Goal: Task Accomplishment & Management: Manage account settings

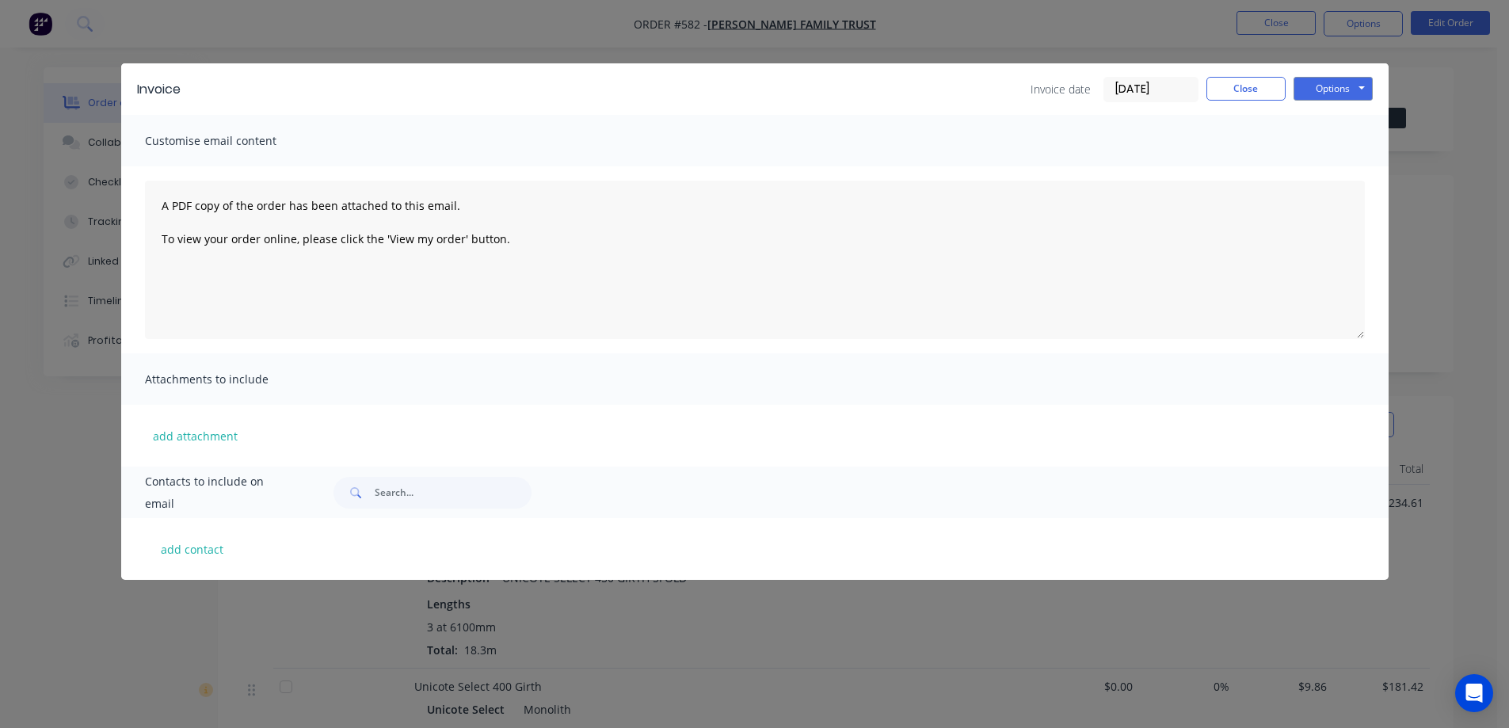
click at [1257, 91] on button "Close" at bounding box center [1246, 89] width 79 height 24
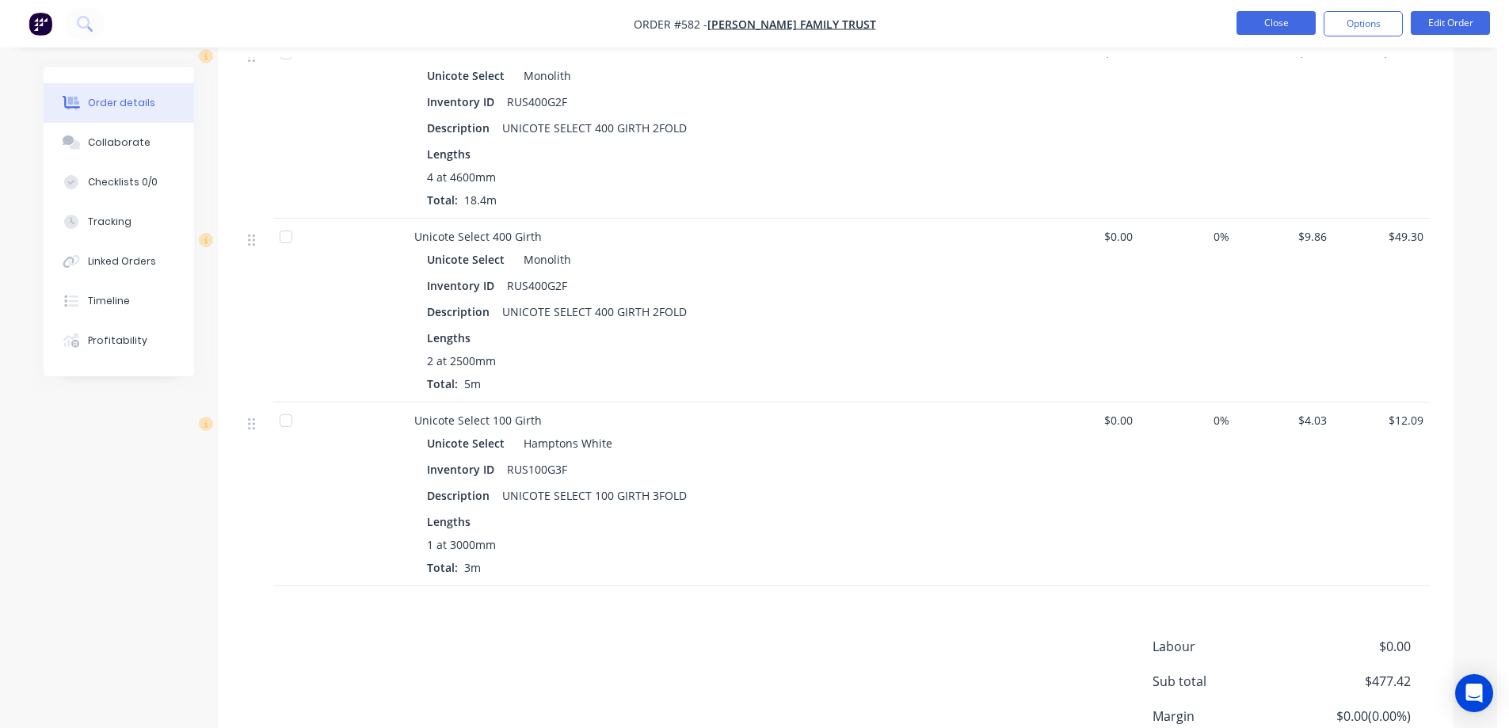
click at [1282, 22] on button "Close" at bounding box center [1276, 23] width 79 height 24
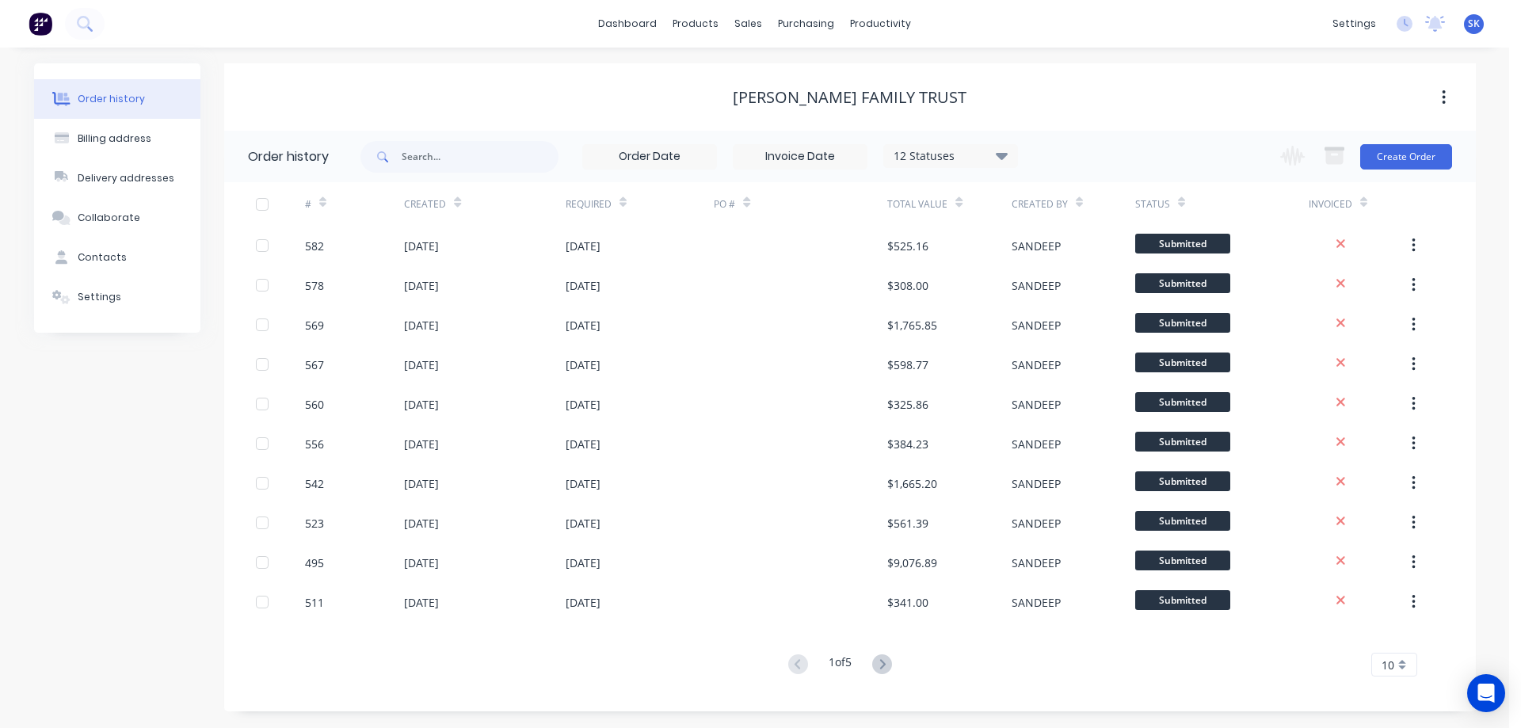
click at [47, 31] on img at bounding box center [41, 24] width 24 height 24
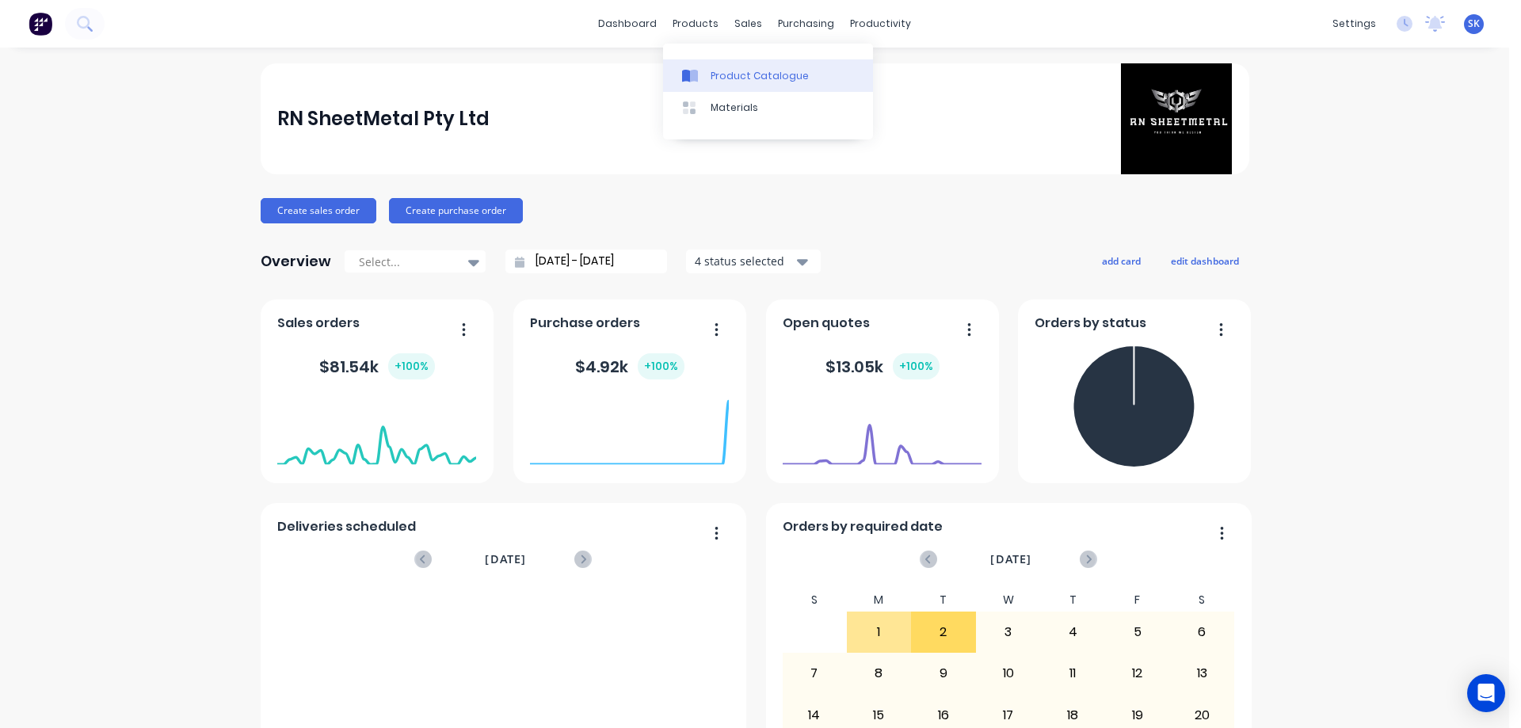
click at [727, 78] on div "Product Catalogue" at bounding box center [760, 76] width 98 height 14
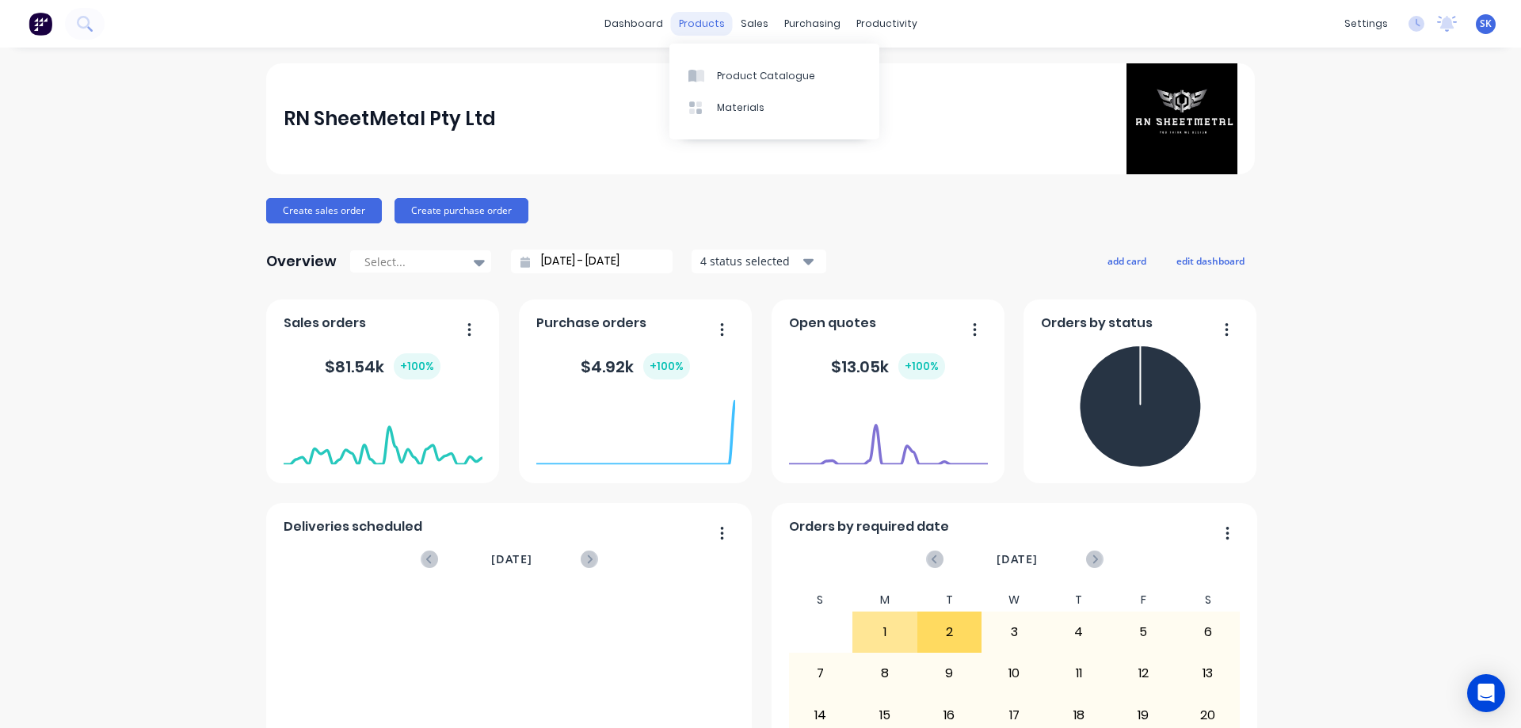
click at [700, 23] on div "products" at bounding box center [702, 24] width 62 height 24
click at [727, 65] on link "Product Catalogue" at bounding box center [774, 75] width 210 height 32
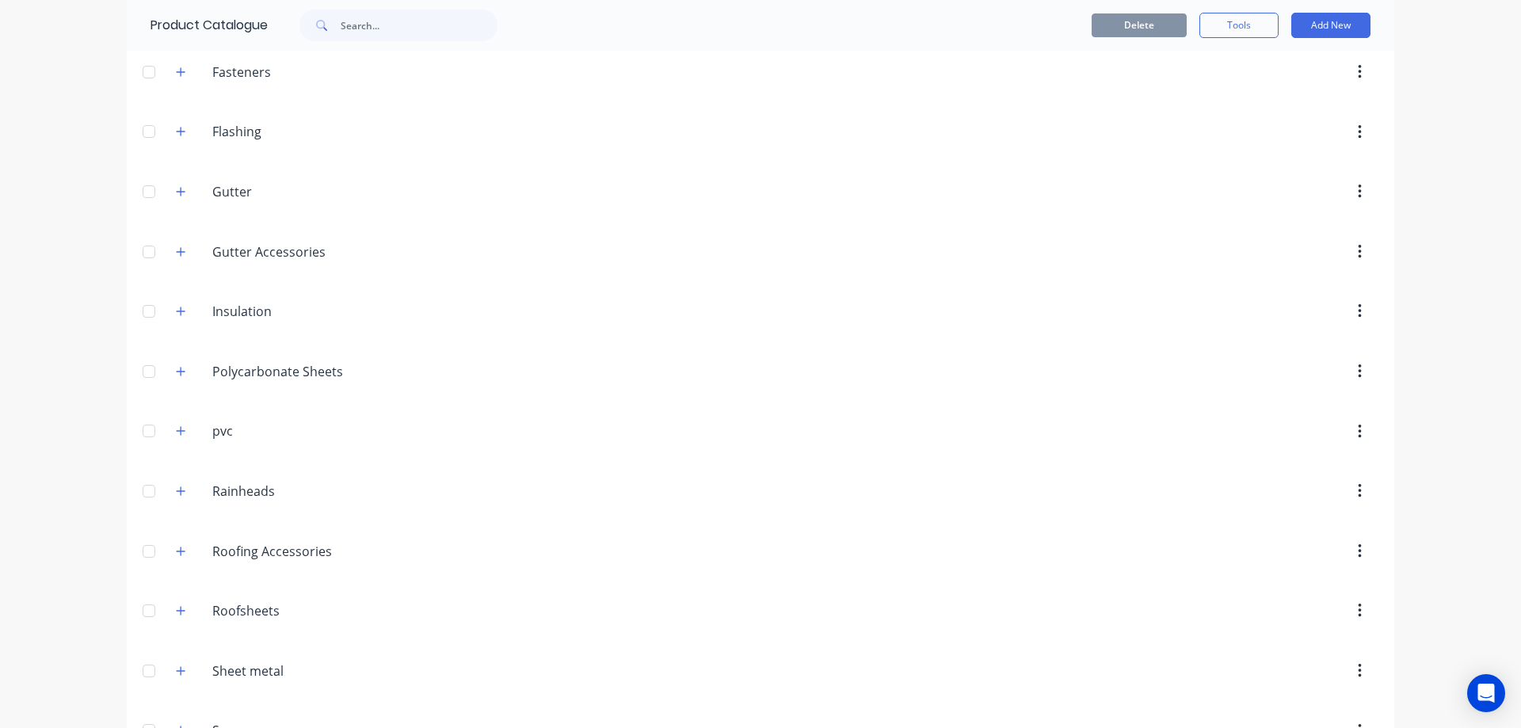
scroll to position [475, 0]
click at [176, 256] on icon "button" at bounding box center [181, 251] width 10 height 11
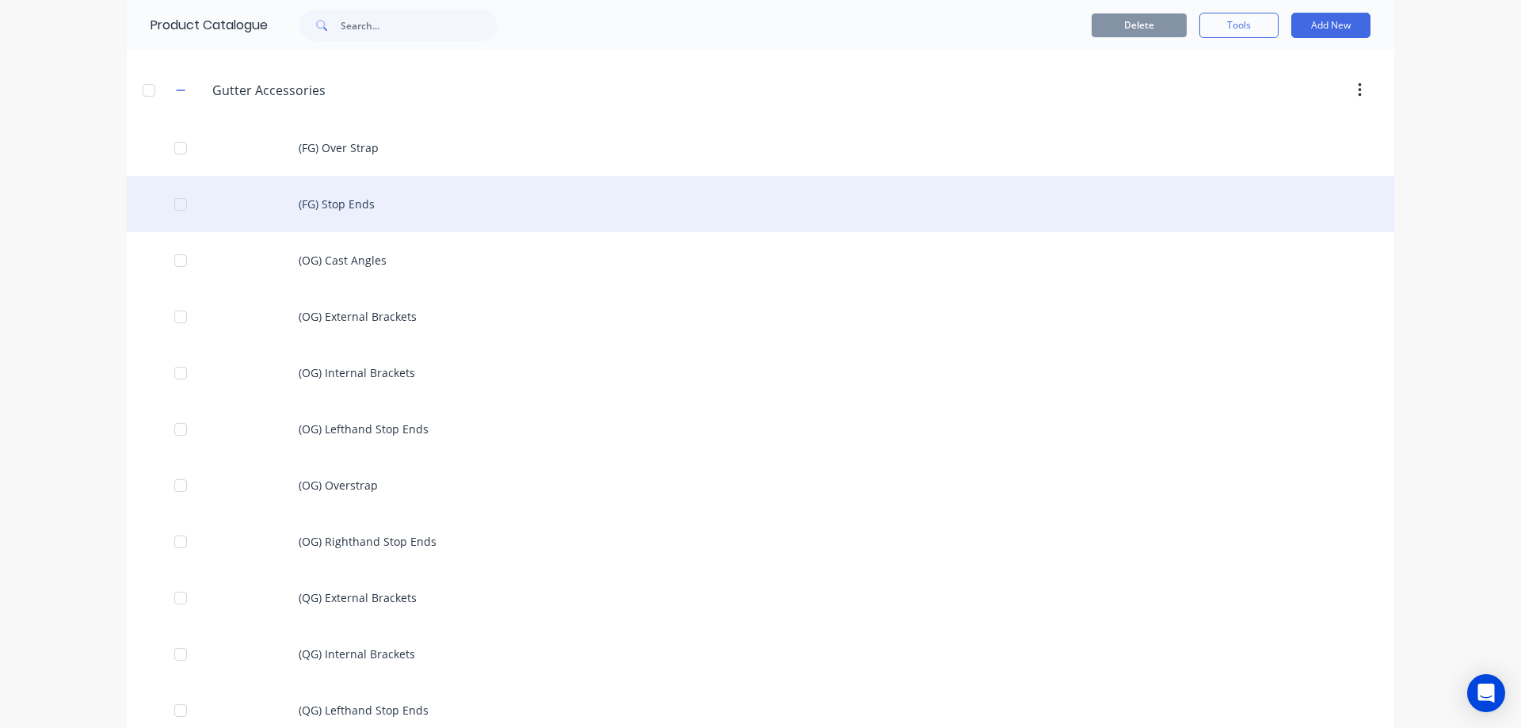
scroll to position [713, 0]
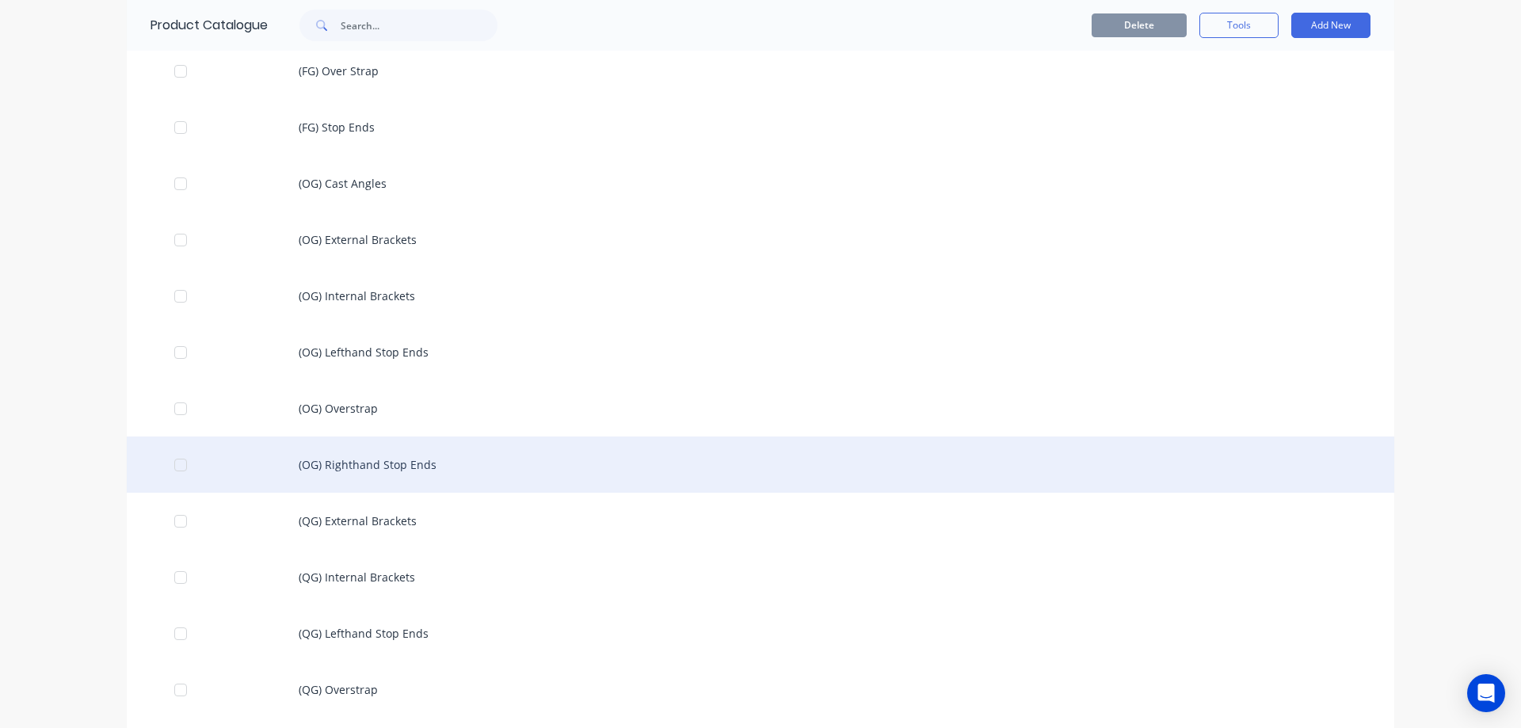
click at [336, 465] on div "(OG) Righthand Stop Ends" at bounding box center [761, 465] width 1268 height 56
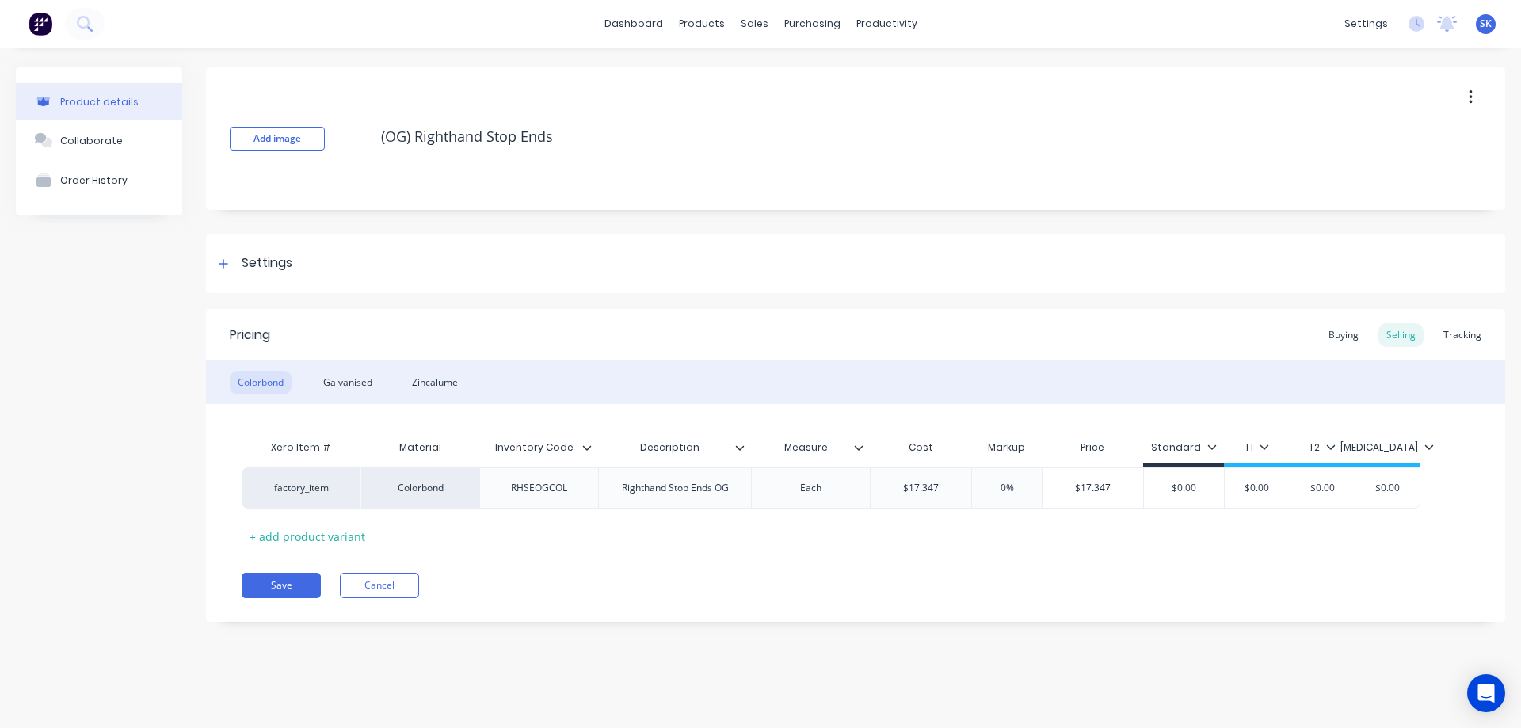
type textarea "x"
type input "$17.347"
click at [953, 486] on input "$17.347" at bounding box center [921, 488] width 101 height 14
type textarea "x"
type input "$17.34"
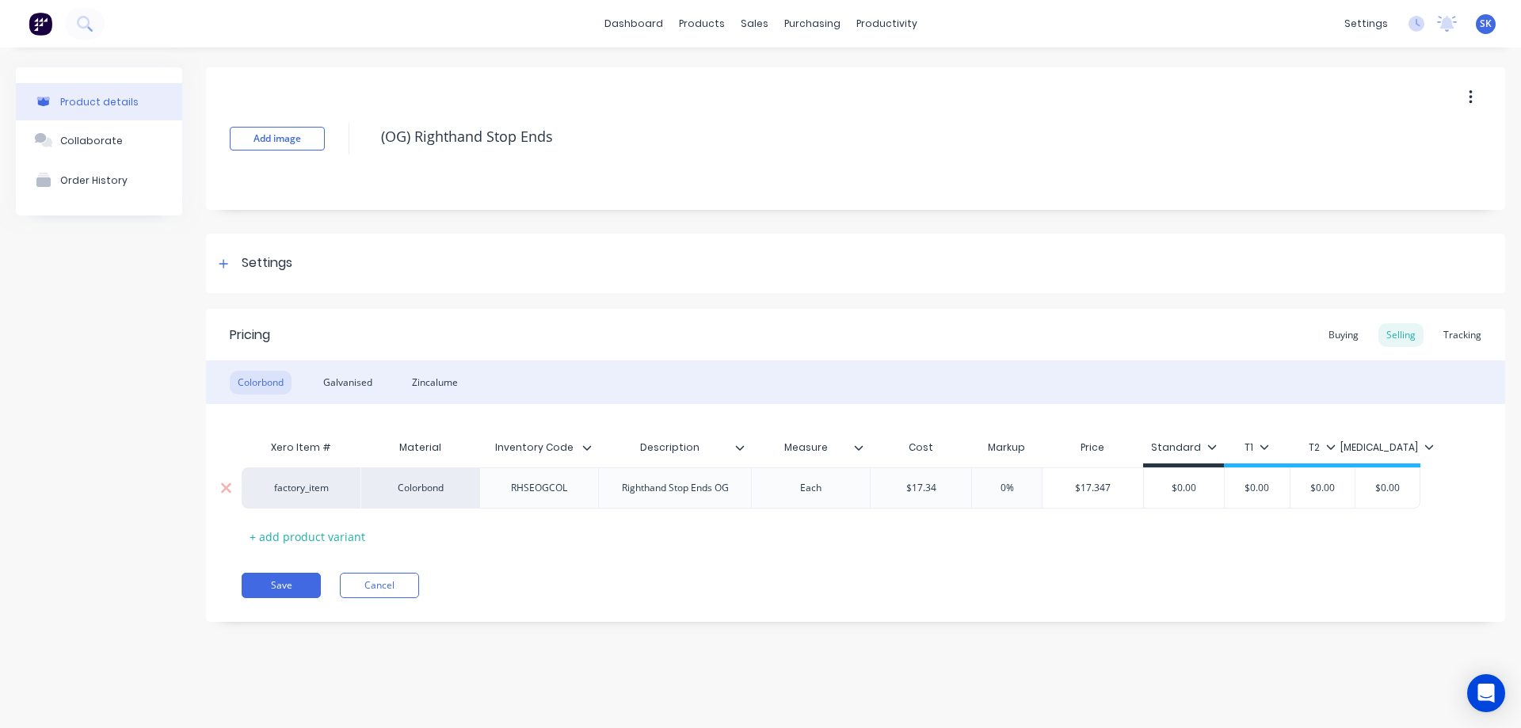
type textarea "x"
type input "$17.3"
type textarea "x"
click at [898, 554] on div "Pricing Buying Selling Tracking Colorbond Galvanised Zincalume Xero Item # Mate…" at bounding box center [855, 465] width 1299 height 313
click at [359, 372] on div "Galvanised" at bounding box center [347, 383] width 65 height 24
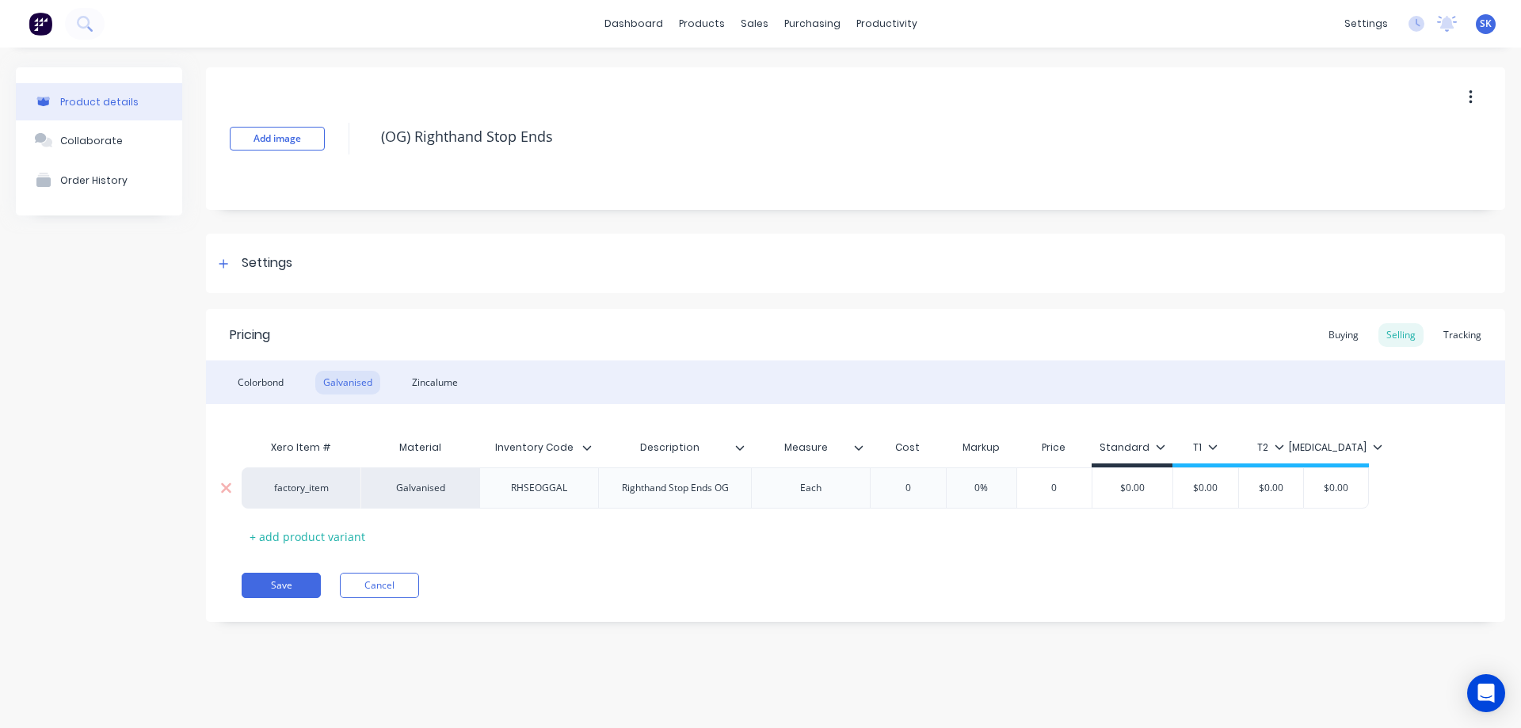
click at [914, 497] on div "0" at bounding box center [907, 488] width 79 height 40
type input "0"
type textarea "x"
type input "1"
type textarea "x"
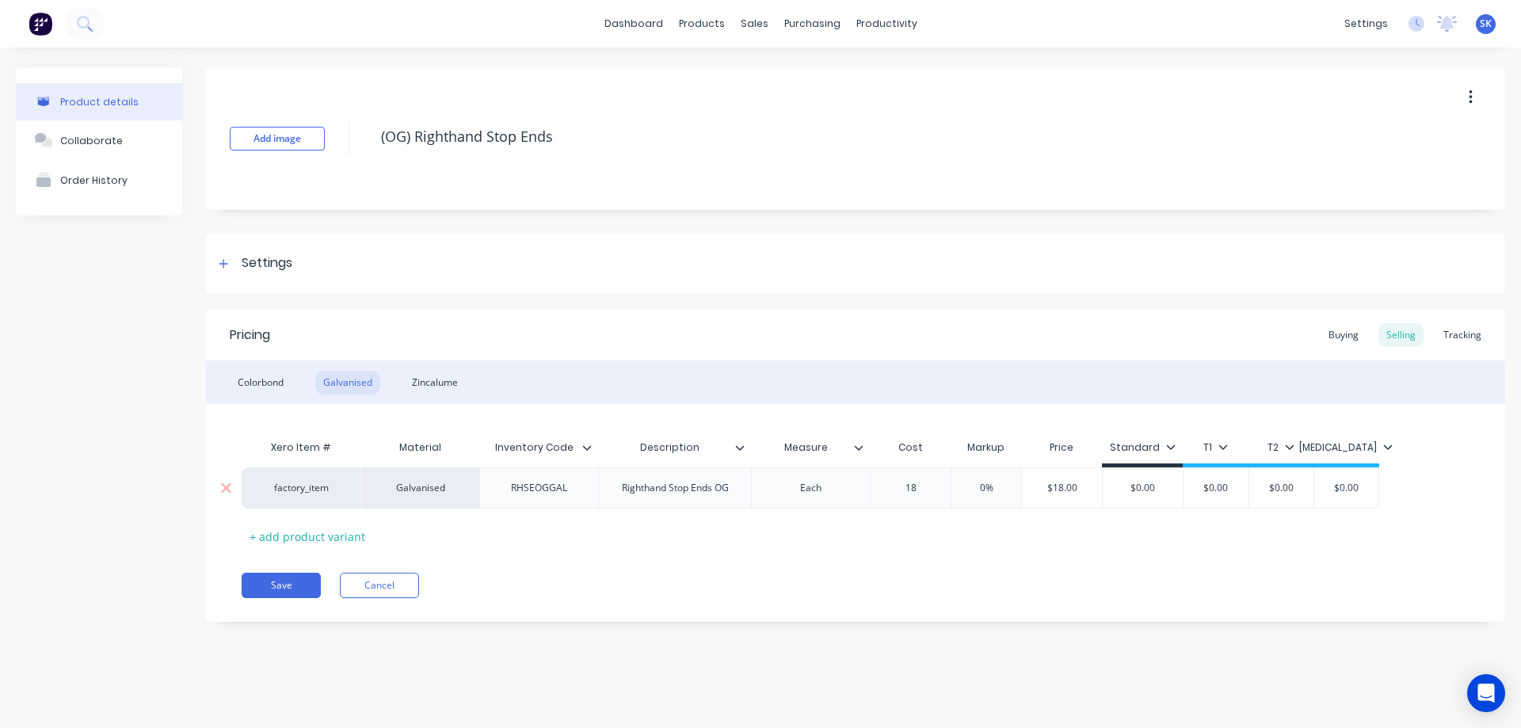
type input "18."
type textarea "x"
type input "18.7"
type textarea "x"
click at [916, 517] on div "Xero Item # Material Inventory Code Description Measure Cost Markup Price Stand…" at bounding box center [856, 490] width 1228 height 117
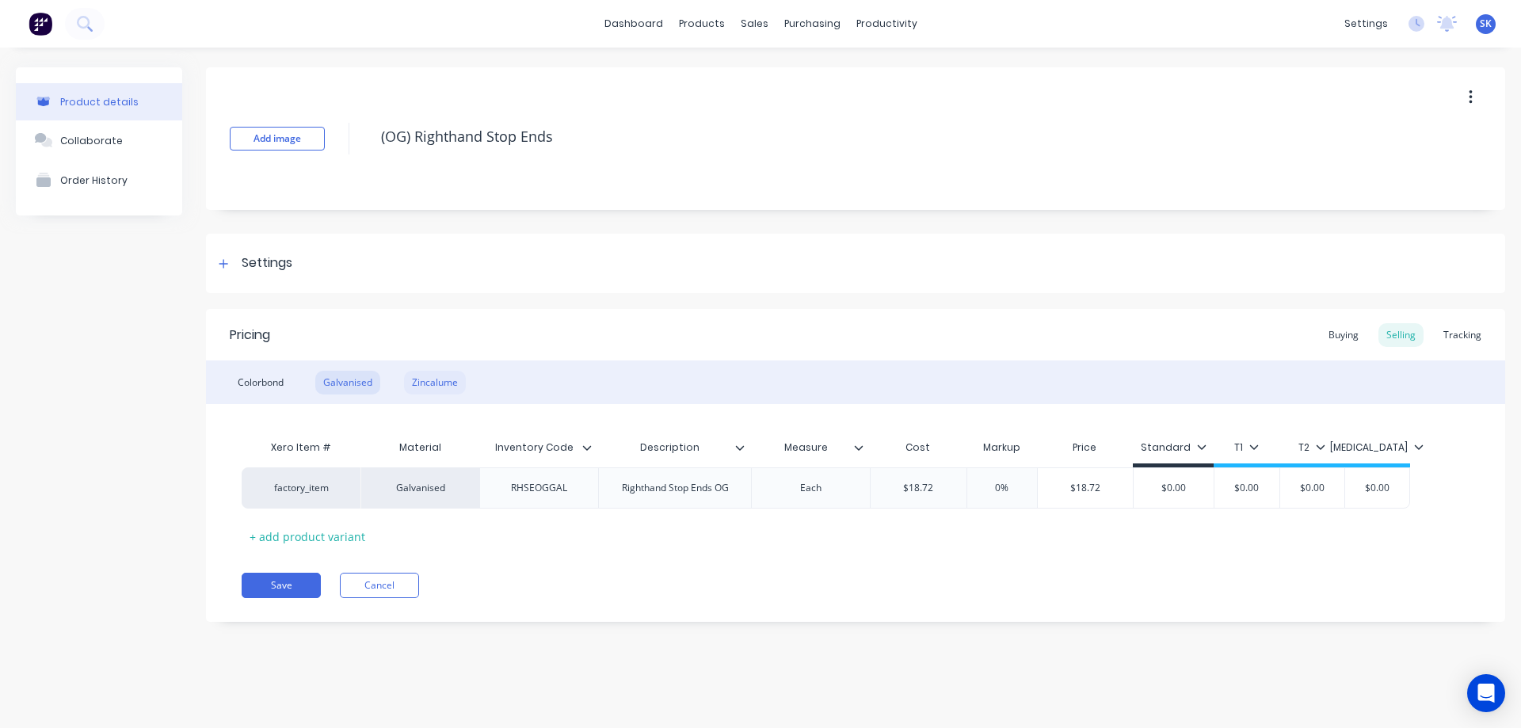
click at [441, 379] on div "Zincalume" at bounding box center [435, 383] width 62 height 24
type input "0"
click at [922, 491] on input "0" at bounding box center [907, 488] width 79 height 14
type textarea "x"
type input "2"
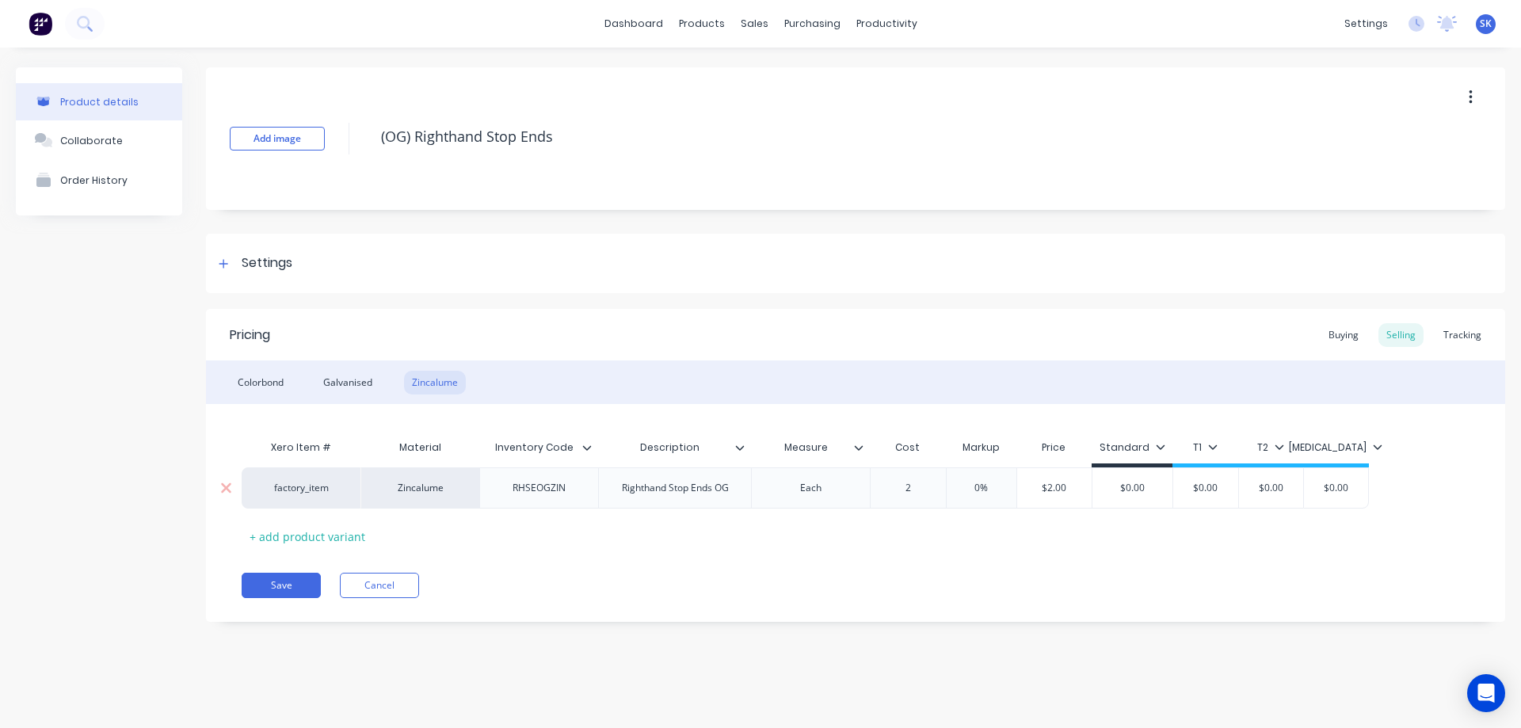
type textarea "x"
type input "23."
type textarea "x"
type input "23.4"
click at [918, 559] on div "Pricing Buying Selling Tracking Colorbond Galvanised Zincalume Xero Item # Mate…" at bounding box center [855, 465] width 1299 height 313
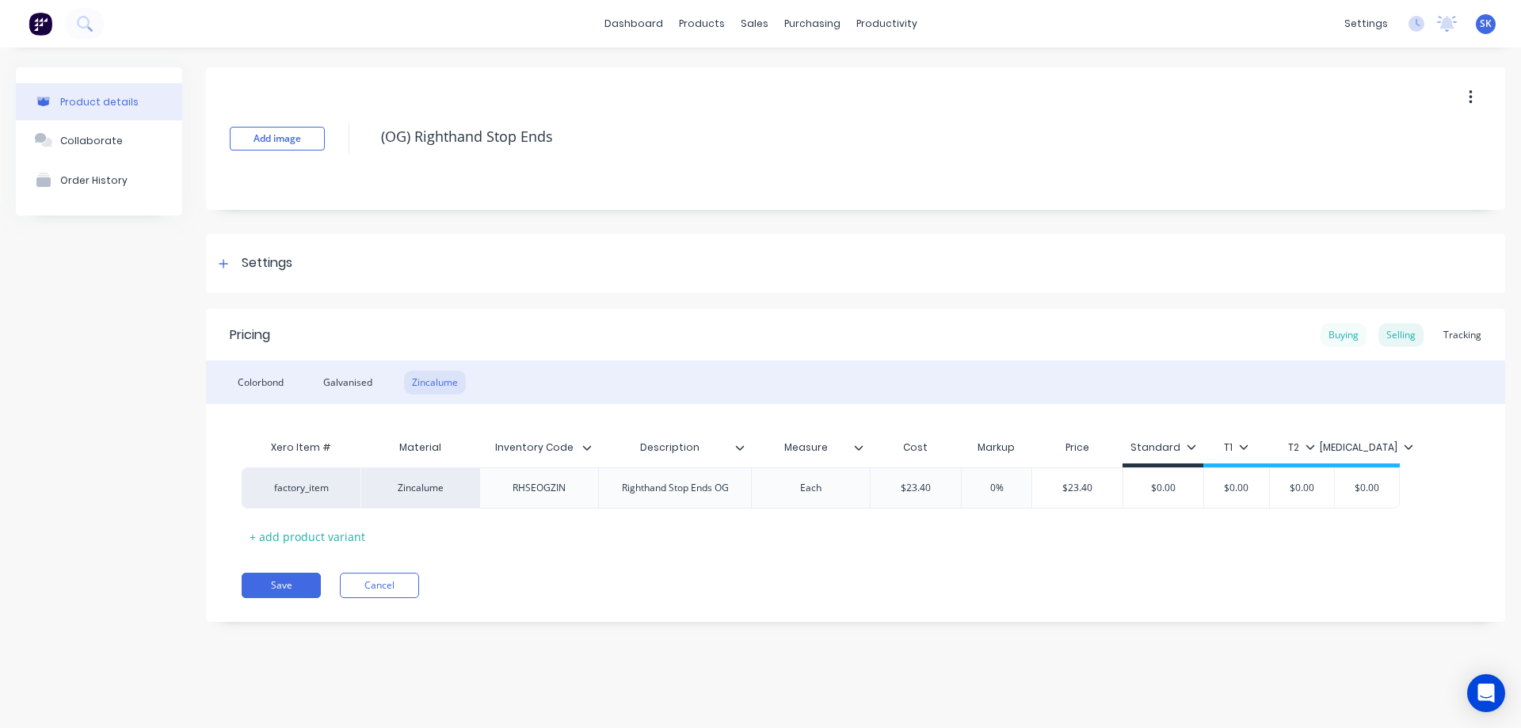
click at [1348, 339] on div "Buying" at bounding box center [1344, 335] width 46 height 24
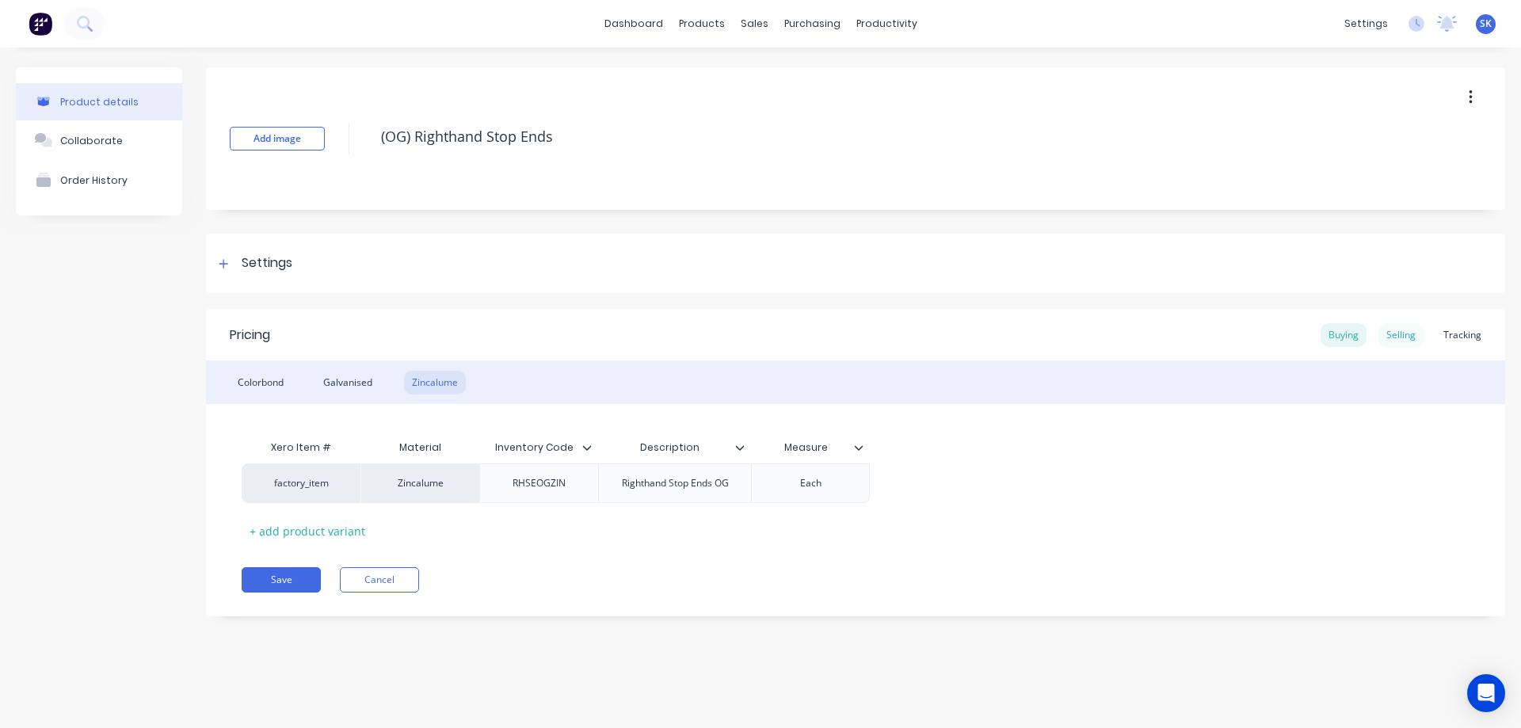
click at [1402, 331] on div "Selling" at bounding box center [1401, 335] width 45 height 24
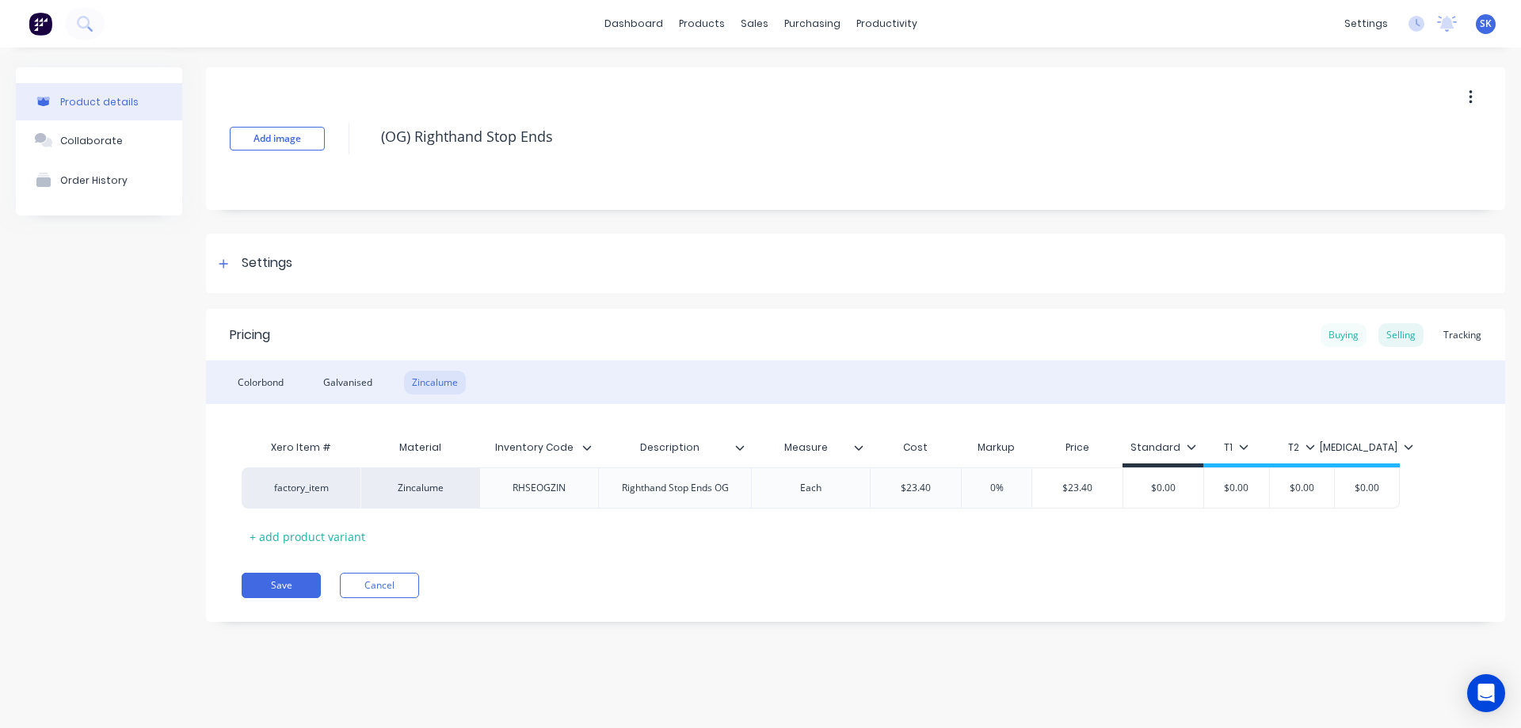
click at [1356, 329] on div "Buying" at bounding box center [1344, 335] width 46 height 24
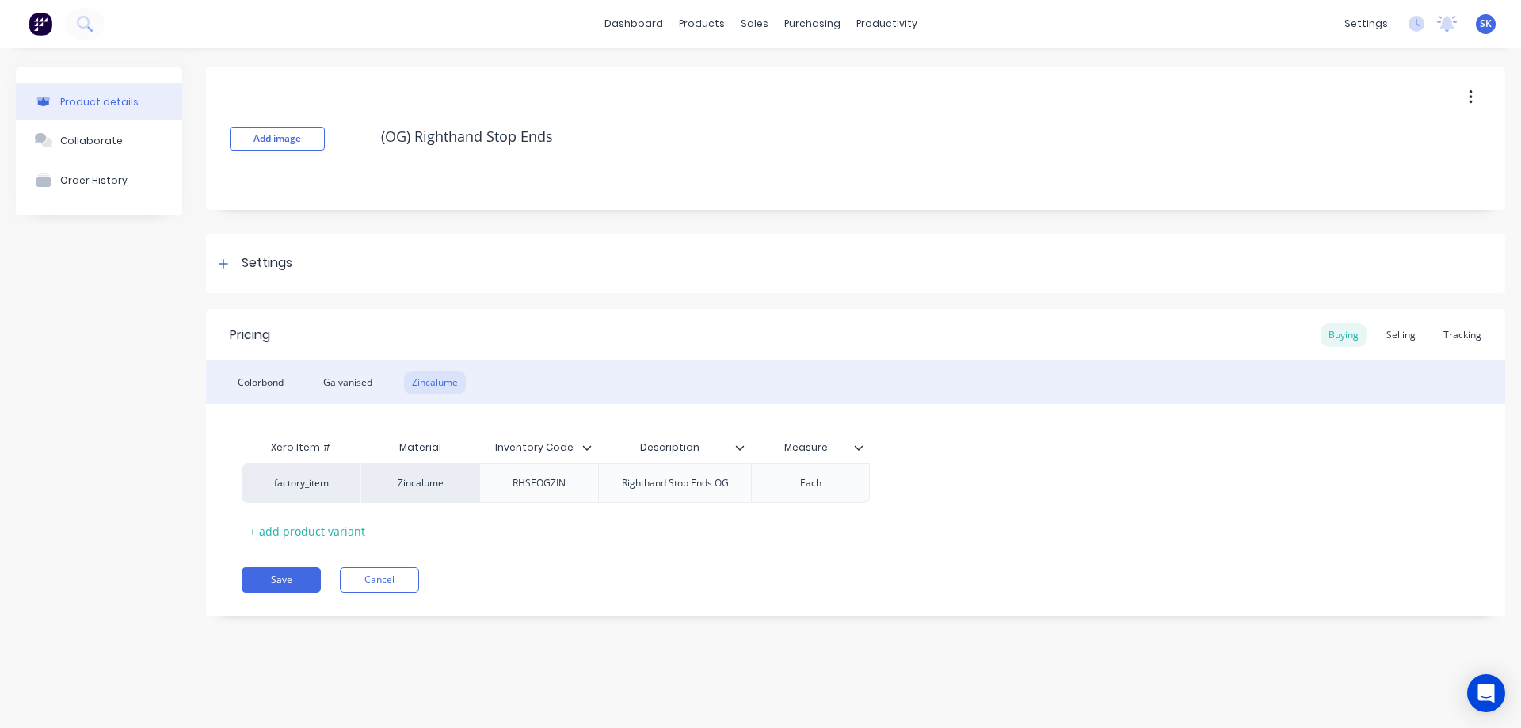
click at [858, 449] on icon at bounding box center [859, 447] width 9 height 5
click at [1017, 516] on div "Xero Item # Material Inventory Code Description Measure factory_item Zincalume …" at bounding box center [856, 488] width 1228 height 112
click at [1405, 340] on div "Selling" at bounding box center [1401, 335] width 45 height 24
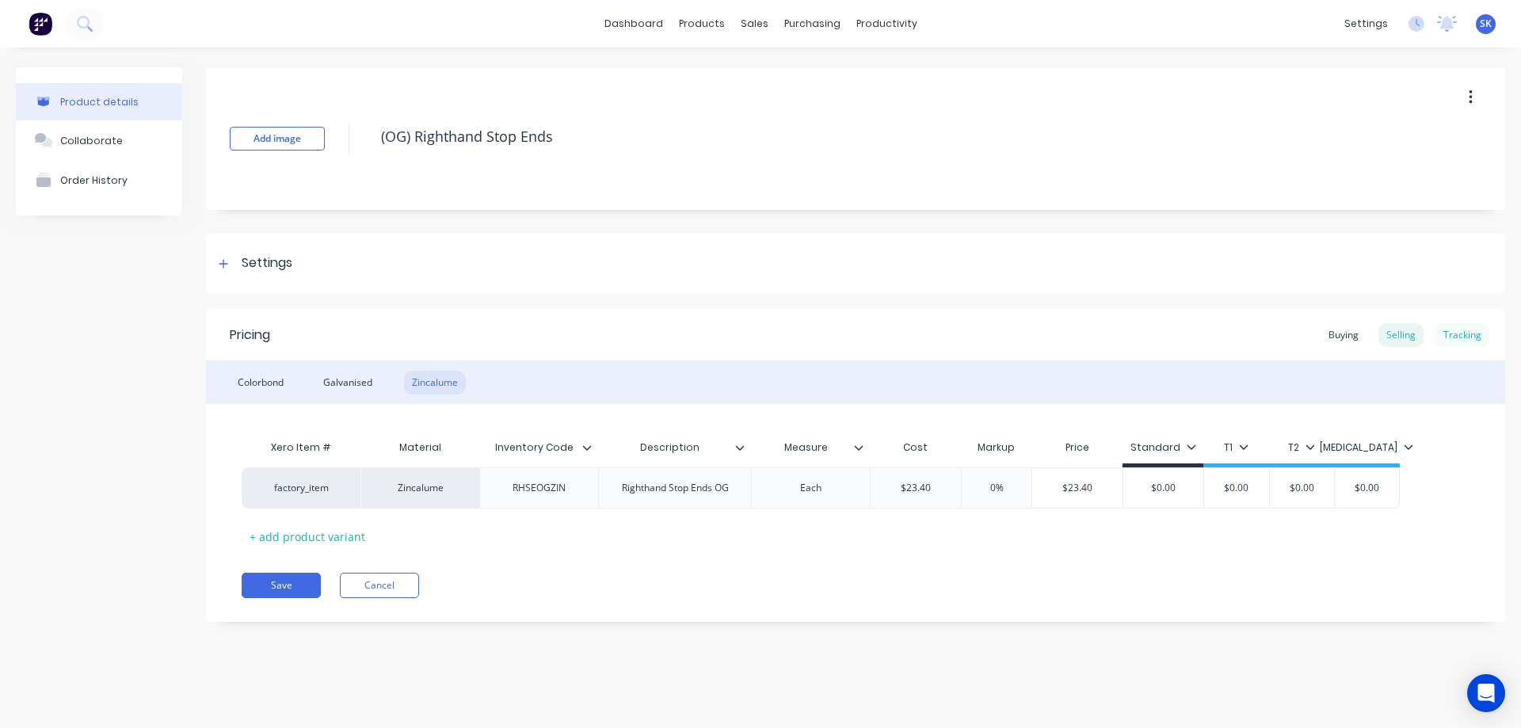
click at [1459, 338] on div "Tracking" at bounding box center [1463, 335] width 54 height 24
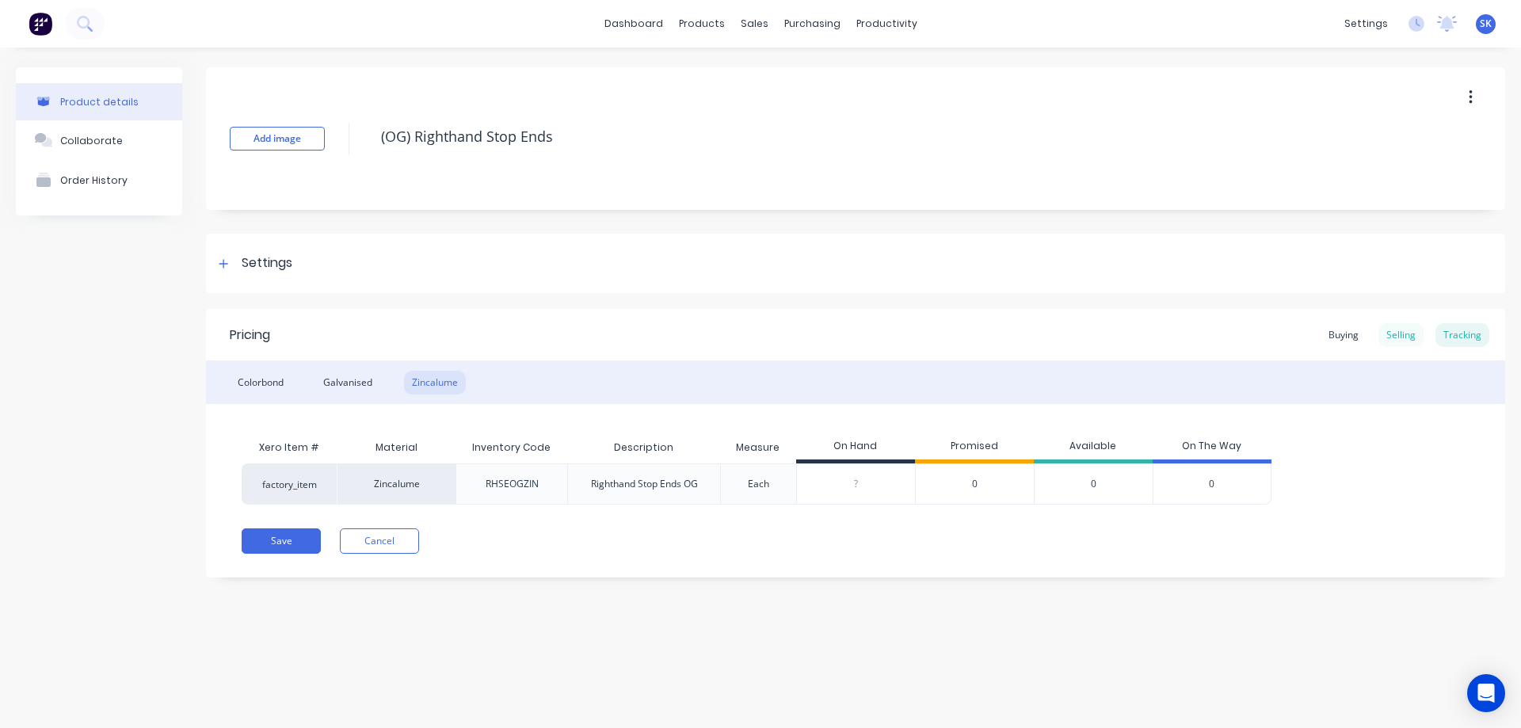
click at [1415, 333] on div "Selling" at bounding box center [1401, 335] width 45 height 24
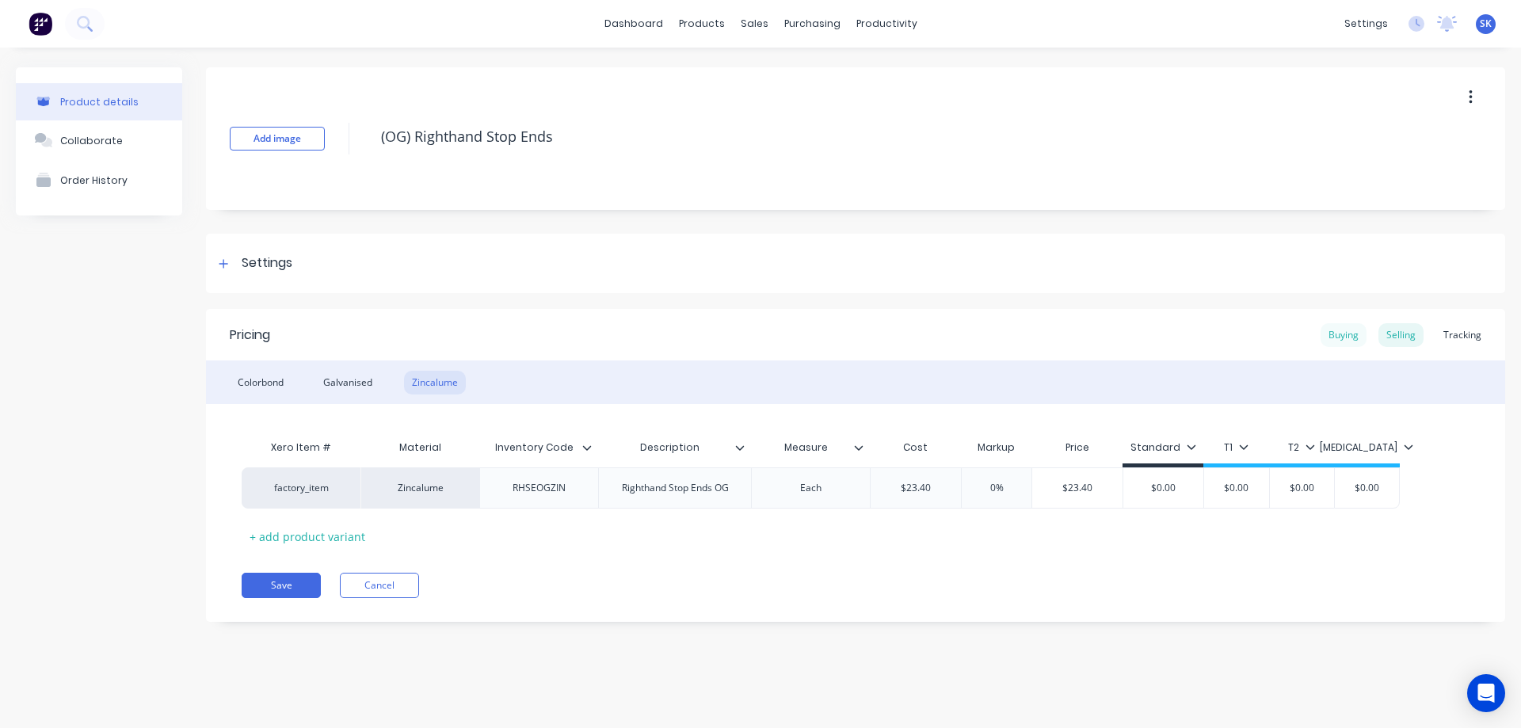
click at [1348, 334] on div "Buying" at bounding box center [1344, 335] width 46 height 24
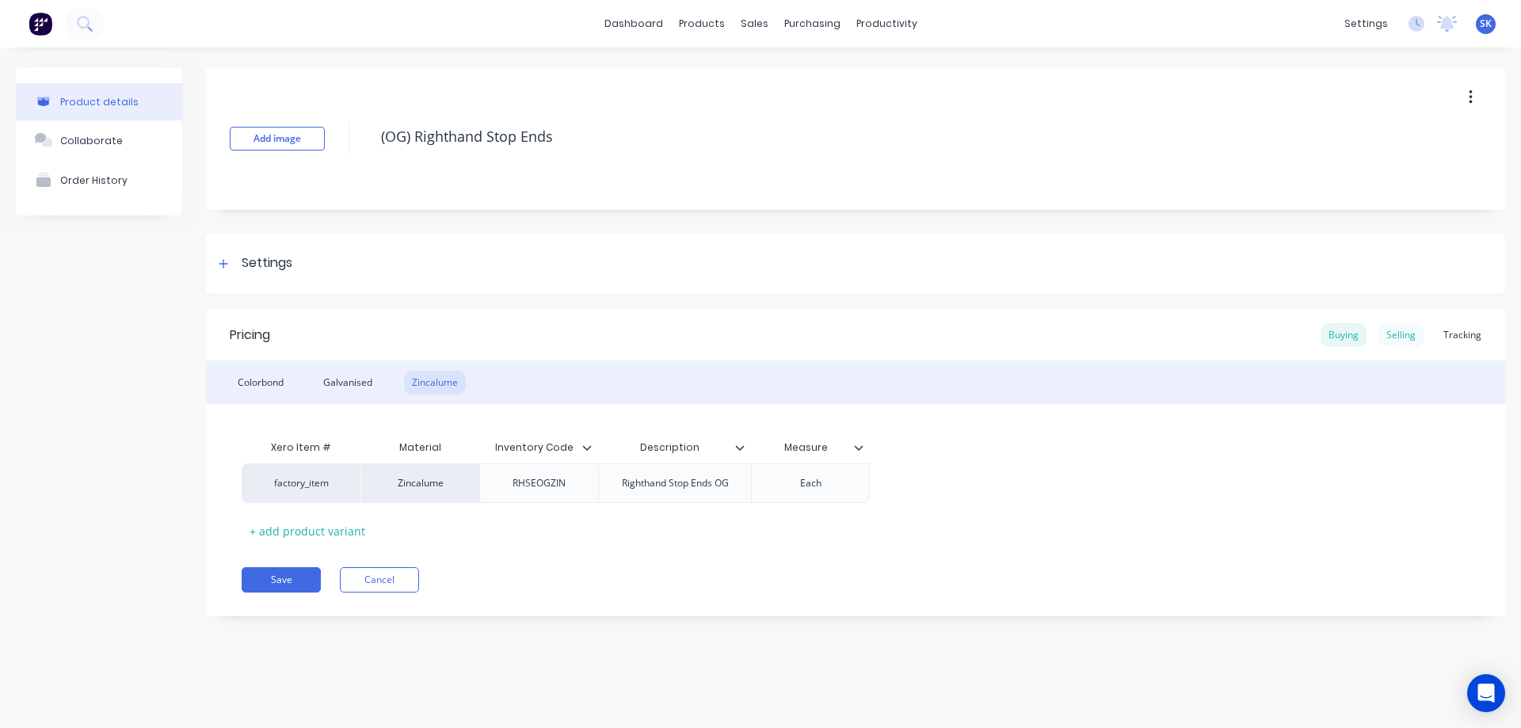
click at [1414, 331] on div "Selling" at bounding box center [1401, 335] width 45 height 24
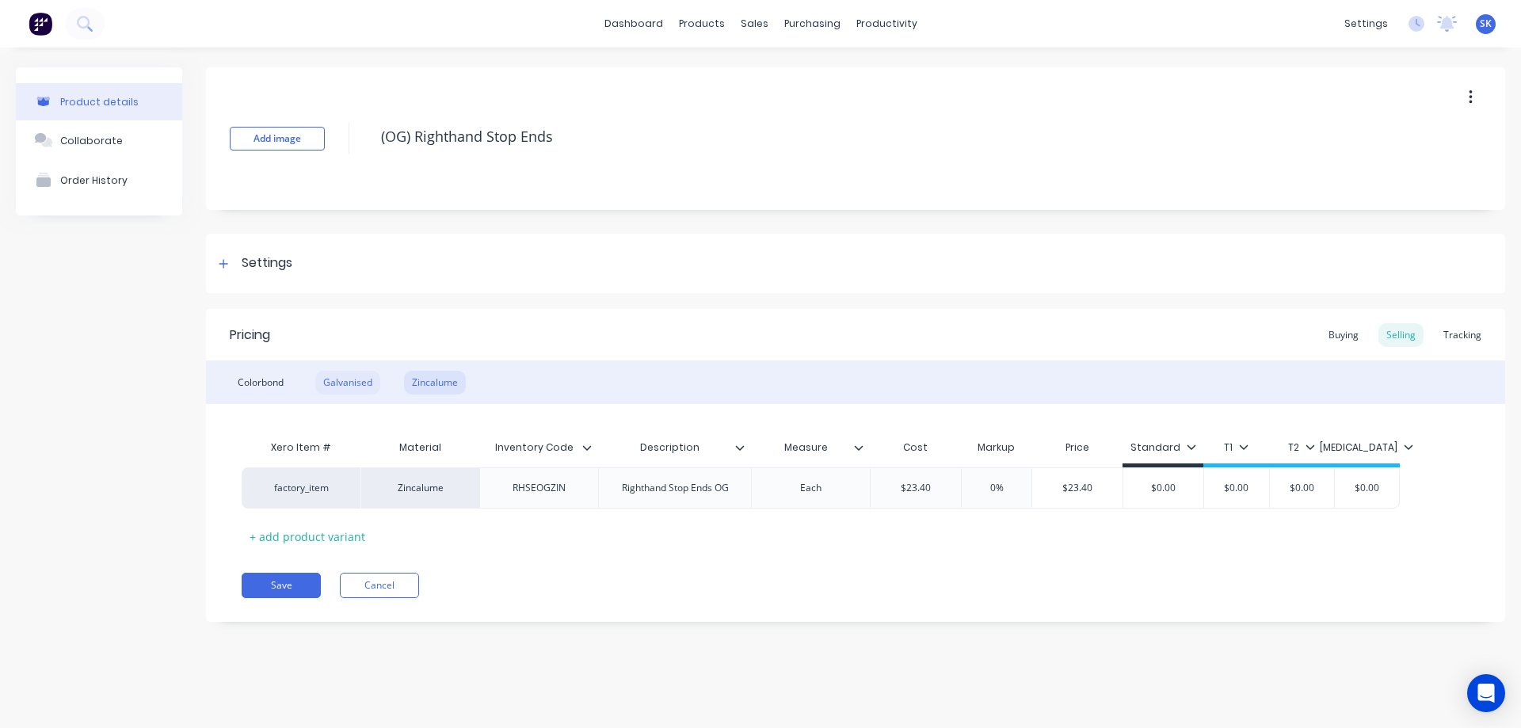
click at [336, 383] on div "Galvanised" at bounding box center [347, 383] width 65 height 24
click at [271, 375] on div "Colorbond" at bounding box center [261, 383] width 62 height 24
click at [327, 390] on div "Galvanised" at bounding box center [347, 383] width 65 height 24
click at [441, 383] on div "Zincalume" at bounding box center [435, 383] width 62 height 24
click at [280, 589] on button "Save" at bounding box center [281, 585] width 79 height 25
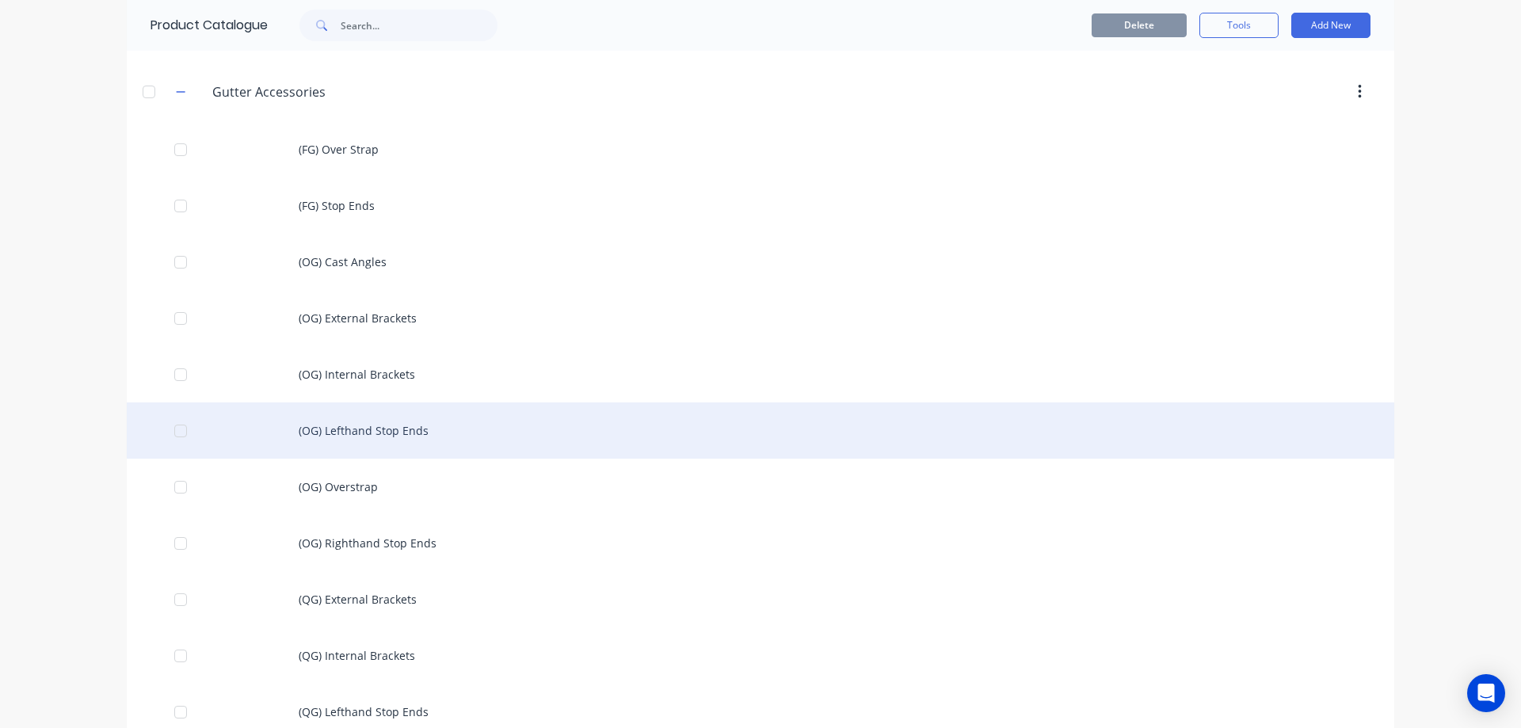
scroll to position [634, 0]
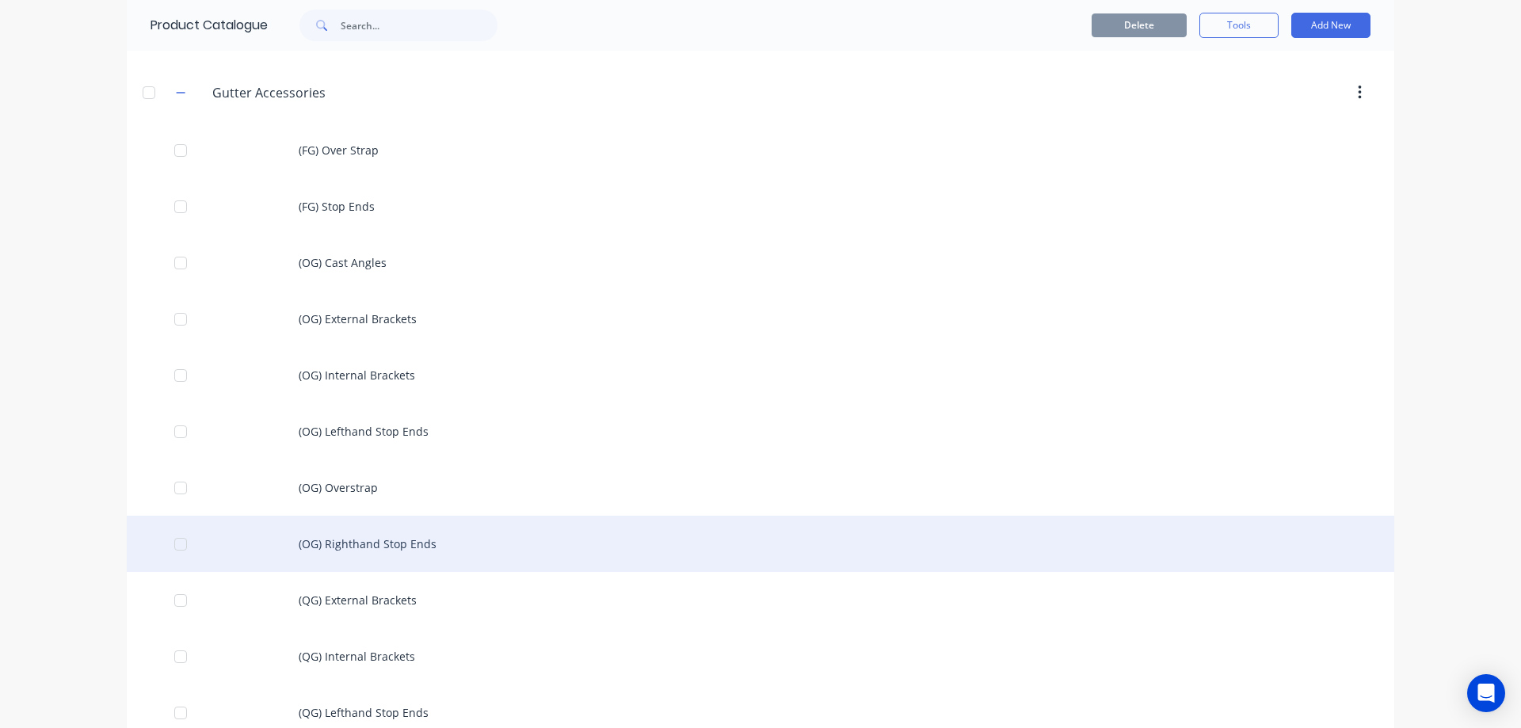
click at [355, 541] on div "(OG) Righthand Stop Ends" at bounding box center [761, 544] width 1268 height 56
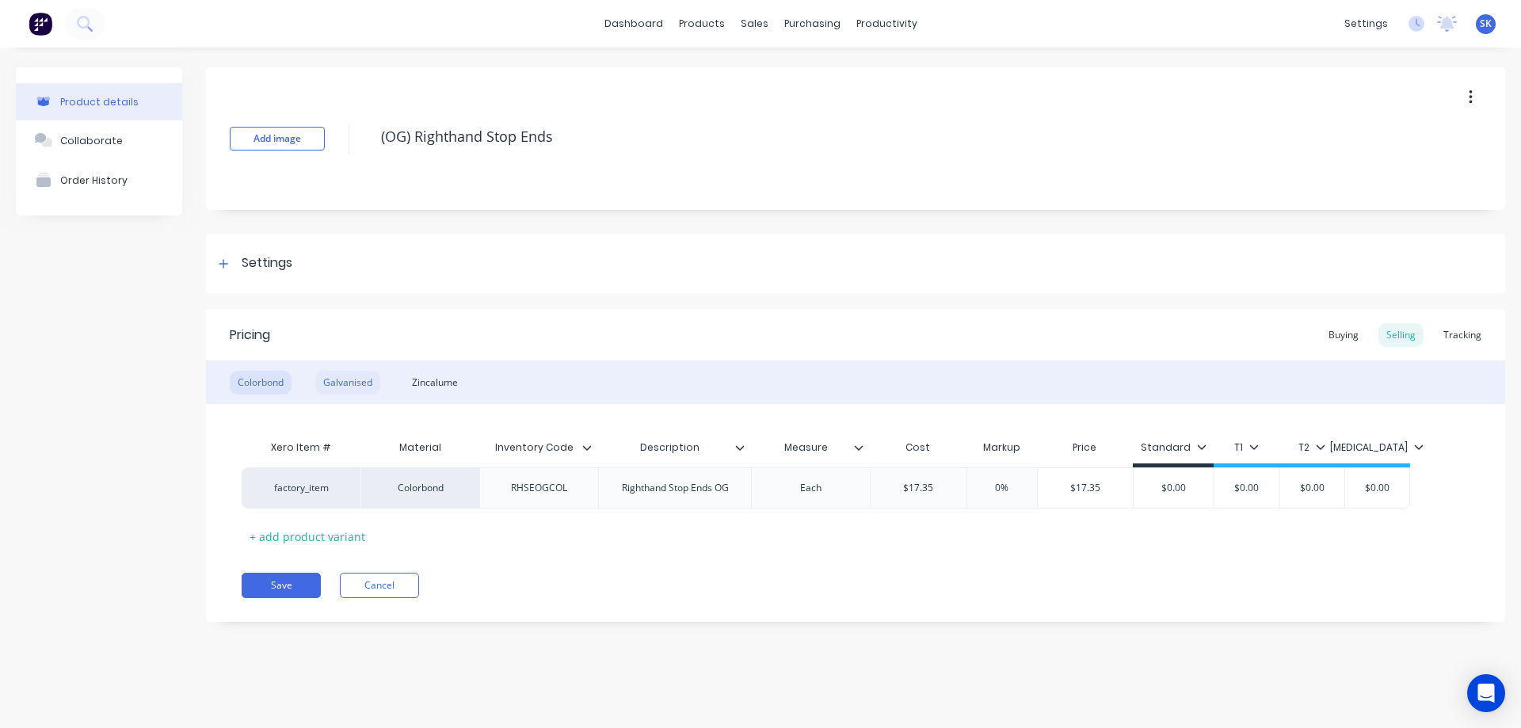
click at [335, 375] on div "Galvanised" at bounding box center [347, 383] width 65 height 24
click at [449, 380] on div "Zincalume" at bounding box center [435, 383] width 62 height 24
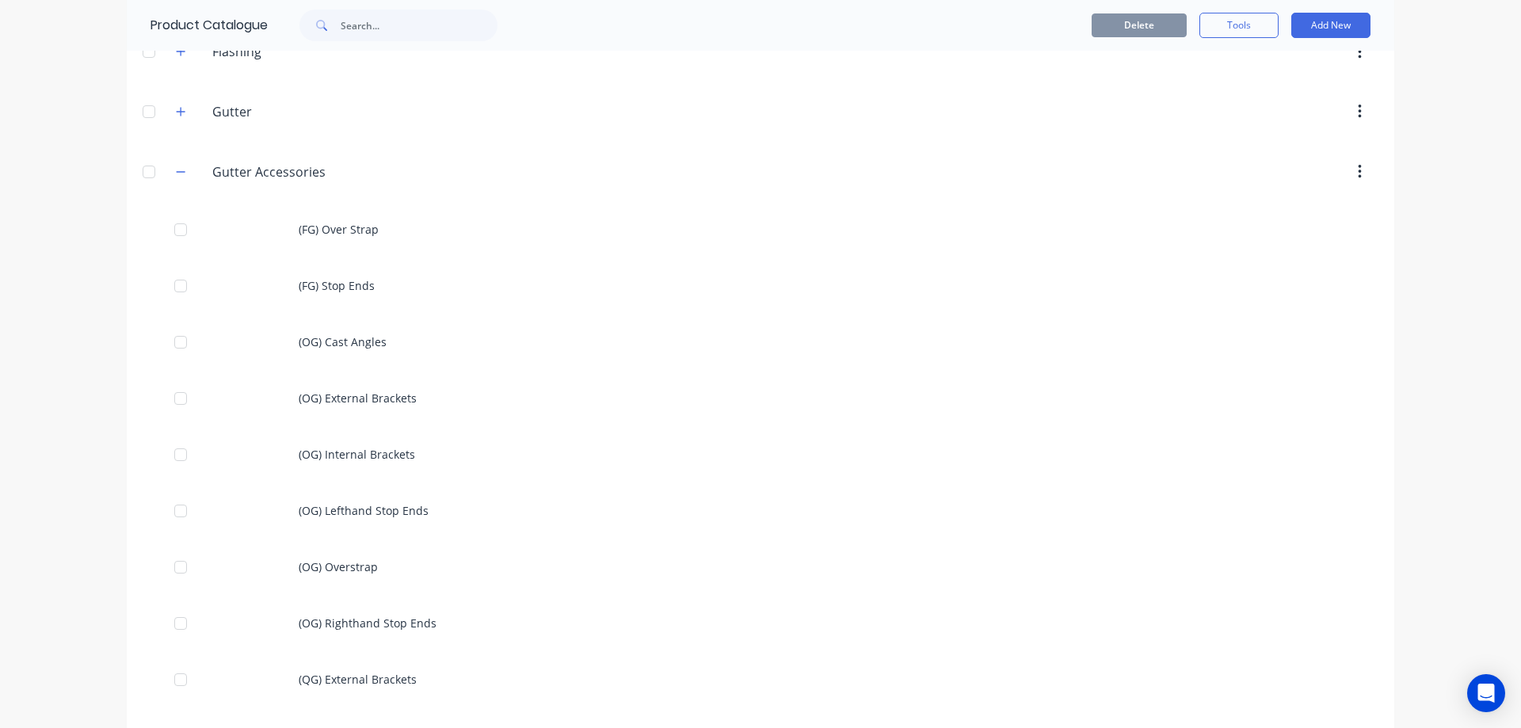
scroll to position [713, 0]
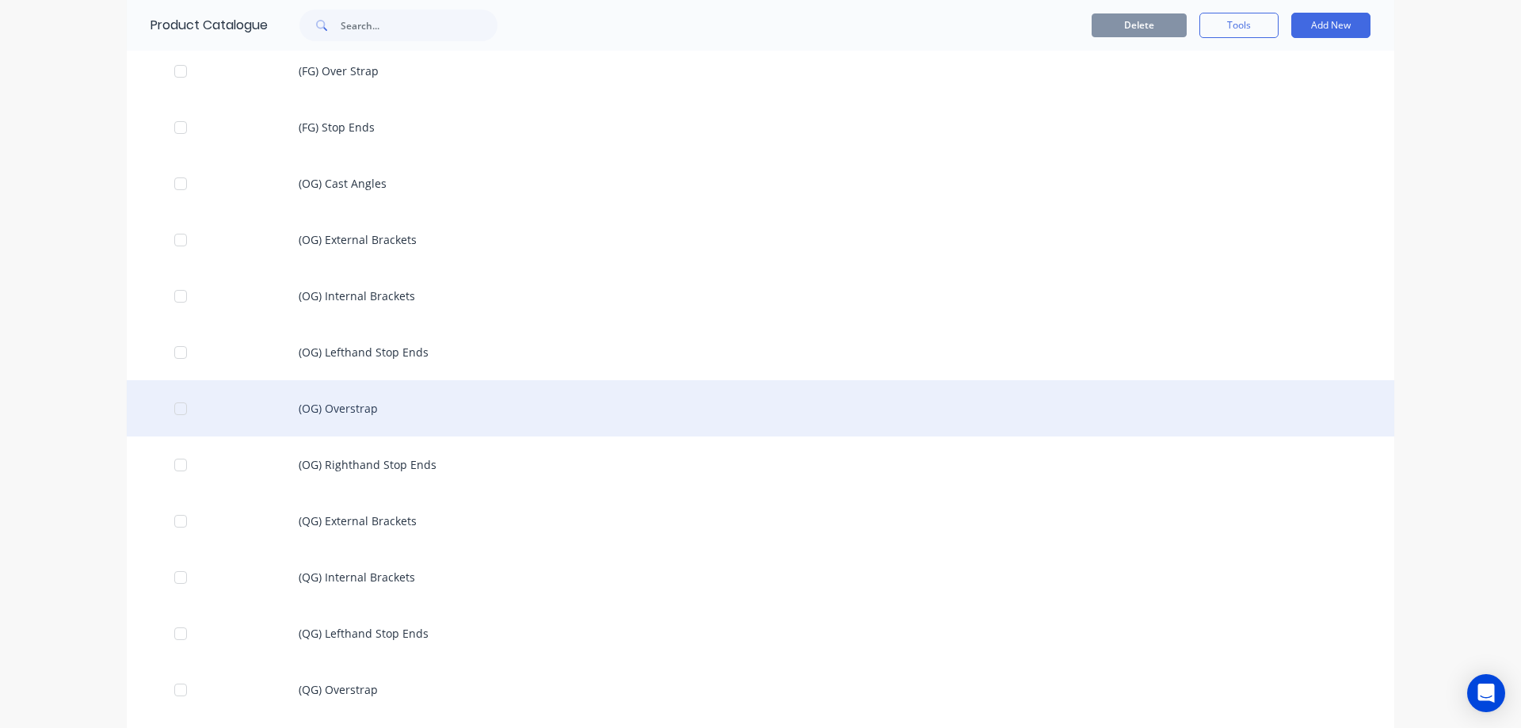
click at [328, 417] on div "(OG) Overstrap" at bounding box center [761, 408] width 1268 height 56
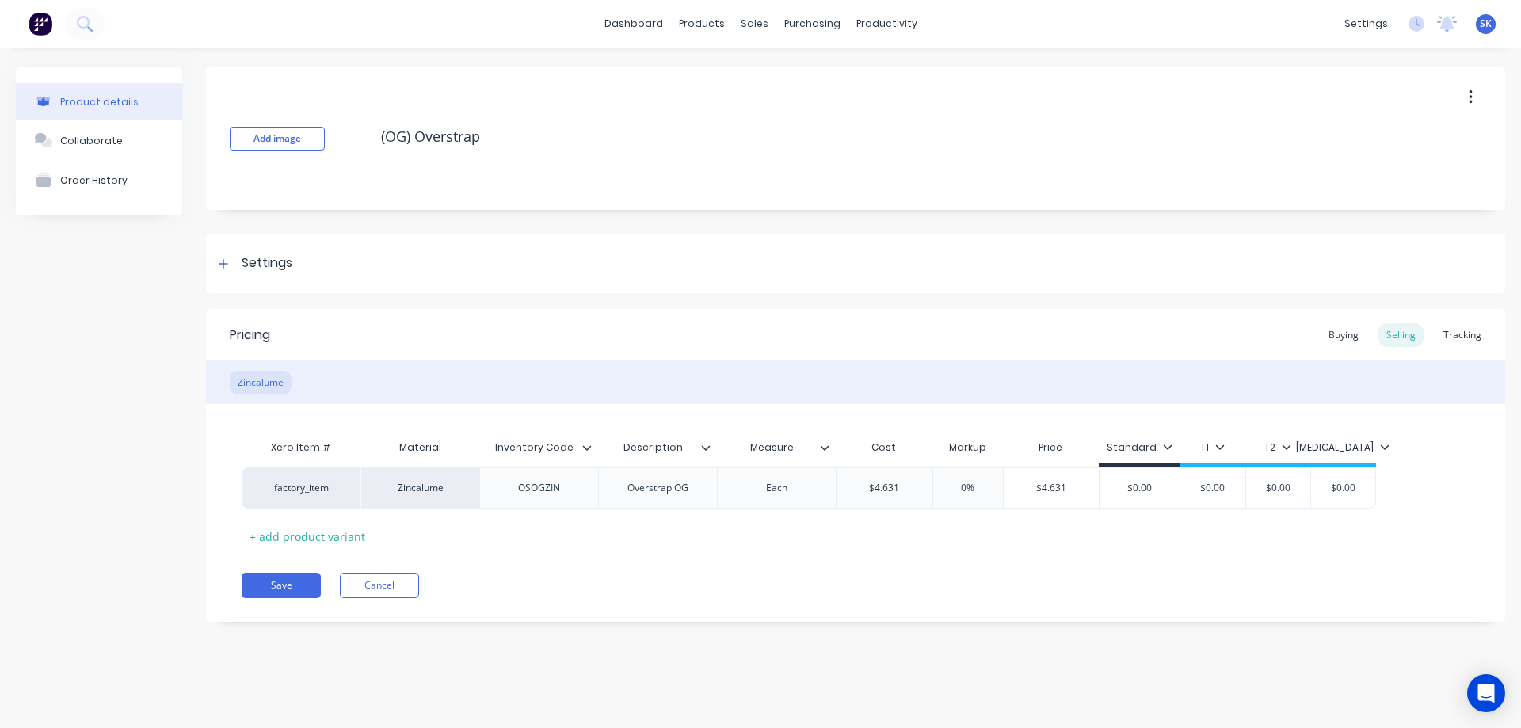
type textarea "x"
type input "$4.631"
click at [916, 486] on input "$4.631" at bounding box center [885, 488] width 96 height 14
type textarea "x"
type input "$4.63"
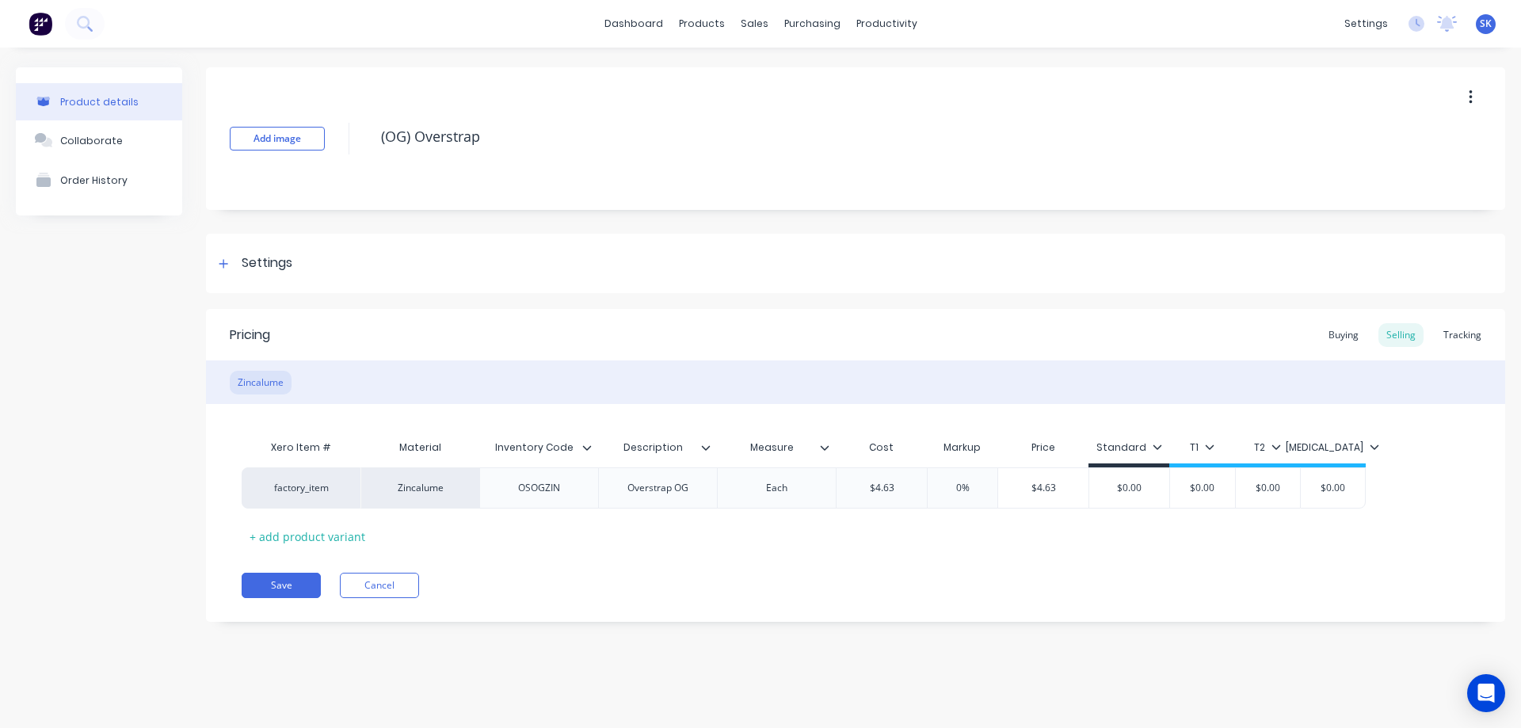
click at [888, 540] on div "Xero Item # Material Inventory Code Description Measure Cost Markup Price Stand…" at bounding box center [856, 490] width 1228 height 117
click at [293, 579] on button "Save" at bounding box center [281, 585] width 79 height 25
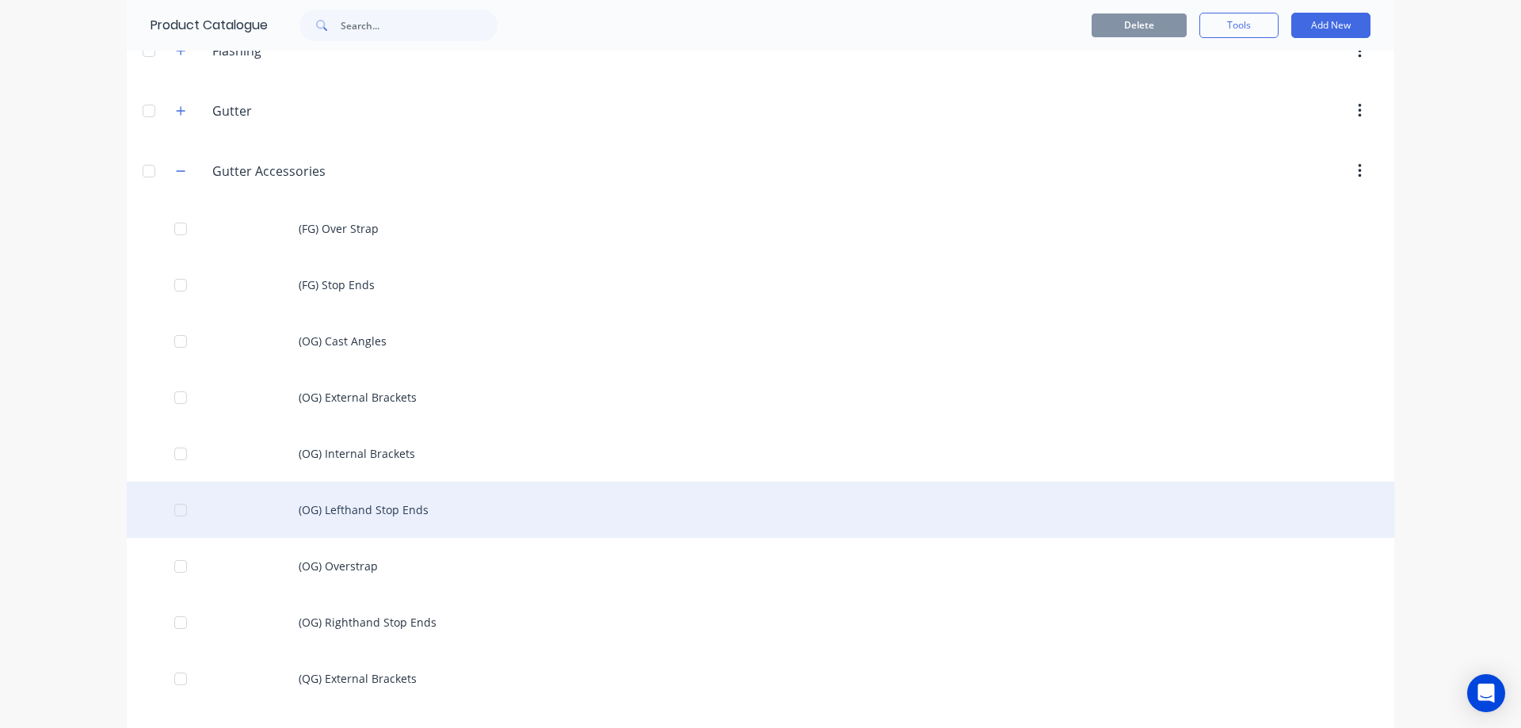
scroll to position [555, 0]
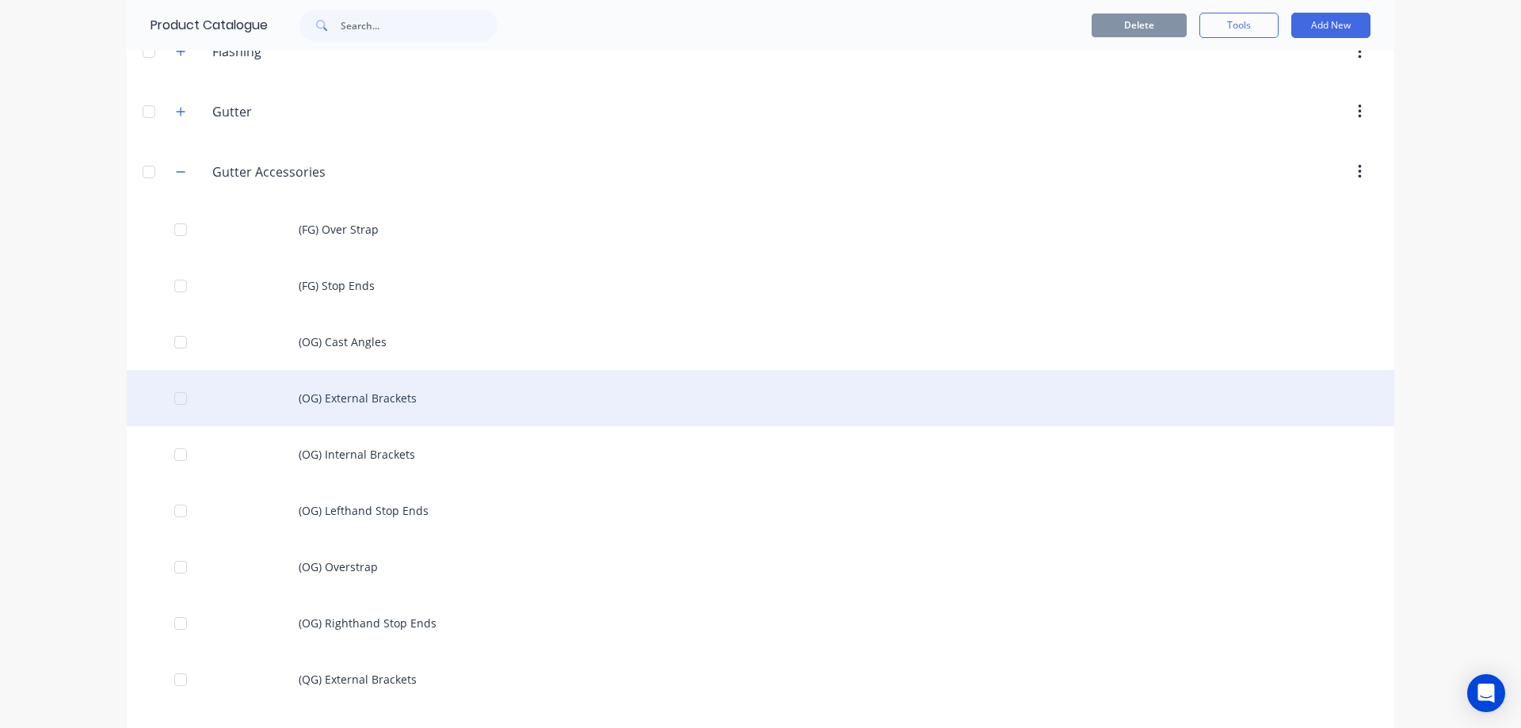
click at [353, 402] on div "(OG) External Brackets" at bounding box center [761, 398] width 1268 height 56
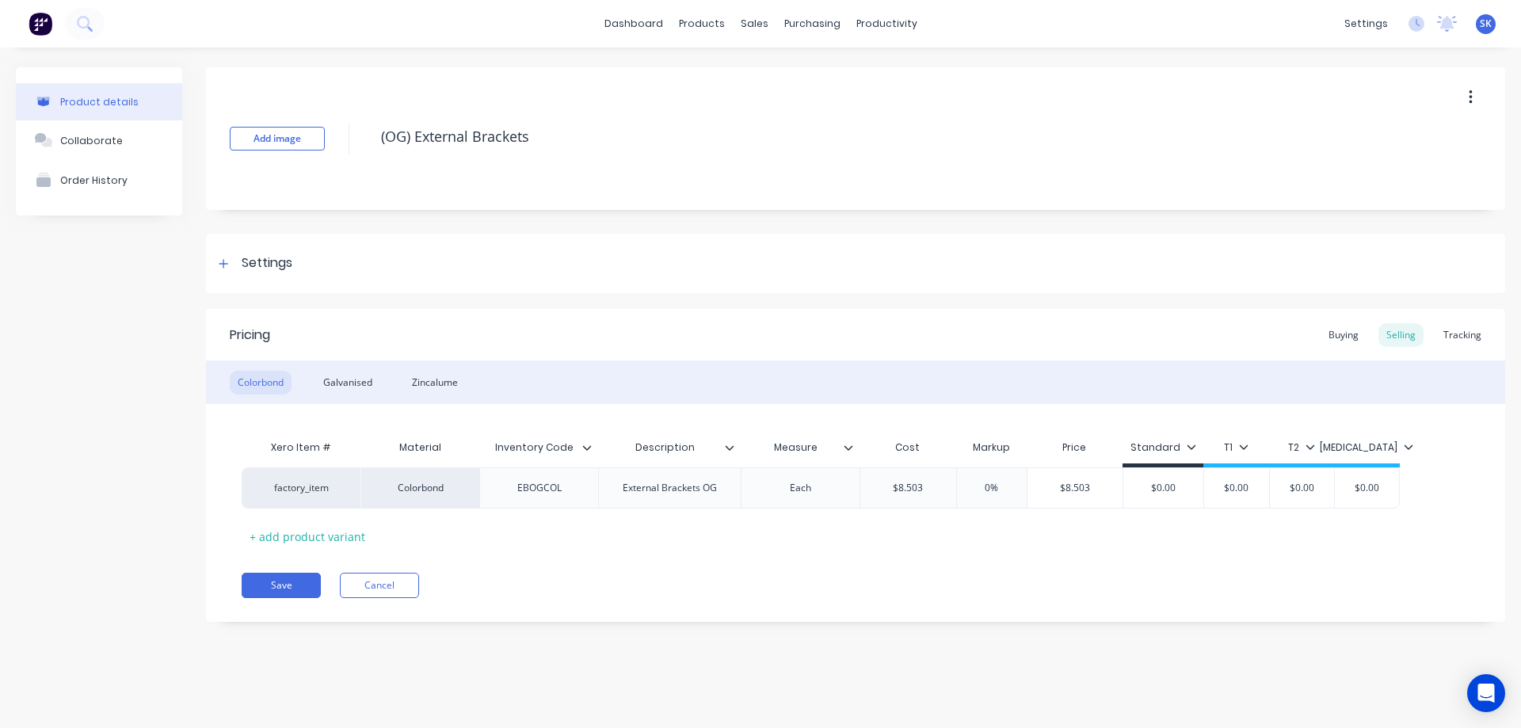
type textarea "x"
type input "$8.503"
click at [928, 493] on input "$8.503" at bounding box center [908, 488] width 96 height 14
type textarea "x"
click at [914, 531] on div "Xero Item # Material Inventory Code Description Measure Cost Markup Price Stand…" at bounding box center [856, 490] width 1228 height 117
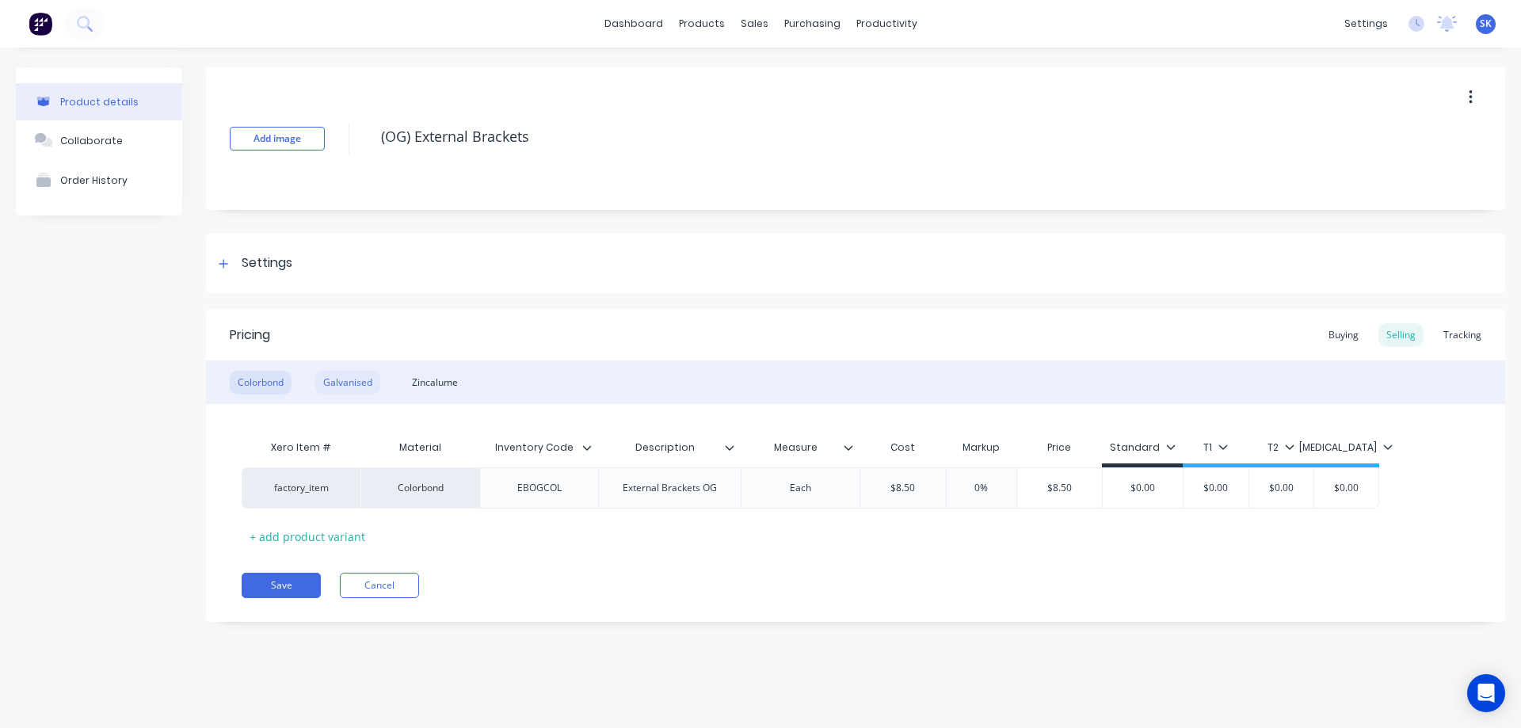
click at [340, 392] on div "Galvanised" at bounding box center [347, 383] width 65 height 24
type input "0"
click at [914, 486] on input "0" at bounding box center [897, 488] width 79 height 14
type textarea "x"
type input "5."
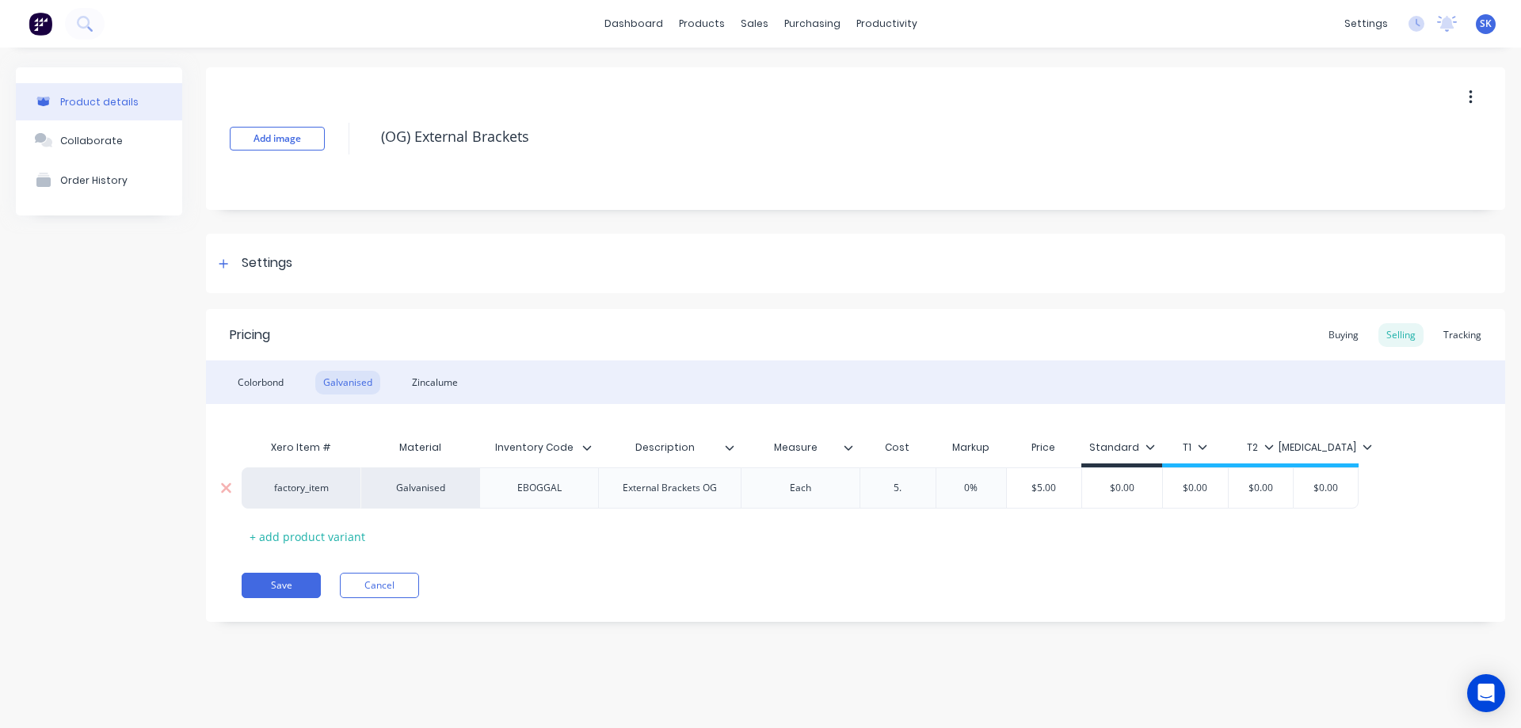
type textarea "x"
click at [892, 559] on div "Pricing Buying Selling Tracking Colorbond Galvanised Zincalume Xero Item # Mate…" at bounding box center [855, 465] width 1299 height 313
click at [456, 387] on div "Zincalume" at bounding box center [435, 383] width 62 height 24
type input "0"
click at [910, 494] on input "0" at bounding box center [897, 488] width 79 height 14
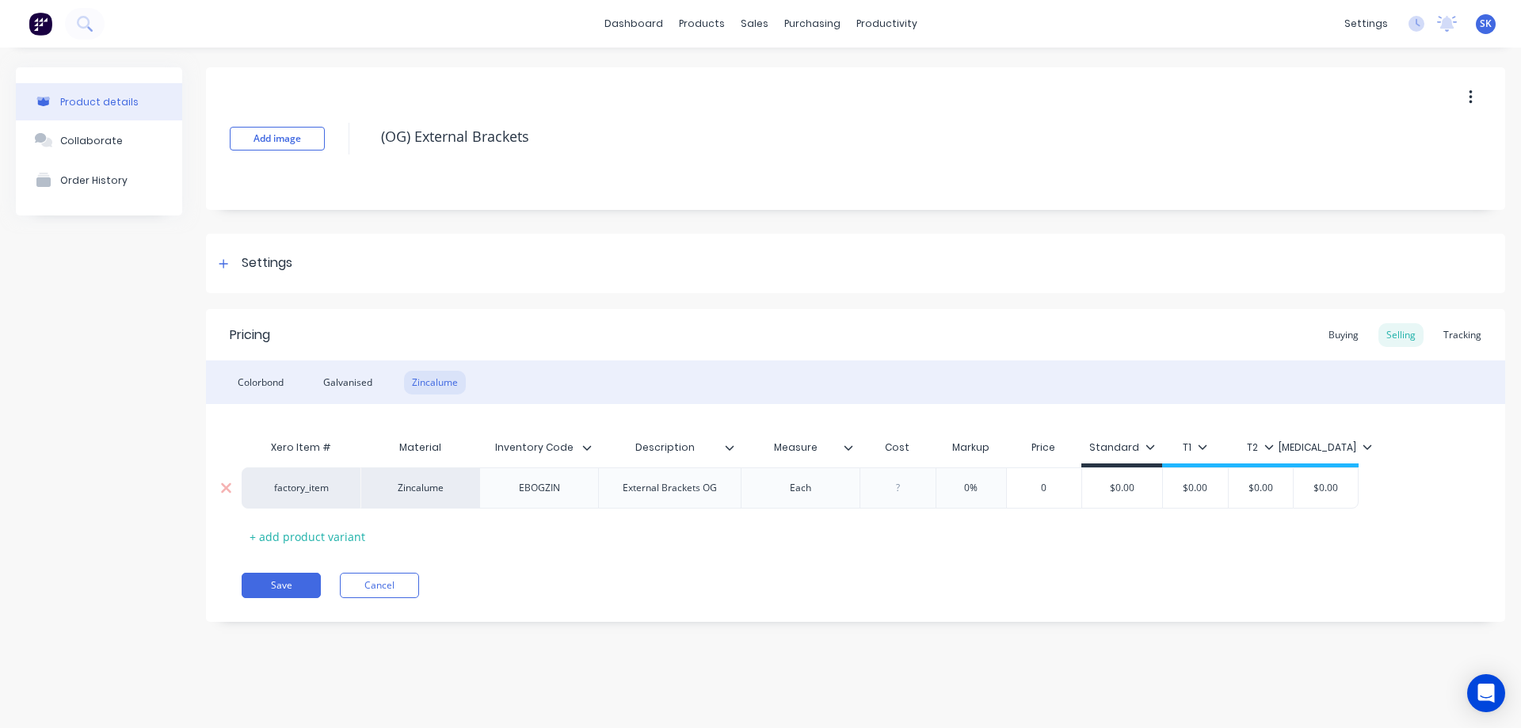
type textarea "x"
type input "8."
type textarea "x"
type input "8.3"
type textarea "x"
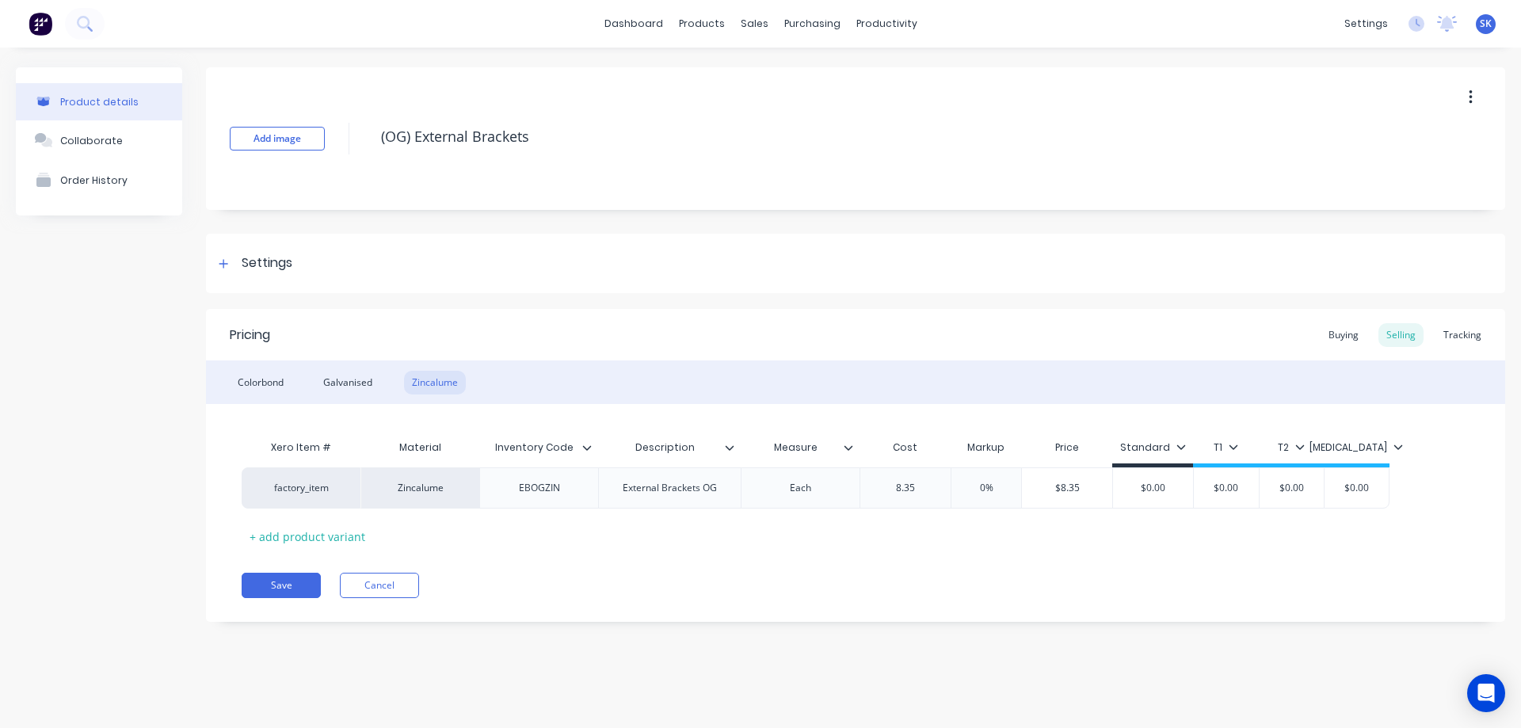
type input "8.35"
click at [901, 554] on div "Pricing Buying Selling Tracking Colorbond Galvanised Zincalume Xero Item # Mate…" at bounding box center [855, 465] width 1299 height 313
click at [290, 582] on button "Save" at bounding box center [281, 585] width 79 height 25
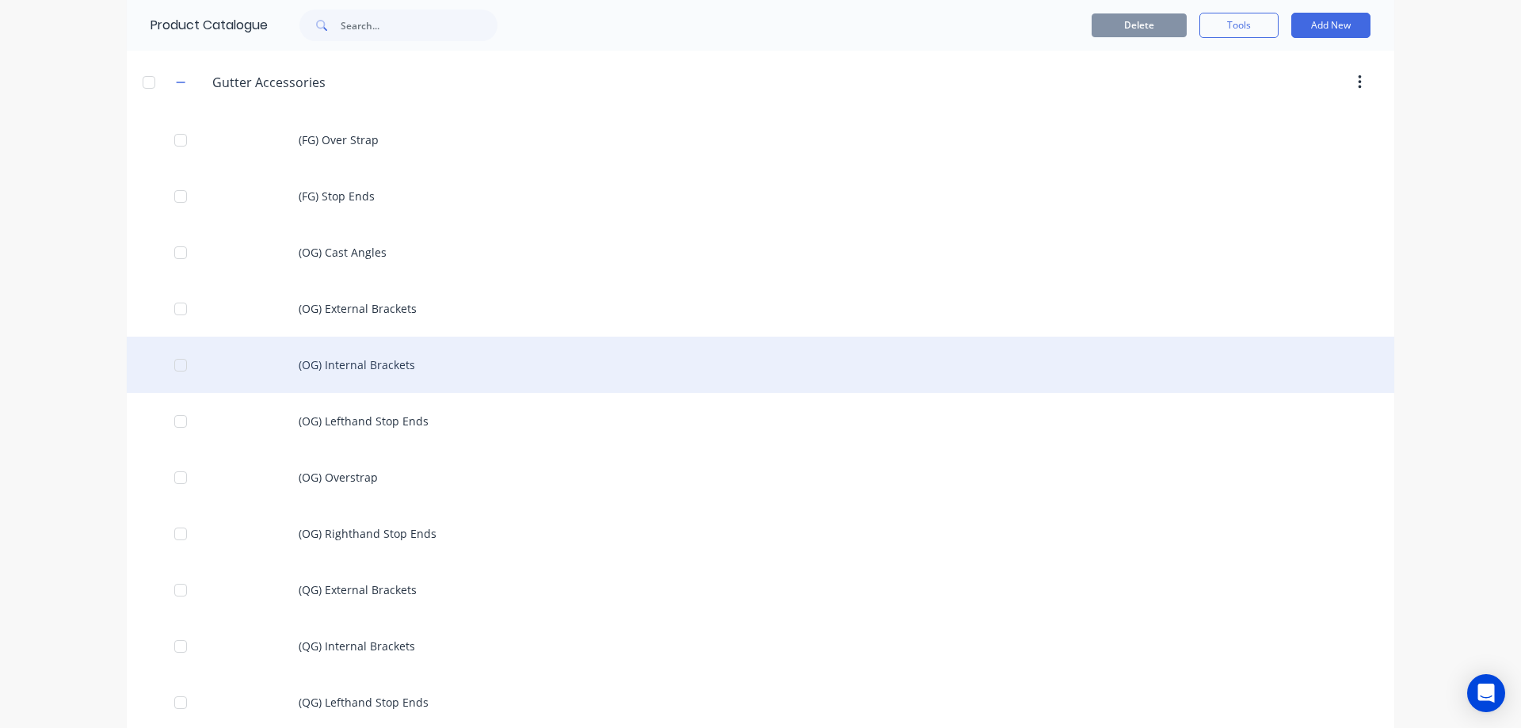
scroll to position [634, 0]
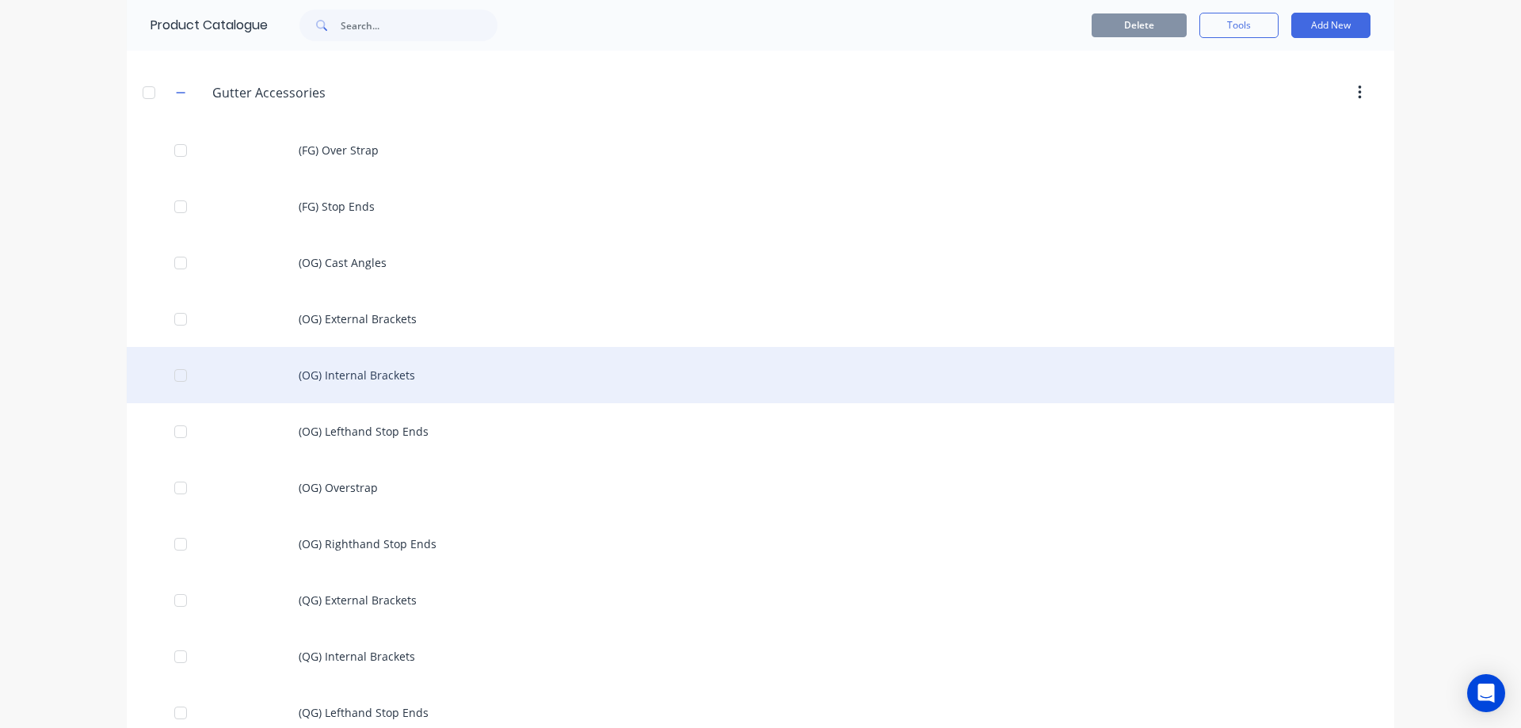
click at [354, 372] on div "(OG) Internal Brackets" at bounding box center [761, 375] width 1268 height 56
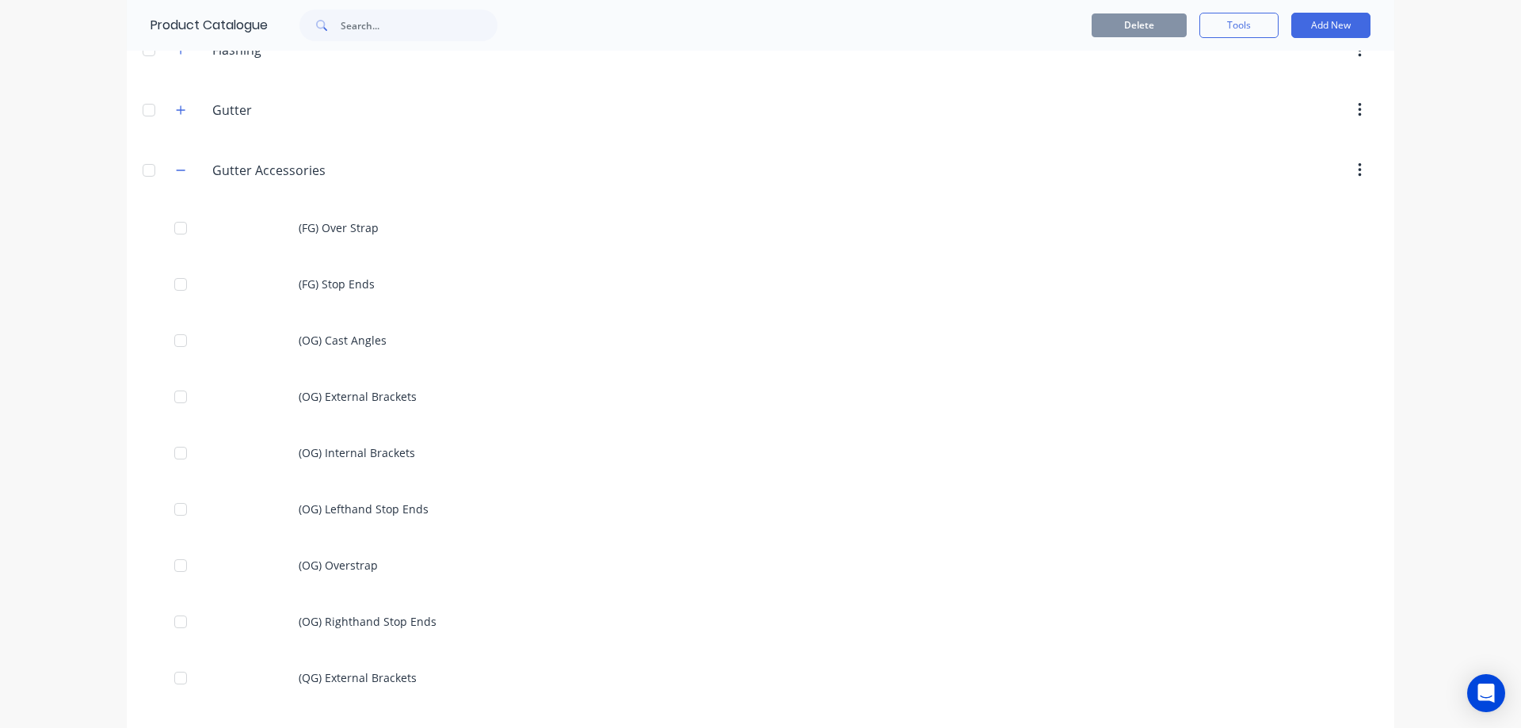
scroll to position [555, 0]
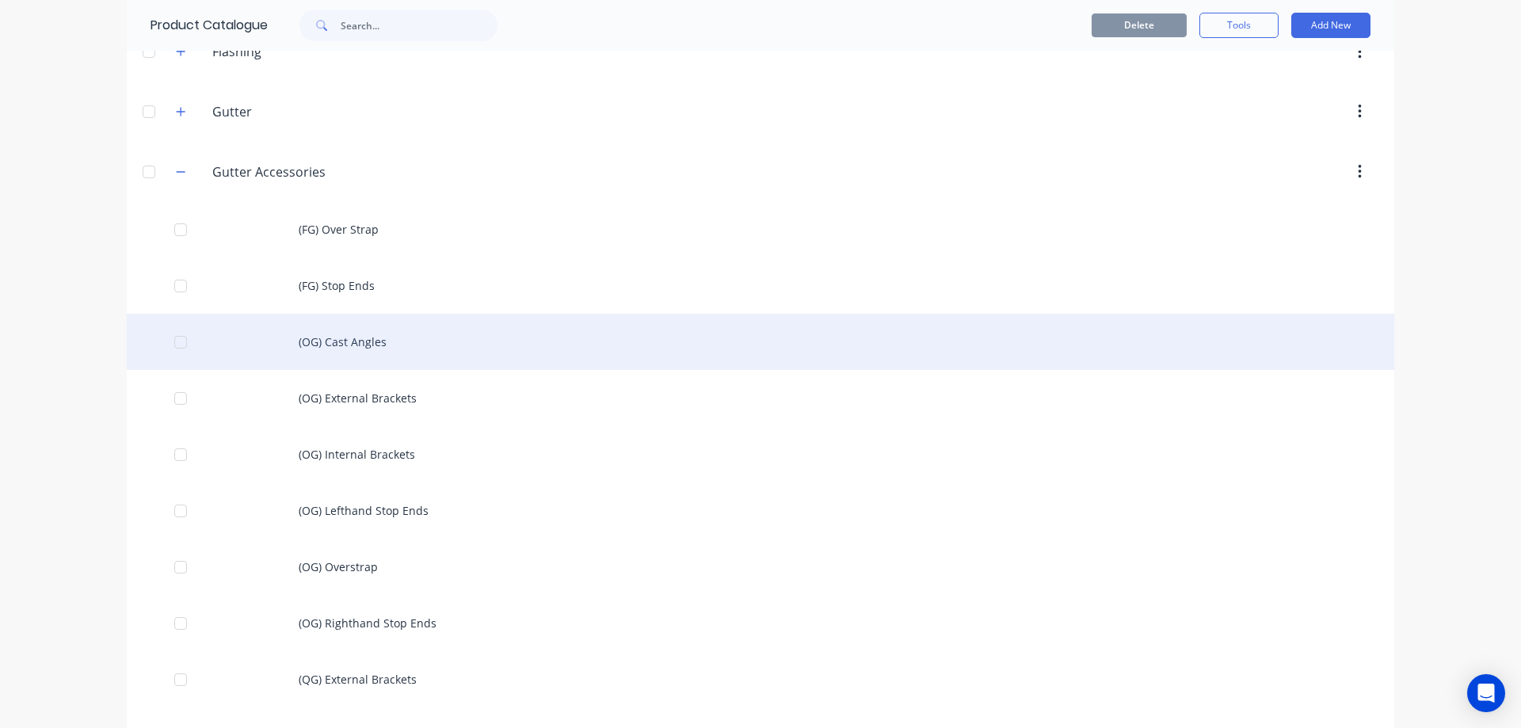
click at [361, 343] on div "(OG) Cast Angles" at bounding box center [761, 342] width 1268 height 56
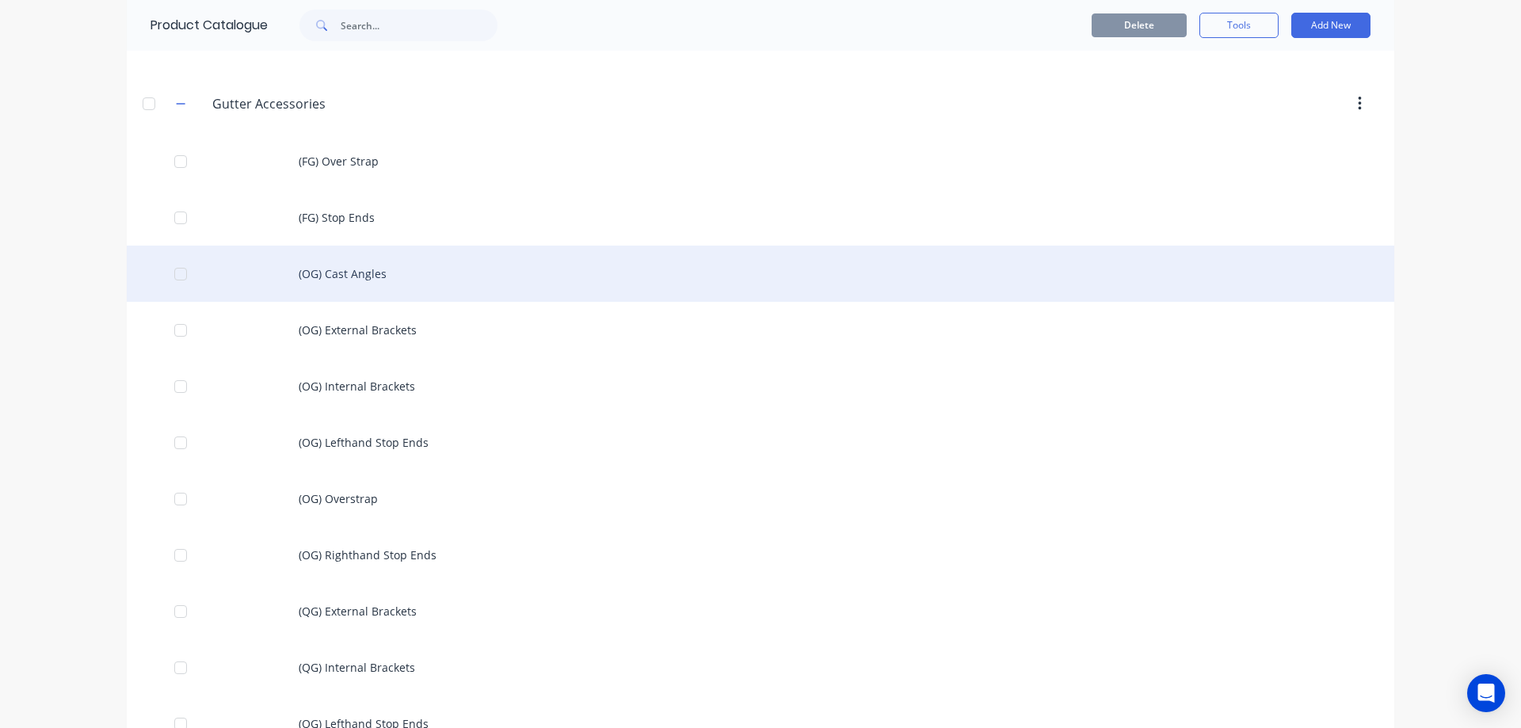
scroll to position [475, 0]
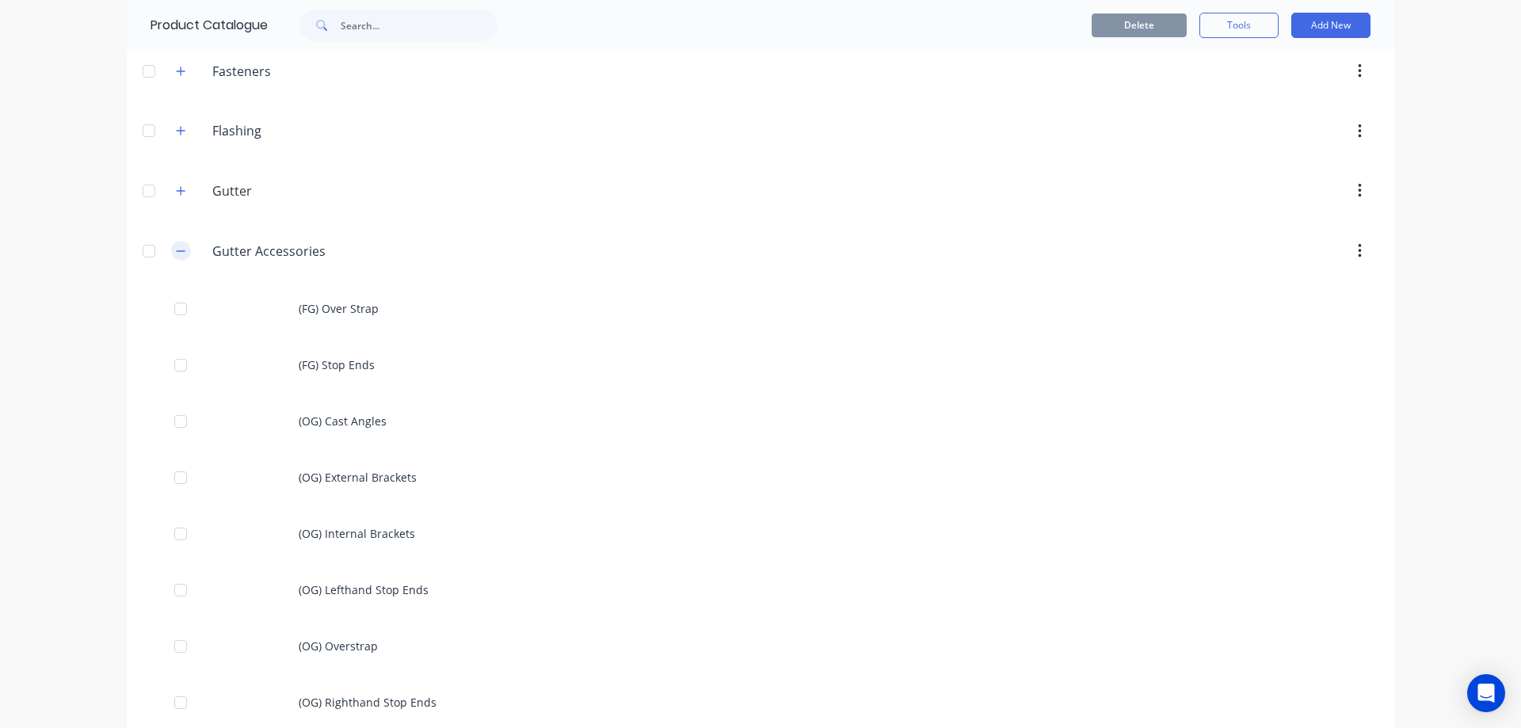
click at [177, 246] on icon "button" at bounding box center [181, 251] width 10 height 11
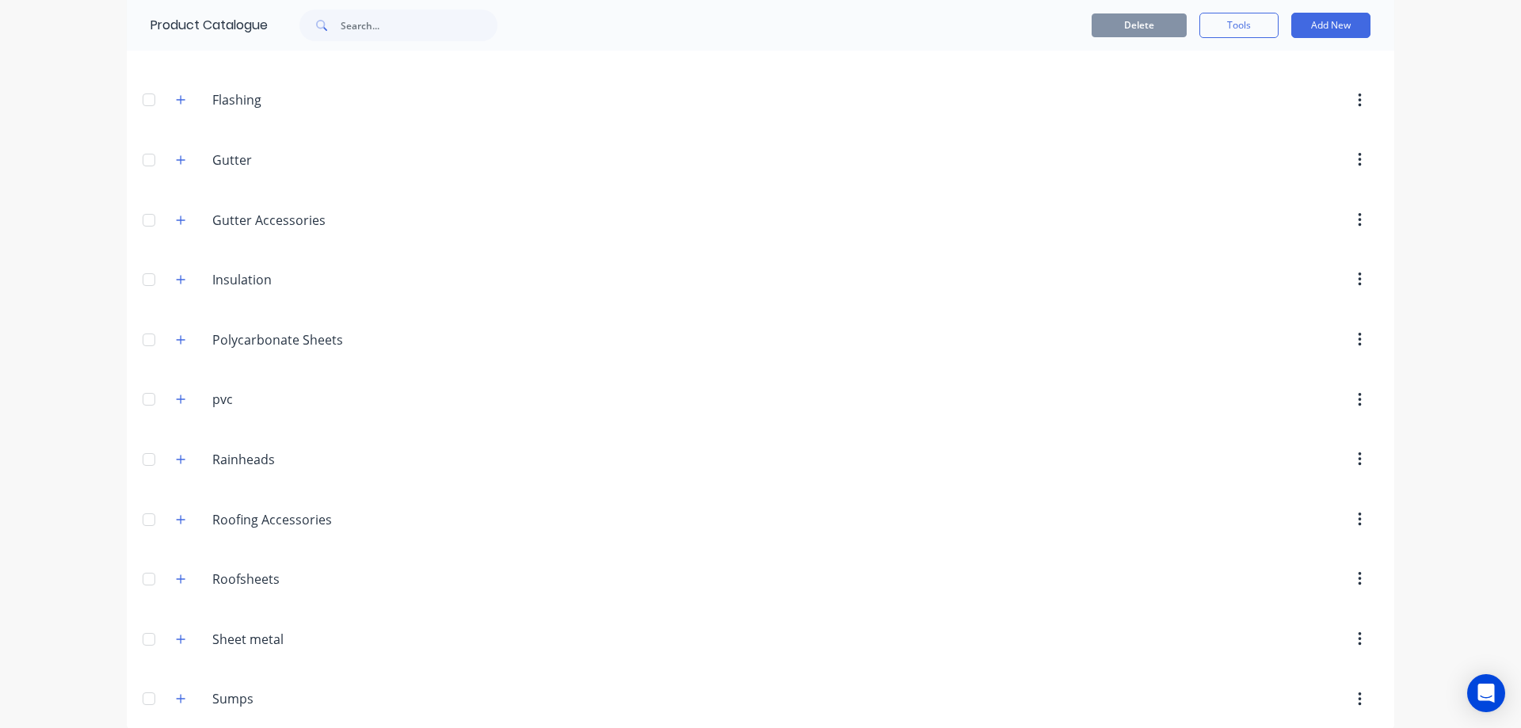
scroll to position [523, 0]
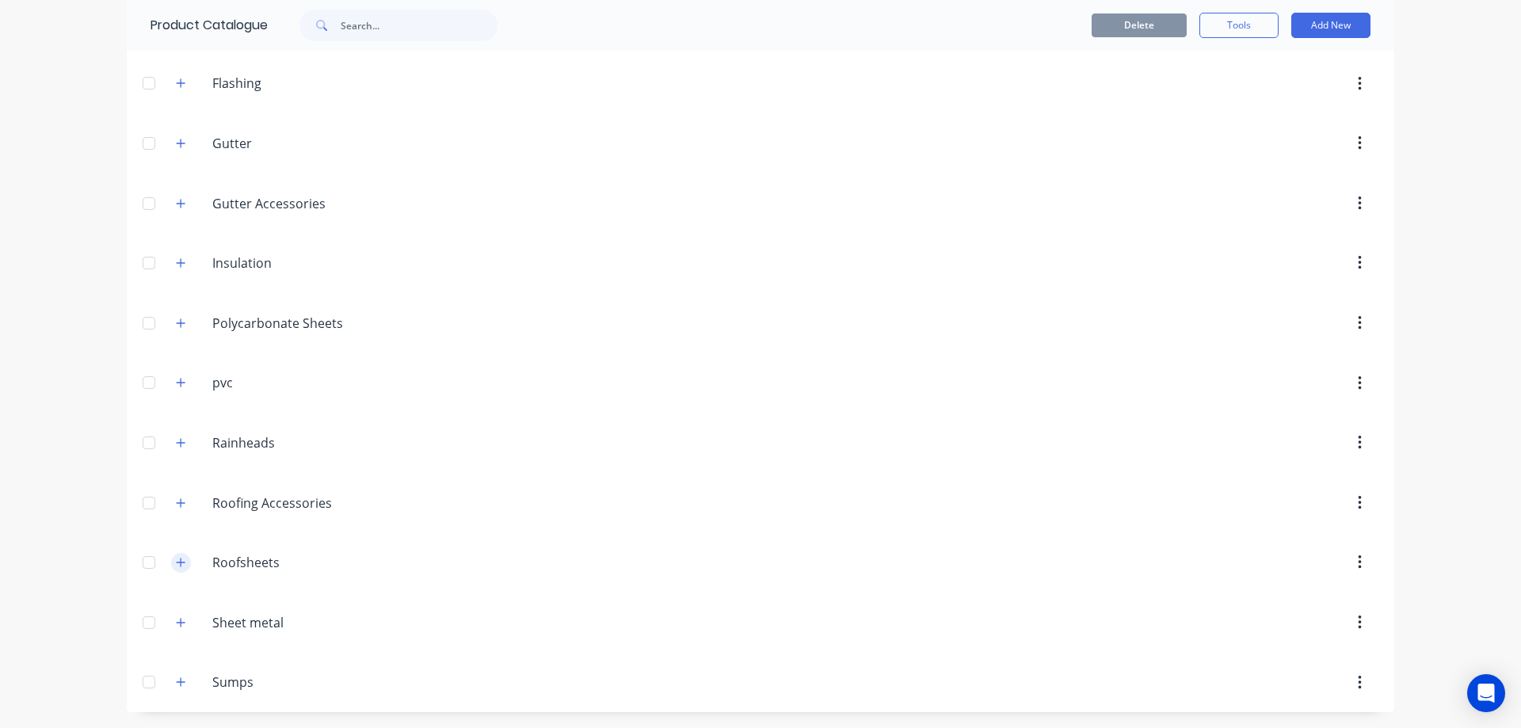
click at [177, 563] on icon "button" at bounding box center [181, 562] width 9 height 9
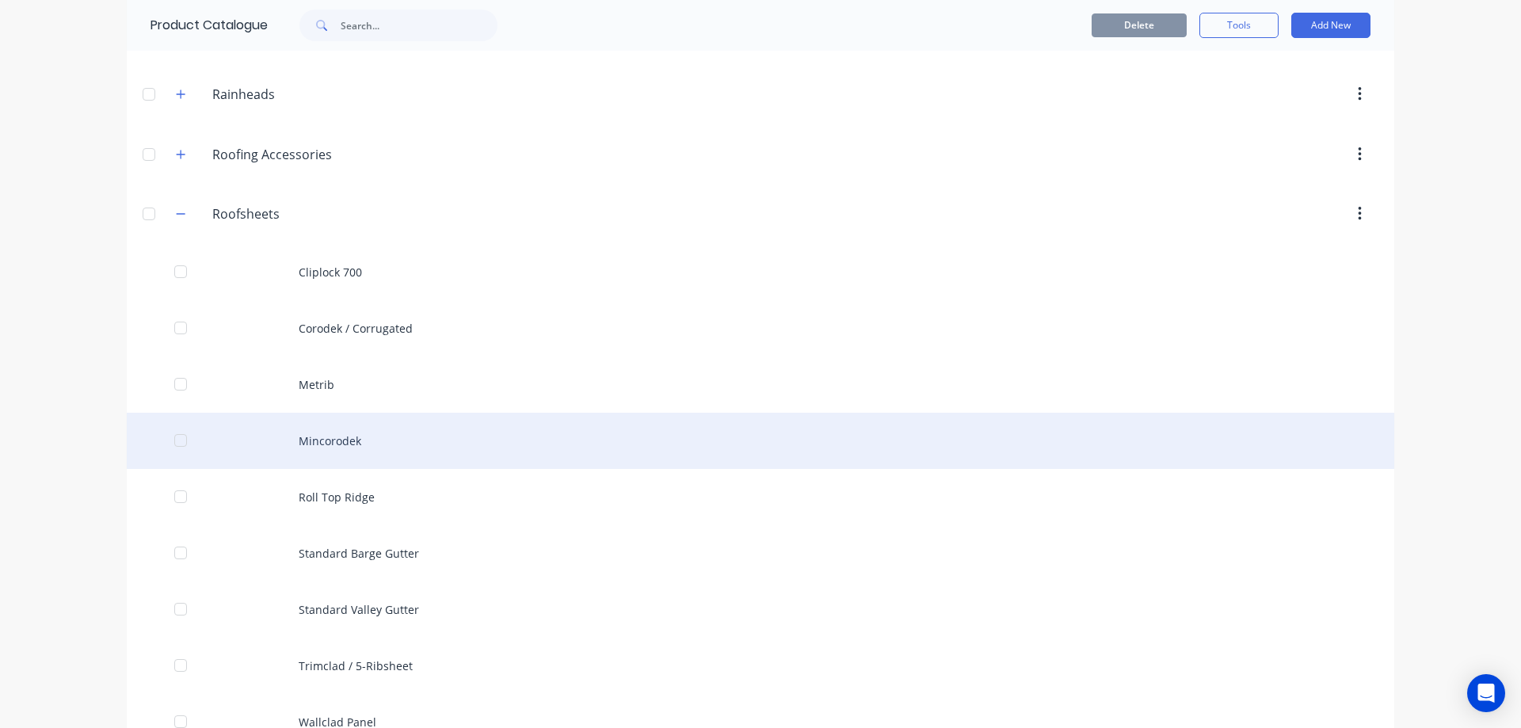
scroll to position [871, 0]
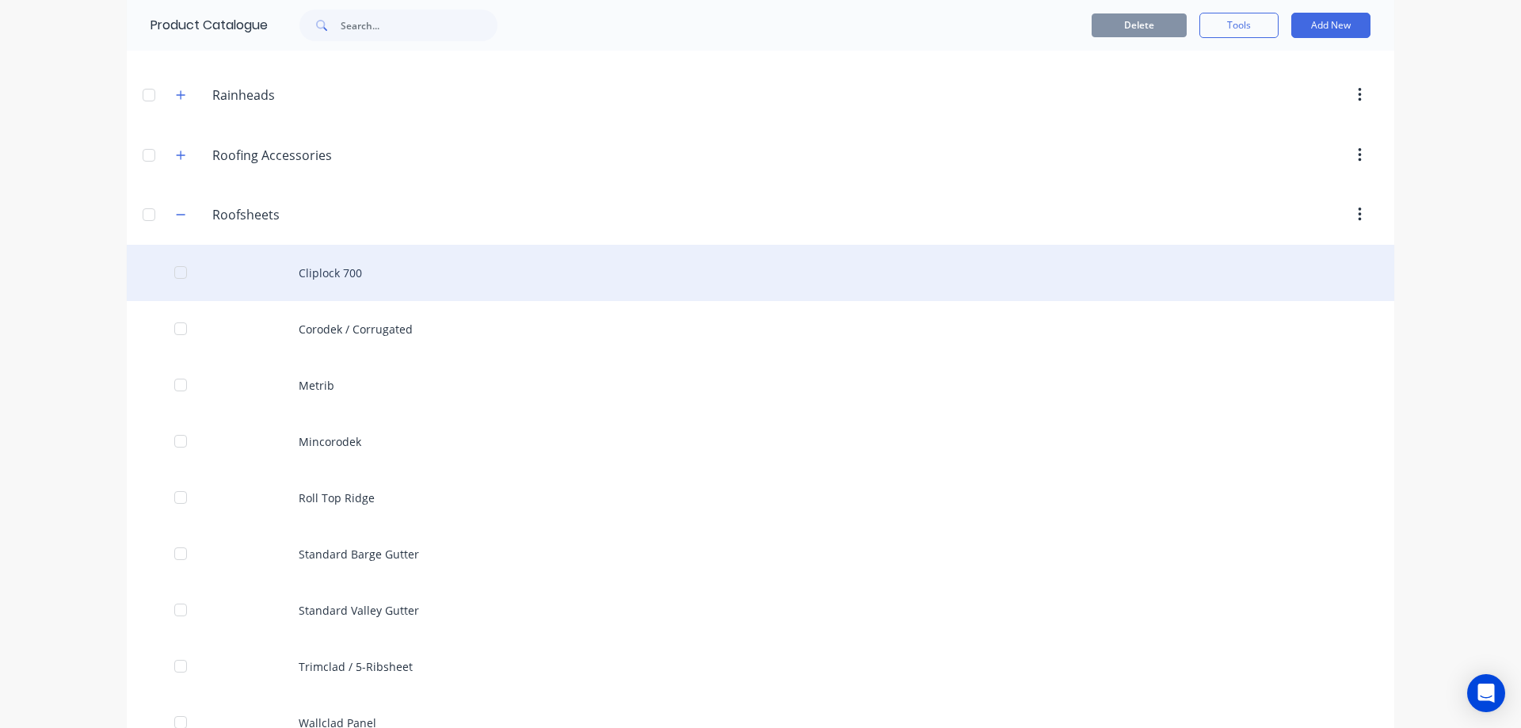
click at [345, 268] on div "Cliplock 700" at bounding box center [761, 273] width 1268 height 56
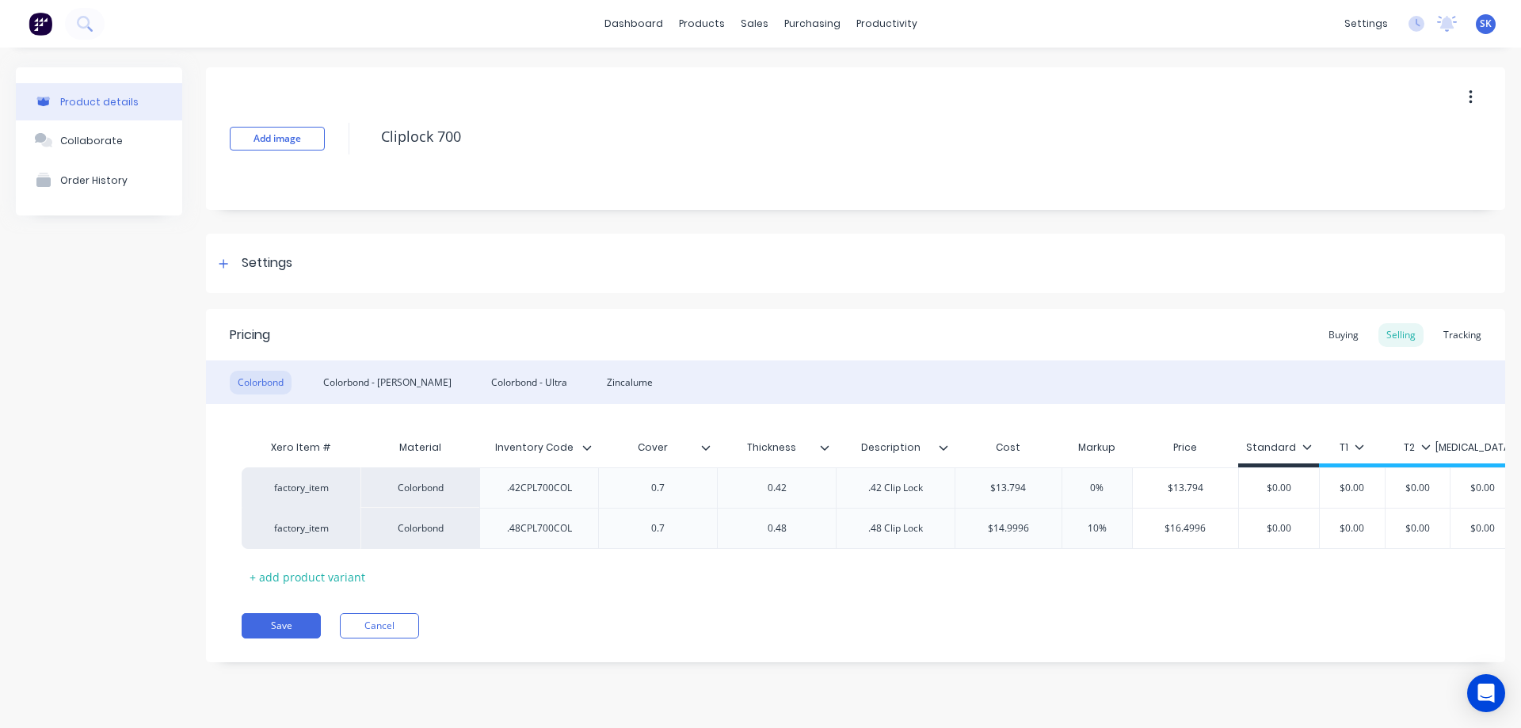
type textarea "x"
type input "$13.794"
click at [1043, 494] on input "$13.794" at bounding box center [1008, 488] width 106 height 14
type textarea "x"
type input "$13.79"
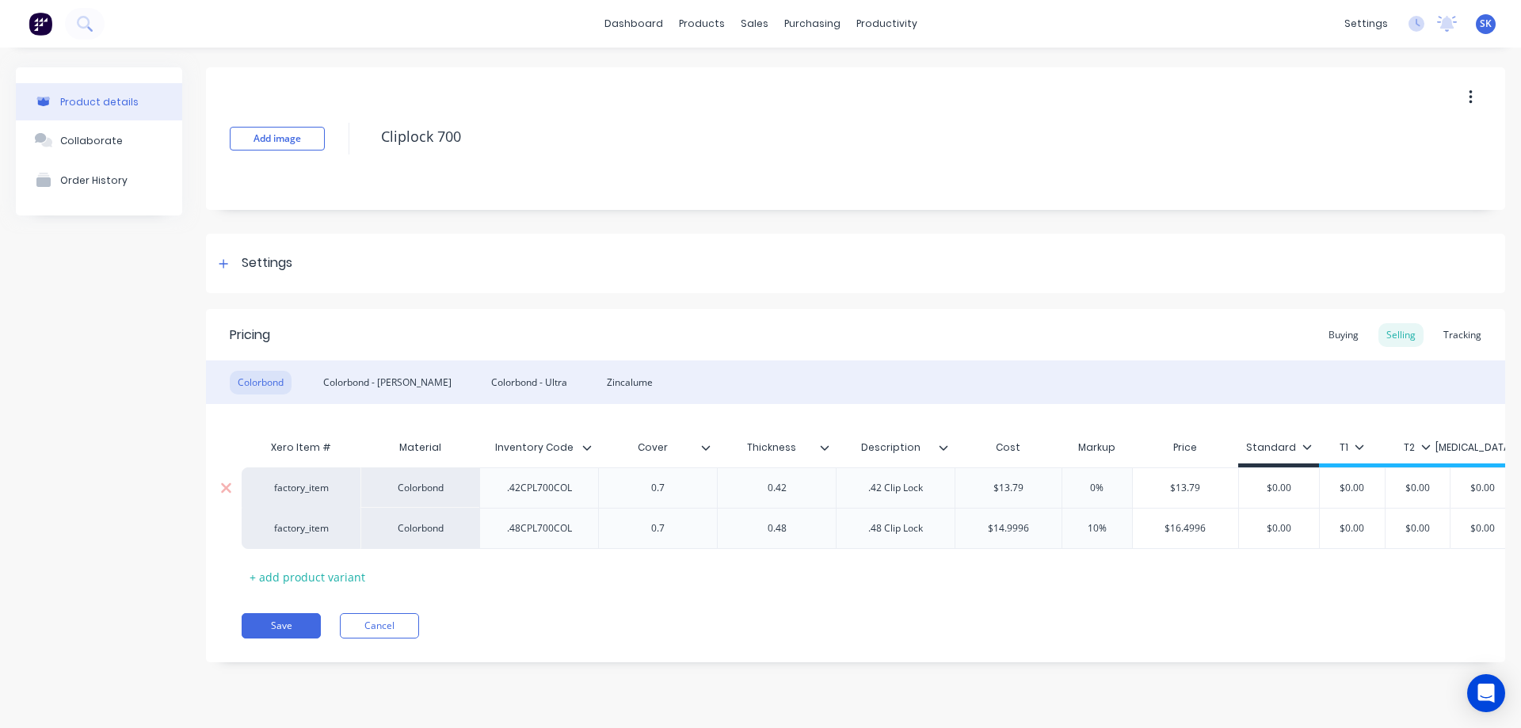
type textarea "x"
type input "$13.7"
type textarea "x"
type input "$13."
type textarea "x"
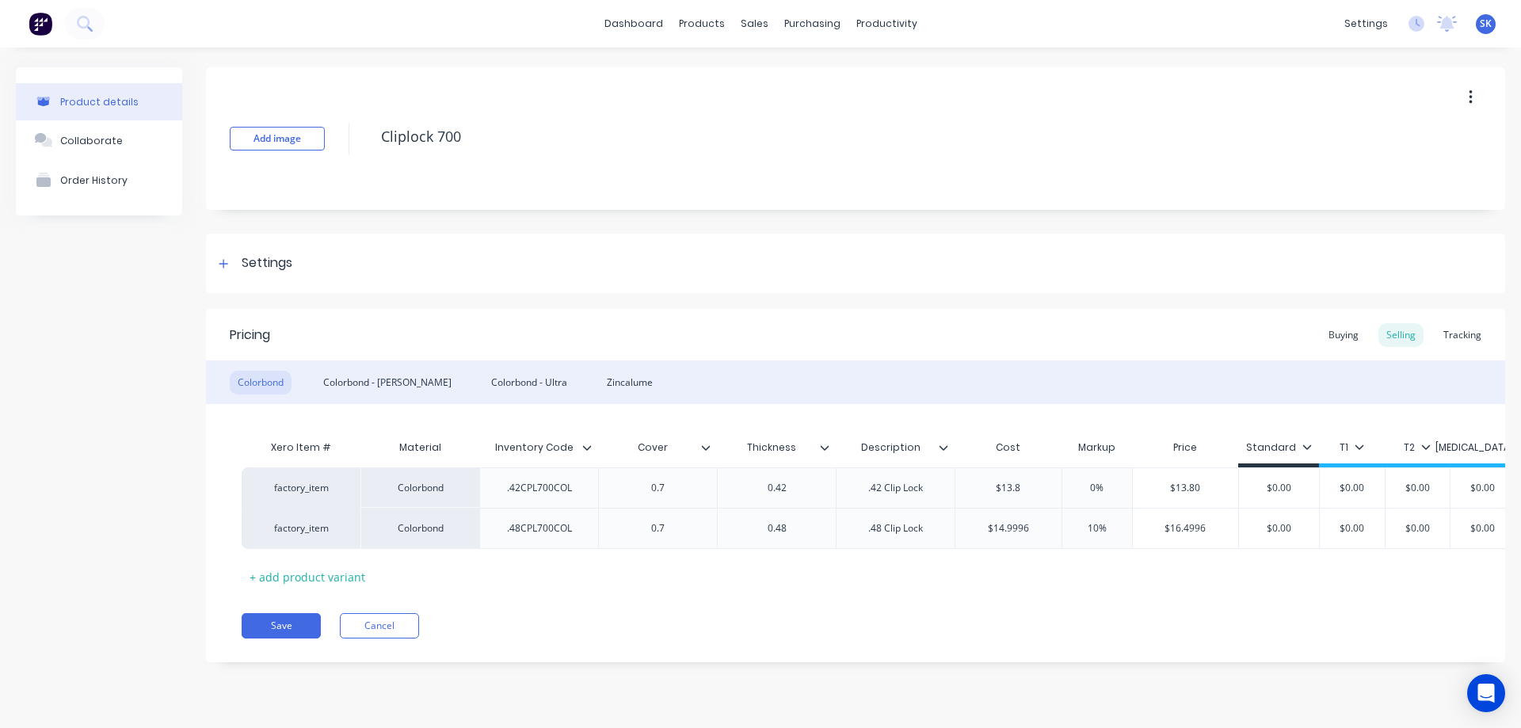
type input "$13.8"
click at [1009, 569] on div "Xero Item # Material Inventory Code Cover Thickness Description Cost Markup Pri…" at bounding box center [856, 511] width 1228 height 158
type input "$14.9996"
click at [1043, 533] on input "$14.9996" at bounding box center [1008, 528] width 106 height 14
type textarea "x"
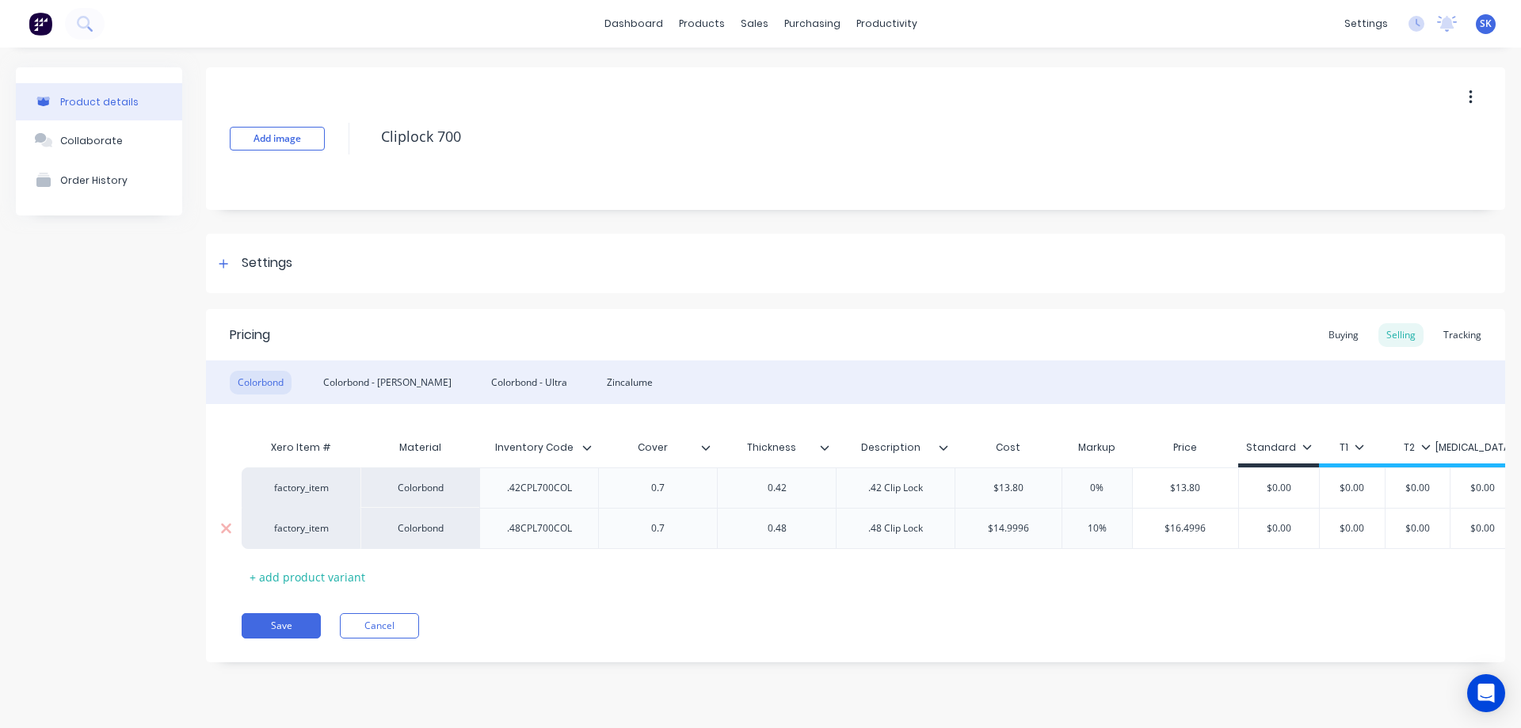
type input "$14.999"
type textarea "x"
type input "$14.99"
type textarea "x"
type input "$14.9"
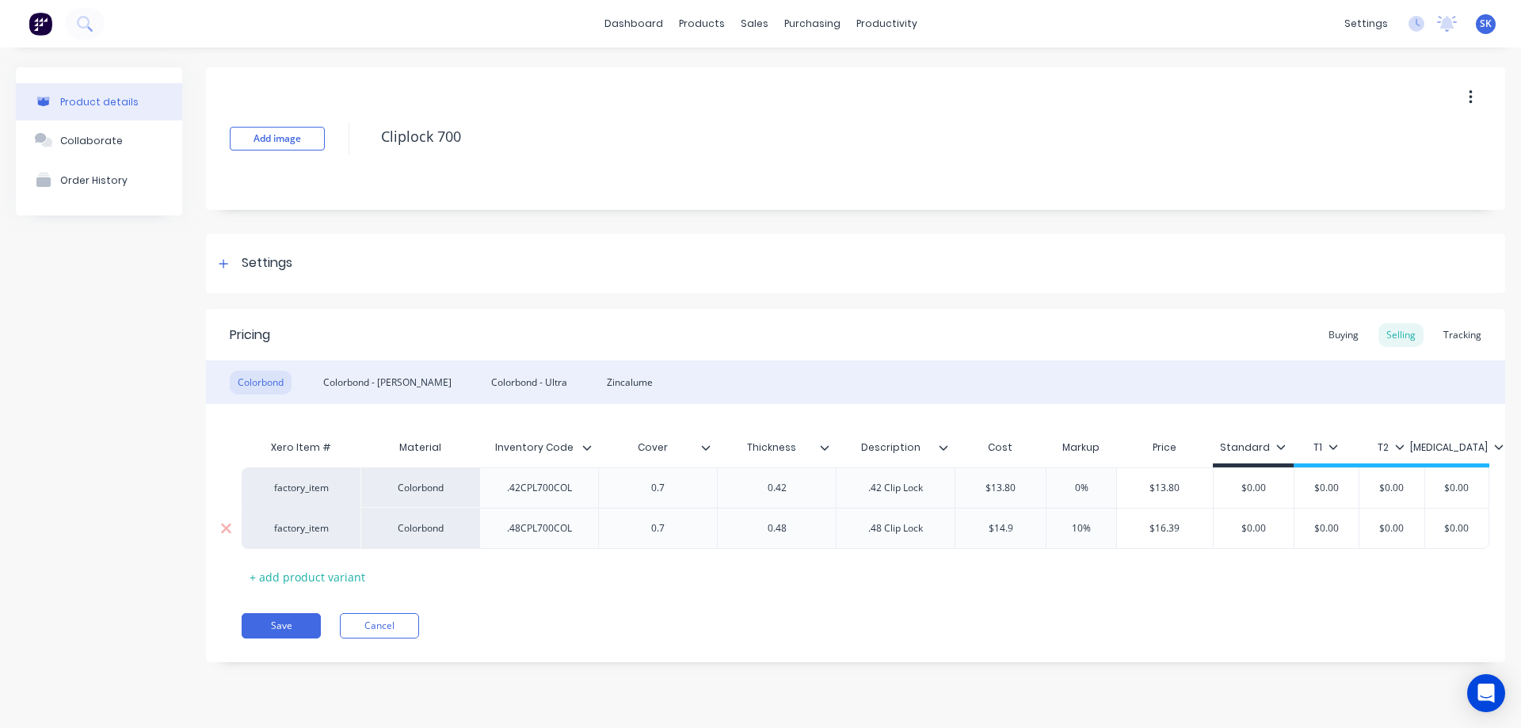
type textarea "x"
type input "$14"
type textarea "x"
type input "$1"
type textarea "x"
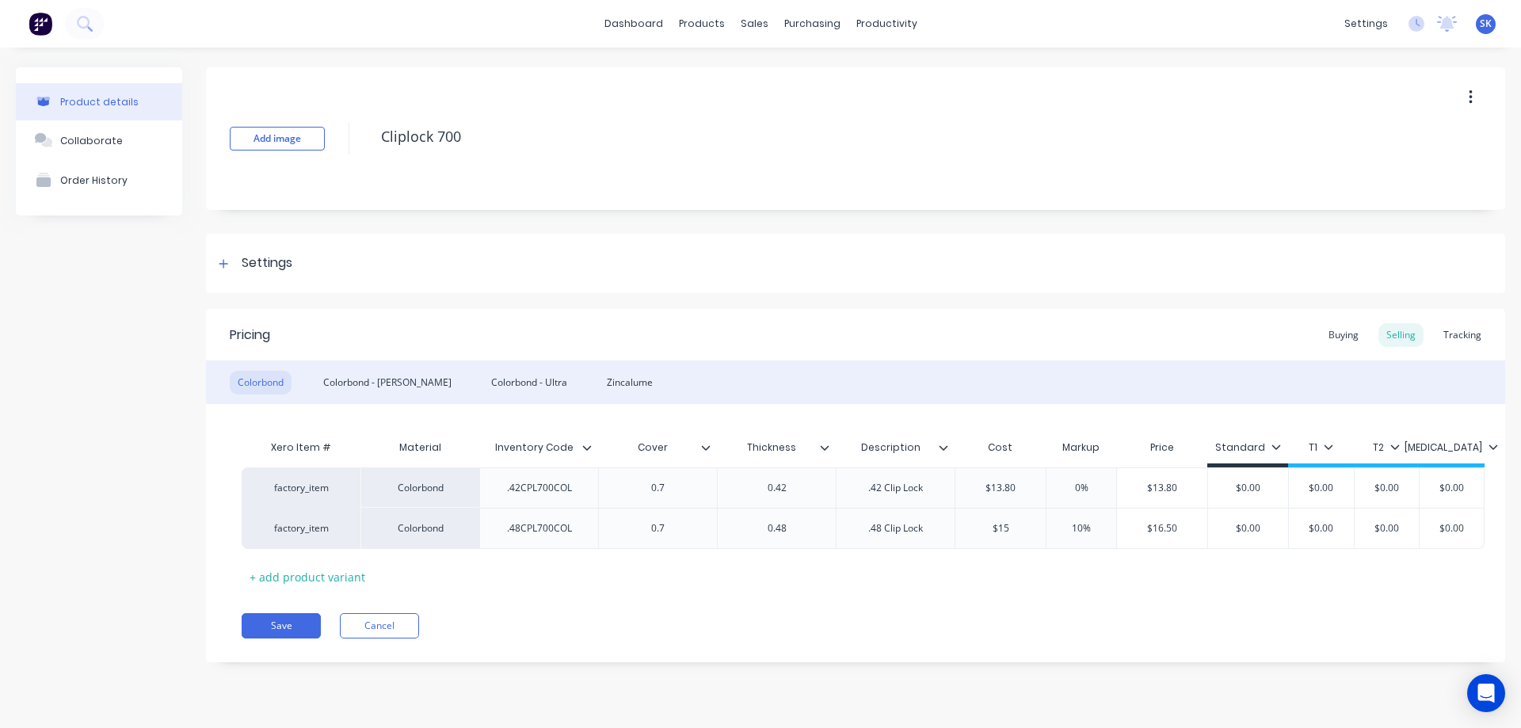
type input "$15"
click at [1013, 556] on div "Xero Item # Material Inventory Code Cover Thickness Description Cost Markup Pri…" at bounding box center [856, 511] width 1228 height 158
click at [392, 384] on div "Colorbond - Matt" at bounding box center [387, 383] width 144 height 24
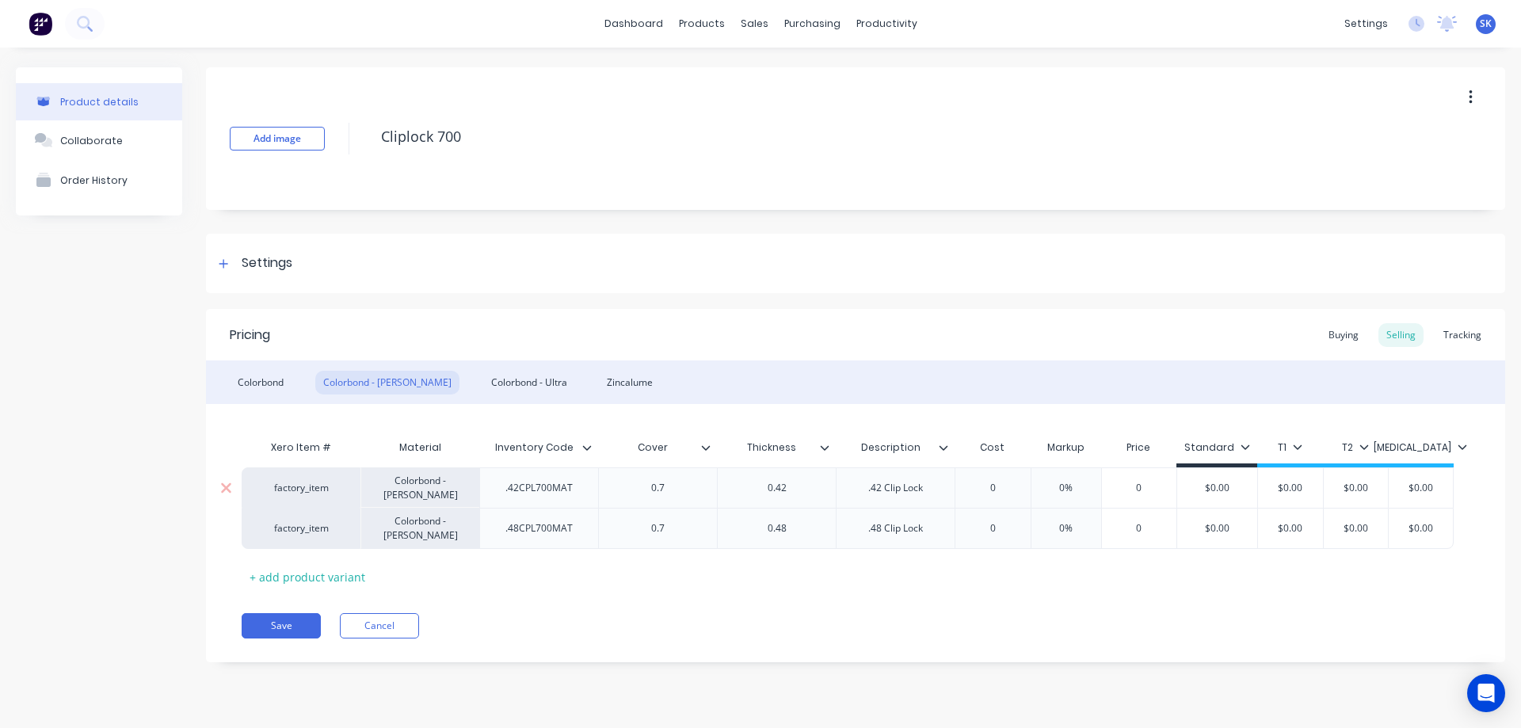
type input "0"
click at [997, 487] on input "0" at bounding box center [992, 488] width 79 height 14
type textarea "x"
type input "1"
type textarea "x"
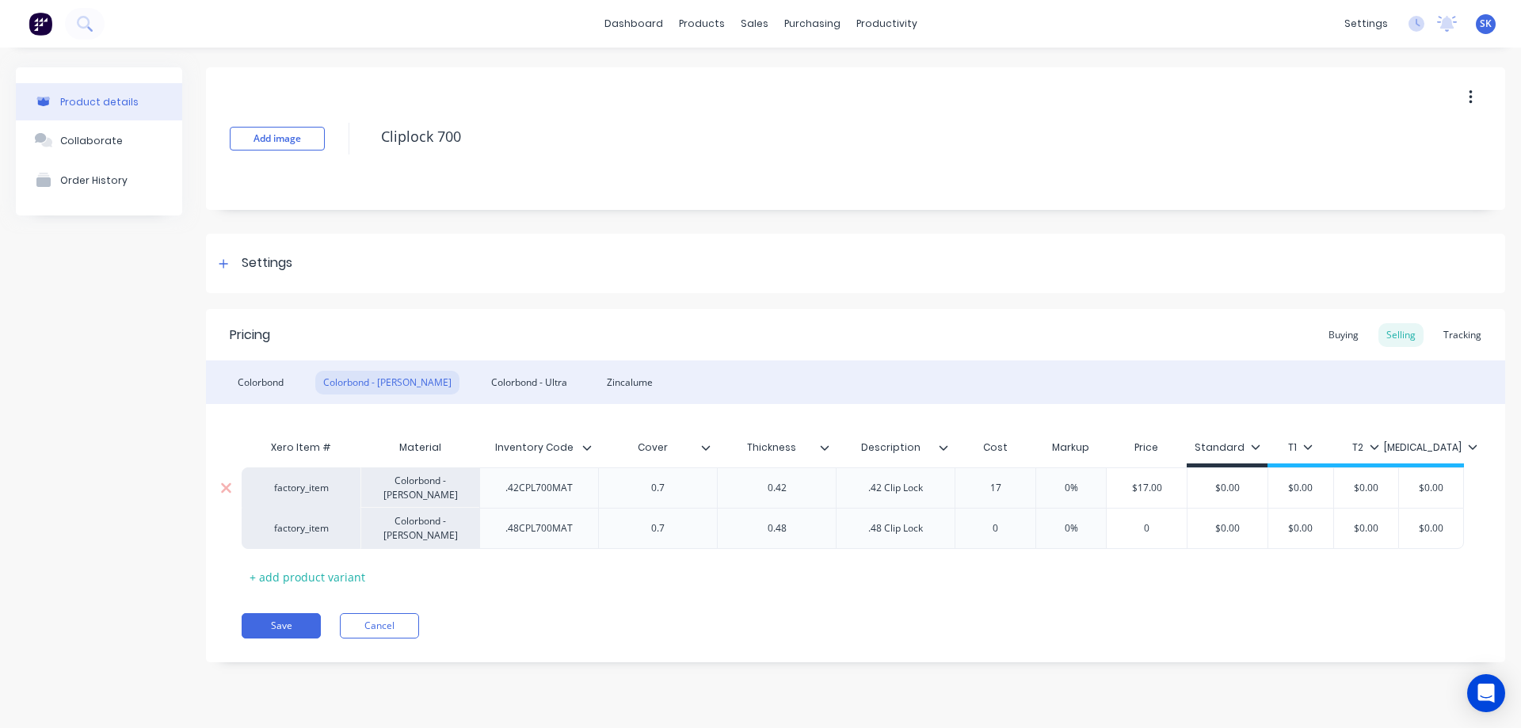
type input "17."
type textarea "x"
type input "17.8"
click at [955, 573] on div "Xero Item # Material Inventory Code Cover Thickness Description Cost Markup Pri…" at bounding box center [856, 511] width 1228 height 158
click at [1020, 540] on div "0" at bounding box center [1000, 529] width 90 height 40
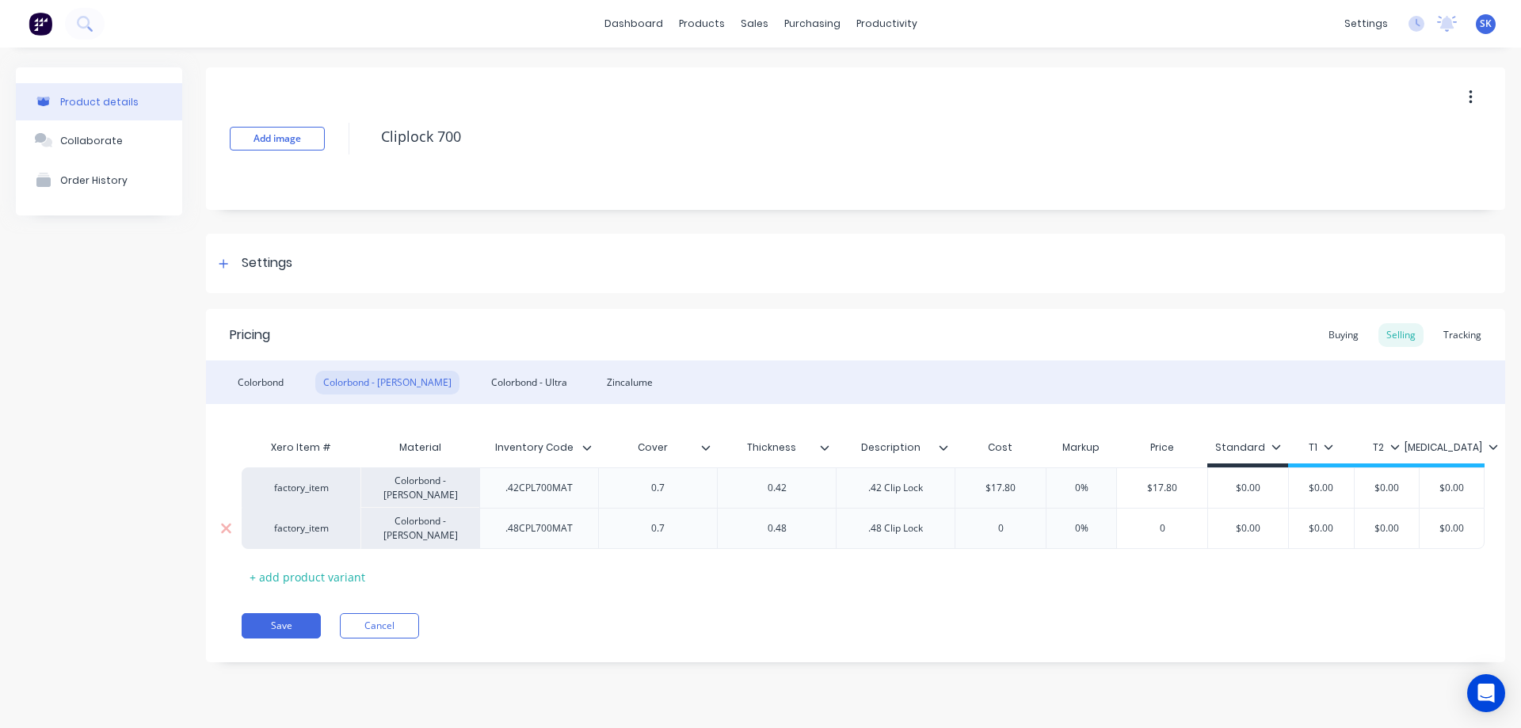
type input "0"
type input "2"
type textarea "x"
type input "22."
type textarea "x"
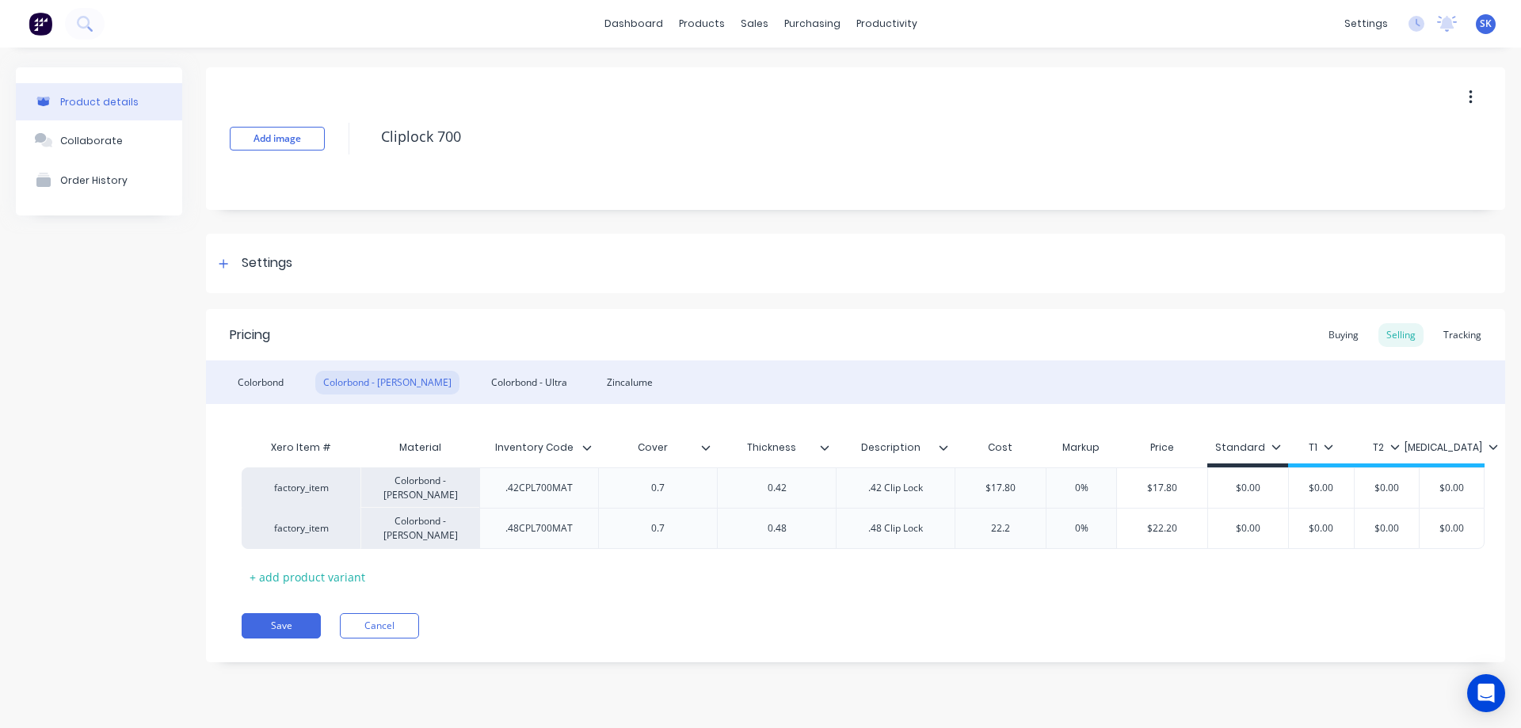
type input "22.2"
click at [1009, 574] on div "Xero Item # Material Inventory Code Cover Thickness Description Cost Markup Pri…" at bounding box center [856, 511] width 1228 height 158
click at [483, 384] on div "Colorbond - Ultra" at bounding box center [529, 383] width 92 height 24
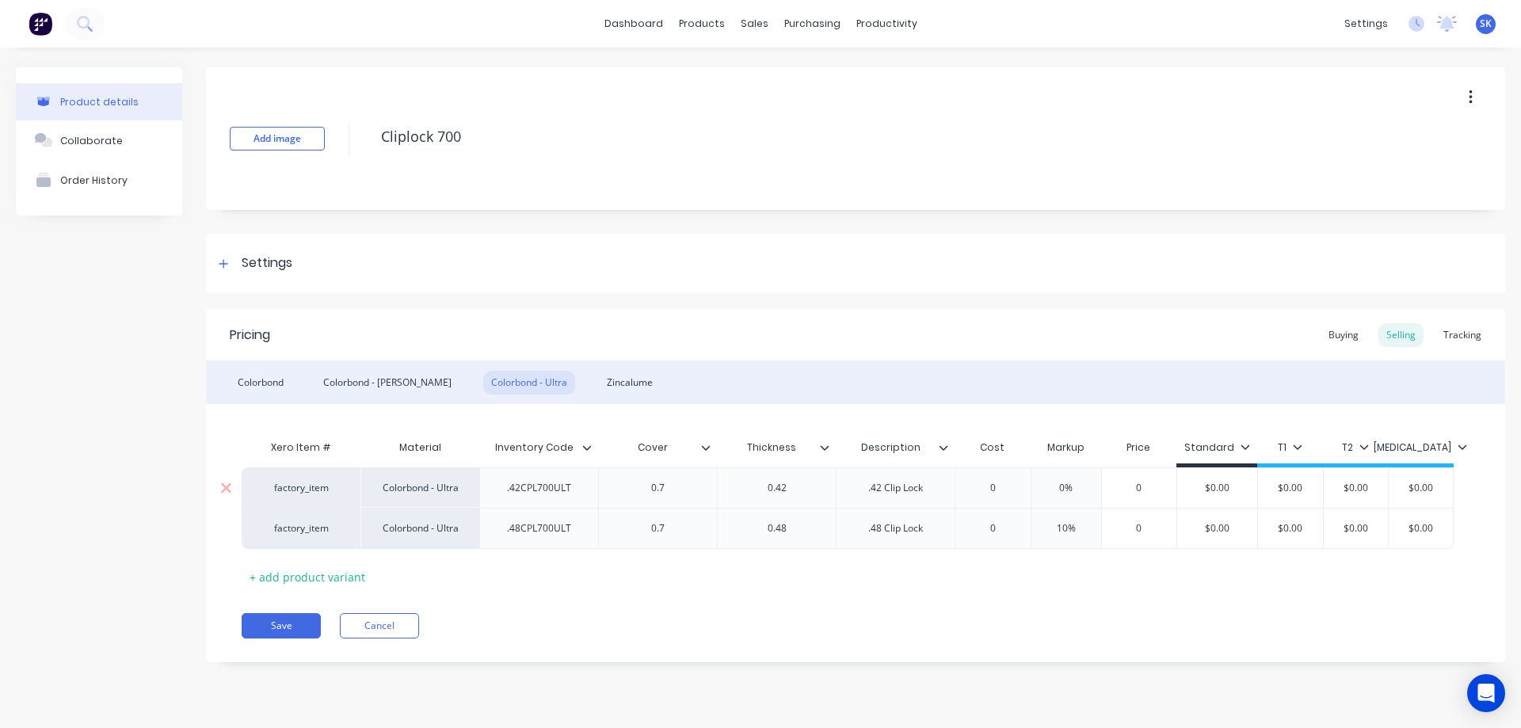
type input "0"
click at [999, 485] on input "0" at bounding box center [992, 488] width 79 height 14
type textarea "x"
type input "9"
type textarea "x"
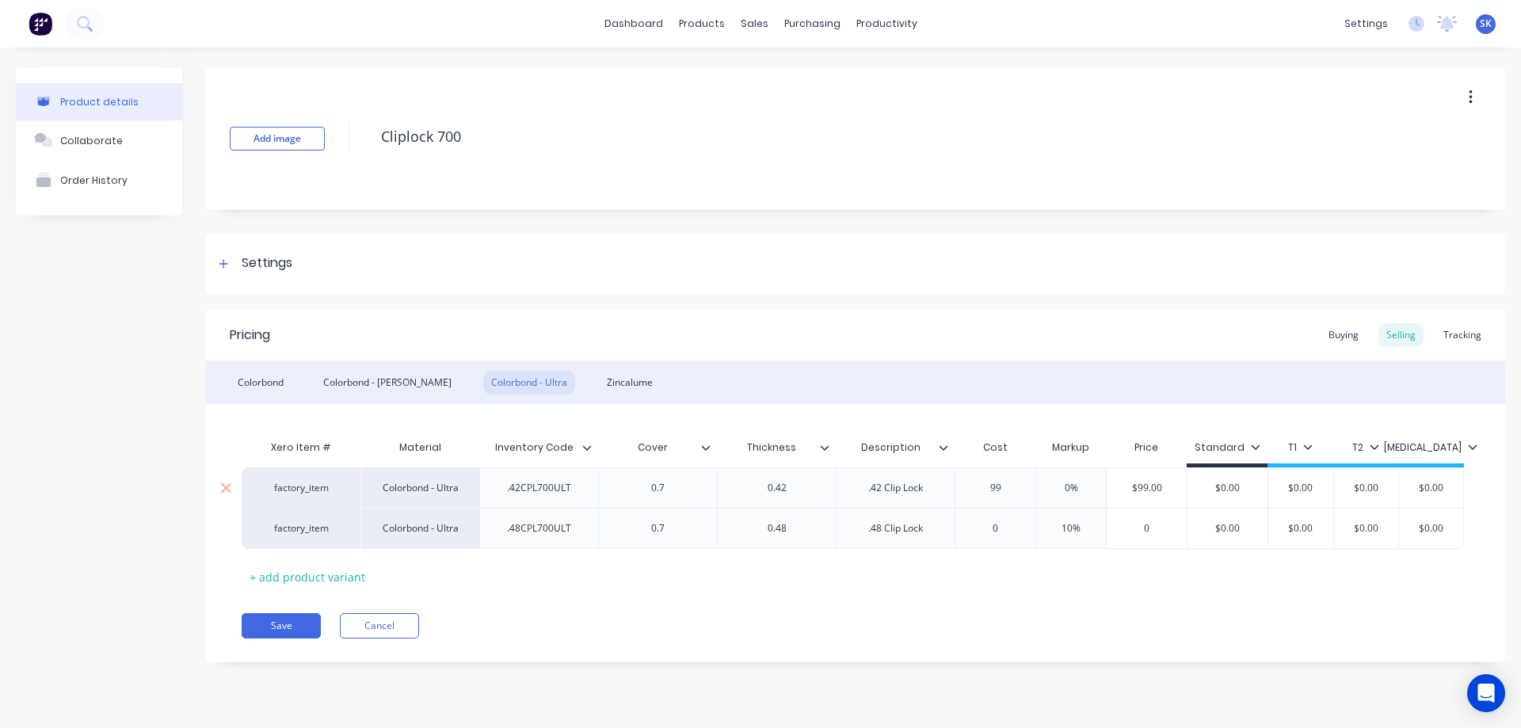
type input "99."
type textarea "x"
type input "99.2"
click at [994, 593] on div "Pricing Buying Selling Tracking Colorbond Colorbond - Matt Colorbond - Ultra Zi…" at bounding box center [855, 485] width 1299 height 353
type input "0"
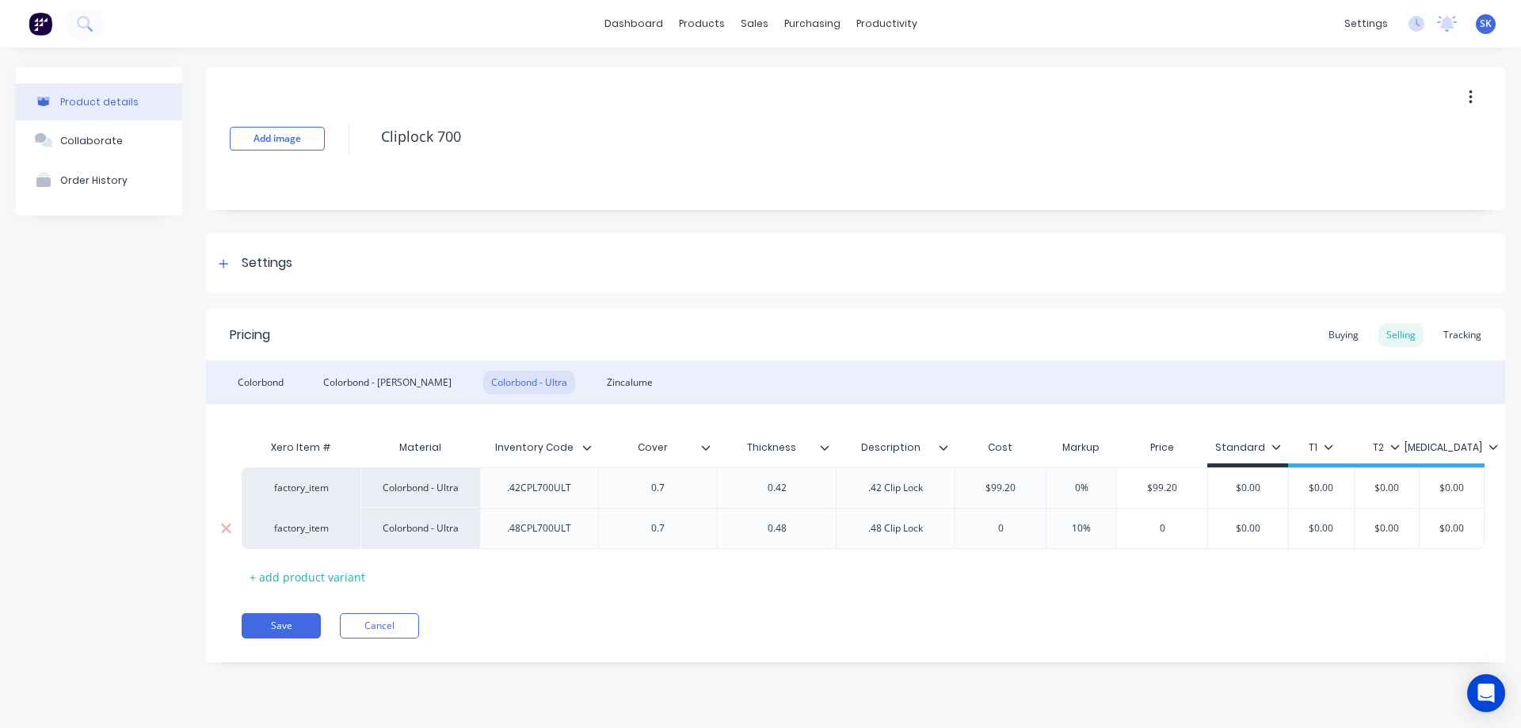
click at [1023, 534] on input "0" at bounding box center [1000, 528] width 90 height 14
type textarea "x"
type input "3"
type textarea "x"
type input "34."
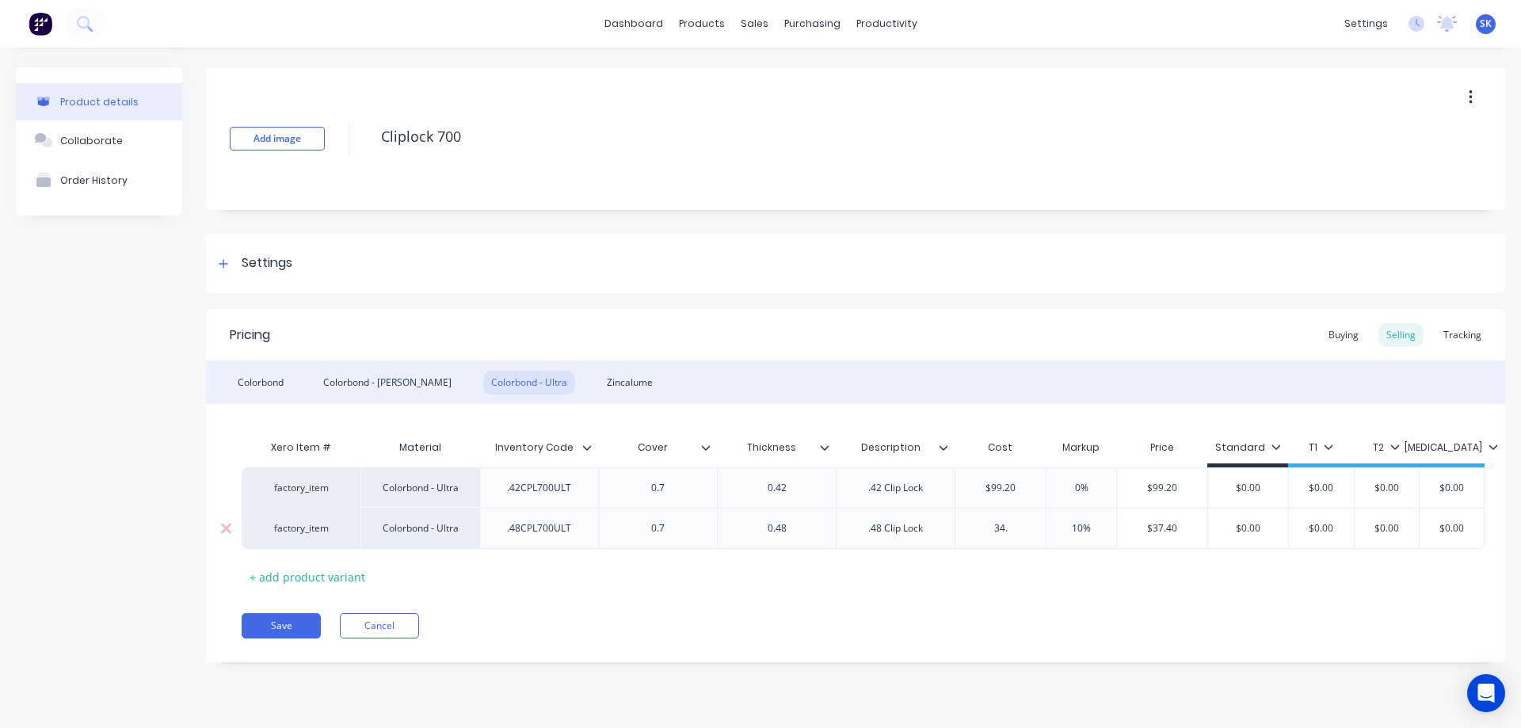
type textarea "x"
click at [1000, 566] on div "Xero Item # Material Inventory Code Cover Thickness Description Cost Markup Pri…" at bounding box center [856, 511] width 1228 height 158
click at [1032, 532] on input "$34.90" at bounding box center [1000, 528] width 90 height 14
type input "$34.9"
type textarea "x"
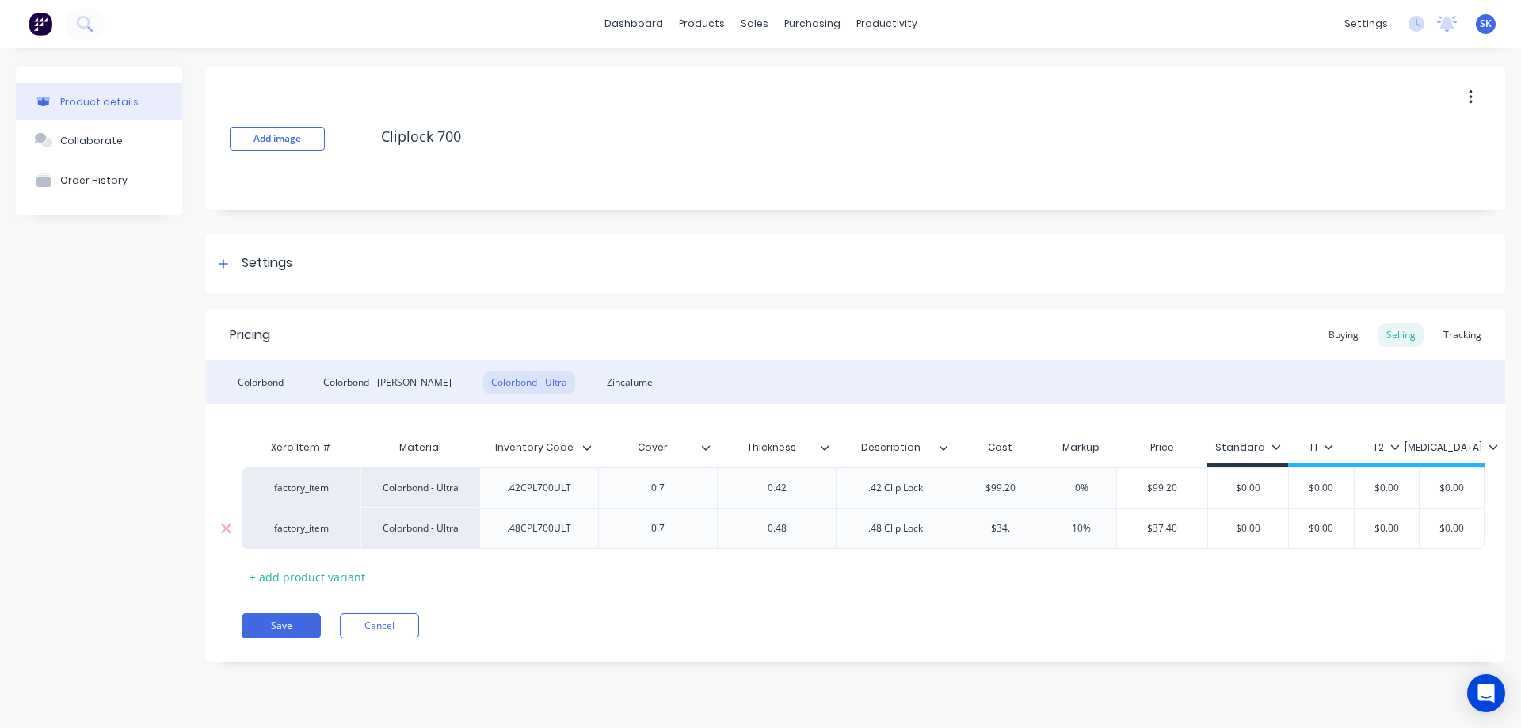
type input "$34.8"
type textarea "x"
type input "$34.85"
click at [1026, 555] on div "Xero Item # Material Inventory Code Cover Thickness Description Cost Markup Pri…" at bounding box center [856, 511] width 1228 height 158
click at [599, 381] on div "Zincalume" at bounding box center [630, 383] width 62 height 24
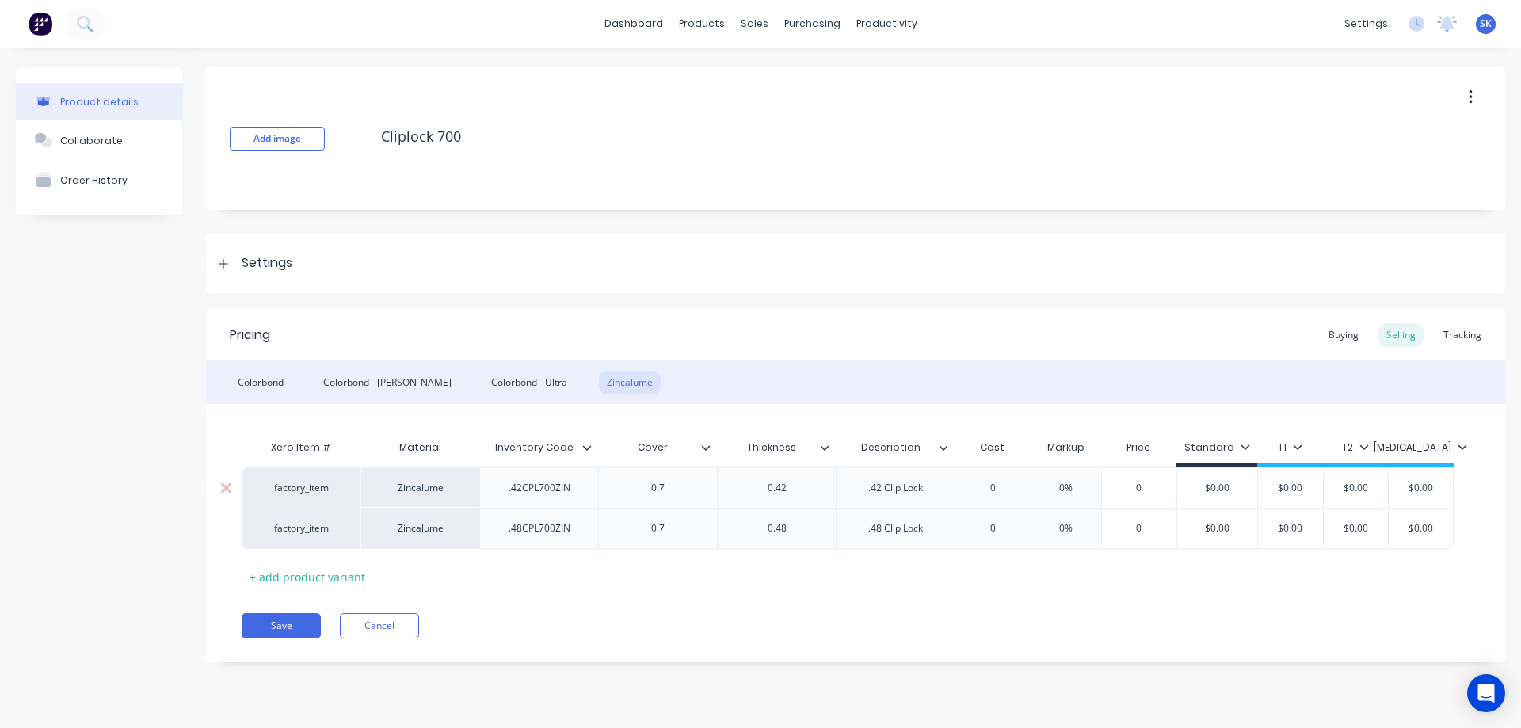
type input "0"
click at [1006, 486] on input "0" at bounding box center [992, 488] width 79 height 14
type textarea "x"
type input "1"
type textarea "x"
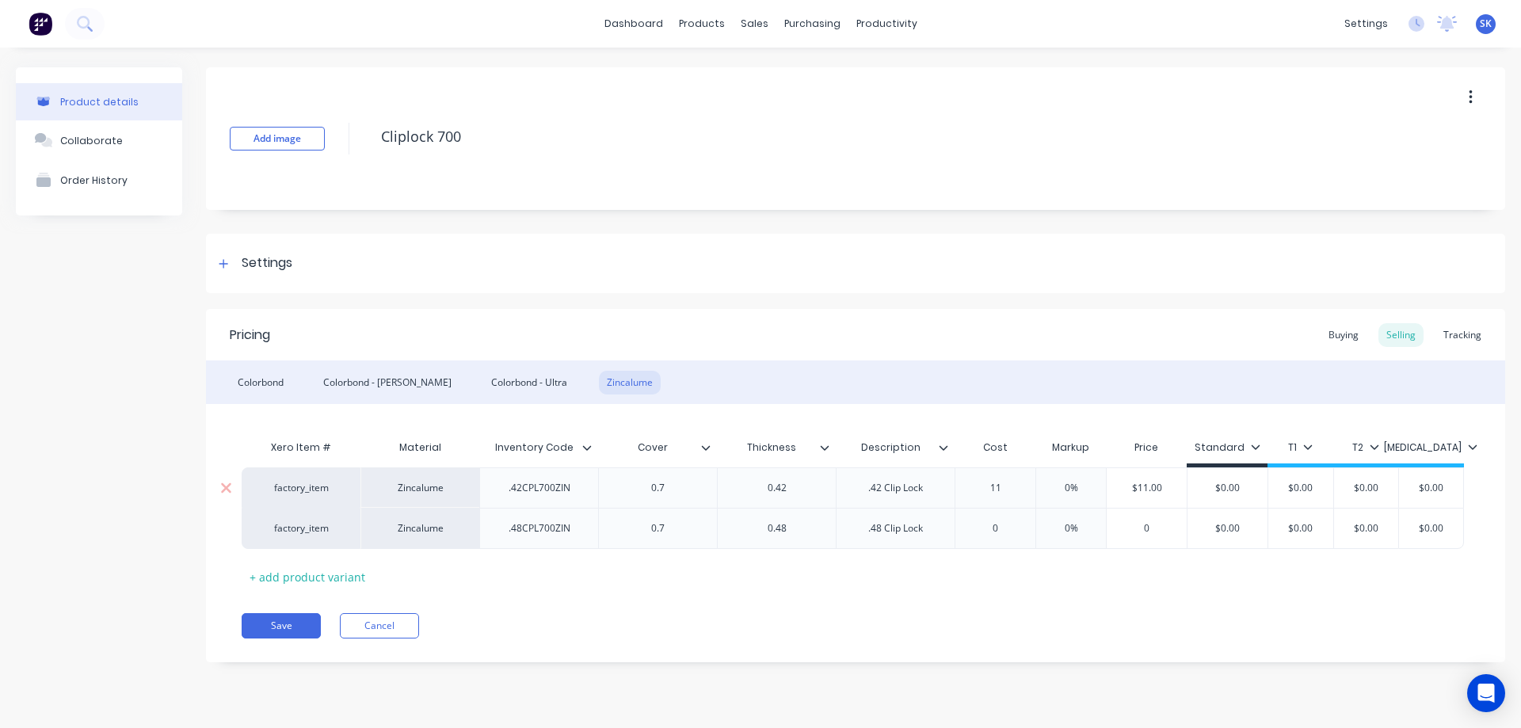
type input "11."
type textarea "x"
type input "11.20"
click at [932, 611] on div "Pricing Buying Selling Tracking Colorbond Colorbond - Matt Colorbond - Ultra Zi…" at bounding box center [855, 485] width 1299 height 353
type input "0"
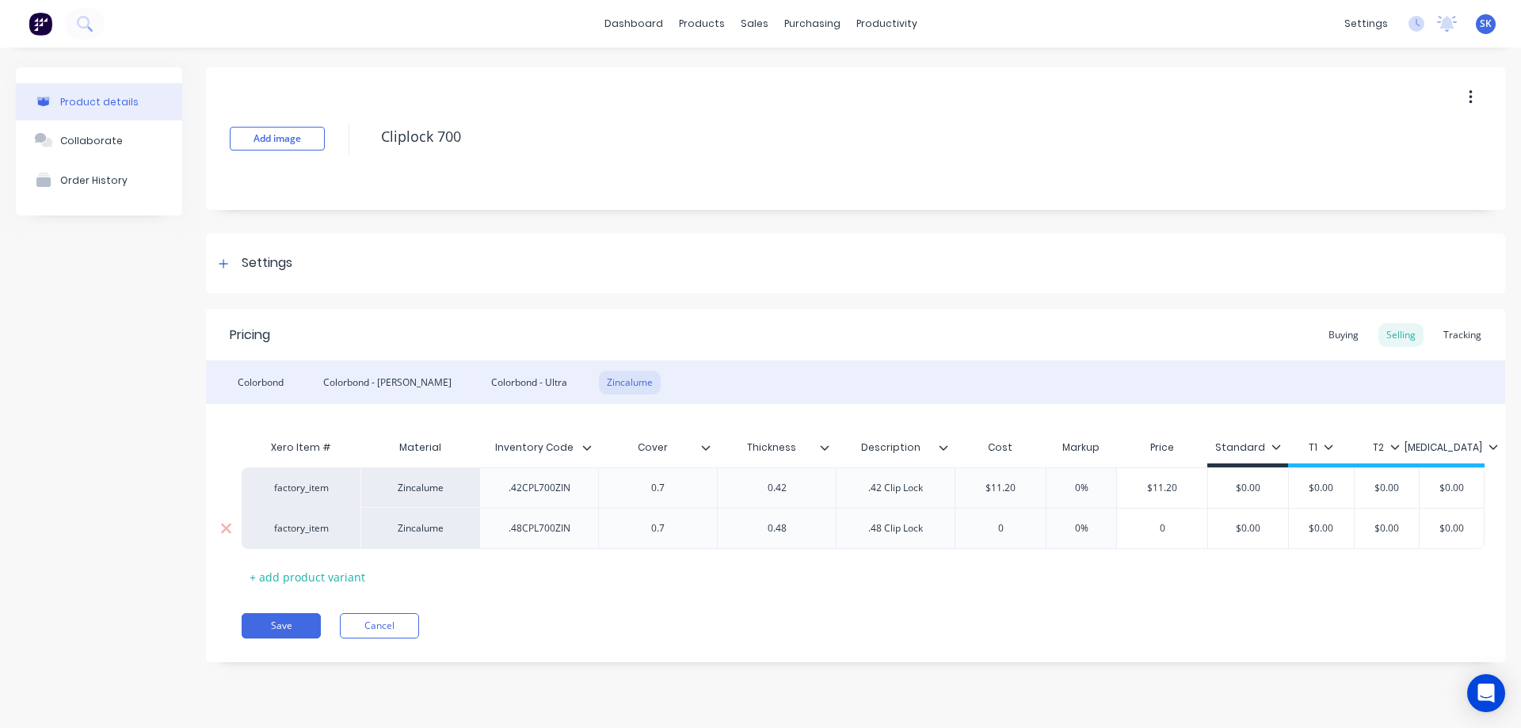
click at [1018, 526] on input "0" at bounding box center [1000, 528] width 90 height 14
type textarea "x"
type input "1"
type textarea "x"
type input "12.3"
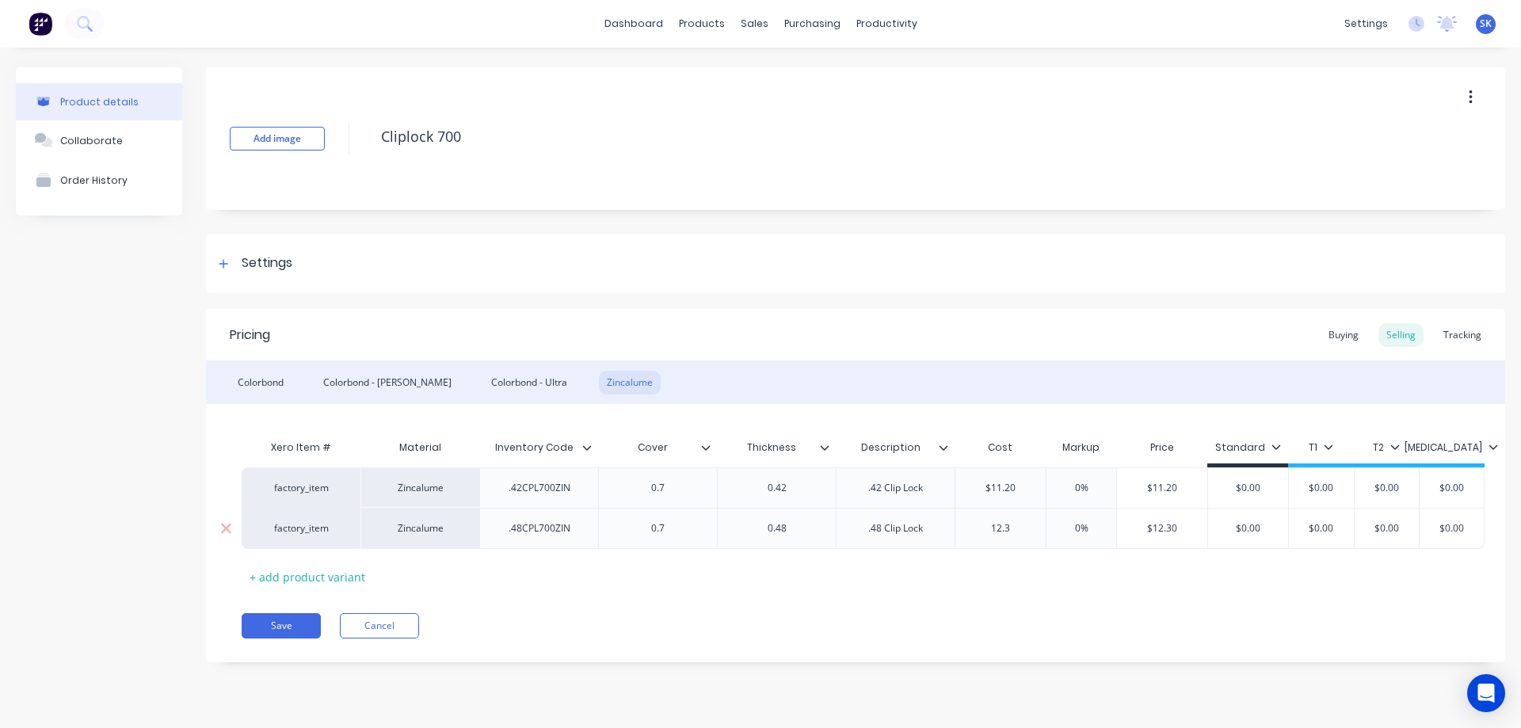
type textarea "x"
type input "12.33"
click at [304, 626] on button "Save" at bounding box center [281, 625] width 79 height 25
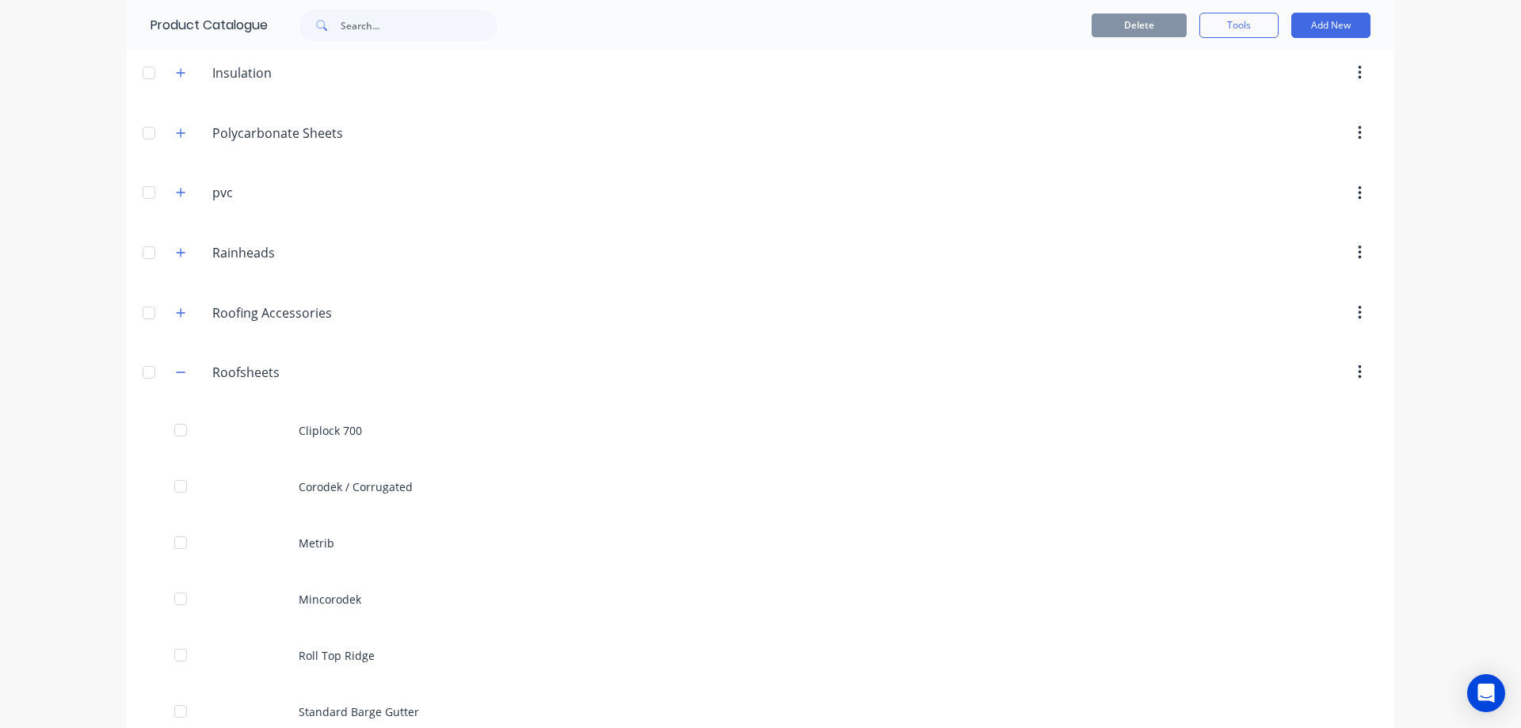
scroll to position [792, 0]
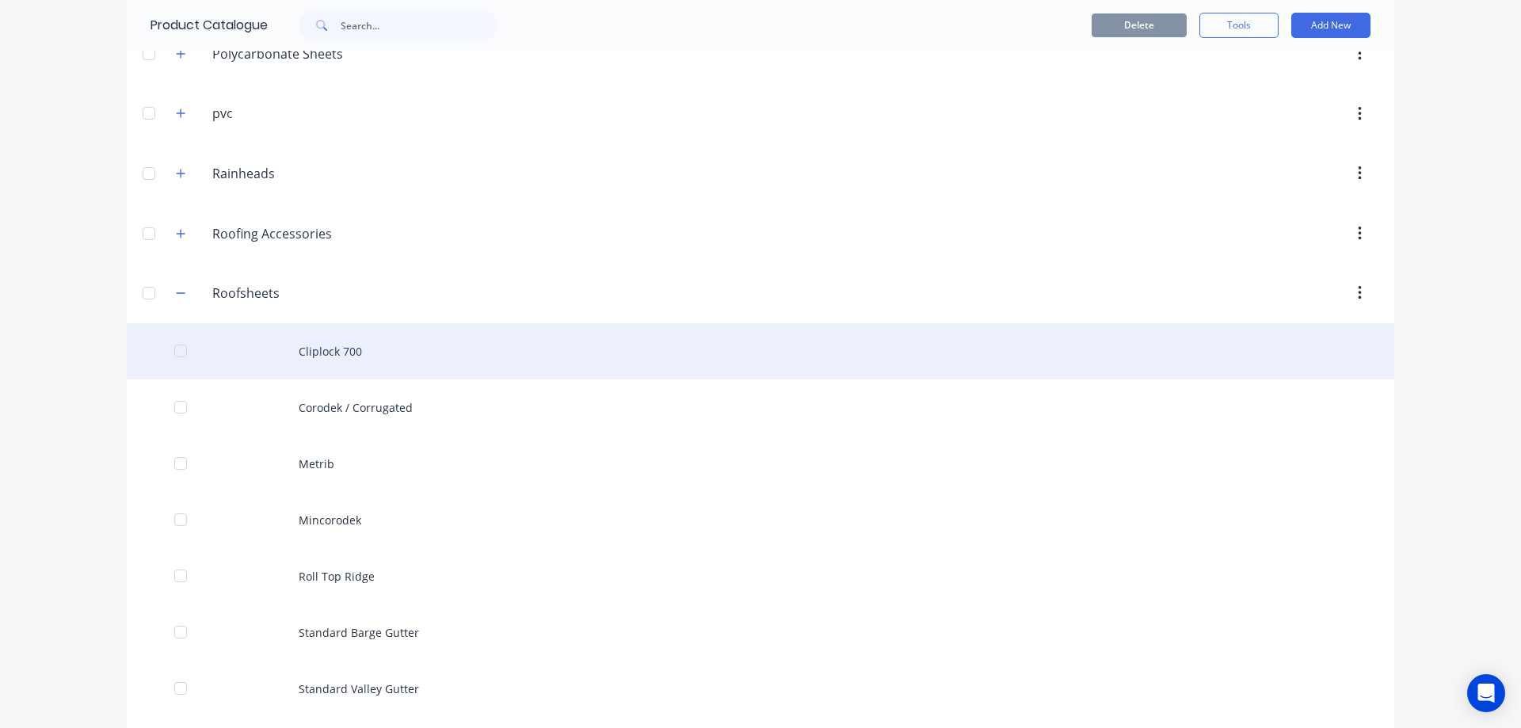
click at [331, 344] on div "Cliplock 700" at bounding box center [761, 351] width 1268 height 56
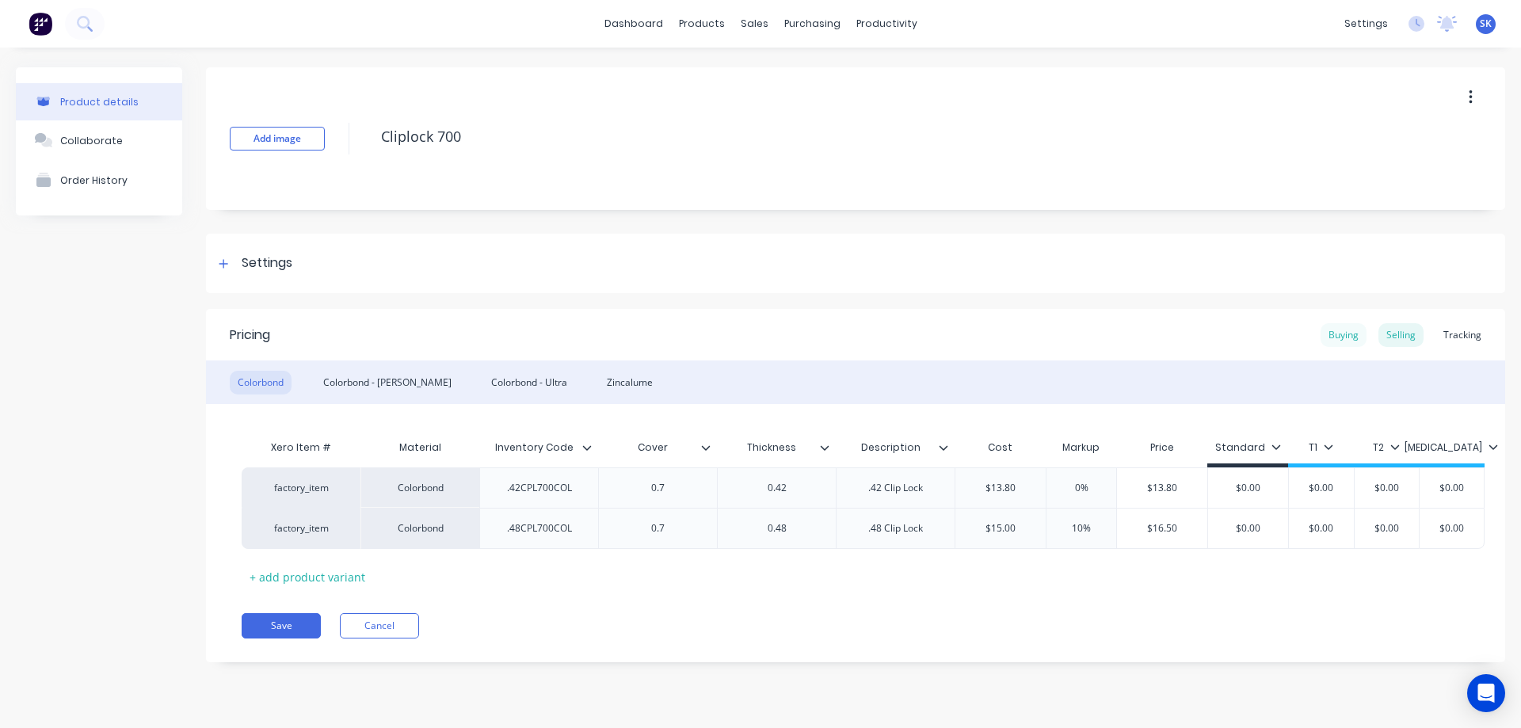
click at [1345, 330] on div "Buying" at bounding box center [1344, 335] width 46 height 24
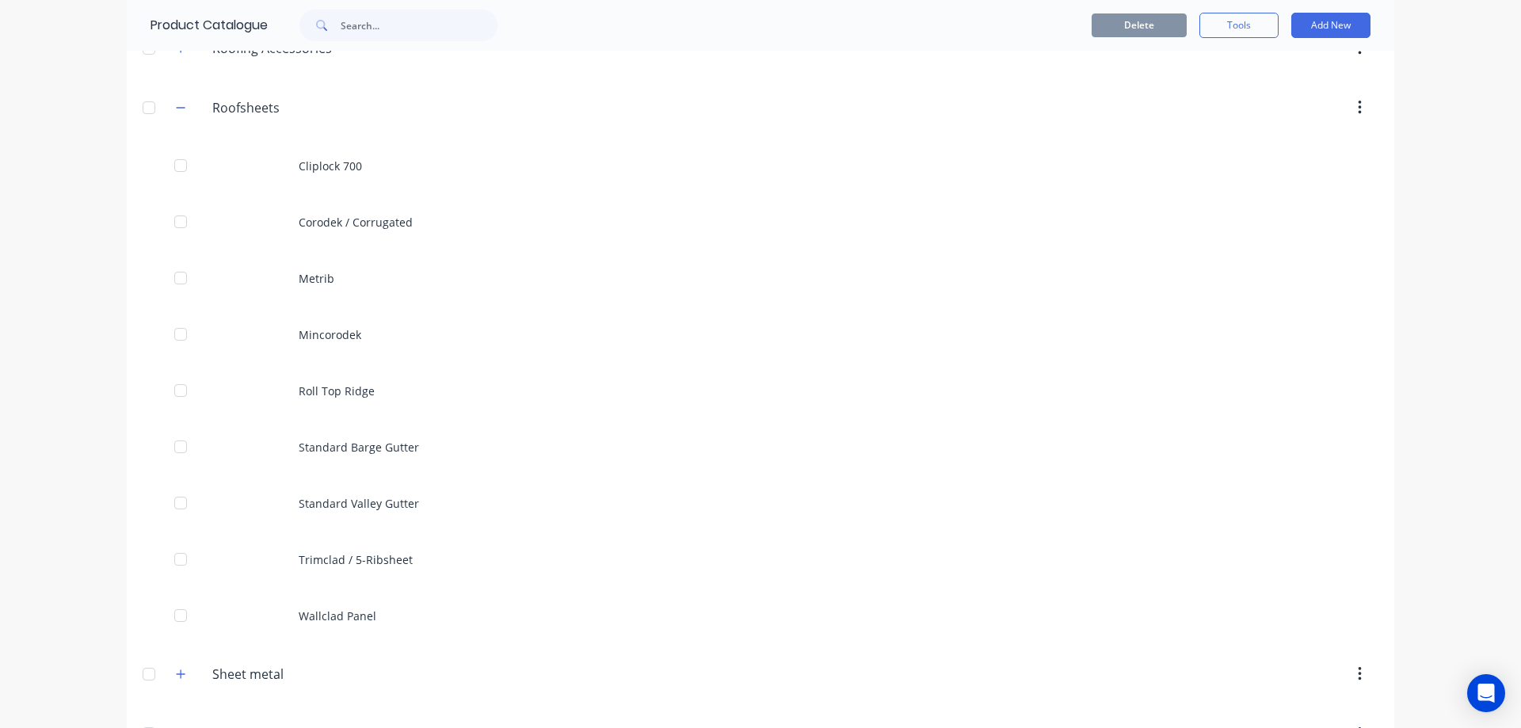
scroll to position [950, 0]
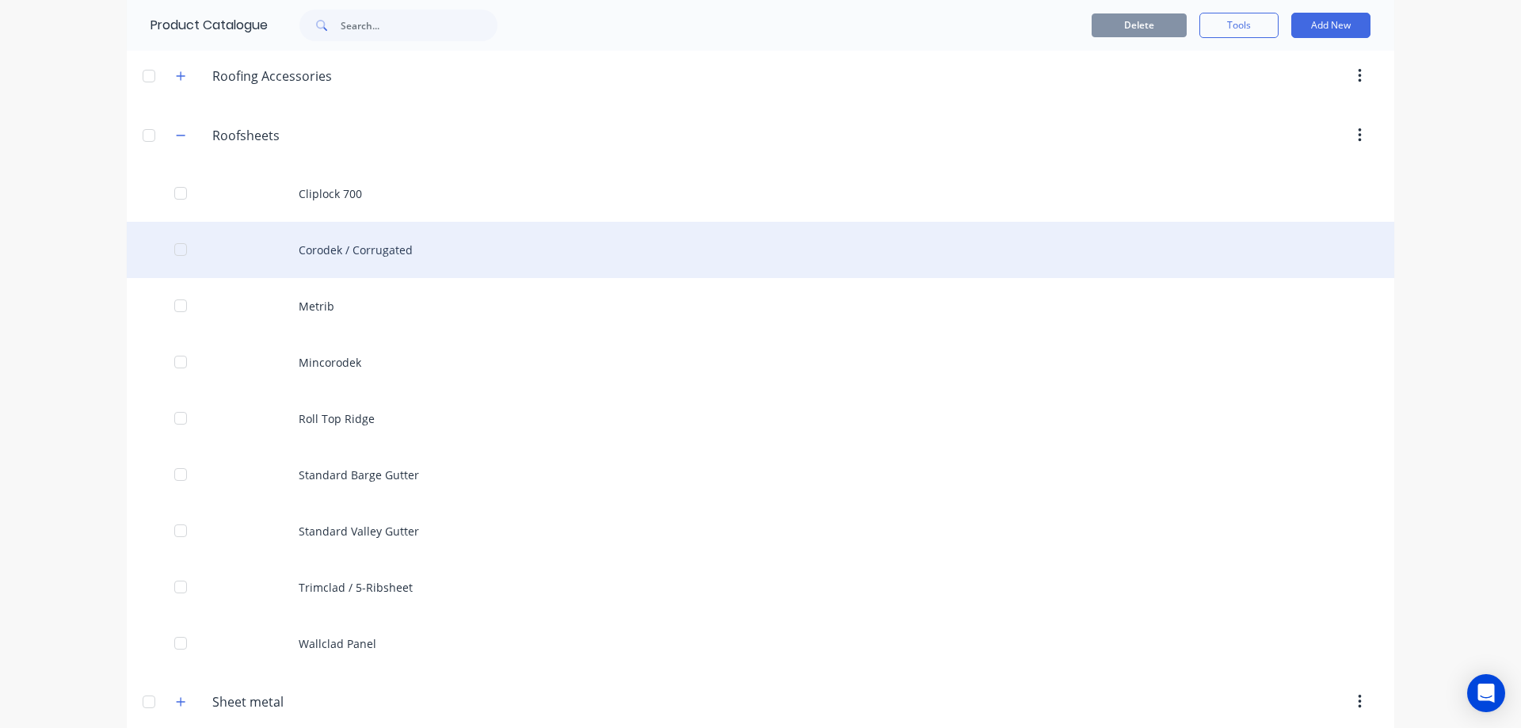
click at [373, 258] on div "Corodek / Corrugated" at bounding box center [761, 250] width 1268 height 56
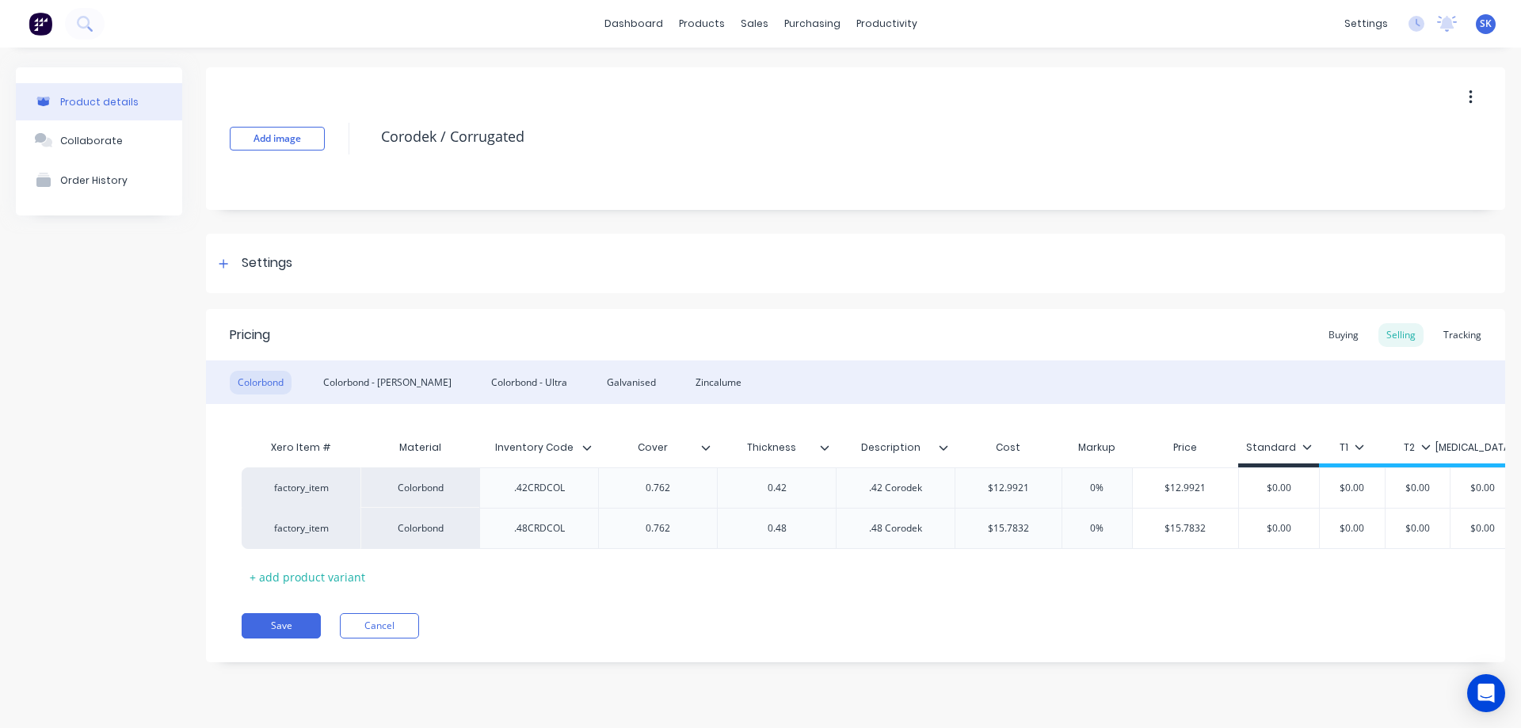
type textarea "x"
type input "$12.9921"
click at [1045, 490] on input "$12.9921" at bounding box center [1008, 488] width 106 height 14
type textarea "x"
type input "$12.992"
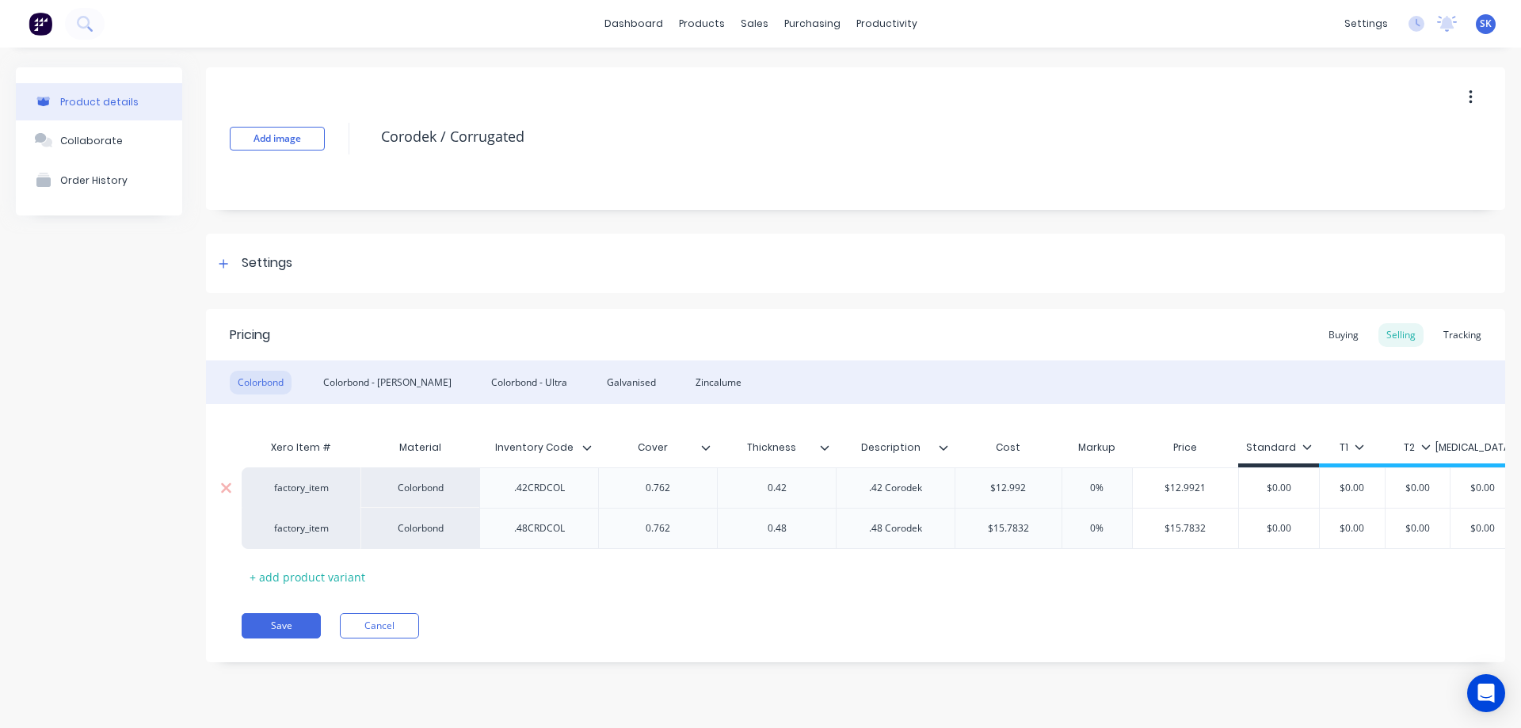
type textarea "x"
type input "$12.99"
type textarea "x"
type input "$12.9"
type textarea "x"
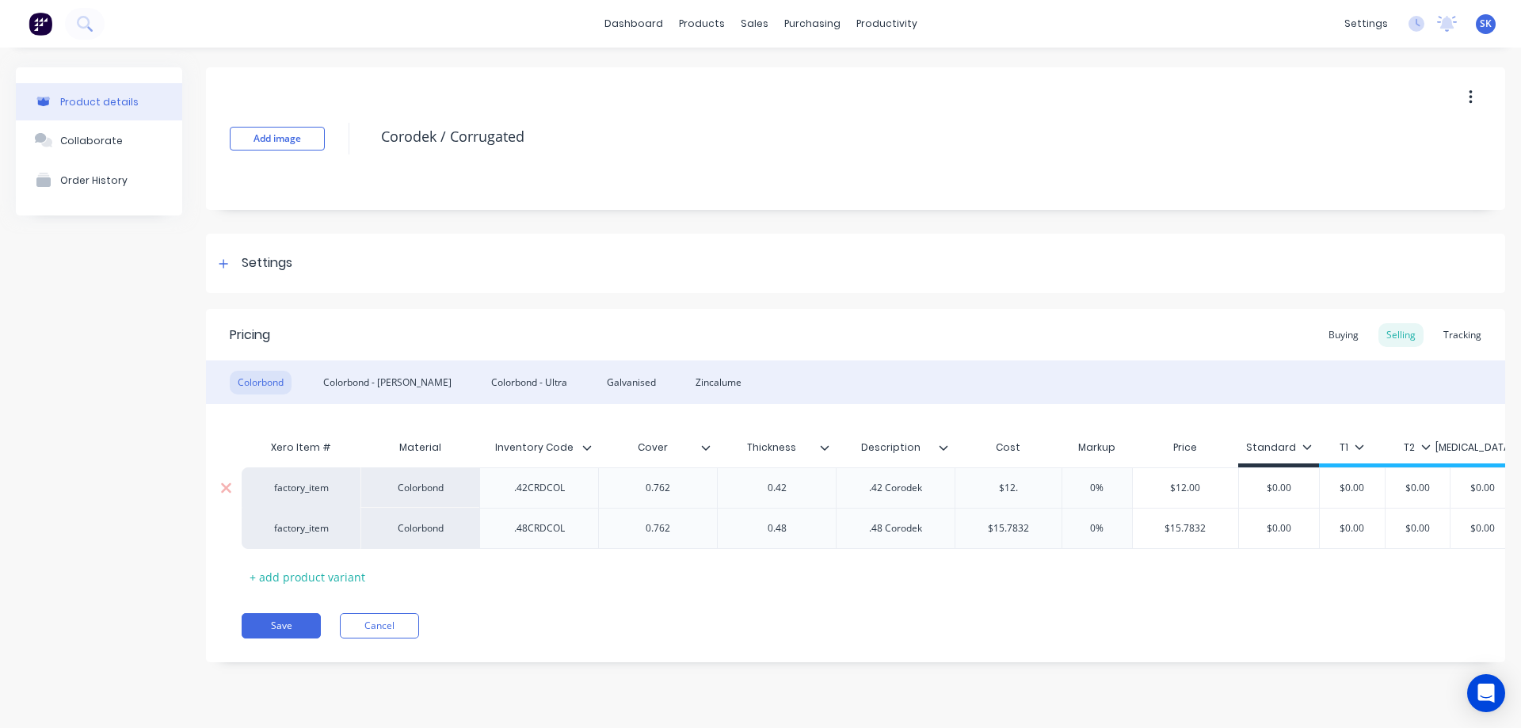
type input "$12"
type textarea "x"
type input "$1"
type textarea "x"
type input "$13"
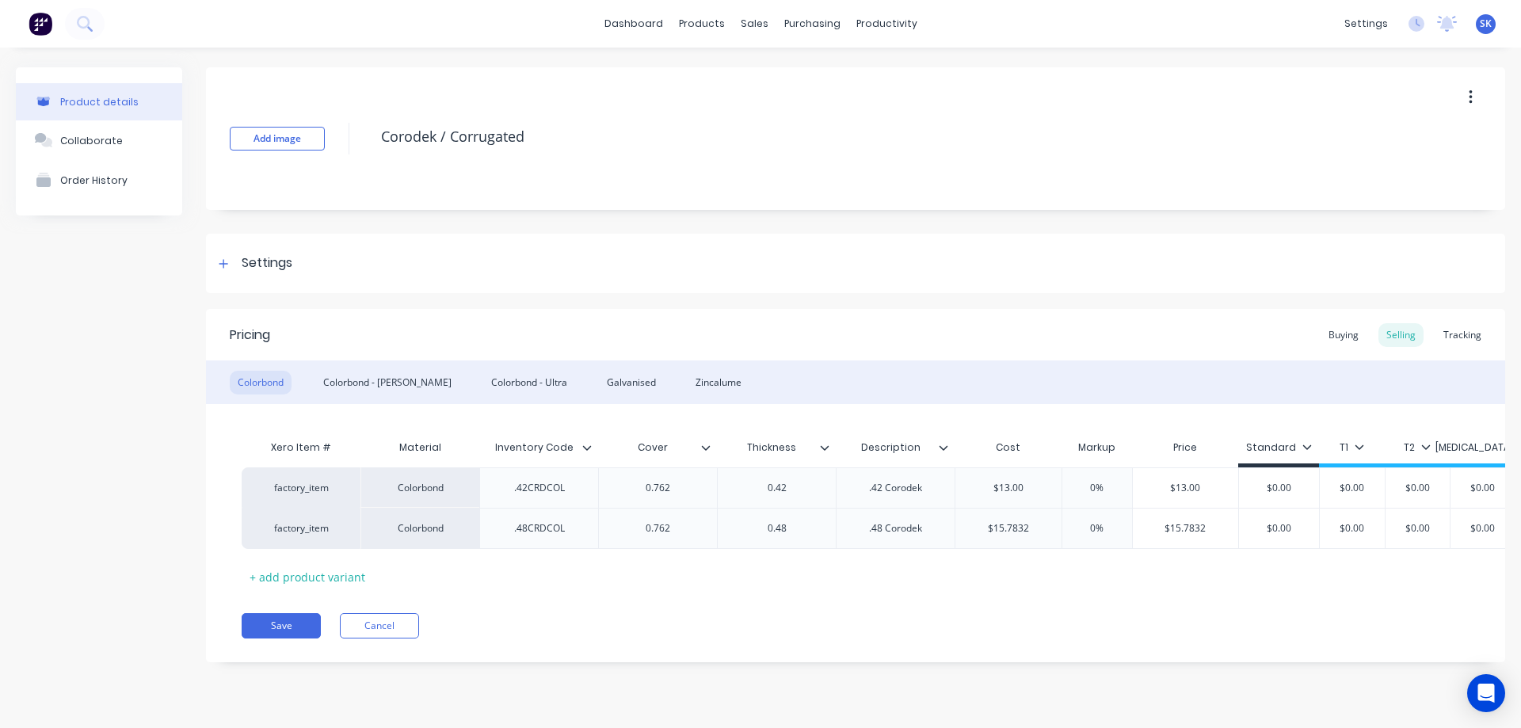
click at [1039, 573] on div "Xero Item # Material Inventory Code Cover Thickness Description Cost Markup Pri…" at bounding box center [856, 511] width 1228 height 158
type input "$15.7832"
click at [1042, 525] on input "$15.7832" at bounding box center [1008, 528] width 106 height 14
type textarea "x"
type input "$15.783"
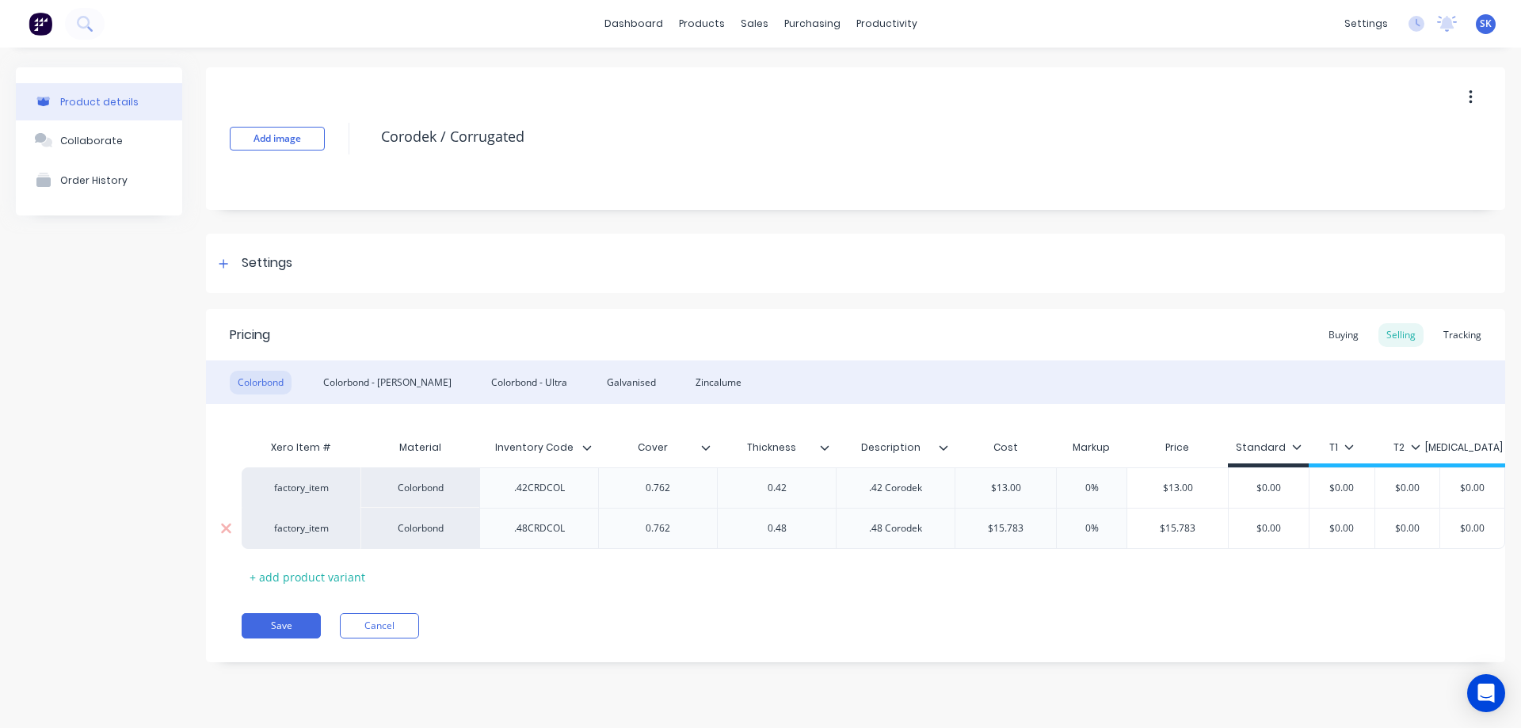
type textarea "x"
type input "$15.78"
type textarea "x"
type input "$15.7"
type textarea "x"
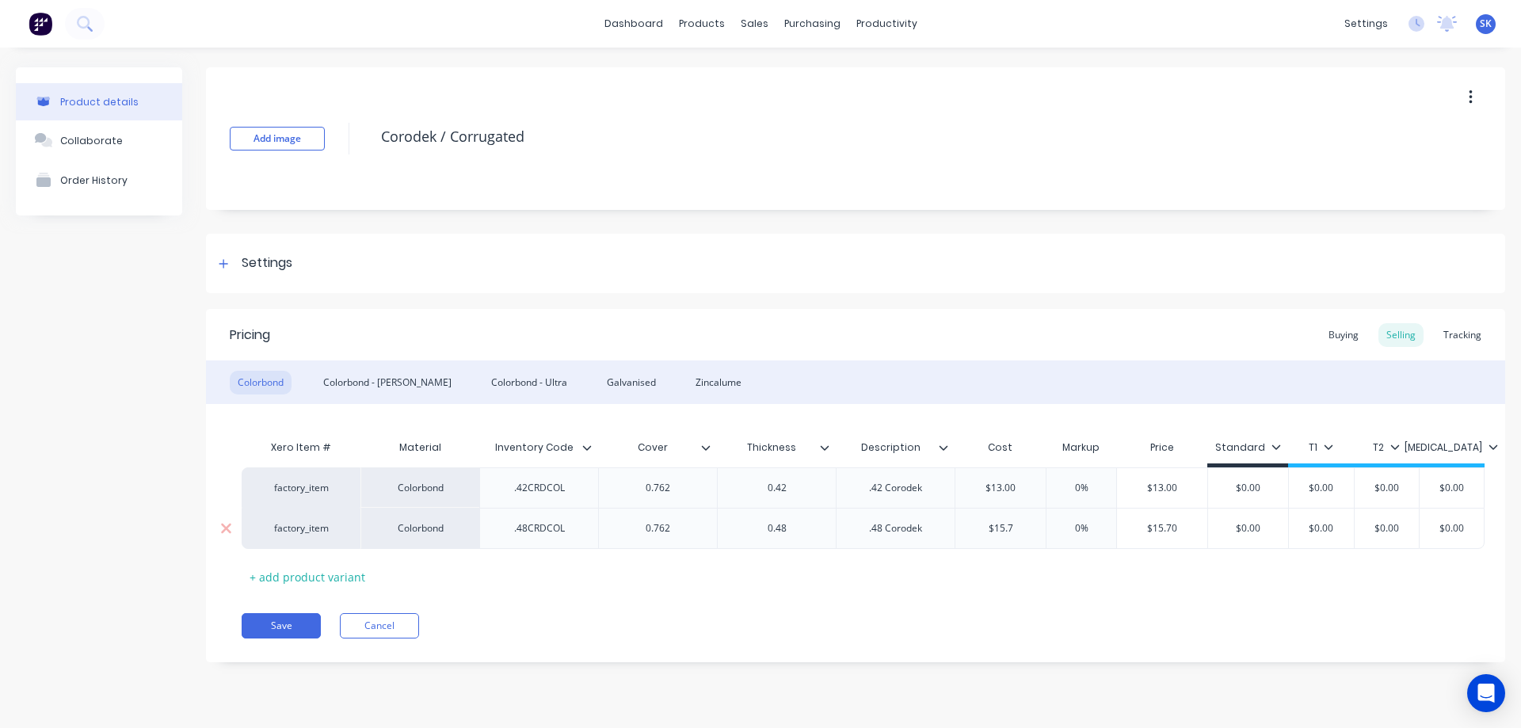
type input "$15."
type textarea "x"
type input "$15.8"
click at [1004, 558] on div "Xero Item # Material Inventory Code Cover Thickness Description Cost Markup Pri…" at bounding box center [856, 511] width 1228 height 158
click at [375, 385] on div "Colorbond - Matt" at bounding box center [387, 383] width 144 height 24
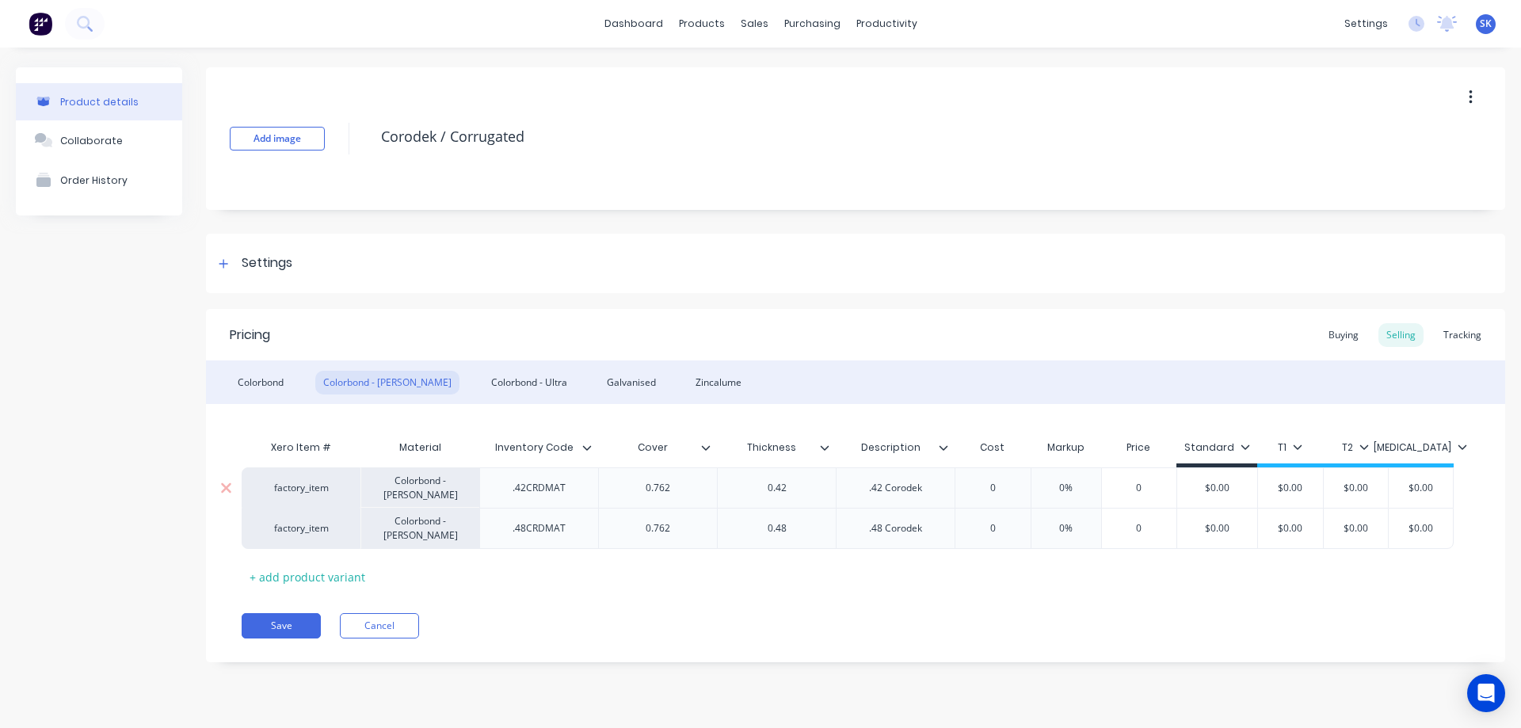
click at [1005, 495] on div "0" at bounding box center [992, 488] width 79 height 40
type input "0"
type textarea "x"
type input "1"
type textarea "x"
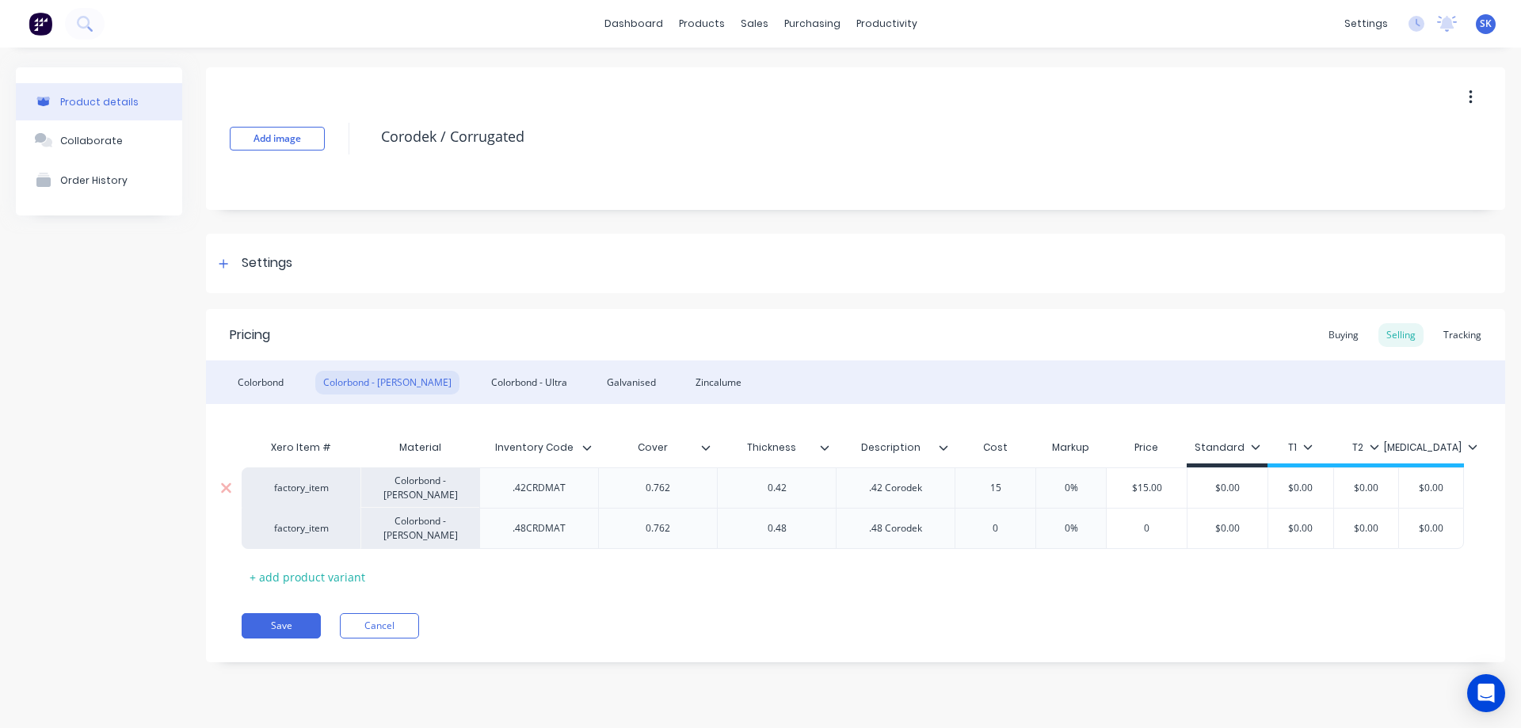
type input "15."
type textarea "x"
type input "15.6"
click at [982, 579] on div "Xero Item # Material Inventory Code Cover Thickness Description Cost Markup Pri…" at bounding box center [856, 511] width 1228 height 158
click at [483, 387] on div "Colorbond - Ultra" at bounding box center [529, 383] width 92 height 24
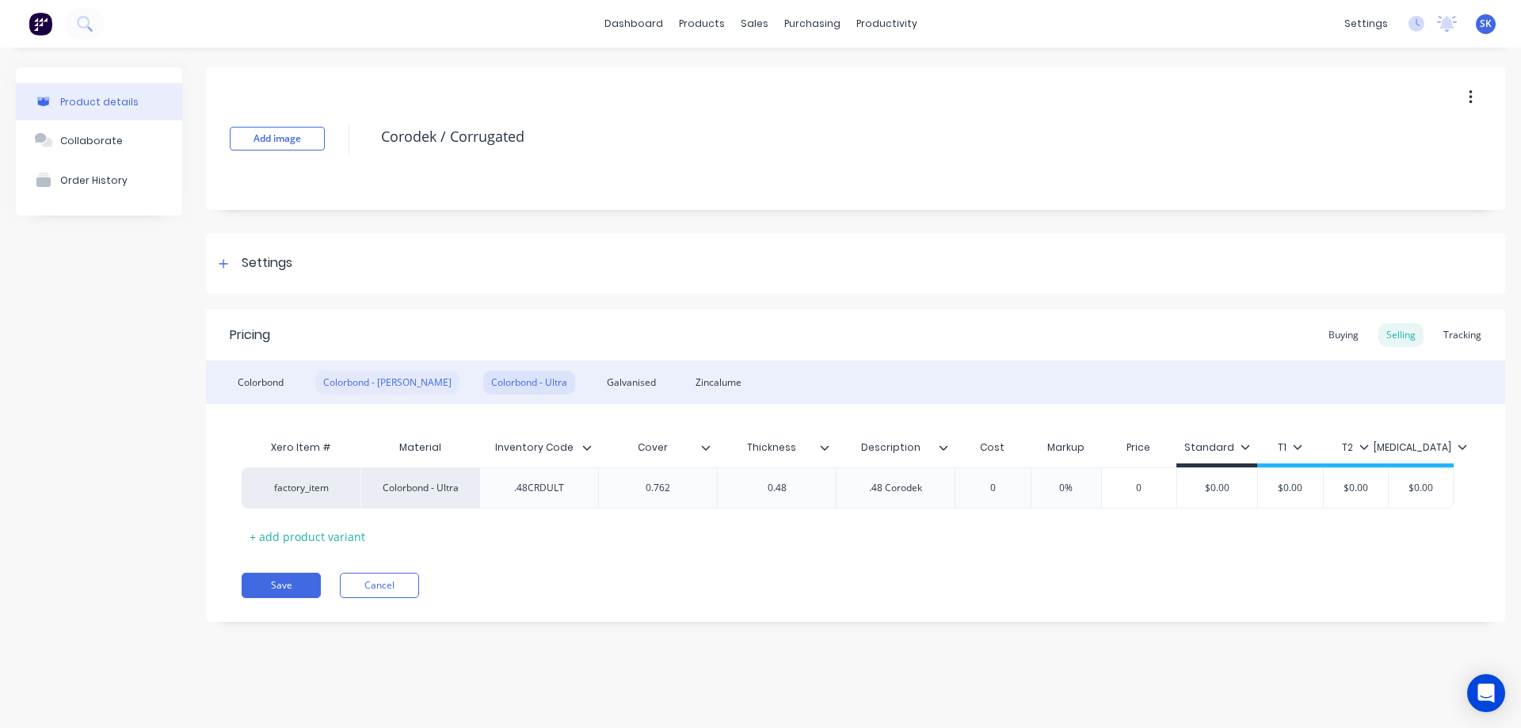
click at [385, 381] on div "Colorbond - Matt" at bounding box center [387, 383] width 144 height 24
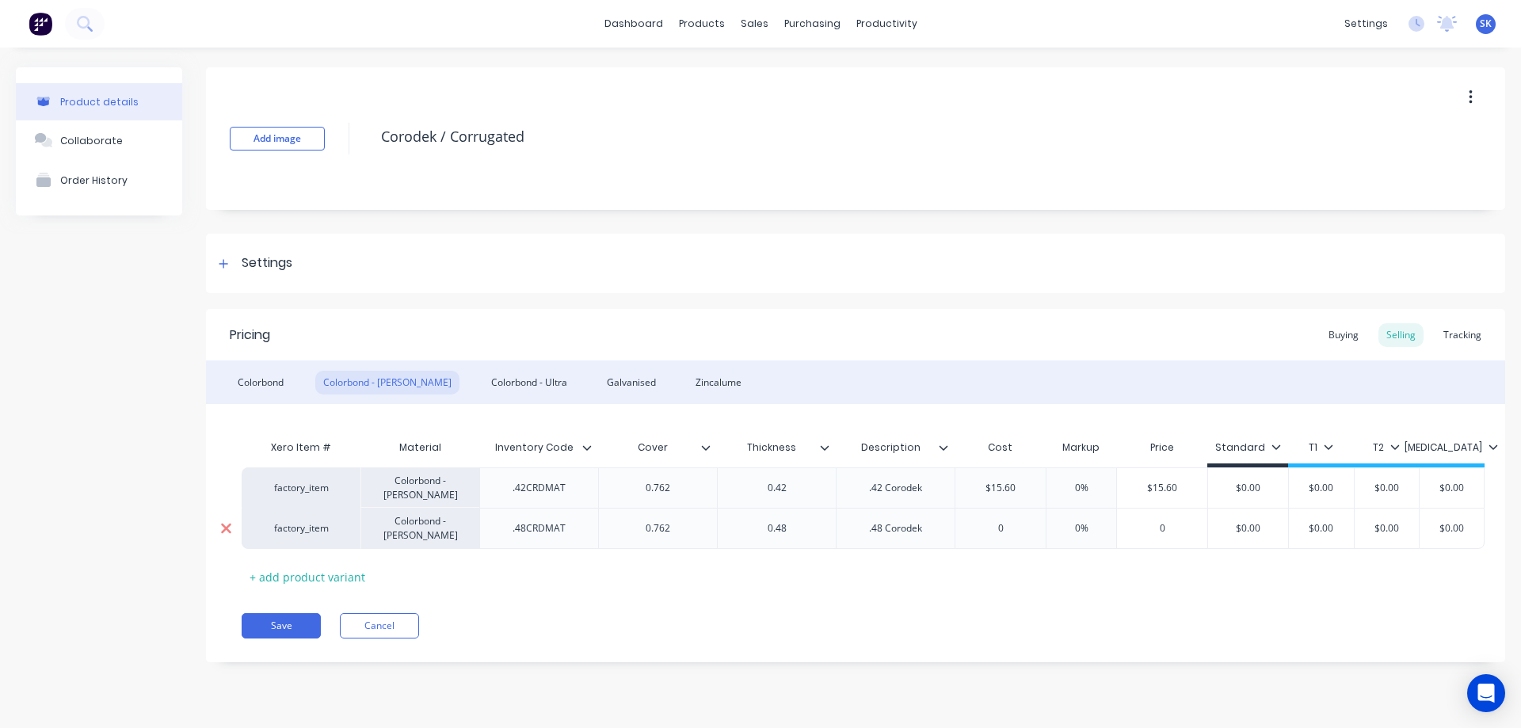
click at [226, 528] on icon at bounding box center [226, 529] width 10 height 10
type textarea "x"
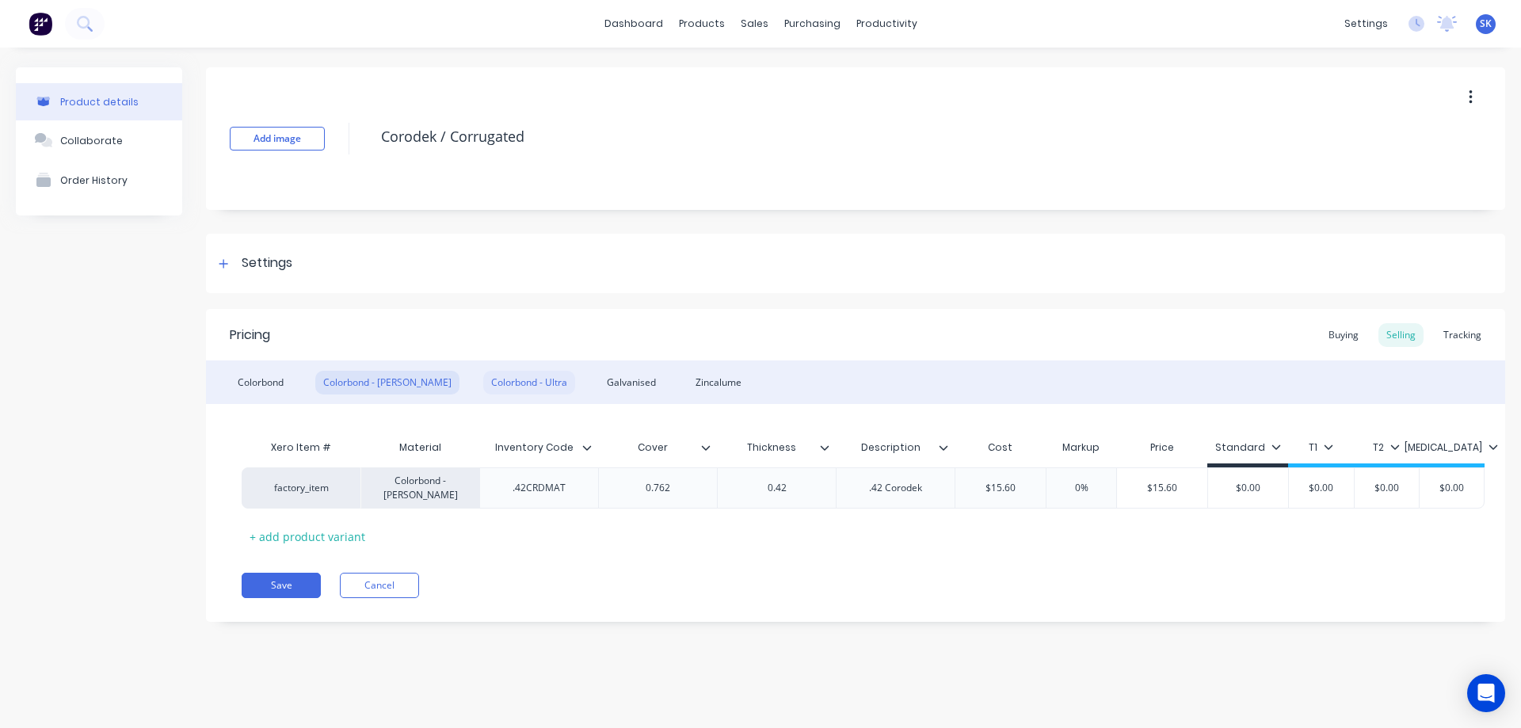
click at [489, 386] on div "Colorbond - Ultra" at bounding box center [529, 383] width 92 height 24
type input "0"
click at [1003, 492] on input "0" at bounding box center [992, 488] width 79 height 14
type textarea "x"
type input "2"
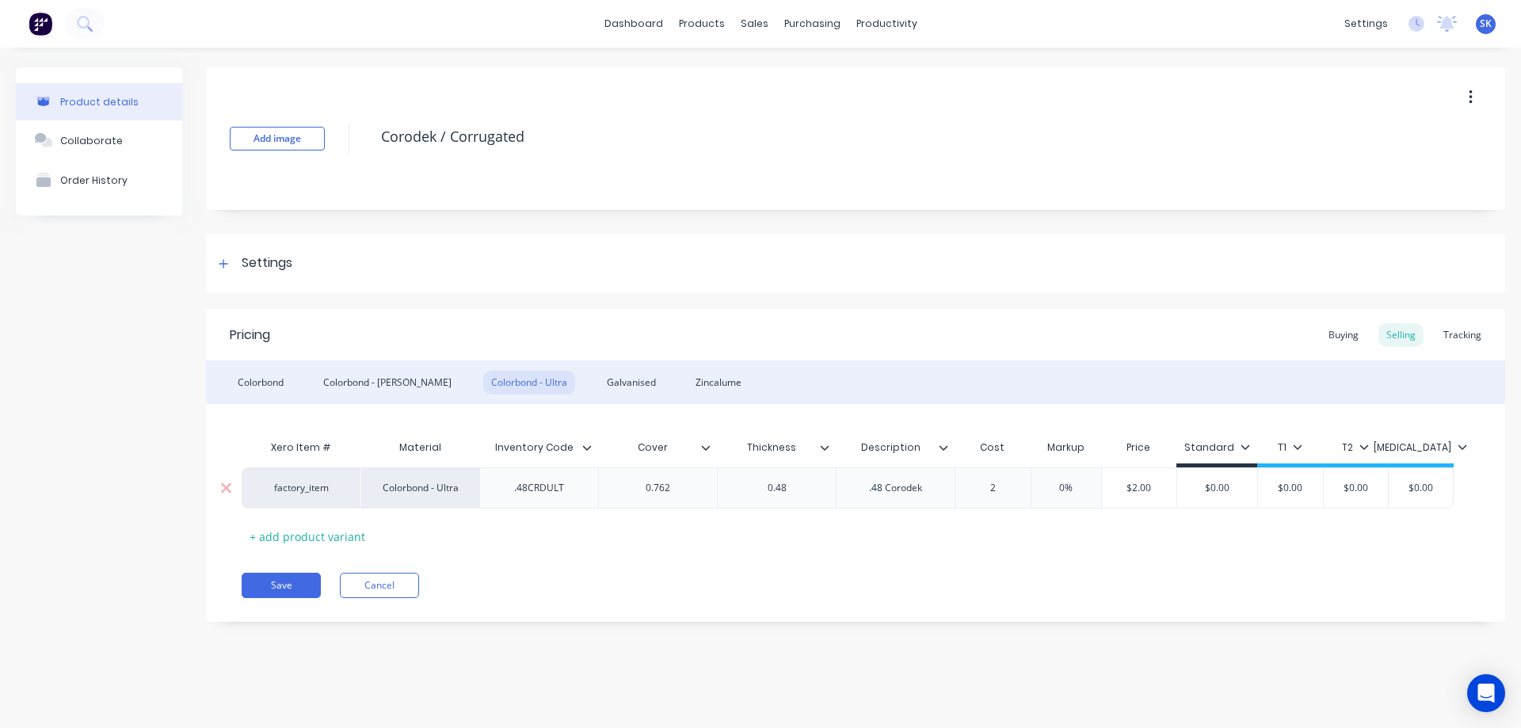
type textarea "x"
type input "28."
type textarea "x"
click at [977, 556] on div "Pricing Buying Selling Tracking Colorbond Colorbond - Matt Colorbond - Ultra Ga…" at bounding box center [855, 465] width 1299 height 313
click at [599, 385] on div "Galvanised" at bounding box center [631, 383] width 65 height 24
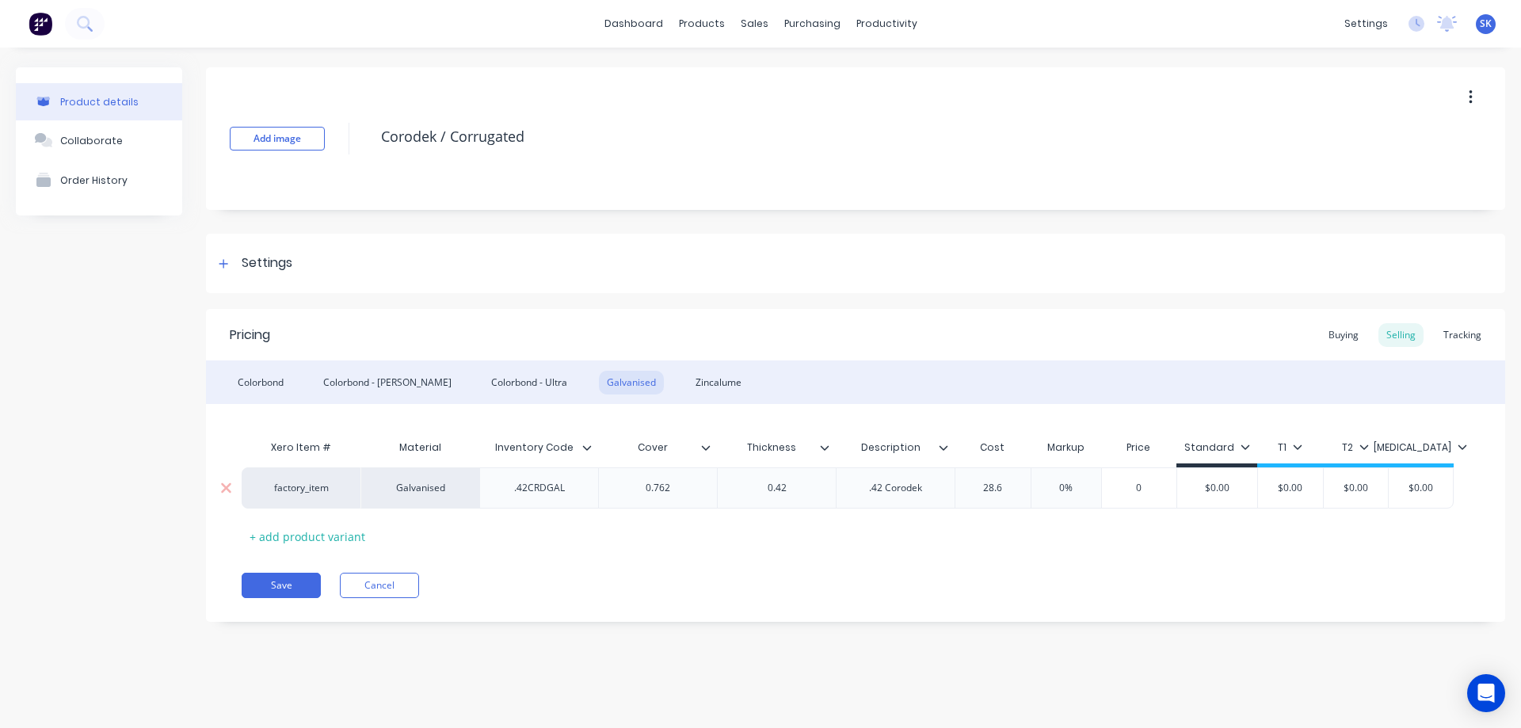
type input "0"
click at [1010, 488] on input "0" at bounding box center [992, 488] width 79 height 14
type textarea "x"
type input "1"
type textarea "x"
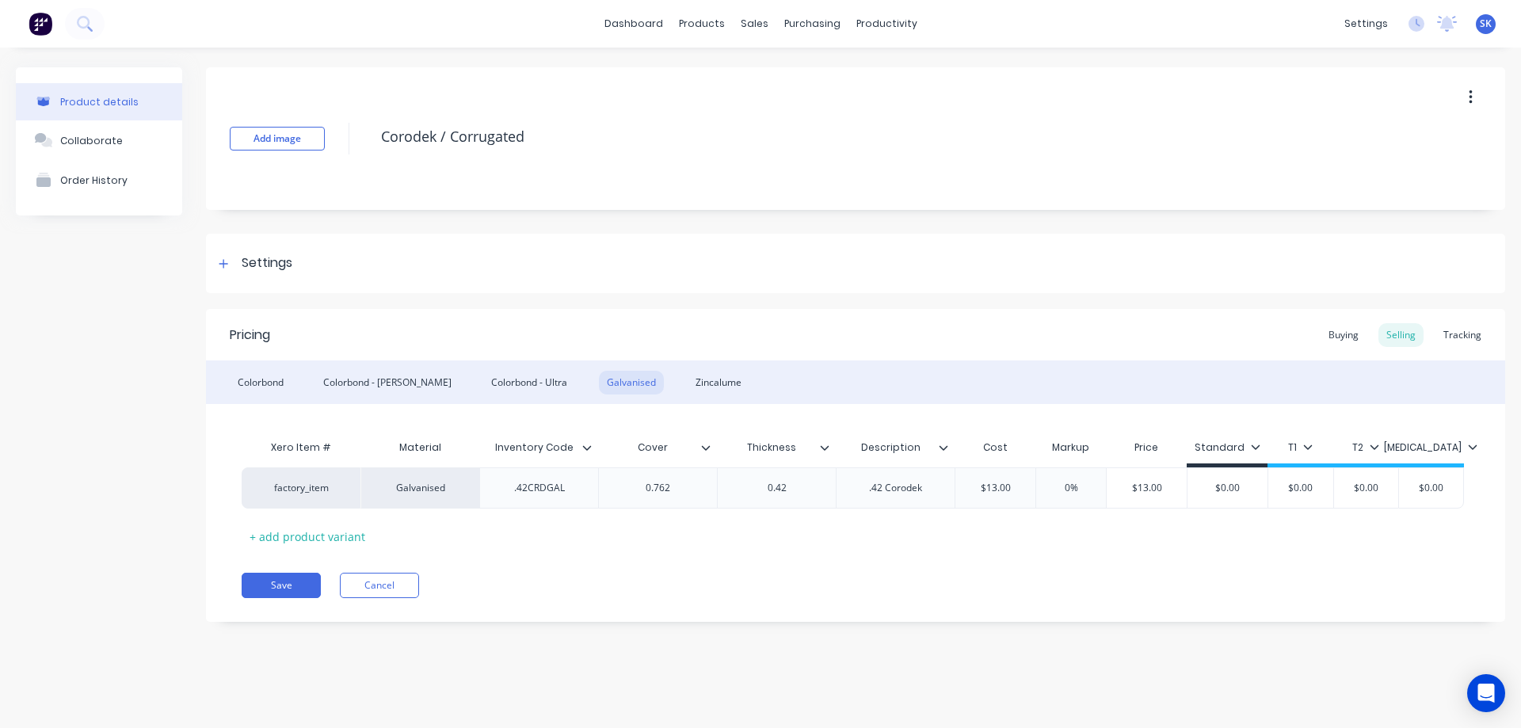
click at [913, 560] on div "Pricing Buying Selling Tracking Colorbond Colorbond - Matt Colorbond - Ultra Ga…" at bounding box center [855, 465] width 1299 height 313
click at [688, 386] on div "Zincalume" at bounding box center [719, 383] width 62 height 24
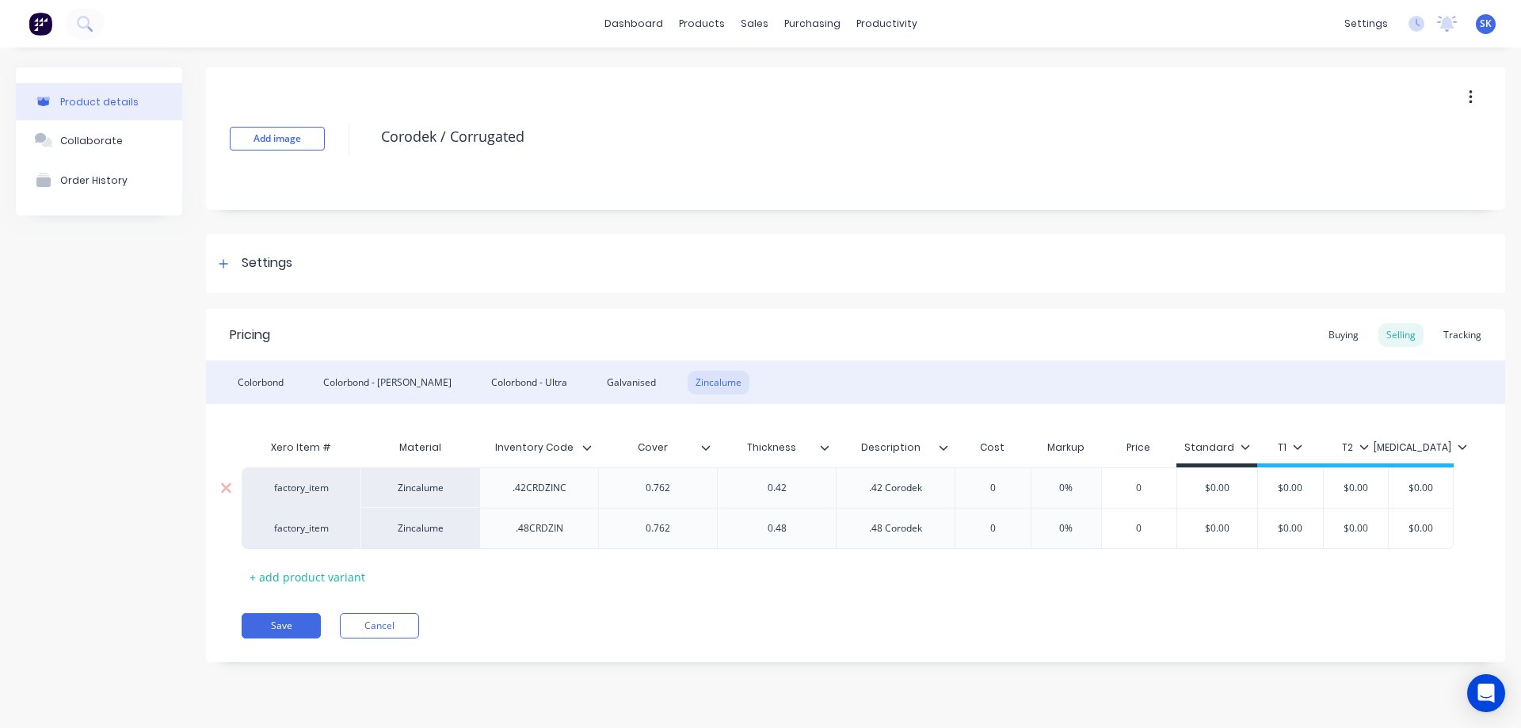
click at [1012, 501] on div "0" at bounding box center [992, 488] width 79 height 40
type input "0"
type textarea "x"
type input "1"
type textarea "x"
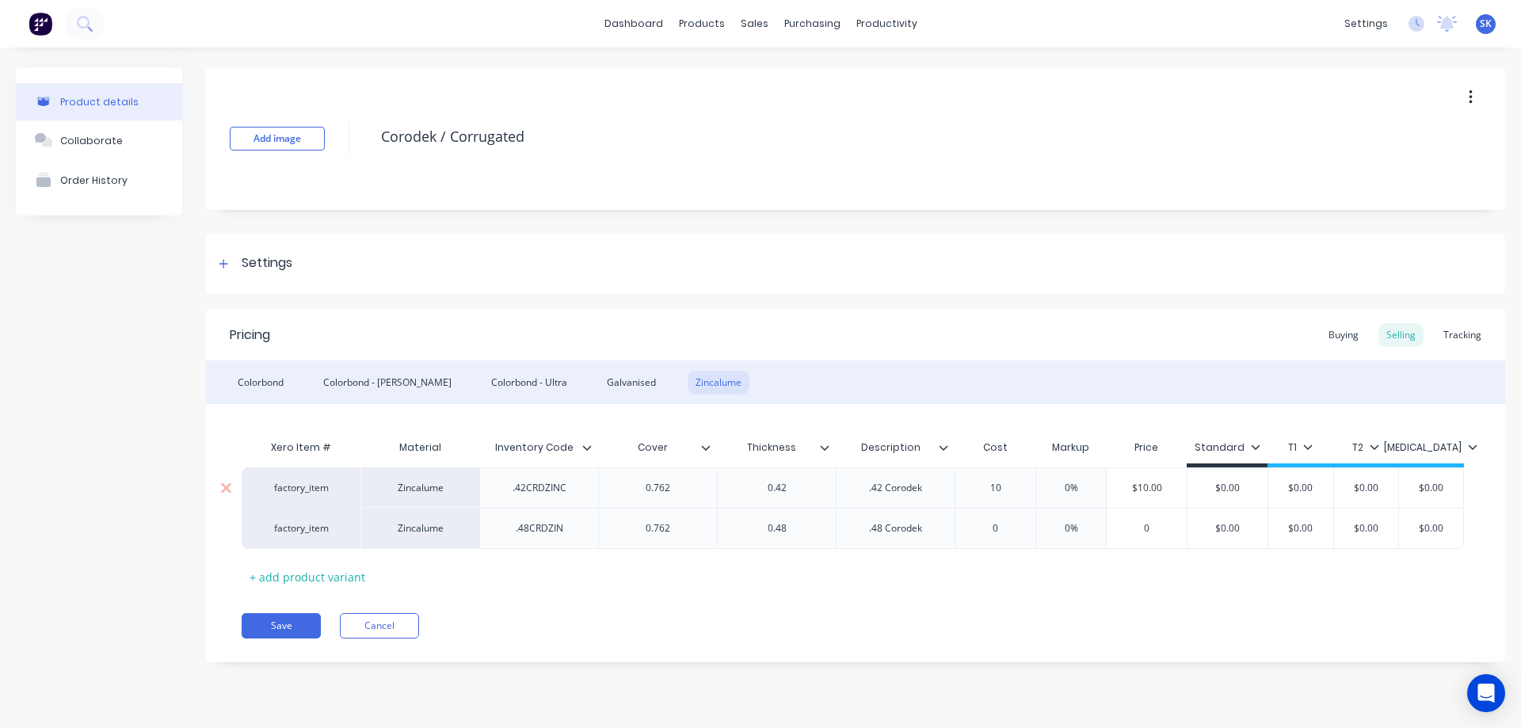
type input "10."
type textarea "x"
type input "10.5"
click at [998, 591] on div "Pricing Buying Selling Tracking Colorbond Colorbond - Matt Colorbond - Ultra Ga…" at bounding box center [855, 485] width 1299 height 353
type input "0"
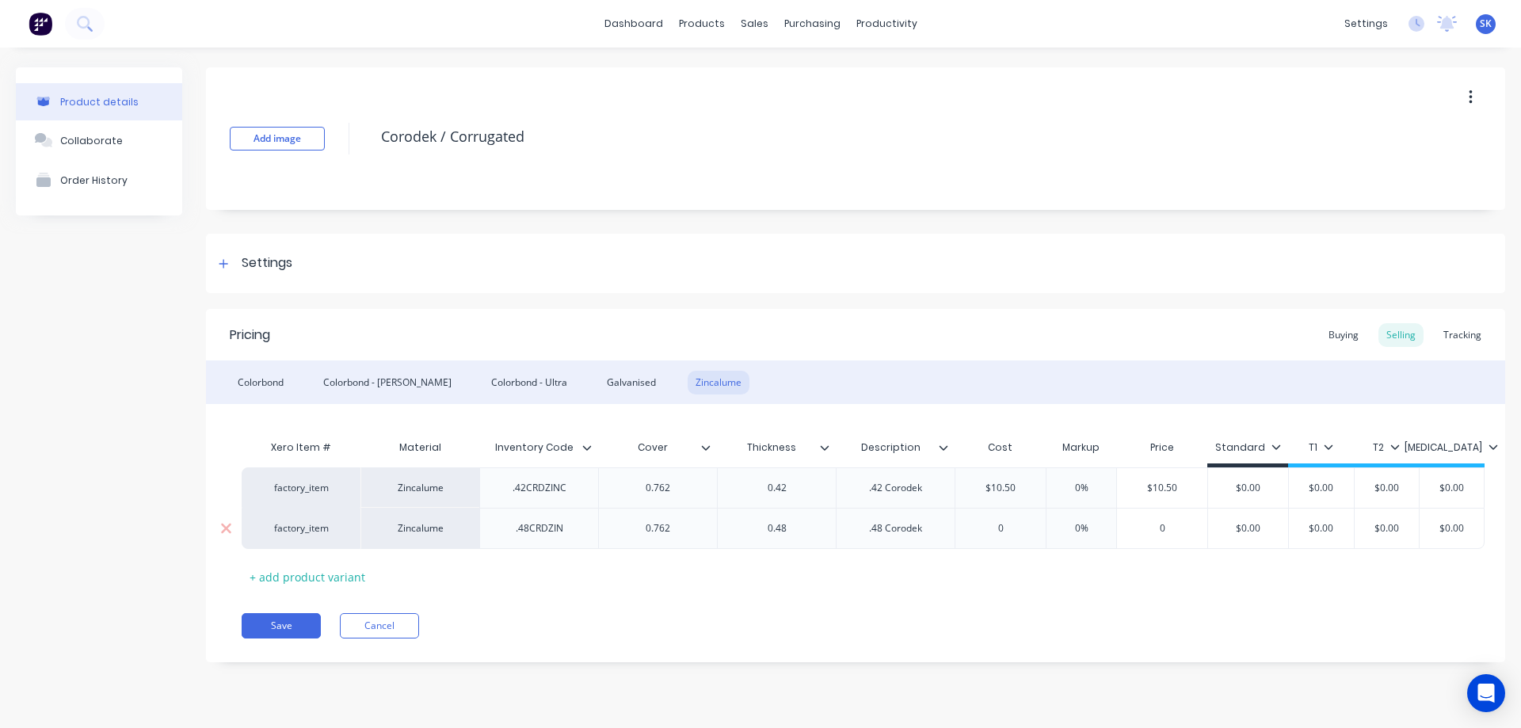
click at [1020, 524] on input "0" at bounding box center [1000, 528] width 90 height 14
type textarea "x"
type input "1"
type textarea "x"
type input "12."
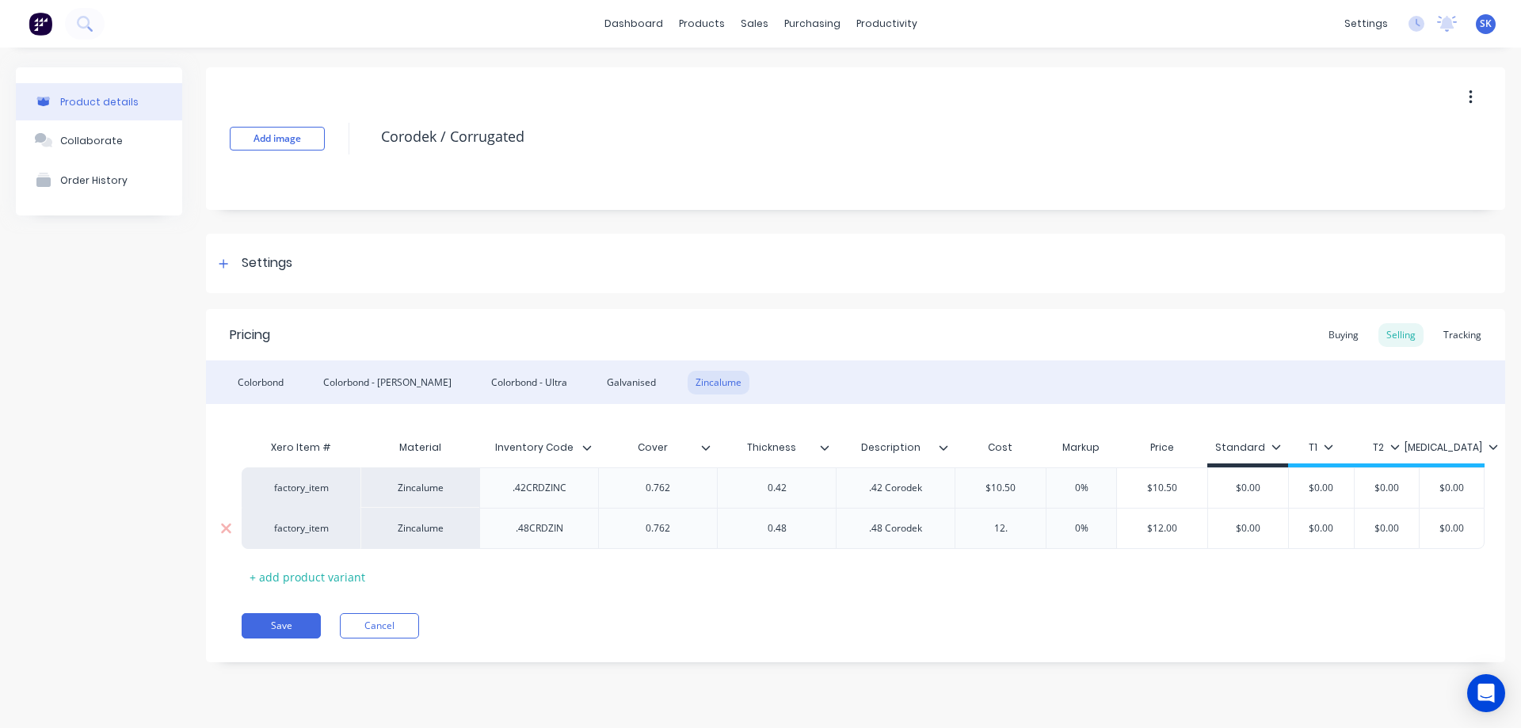
type textarea "x"
type input "12.1"
type textarea "x"
type input "12.15"
click at [972, 631] on div "Save Cancel" at bounding box center [874, 625] width 1264 height 25
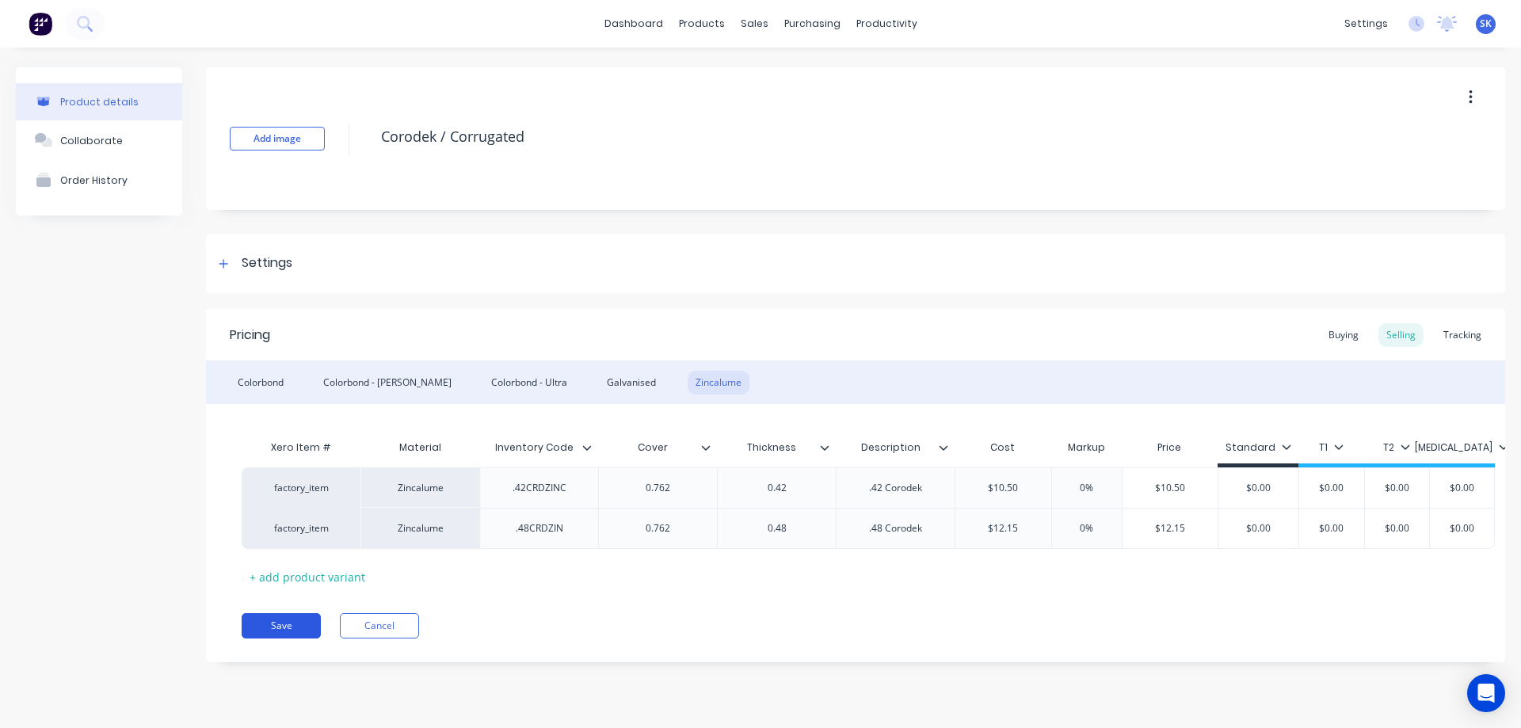
click at [282, 620] on button "Save" at bounding box center [281, 625] width 79 height 25
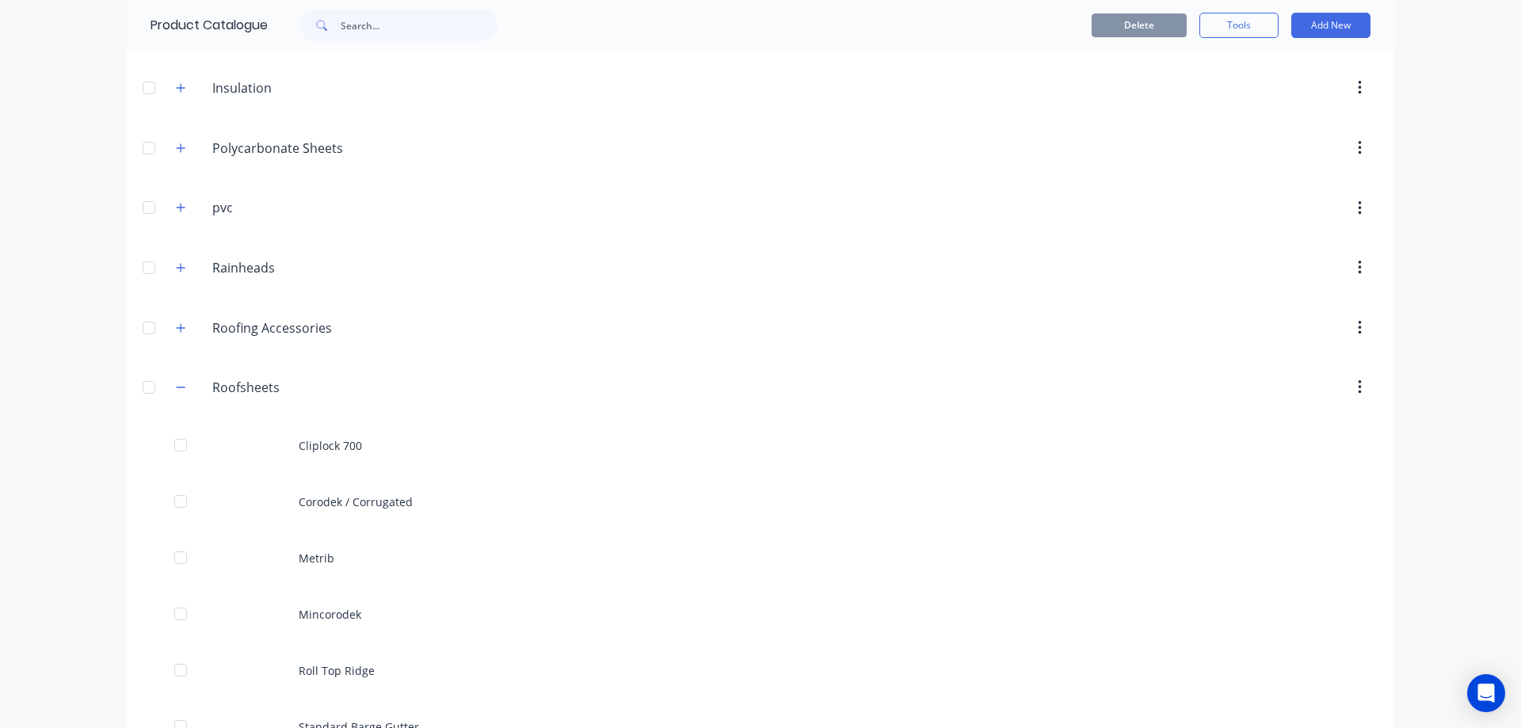
scroll to position [951, 0]
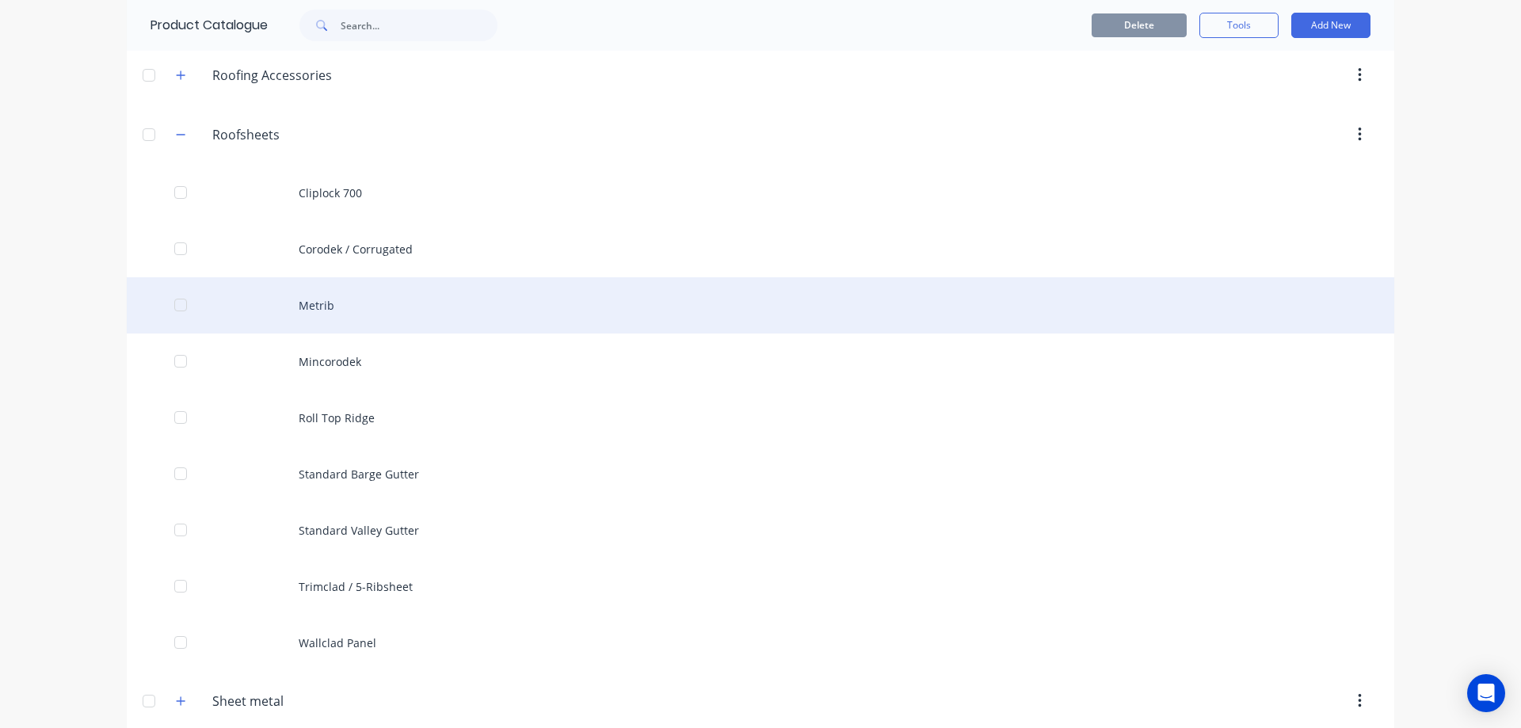
click at [368, 308] on div "Metrib" at bounding box center [761, 305] width 1268 height 56
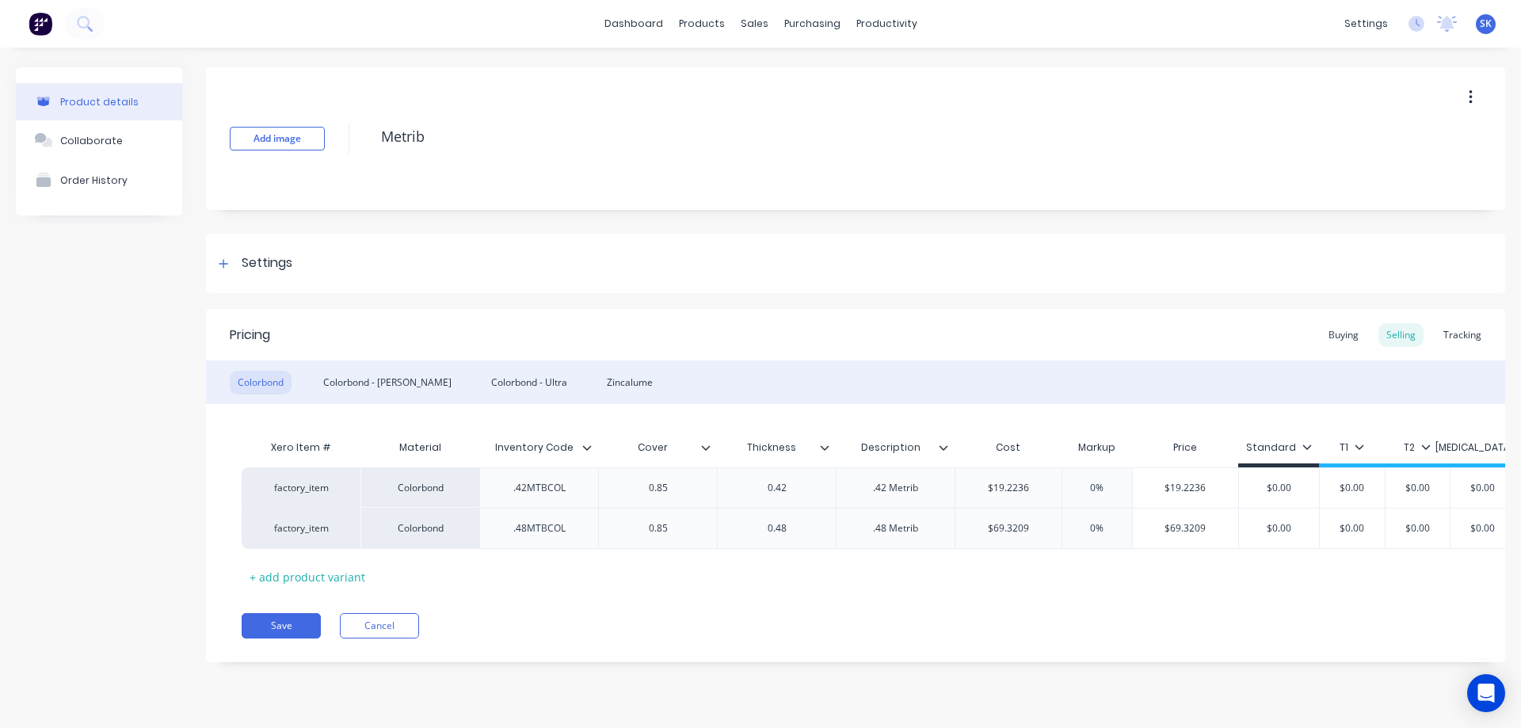
type textarea "x"
type input "$19.2236"
click at [1046, 485] on input "$19.2236" at bounding box center [1008, 488] width 106 height 14
type textarea "x"
type input "$19.223"
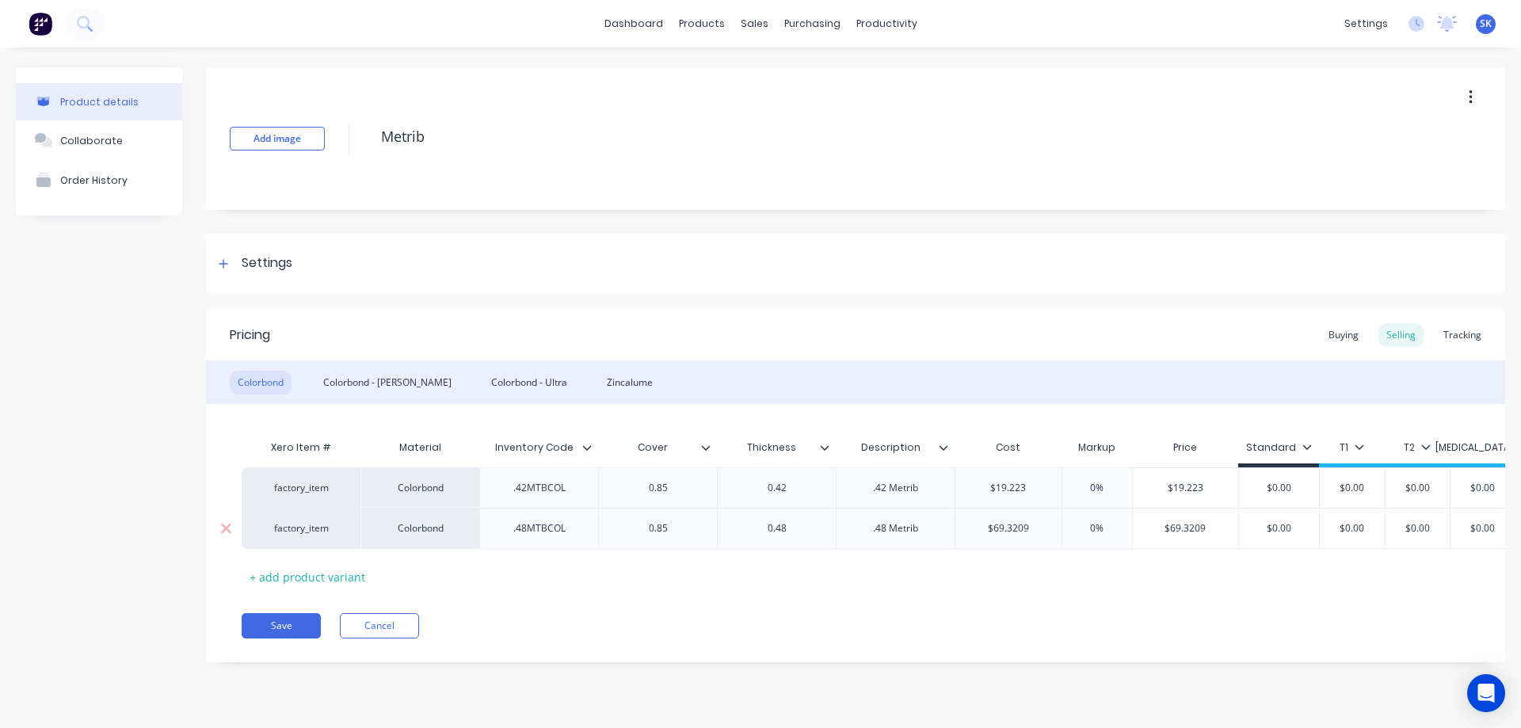
type textarea "x"
type input "$19.22"
click at [1017, 566] on div "Xero Item # Material Inventory Code Cover Thickness Description Cost Markup Pri…" at bounding box center [856, 511] width 1228 height 158
type input "$69.3209"
click at [1047, 530] on input "$69.3209" at bounding box center [1008, 528] width 106 height 14
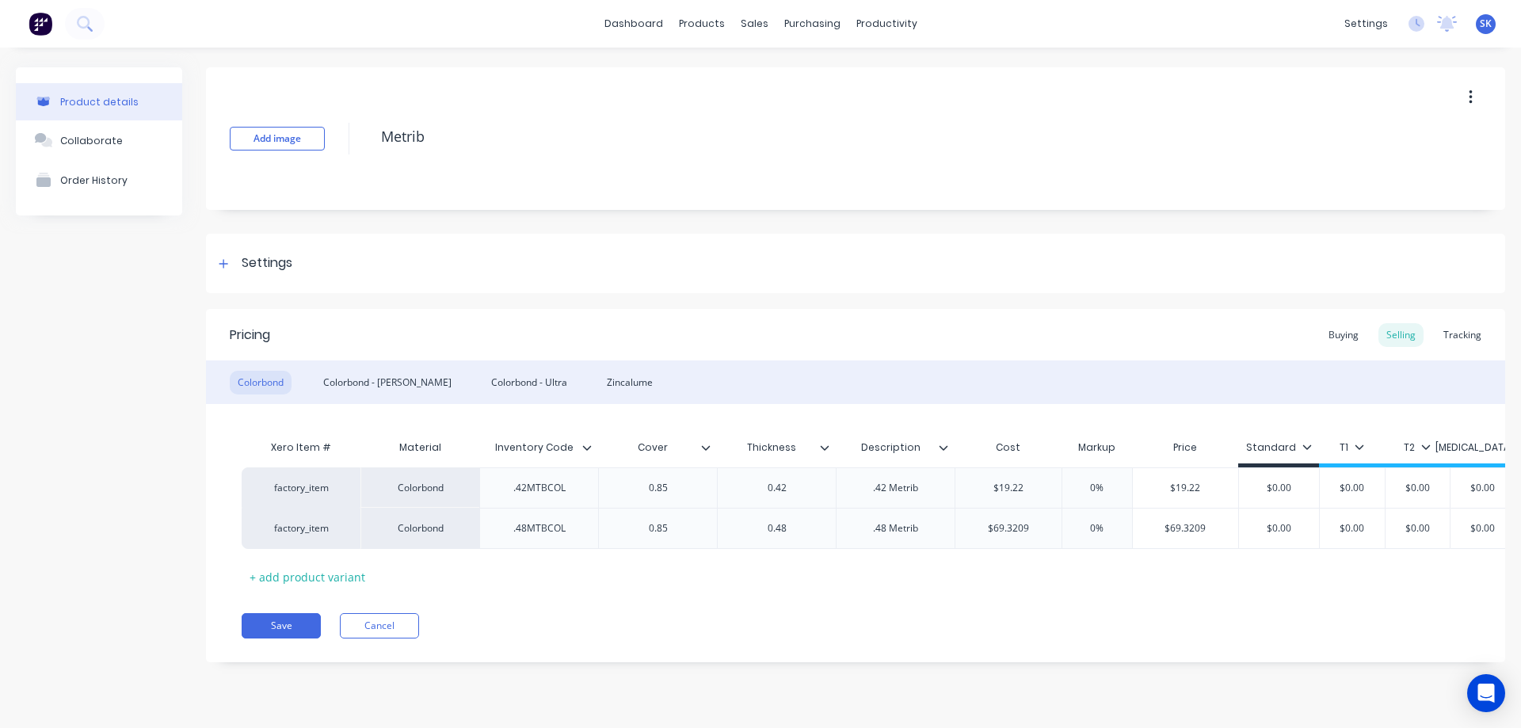
type textarea "x"
type input "$69.32"
click at [1008, 570] on div "Xero Item # Material Inventory Code Cover Thickness Description Cost Markup Pri…" at bounding box center [856, 511] width 1228 height 158
click at [386, 383] on div "Colorbond - Matt" at bounding box center [387, 383] width 144 height 24
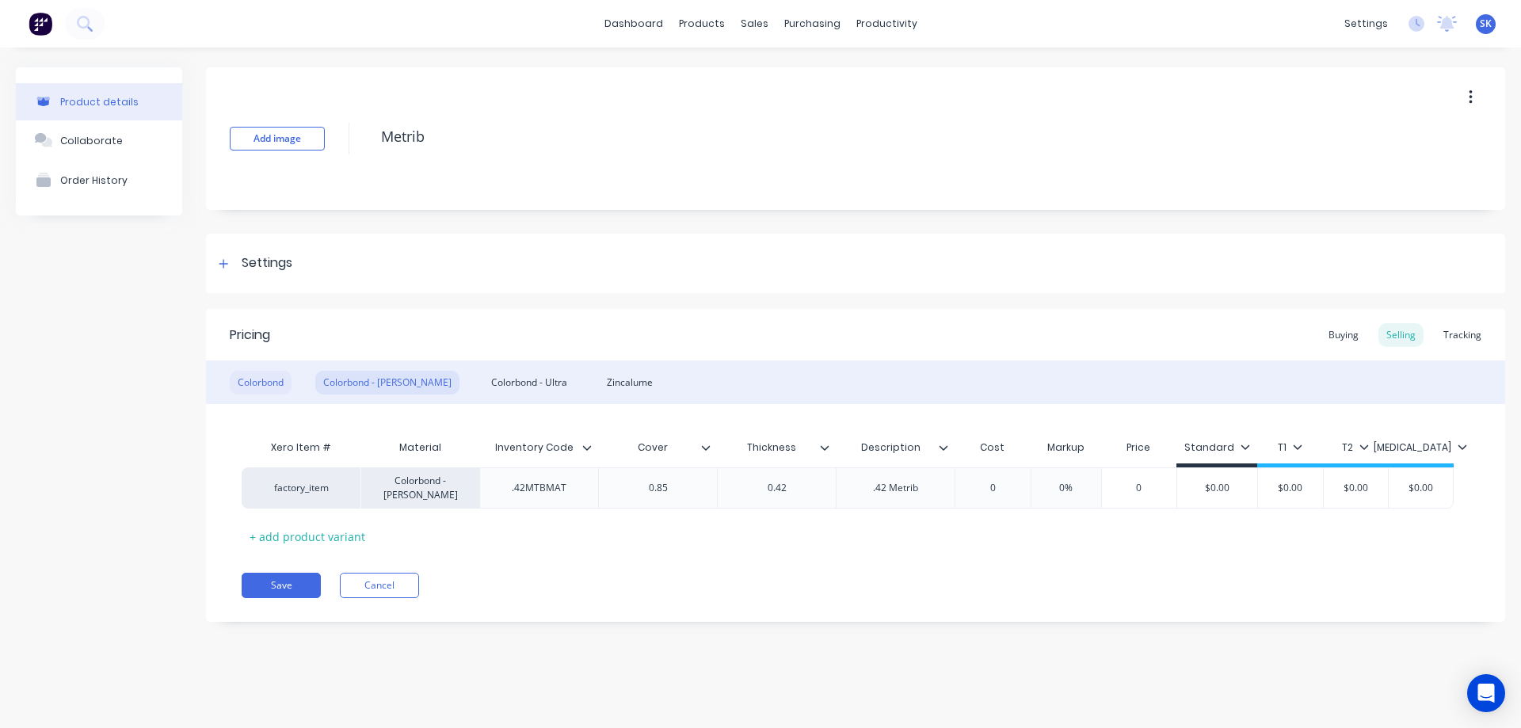
click at [267, 383] on div "Colorbond" at bounding box center [261, 383] width 62 height 24
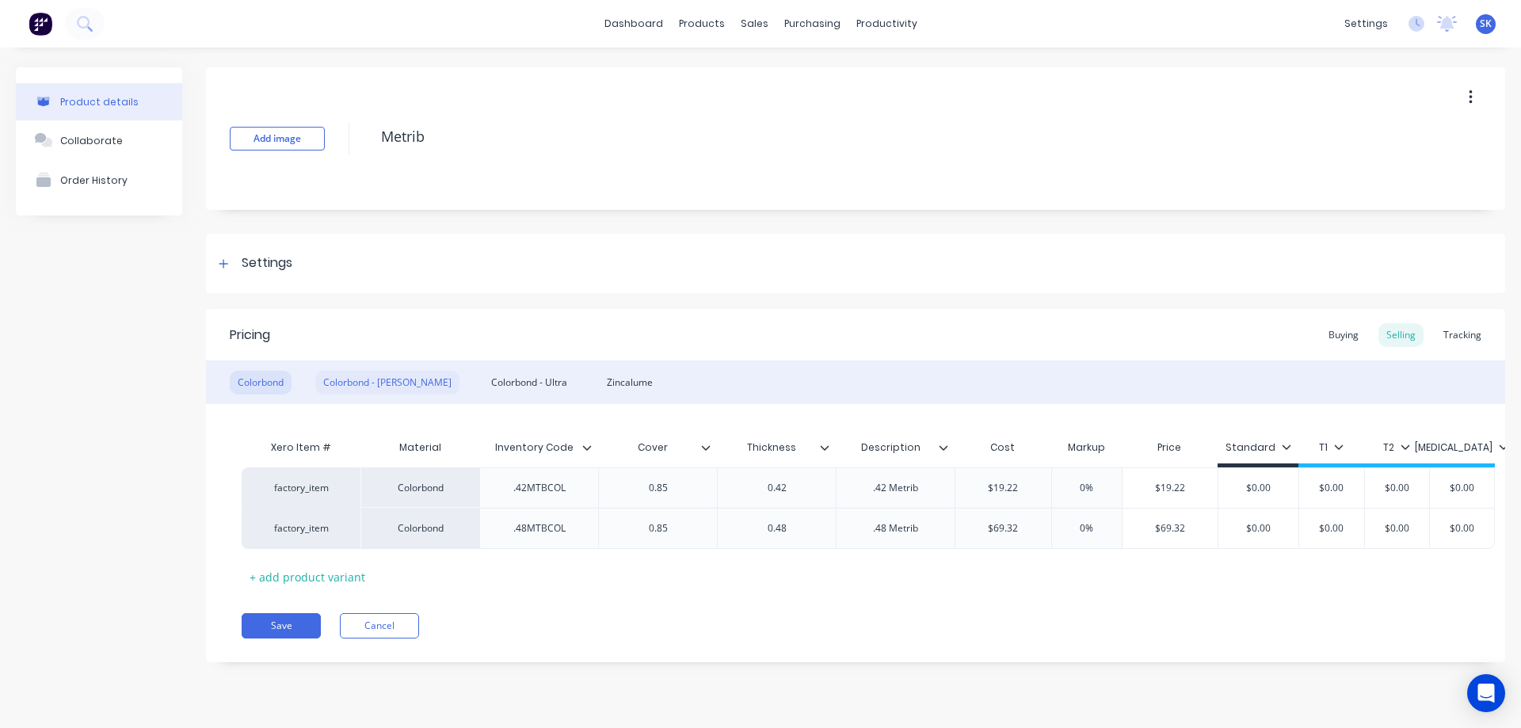
click at [360, 380] on div "Colorbond - Matt" at bounding box center [387, 383] width 144 height 24
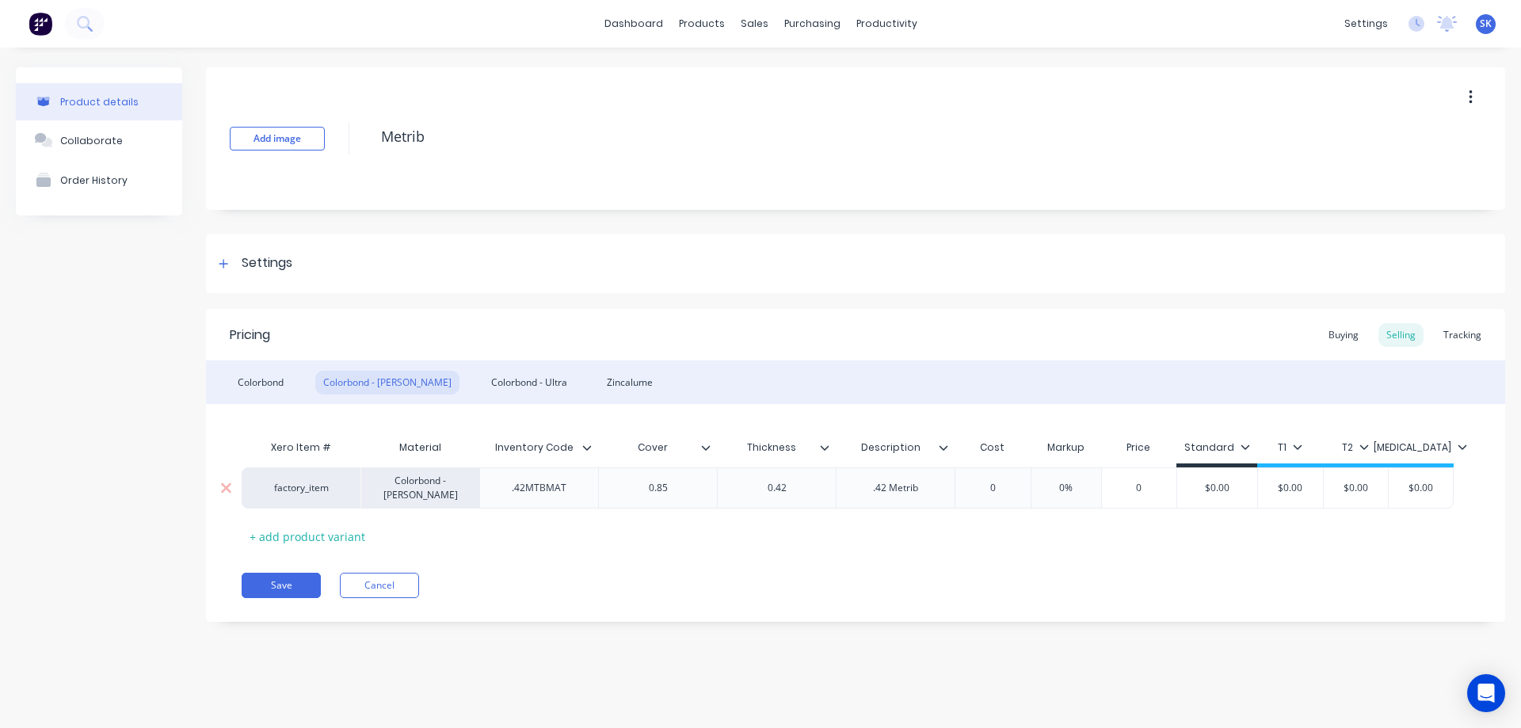
type input "0"
click at [1008, 484] on input "0" at bounding box center [992, 488] width 79 height 14
type textarea "x"
type input "2"
type textarea "x"
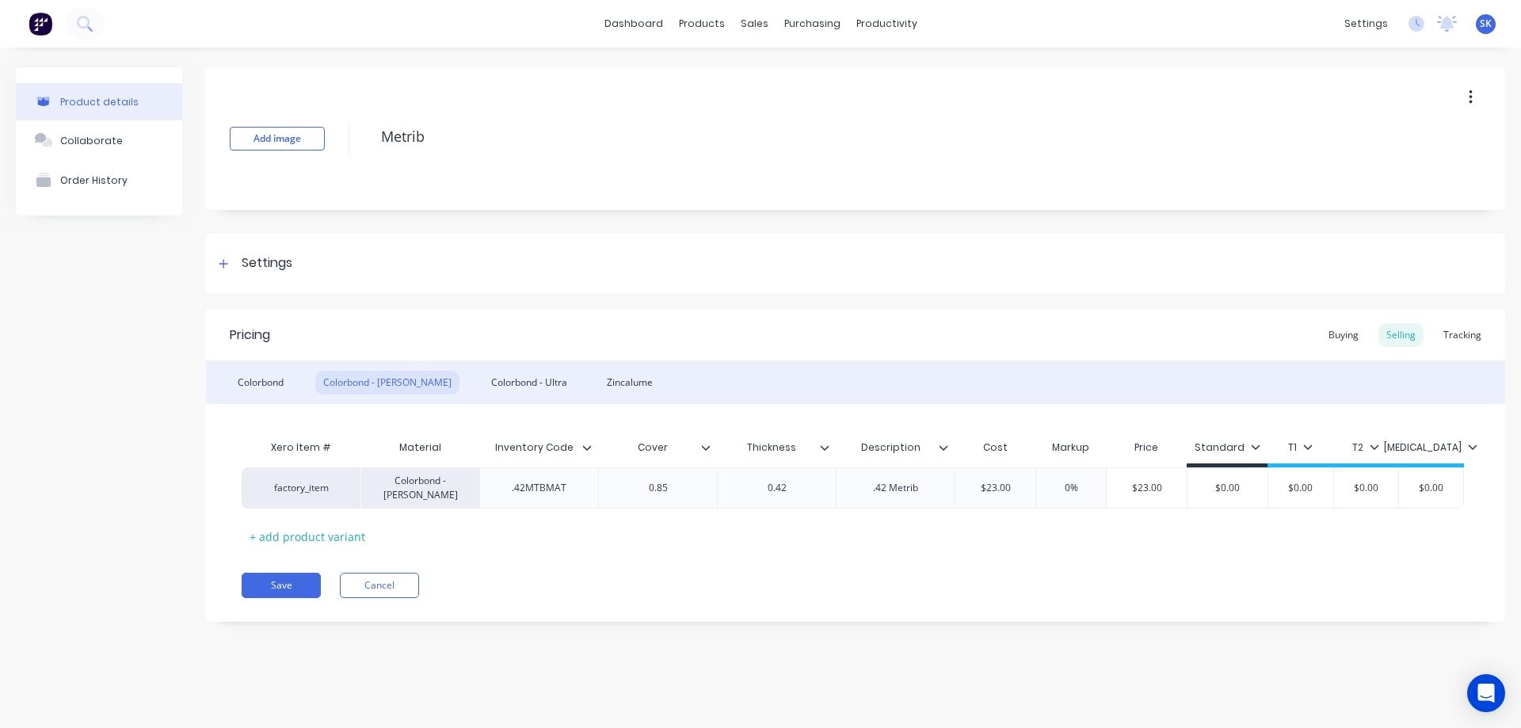
click at [921, 590] on div "Save Cancel" at bounding box center [874, 585] width 1264 height 25
click at [498, 377] on div "Colorbond - Ultra" at bounding box center [529, 383] width 92 height 24
type input "0"
click at [990, 482] on input "0" at bounding box center [992, 488] width 79 height 14
type textarea "x"
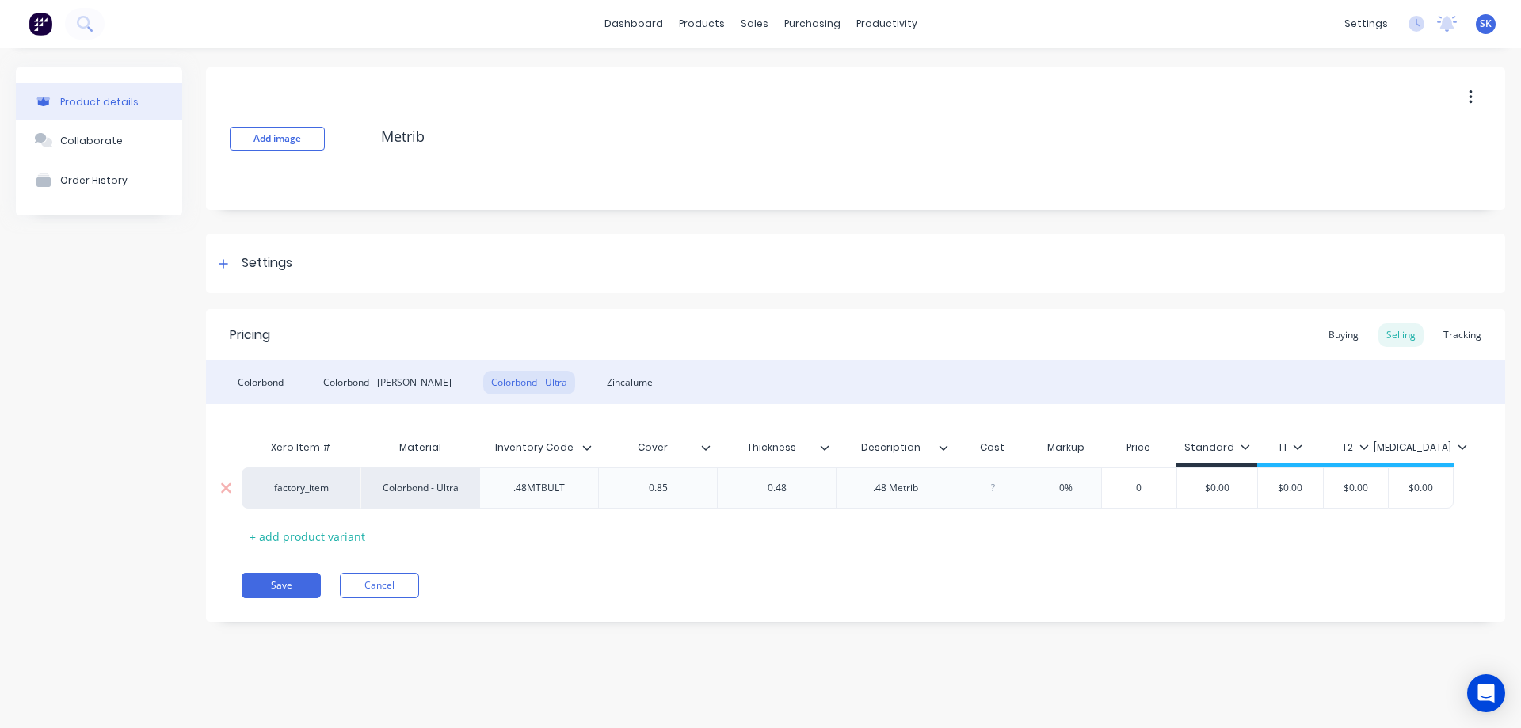
type input "7"
type textarea "x"
click at [985, 529] on div "Xero Item # Material Inventory Code Cover Thickness Description Cost Markup Pri…" at bounding box center [856, 490] width 1228 height 117
click at [600, 380] on div "Zincalume" at bounding box center [630, 383] width 62 height 24
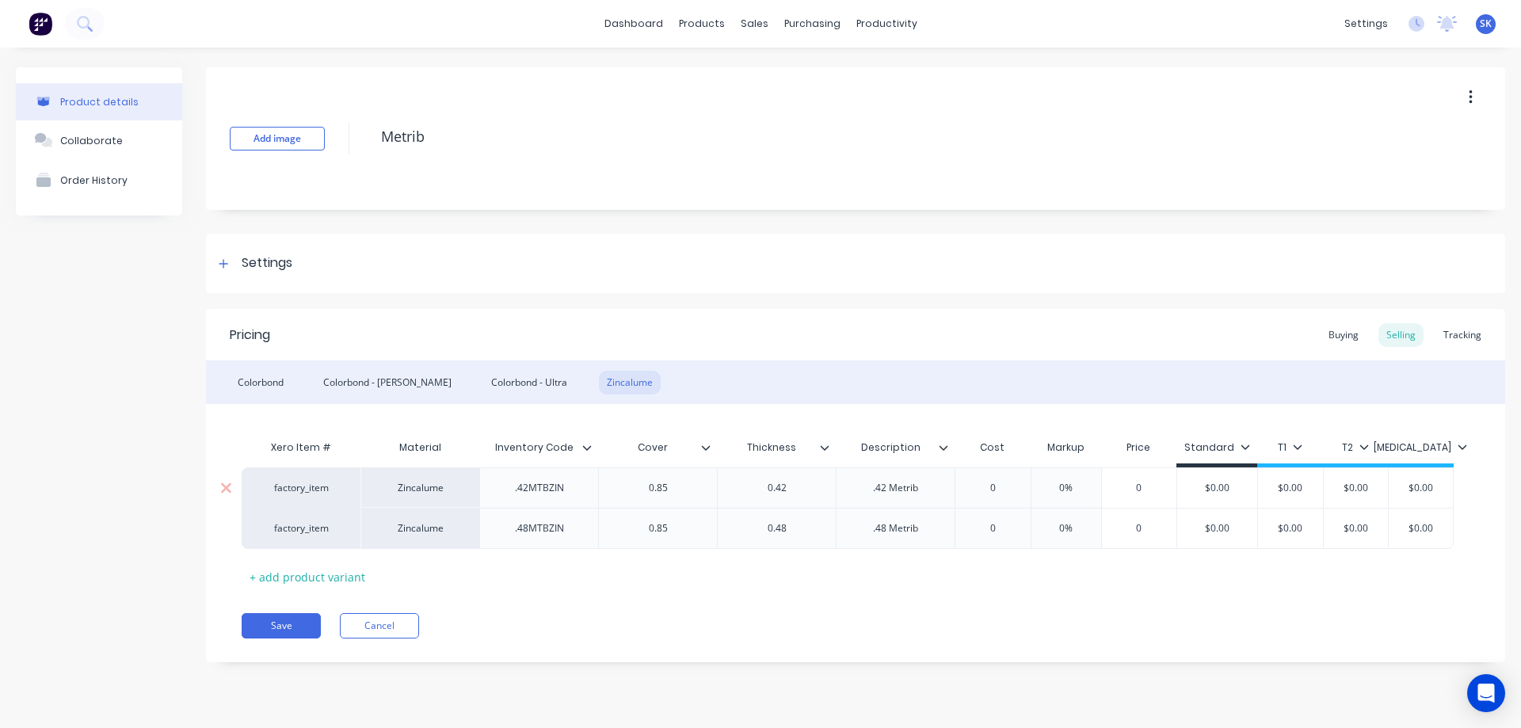
click at [1006, 497] on div "0" at bounding box center [992, 488] width 79 height 40
click at [1005, 572] on div "Xero Item # Material Inventory Code Cover Thickness Description Cost Markup Pri…" at bounding box center [856, 511] width 1228 height 158
click at [1017, 523] on input "0" at bounding box center [1003, 528] width 96 height 14
click at [1009, 539] on div "0" at bounding box center [1003, 529] width 96 height 40
click at [1009, 525] on input "0" at bounding box center [1003, 528] width 96 height 14
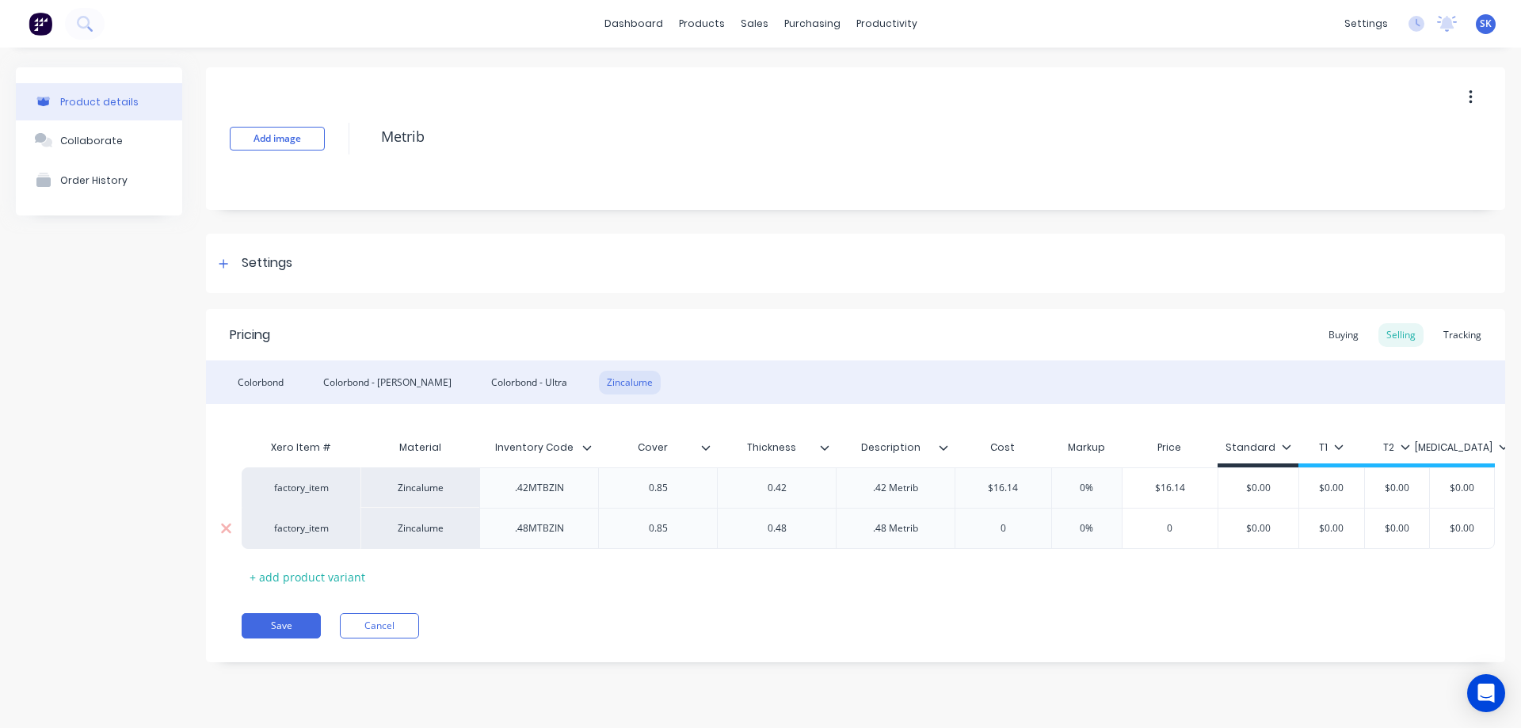
click at [1006, 528] on input "0" at bounding box center [1003, 528] width 96 height 14
click at [988, 529] on input "0" at bounding box center [1003, 528] width 96 height 14
click at [1001, 529] on input "0" at bounding box center [1003, 528] width 96 height 14
click at [1005, 593] on div "Pricing Buying Selling Tracking Colorbond Colorbond - Matt Colorbond - Ultra Zi…" at bounding box center [855, 485] width 1299 height 353
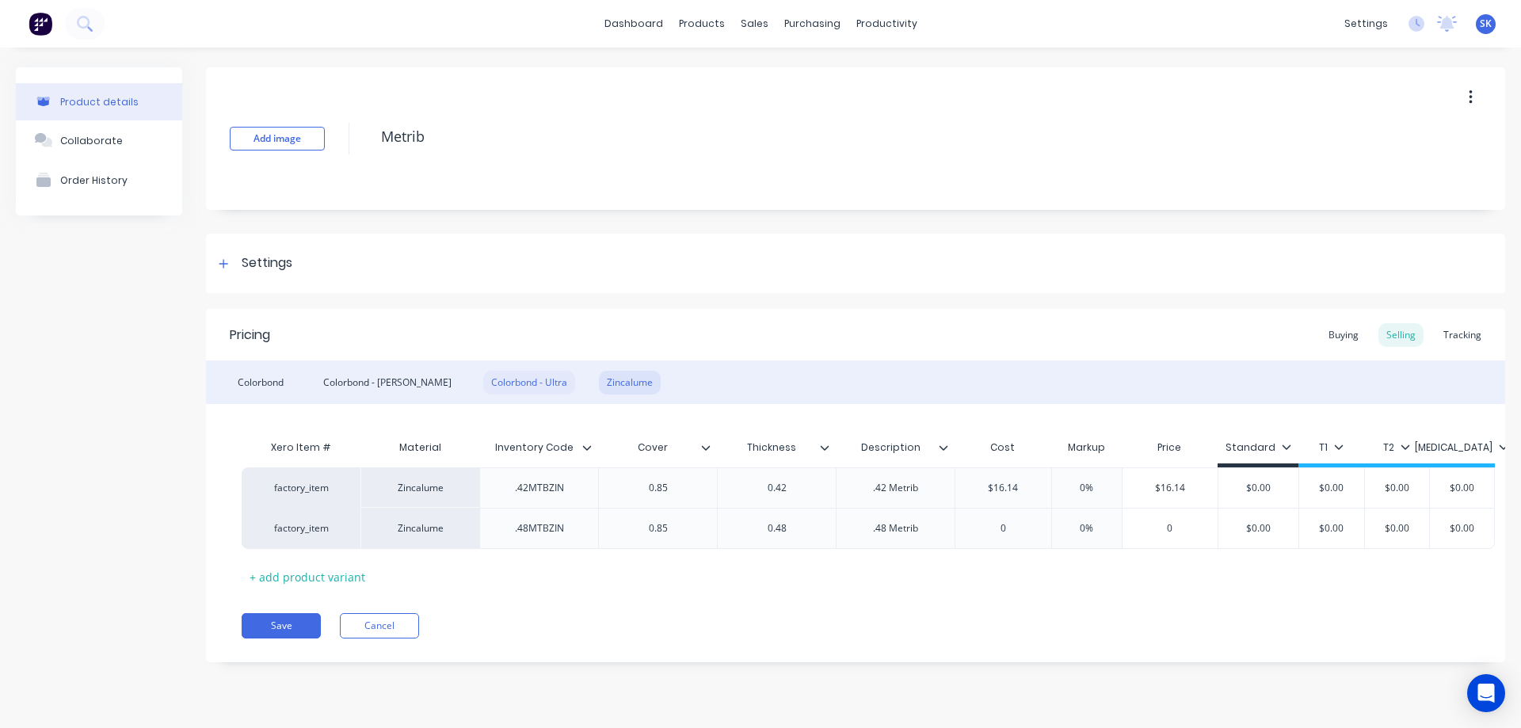
click at [483, 381] on div "Colorbond - Ultra" at bounding box center [529, 383] width 92 height 24
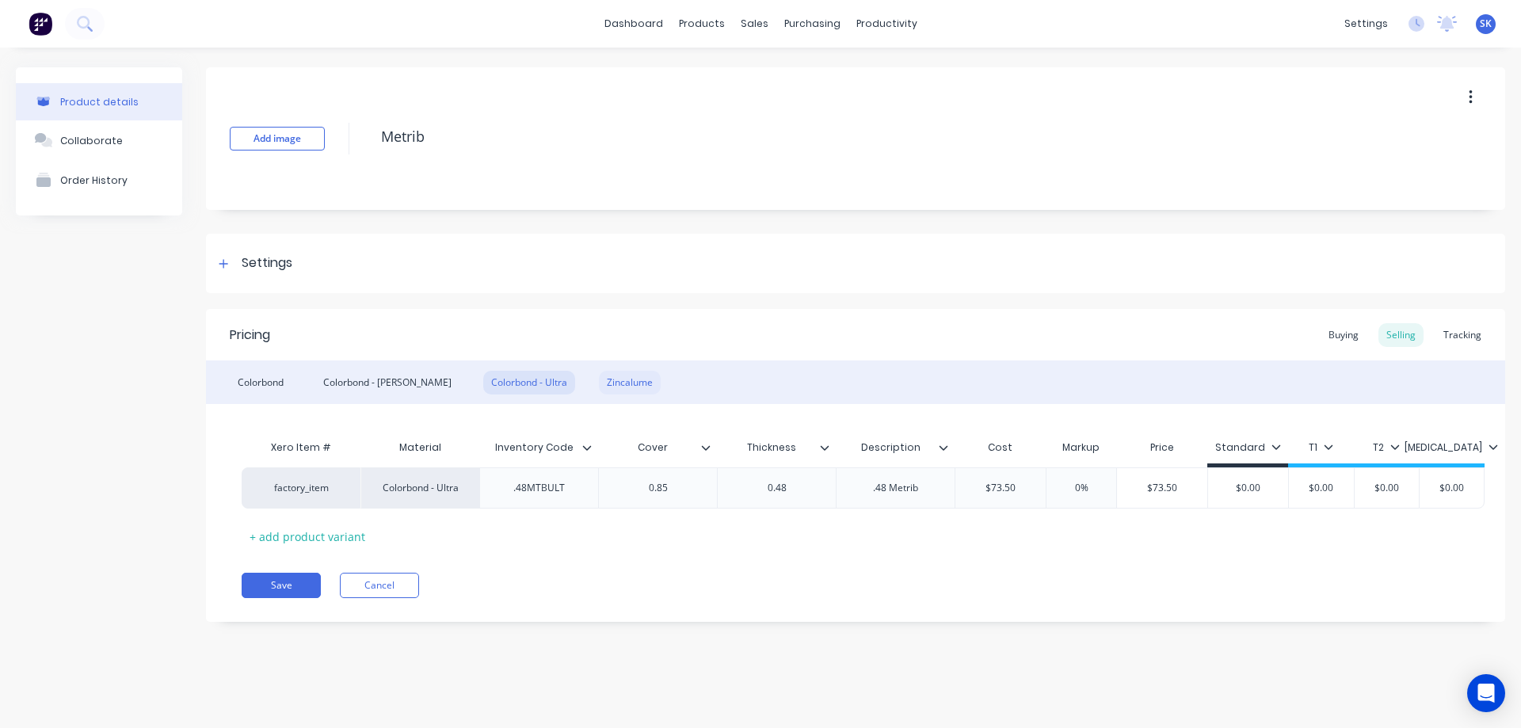
click at [599, 391] on div "Zincalume" at bounding box center [630, 383] width 62 height 24
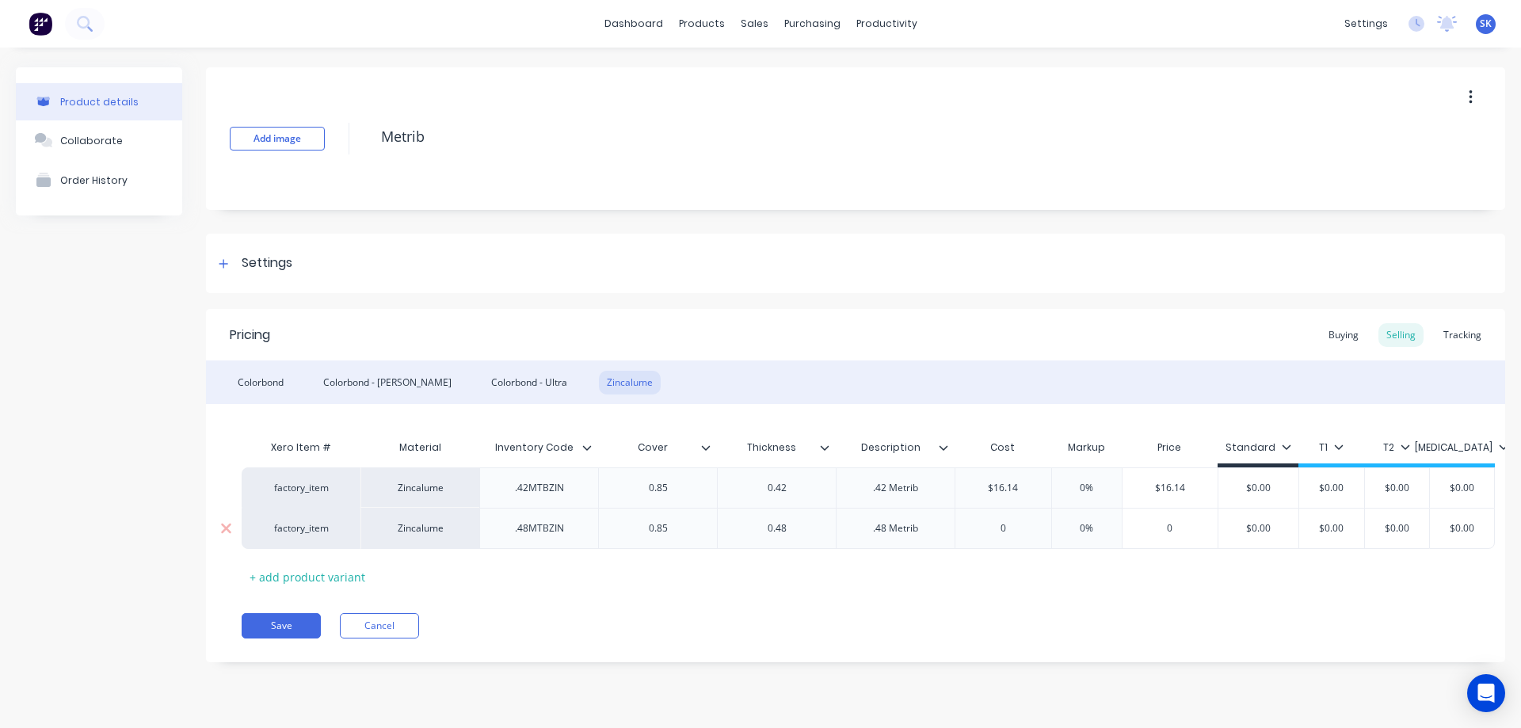
click at [1013, 532] on input "0" at bounding box center [1003, 528] width 96 height 14
click at [990, 574] on div "Xero Item # Material Inventory Code Cover Thickness Description Cost Markup Pri…" at bounding box center [856, 511] width 1228 height 158
click at [295, 614] on button "Save" at bounding box center [281, 625] width 79 height 25
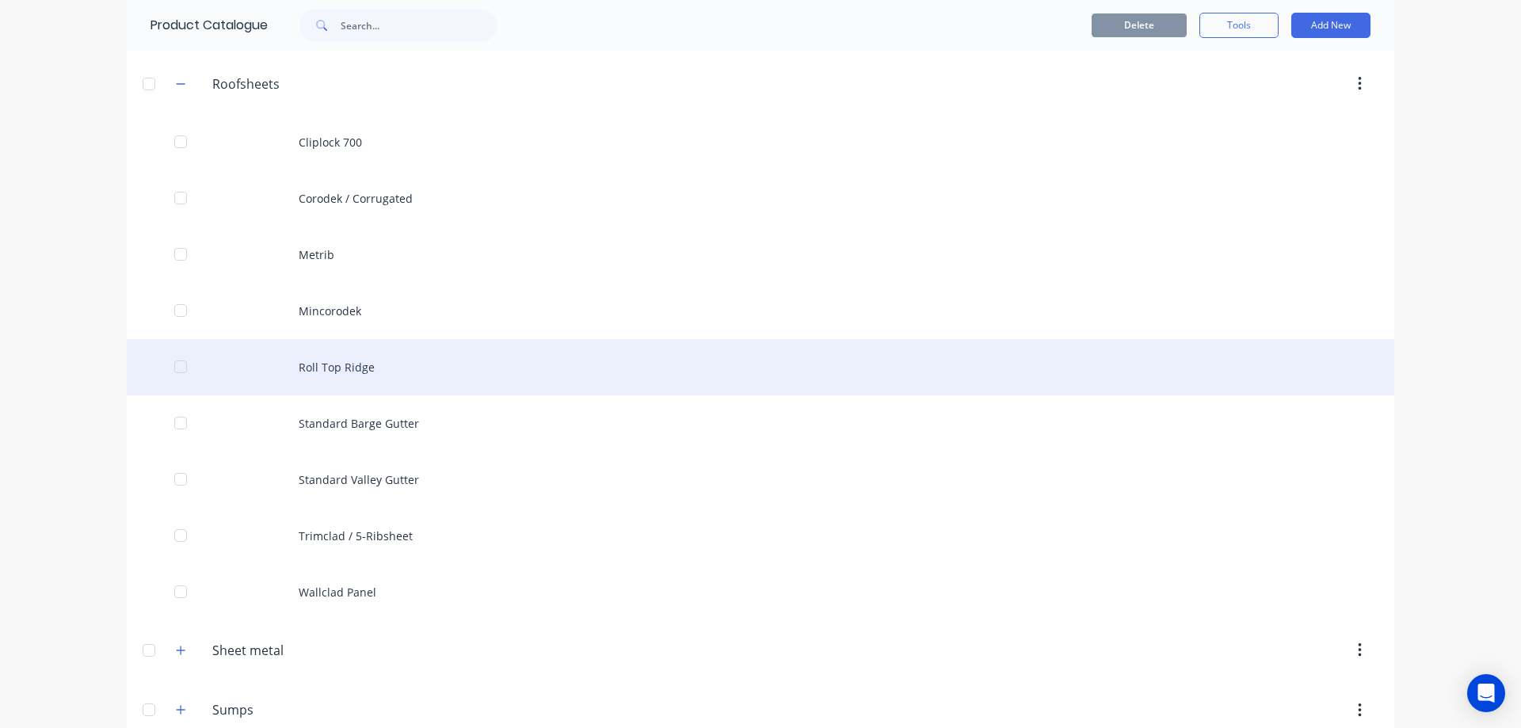
scroll to position [1029, 0]
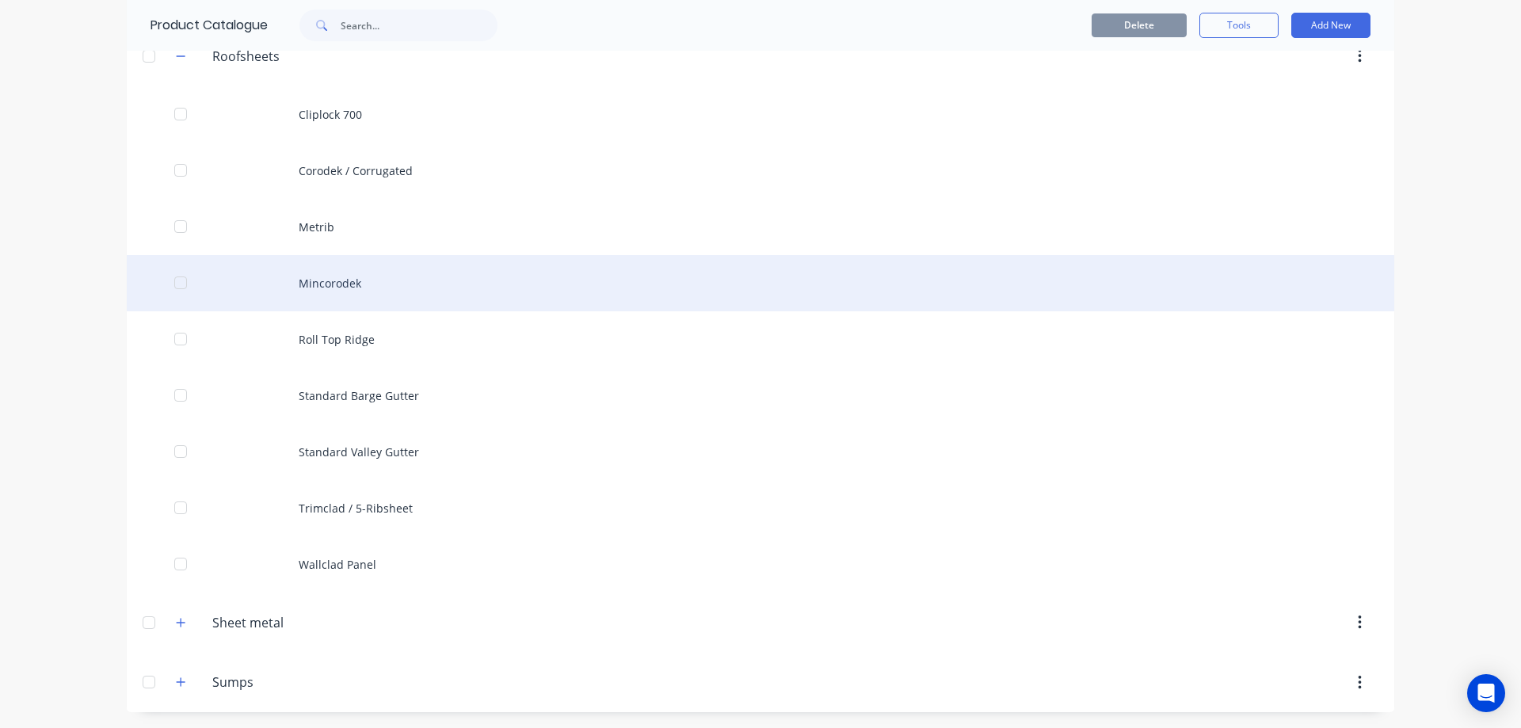
click at [383, 290] on div "Mincorodek" at bounding box center [761, 283] width 1268 height 56
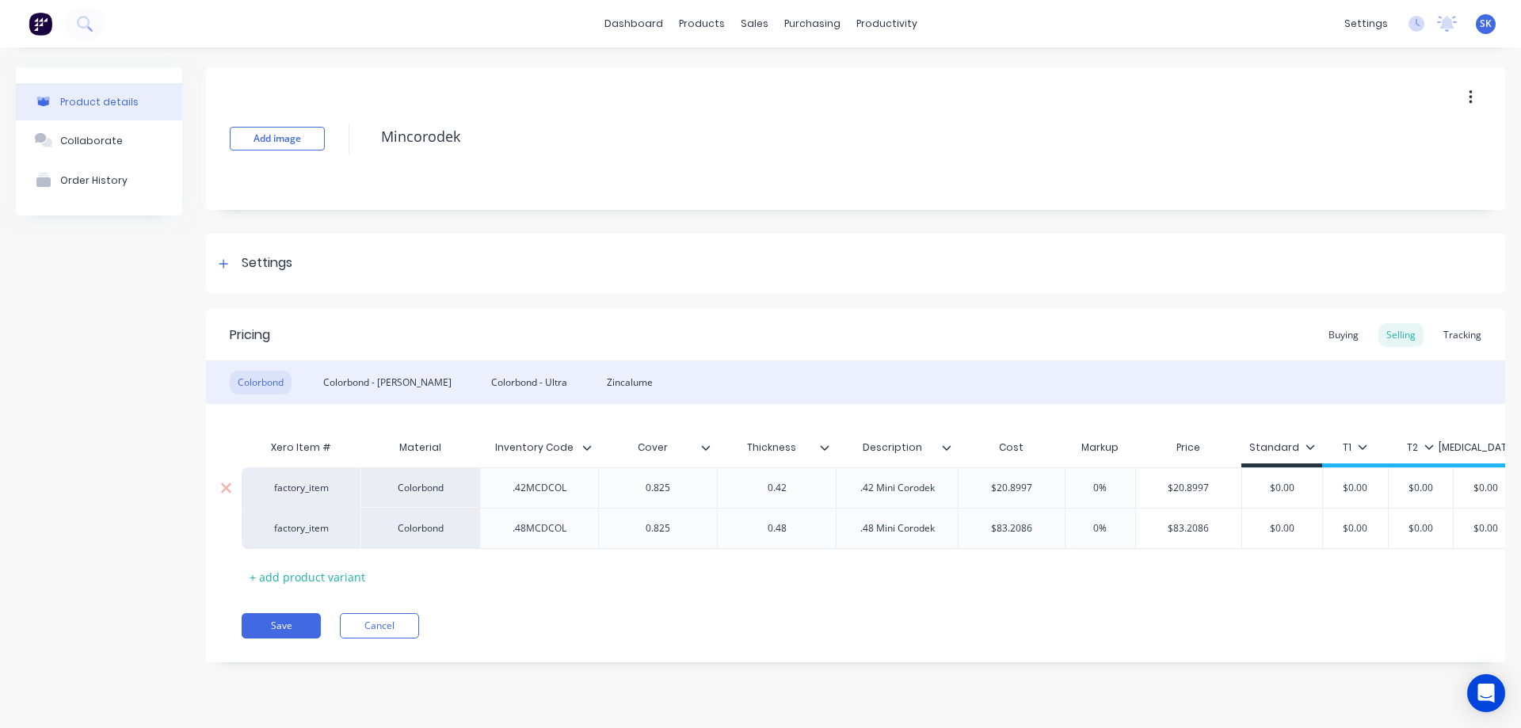
click at [1045, 494] on input "$20.8997" at bounding box center [1012, 488] width 106 height 14
click at [1050, 517] on div "$83.2086" at bounding box center [1012, 529] width 106 height 40
click at [1052, 531] on input "$83.2086" at bounding box center [1012, 528] width 106 height 14
click at [1027, 571] on div "Xero Item # Material Inventory Code Cover Thickness Description Cost Markup Pri…" at bounding box center [856, 511] width 1228 height 158
click at [360, 382] on div "Colorbond - Matt" at bounding box center [387, 383] width 144 height 24
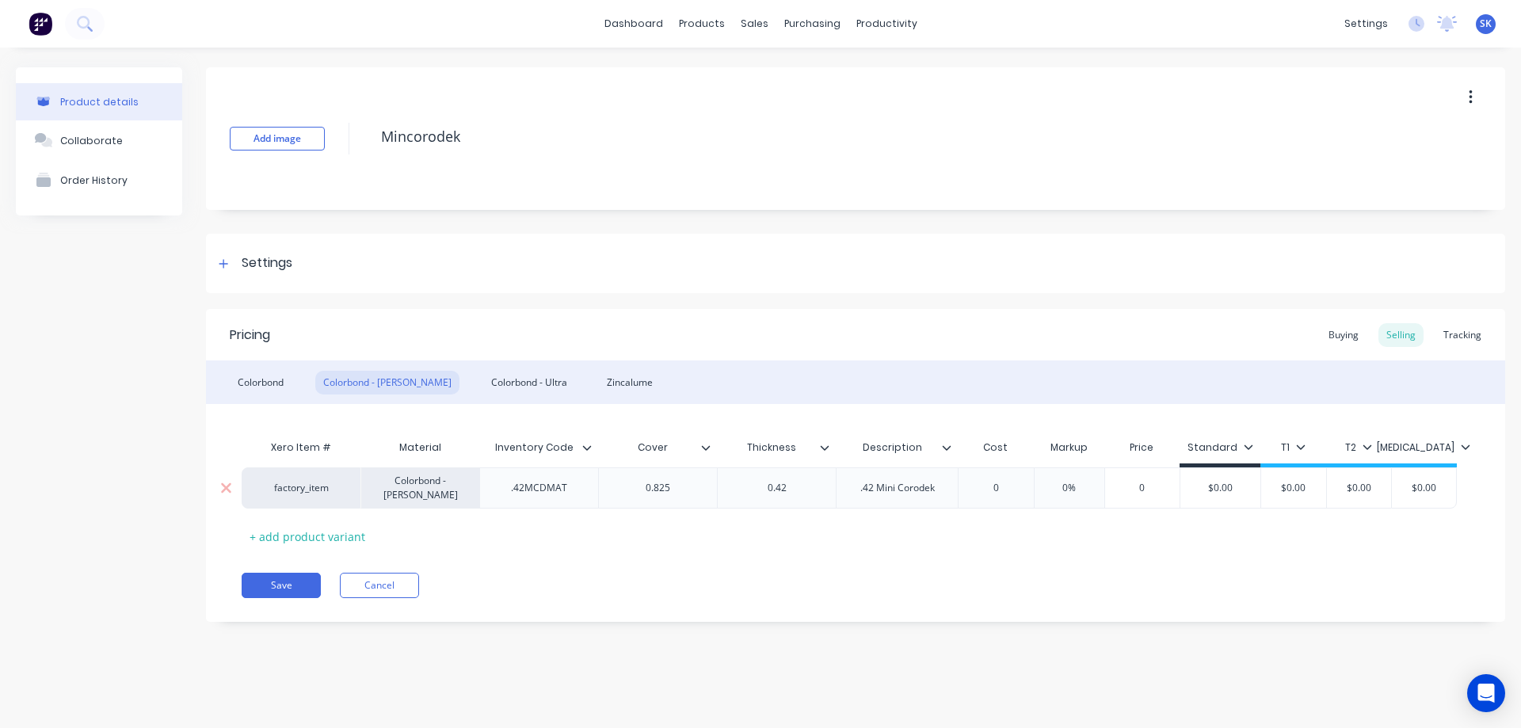
click at [1017, 475] on div "0" at bounding box center [995, 488] width 79 height 40
click at [477, 547] on div "Xero Item # Material Inventory Code Cover Thickness Description Cost Markup Pri…" at bounding box center [856, 490] width 1228 height 117
click at [483, 385] on div "Colorbond - Ultra" at bounding box center [529, 383] width 92 height 24
click at [1001, 494] on input "0" at bounding box center [995, 488] width 79 height 14
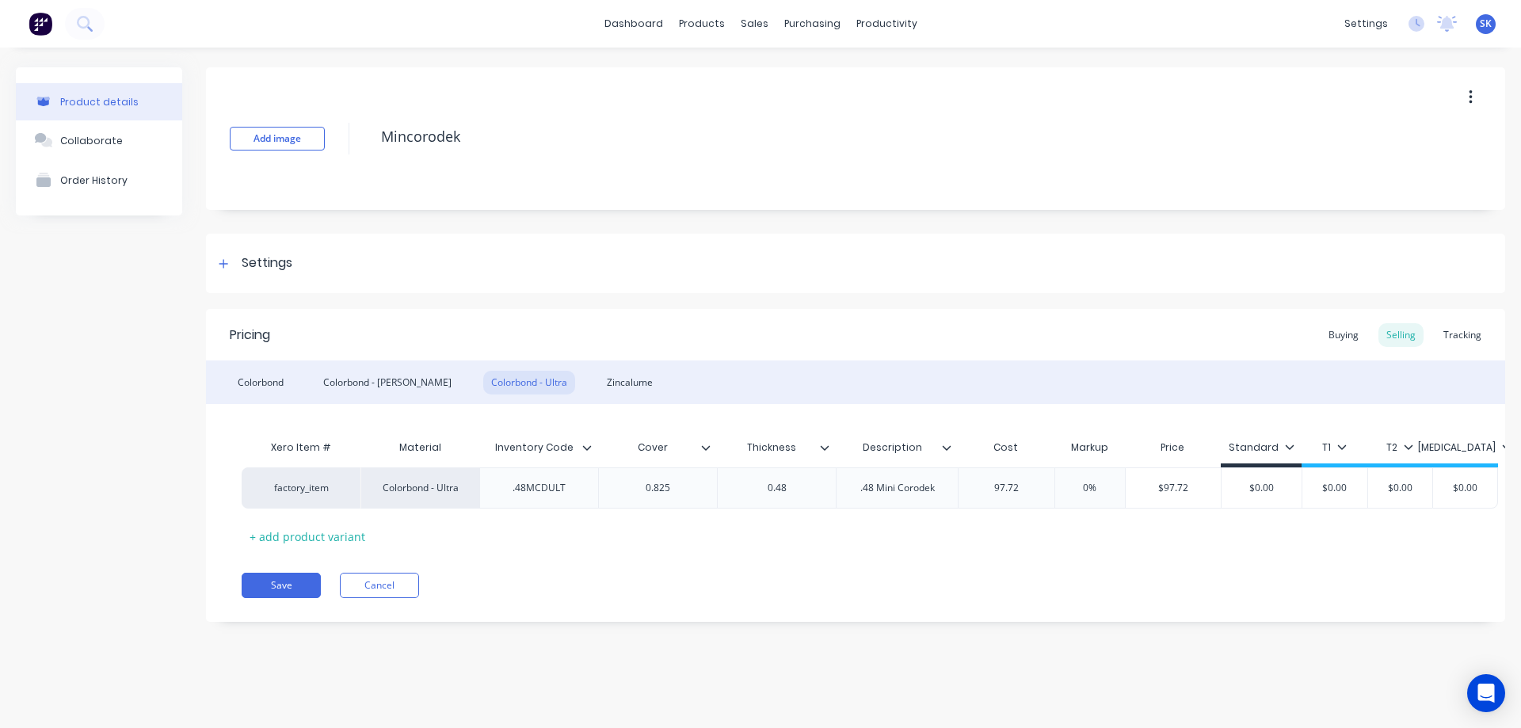
click at [982, 541] on div "Xero Item # Material Inventory Code Cover Thickness Description Cost Markup Pri…" at bounding box center [856, 490] width 1228 height 117
click at [599, 376] on div "Zincalume" at bounding box center [630, 383] width 62 height 24
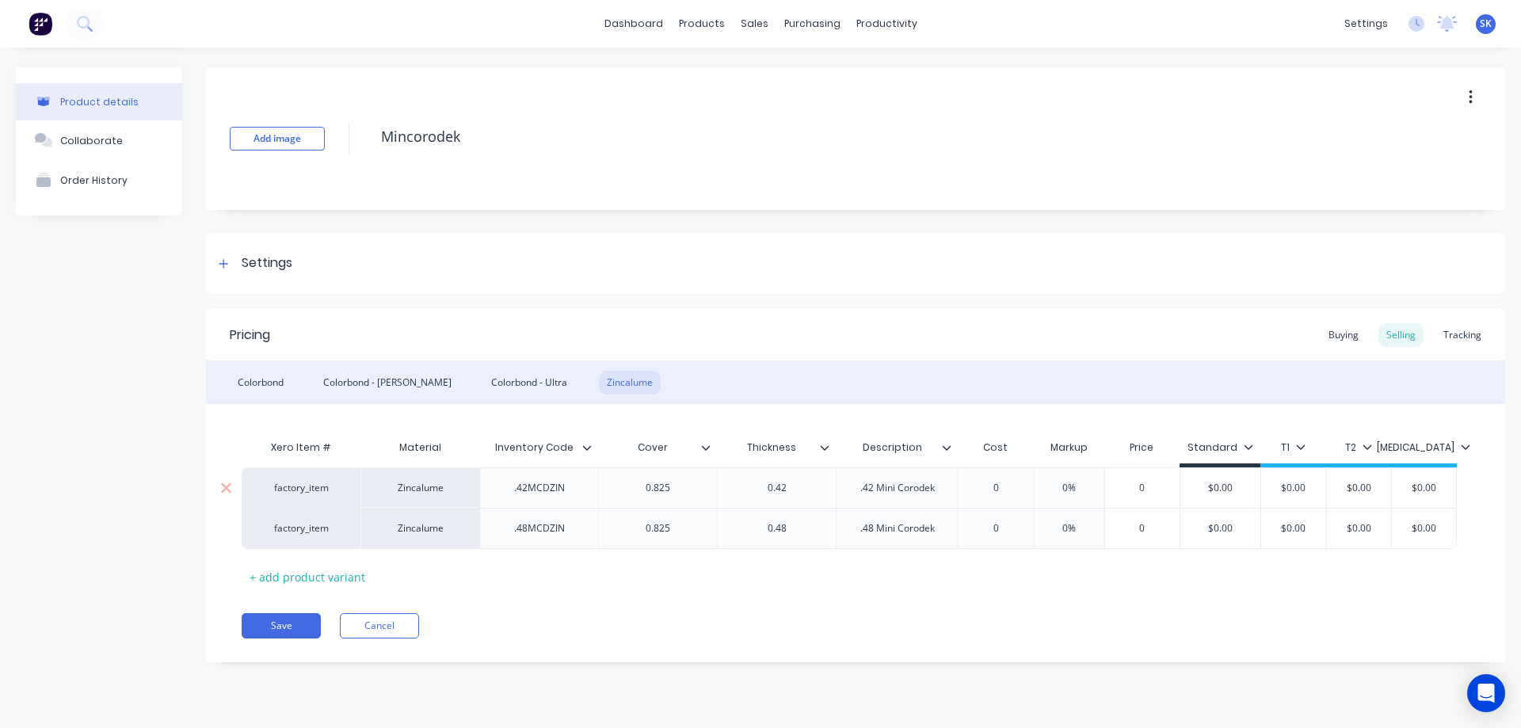
click at [1017, 495] on div "0" at bounding box center [995, 488] width 79 height 40
click at [998, 598] on div "Pricing Buying Selling Tracking Colorbond Colorbond - Matt Colorbond - Ultra Zi…" at bounding box center [855, 485] width 1299 height 353
click at [1013, 528] on input "0" at bounding box center [1004, 528] width 90 height 14
click at [1008, 556] on div "Xero Item # Material Inventory Code Cover Thickness Description Cost Markup Pri…" at bounding box center [856, 511] width 1228 height 158
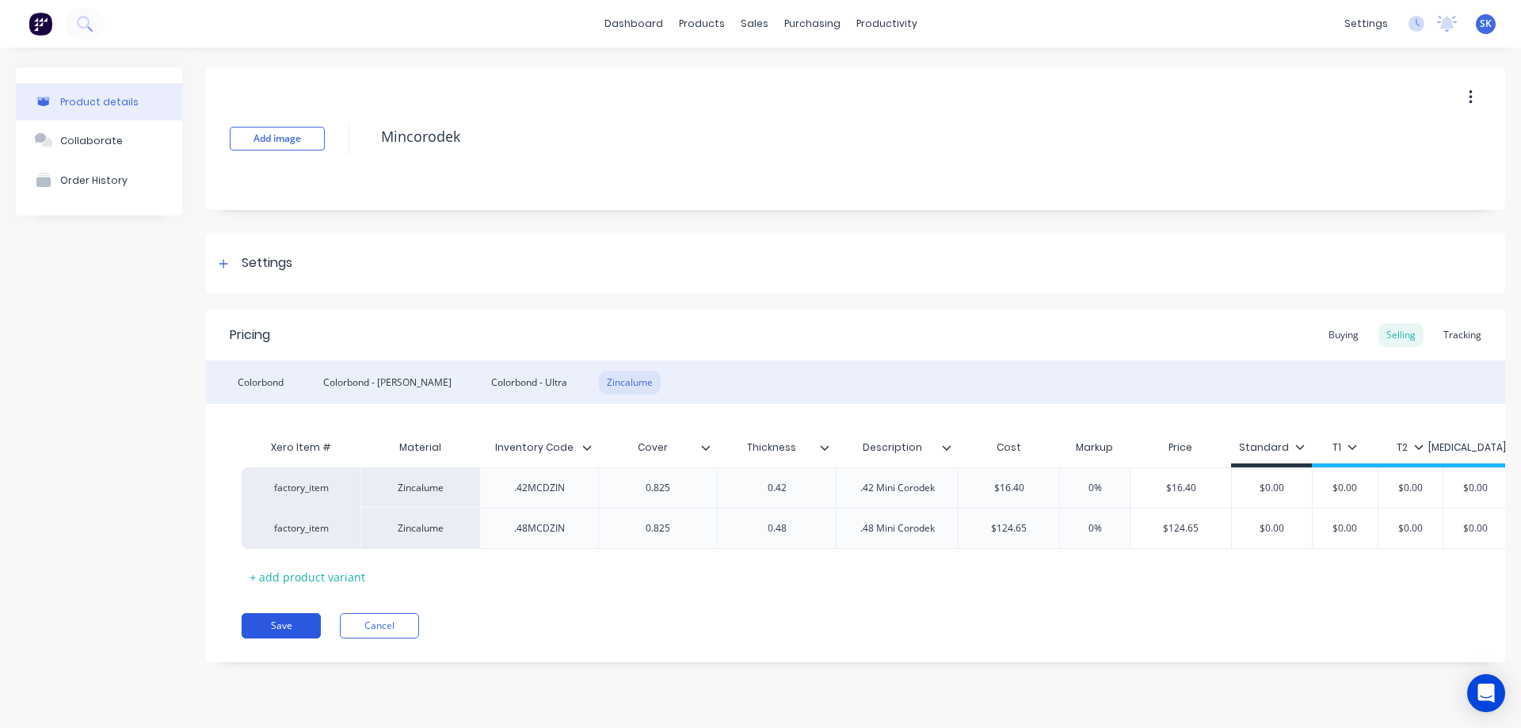
click at [289, 635] on button "Save" at bounding box center [281, 625] width 79 height 25
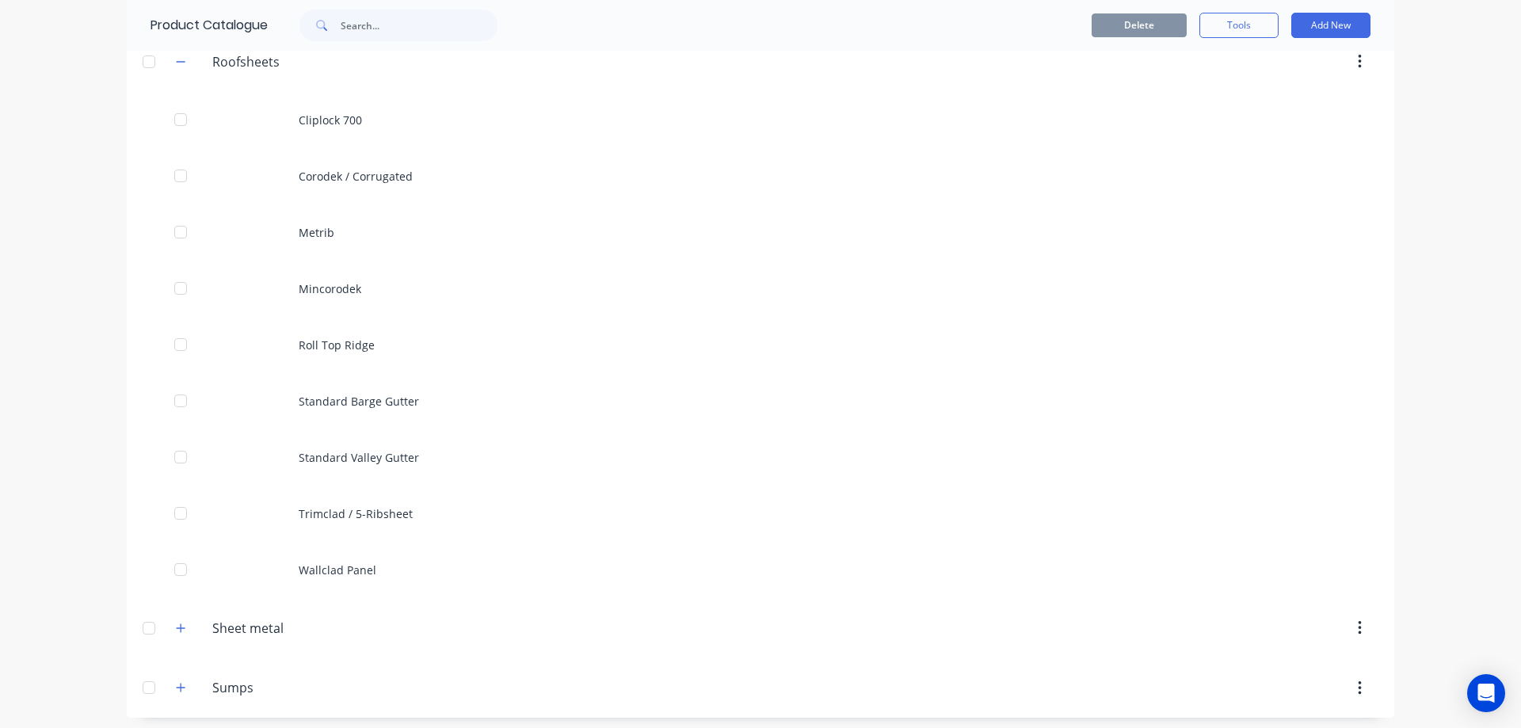
scroll to position [1029, 0]
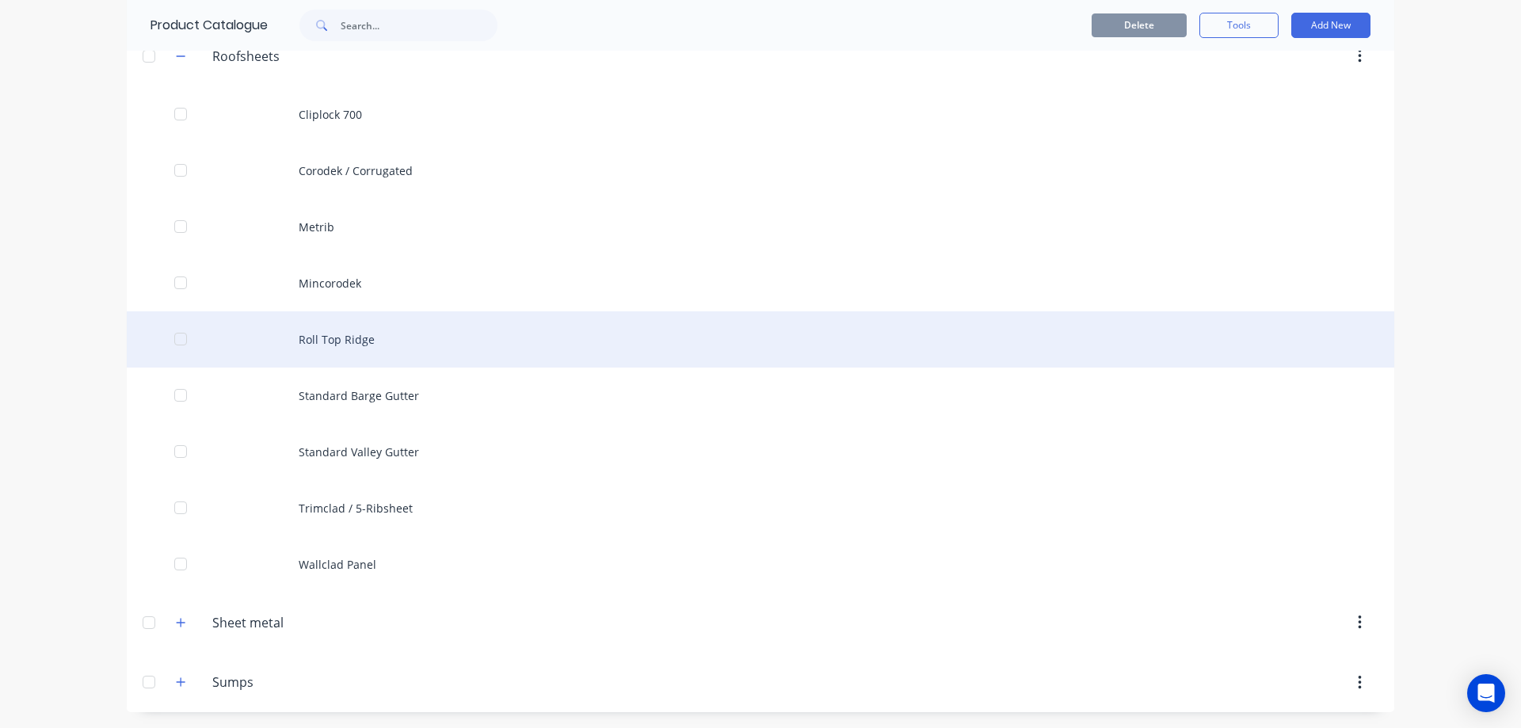
click at [372, 341] on div "Roll Top Ridge" at bounding box center [761, 339] width 1268 height 56
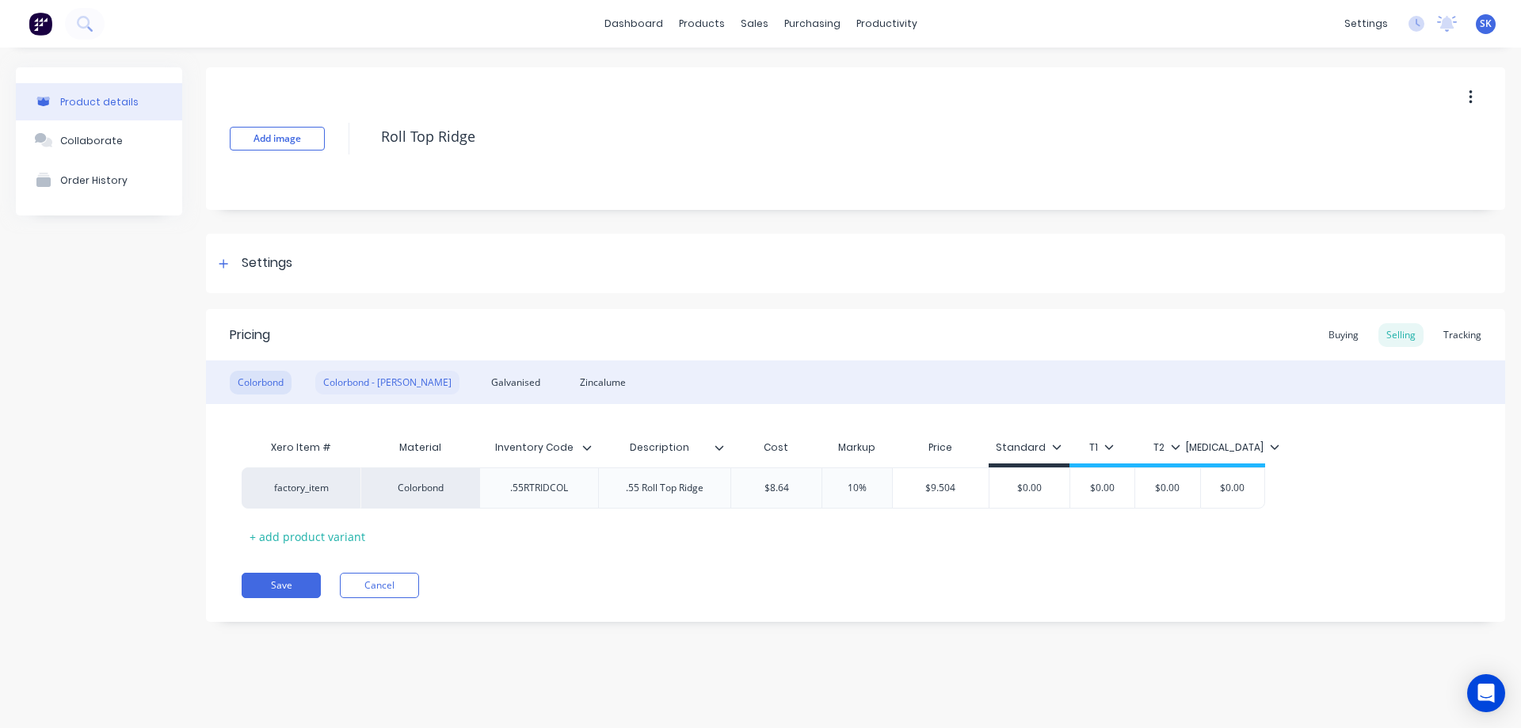
click at [377, 386] on div "Colorbond - Matt" at bounding box center [387, 383] width 144 height 24
click at [780, 498] on div "0" at bounding box center [768, 488] width 79 height 40
click at [784, 517] on div "Xero Item # Material Inventory Code Description Cost Markup Price Standard T1 T…" at bounding box center [856, 490] width 1228 height 117
click at [483, 383] on div "Galvanised" at bounding box center [515, 383] width 65 height 24
click at [773, 486] on input "0" at bounding box center [768, 488] width 79 height 14
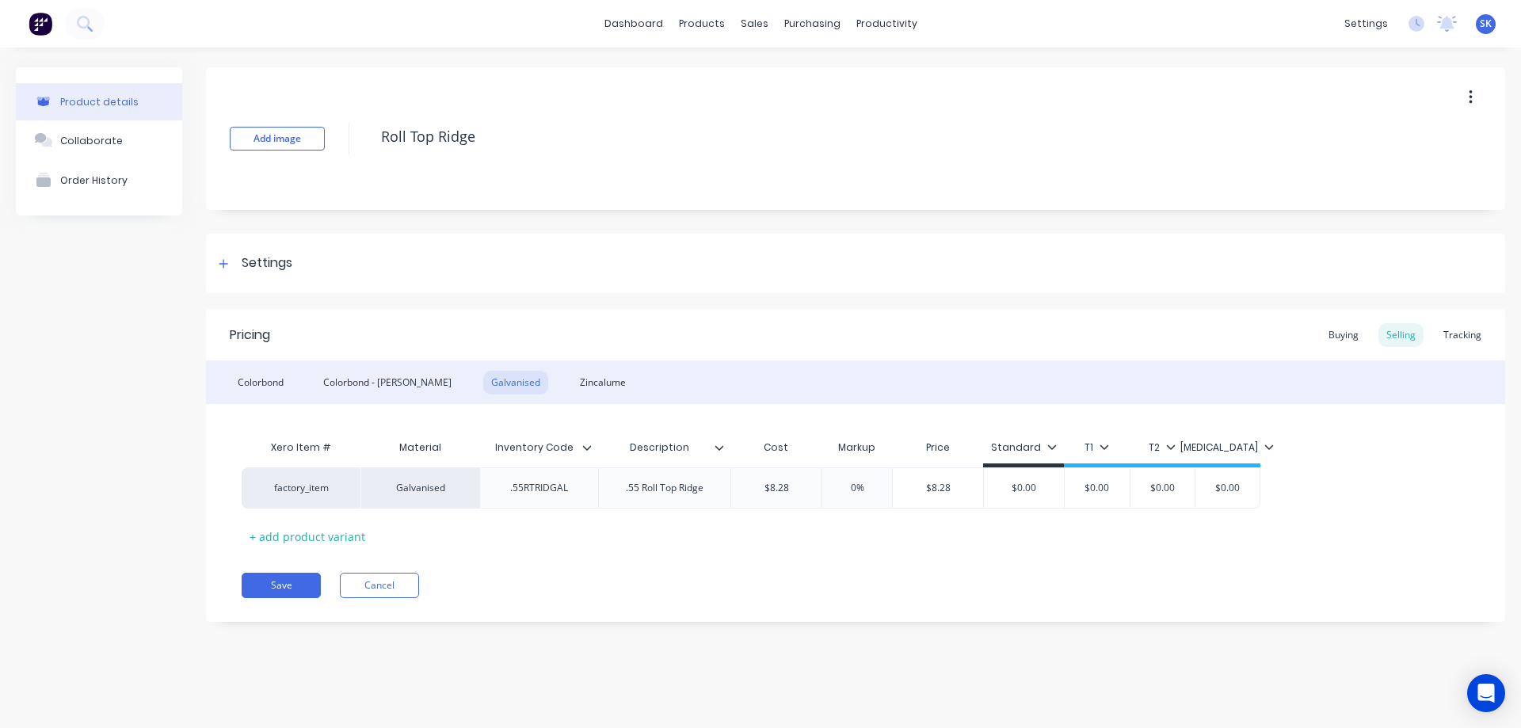
click at [776, 525] on div "Xero Item # Material Inventory Code Description Cost Markup Price Standard T1 T…" at bounding box center [856, 490] width 1228 height 117
click at [572, 385] on div "Zincalume" at bounding box center [603, 383] width 62 height 24
click at [796, 496] on div "0" at bounding box center [768, 488] width 79 height 40
click at [658, 566] on div "Pricing Buying Selling Tracking Colorbond Colorbond - Matt Galvanised Zincalume…" at bounding box center [855, 465] width 1299 height 313
click at [259, 580] on button "Save" at bounding box center [281, 585] width 79 height 25
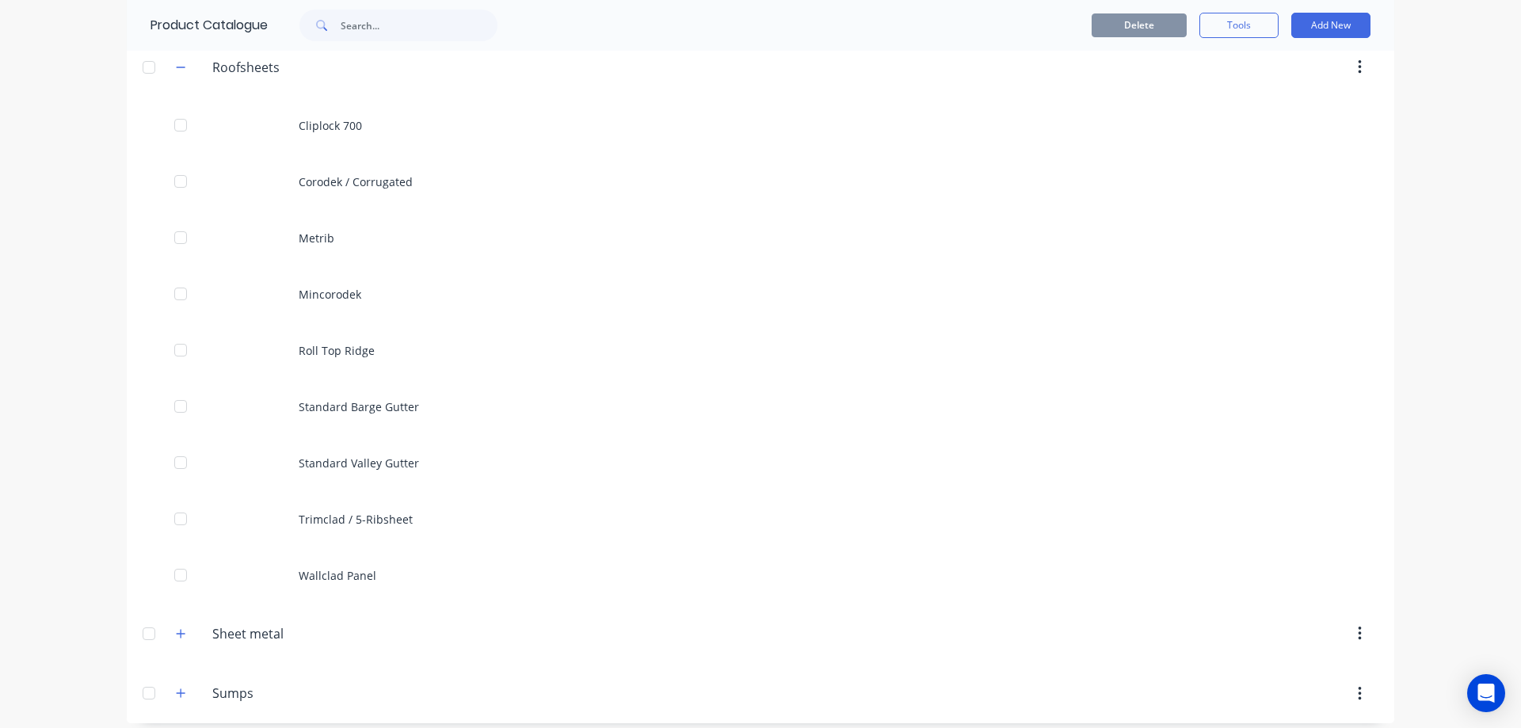
scroll to position [1029, 0]
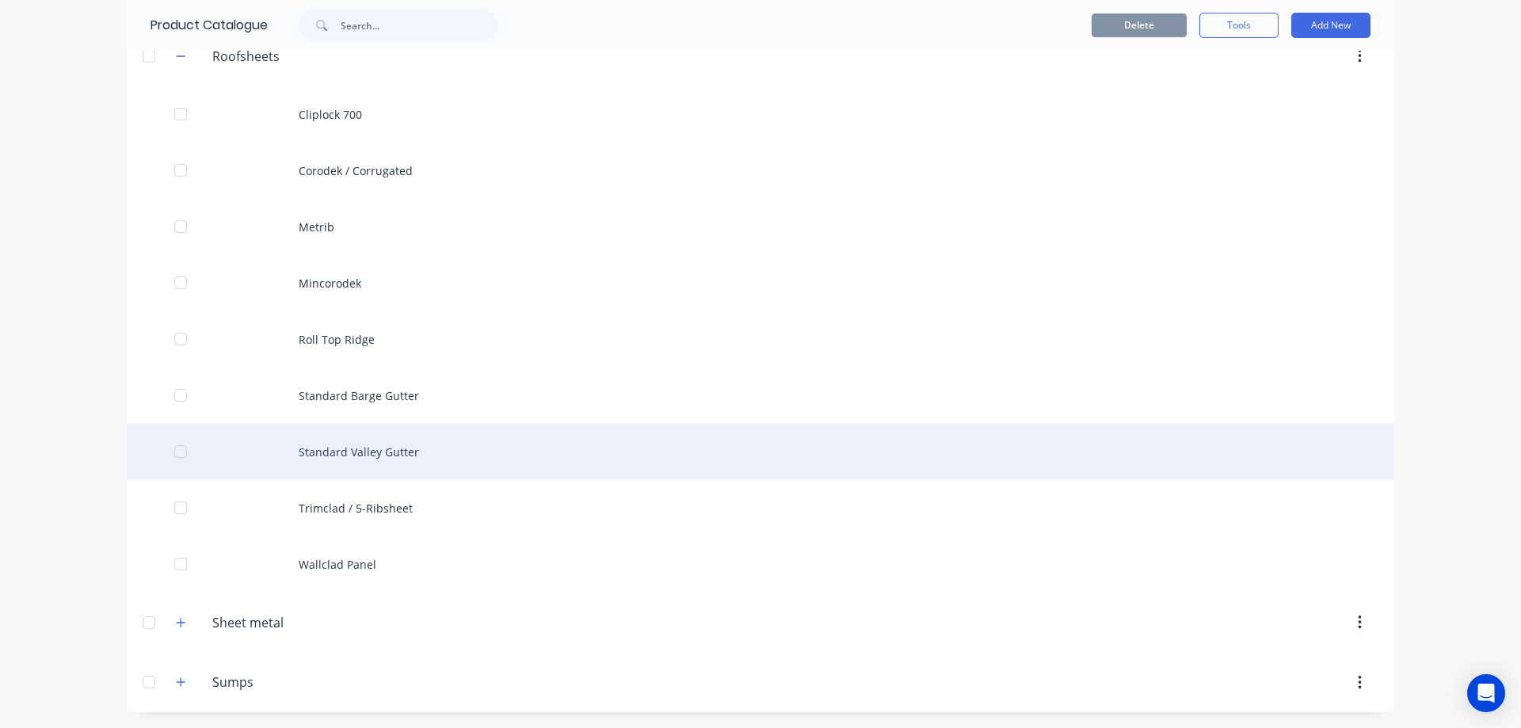
click at [364, 456] on div "Standard Valley Gutter" at bounding box center [761, 452] width 1268 height 56
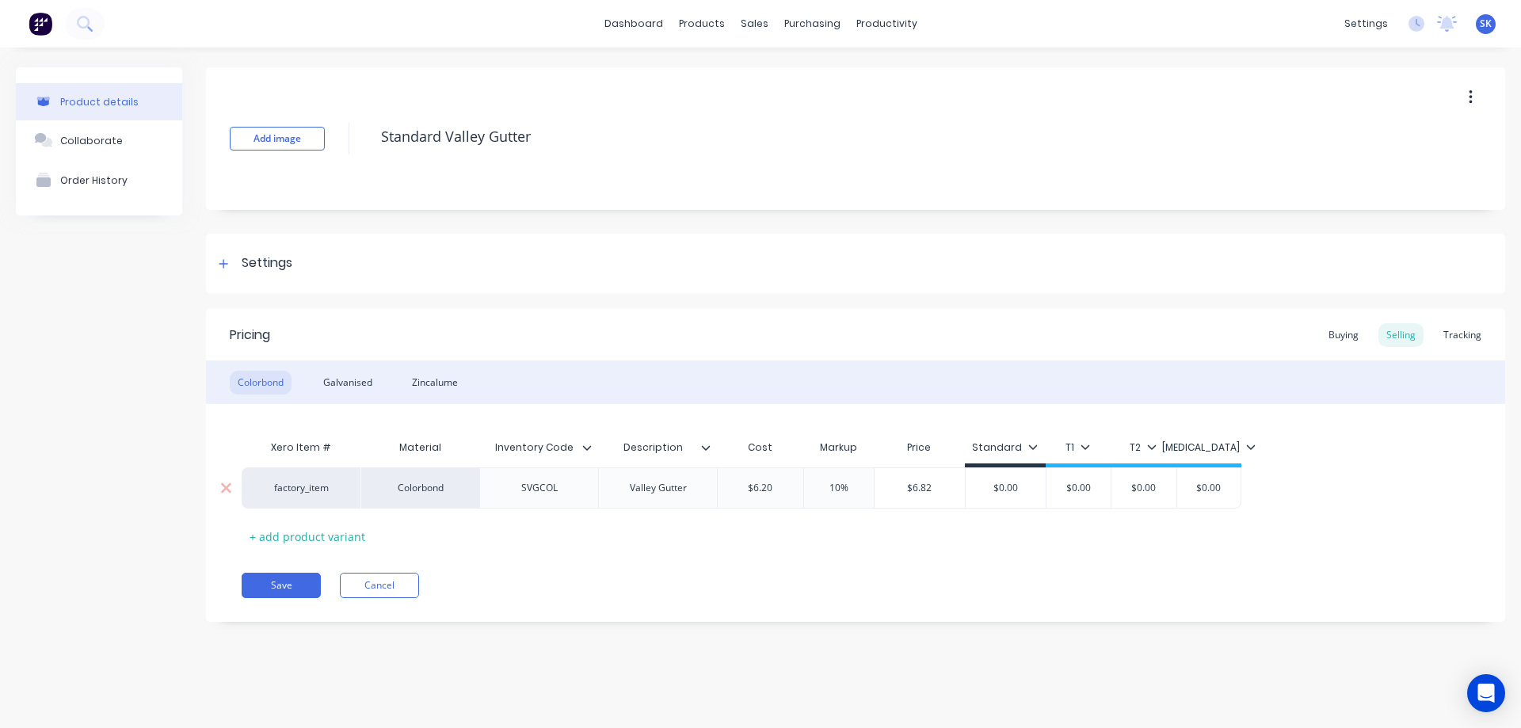
click at [791, 482] on input "$6.20" at bounding box center [761, 488] width 86 height 14
click at [764, 563] on div "Pricing Buying Selling Tracking Colorbond Galvanised Zincalume Xero Item # Mate…" at bounding box center [855, 465] width 1299 height 313
click at [348, 380] on div "Galvanised" at bounding box center [347, 383] width 65 height 24
click at [761, 502] on div "0" at bounding box center [754, 488] width 79 height 40
click at [757, 536] on div "Xero Item # Material Inventory Code Description Cost Markup Price Standard T1 T…" at bounding box center [856, 490] width 1228 height 117
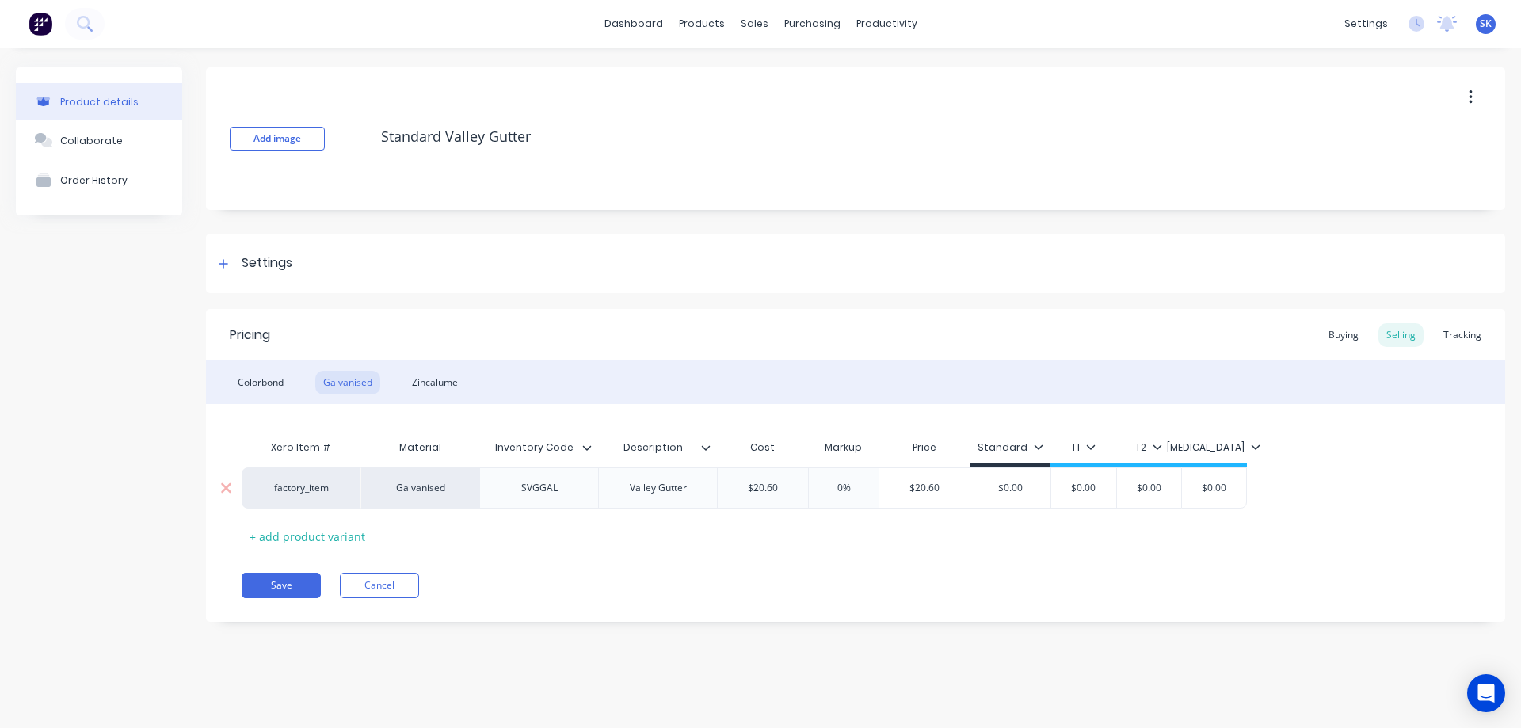
click at [793, 492] on input "$20.60" at bounding box center [763, 488] width 90 height 14
click at [777, 525] on div "Xero Item # Material Inventory Code Description Cost Markup Price Standard T1 T…" at bounding box center [856, 490] width 1228 height 117
click at [426, 383] on div "Zincalume" at bounding box center [435, 383] width 62 height 24
click at [761, 483] on input "0" at bounding box center [754, 488] width 79 height 14
click at [734, 527] on div "Xero Item # Material Inventory Code Description Cost Markup Price Standard T1 T…" at bounding box center [856, 490] width 1228 height 117
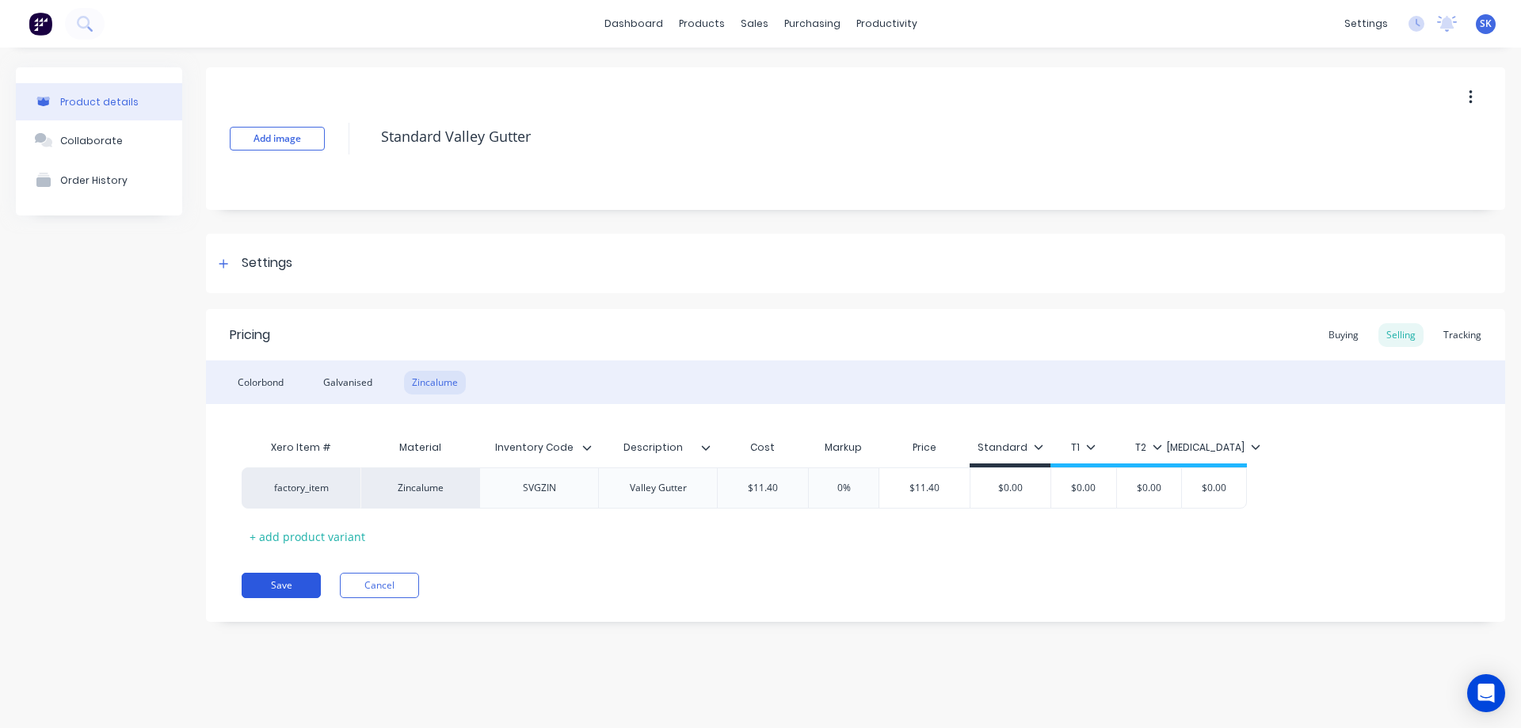
click at [273, 584] on button "Save" at bounding box center [281, 585] width 79 height 25
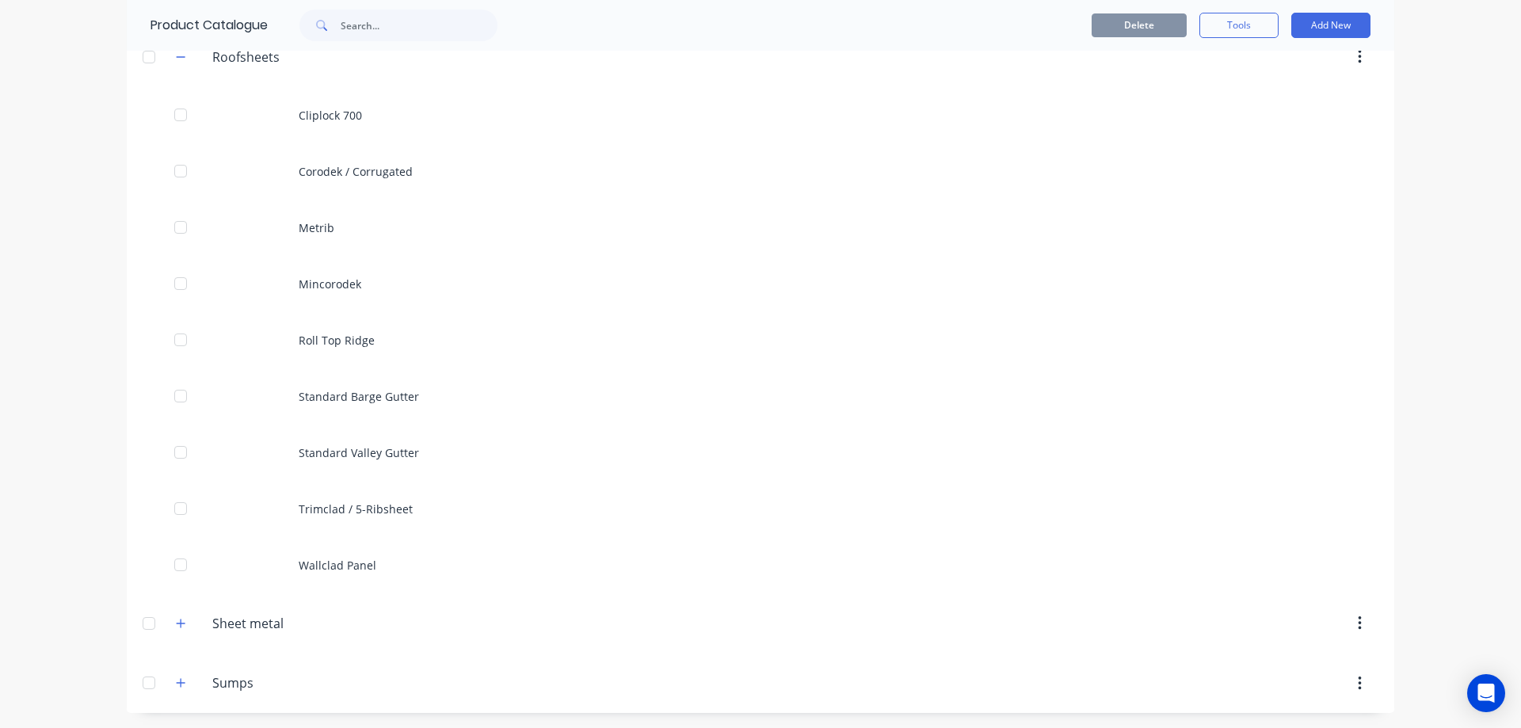
scroll to position [1029, 0]
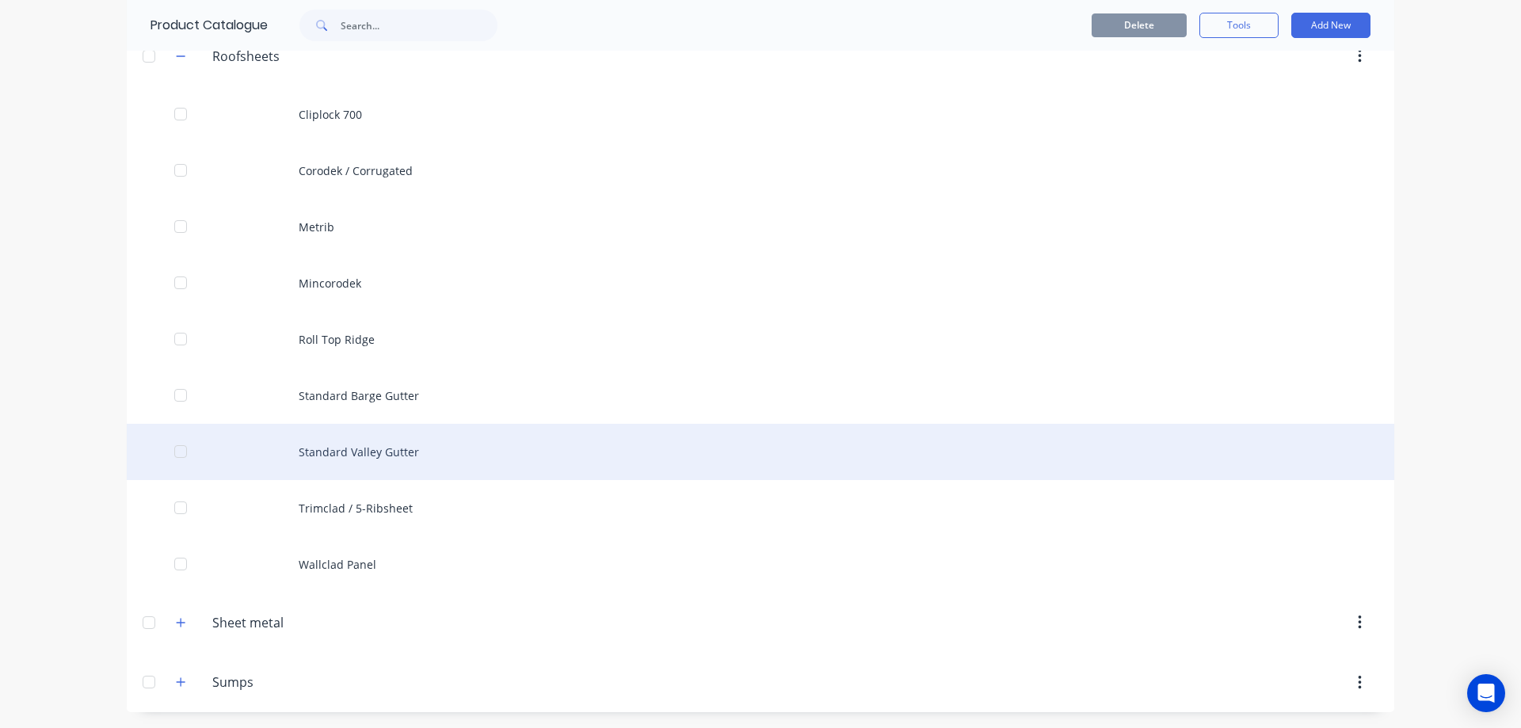
click at [345, 450] on div "Standard Valley Gutter" at bounding box center [761, 452] width 1268 height 56
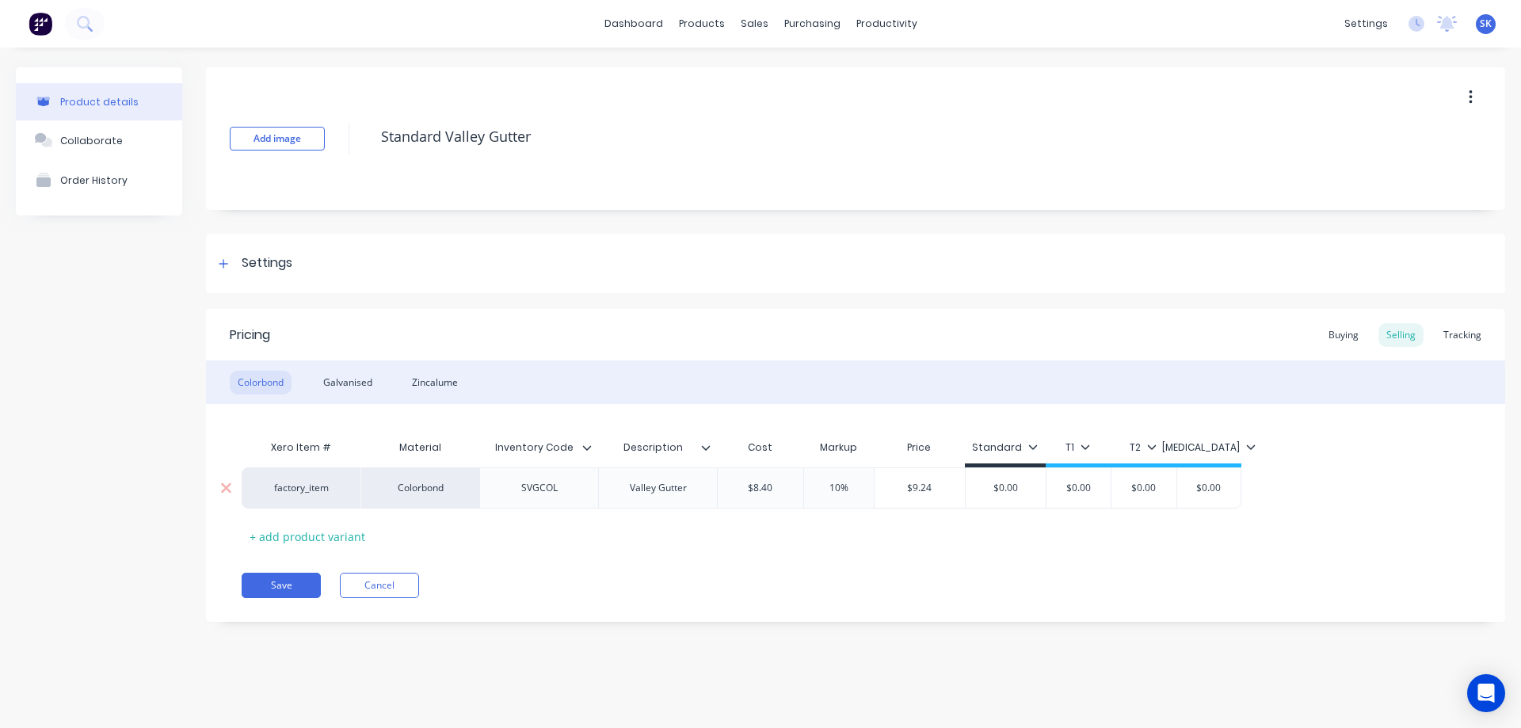
click at [793, 494] on input "$8.40" at bounding box center [761, 488] width 86 height 14
click at [784, 548] on div "Xero Item # Material Inventory Code Description Cost Markup Price Standard T1 T…" at bounding box center [856, 490] width 1228 height 117
click at [296, 588] on button "Save" at bounding box center [281, 585] width 79 height 25
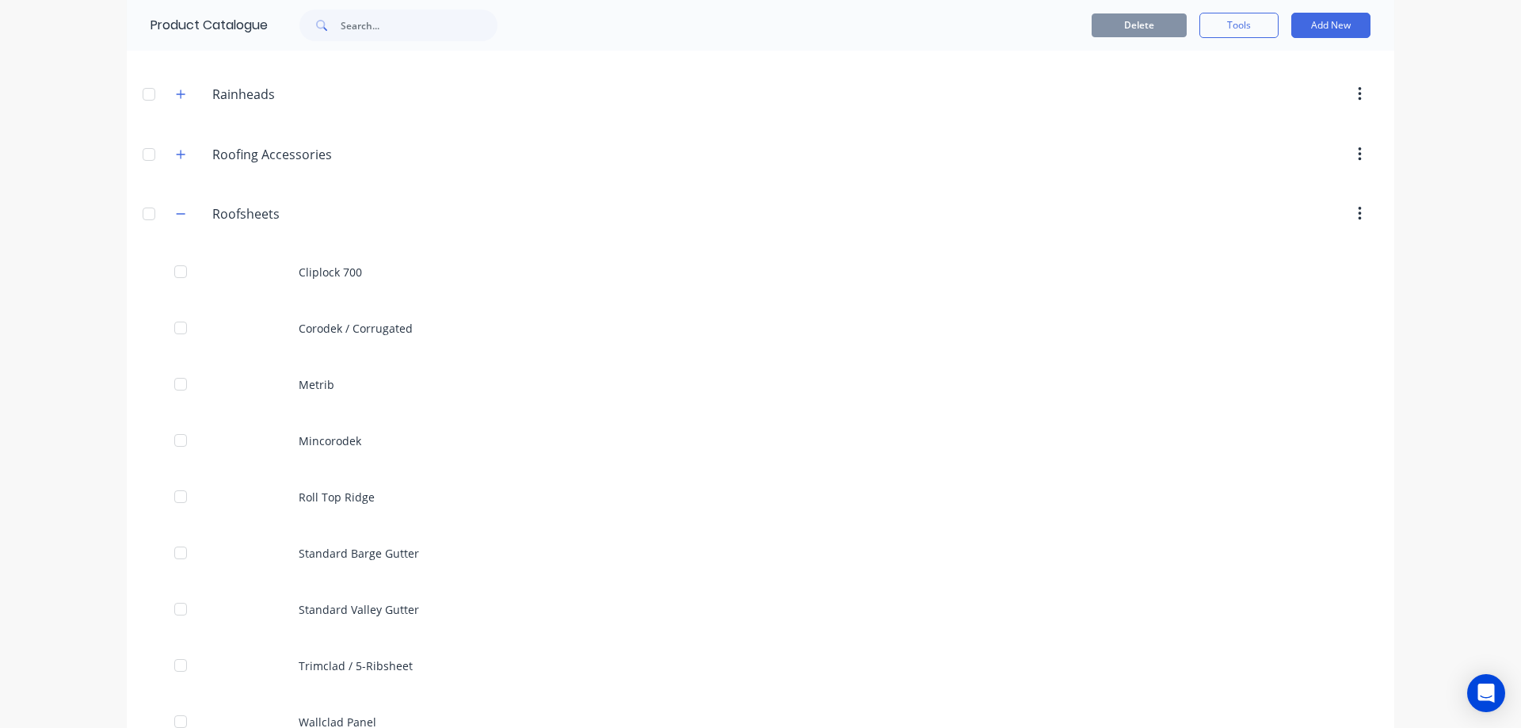
scroll to position [1029, 0]
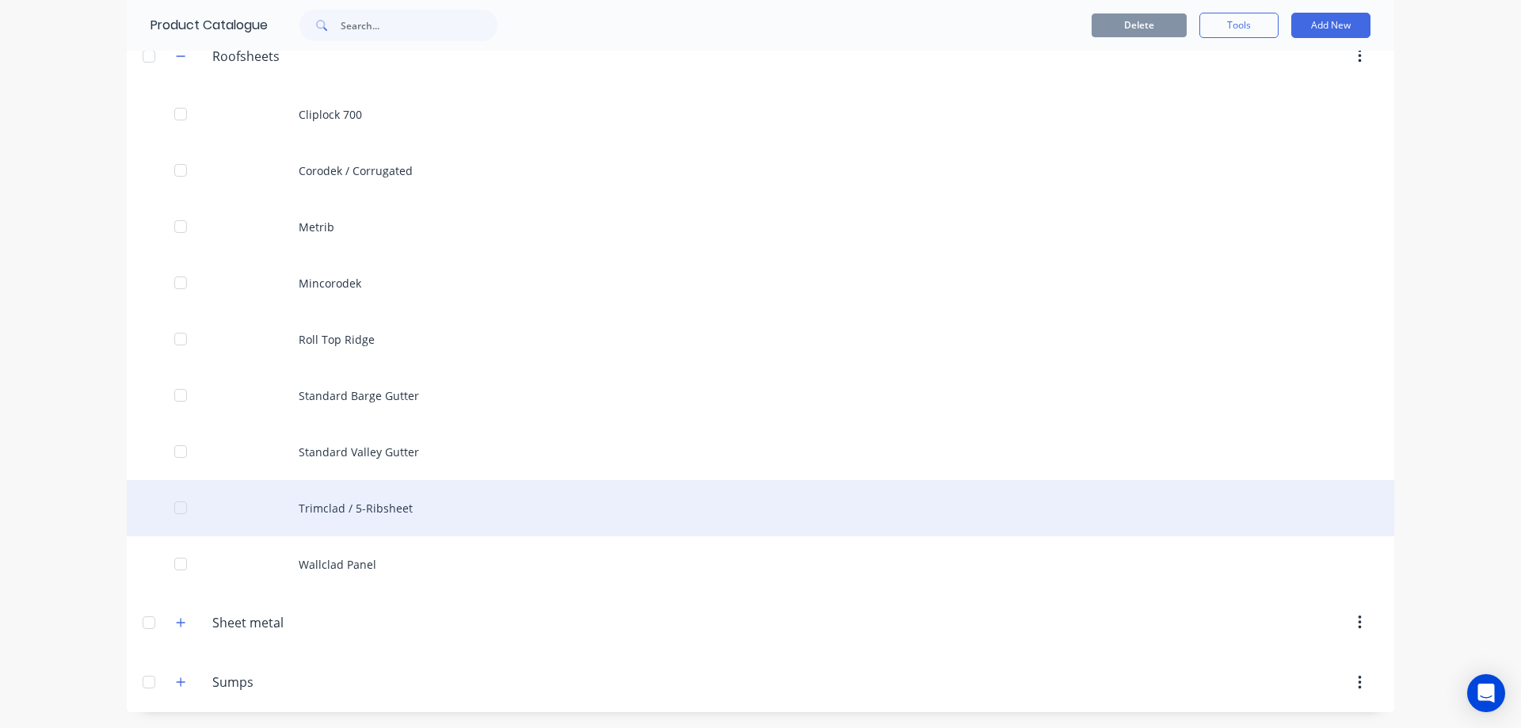
click at [326, 513] on div "Trimclad / 5-Ribsheet" at bounding box center [761, 508] width 1268 height 56
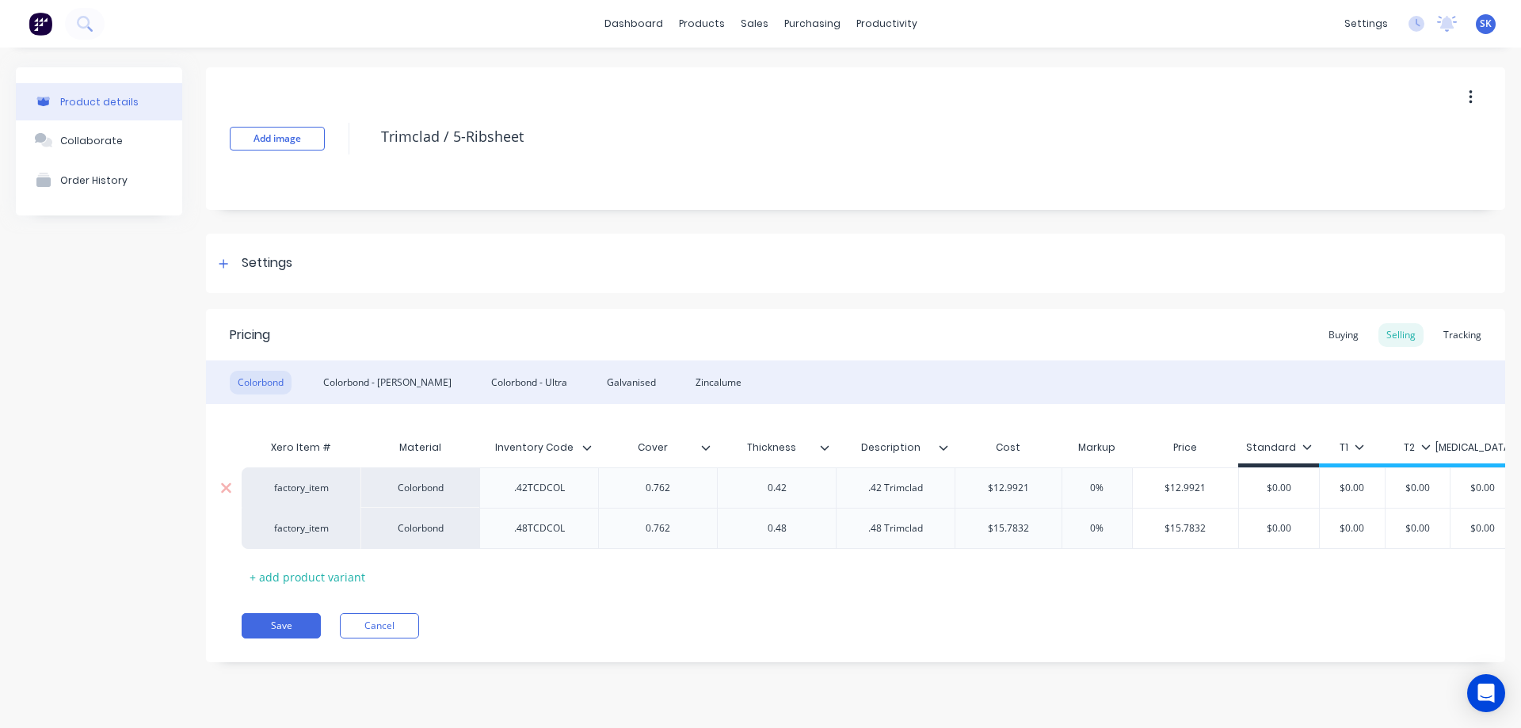
click at [1036, 489] on input "$12.9921" at bounding box center [1008, 488] width 106 height 14
click at [1036, 565] on div "Xero Item # Material Inventory Code Cover Thickness Description Cost Markup Pri…" at bounding box center [856, 511] width 1228 height 158
click at [1045, 528] on input "$15.7832" at bounding box center [1008, 528] width 106 height 14
click at [983, 578] on div "Xero Item # Material Inventory Code Cover Thickness Description Cost Markup Pri…" at bounding box center [856, 511] width 1228 height 158
click at [345, 371] on div "Colorbond - Matt" at bounding box center [387, 383] width 144 height 24
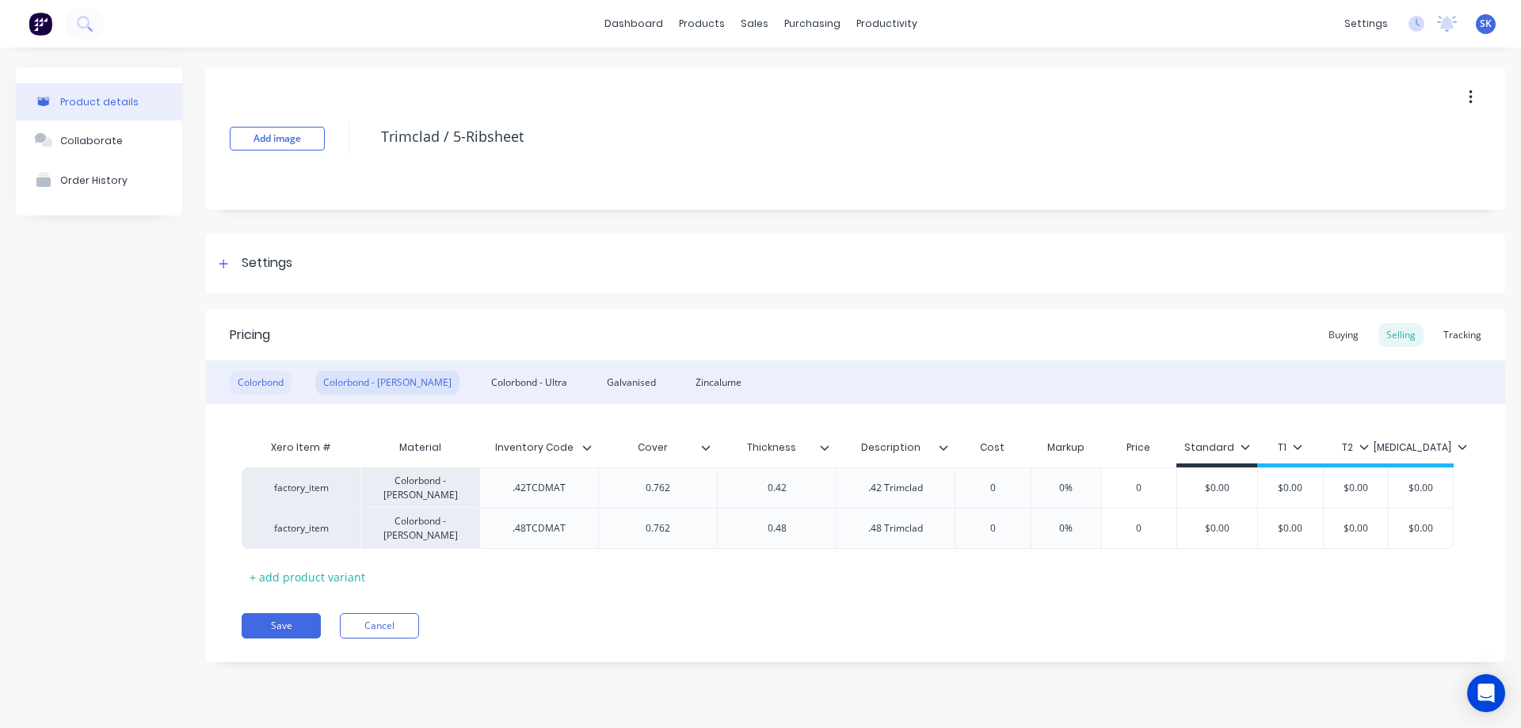
click at [258, 381] on div "Colorbond" at bounding box center [261, 383] width 62 height 24
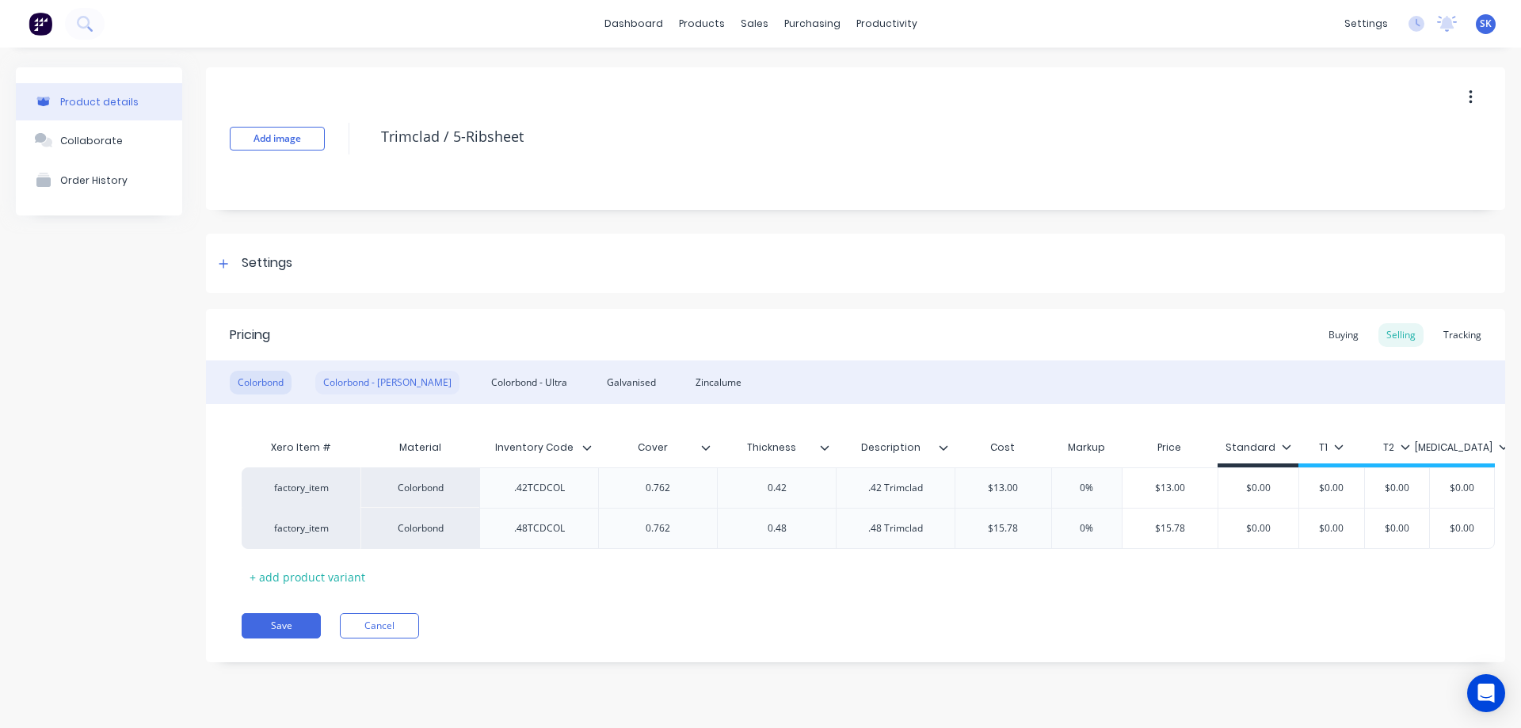
click at [330, 383] on div "Colorbond - Matt" at bounding box center [387, 383] width 144 height 24
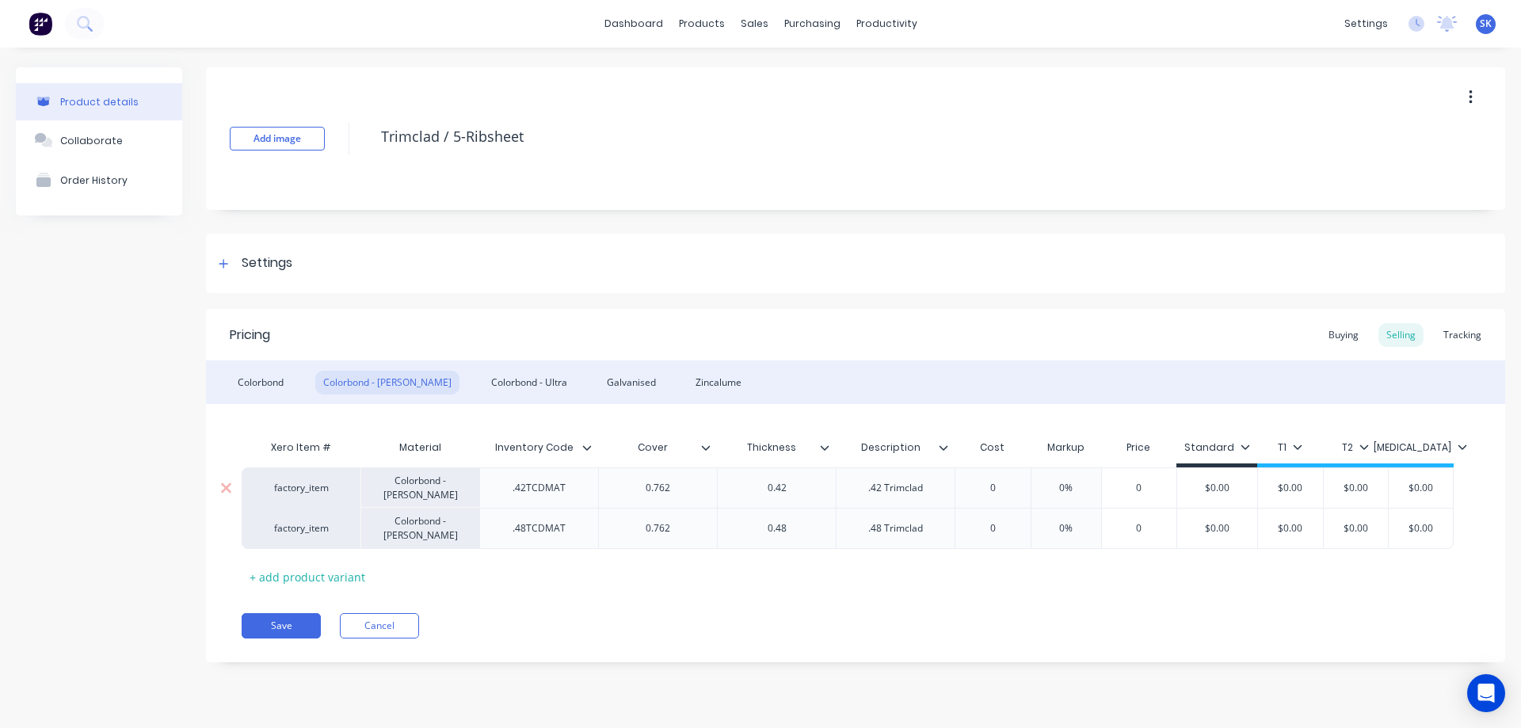
click at [1017, 489] on input "0" at bounding box center [992, 488] width 79 height 14
click at [1017, 489] on input "text" at bounding box center [992, 488] width 79 height 14
click at [1000, 613] on div "Save Cancel" at bounding box center [874, 625] width 1264 height 25
click at [483, 386] on div "Colorbond - Ultra" at bounding box center [529, 383] width 92 height 24
click at [1018, 525] on input "0" at bounding box center [992, 528] width 79 height 14
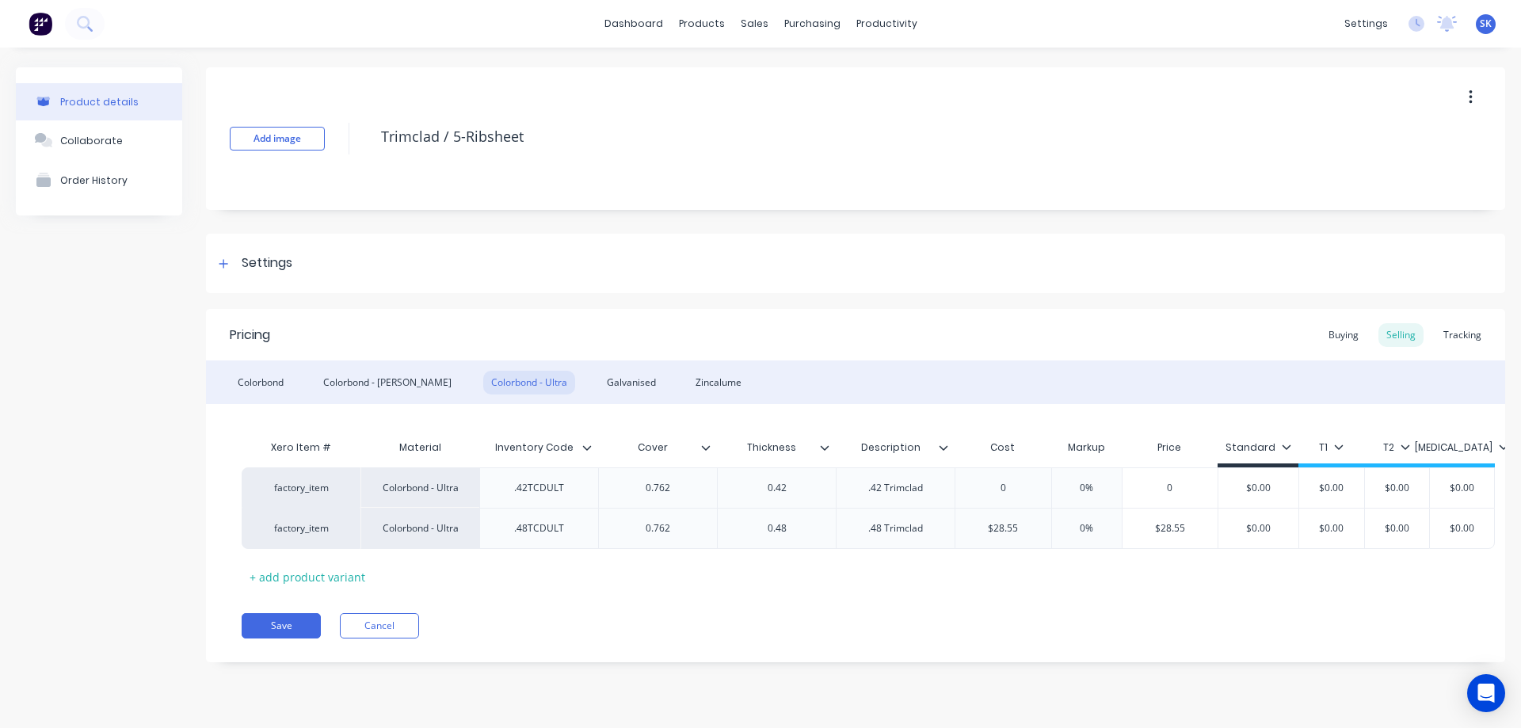
click at [1031, 569] on div "Xero Item # Material Inventory Code Cover Thickness Description Cost Markup Pri…" at bounding box center [856, 511] width 1228 height 158
click at [227, 490] on icon at bounding box center [226, 488] width 10 height 10
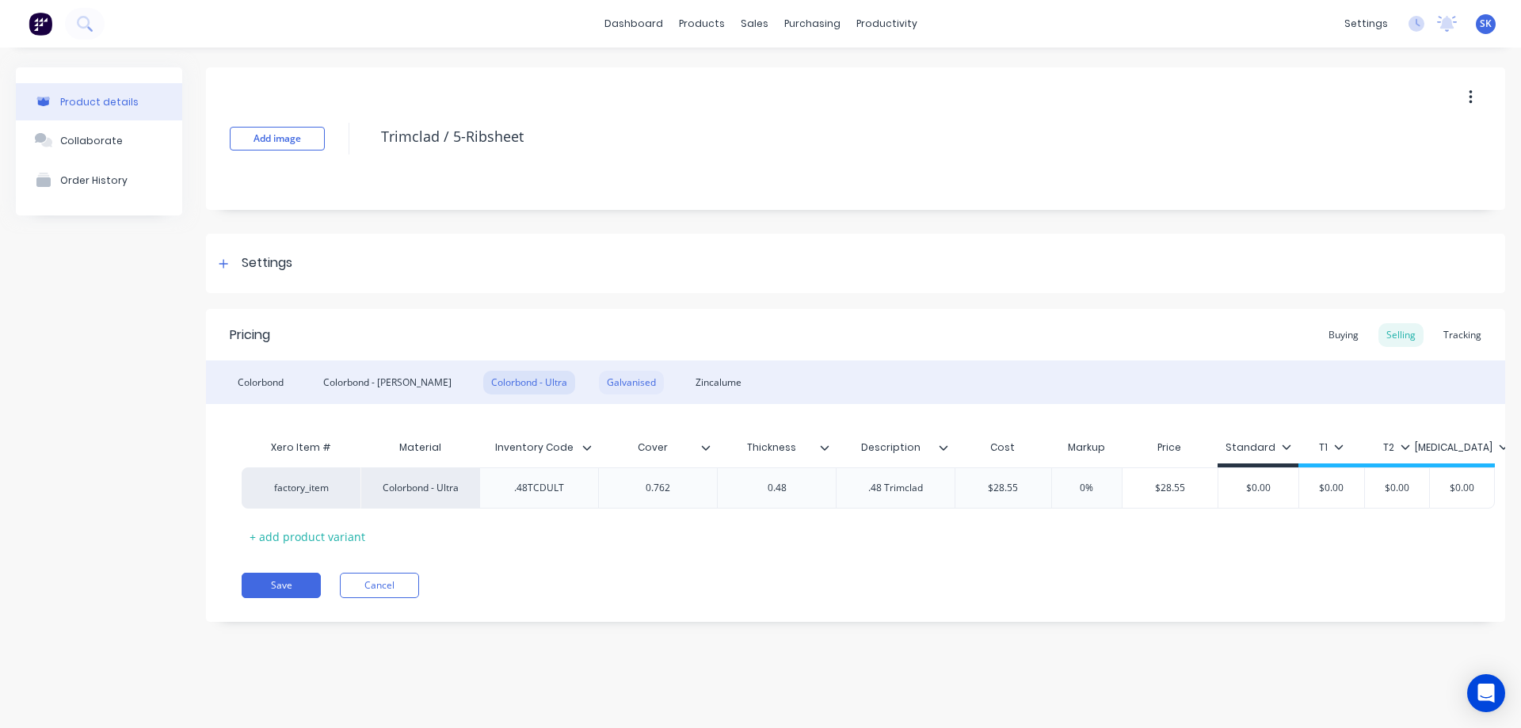
click at [599, 387] on div "Galvanised" at bounding box center [631, 383] width 65 height 24
click at [1024, 478] on div "0" at bounding box center [992, 488] width 79 height 40
click at [989, 540] on div "Xero Item # Material Inventory Code Cover Thickness Description Cost Markup Pri…" at bounding box center [856, 490] width 1228 height 117
click at [688, 373] on div "Zincalume" at bounding box center [719, 383] width 62 height 24
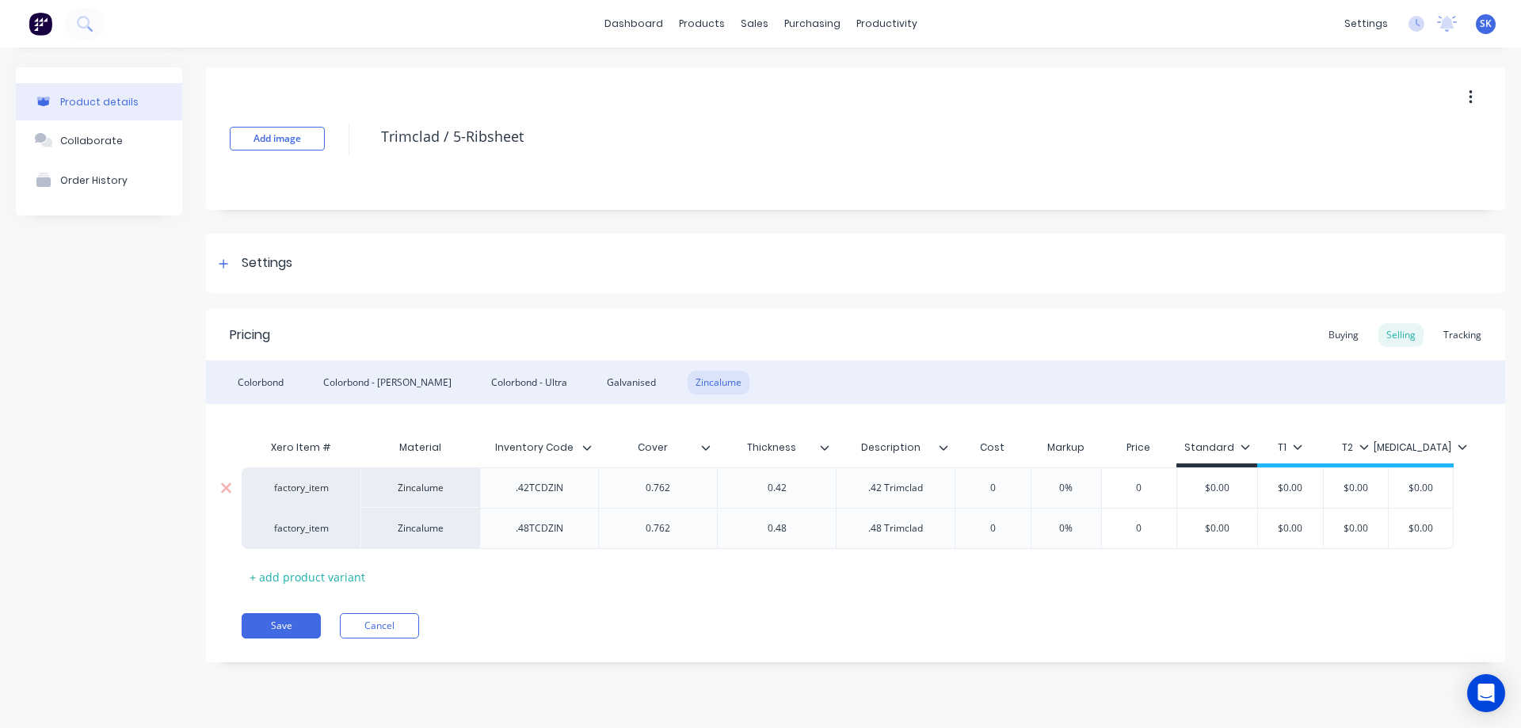
click at [1005, 496] on div "0" at bounding box center [992, 488] width 79 height 40
click at [986, 582] on div "Xero Item # Material Inventory Code Cover Thickness Description Cost Markup Pri…" at bounding box center [856, 511] width 1228 height 158
click at [1020, 528] on input "0" at bounding box center [1003, 528] width 96 height 14
click at [910, 585] on div "Xero Item # Material Inventory Code Cover Thickness Description Cost Markup Pri…" at bounding box center [856, 511] width 1228 height 158
click at [599, 384] on div "Galvanised" at bounding box center [631, 383] width 65 height 24
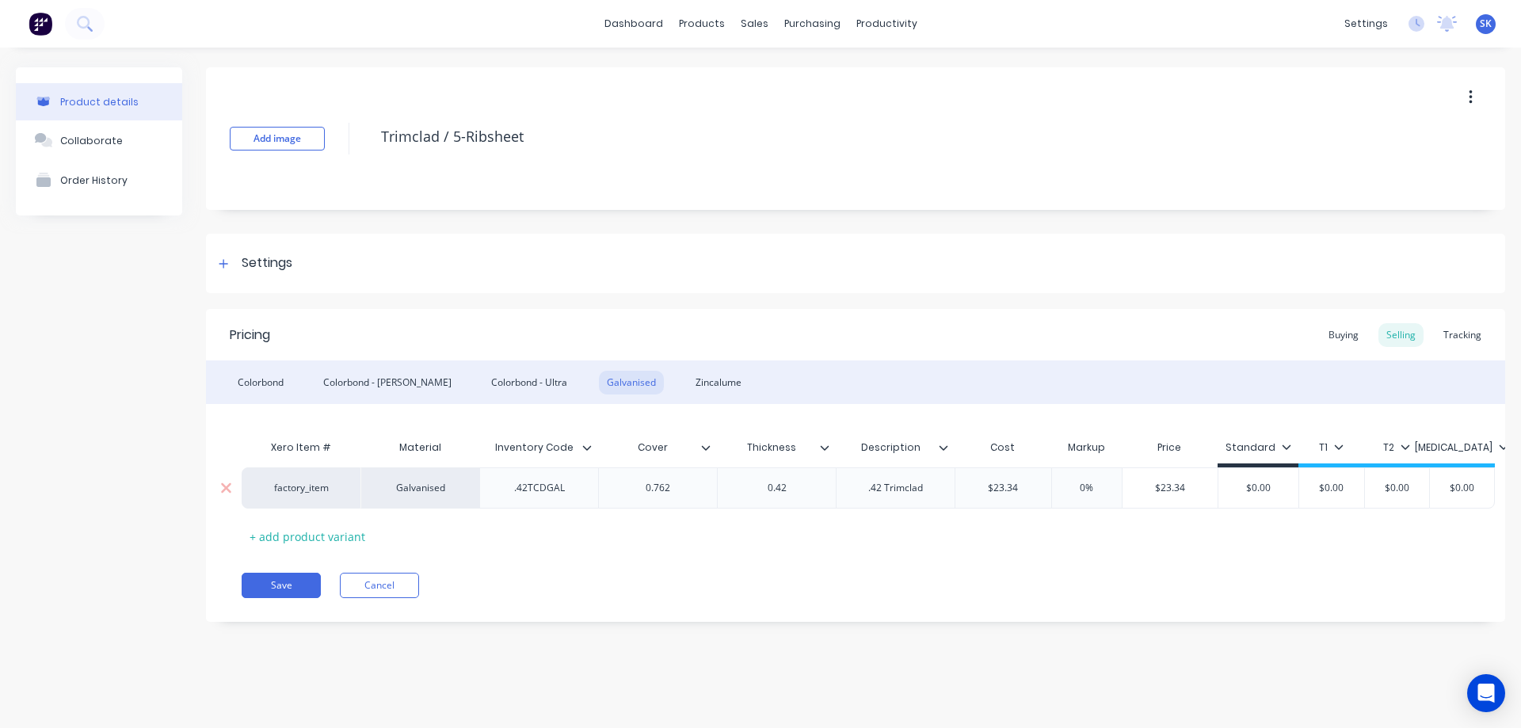
drag, startPoint x: 1039, startPoint y: 483, endPoint x: 903, endPoint y: 483, distance: 135.5
click at [903, 483] on div "factory_item Galvanised .42TCDGAL 0.762 0.42 .42 Trimclad $23.34 $23.34 0% $23.…" at bounding box center [868, 487] width 1253 height 41
click at [919, 557] on div "Pricing Buying Selling Tracking Colorbond Colorbond - Matt Colorbond - Ultra Ga…" at bounding box center [855, 465] width 1299 height 313
click at [507, 377] on div "Colorbond - Ultra" at bounding box center [529, 383] width 92 height 24
click at [365, 387] on div "Colorbond - Matt" at bounding box center [387, 383] width 144 height 24
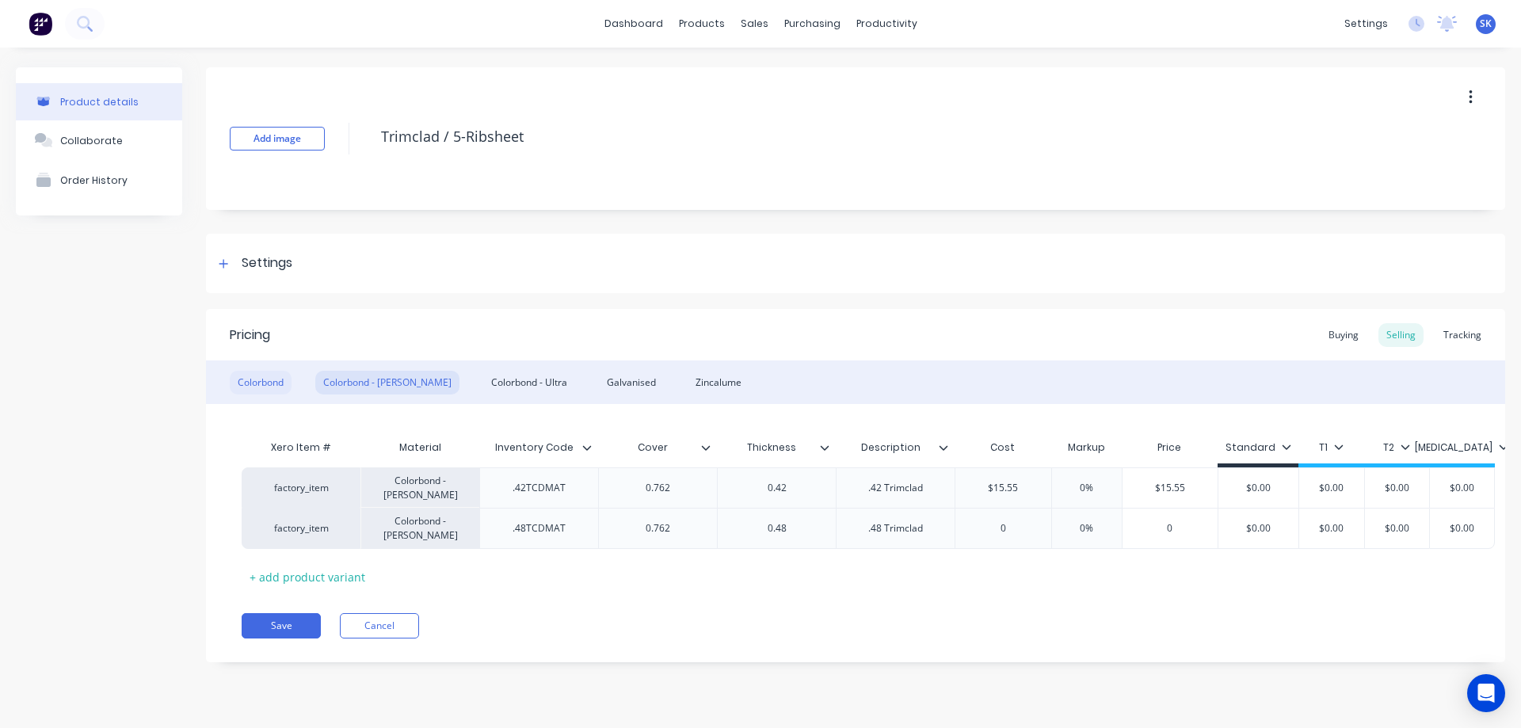
click at [261, 383] on div "Colorbond" at bounding box center [261, 383] width 62 height 24
click at [278, 627] on button "Save" at bounding box center [281, 625] width 79 height 25
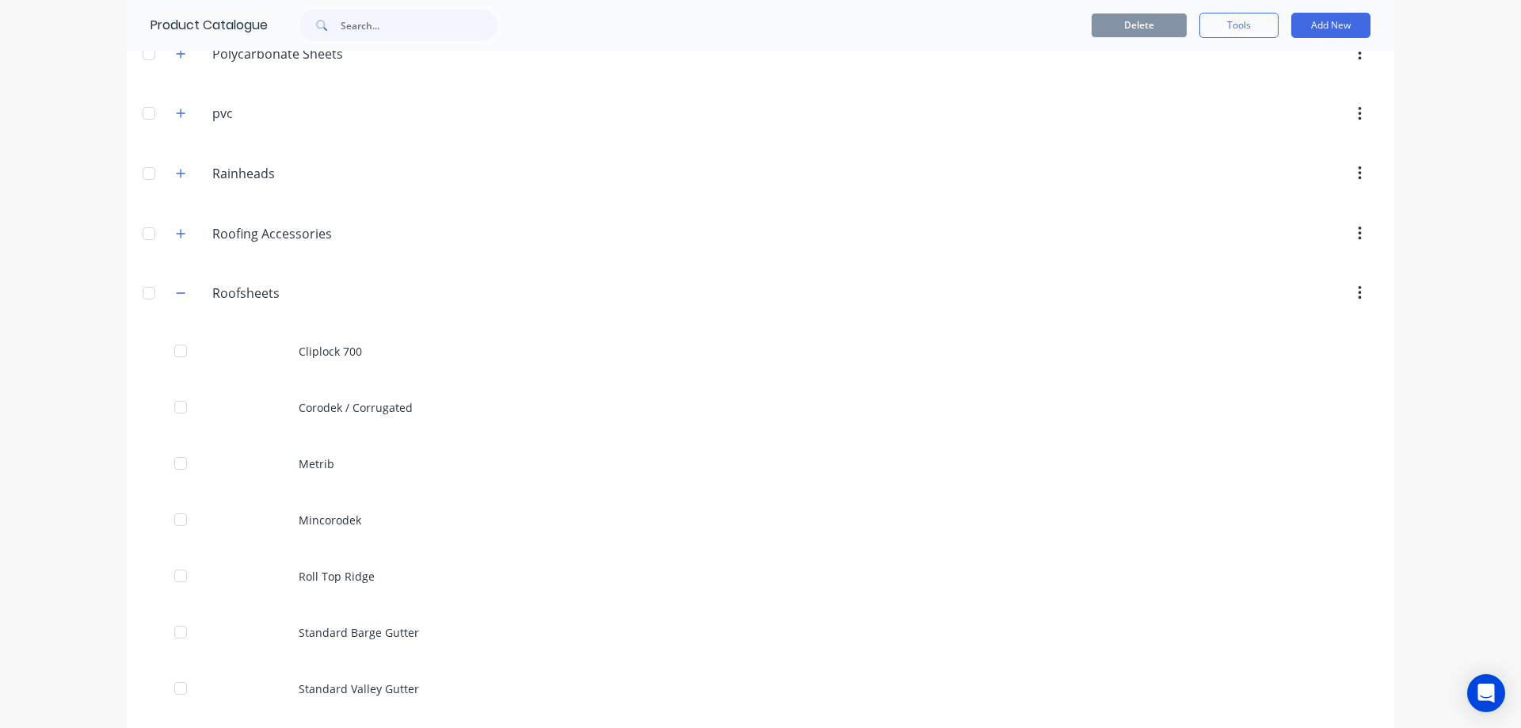
scroll to position [1029, 0]
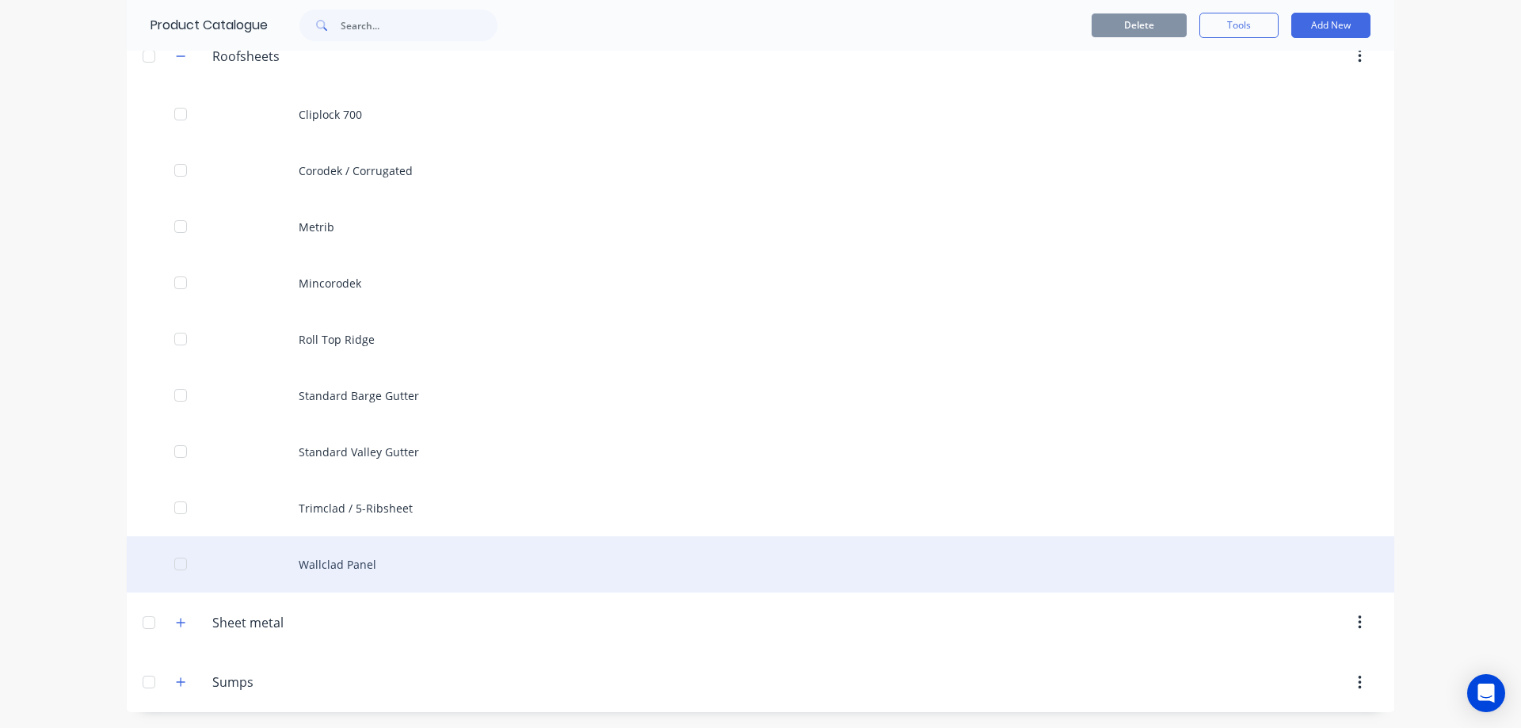
click at [323, 564] on div "Wallclad Panel" at bounding box center [761, 564] width 1268 height 56
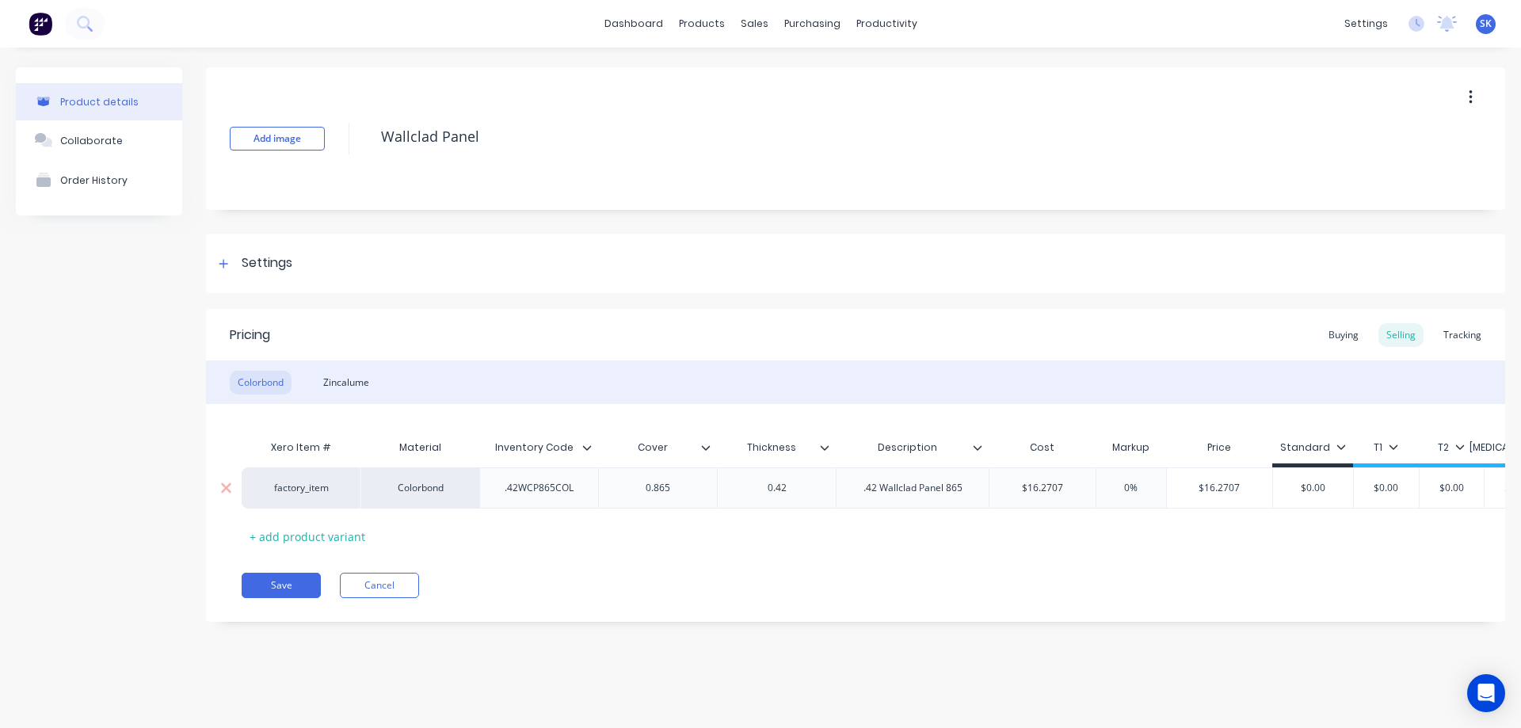
click at [1066, 490] on input "$16.2707" at bounding box center [1043, 488] width 106 height 14
click at [1050, 517] on div "Xero Item # Material Inventory Code Cover Thickness Description Cost Markup Pri…" at bounding box center [856, 490] width 1228 height 117
click at [357, 387] on div "Zincalume" at bounding box center [346, 383] width 62 height 24
click at [1042, 483] on input "0" at bounding box center [1026, 488] width 79 height 14
click at [1018, 532] on div "Xero Item # Material Inventory Code Cover Thickness Description Cost Markup Pri…" at bounding box center [856, 490] width 1228 height 117
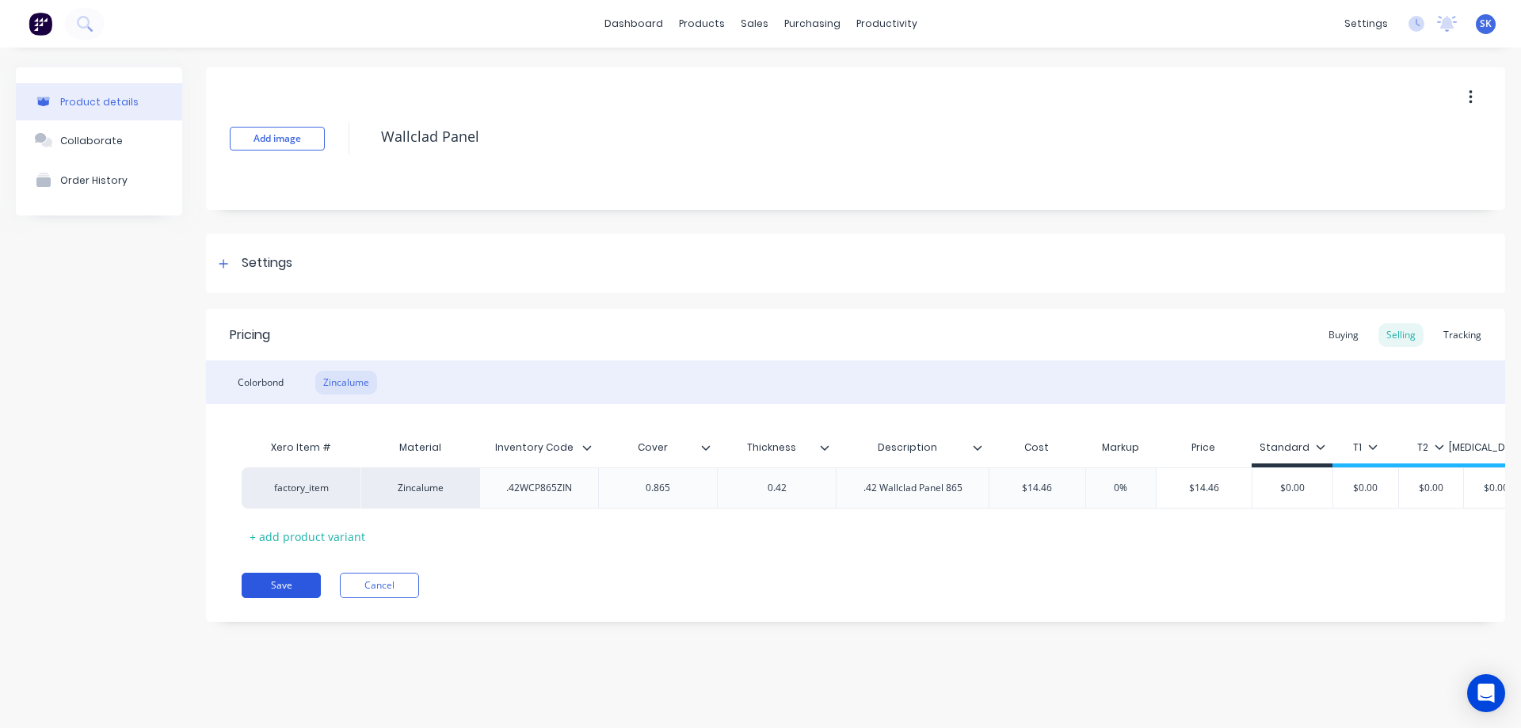
click at [277, 590] on button "Save" at bounding box center [281, 585] width 79 height 25
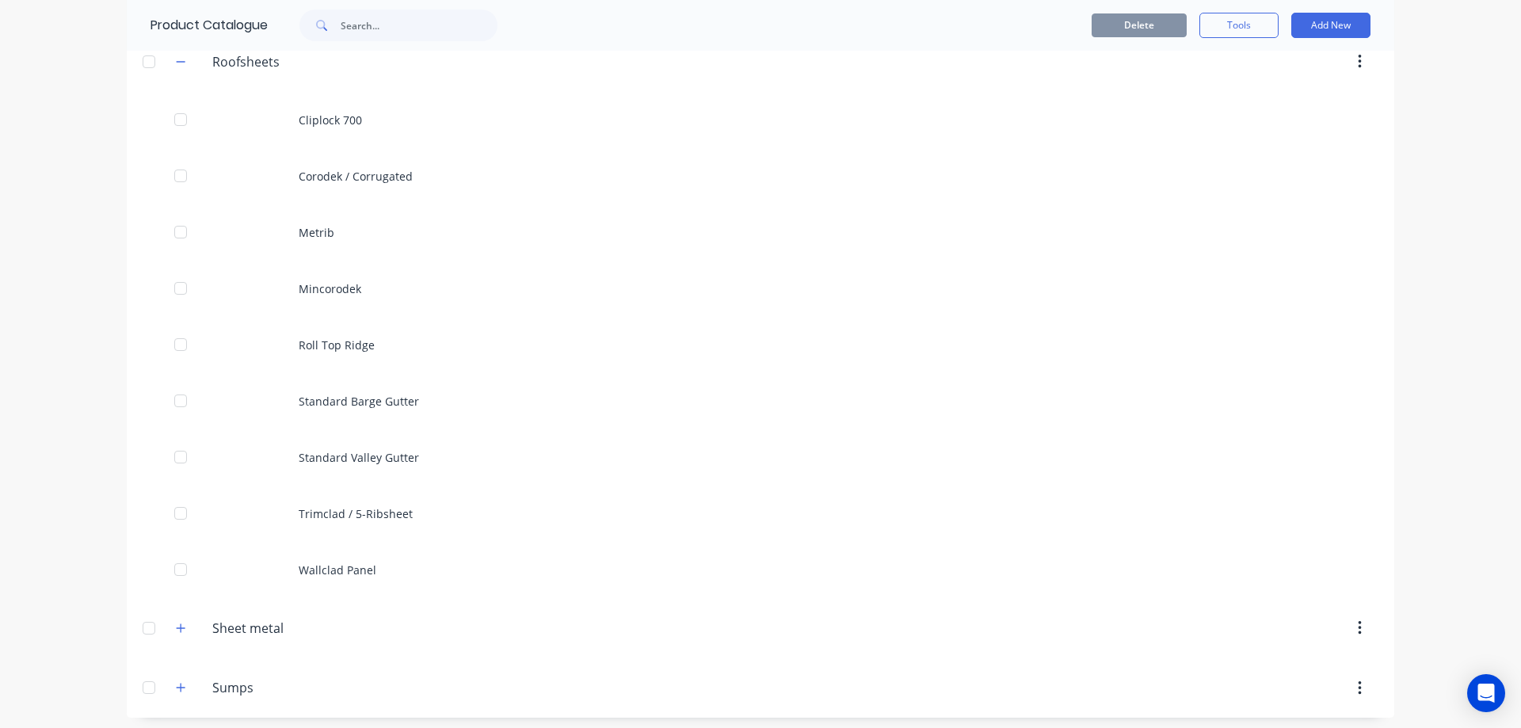
scroll to position [1029, 0]
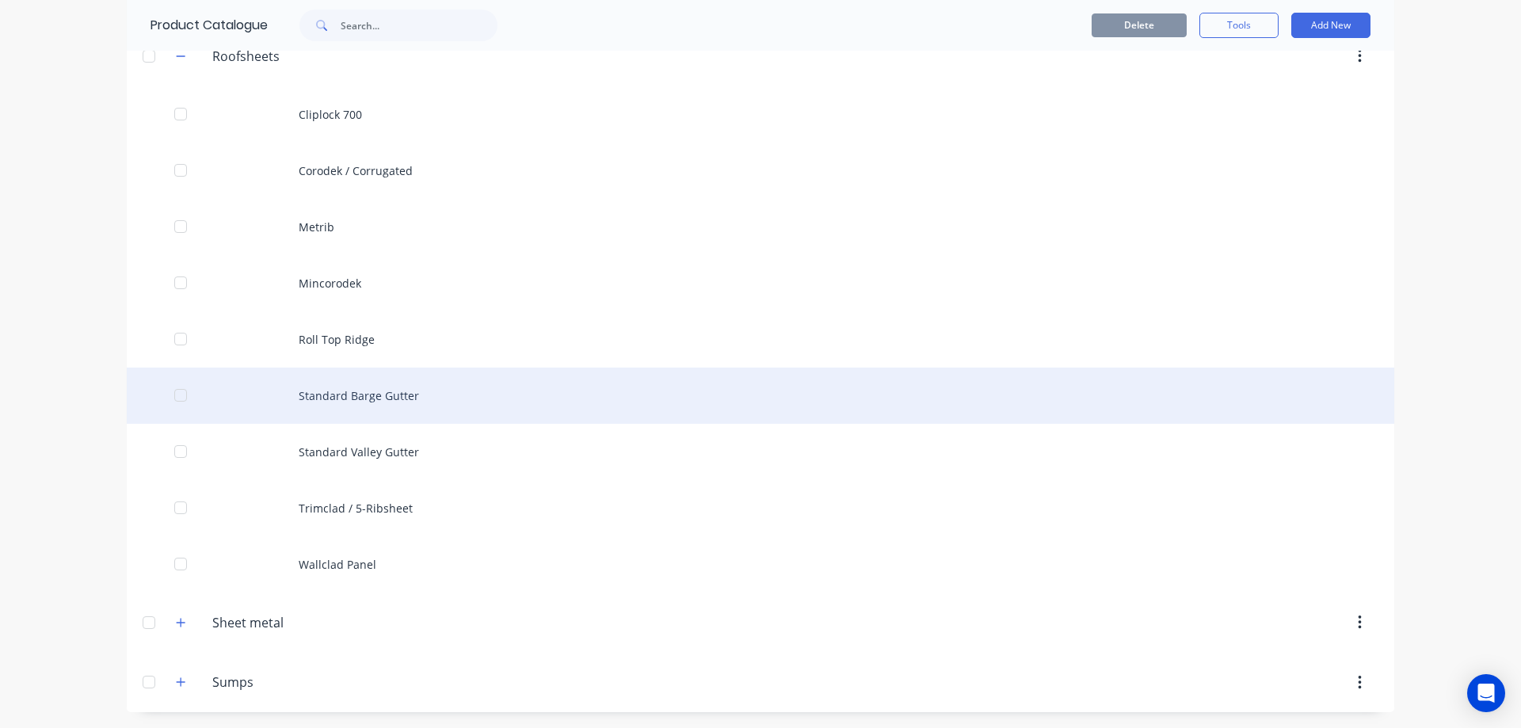
click at [405, 410] on div "Standard Barge Gutter" at bounding box center [761, 396] width 1268 height 56
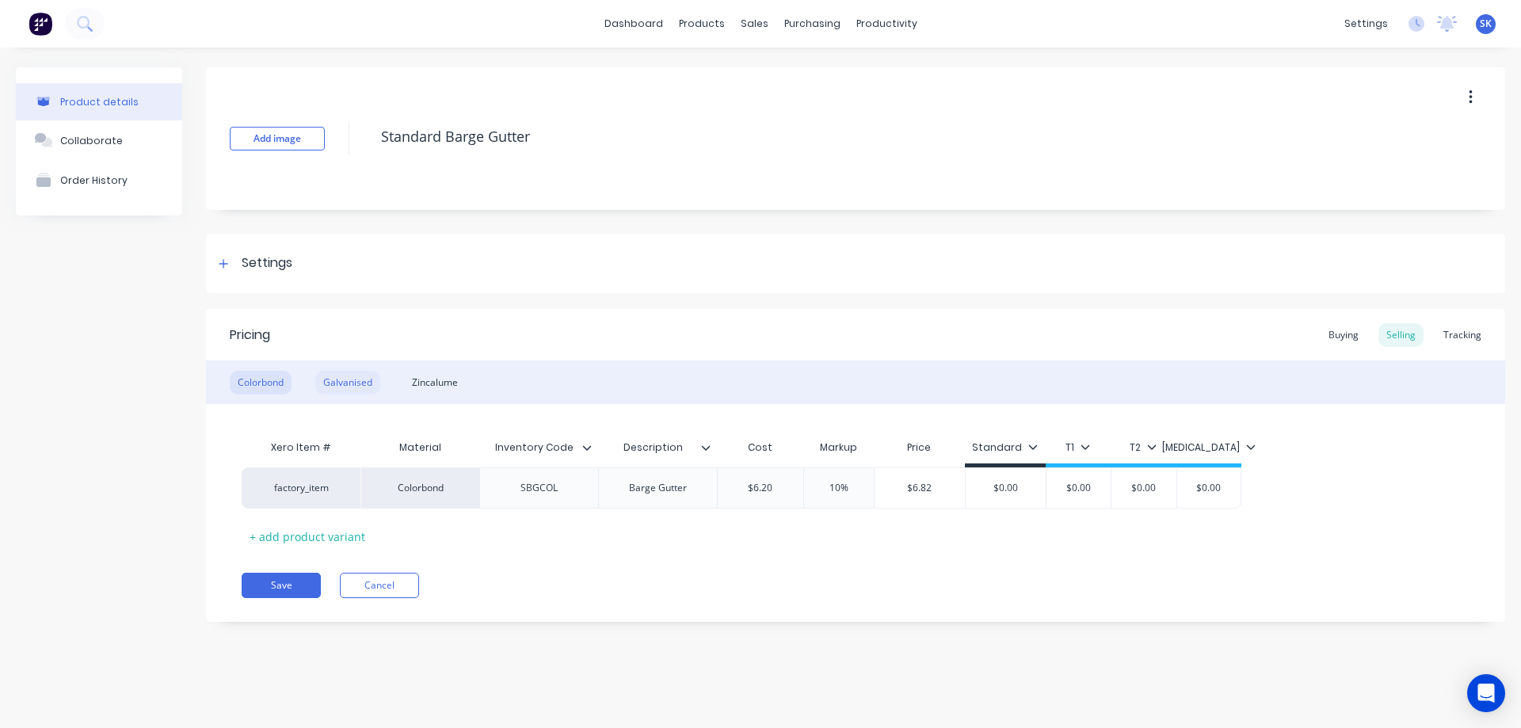
click at [345, 386] on div "Galvanised" at bounding box center [347, 383] width 65 height 24
click at [437, 379] on div "Zincalume" at bounding box center [435, 383] width 62 height 24
click at [318, 382] on div "Galvanised" at bounding box center [347, 383] width 65 height 24
click at [262, 382] on div "Colorbond" at bounding box center [261, 383] width 62 height 24
click at [344, 377] on div "Galvanised" at bounding box center [347, 383] width 65 height 24
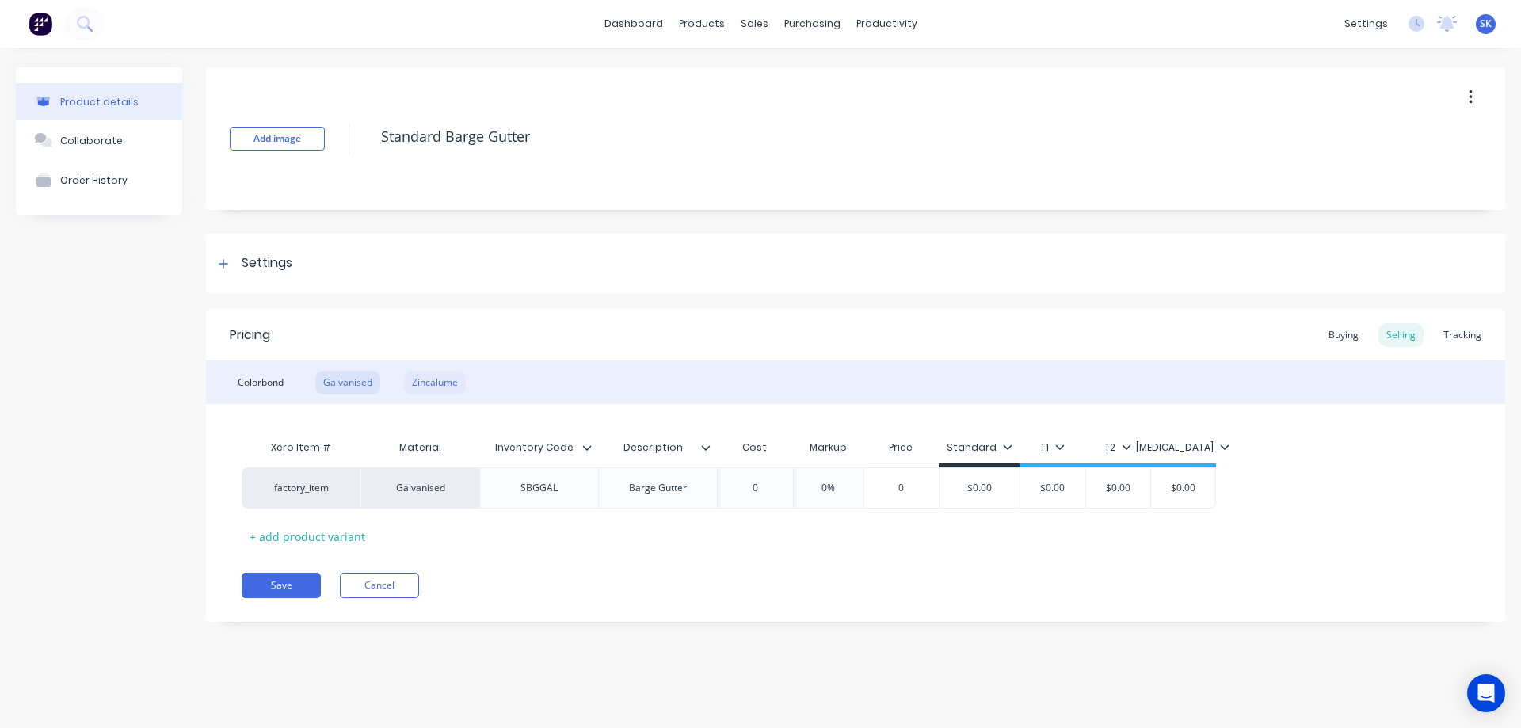
click at [453, 376] on div "Zincalume" at bounding box center [435, 383] width 62 height 24
click at [249, 375] on div "Colorbond" at bounding box center [261, 383] width 62 height 24
click at [1363, 331] on div "Buying" at bounding box center [1344, 335] width 46 height 24
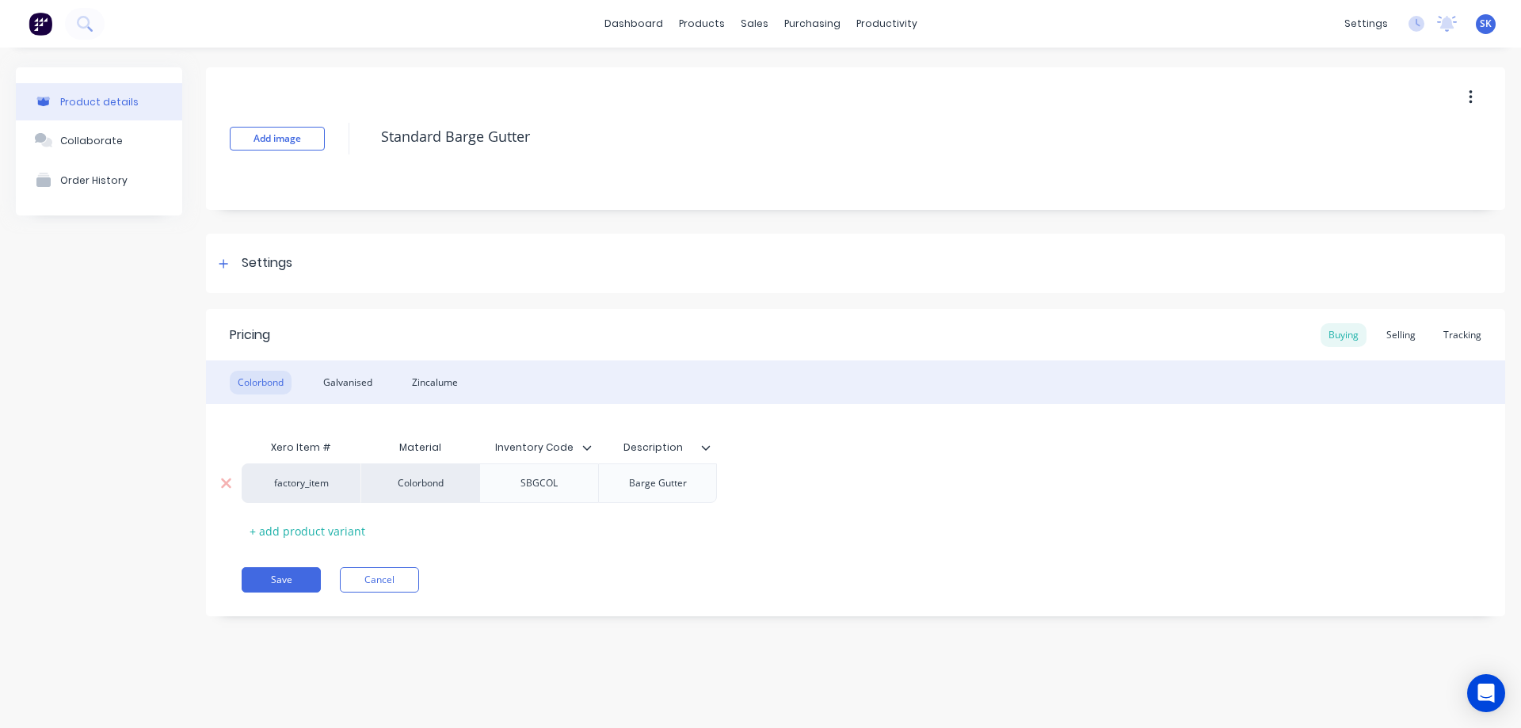
click at [624, 479] on div "Barge Gutter" at bounding box center [657, 483] width 83 height 21
click at [1458, 336] on div "Tracking" at bounding box center [1463, 335] width 54 height 24
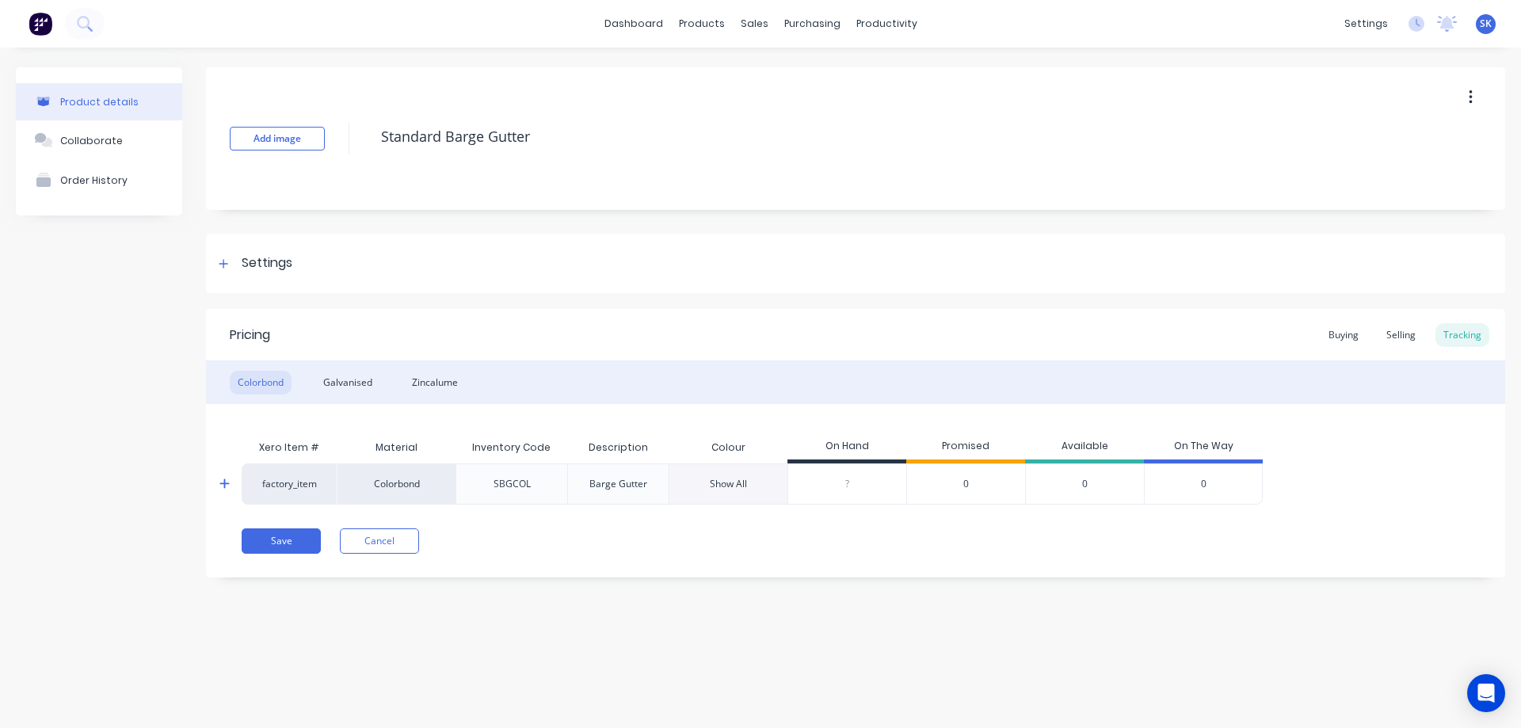
click at [963, 483] on span "0" at bounding box center [966, 484] width 6 height 14
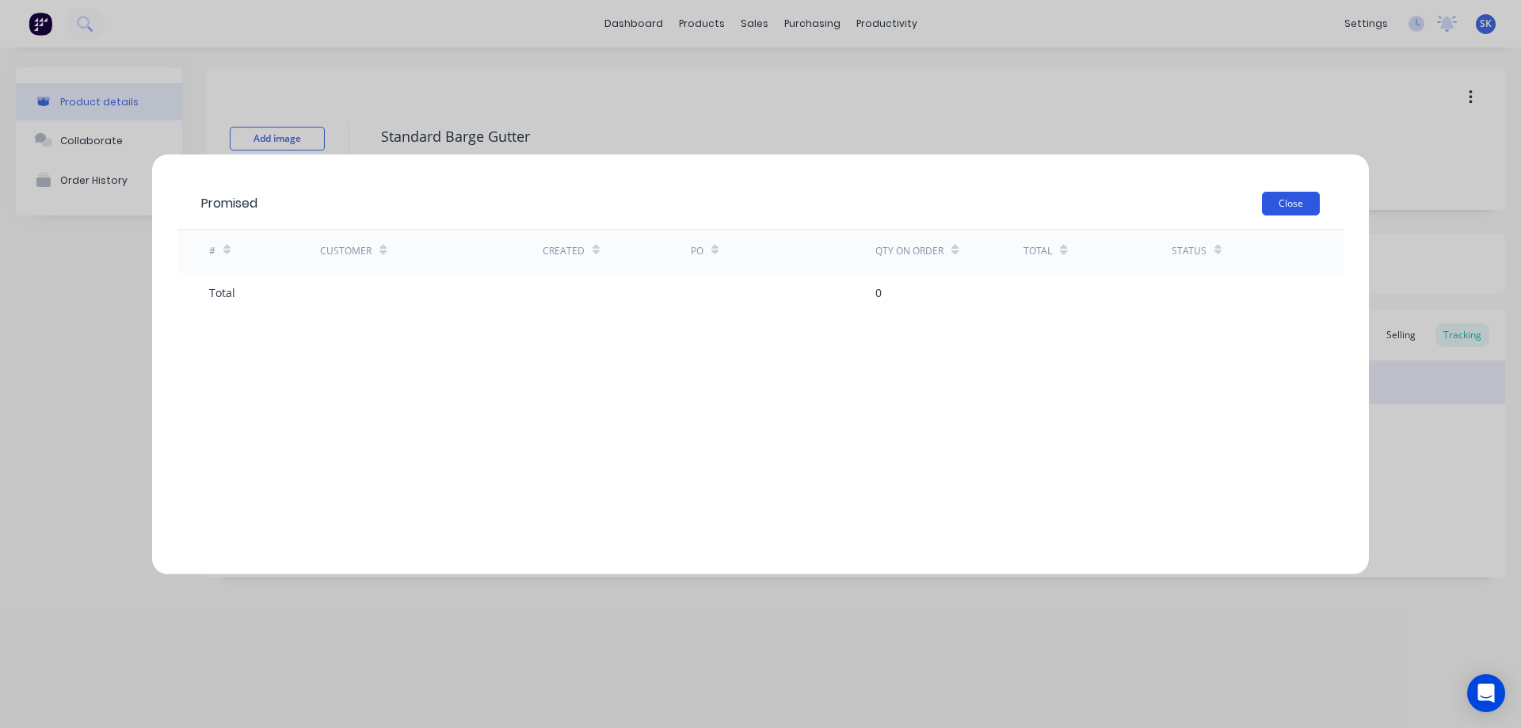
click at [1284, 206] on button "Close" at bounding box center [1291, 204] width 58 height 24
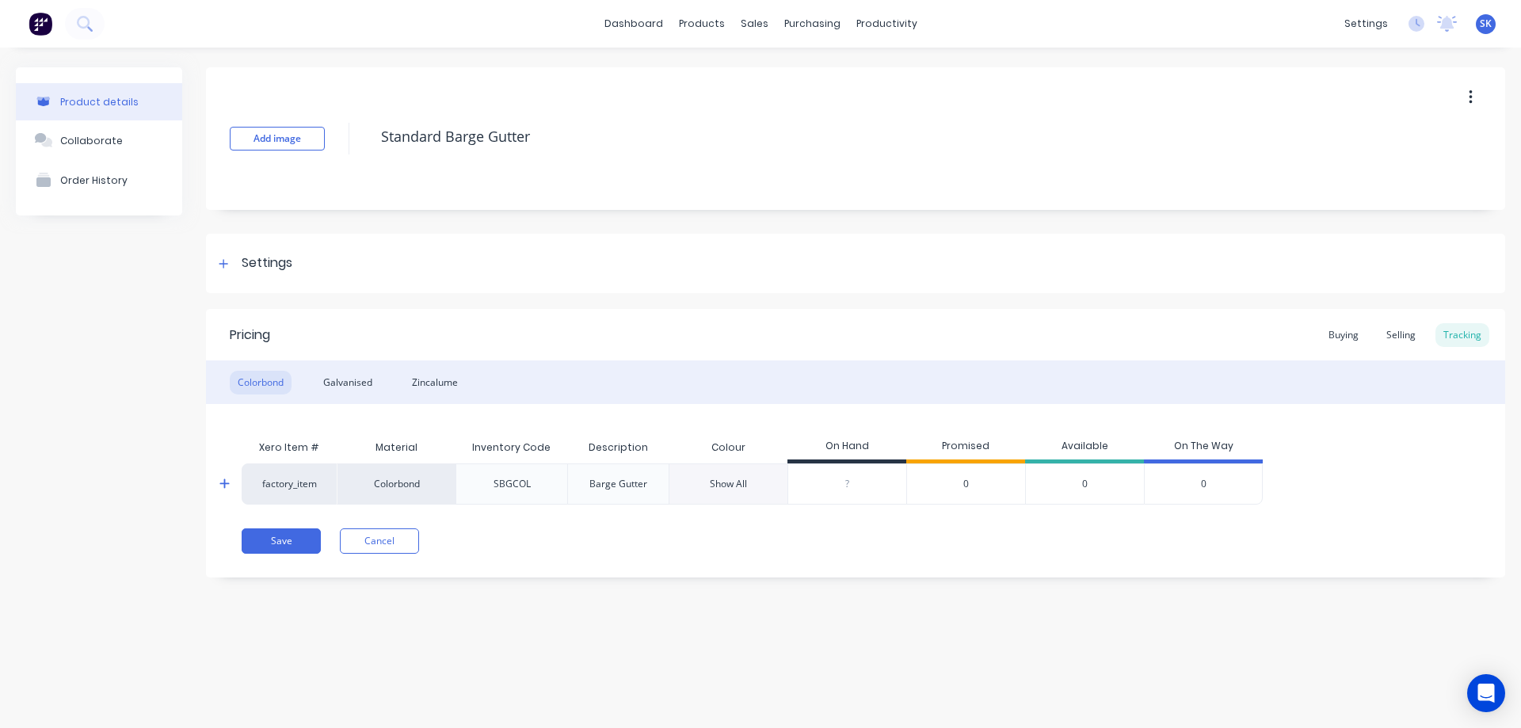
click at [963, 479] on span "0" at bounding box center [966, 484] width 6 height 14
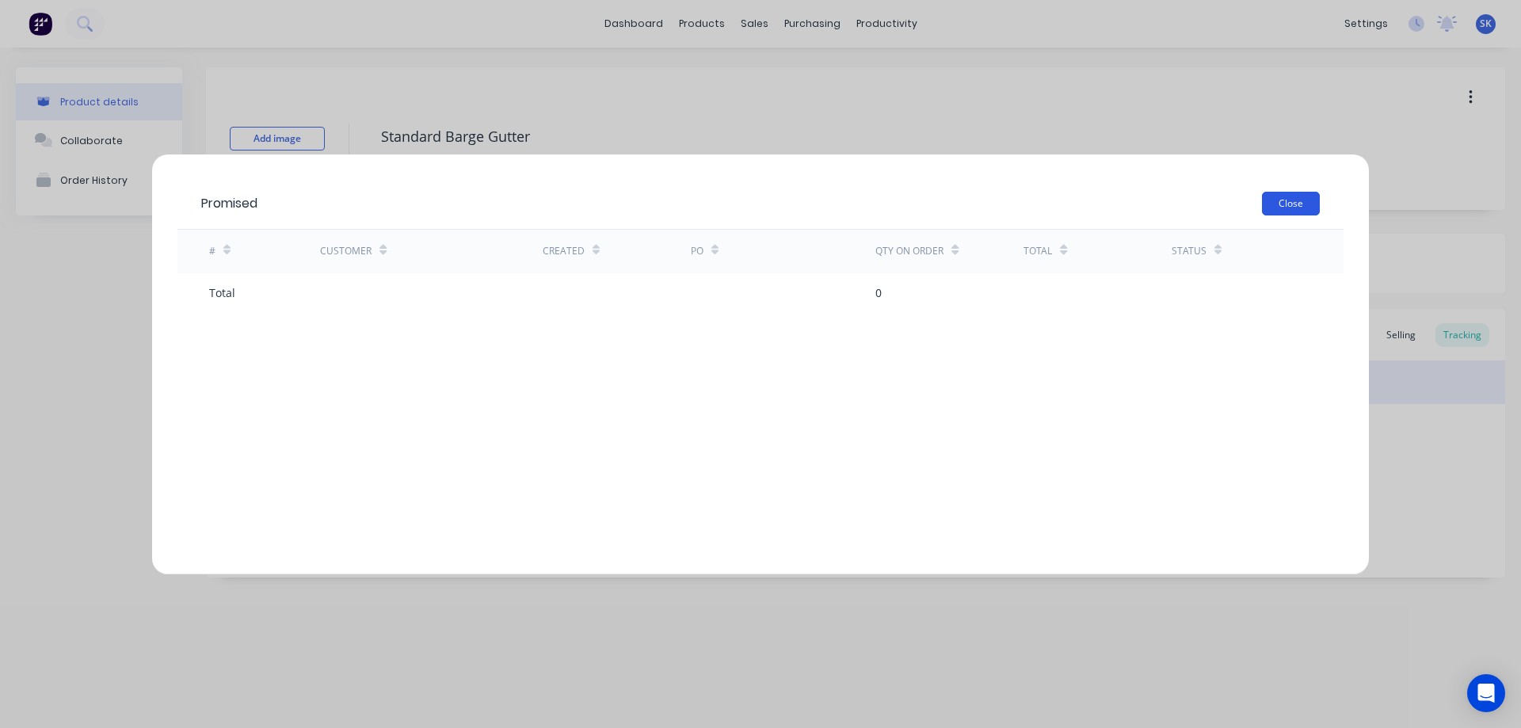
click at [1306, 193] on button "Close" at bounding box center [1291, 204] width 58 height 24
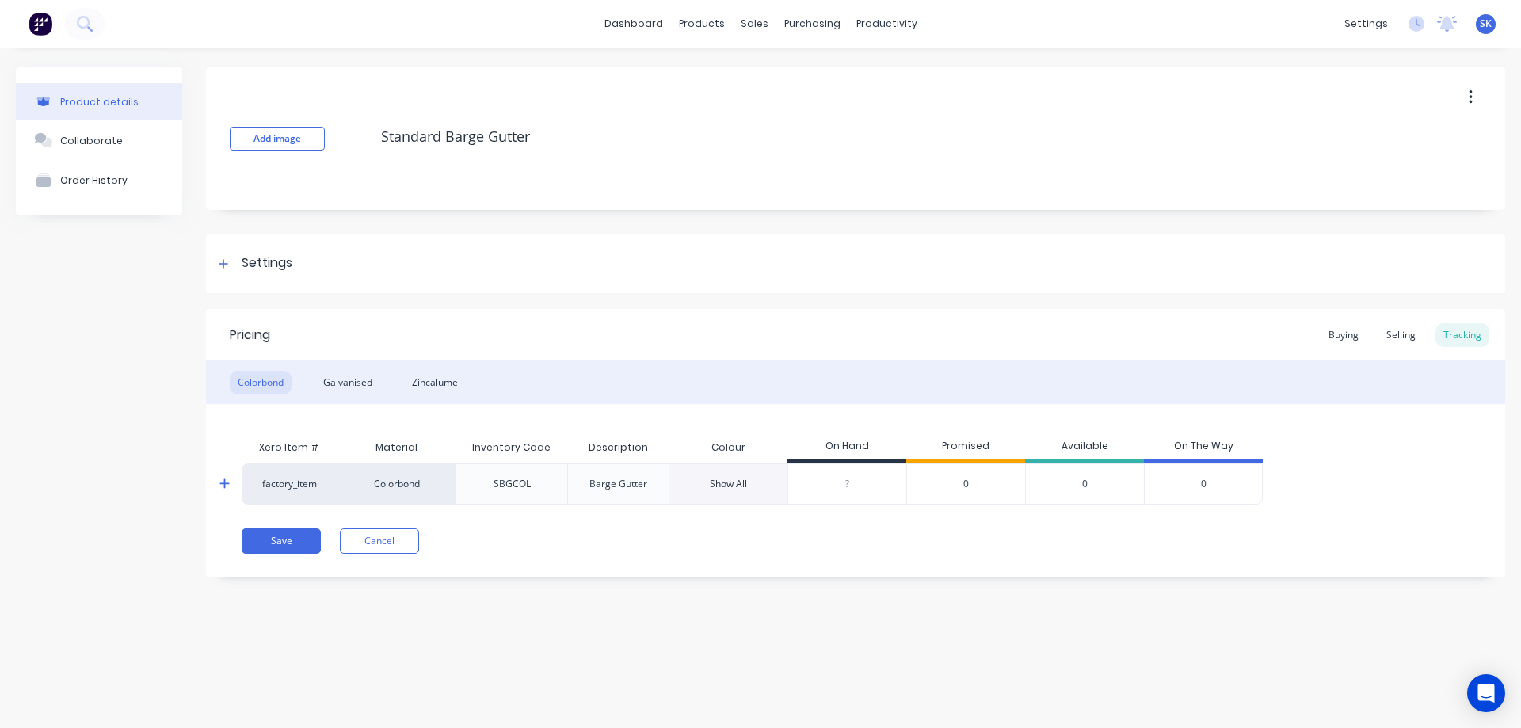
click at [1202, 487] on span "0" at bounding box center [1204, 484] width 6 height 14
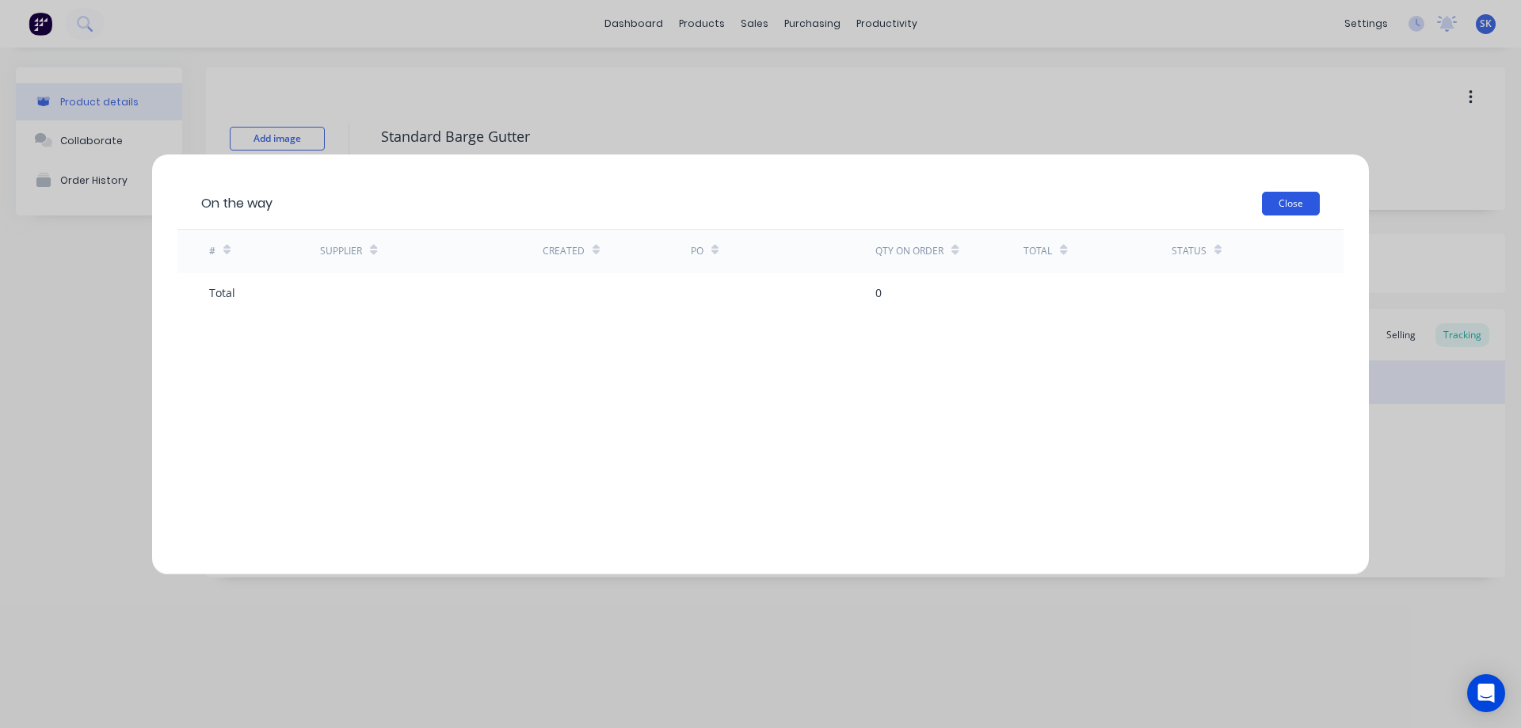
click at [1303, 204] on button "Close" at bounding box center [1291, 204] width 58 height 24
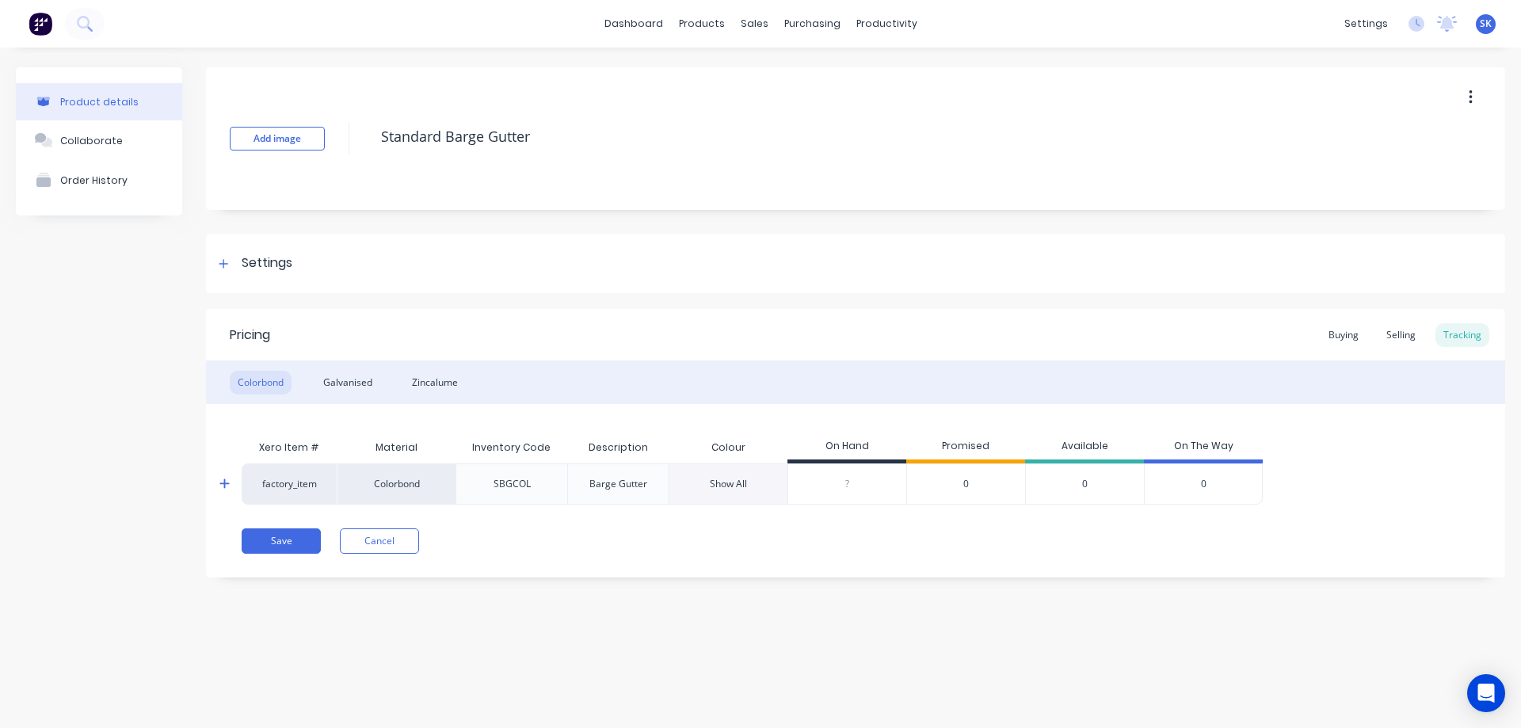
click at [853, 482] on input "0" at bounding box center [847, 484] width 118 height 14
click at [761, 483] on div "Show All" at bounding box center [728, 483] width 119 height 41
click at [739, 485] on div "Show All" at bounding box center [728, 484] width 37 height 14
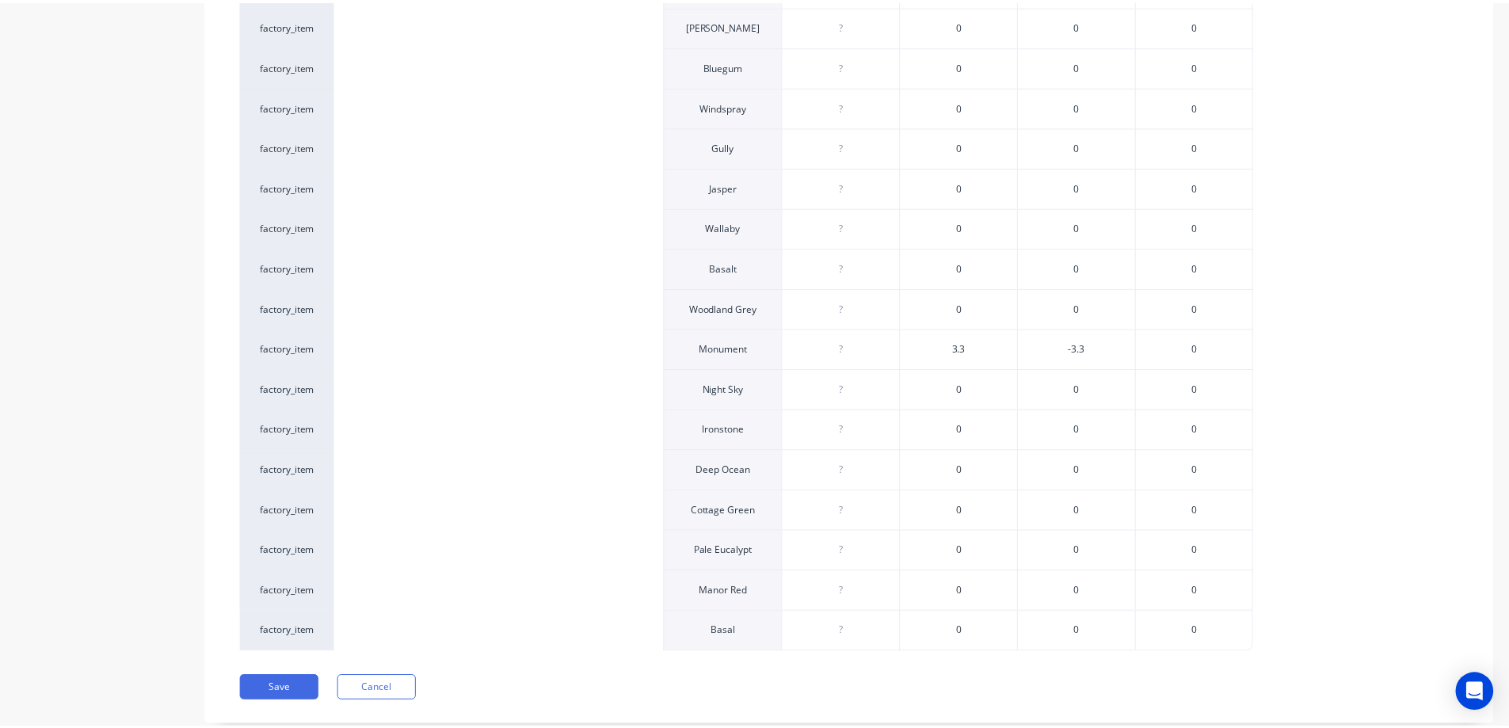
scroll to position [703, 0]
click at [968, 390] on span "3.3" at bounding box center [965, 387] width 13 height 14
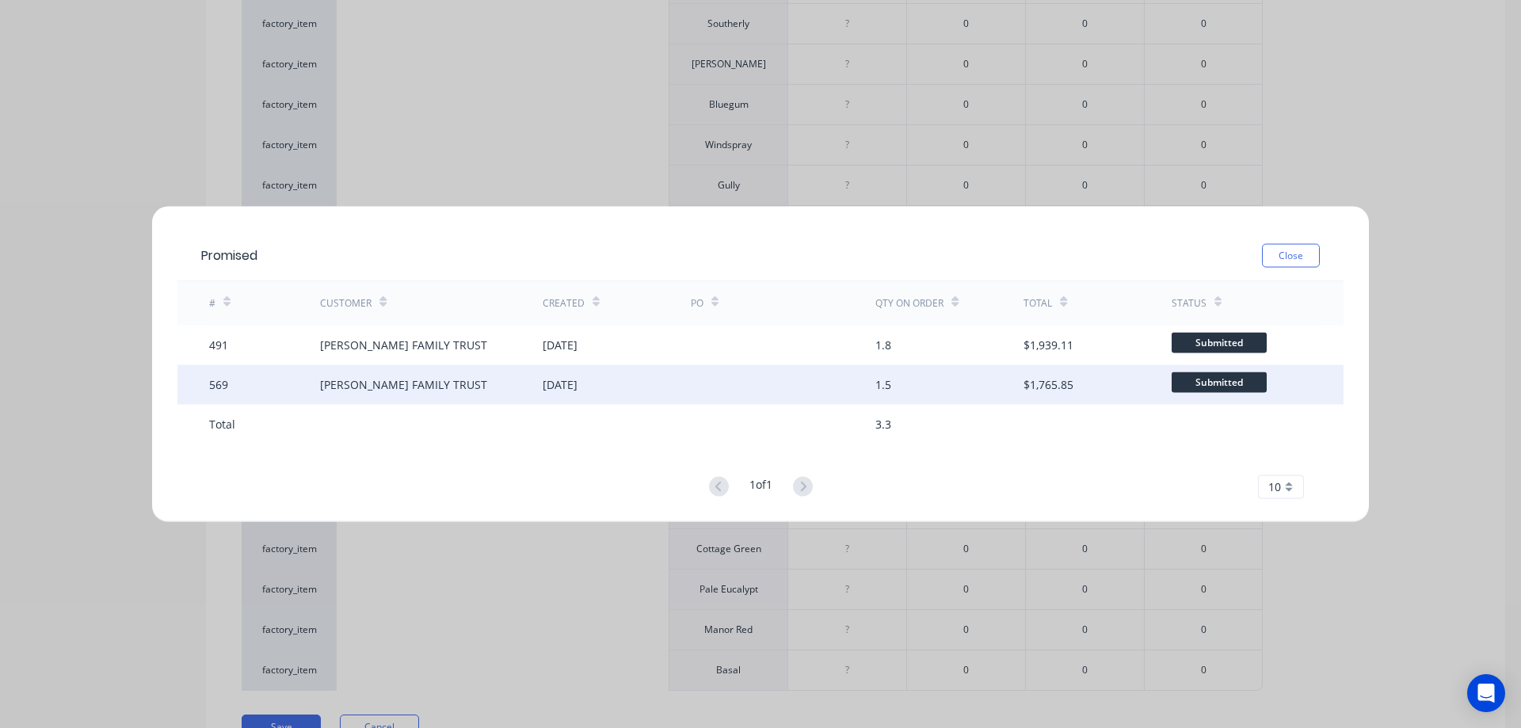
click at [560, 387] on div "[DATE]" at bounding box center [560, 384] width 35 height 17
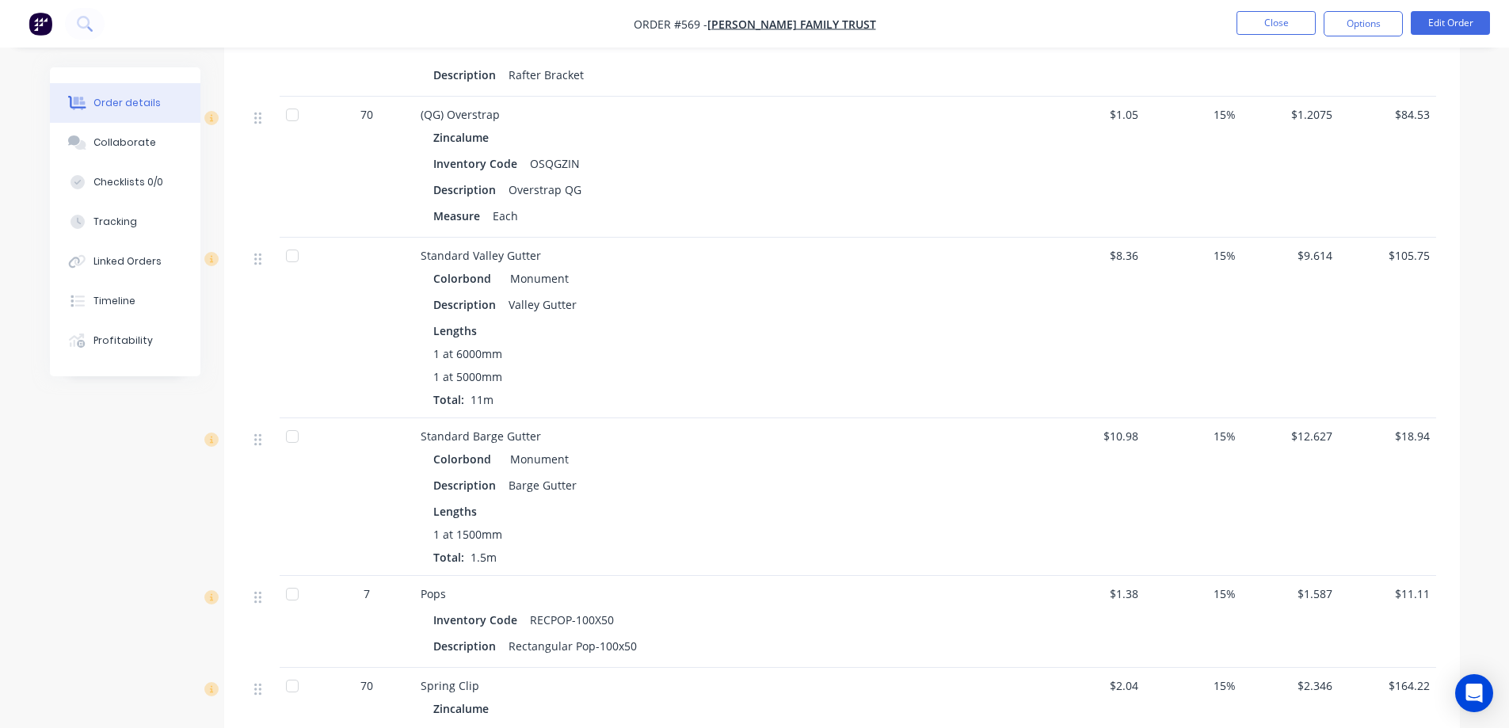
scroll to position [1901, 0]
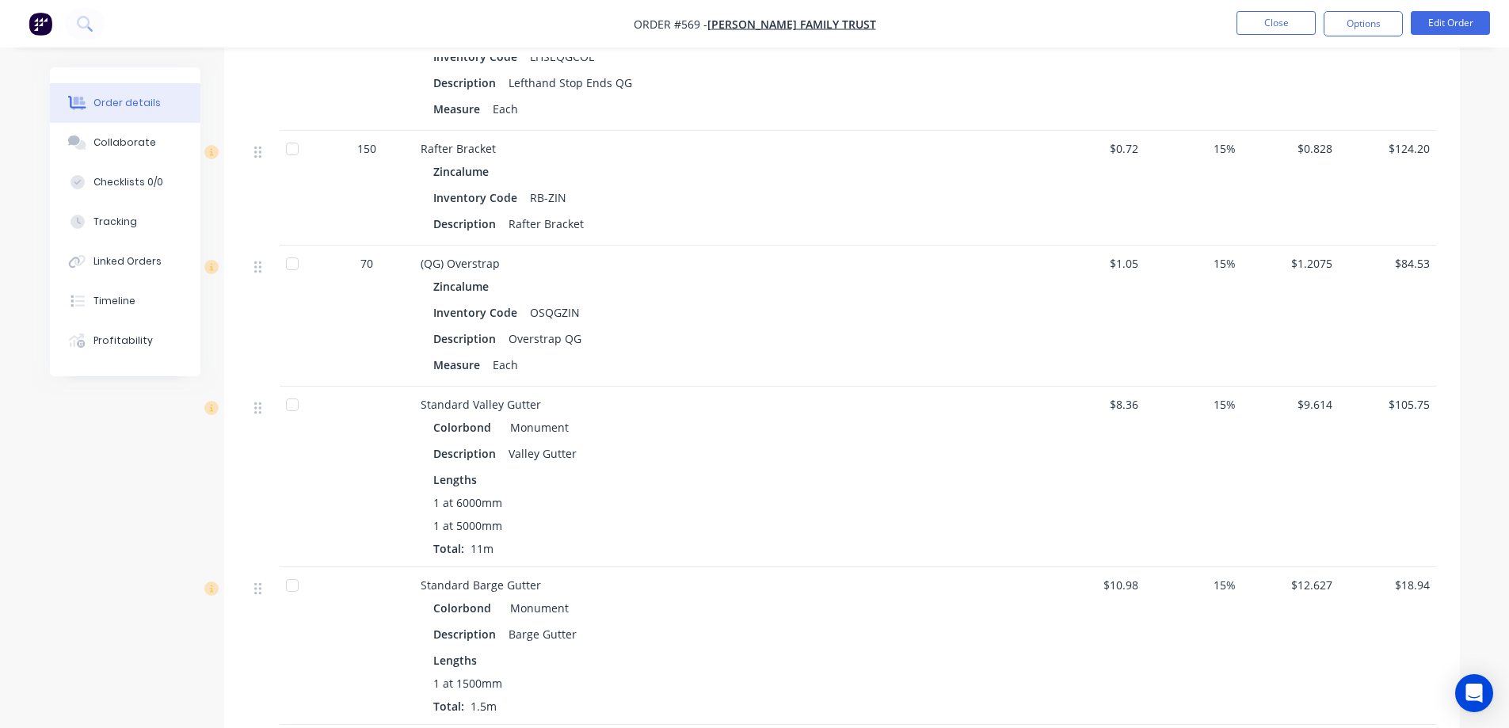
click at [51, 26] on img "button" at bounding box center [41, 24] width 24 height 24
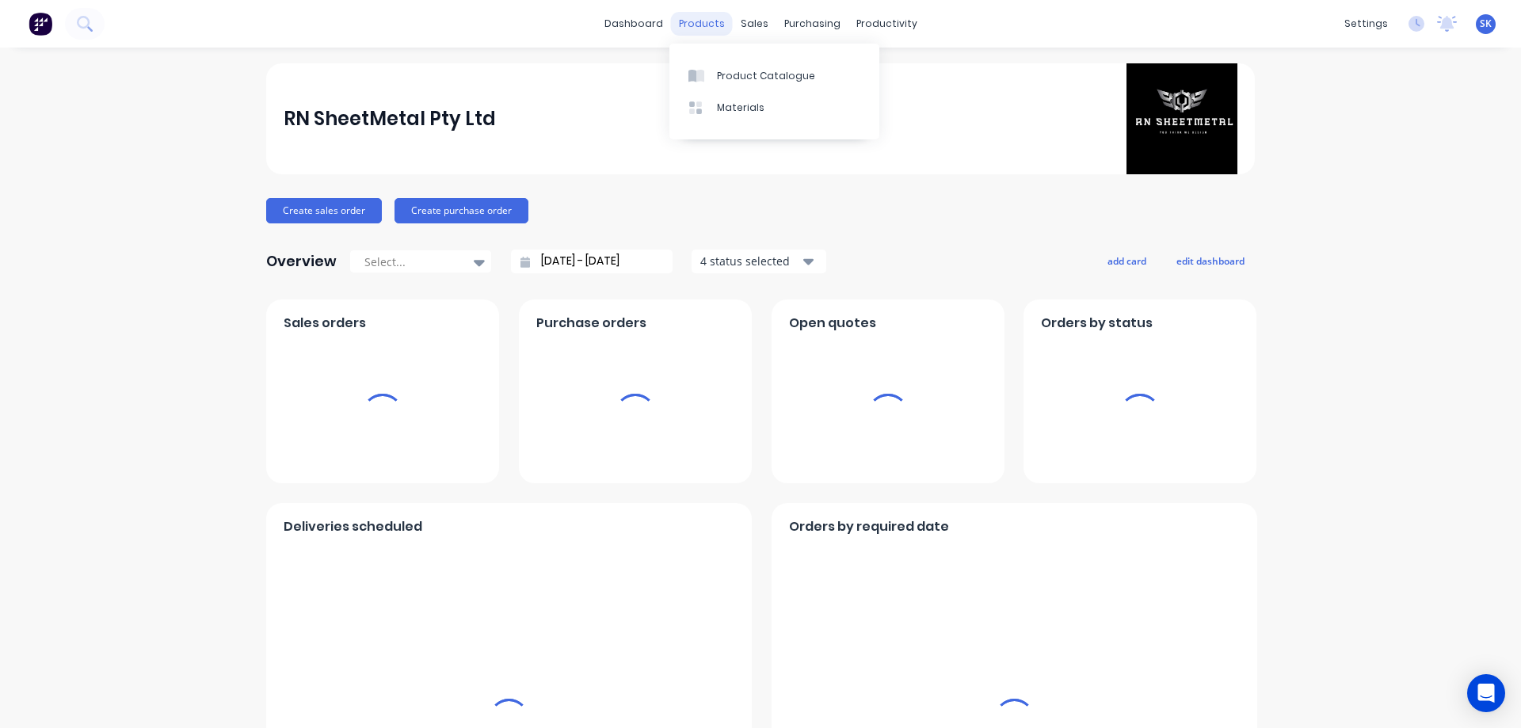
click at [701, 24] on div "products" at bounding box center [702, 24] width 62 height 24
click at [731, 71] on div "Product Catalogue" at bounding box center [766, 76] width 98 height 14
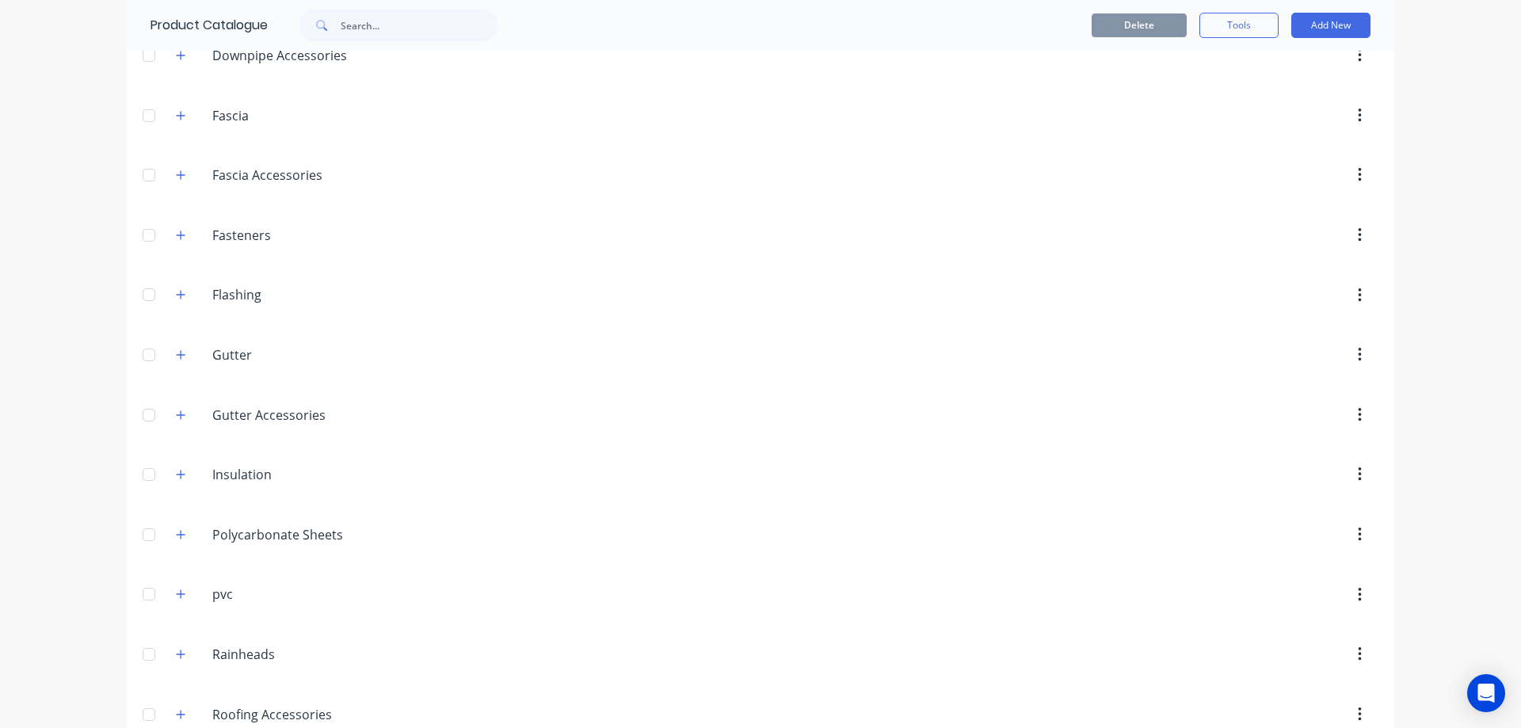
scroll to position [396, 0]
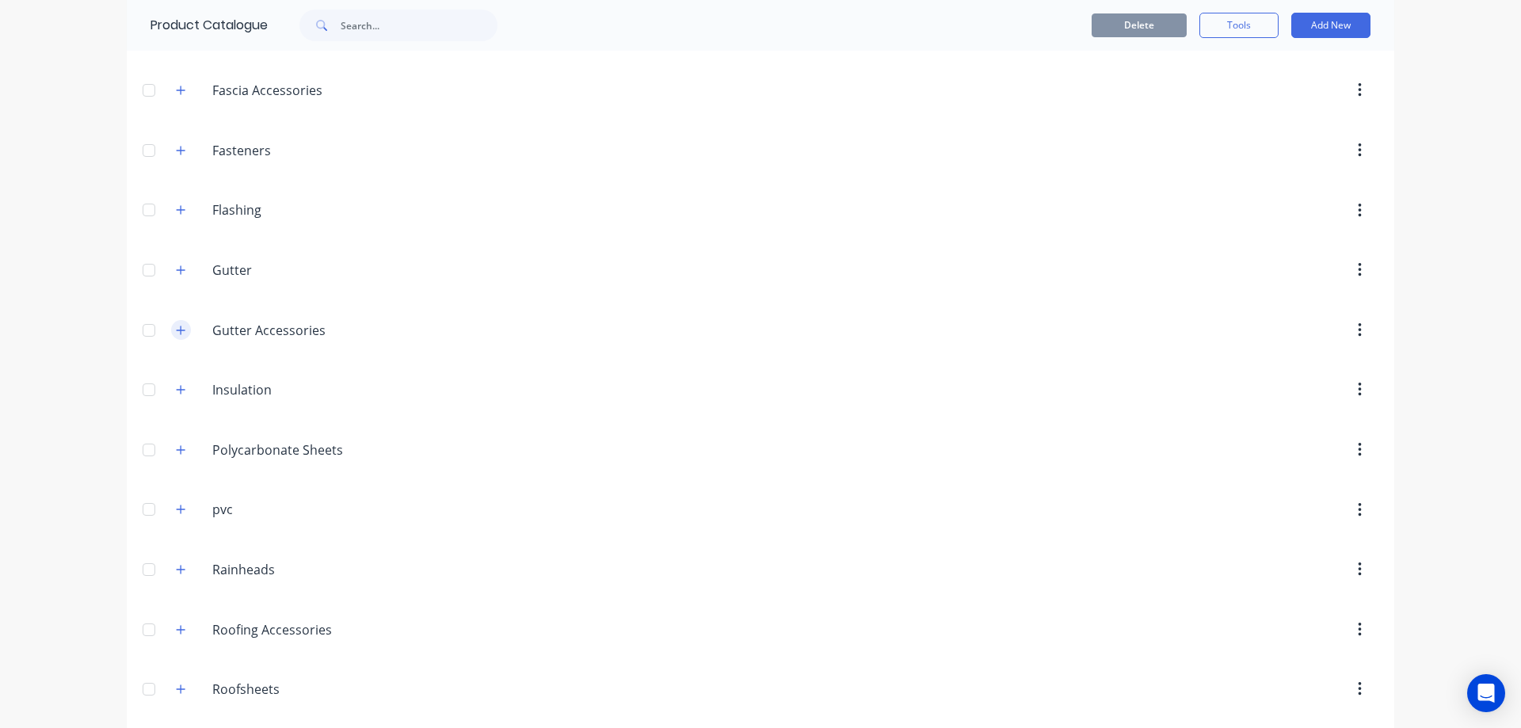
click at [176, 334] on icon "button" at bounding box center [181, 330] width 10 height 11
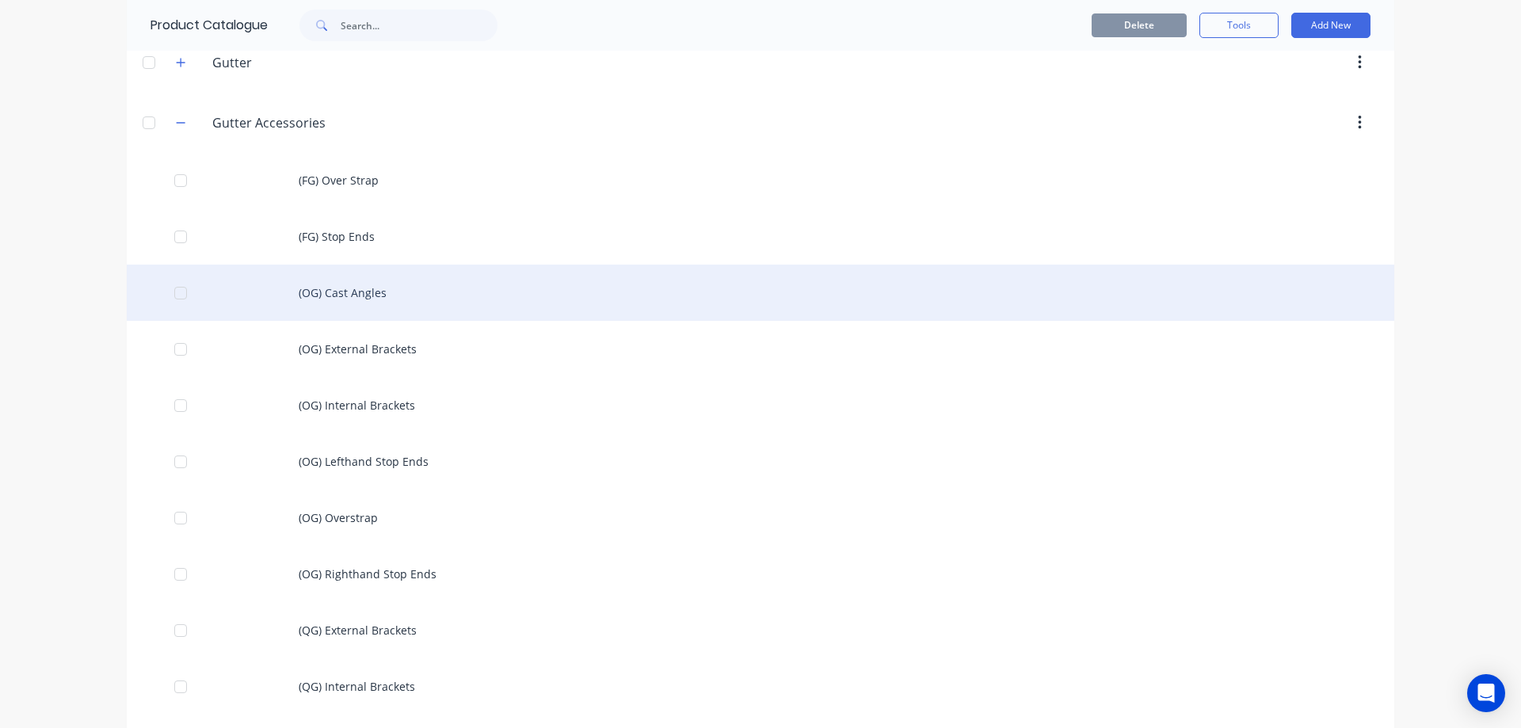
scroll to position [634, 0]
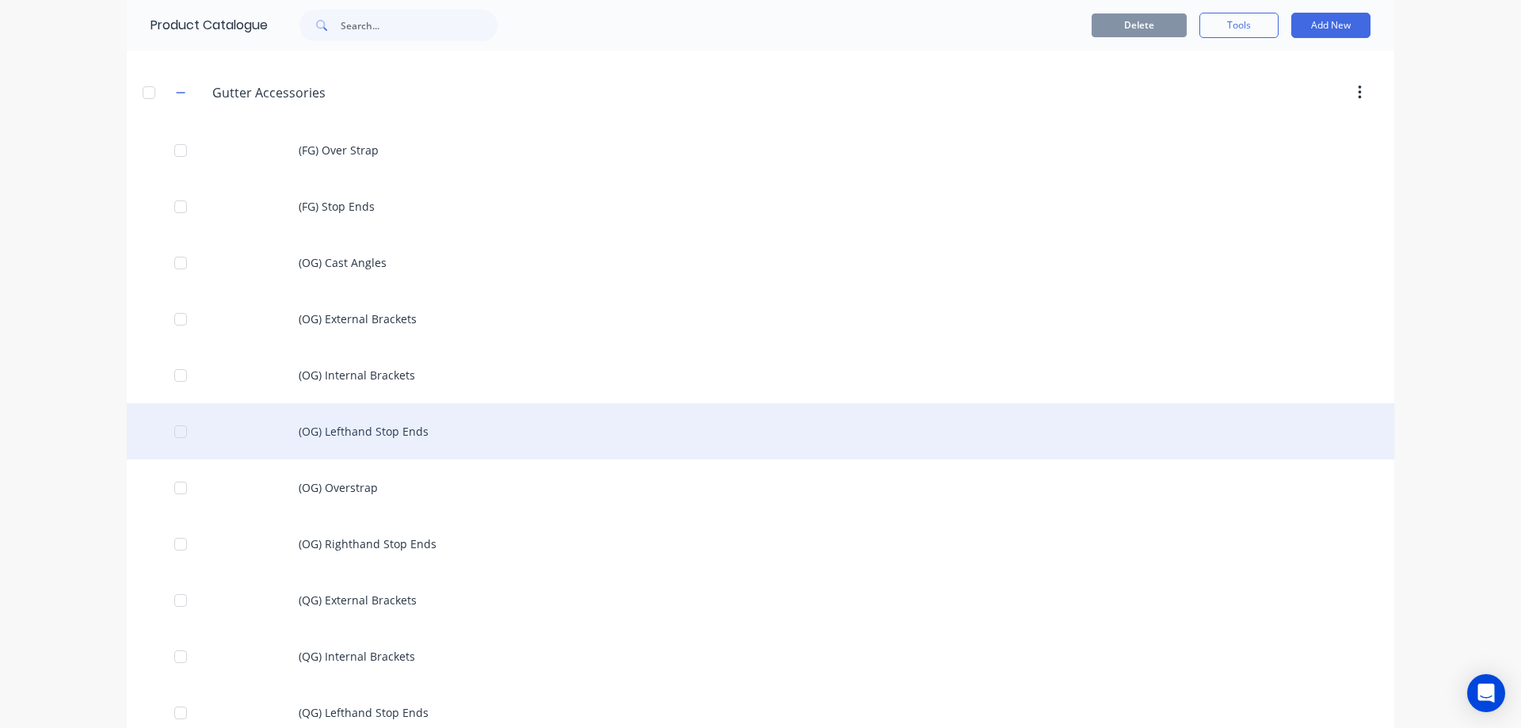
click at [330, 432] on div "(OG) Lefthand Stop Ends" at bounding box center [761, 431] width 1268 height 56
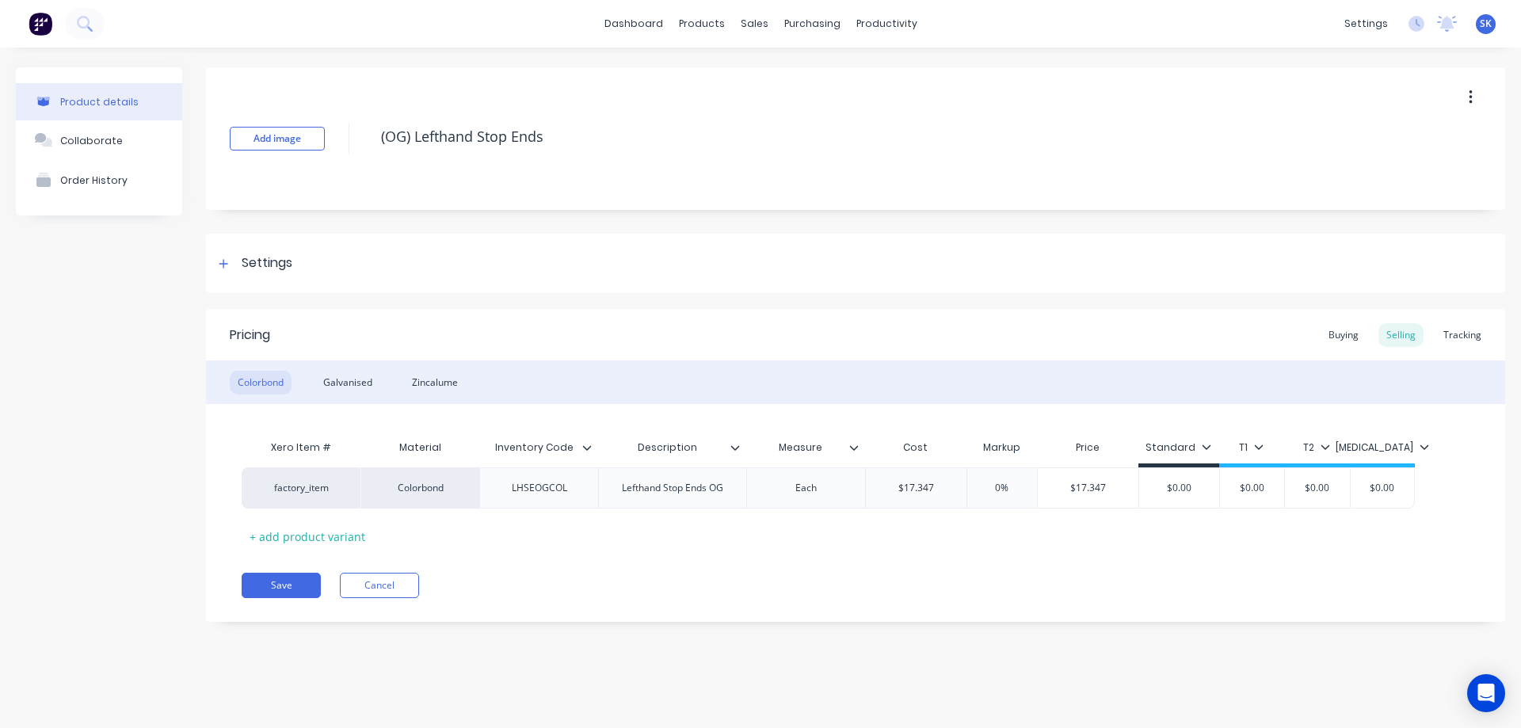
type textarea "x"
type input "$17.347"
click at [944, 486] on input "$17.347" at bounding box center [916, 488] width 101 height 14
type textarea "x"
type input "$17.34"
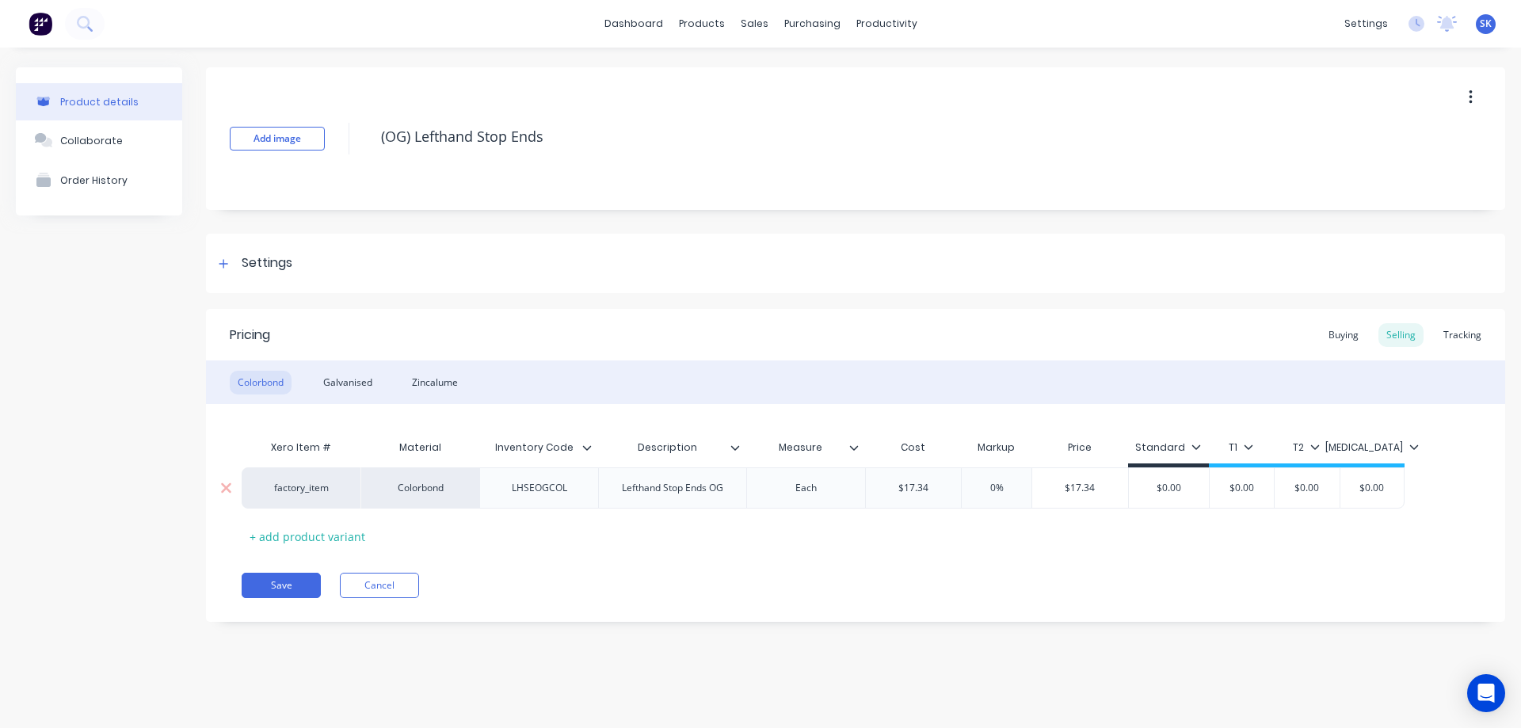
type textarea "x"
type input "$17.3"
type textarea "x"
click at [922, 576] on div "Save Cancel" at bounding box center [874, 585] width 1264 height 25
click at [336, 374] on div "Galvanised" at bounding box center [347, 383] width 65 height 24
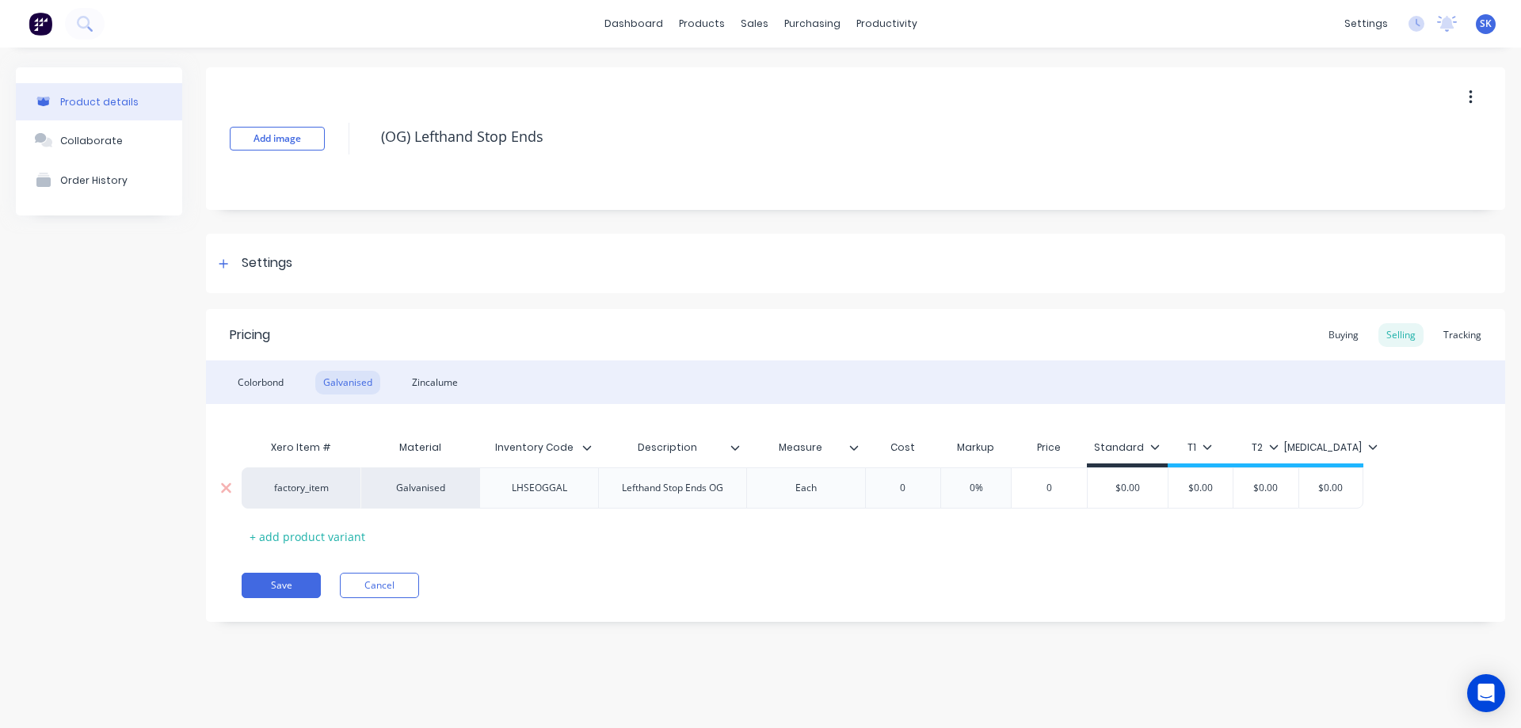
click at [913, 495] on div "0" at bounding box center [903, 488] width 79 height 40
type input "0"
type textarea "x"
type input "1"
type textarea "x"
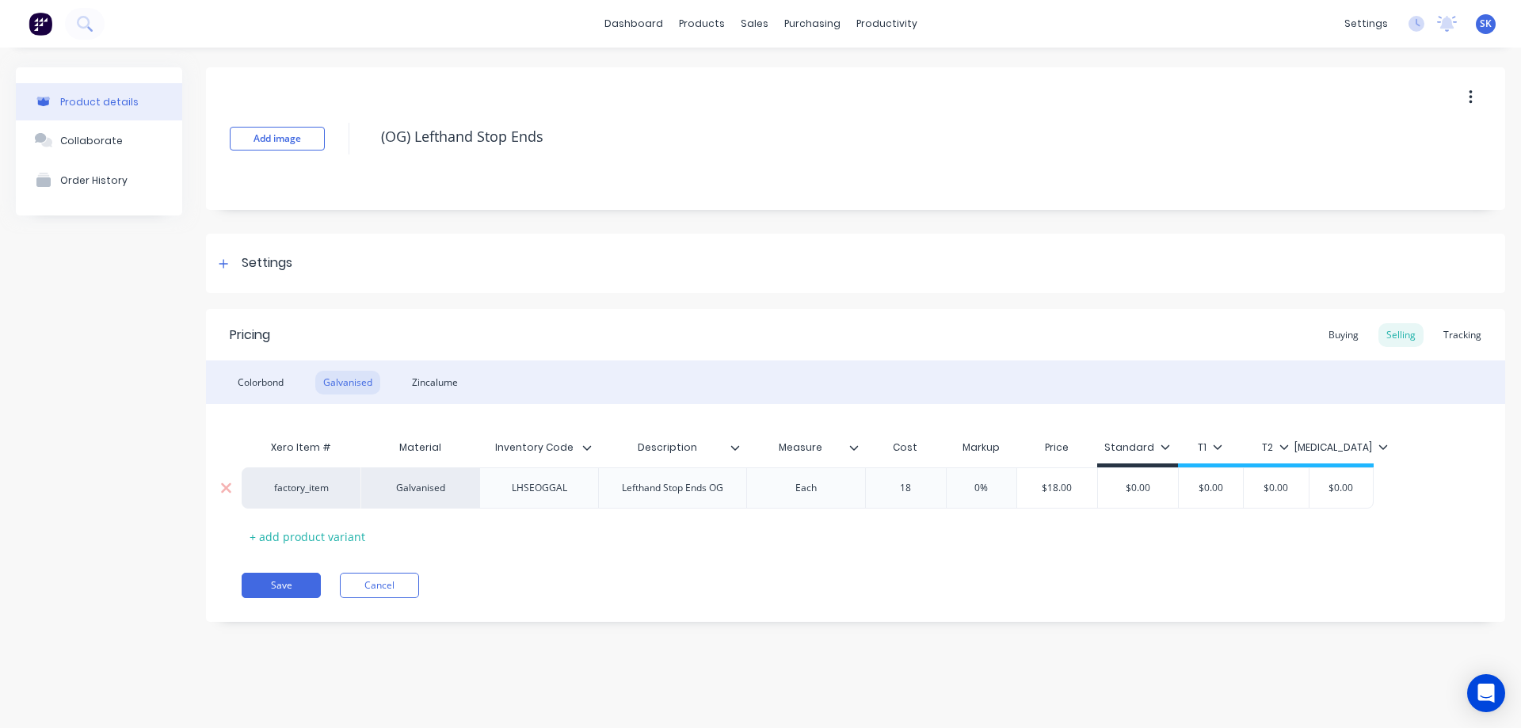
type input "18."
type textarea "x"
type input "18.7"
type textarea "x"
click at [903, 517] on div "Xero Item # Material Inventory Code Description Measure Cost Markup Price Stand…" at bounding box center [856, 490] width 1228 height 117
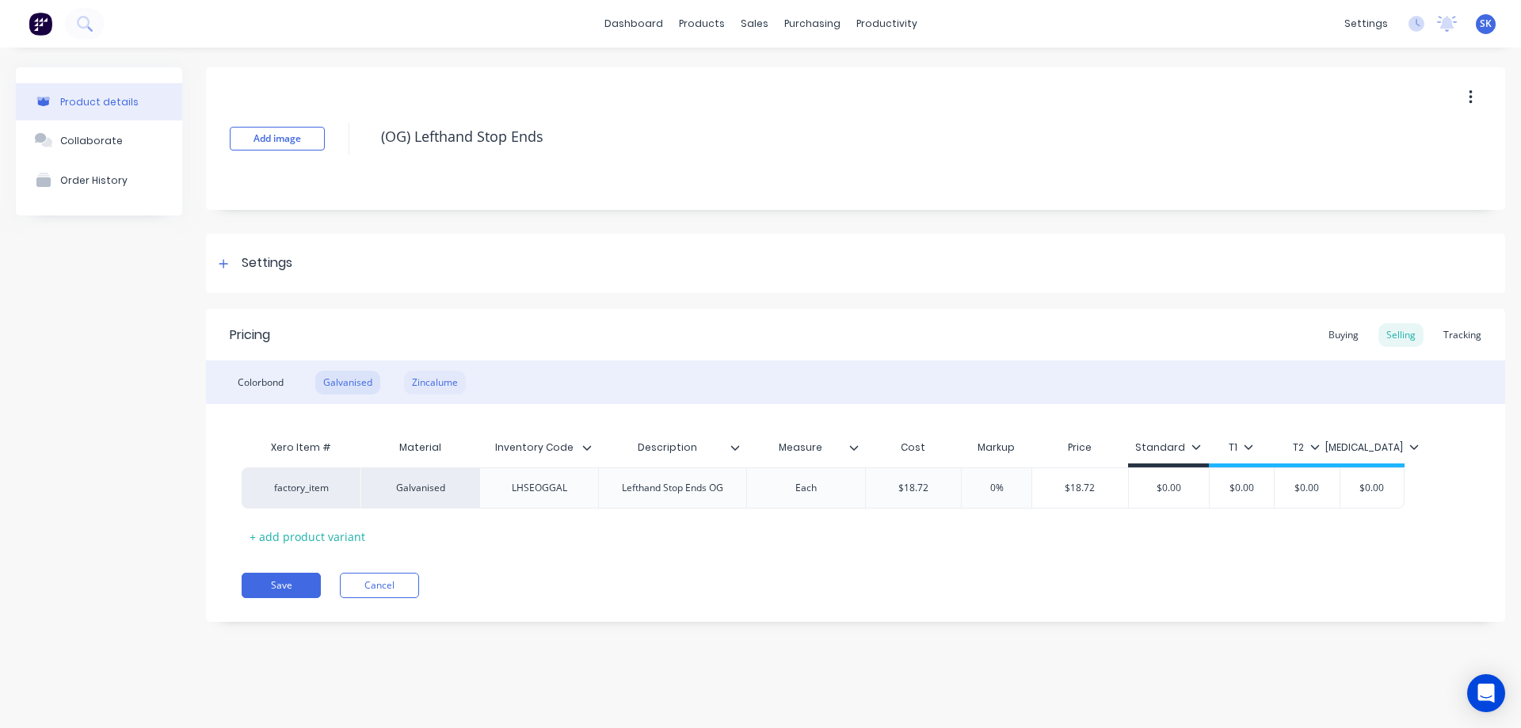
click at [424, 386] on div "Zincalume" at bounding box center [435, 383] width 62 height 24
type input "0"
click at [906, 487] on input "0" at bounding box center [903, 488] width 79 height 14
type textarea "x"
type input "2"
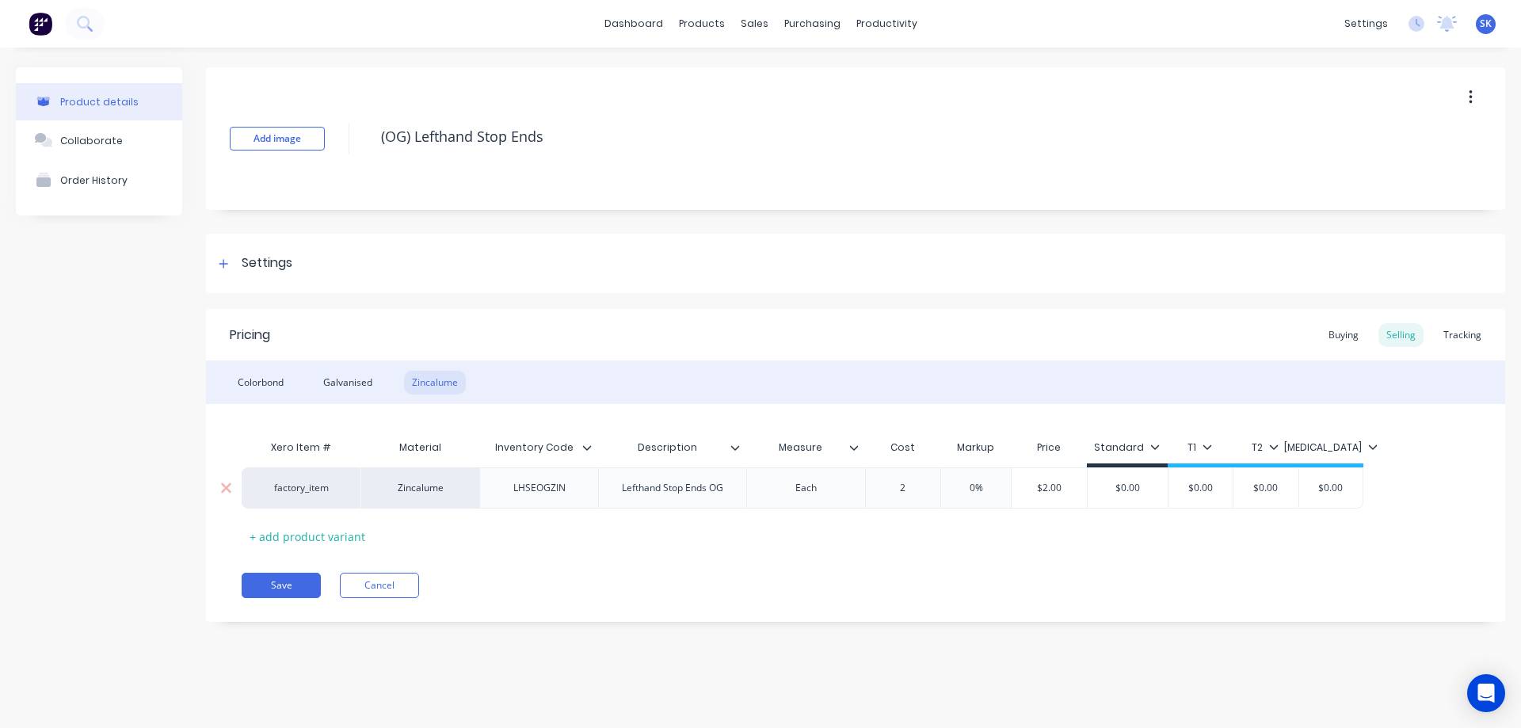
type textarea "x"
type input "23."
type textarea "x"
type input "23.4"
click at [879, 565] on div "Pricing Buying Selling Tracking Colorbond Galvanised Zincalume Xero Item # Mate…" at bounding box center [855, 465] width 1299 height 313
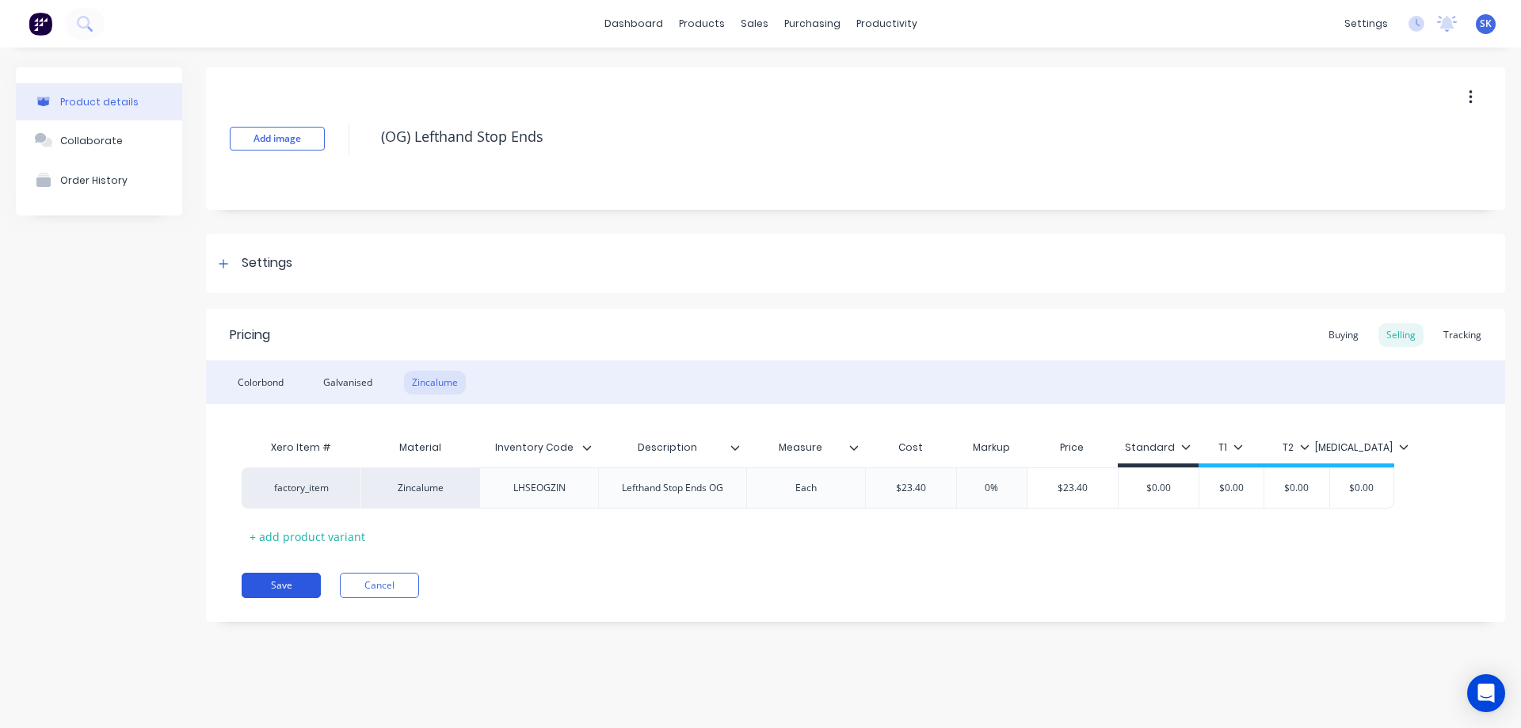
click at [297, 589] on button "Save" at bounding box center [281, 585] width 79 height 25
type textarea "x"
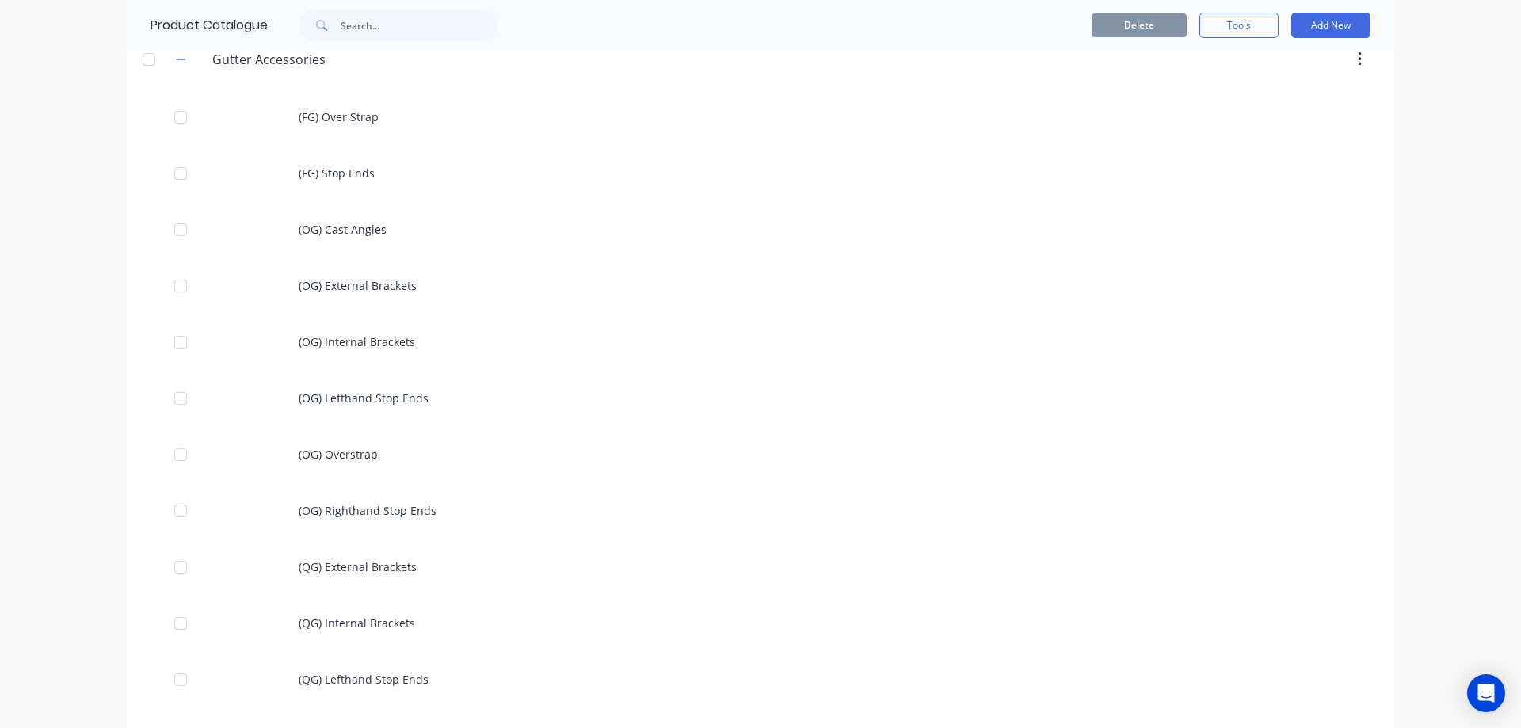
scroll to position [555, 0]
click at [179, 170] on icon "button" at bounding box center [181, 171] width 10 height 11
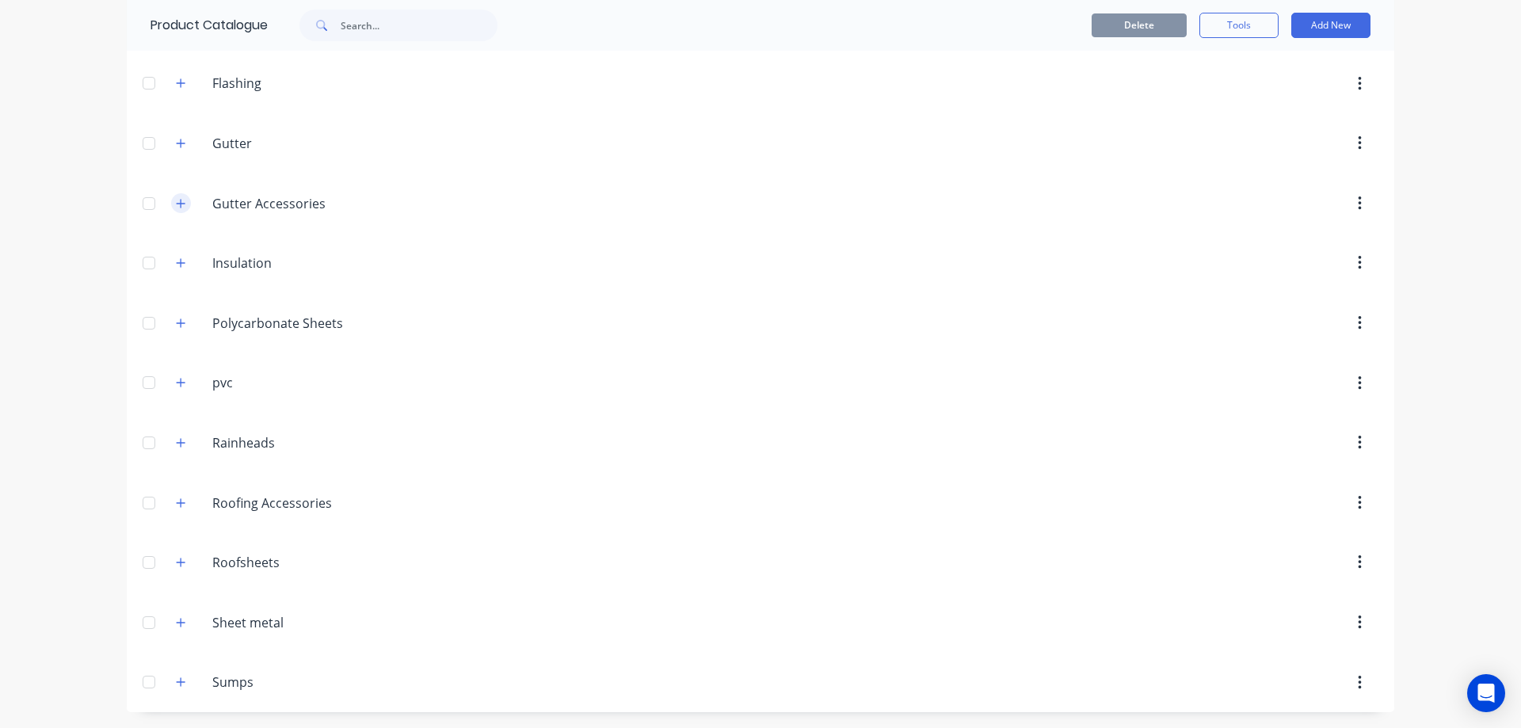
scroll to position [523, 0]
click at [177, 564] on icon "button" at bounding box center [181, 562] width 9 height 9
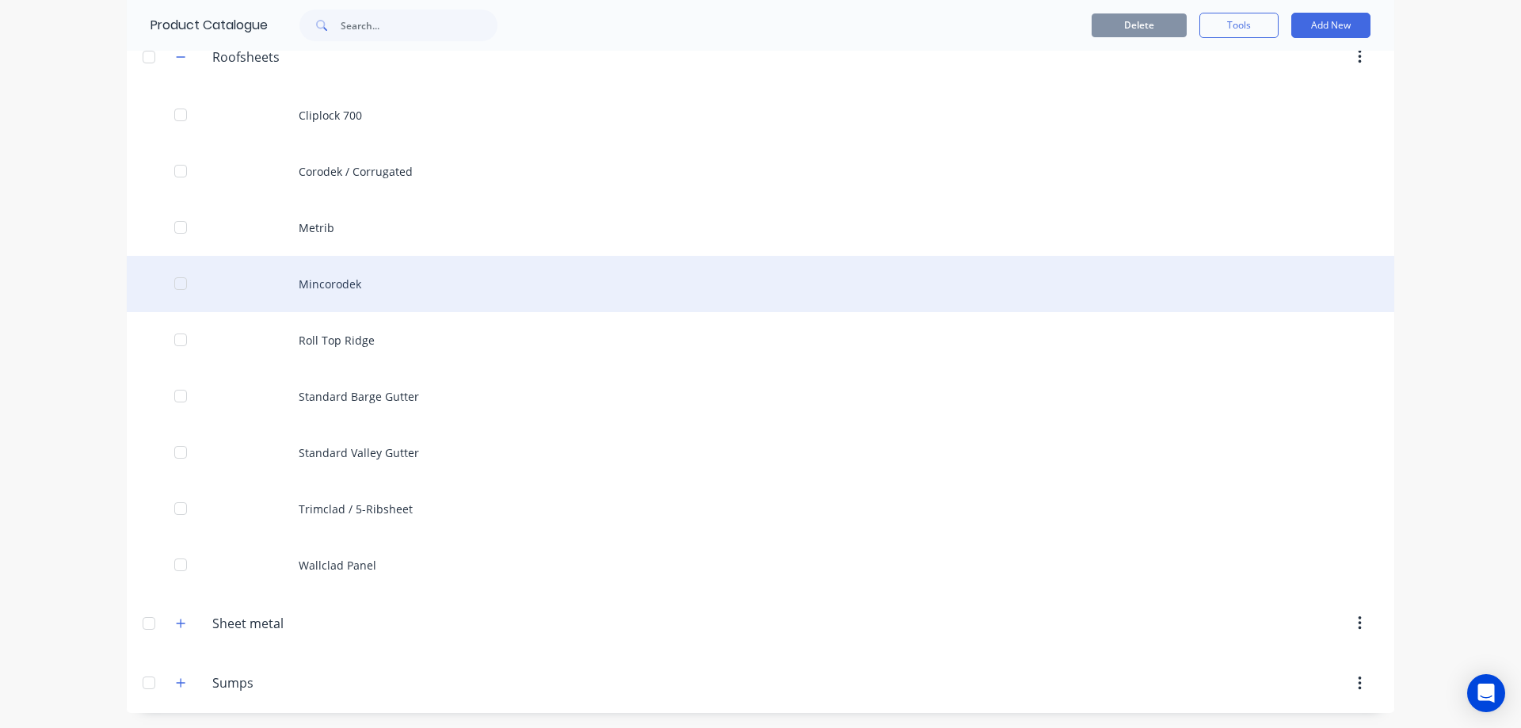
scroll to position [1029, 0]
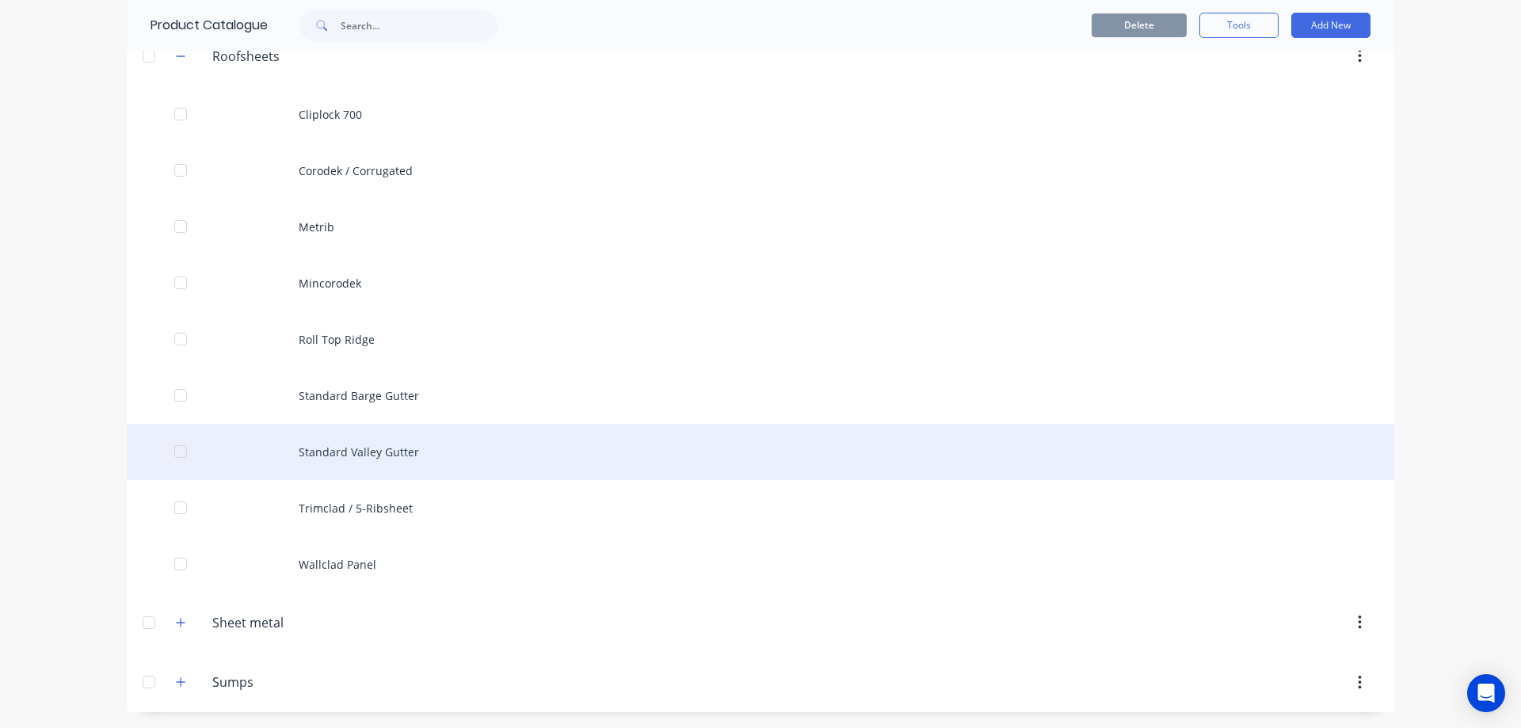
click at [368, 453] on div "Standard Valley Gutter" at bounding box center [761, 452] width 1268 height 56
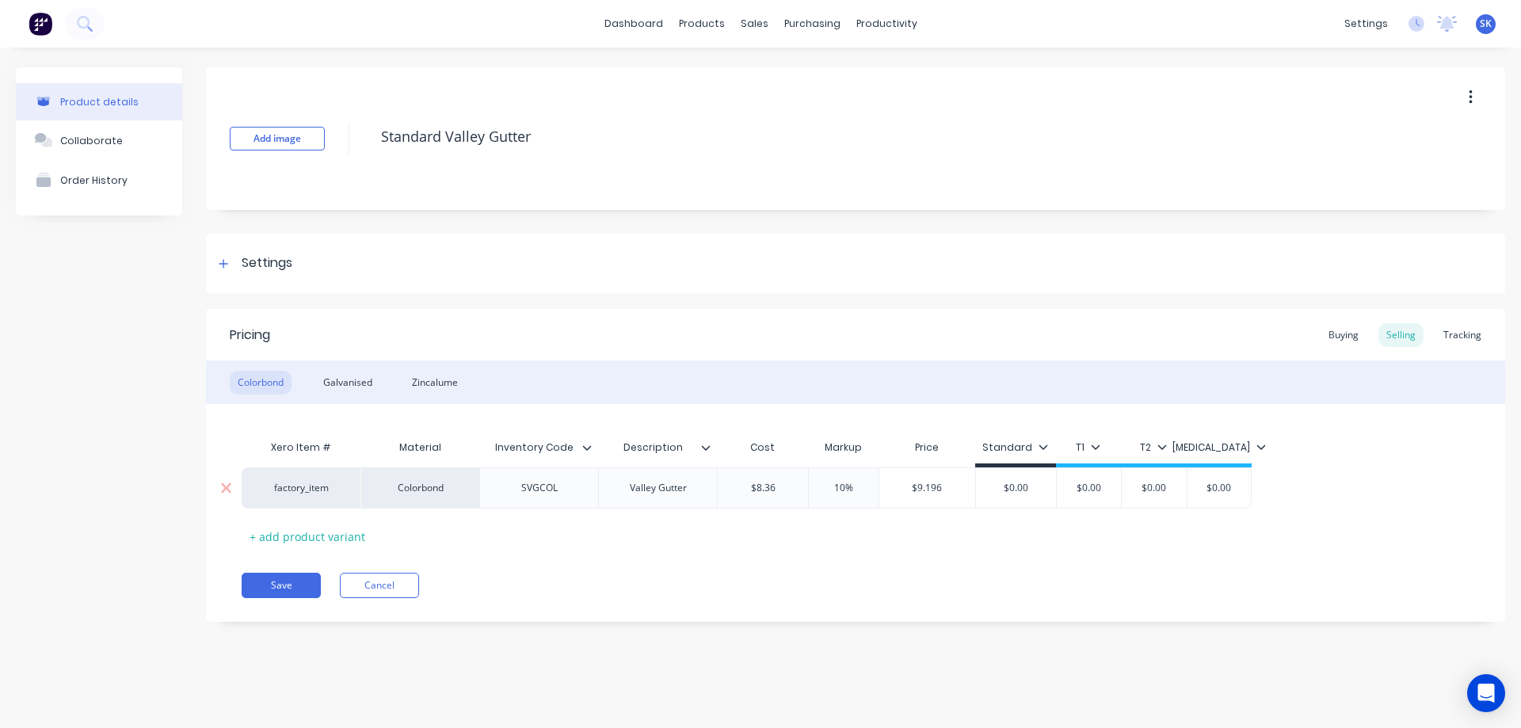
type textarea "x"
type input "10%"
click at [842, 490] on input "10%" at bounding box center [843, 488] width 79 height 14
type textarea "x"
type input "0%"
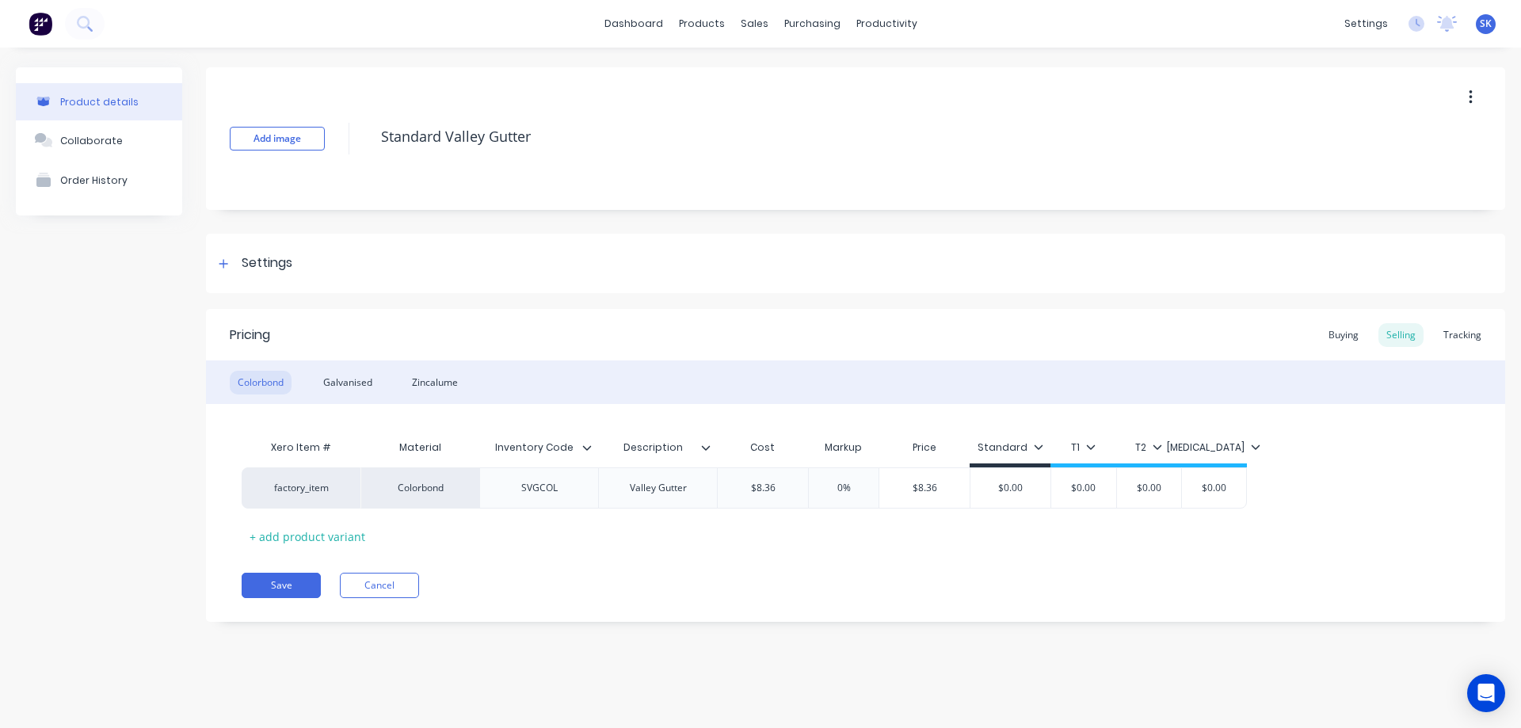
click at [841, 524] on div "Xero Item # Material Inventory Code Description Cost Markup Price Standard T1 T…" at bounding box center [856, 490] width 1228 height 117
click at [345, 368] on div "Colorbond Galvanised Zincalume" at bounding box center [855, 382] width 1299 height 44
click at [348, 377] on div "Galvanised" at bounding box center [347, 383] width 65 height 24
click at [427, 379] on div "Zincalume" at bounding box center [435, 383] width 62 height 24
click at [275, 381] on div "Colorbond" at bounding box center [261, 383] width 62 height 24
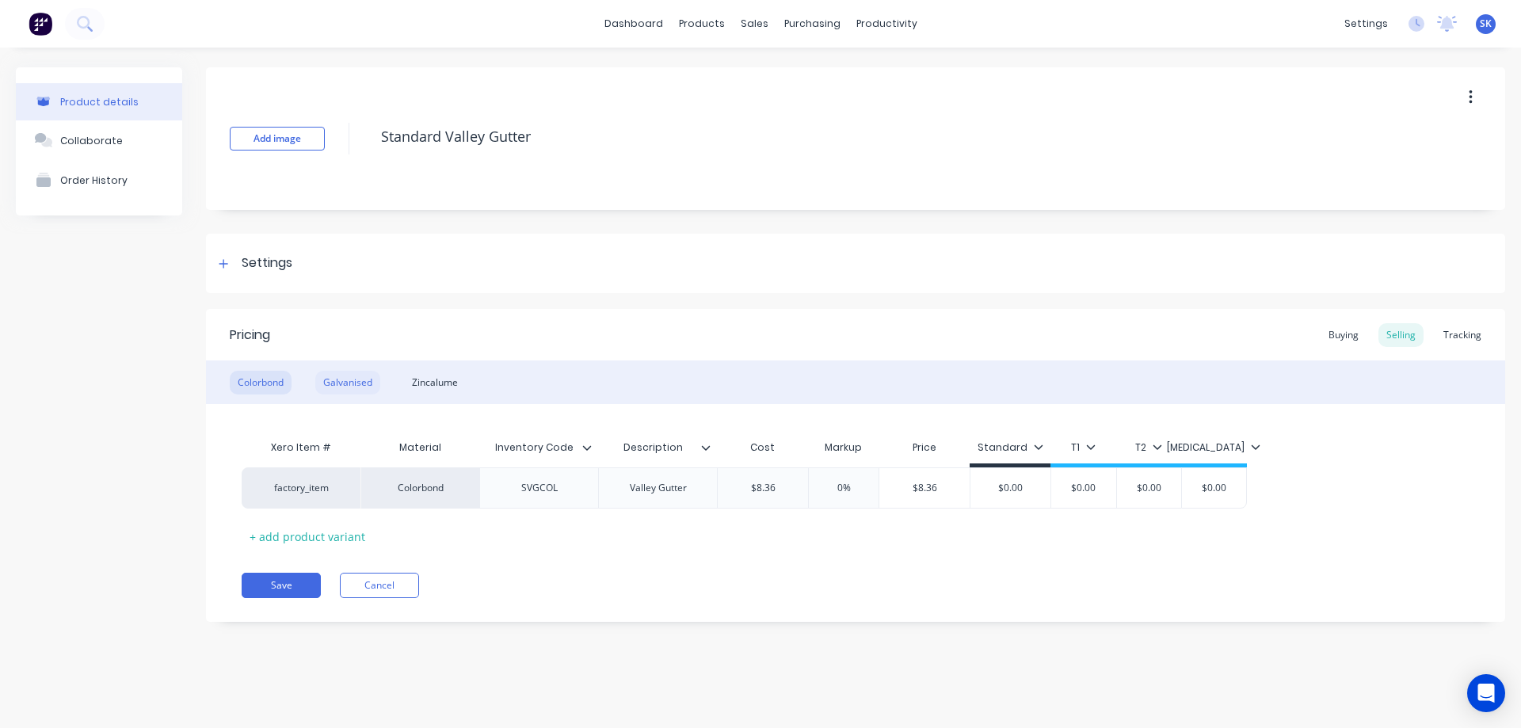
click at [349, 385] on div "Galvanised" at bounding box center [347, 383] width 65 height 24
click at [429, 381] on div "Zincalume" at bounding box center [435, 383] width 62 height 24
click at [286, 375] on div "Colorbond" at bounding box center [261, 383] width 62 height 24
click at [299, 590] on button "Save" at bounding box center [281, 585] width 79 height 25
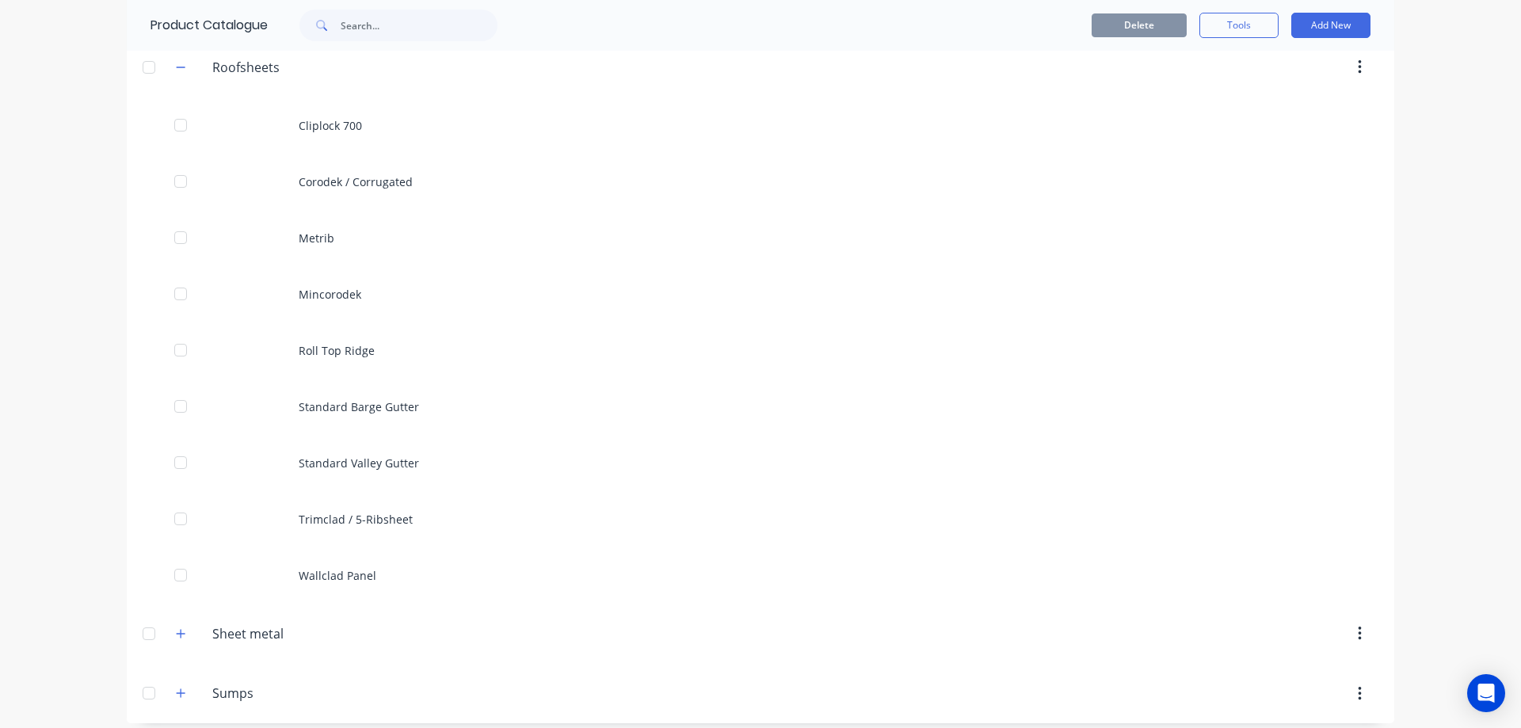
scroll to position [1029, 0]
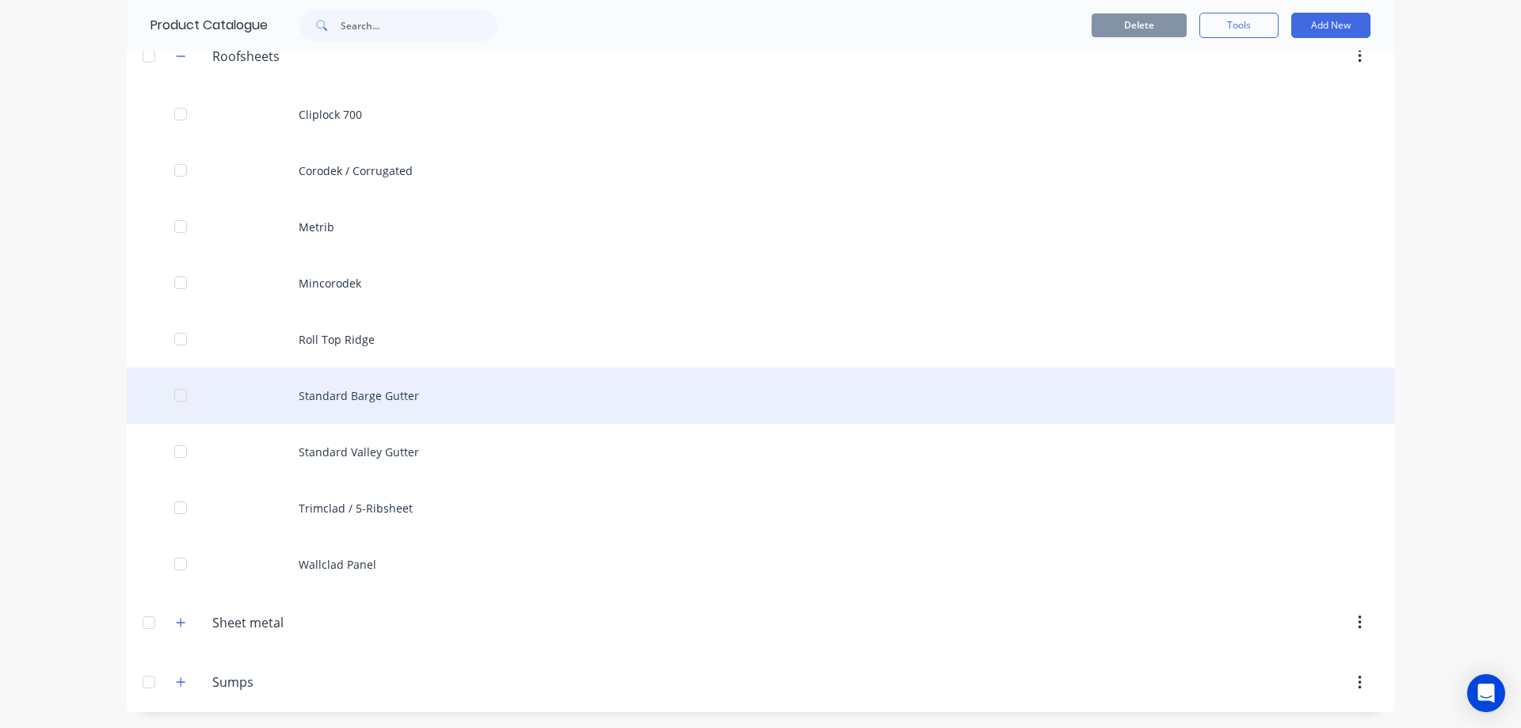
click at [368, 395] on div "Standard Barge Gutter" at bounding box center [761, 396] width 1268 height 56
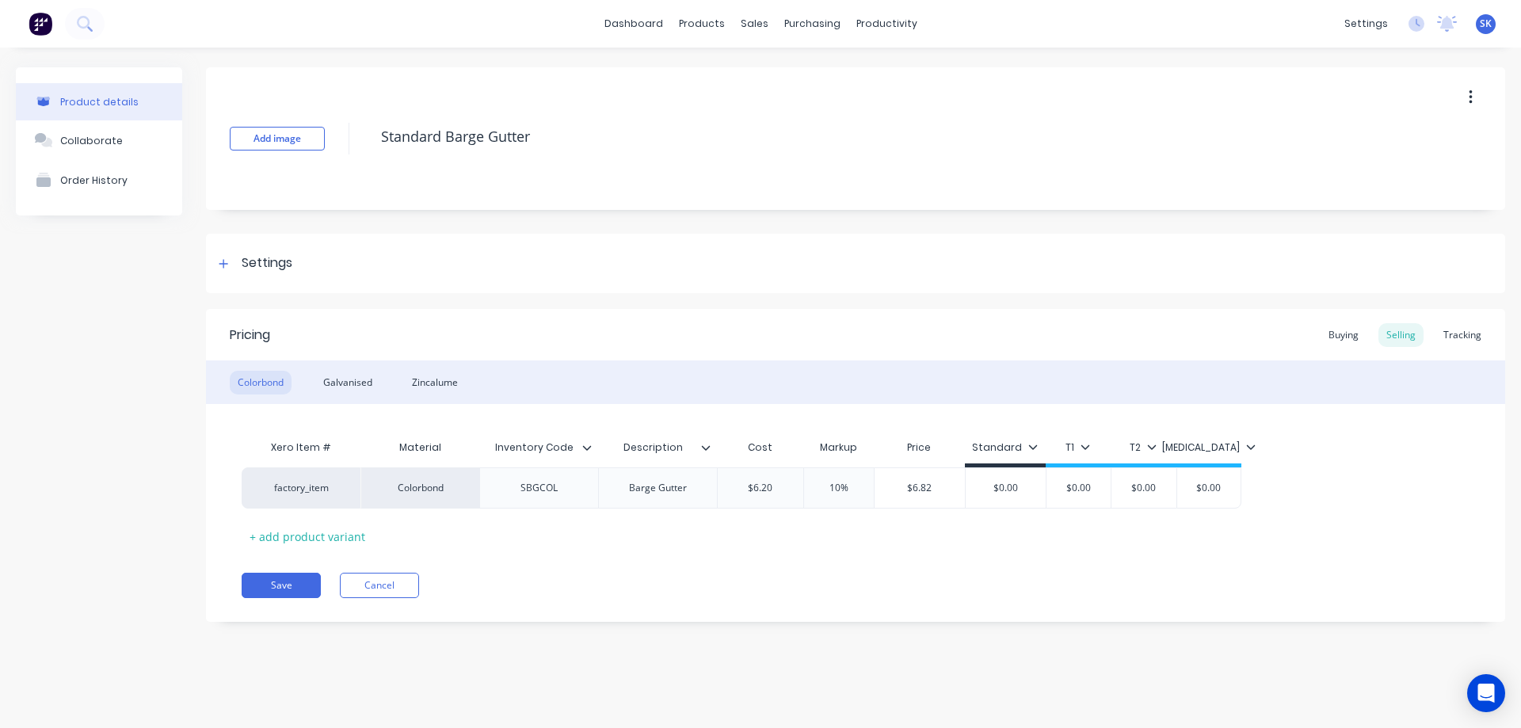
type textarea "x"
click at [367, 387] on div "Galvanised" at bounding box center [347, 383] width 65 height 24
click at [428, 390] on div "Zincalume" at bounding box center [435, 383] width 62 height 24
click at [446, 379] on div "Zincalume" at bounding box center [435, 383] width 62 height 24
click at [334, 382] on div "Galvanised" at bounding box center [347, 383] width 65 height 24
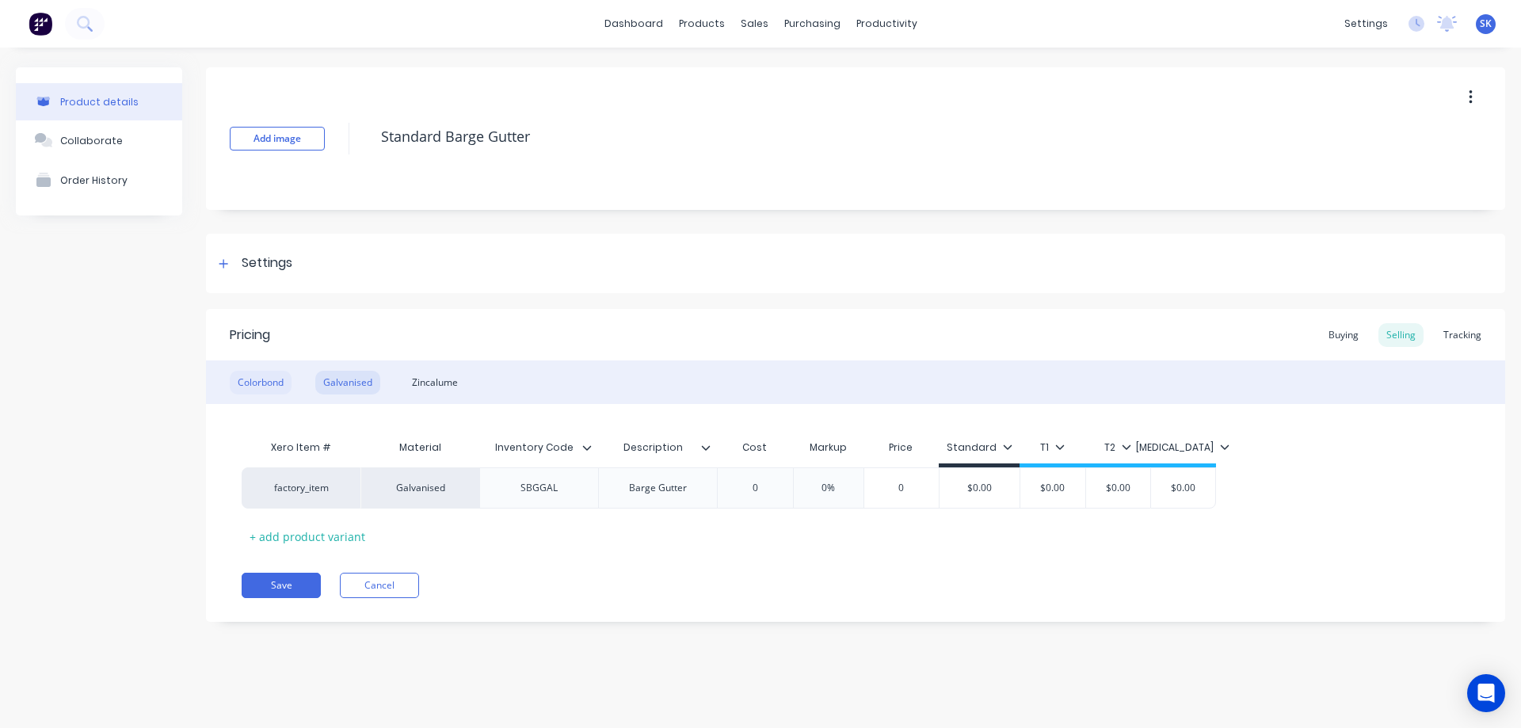
click at [255, 382] on div "Colorbond" at bounding box center [261, 383] width 62 height 24
type input "10%"
click at [836, 489] on input "10%" at bounding box center [838, 488] width 79 height 14
type textarea "x"
type input "0%"
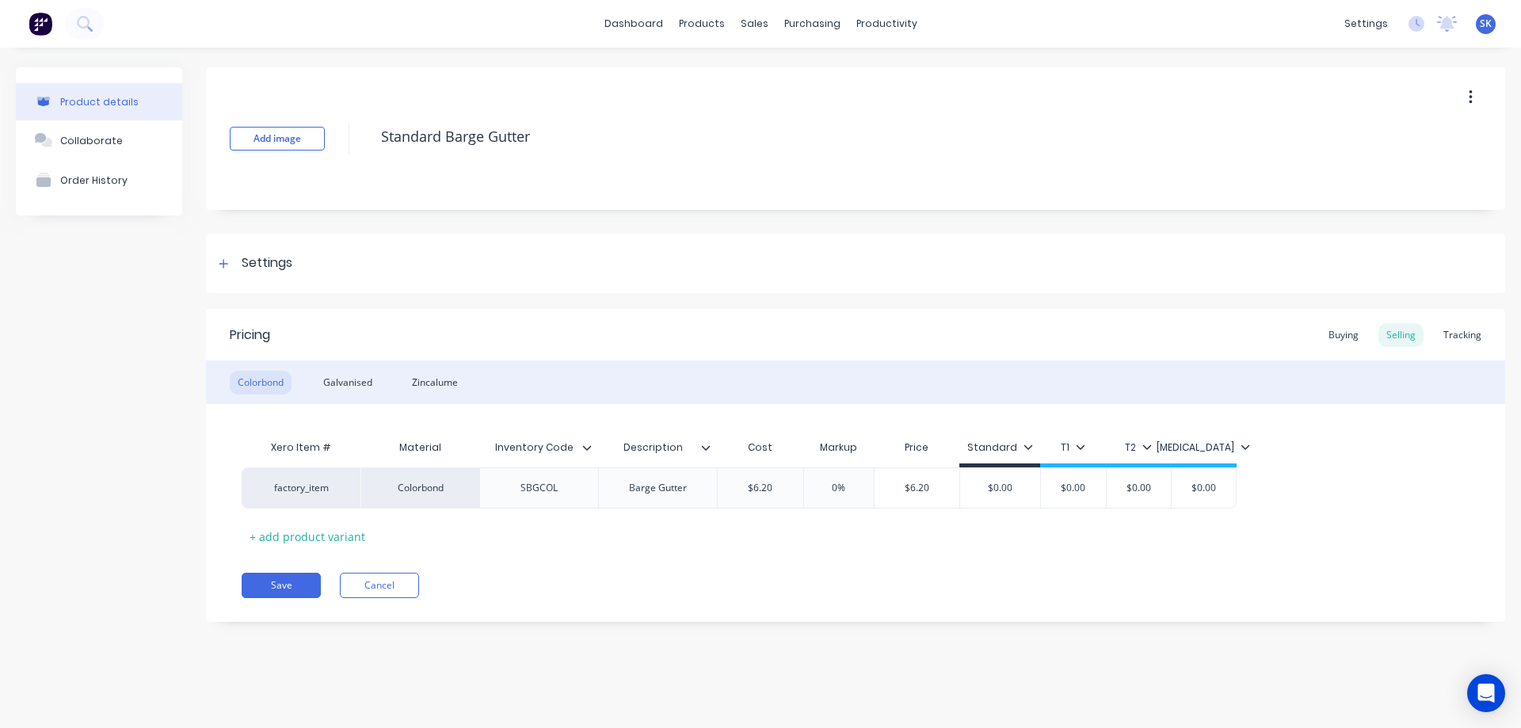
click at [840, 524] on div "Xero Item # Material Inventory Code Description Cost Markup Price Standard T1 T…" at bounding box center [856, 490] width 1228 height 117
click at [780, 490] on input "$6.20" at bounding box center [761, 488] width 86 height 14
type input "$6."
type textarea "x"
type input "$"
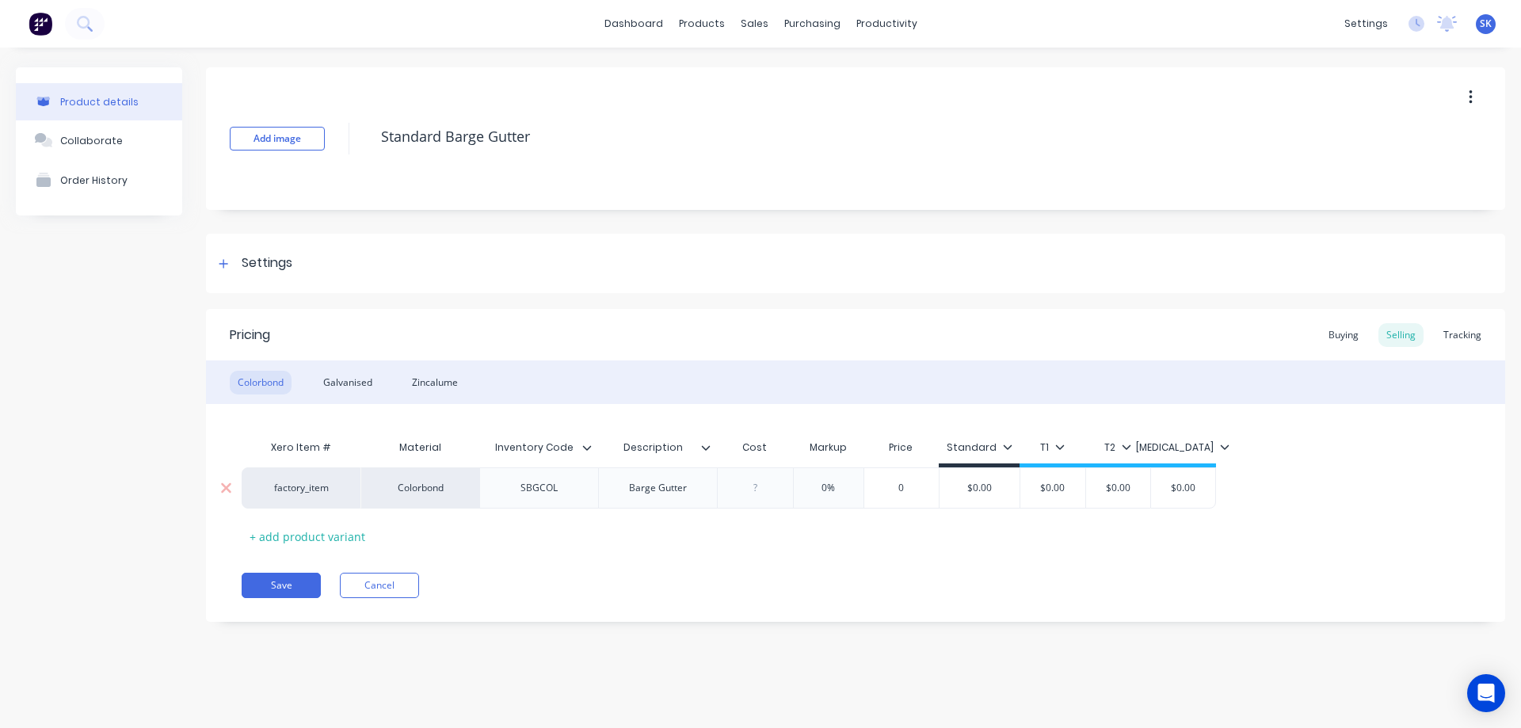
type textarea "x"
type input "1"
type textarea "x"
type input "10."
type textarea "x"
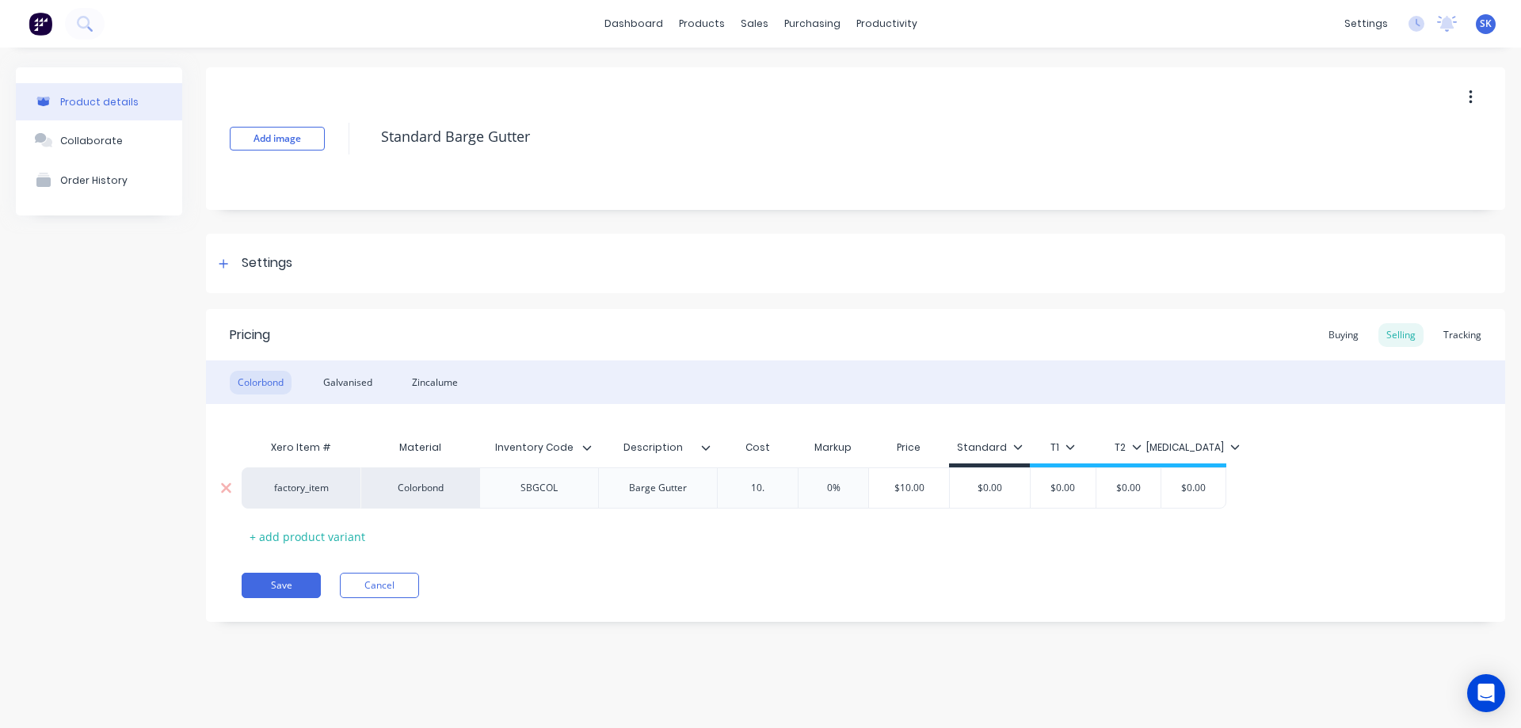
type input "10.9"
type textarea "x"
type input "10.98"
click at [784, 526] on div "Xero Item # Material Inventory Code Description Cost Markup Price Standard T1 T…" at bounding box center [856, 490] width 1228 height 117
click at [585, 443] on icon at bounding box center [587, 448] width 10 height 10
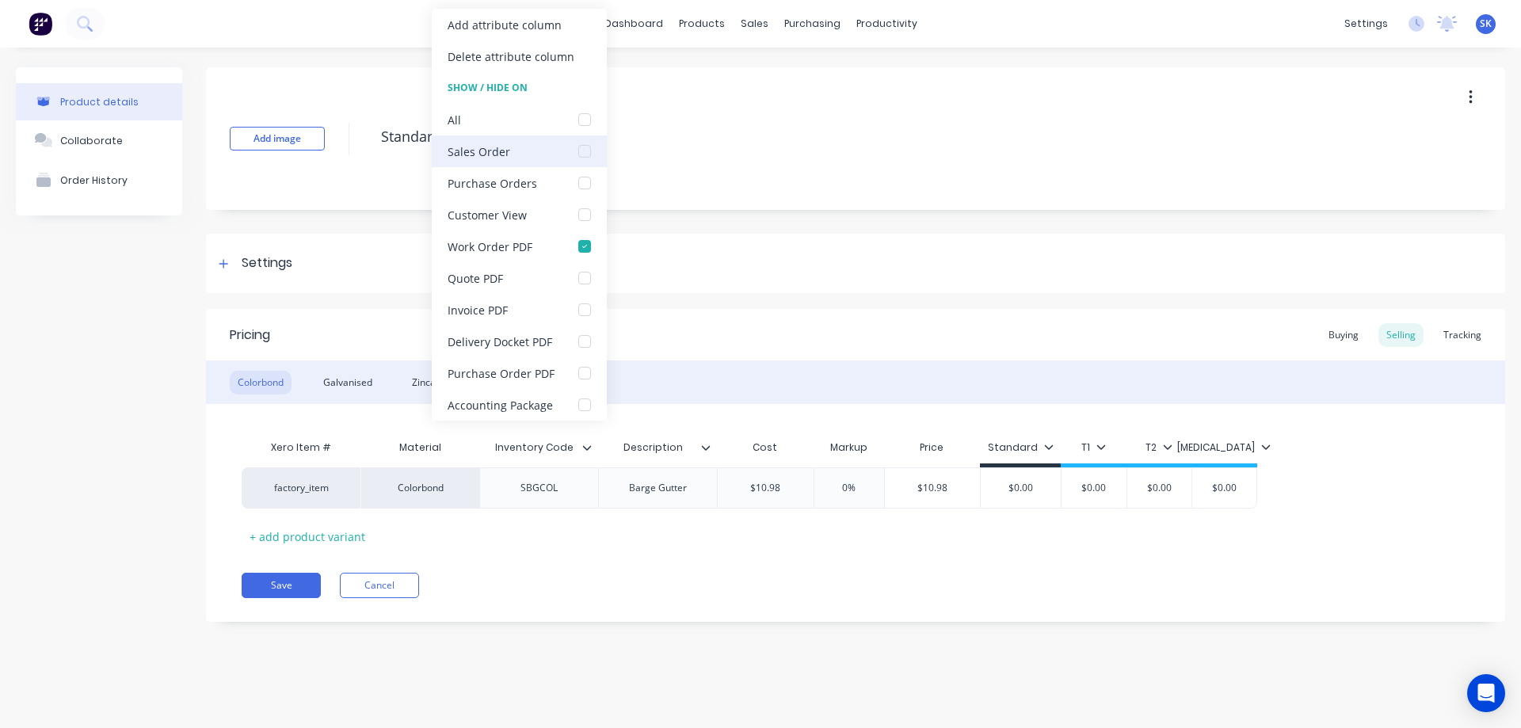
click at [578, 154] on div at bounding box center [585, 151] width 32 height 32
click at [583, 124] on div at bounding box center [585, 120] width 32 height 32
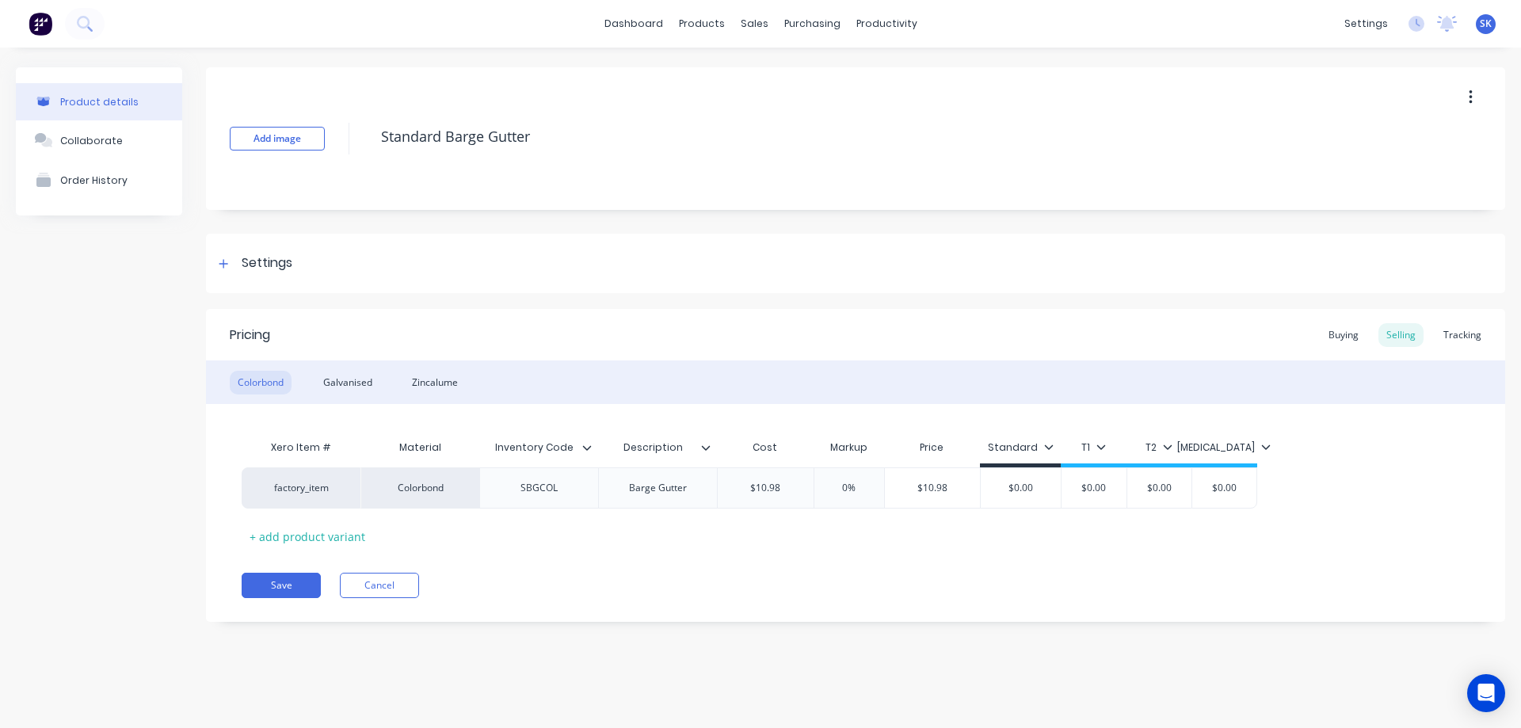
click at [587, 551] on div "Pricing Buying Selling Tracking Colorbond Galvanised Zincalume Xero Item # Mate…" at bounding box center [855, 465] width 1299 height 313
click at [355, 379] on div "Galvanised" at bounding box center [347, 383] width 65 height 24
click at [593, 448] on div at bounding box center [594, 448] width 10 height 14
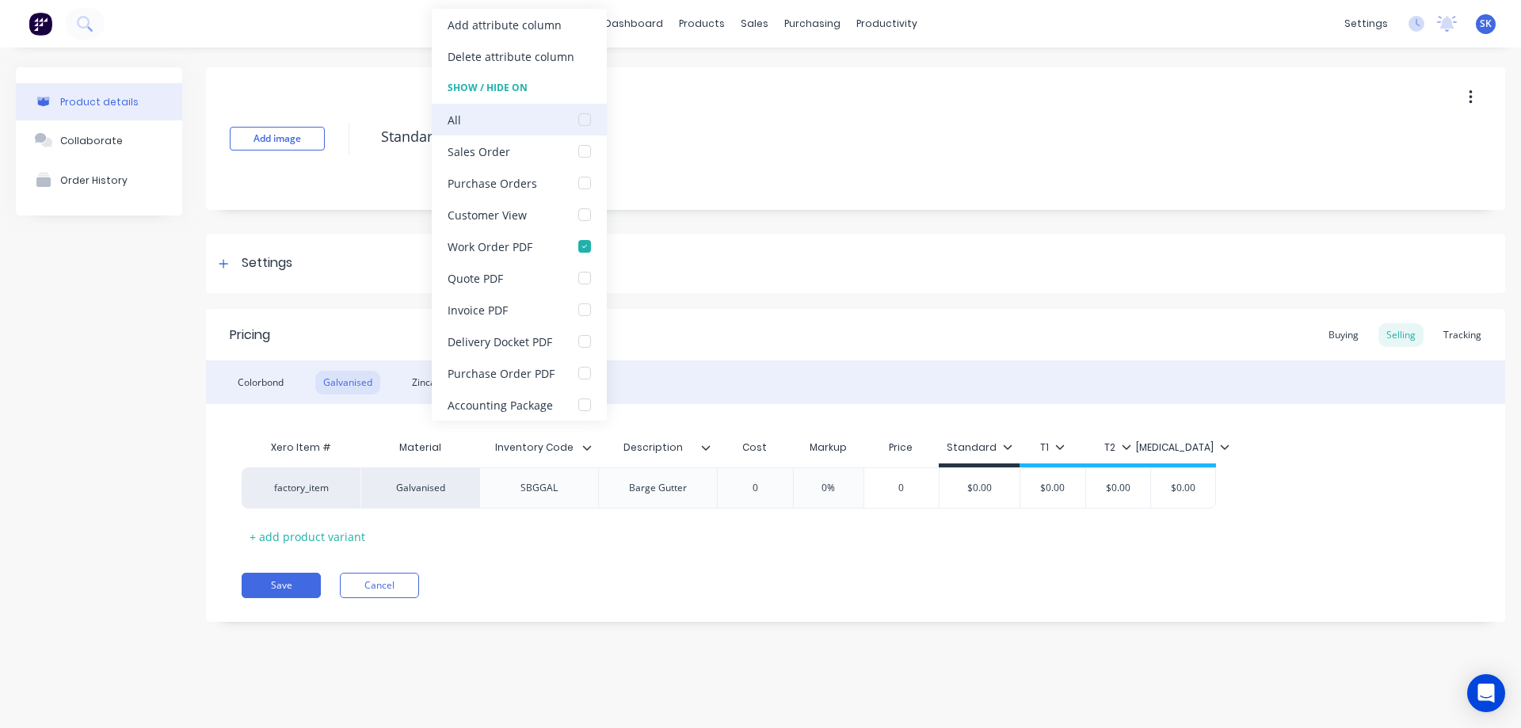
click at [578, 120] on div at bounding box center [585, 120] width 32 height 32
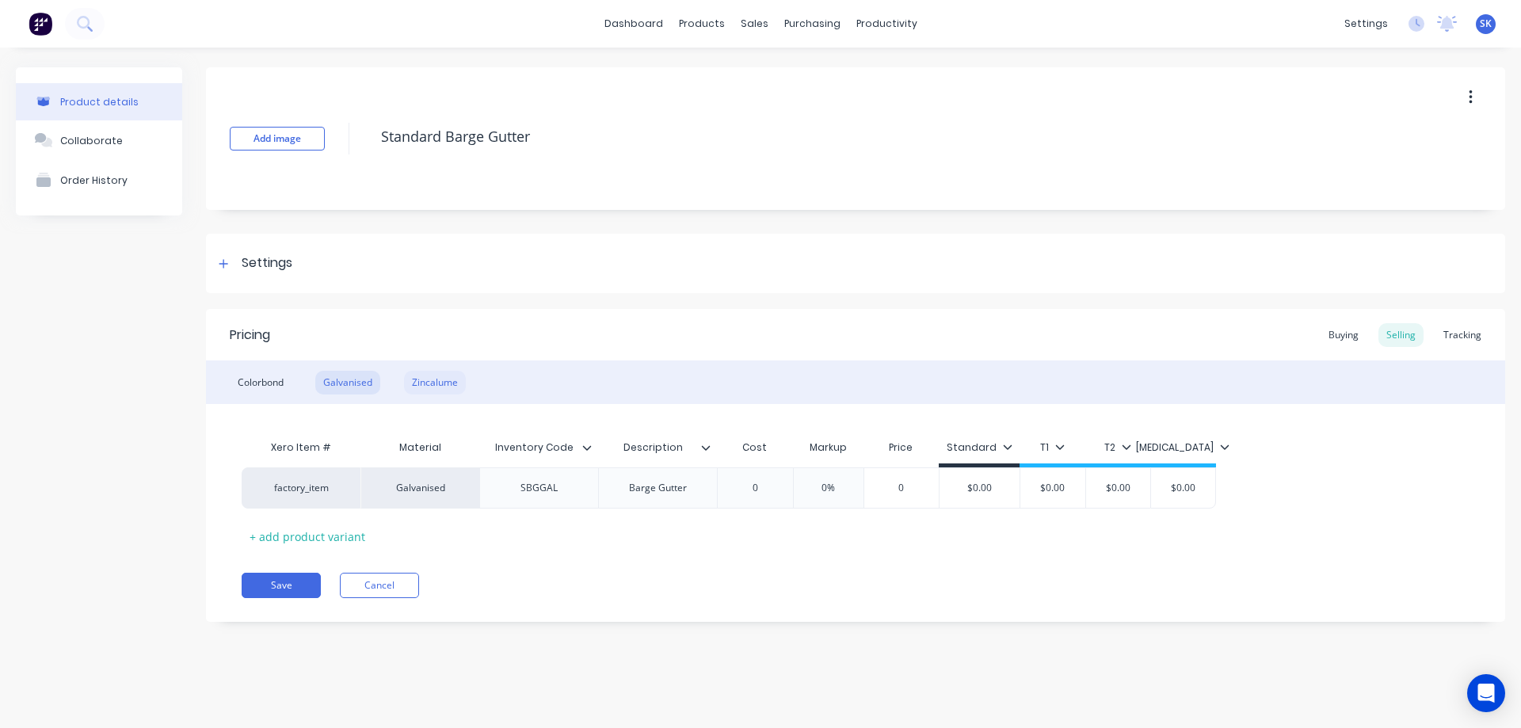
click at [415, 390] on div "Zincalume" at bounding box center [435, 383] width 62 height 24
click at [430, 378] on div "Zincalume" at bounding box center [435, 383] width 62 height 24
click at [593, 449] on div at bounding box center [594, 448] width 10 height 14
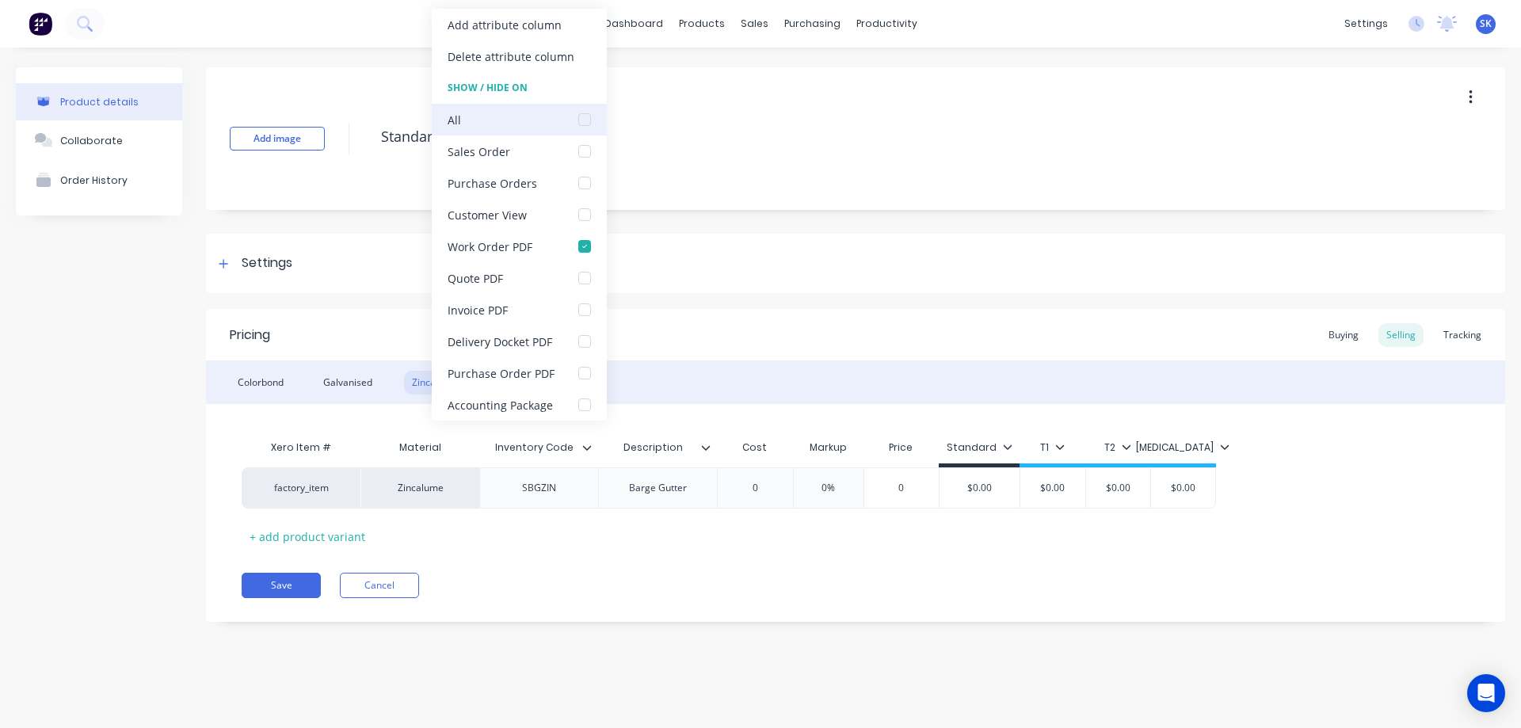
click at [573, 123] on div at bounding box center [585, 120] width 32 height 32
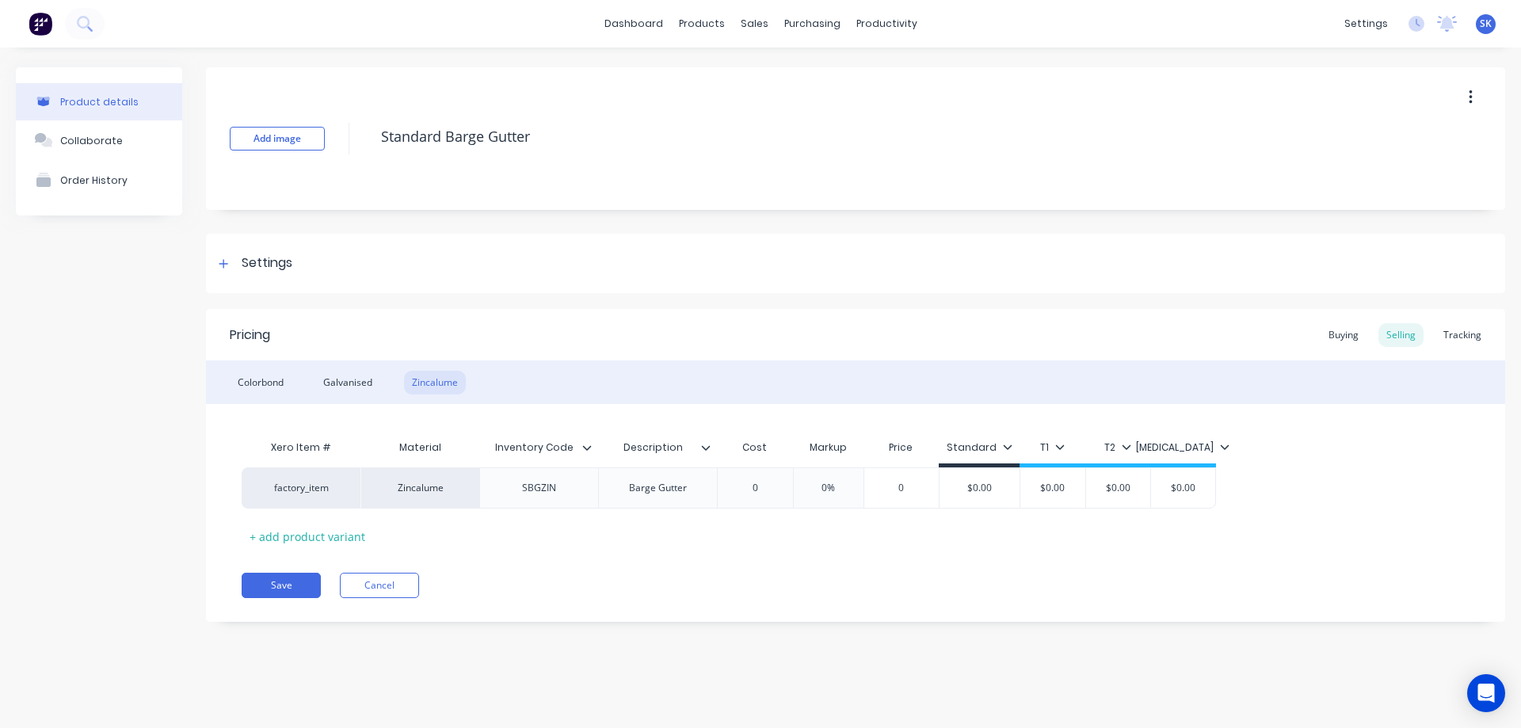
click at [616, 578] on div "Save Cancel" at bounding box center [874, 585] width 1264 height 25
click at [265, 375] on div "Colorbond" at bounding box center [261, 383] width 62 height 24
click at [289, 575] on button "Save" at bounding box center [281, 585] width 79 height 25
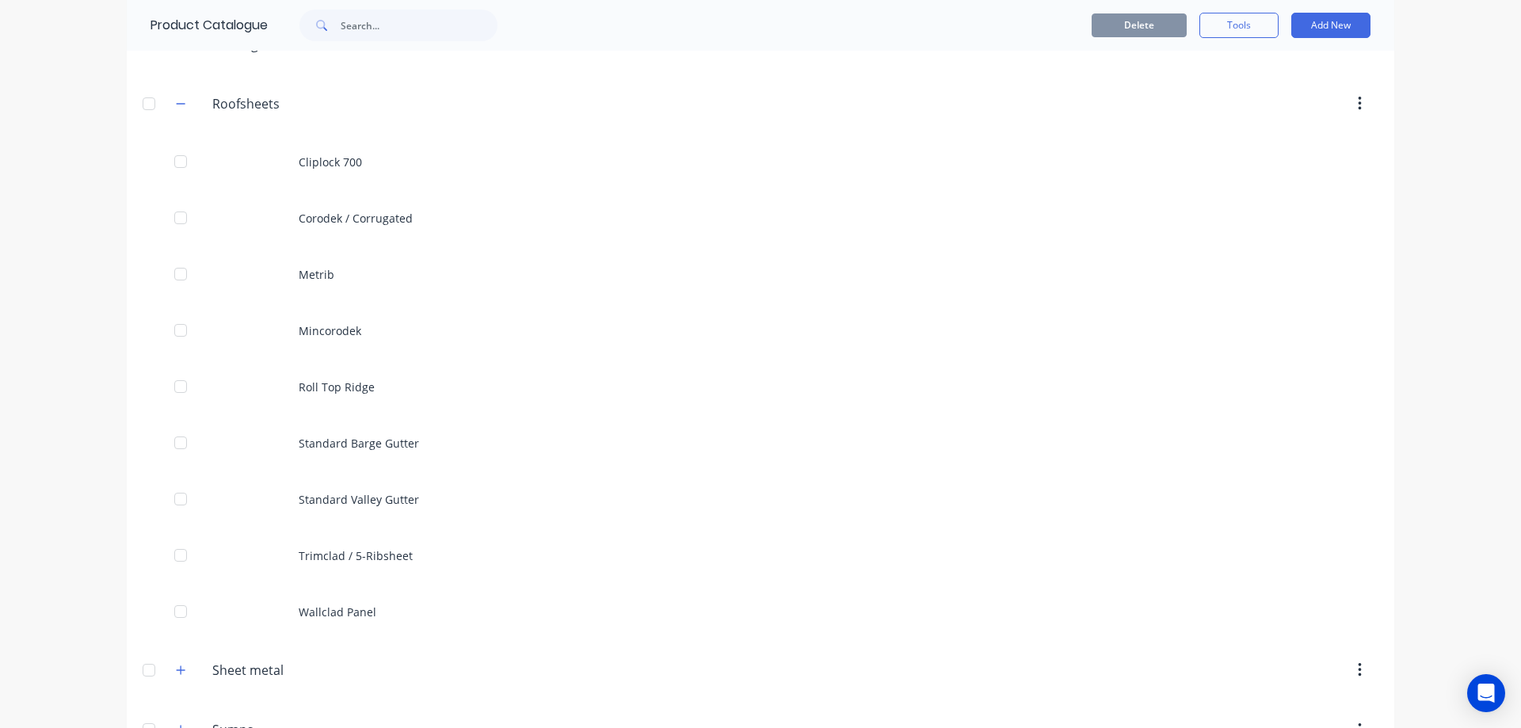
scroll to position [1029, 0]
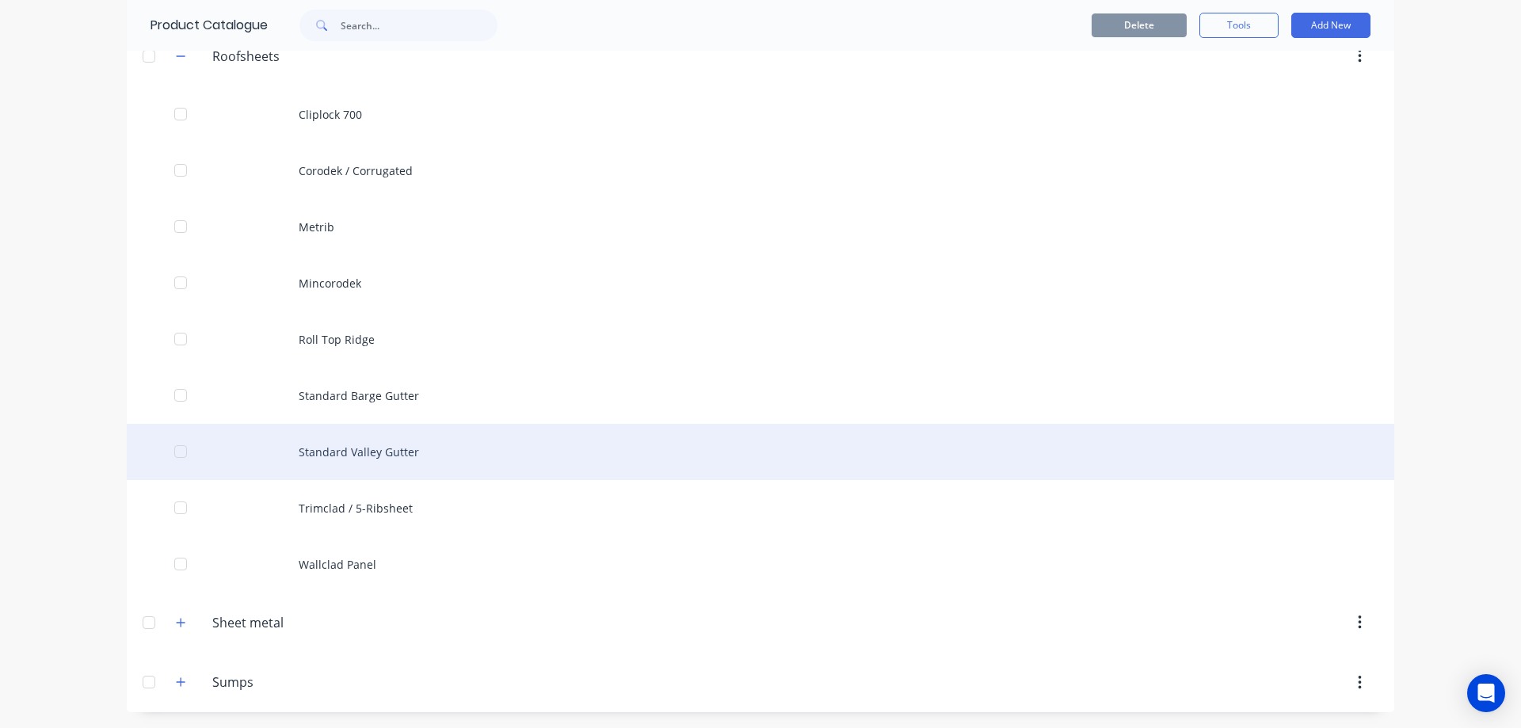
click at [318, 460] on div "Standard Valley Gutter" at bounding box center [761, 452] width 1268 height 56
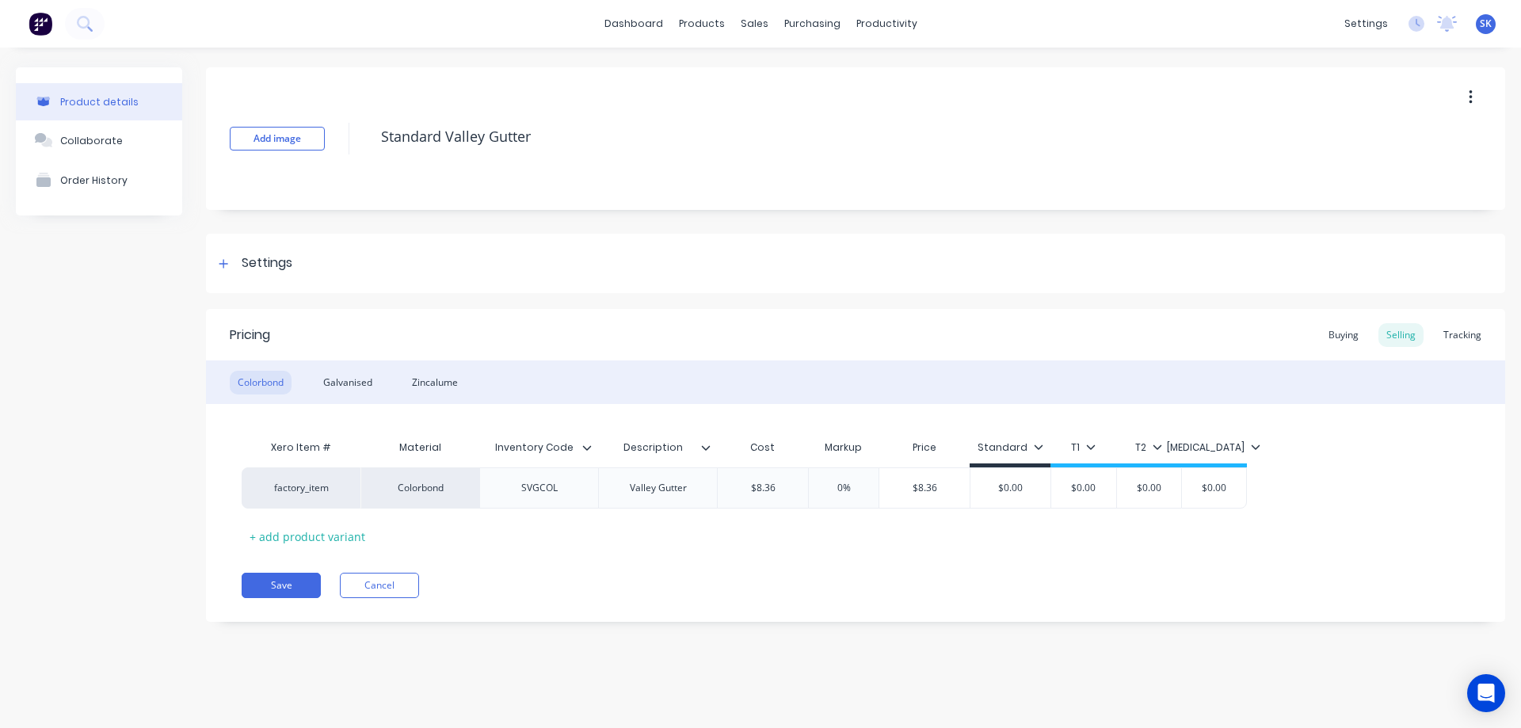
type textarea "x"
type input "Inventory Code"
click at [582, 453] on input "Inventory Code" at bounding box center [533, 448] width 109 height 14
click at [585, 451] on icon at bounding box center [587, 448] width 10 height 10
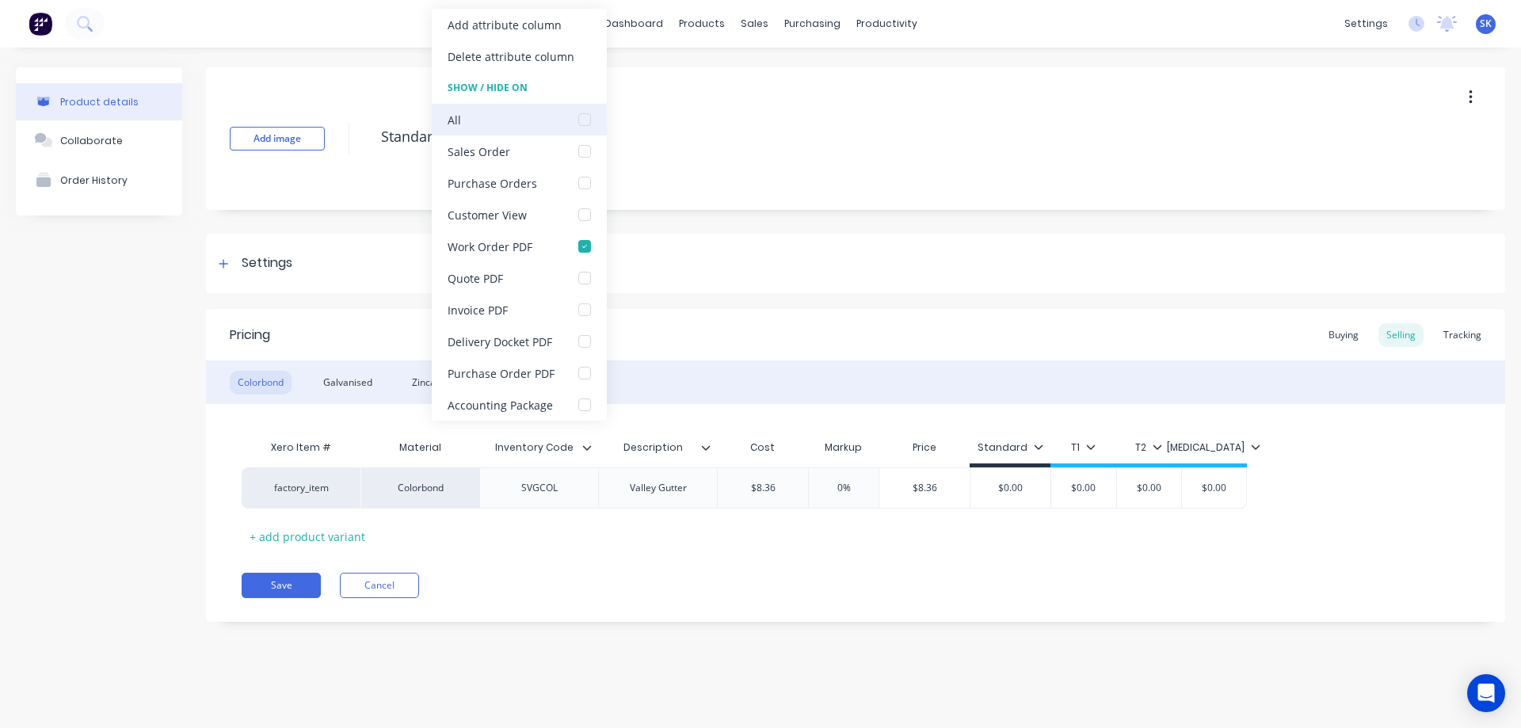
click at [578, 122] on div at bounding box center [585, 120] width 32 height 32
click at [334, 380] on div "Galvanised" at bounding box center [347, 383] width 65 height 24
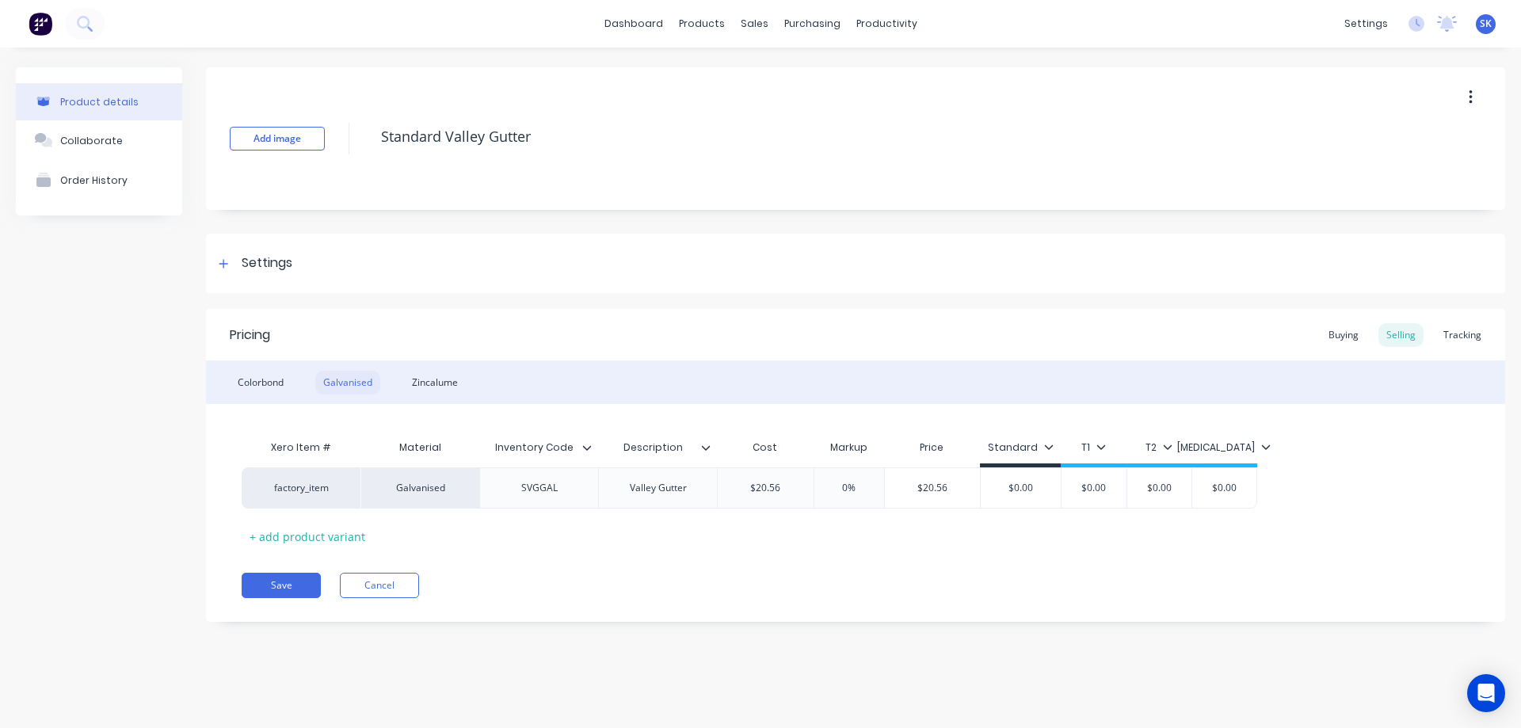
click at [347, 390] on div "Galvanised" at bounding box center [347, 383] width 65 height 24
click at [589, 450] on icon at bounding box center [587, 448] width 10 height 10
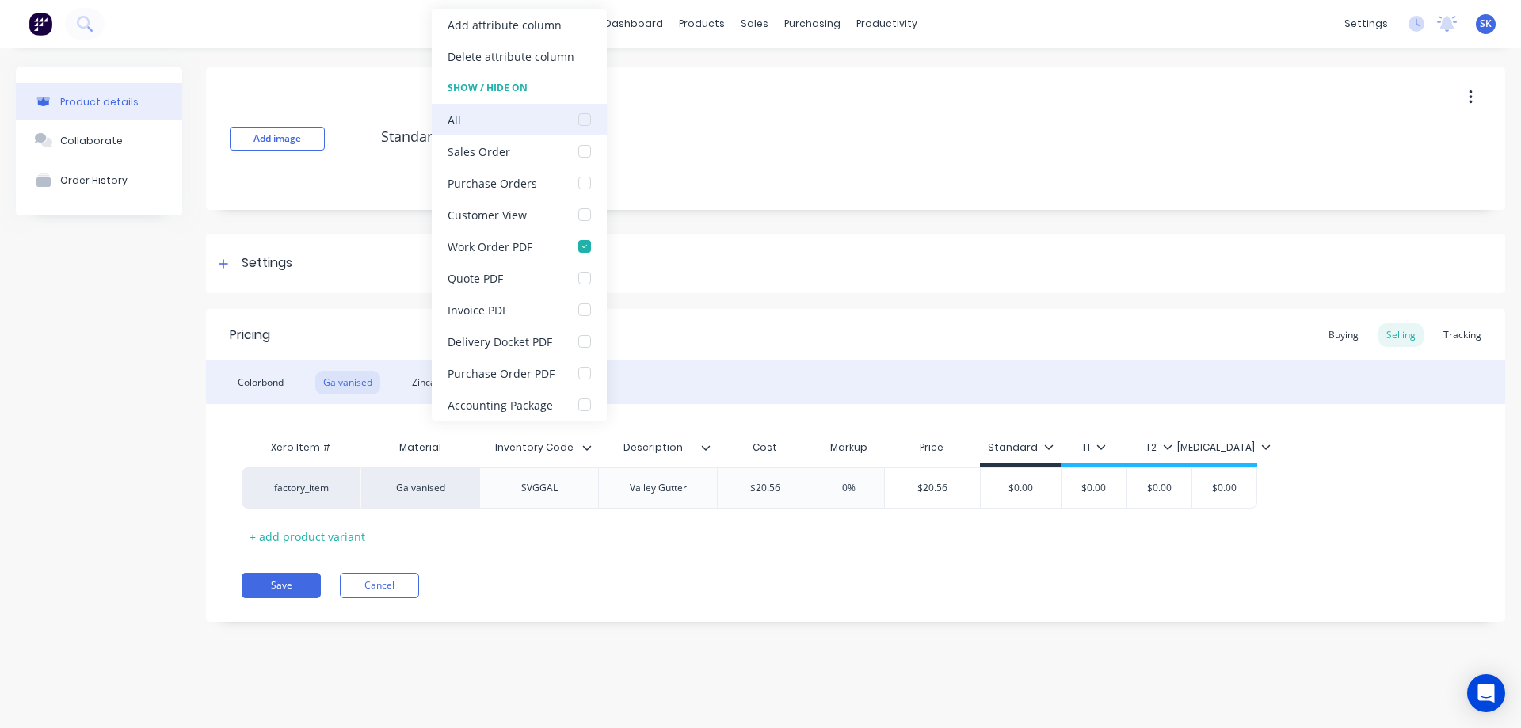
click at [578, 127] on div at bounding box center [585, 120] width 32 height 32
type textarea "x"
click at [421, 379] on div "Zincalume" at bounding box center [435, 383] width 62 height 24
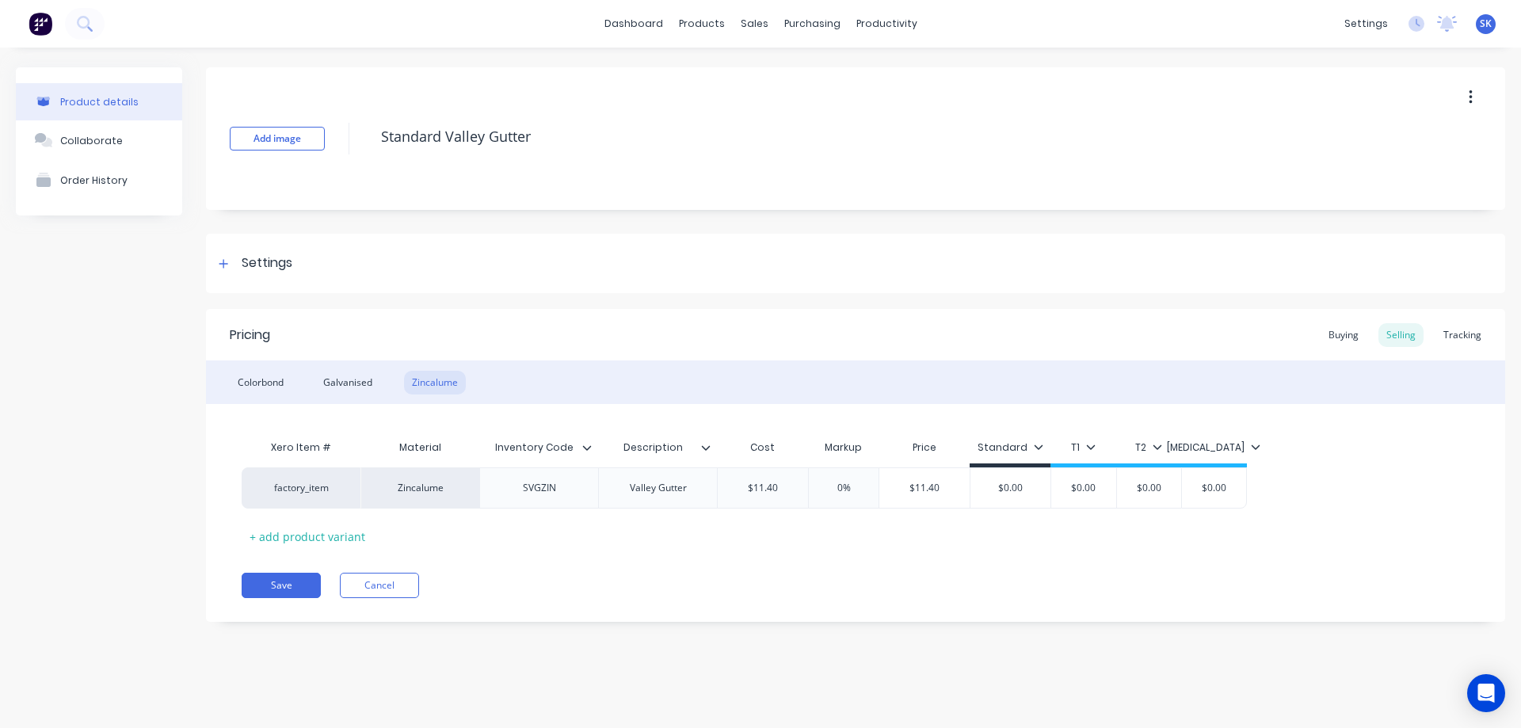
click at [588, 460] on div "Inventory Code" at bounding box center [533, 448] width 109 height 40
type input "Inventory Code"
click at [582, 450] on input "Inventory Code" at bounding box center [533, 448] width 109 height 14
click at [583, 447] on icon at bounding box center [587, 448] width 10 height 10
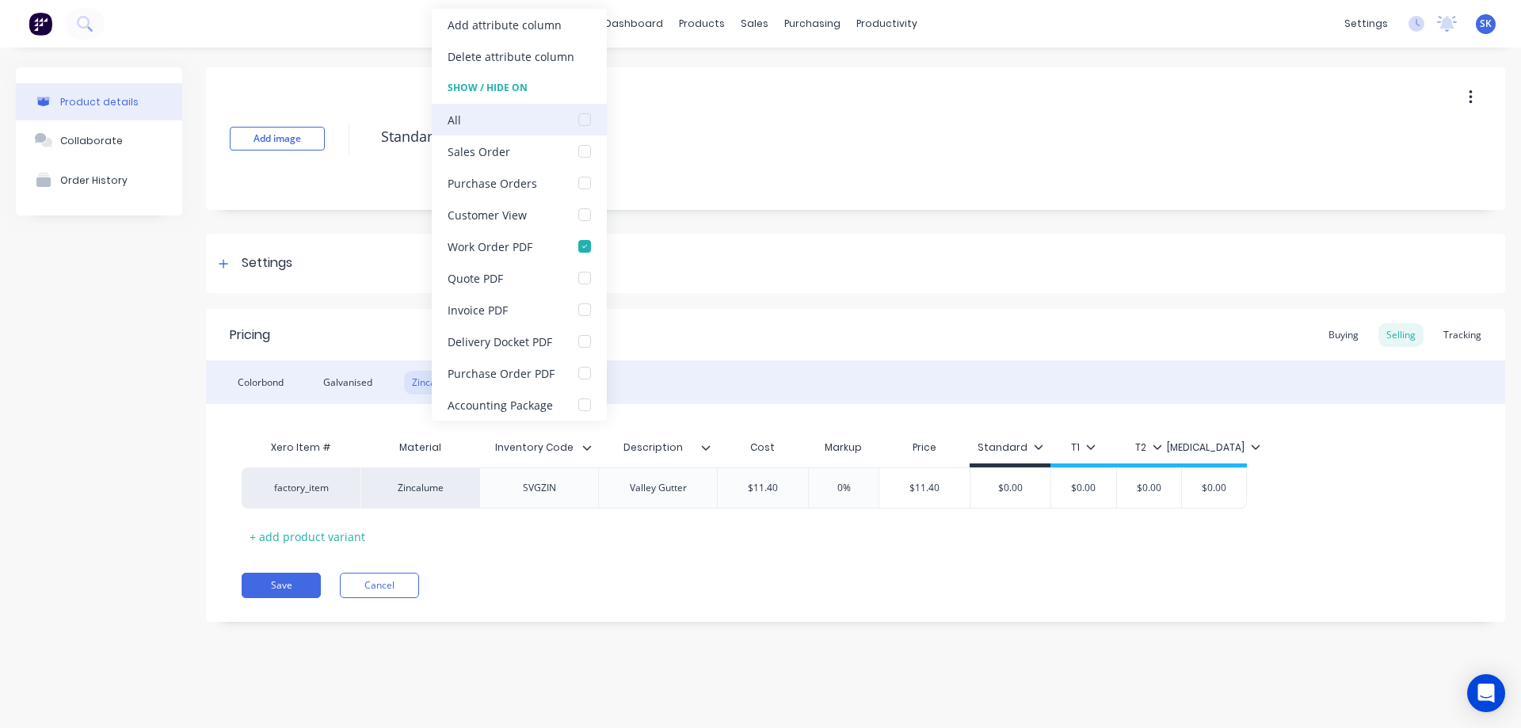
click at [576, 120] on div at bounding box center [585, 120] width 32 height 32
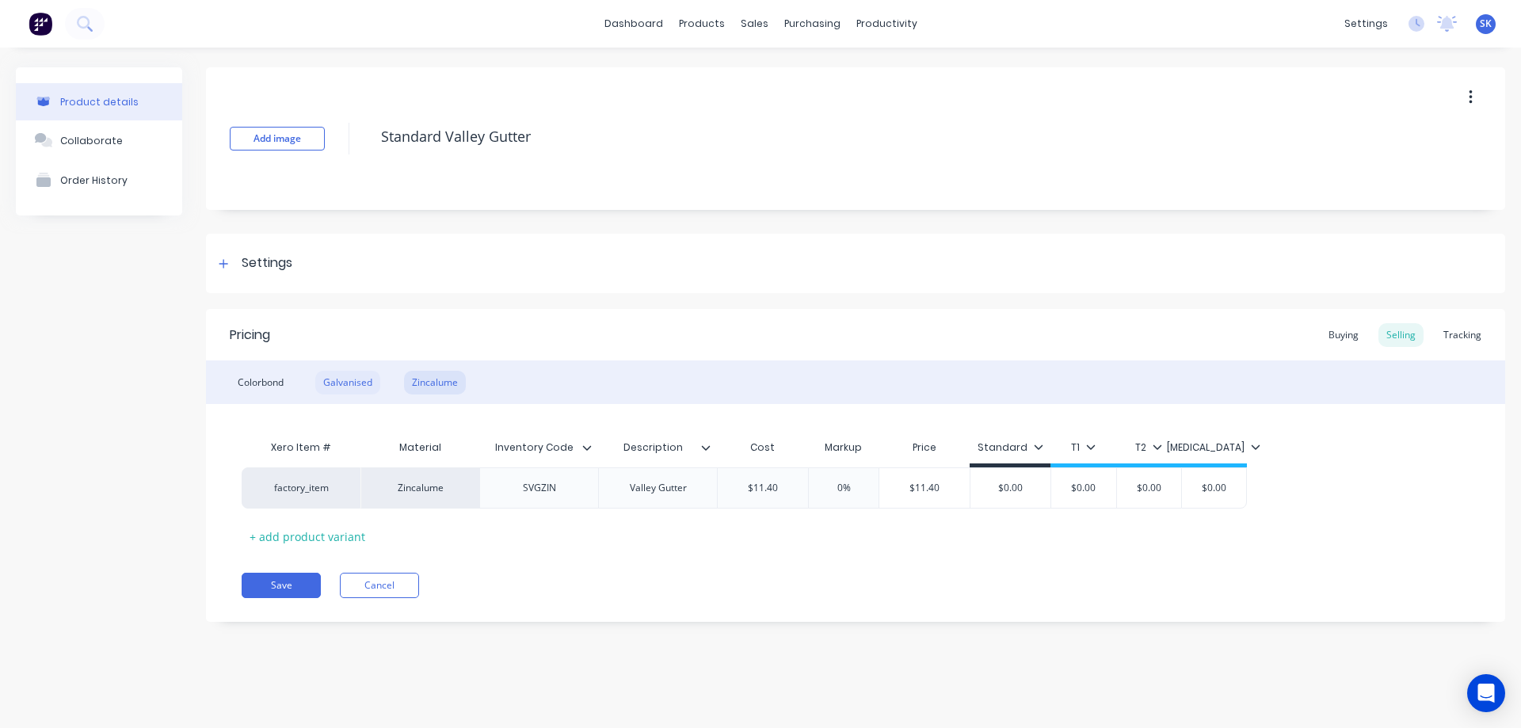
click at [370, 381] on div "Galvanised" at bounding box center [347, 383] width 65 height 24
click at [591, 452] on icon at bounding box center [587, 448] width 10 height 10
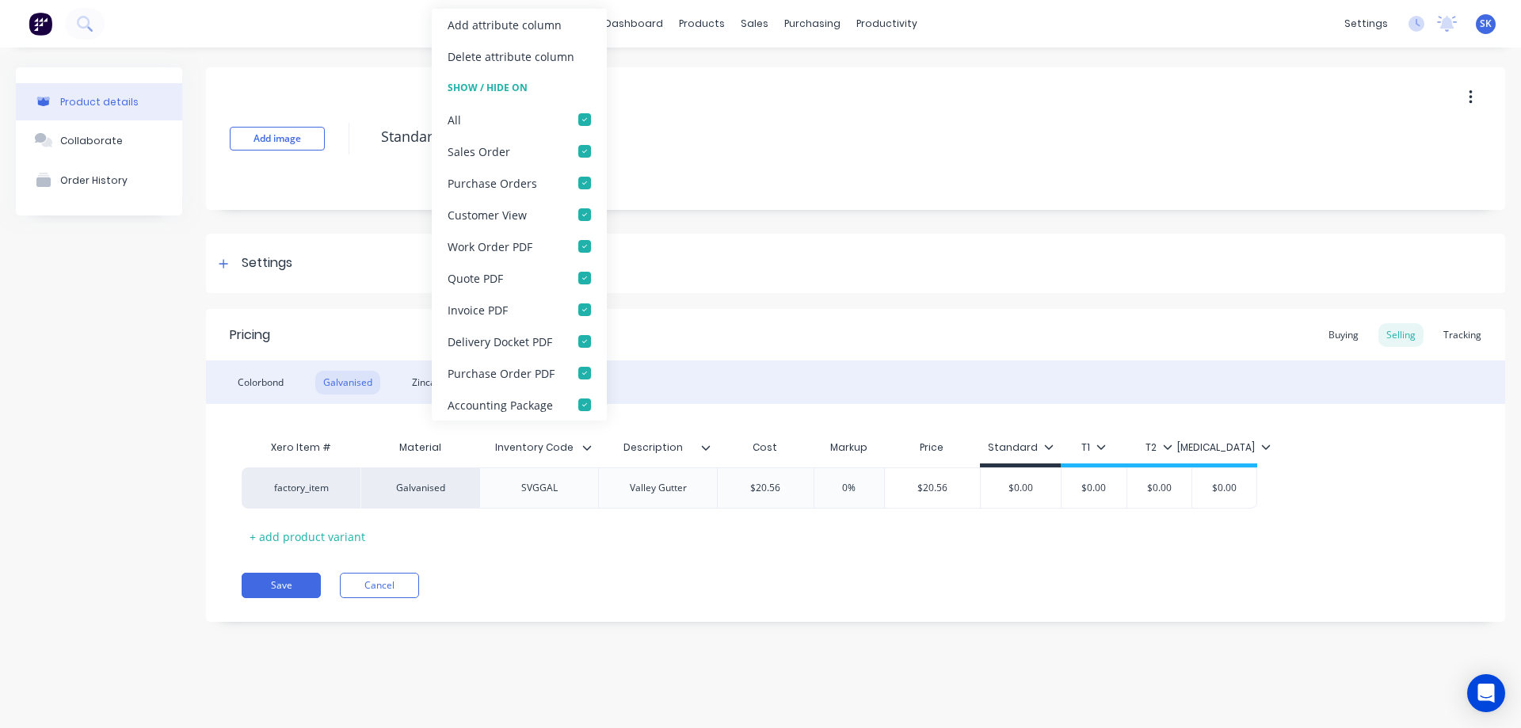
click at [580, 570] on div "Pricing Buying Selling Tracking Colorbond Galvanised Zincalume Xero Item # Mate…" at bounding box center [855, 465] width 1299 height 313
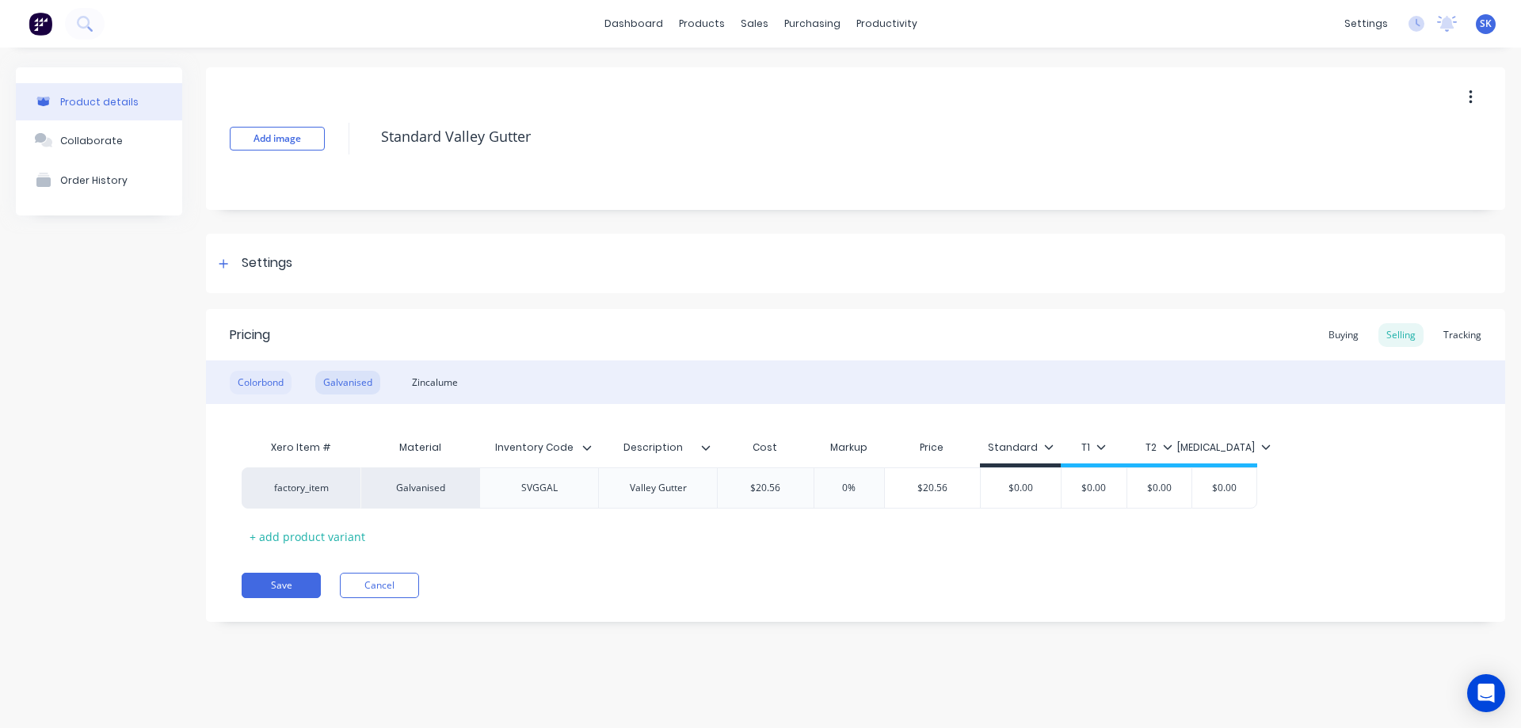
click at [252, 385] on div "Colorbond" at bounding box center [261, 383] width 62 height 24
click at [280, 587] on button "Save" at bounding box center [281, 585] width 79 height 25
type textarea "x"
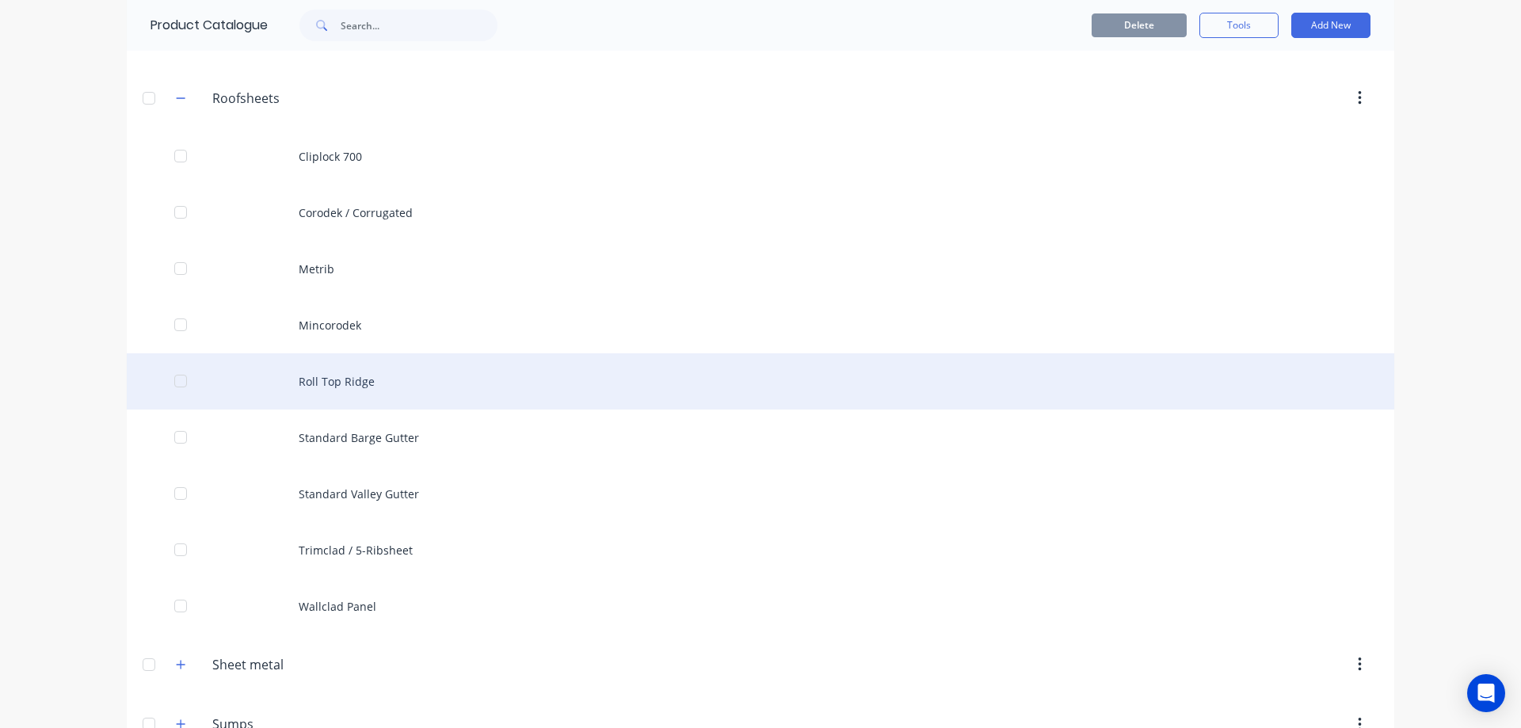
scroll to position [950, 0]
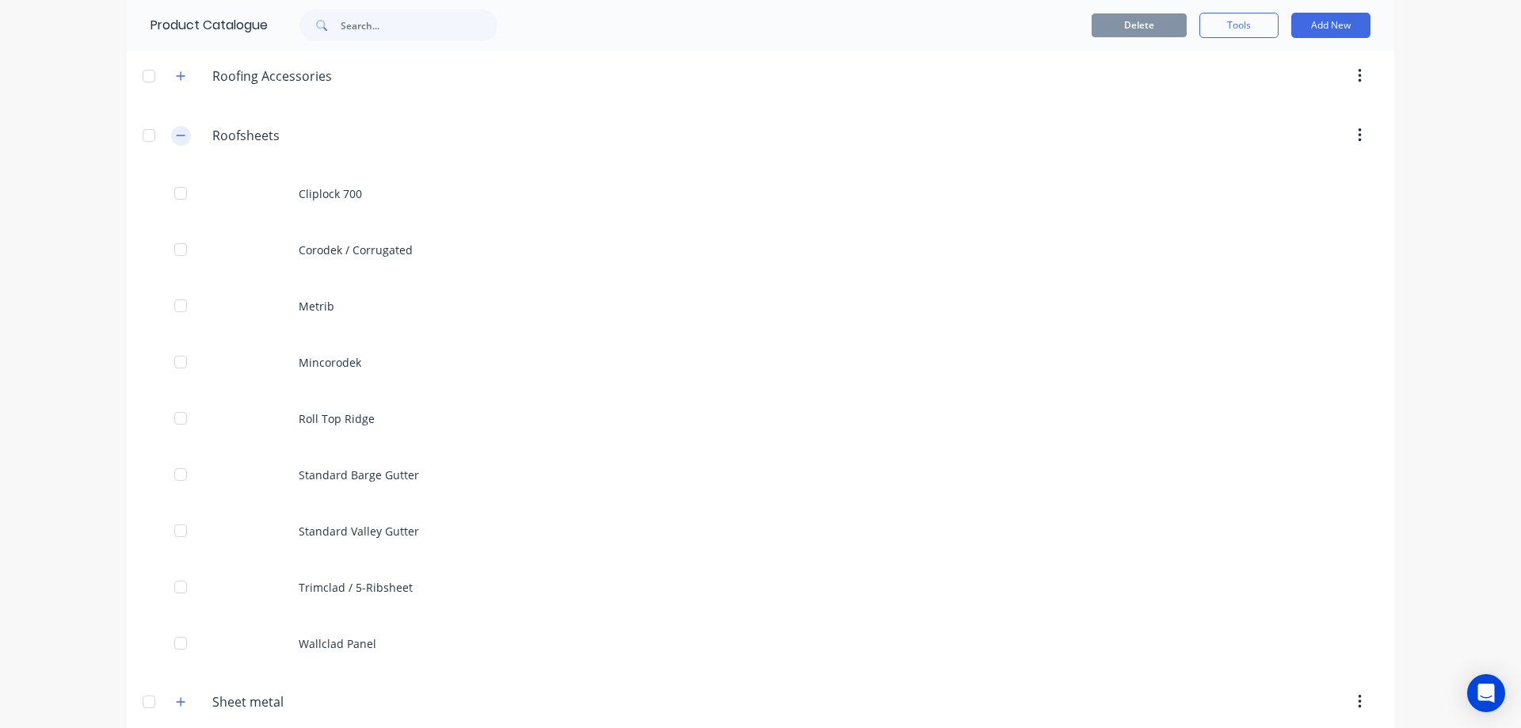
click at [173, 143] on button "button" at bounding box center [181, 136] width 20 height 20
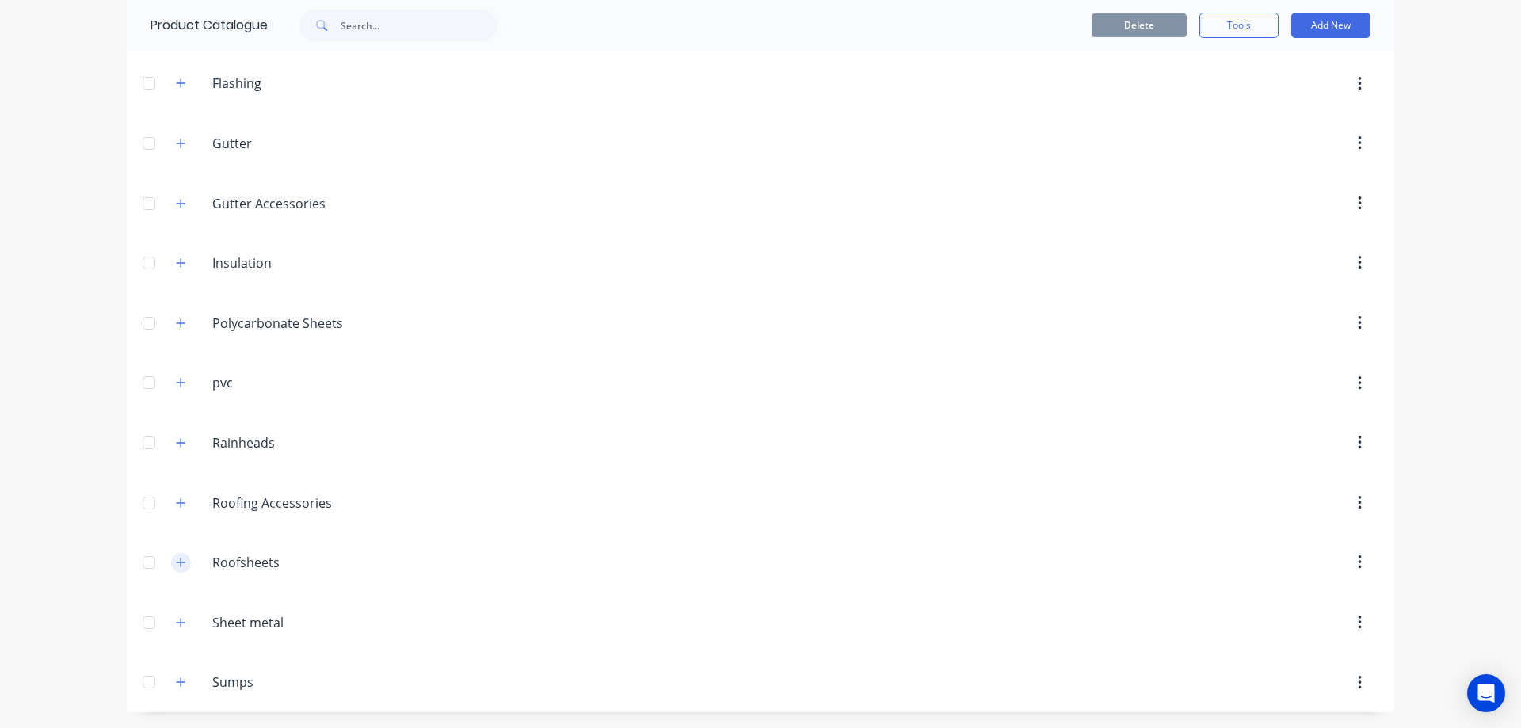
scroll to position [523, 0]
click at [171, 513] on span at bounding box center [181, 503] width 20 height 20
click at [176, 505] on icon "button" at bounding box center [181, 503] width 10 height 11
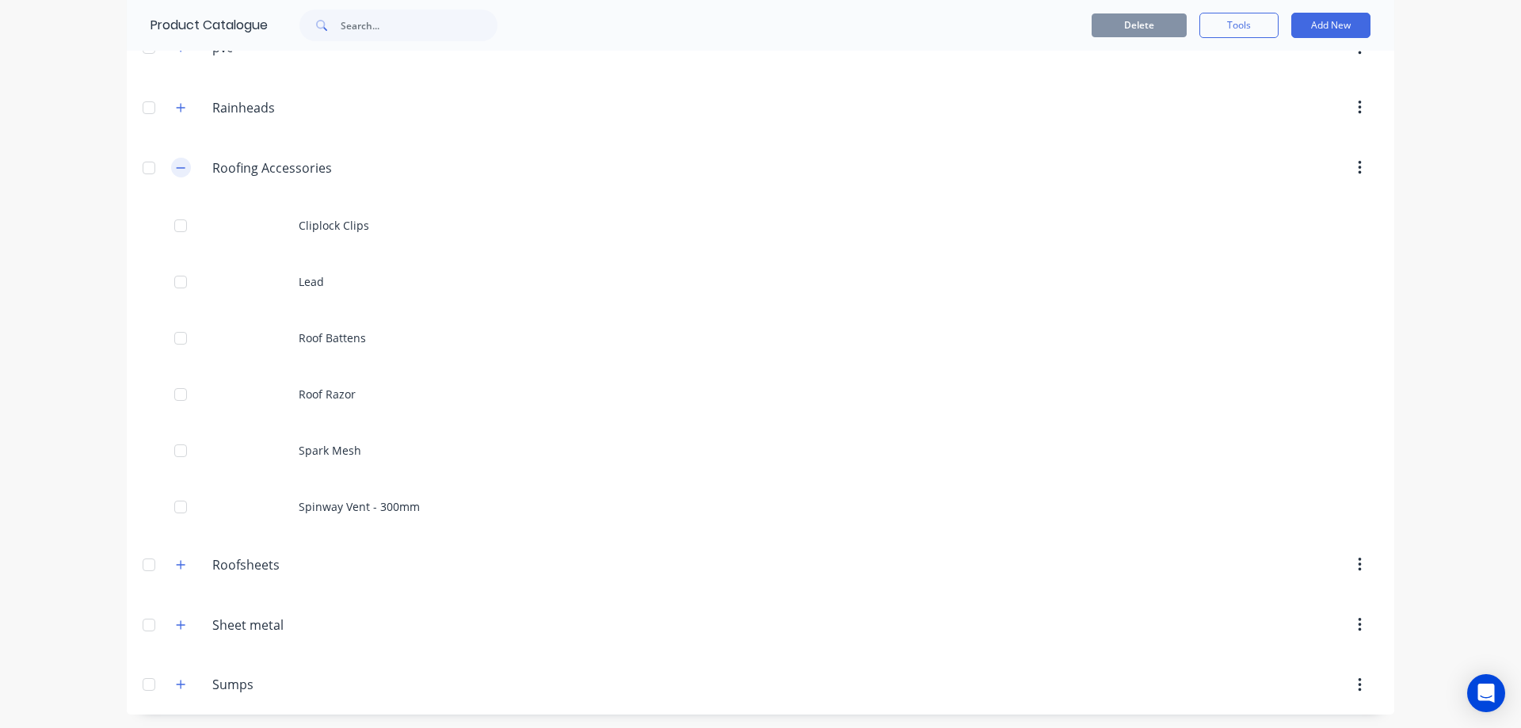
scroll to position [860, 0]
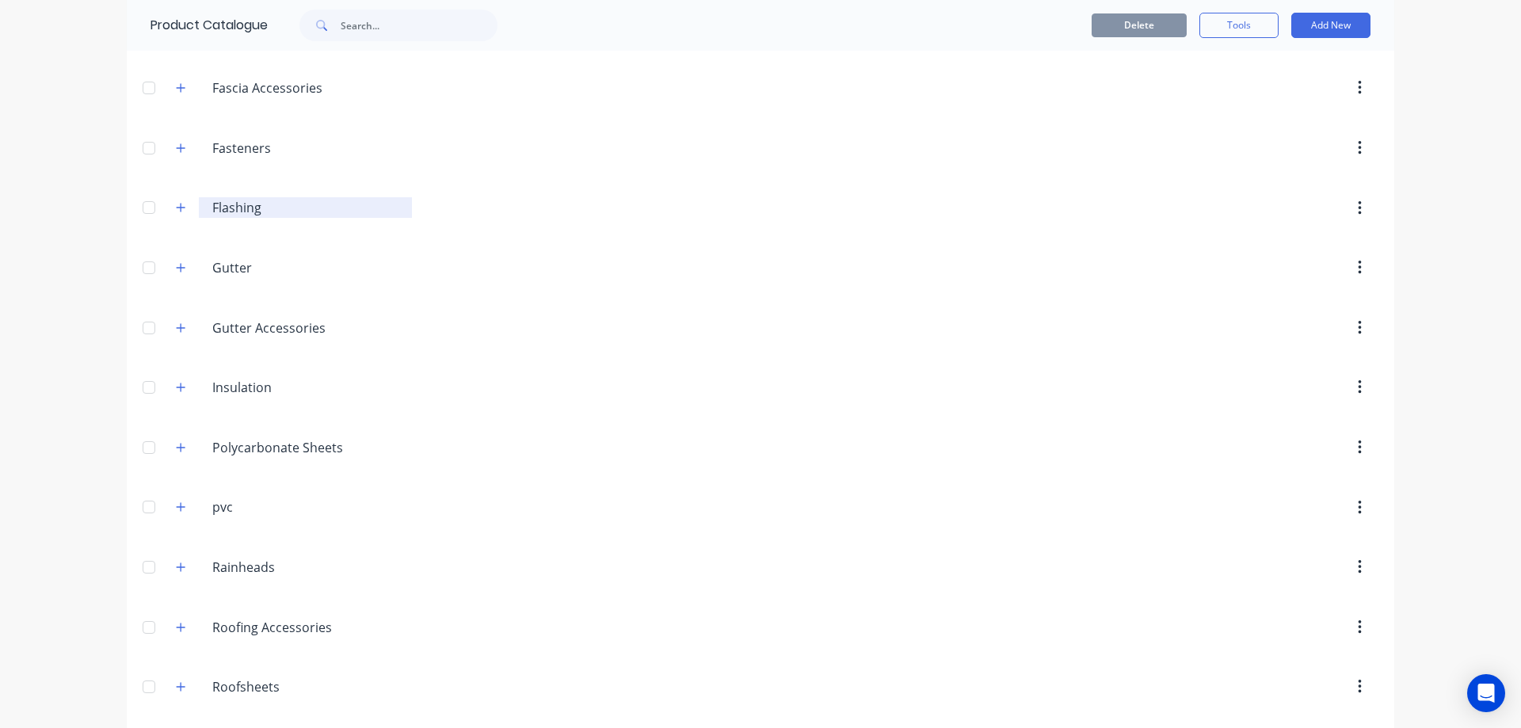
scroll to position [523, 0]
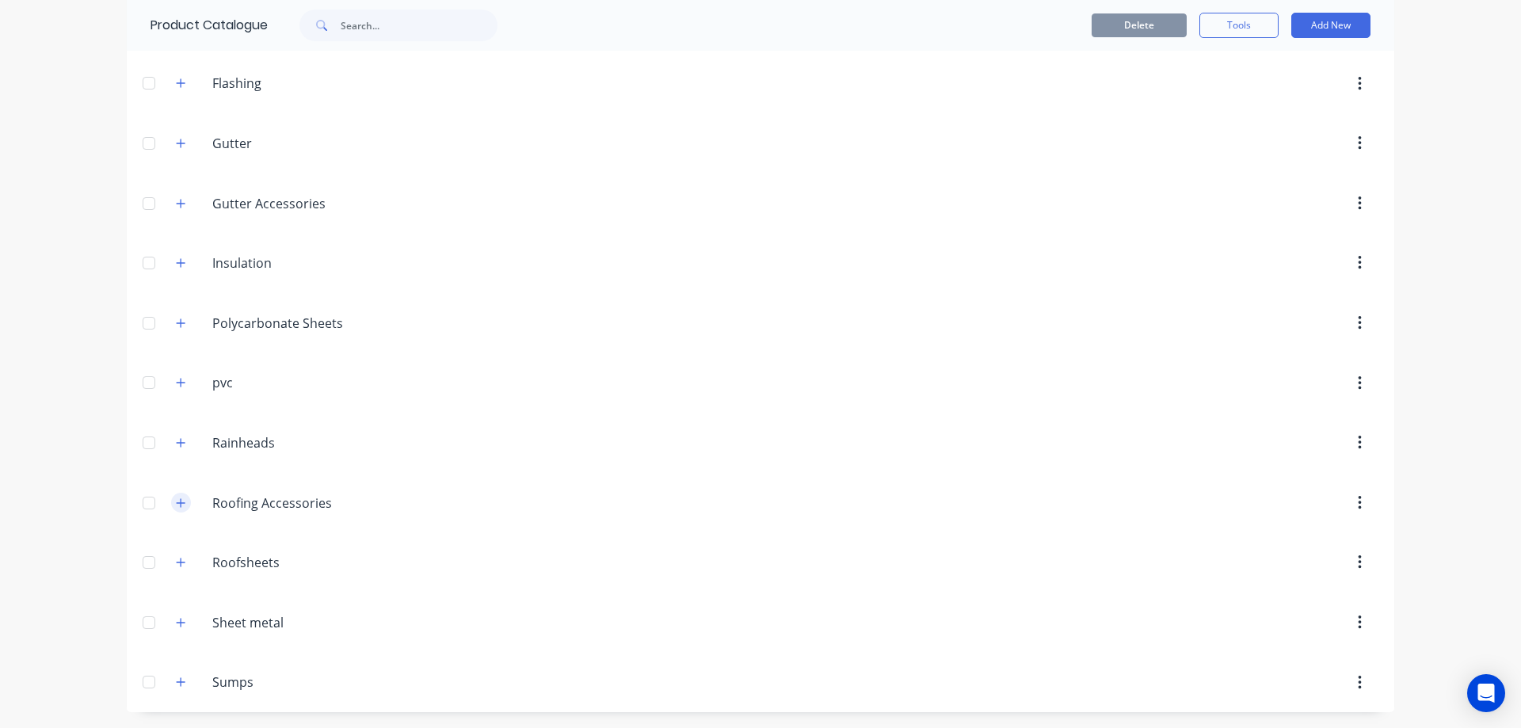
click at [177, 503] on icon "button" at bounding box center [181, 502] width 9 height 9
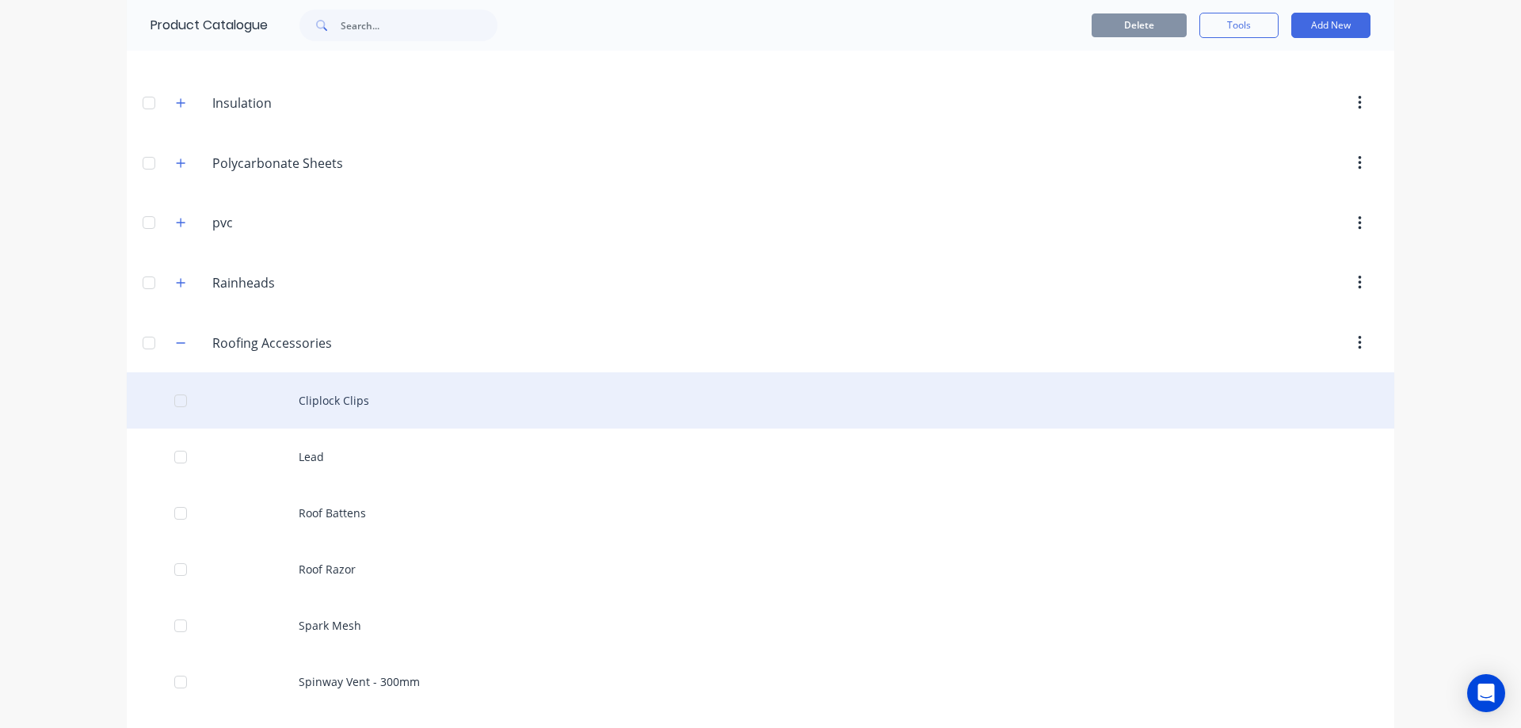
scroll to position [860, 0]
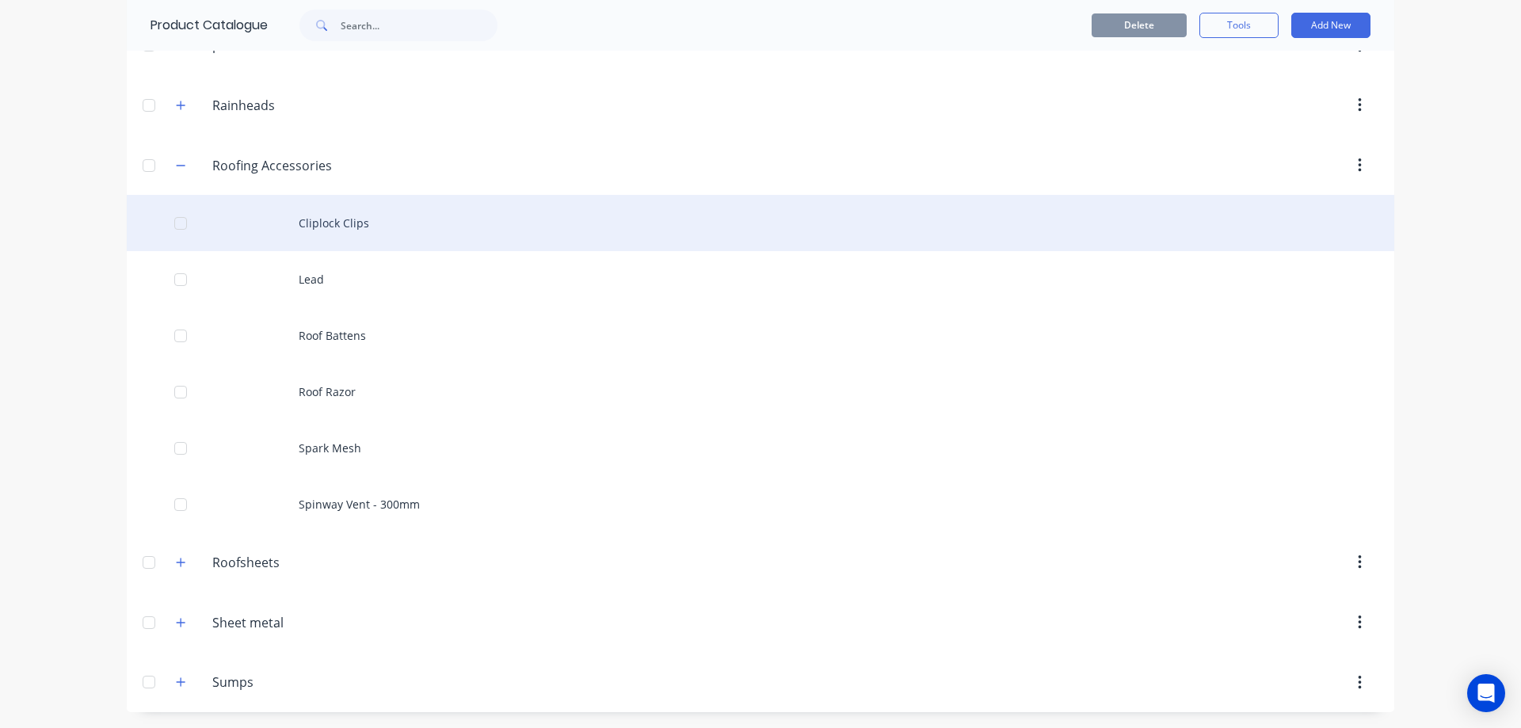
click at [324, 225] on div "Cliplock Clips" at bounding box center [761, 223] width 1268 height 56
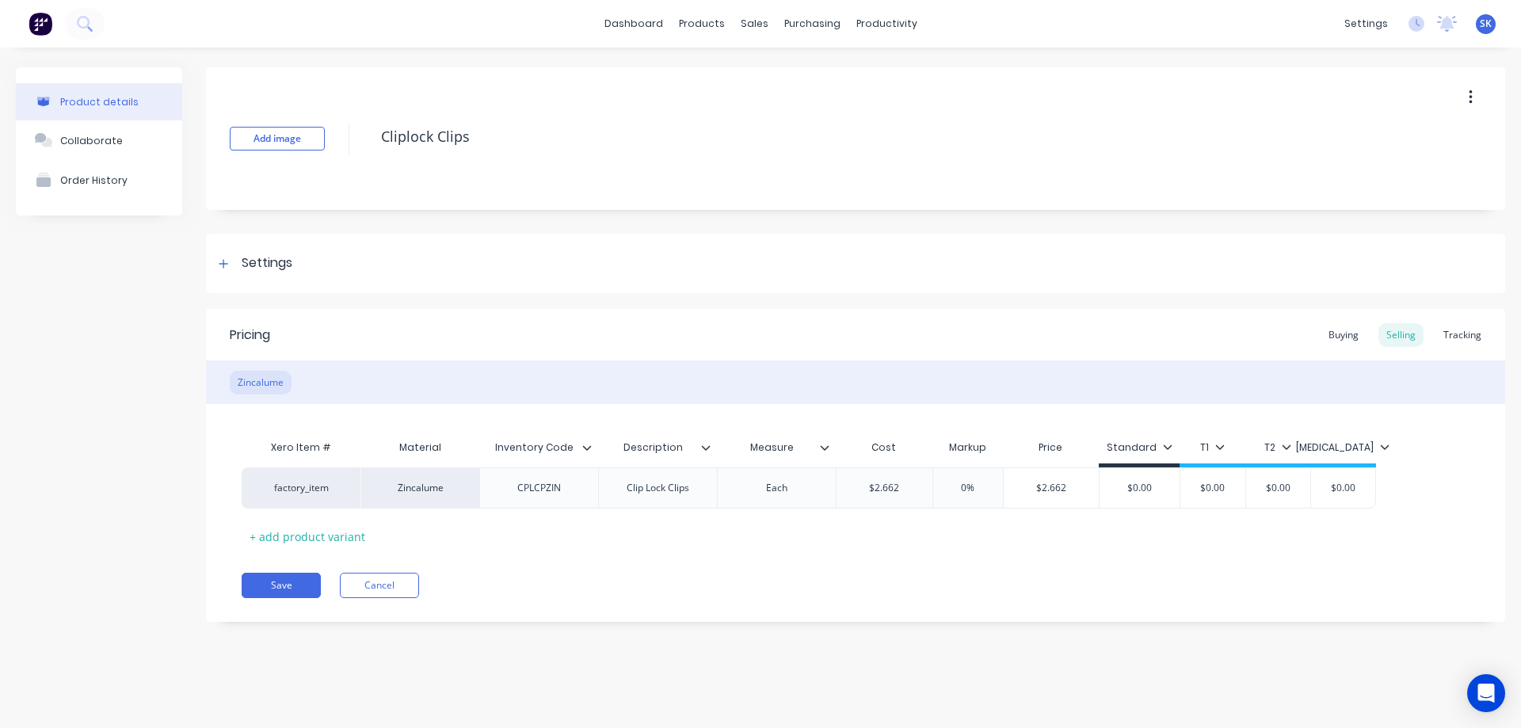
type textarea "x"
type input "$2.662"
click at [907, 486] on input "$2.662" at bounding box center [885, 488] width 96 height 14
type textarea "x"
type input "$2.66"
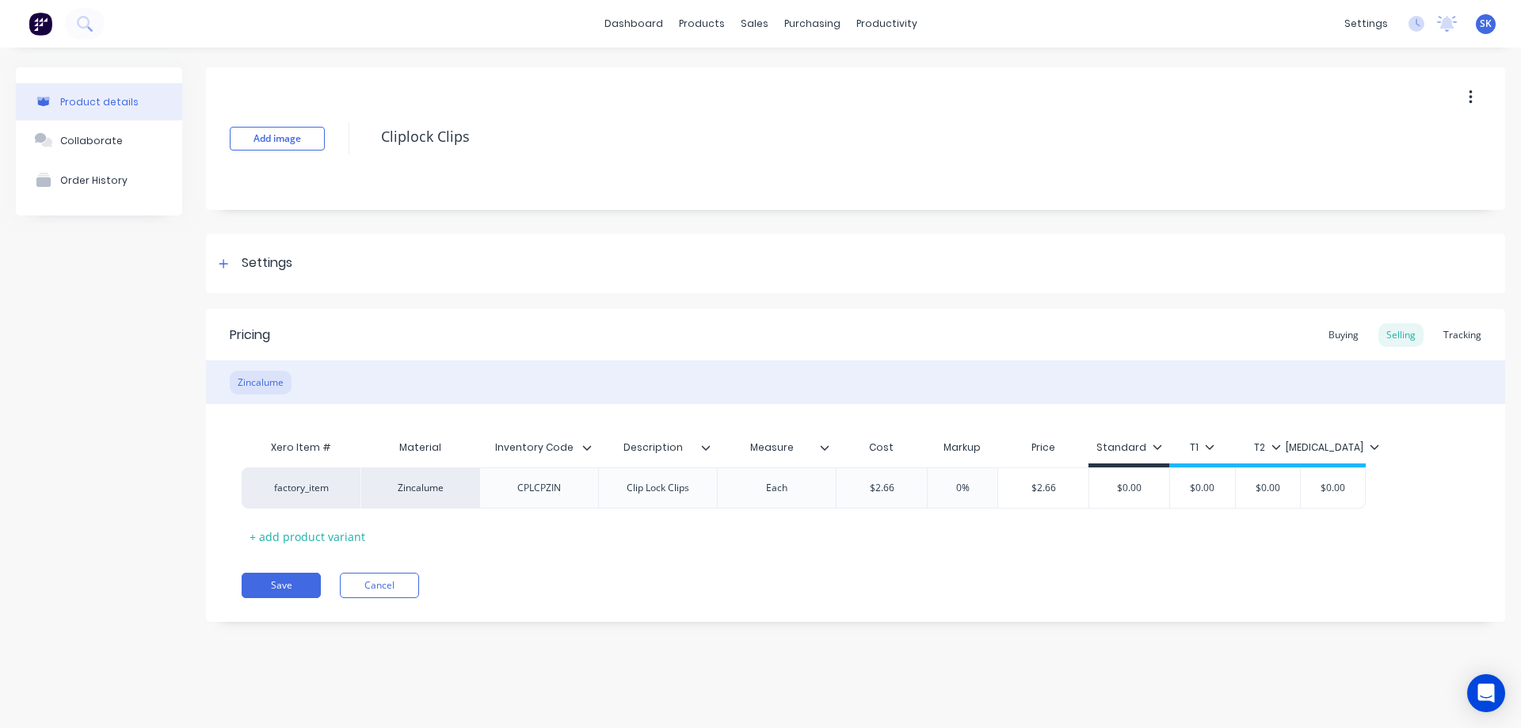
click at [884, 536] on div "Xero Item # Material Inventory Code Description Measure Cost Markup Price Stand…" at bounding box center [856, 490] width 1228 height 117
click at [284, 582] on button "Save" at bounding box center [281, 585] width 79 height 25
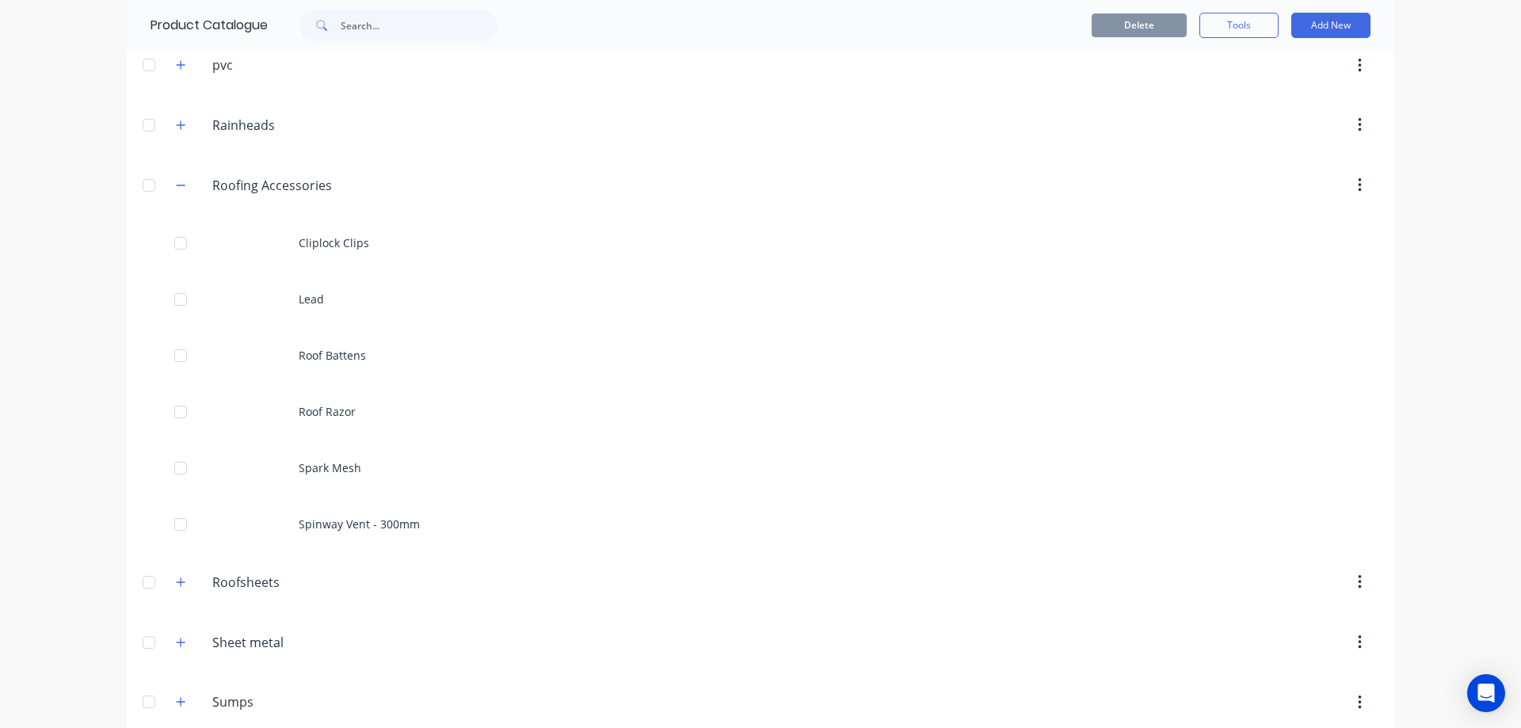
scroll to position [860, 0]
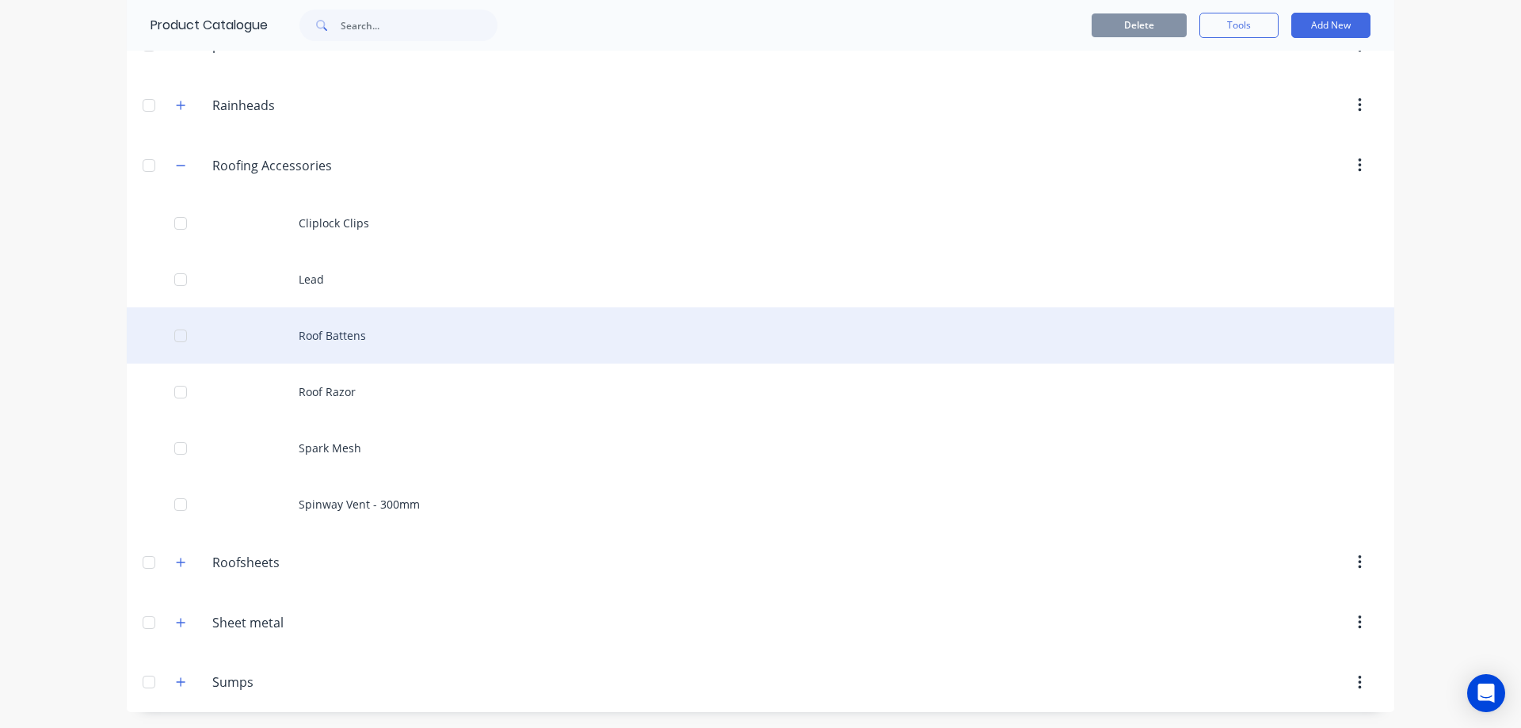
click at [333, 330] on div "Roof Battens" at bounding box center [761, 335] width 1268 height 56
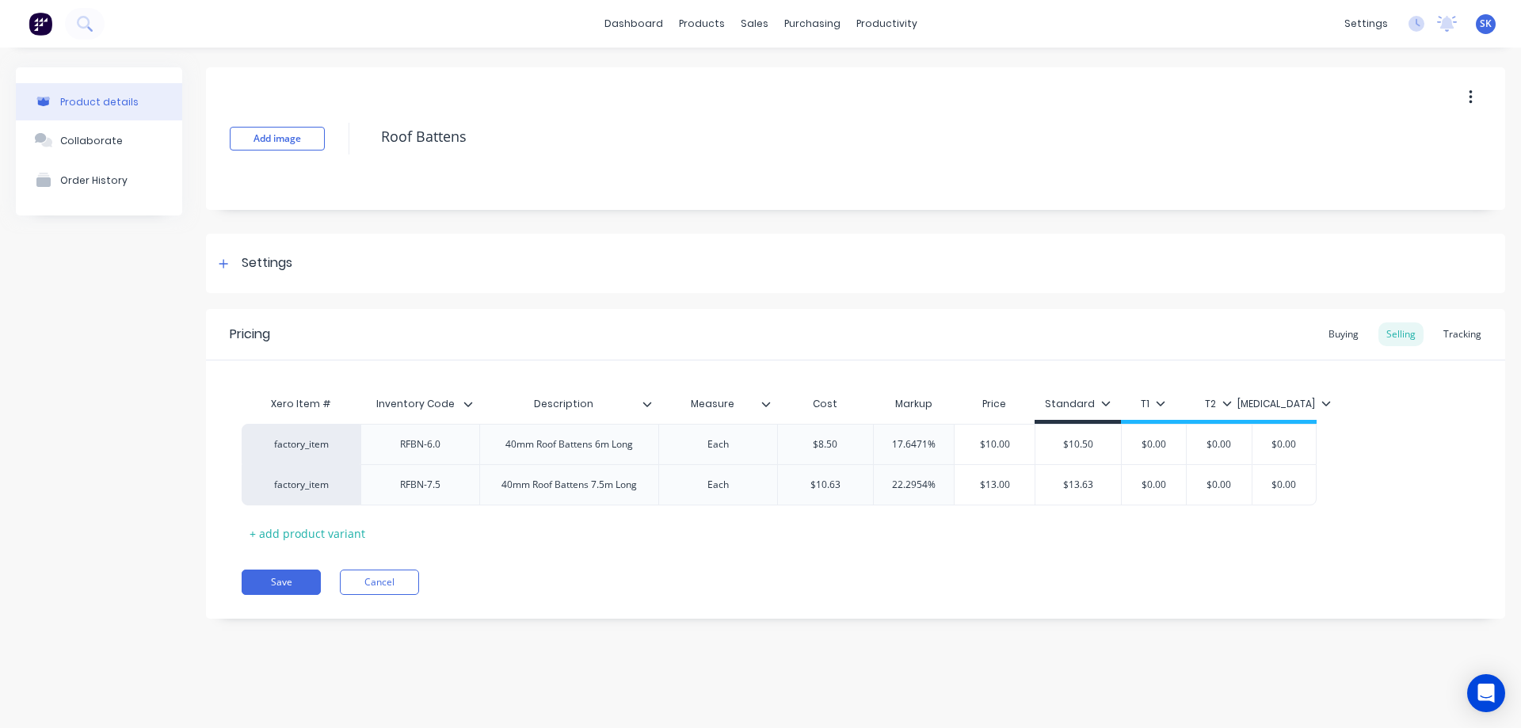
type textarea "x"
type input "17.6471%"
drag, startPoint x: 885, startPoint y: 441, endPoint x: 937, endPoint y: 448, distance: 52.8
click at [937, 448] on input "17.6471%" at bounding box center [914, 444] width 80 height 14
type textarea "x"
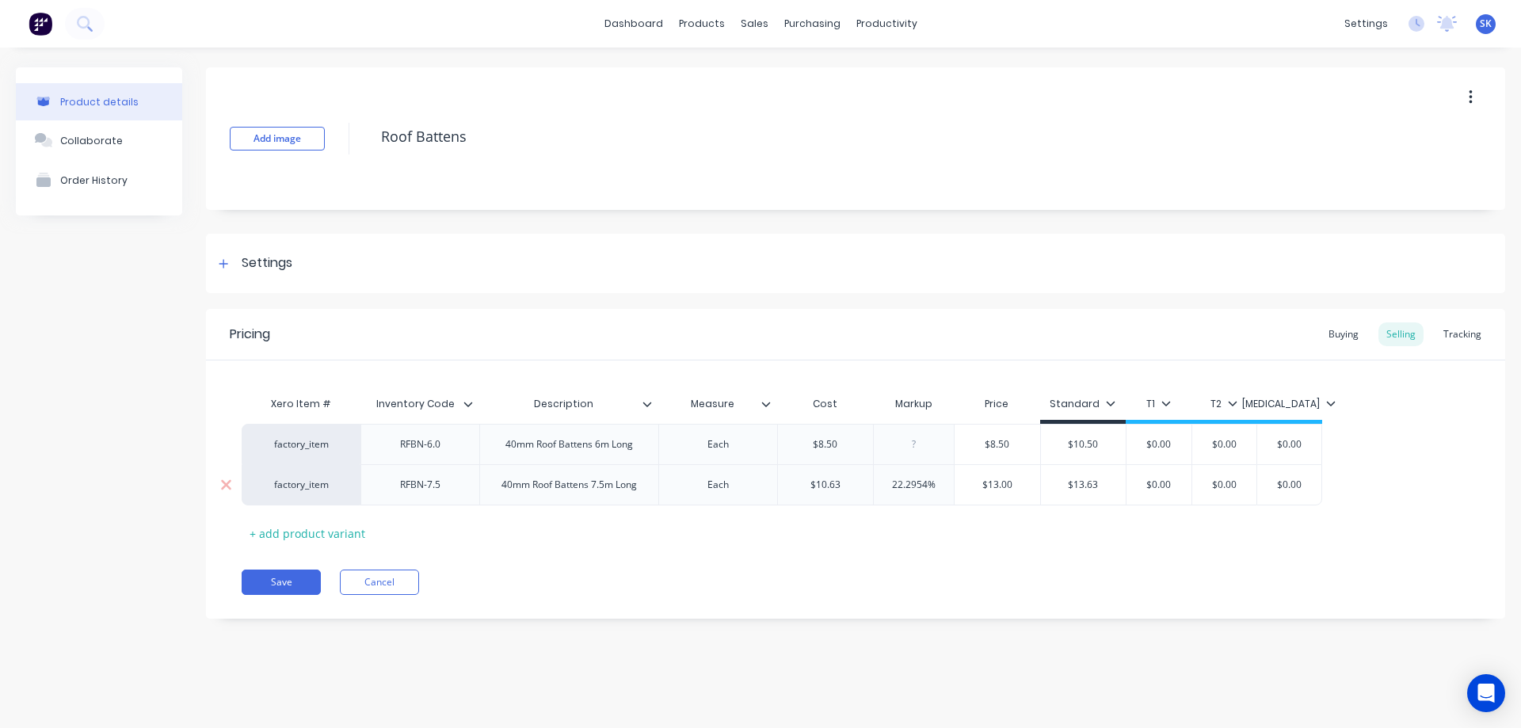
type input "22.2954%"
drag, startPoint x: 943, startPoint y: 490, endPoint x: 854, endPoint y: 483, distance: 89.0
click at [854, 483] on div "factory_item RFBN-7.5 40mm Roof Battens 7.5m Long Each $10.63 22.2954% 22.2954%…" at bounding box center [782, 484] width 1081 height 41
type textarea "x"
click at [889, 544] on div "Xero Item # Inventory Code Description Measure Cost Markup Price Standard T1 T2…" at bounding box center [856, 467] width 1228 height 158
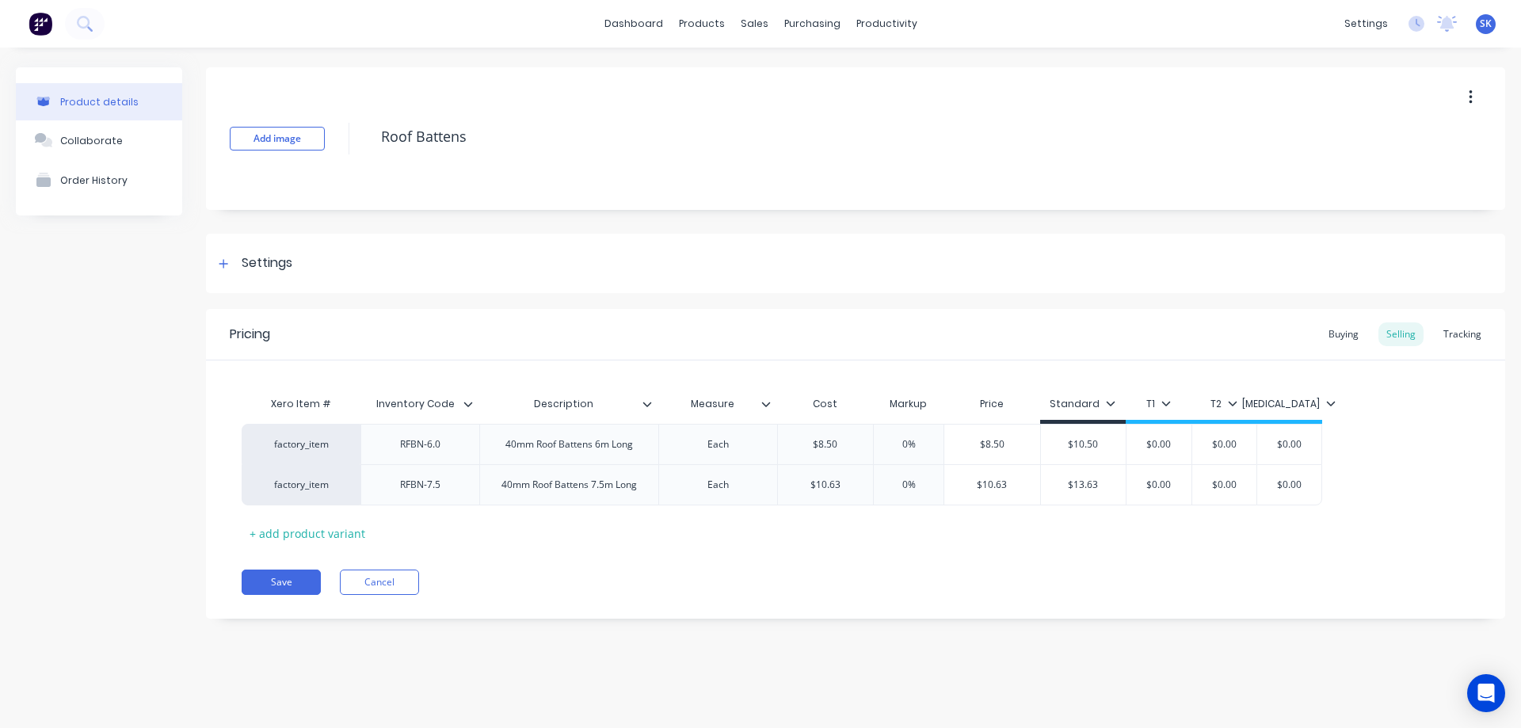
click at [970, 522] on div "Xero Item # Inventory Code Description Measure Cost Markup Price Standard T1 T2…" at bounding box center [856, 467] width 1228 height 158
click at [282, 583] on button "Save" at bounding box center [281, 582] width 79 height 25
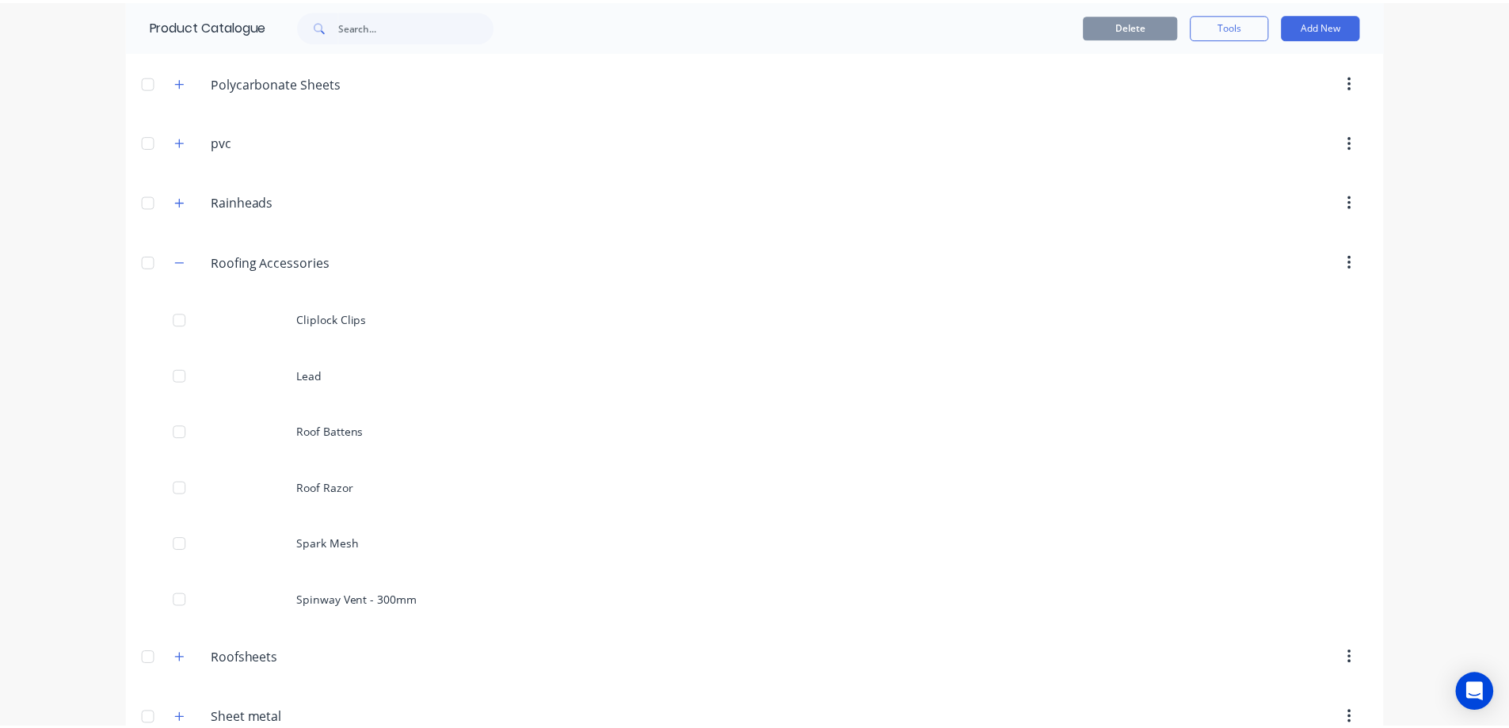
scroll to position [792, 0]
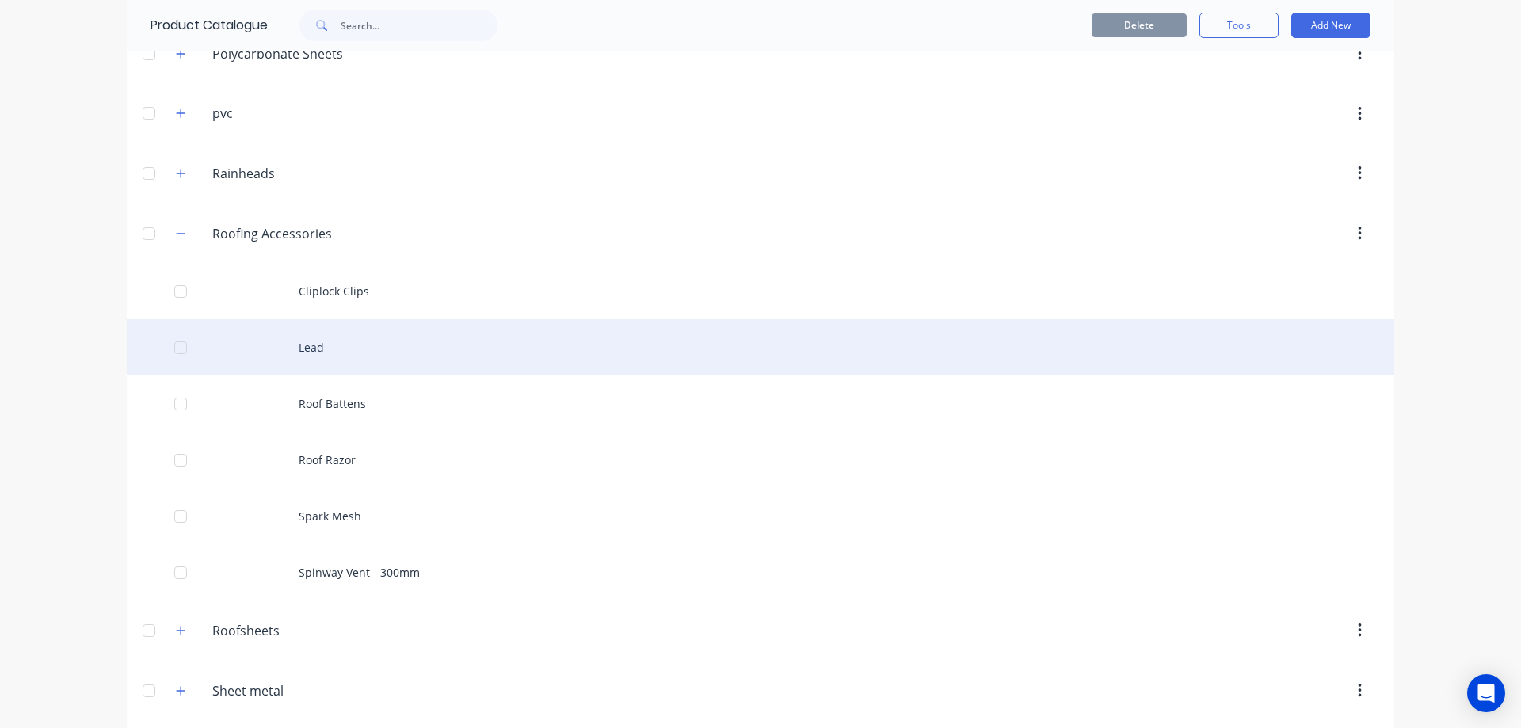
click at [315, 348] on div "Lead" at bounding box center [761, 347] width 1268 height 56
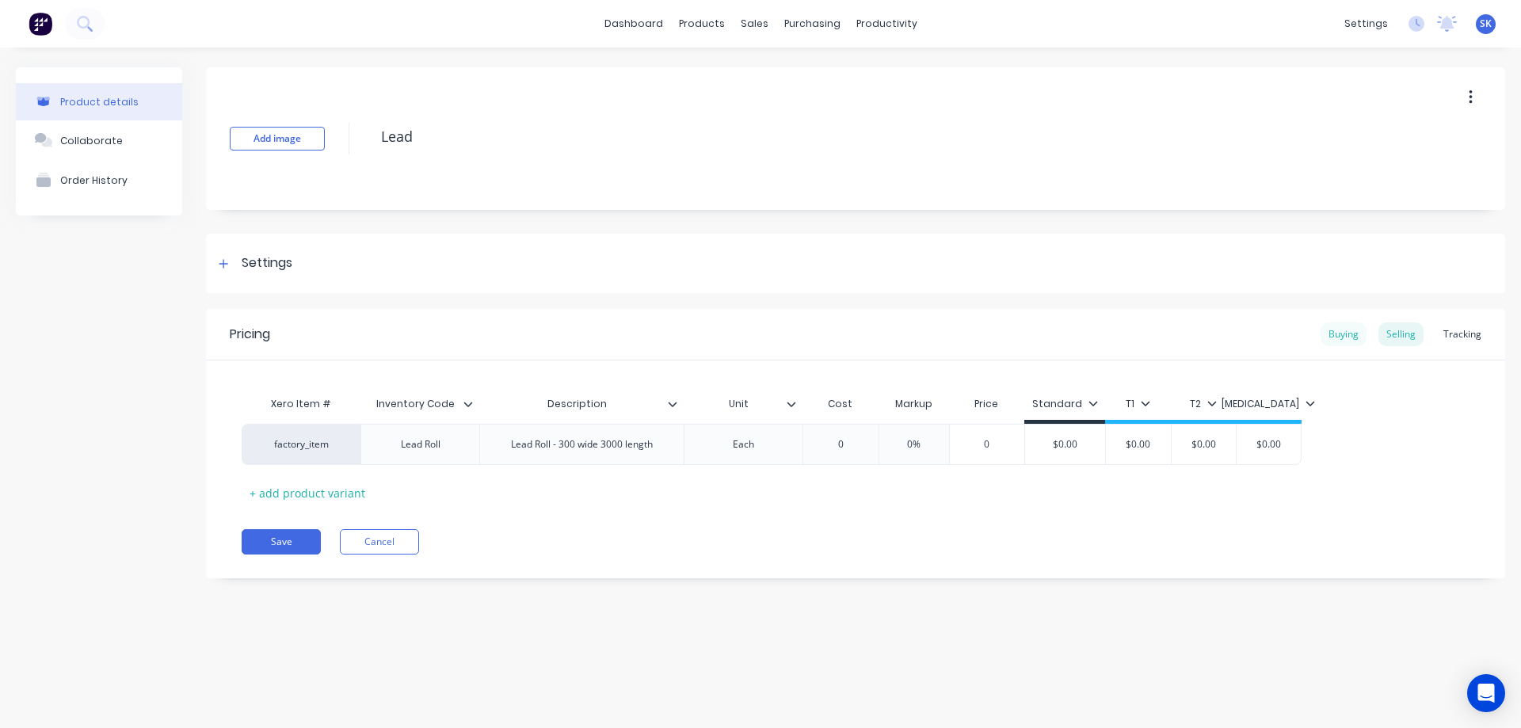
click at [1356, 335] on div "Buying" at bounding box center [1344, 334] width 46 height 24
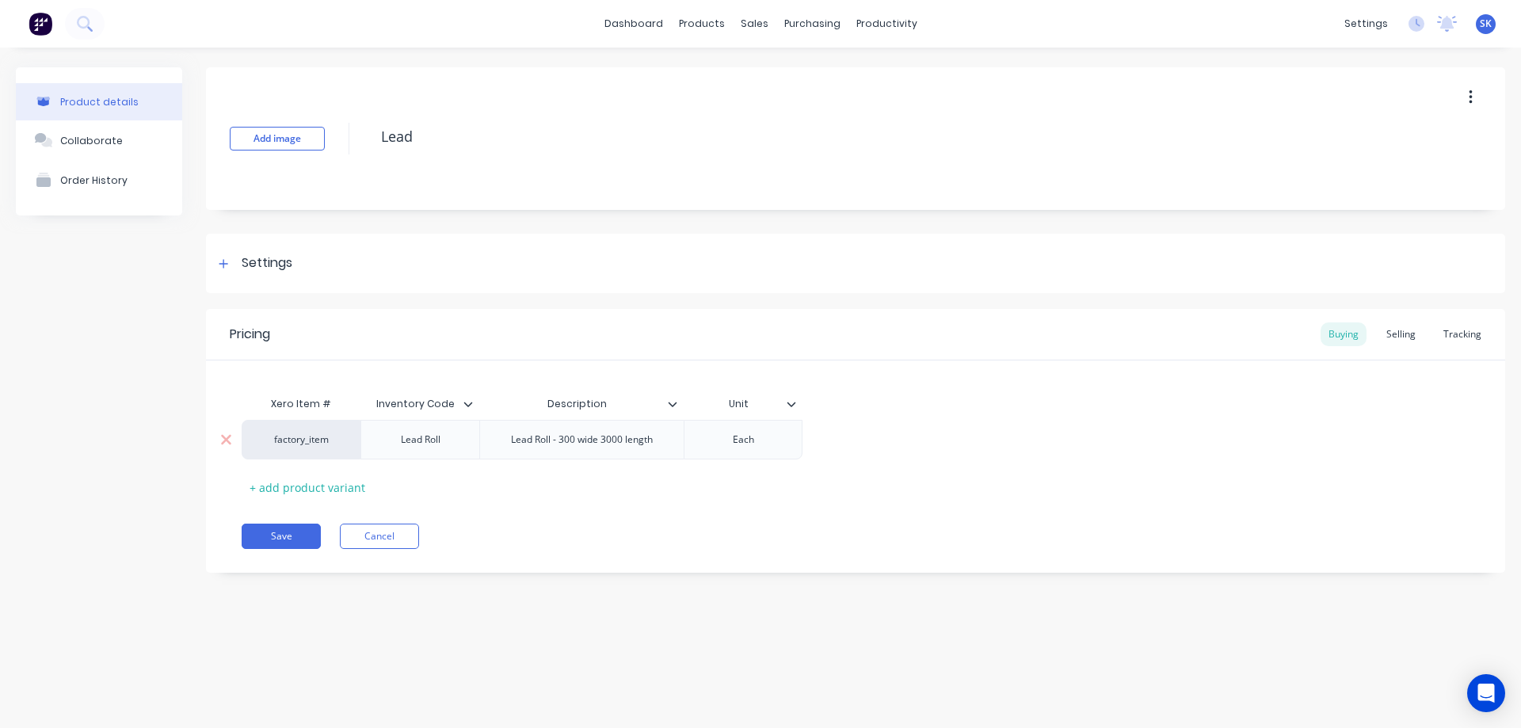
click at [757, 446] on div "Each" at bounding box center [743, 439] width 79 height 21
click at [1454, 330] on div "Tracking" at bounding box center [1463, 334] width 54 height 24
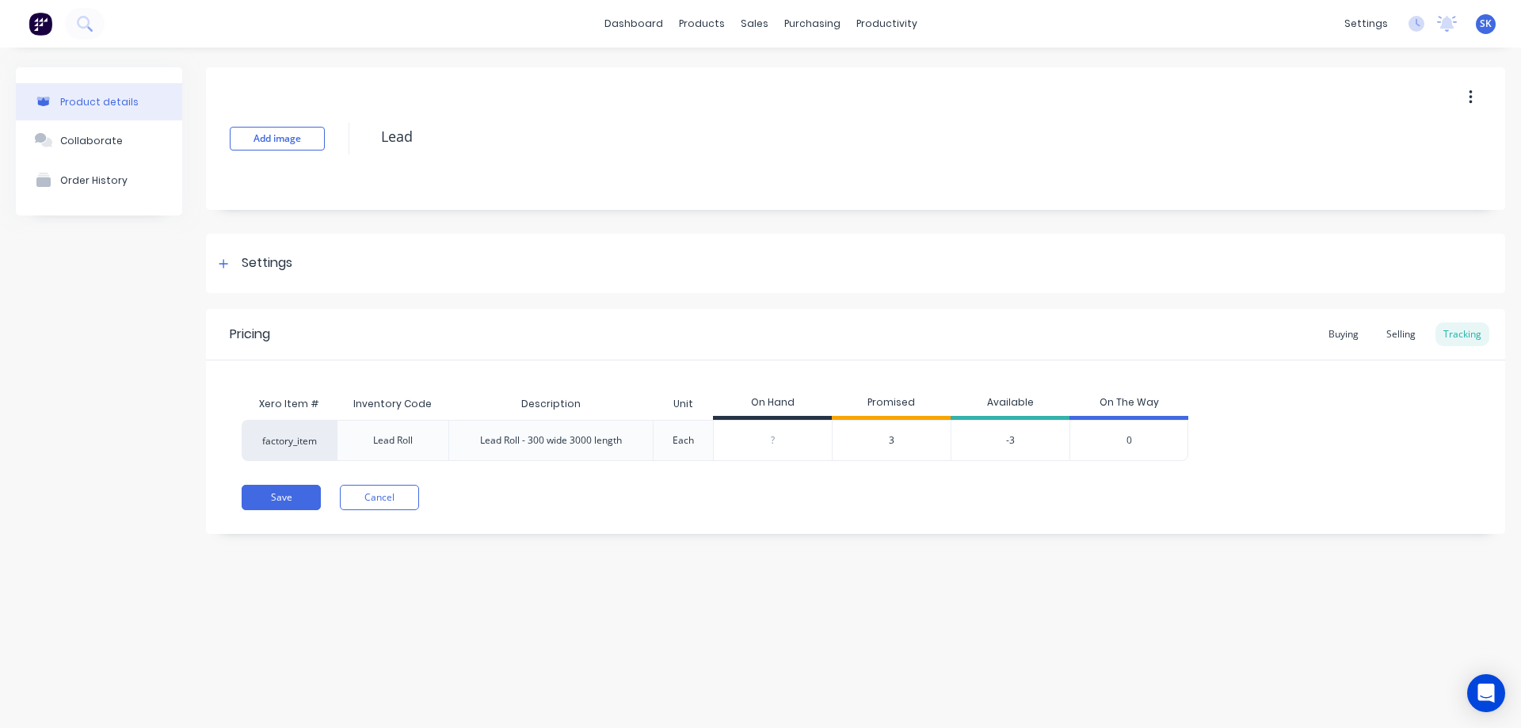
click at [887, 439] on div "3" at bounding box center [891, 440] width 119 height 41
click at [893, 441] on span "3" at bounding box center [892, 440] width 6 height 14
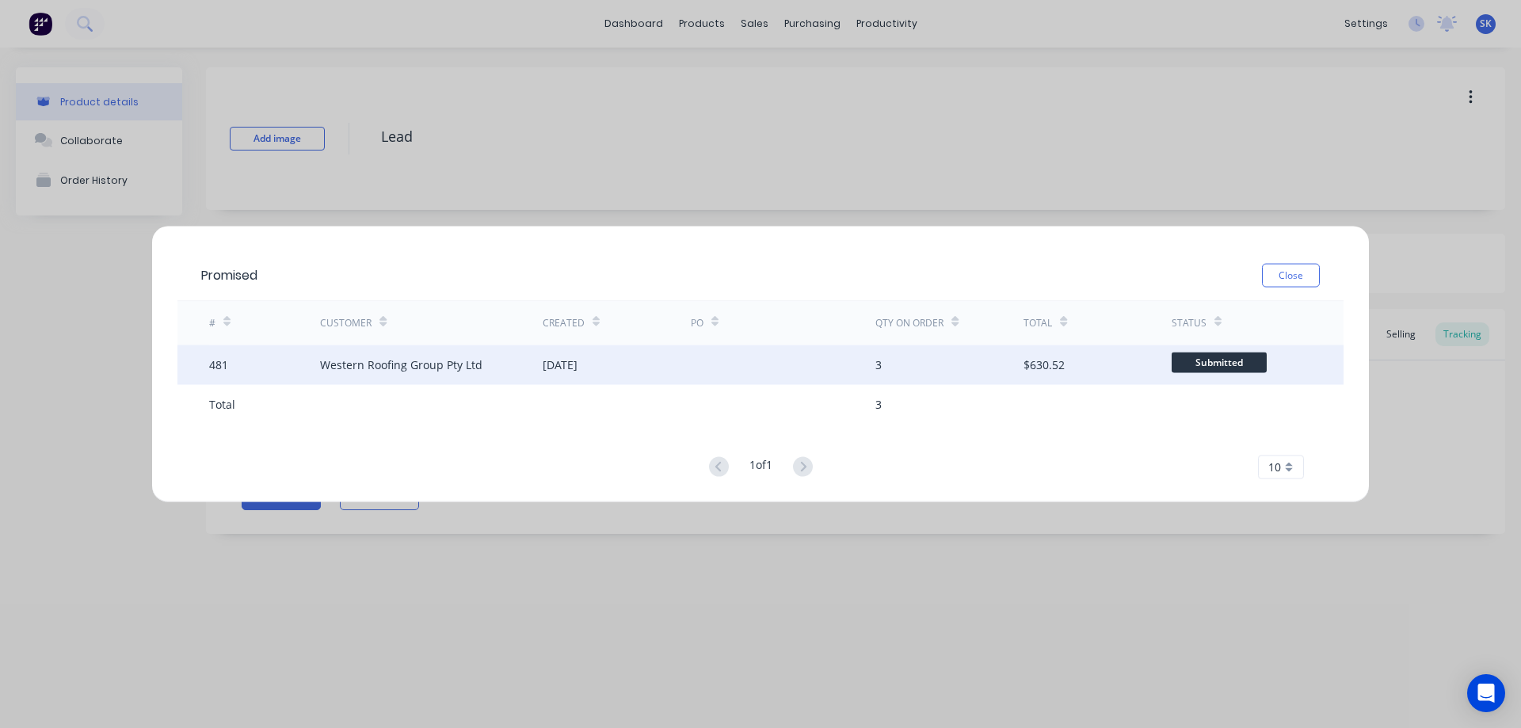
click at [578, 368] on div "11 Aug 2025" at bounding box center [560, 365] width 35 height 17
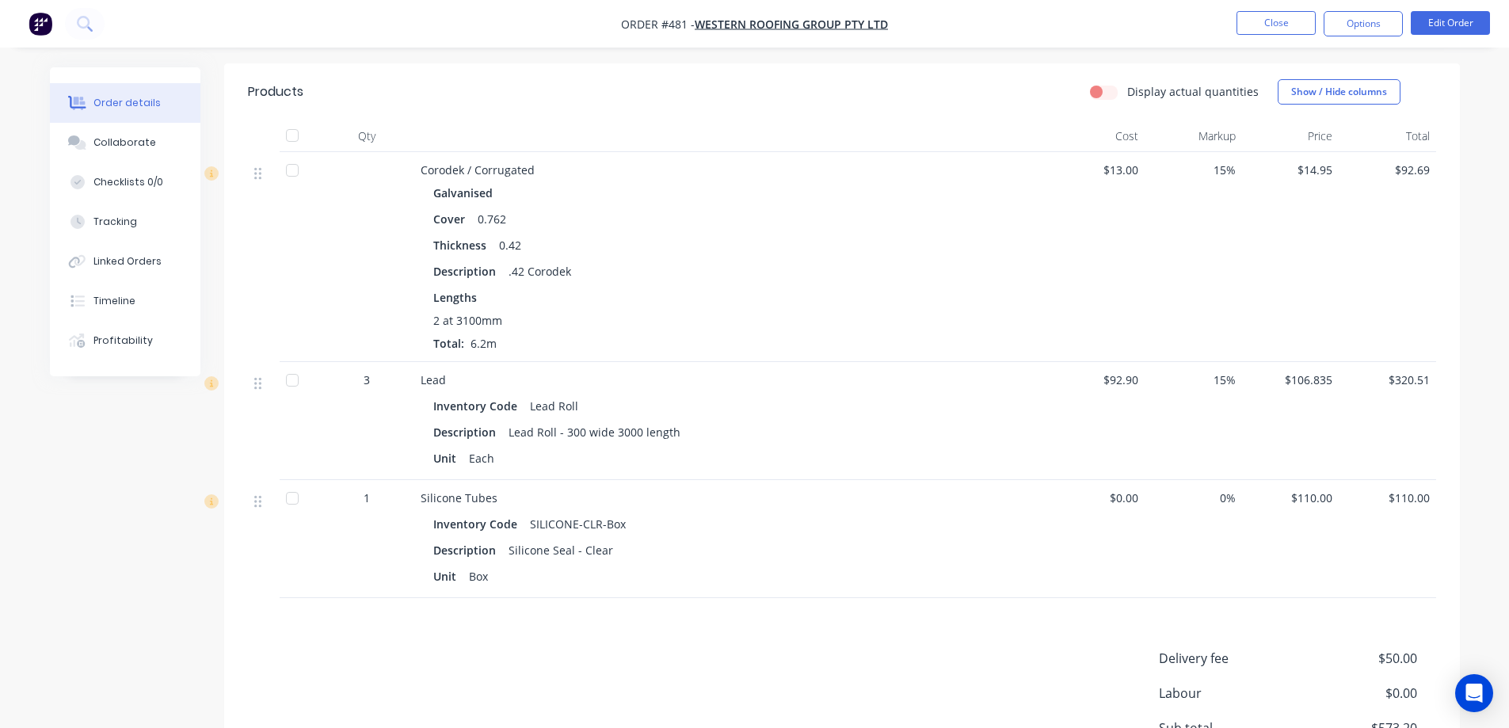
scroll to position [231, 0]
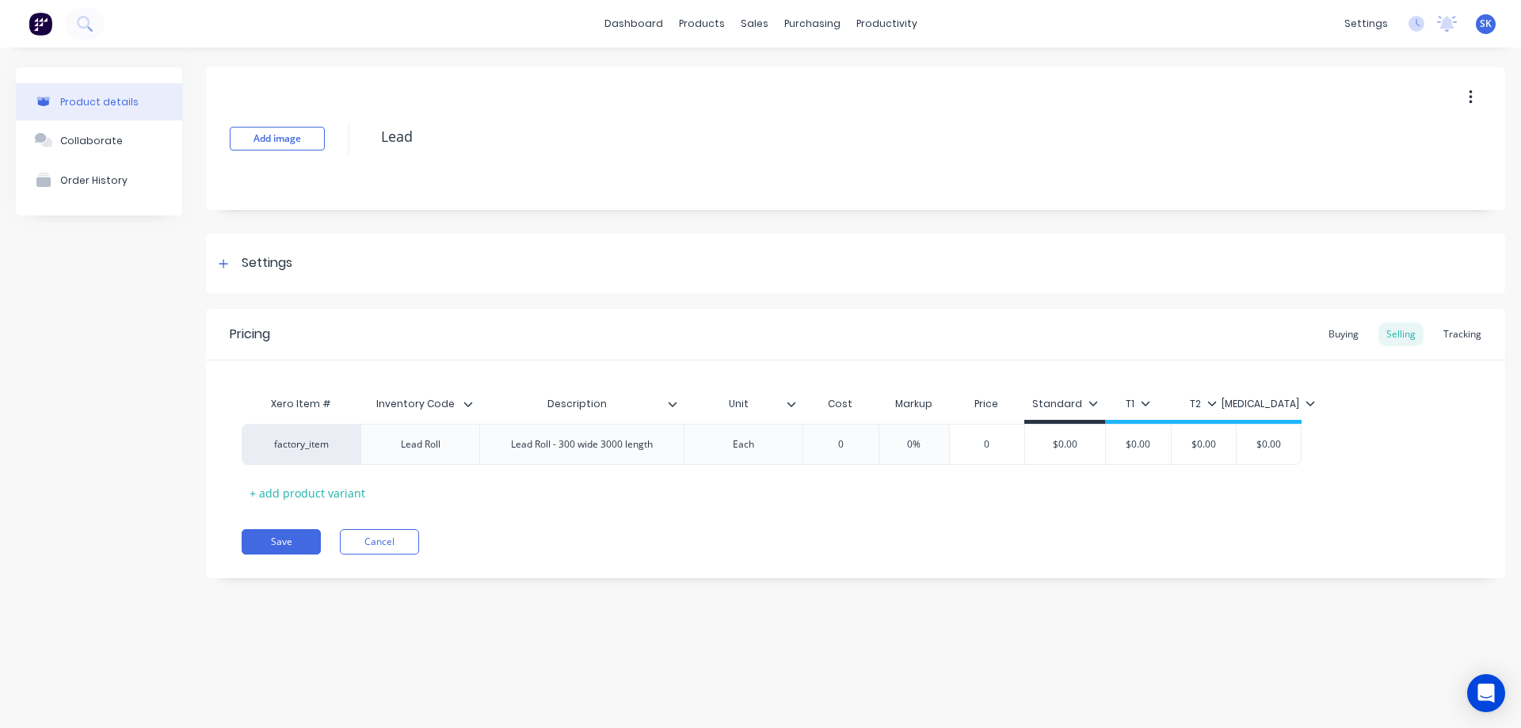
type textarea "x"
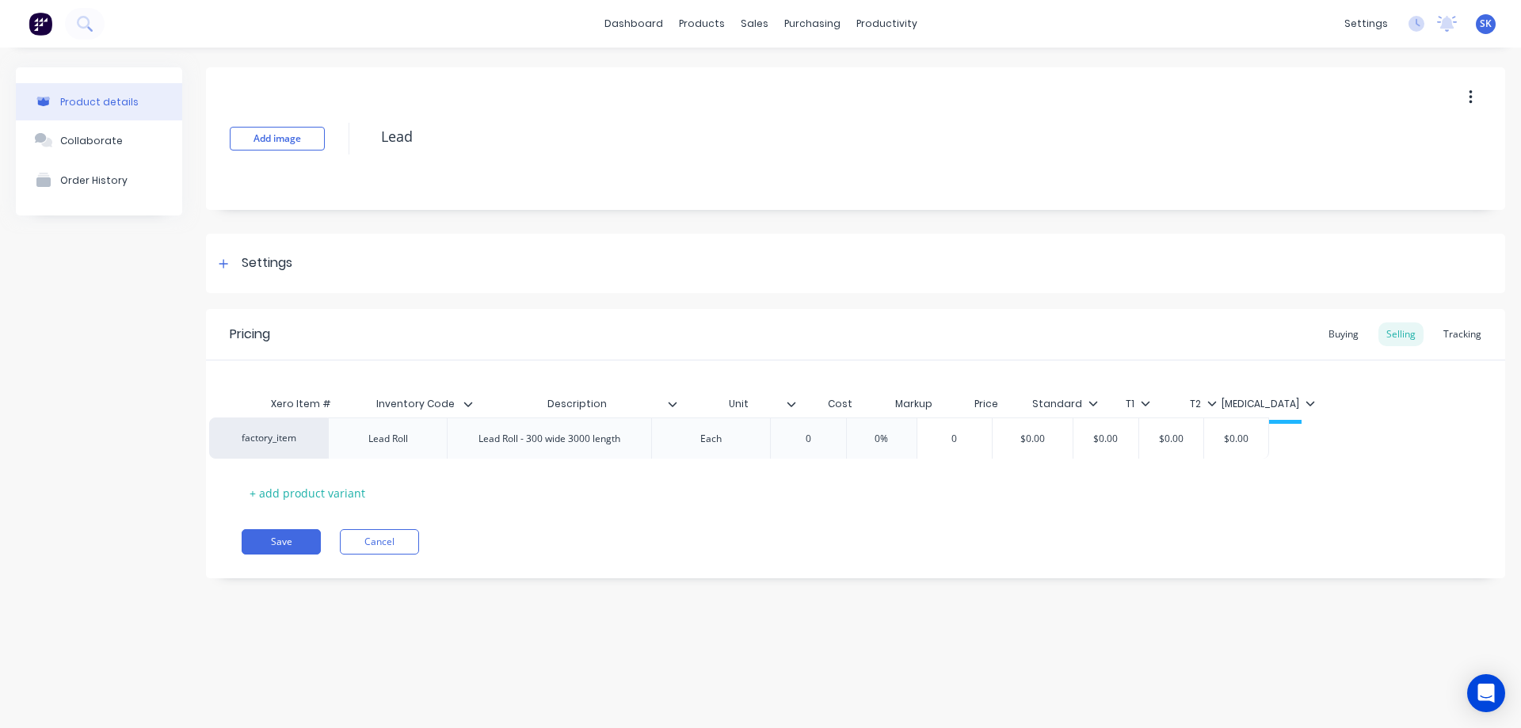
drag, startPoint x: 859, startPoint y: 453, endPoint x: 805, endPoint y: 439, distance: 55.7
click at [805, 439] on div "factory_item Lead Roll Lead Roll - 300 wide 3000 length Each 0 0% 0 $0.00 $0.00…" at bounding box center [856, 444] width 1228 height 41
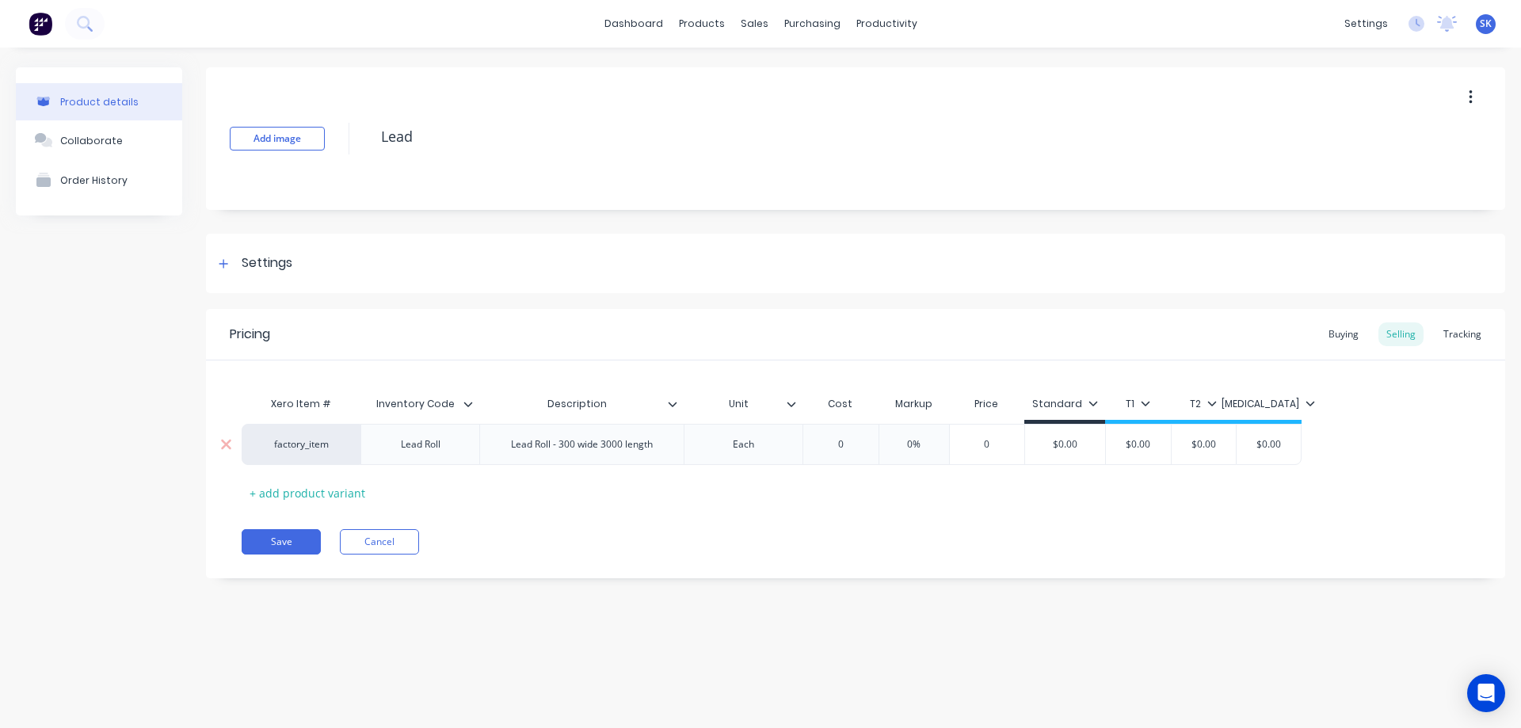
type input "0"
drag, startPoint x: 850, startPoint y: 450, endPoint x: 840, endPoint y: 450, distance: 10.3
click at [840, 450] on input "0" at bounding box center [840, 444] width 79 height 14
type textarea "x"
type input "9"
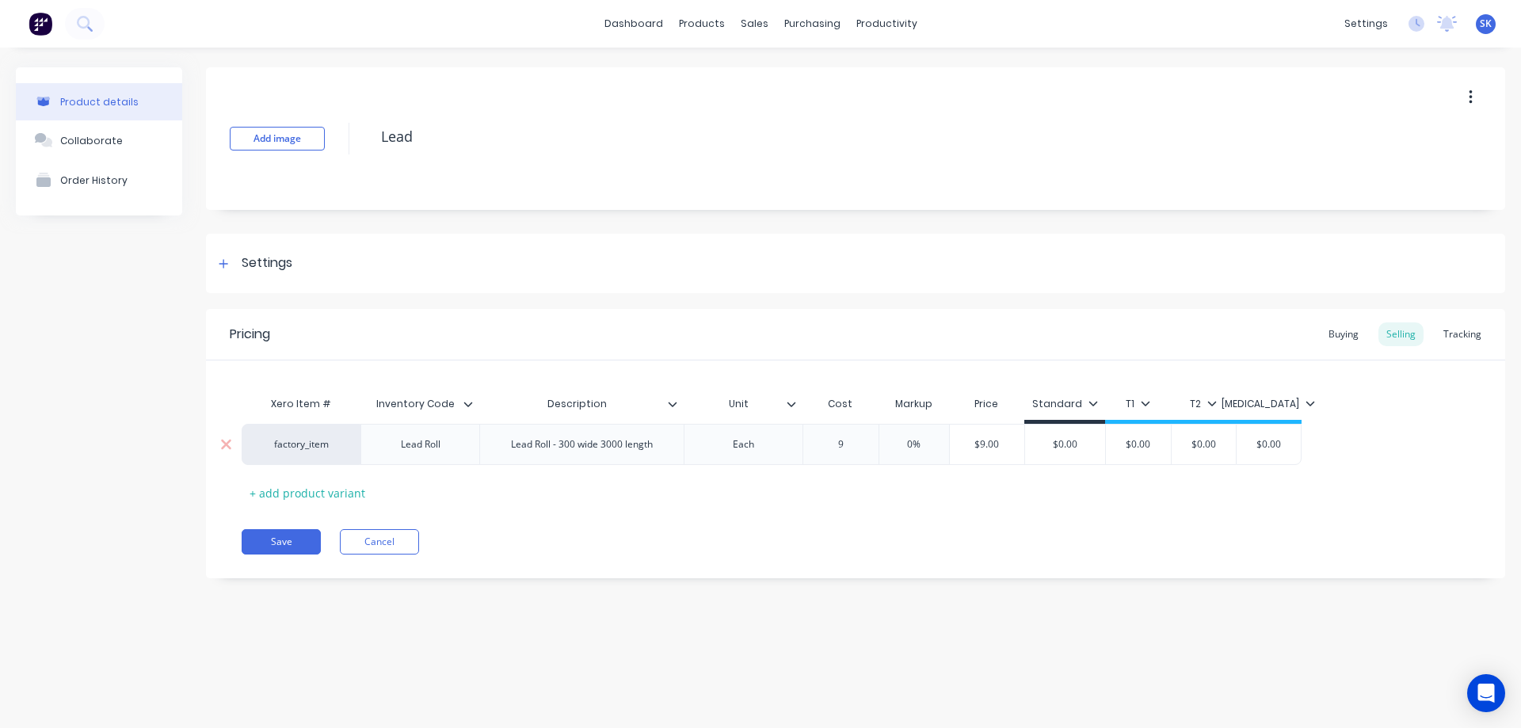
type textarea "x"
type input "92."
type textarea "x"
type input "92.90"
click at [873, 516] on div "Pricing Buying Selling Tracking Xero Item # Inventory Code Description Unit Cos…" at bounding box center [855, 443] width 1299 height 269
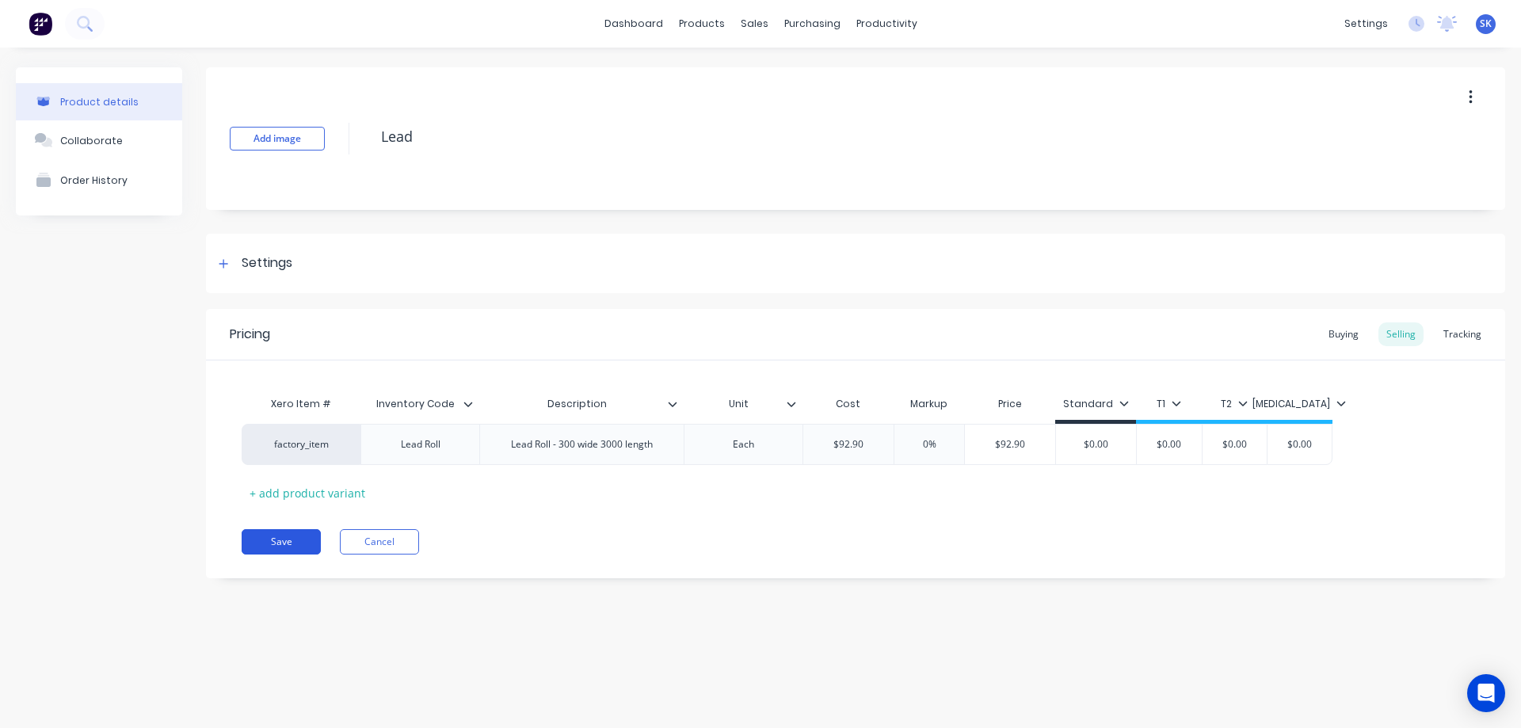
click at [294, 539] on button "Save" at bounding box center [281, 541] width 79 height 25
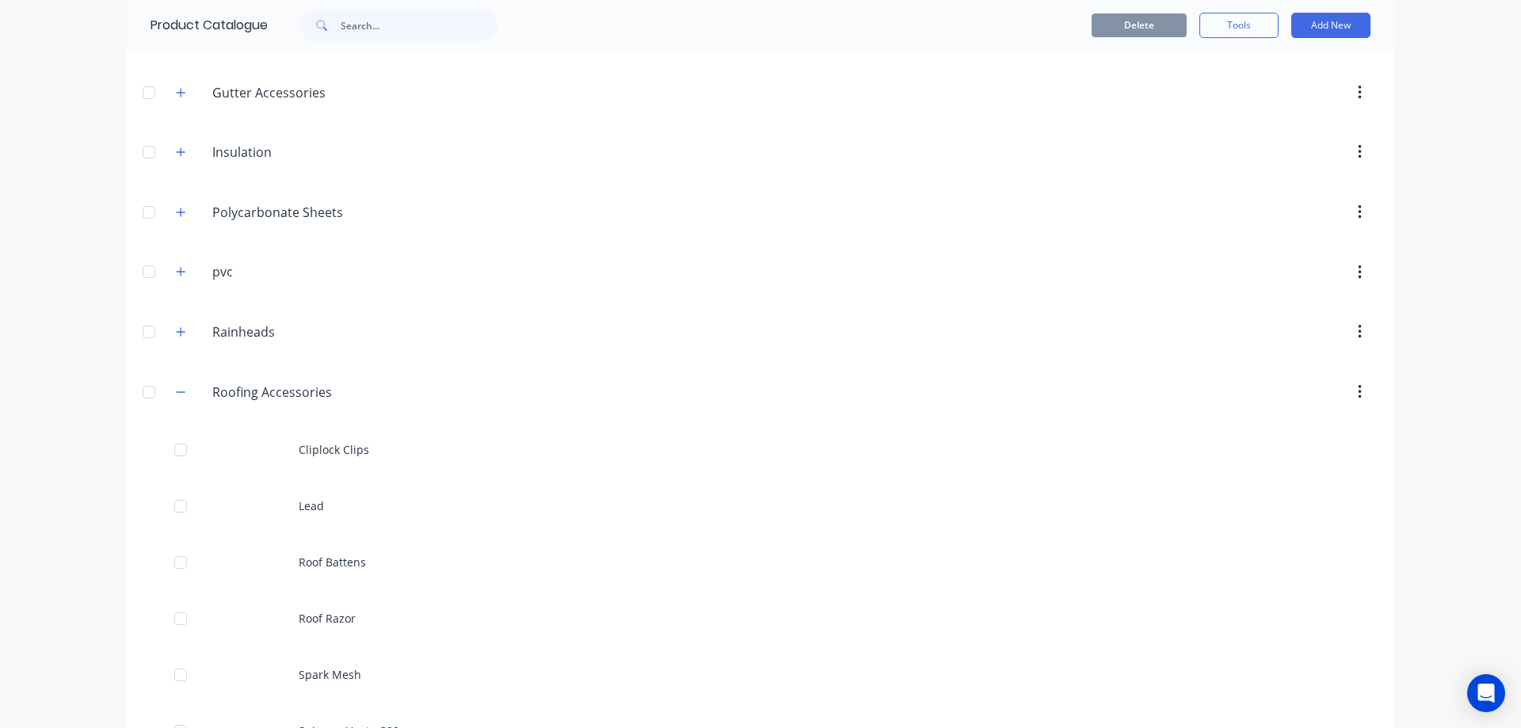
scroll to position [860, 0]
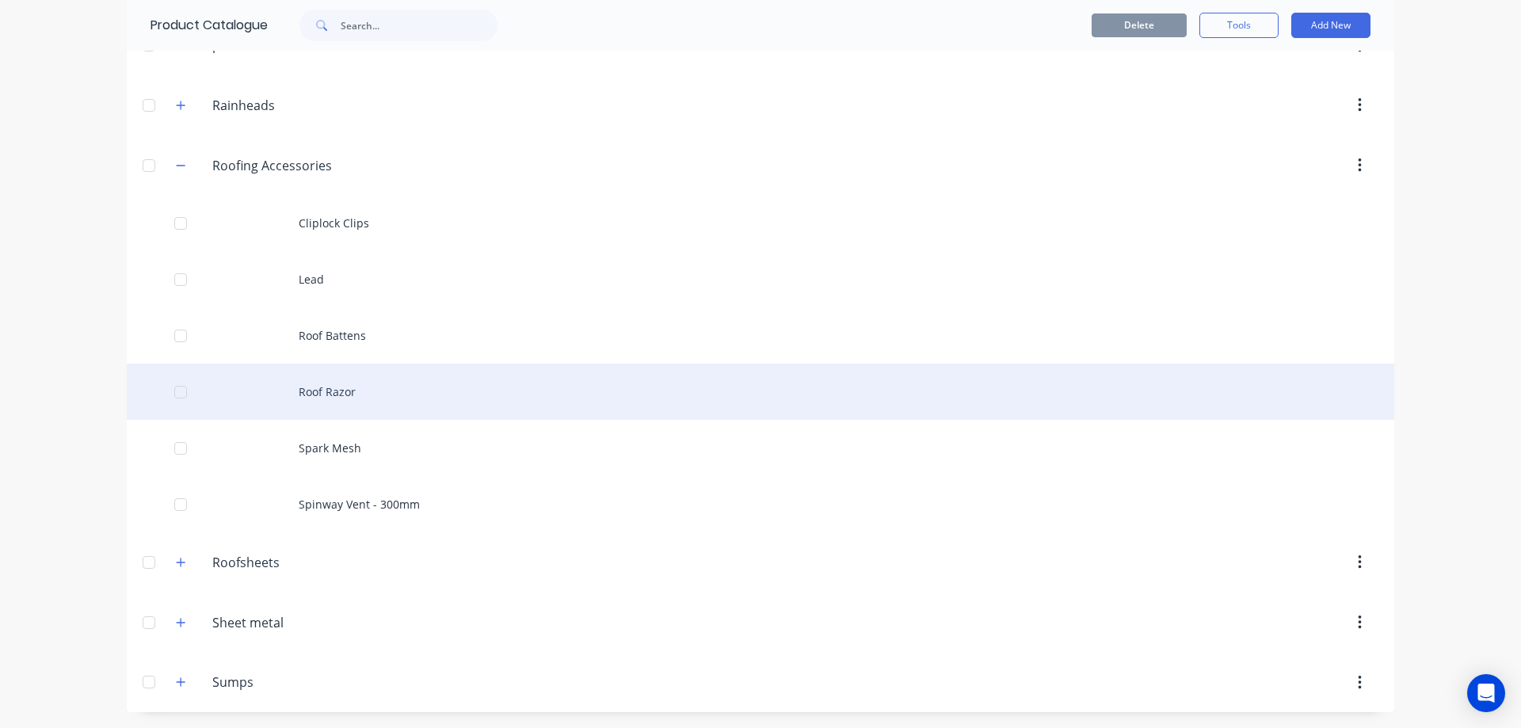
click at [326, 392] on div "Roof Razor" at bounding box center [761, 392] width 1268 height 56
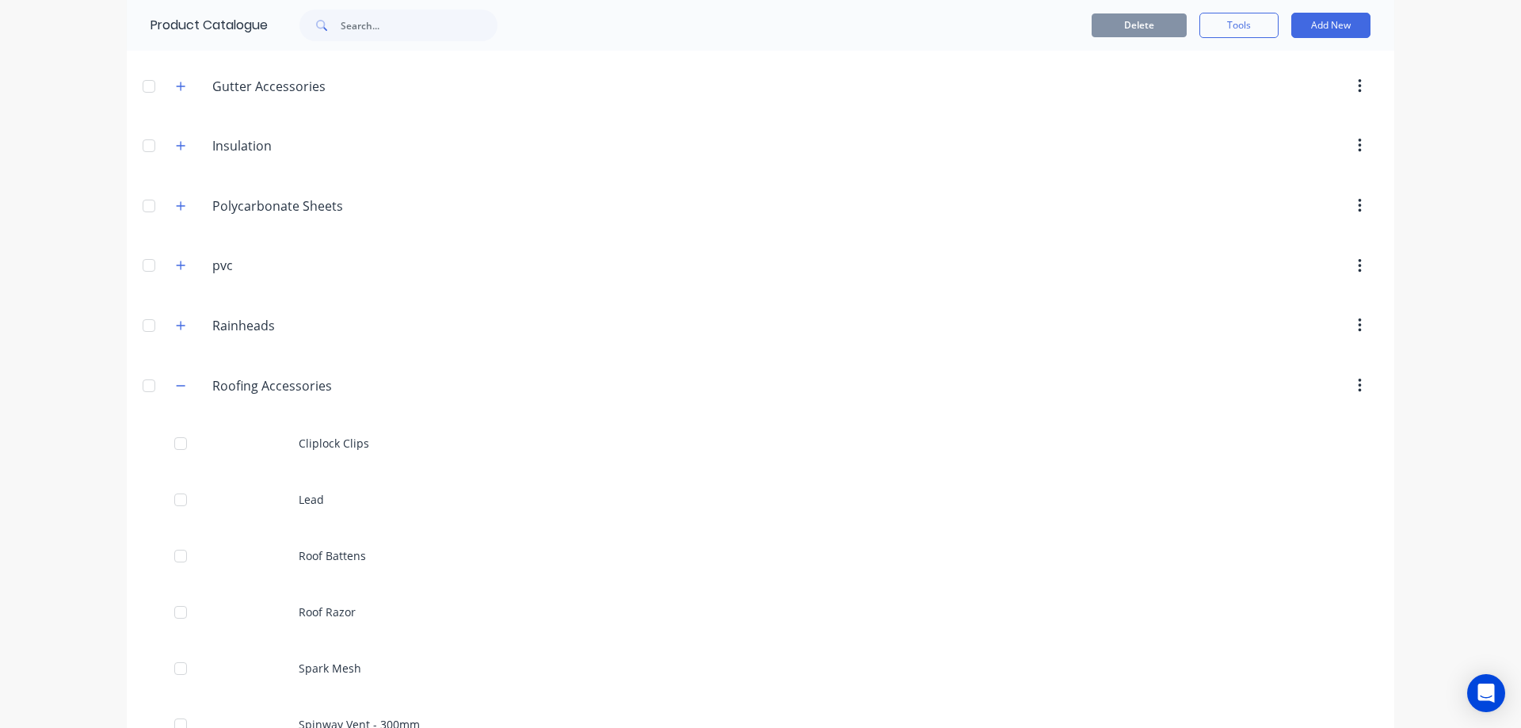
scroll to position [860, 0]
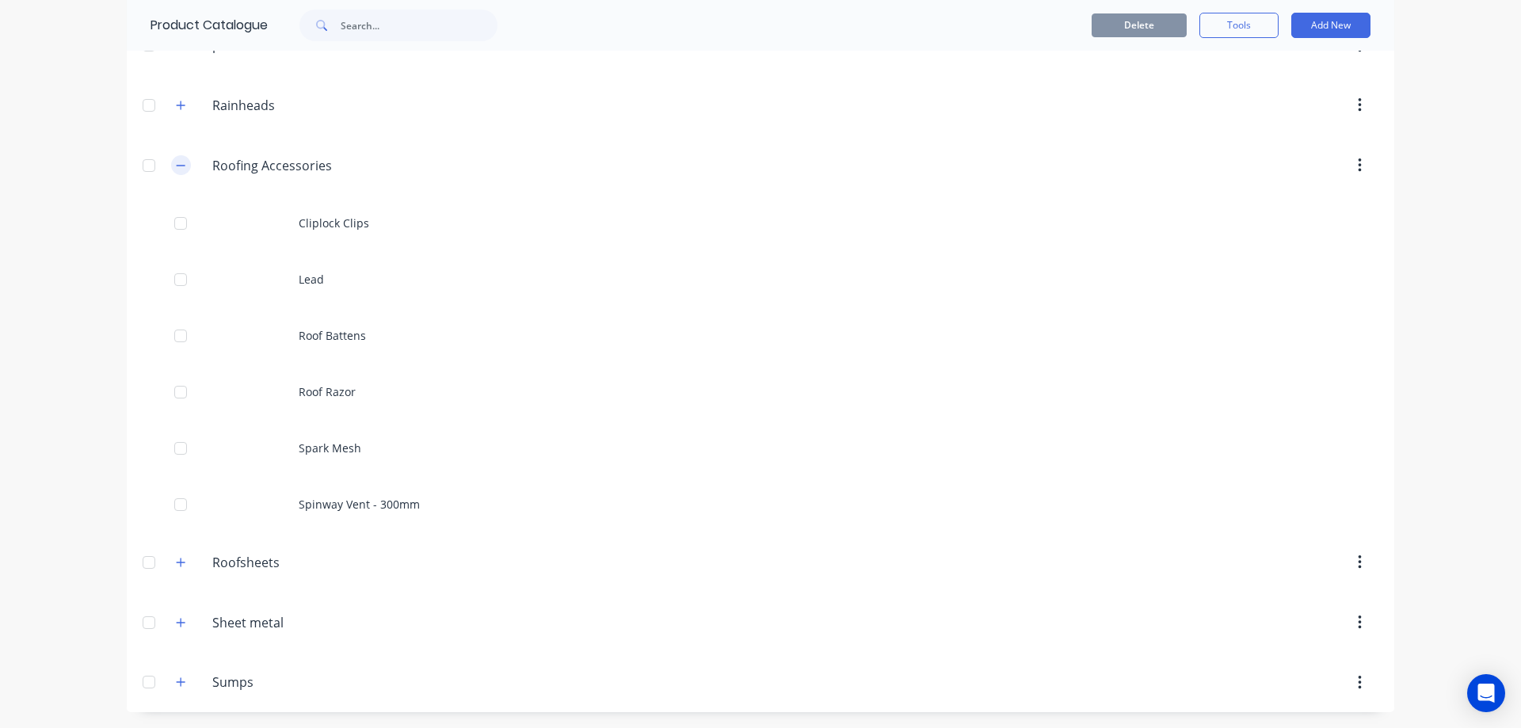
click at [179, 163] on icon "button" at bounding box center [181, 165] width 10 height 11
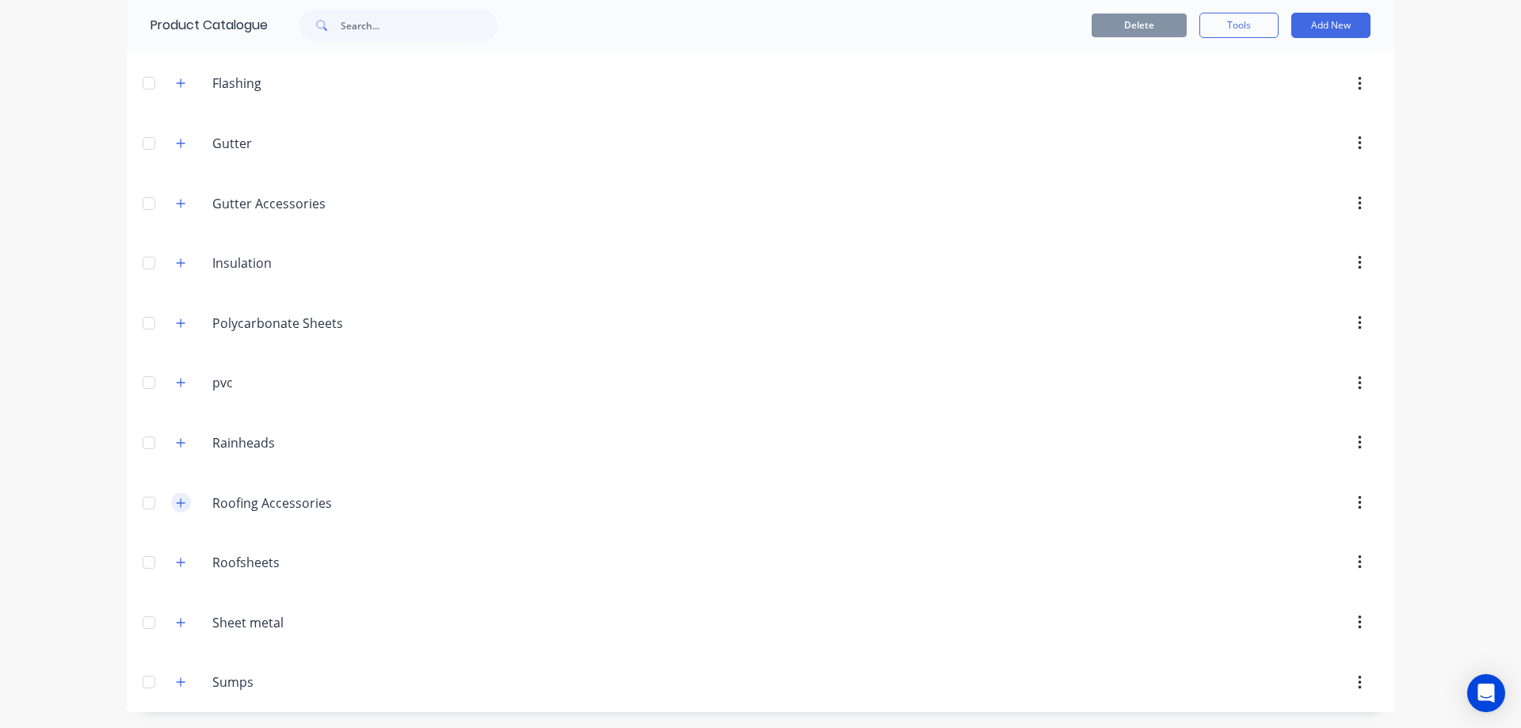
click at [181, 508] on button "button" at bounding box center [181, 503] width 20 height 20
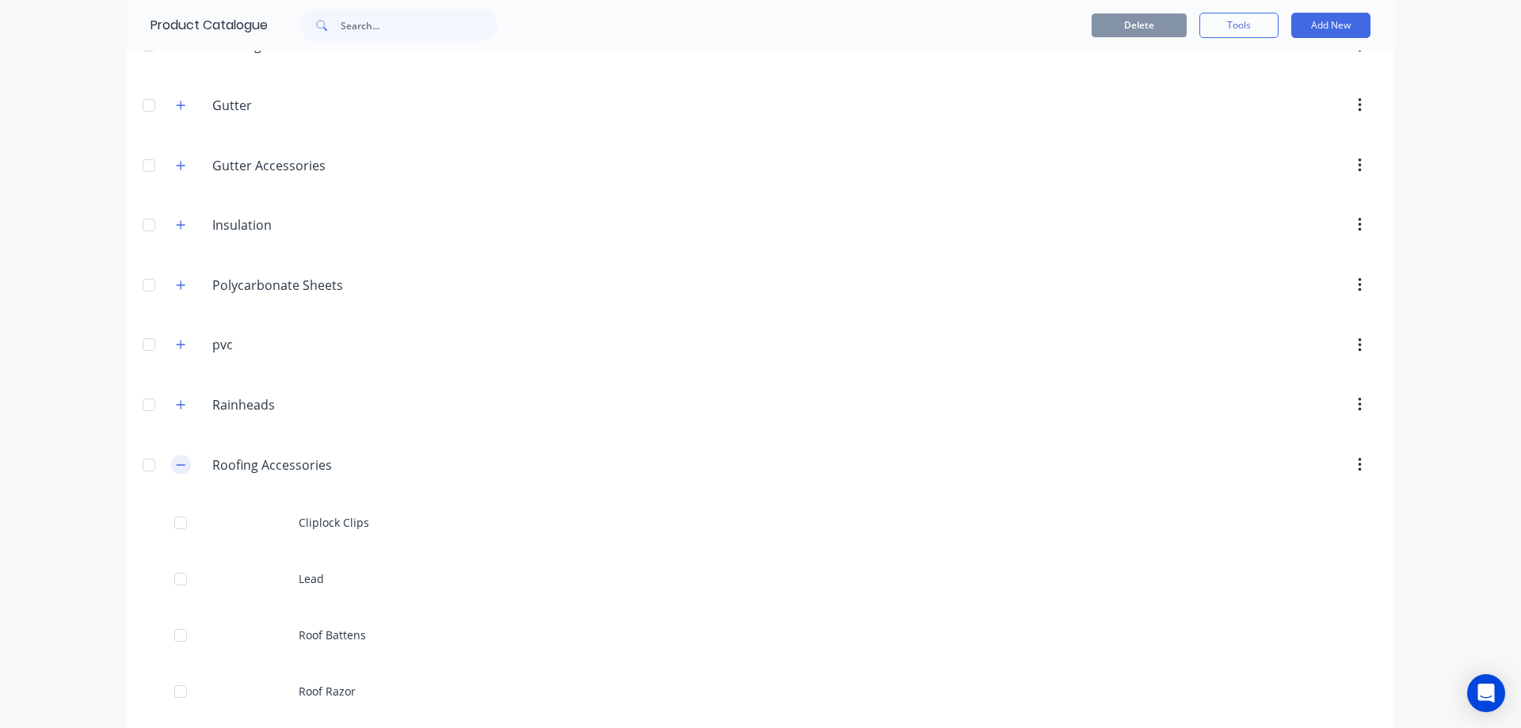
scroll to position [860, 0]
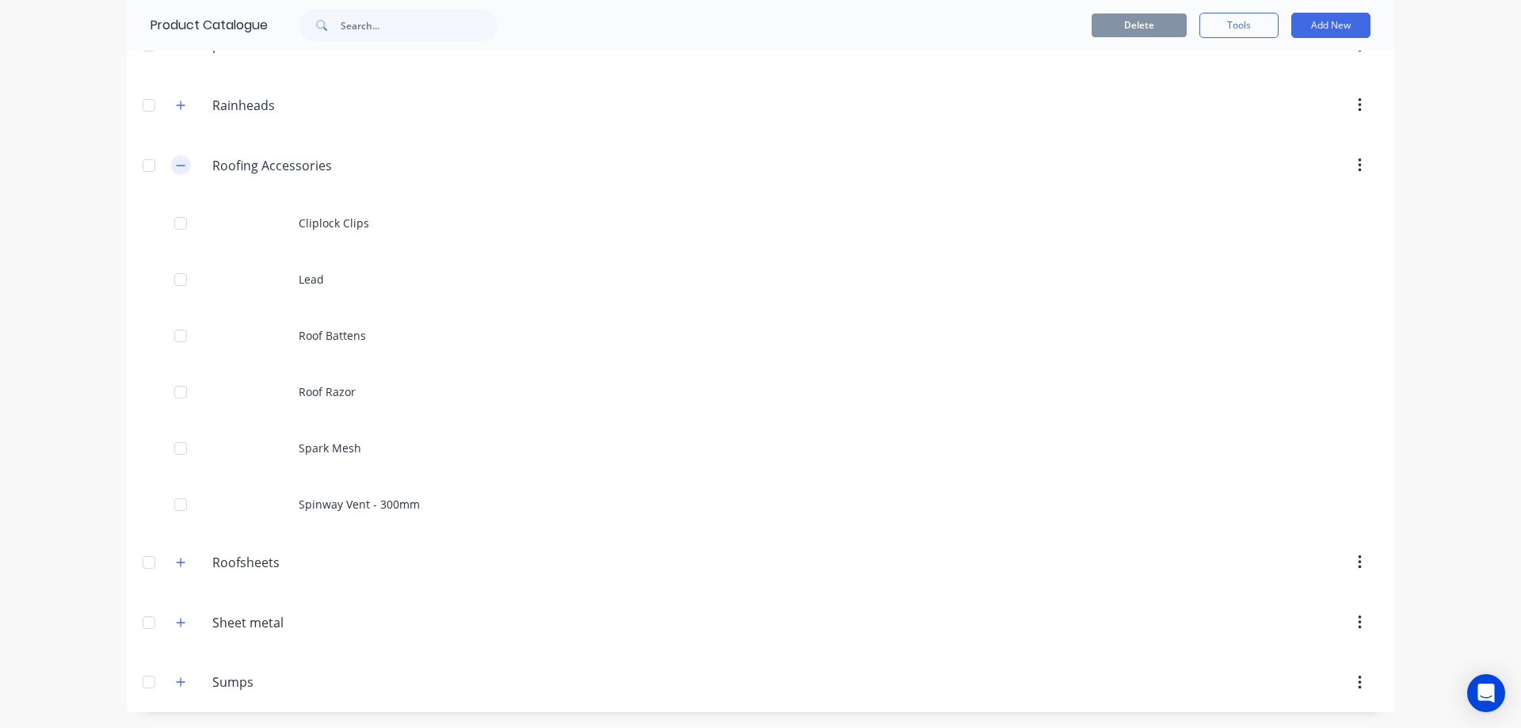
click at [176, 162] on icon "button" at bounding box center [181, 165] width 10 height 11
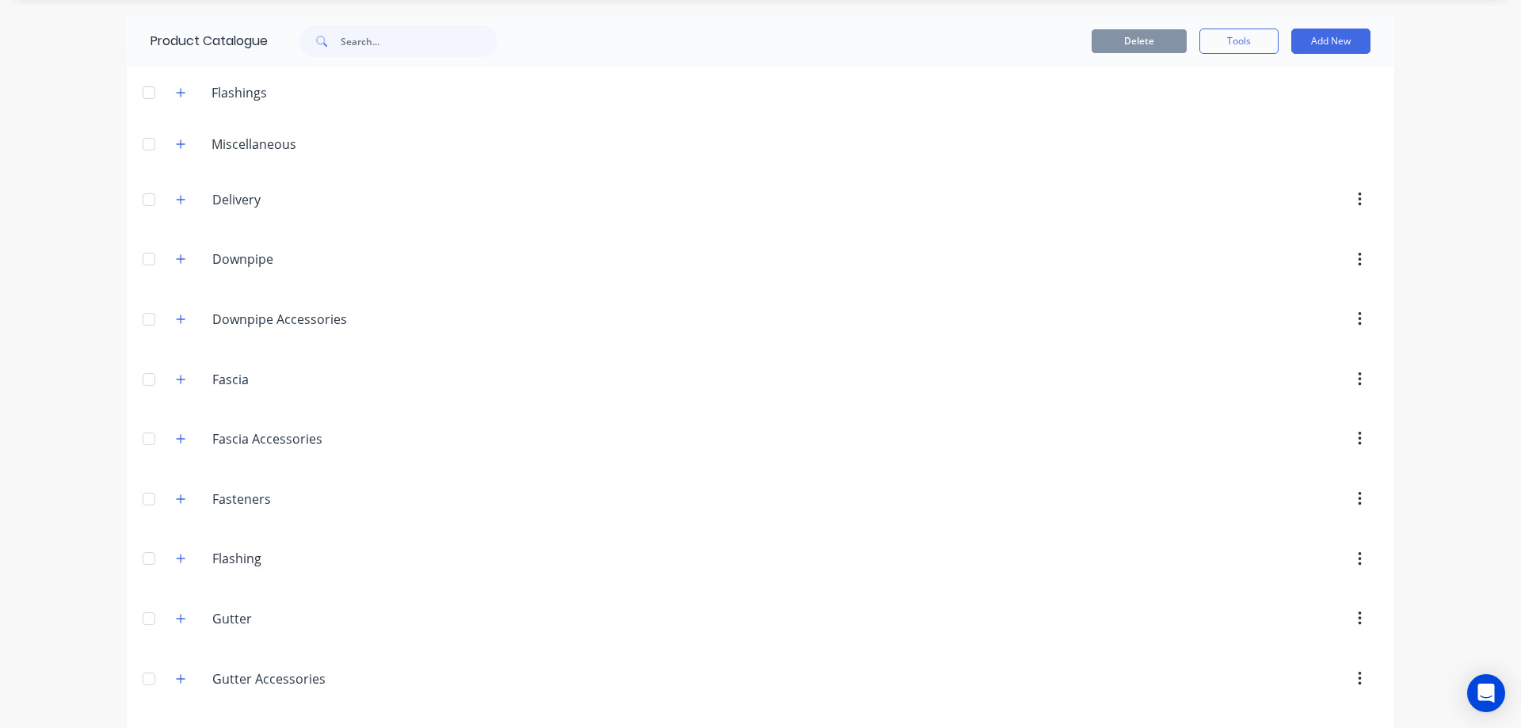
scroll to position [0, 0]
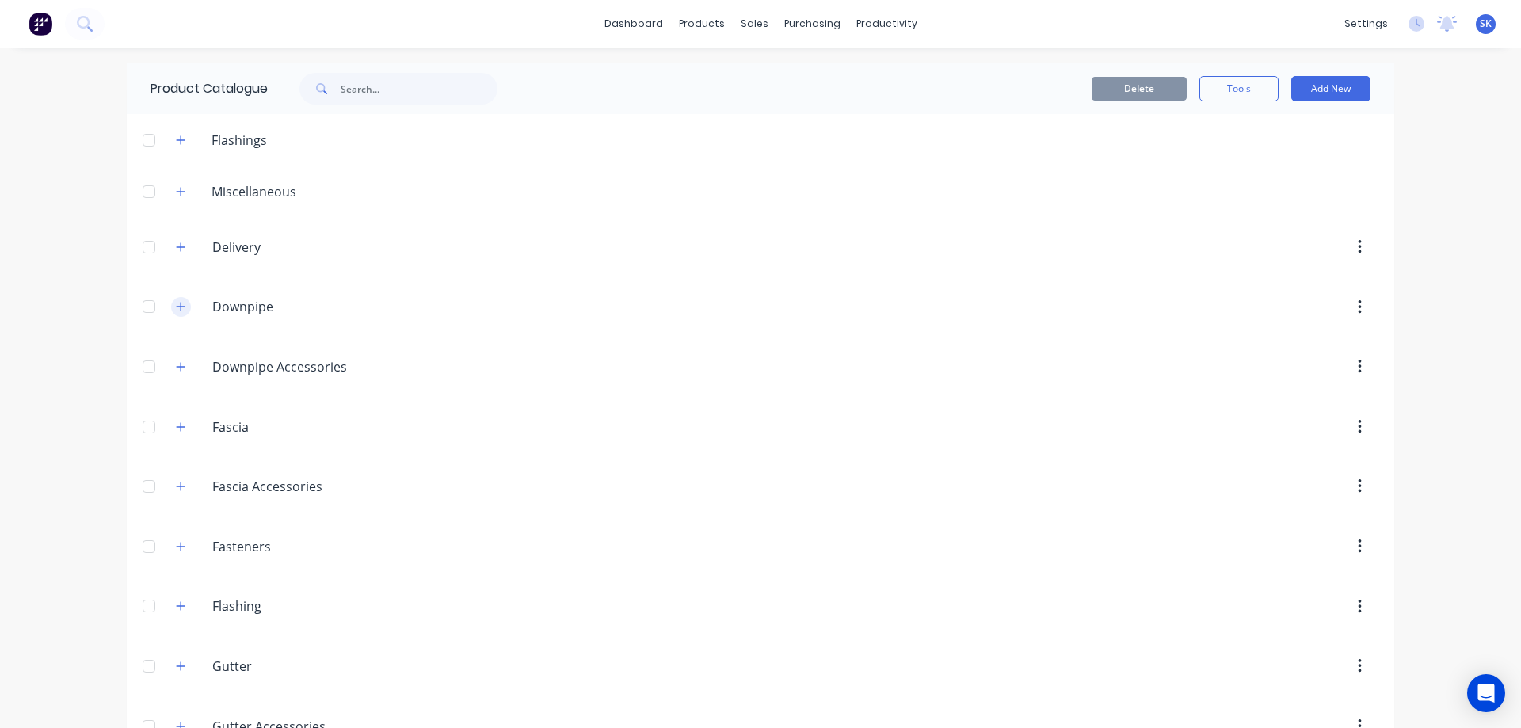
click at [178, 308] on icon "button" at bounding box center [181, 306] width 10 height 11
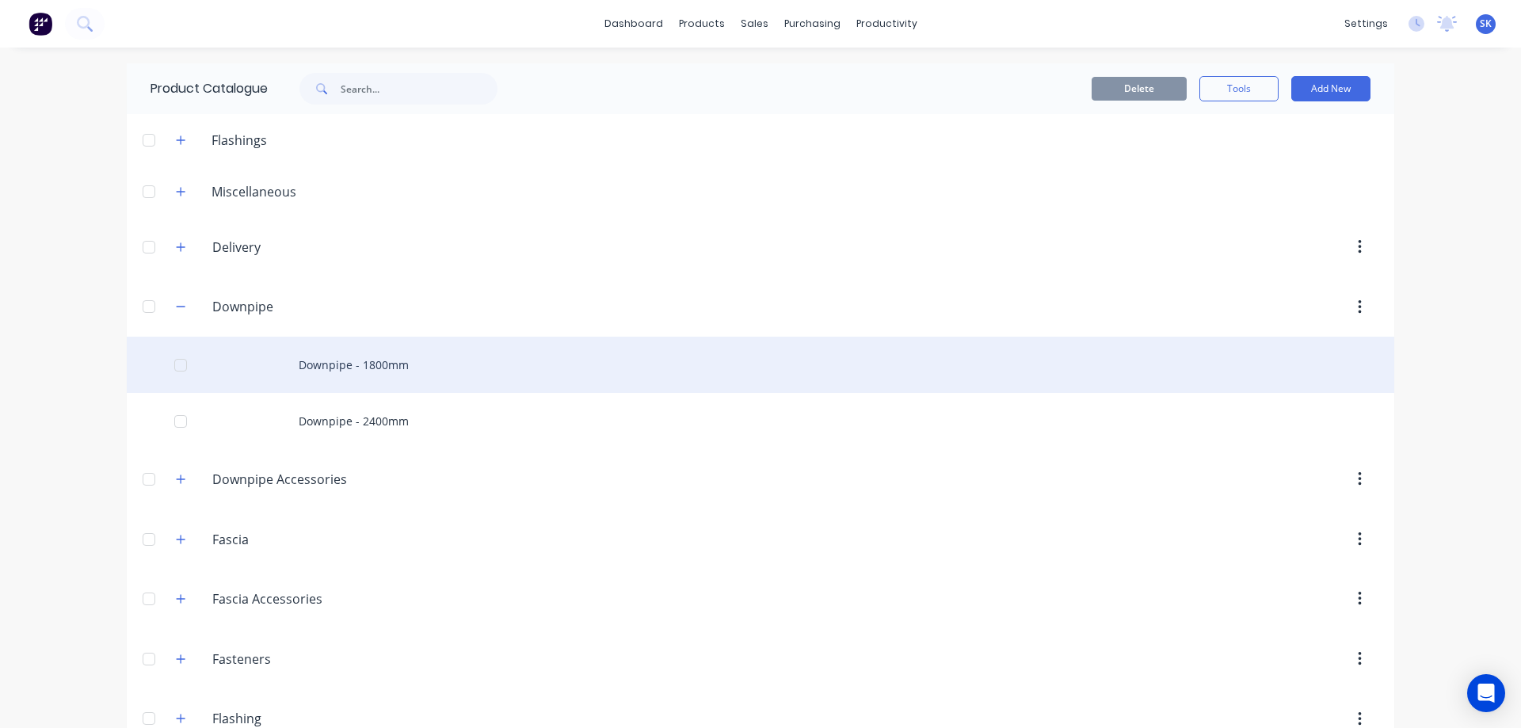
click at [325, 368] on div "Downpipe - 1800mm" at bounding box center [761, 365] width 1268 height 56
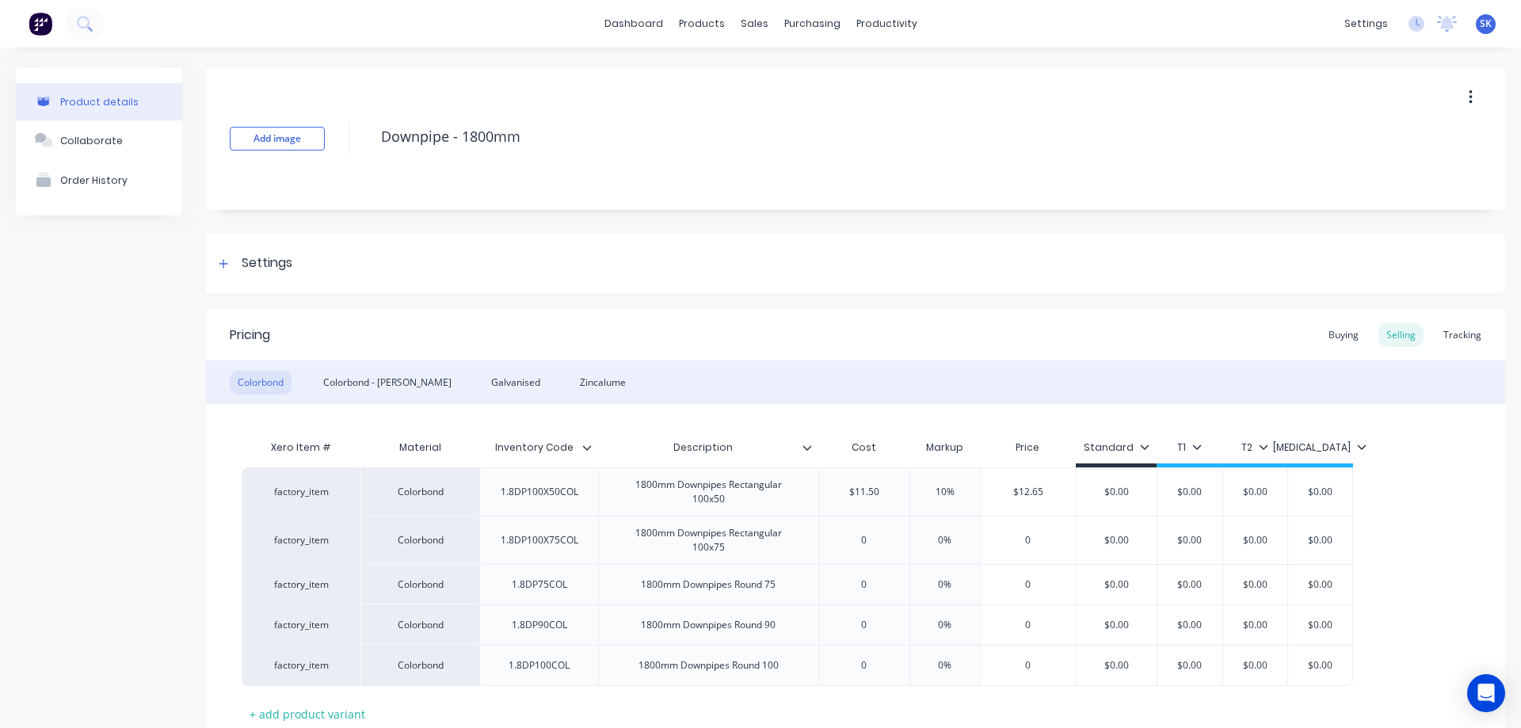
type textarea "x"
type input "10%"
drag, startPoint x: 929, startPoint y: 493, endPoint x: 949, endPoint y: 490, distance: 19.9
click at [949, 490] on input "10%" at bounding box center [945, 492] width 79 height 14
type textarea "x"
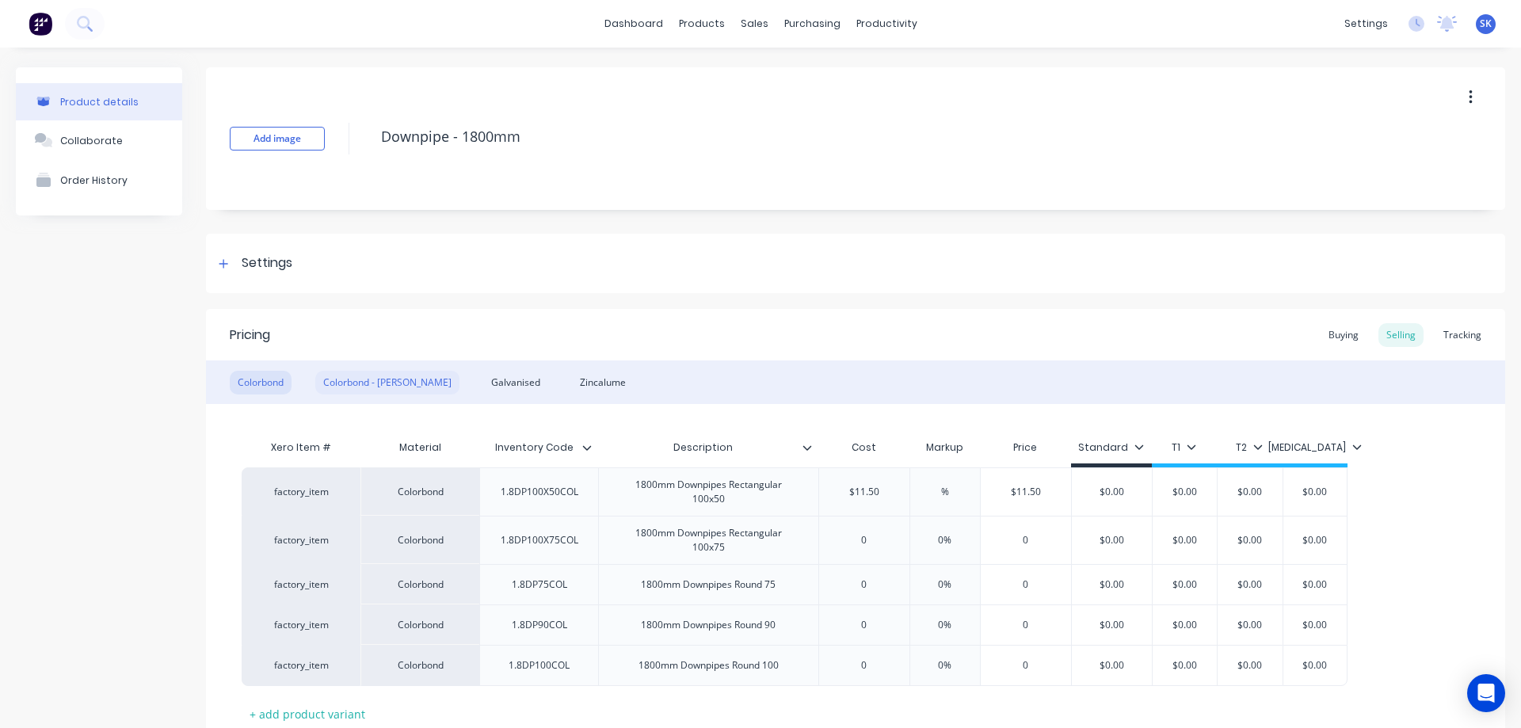
type input "%"
click at [341, 382] on div "Colorbond - Matt" at bounding box center [387, 383] width 144 height 24
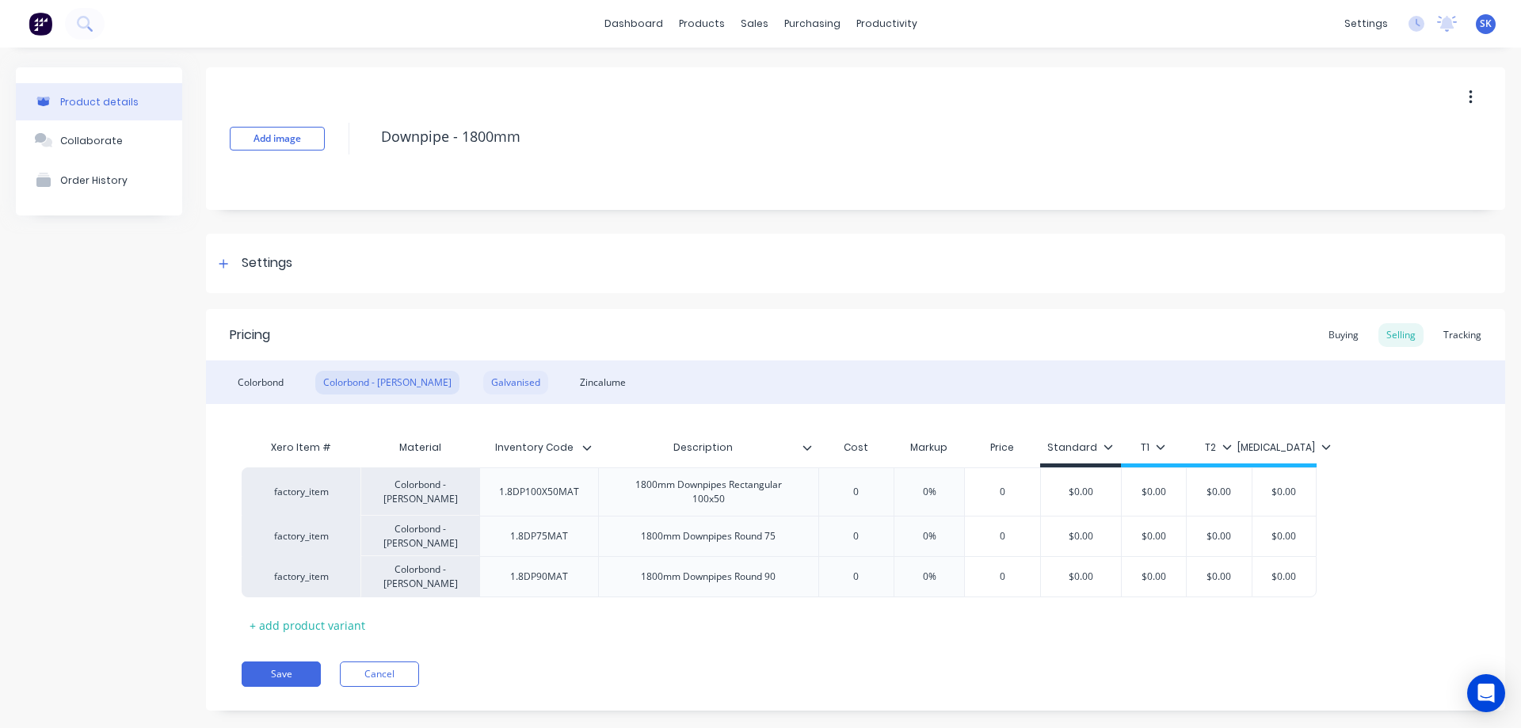
click at [483, 382] on div "Galvanised" at bounding box center [515, 383] width 65 height 24
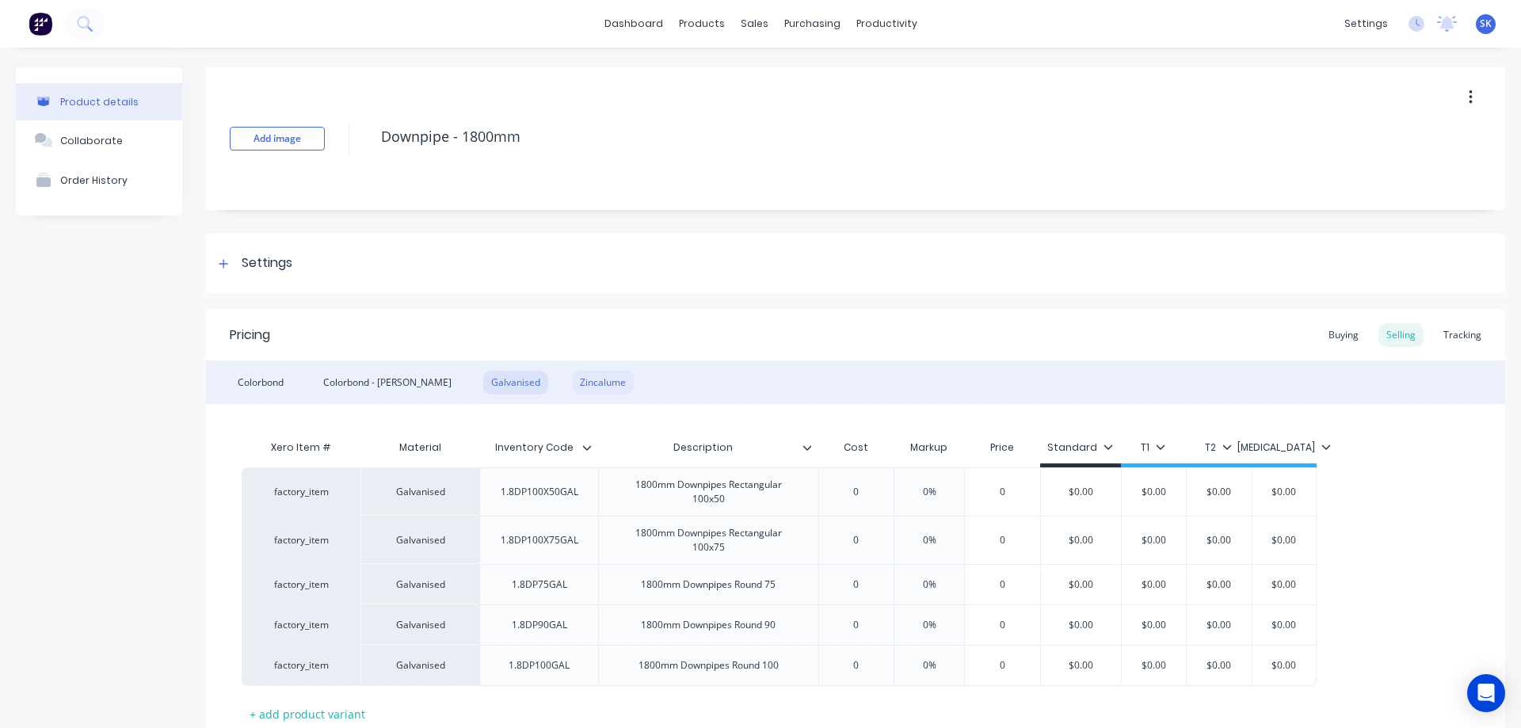
click at [572, 380] on div "Zincalume" at bounding box center [603, 383] width 62 height 24
click at [284, 388] on div "Colorbond" at bounding box center [261, 383] width 62 height 24
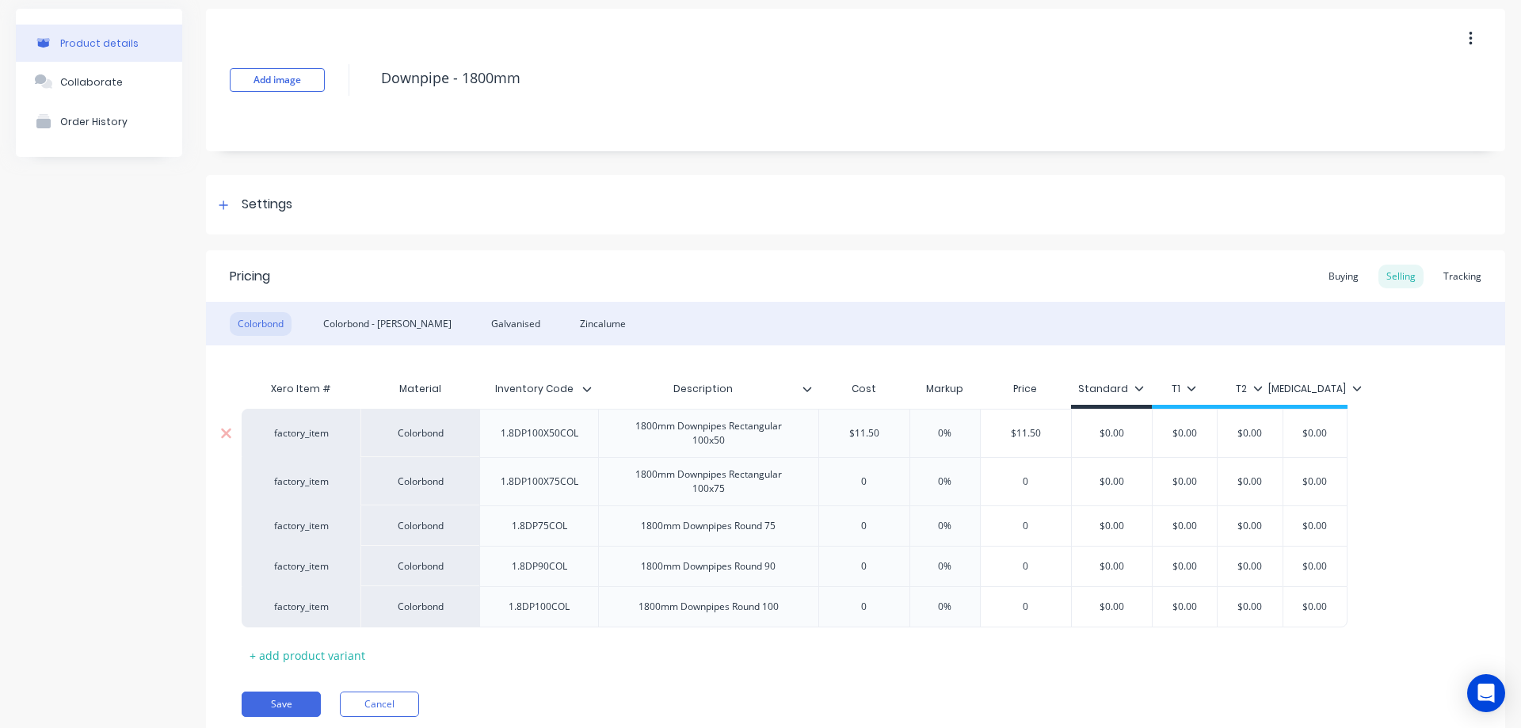
scroll to position [115, 0]
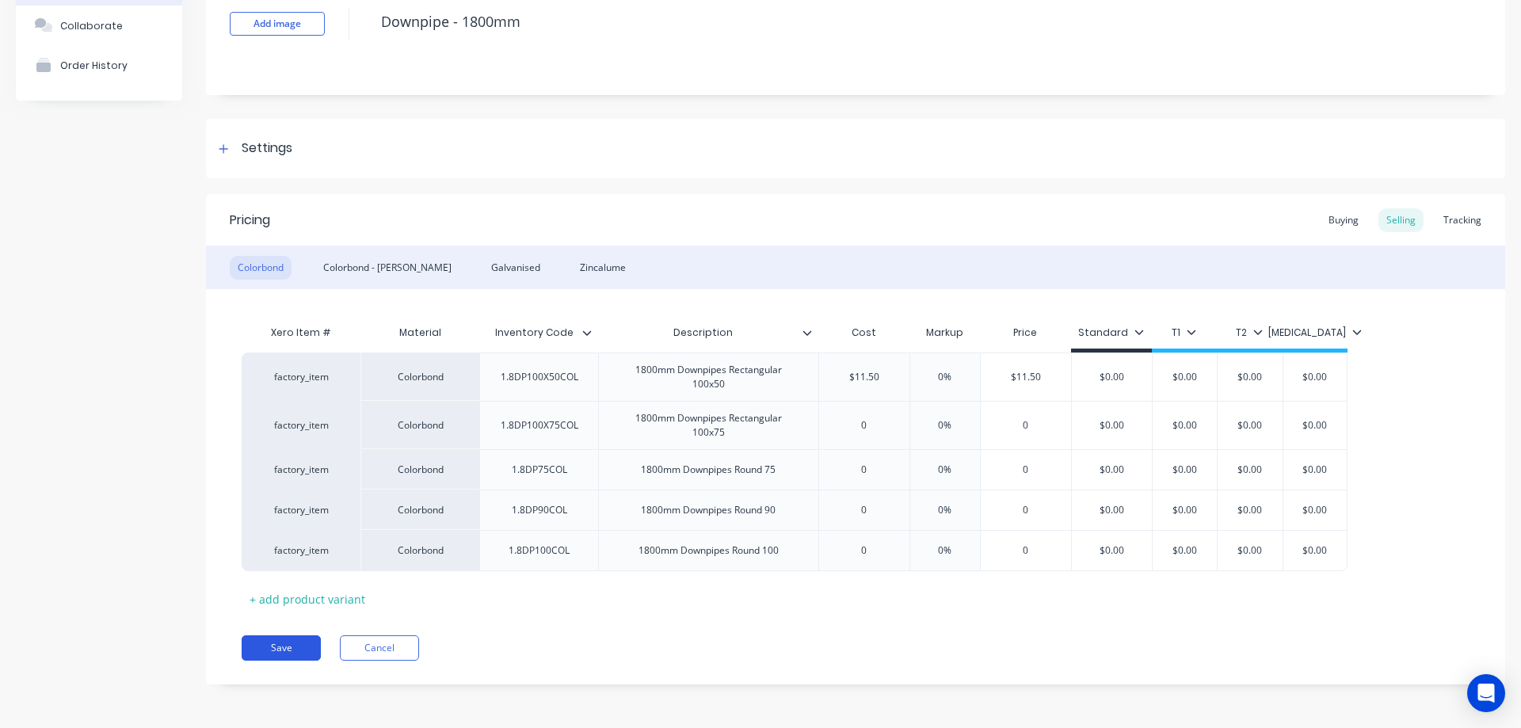
click at [287, 657] on button "Save" at bounding box center [281, 647] width 79 height 25
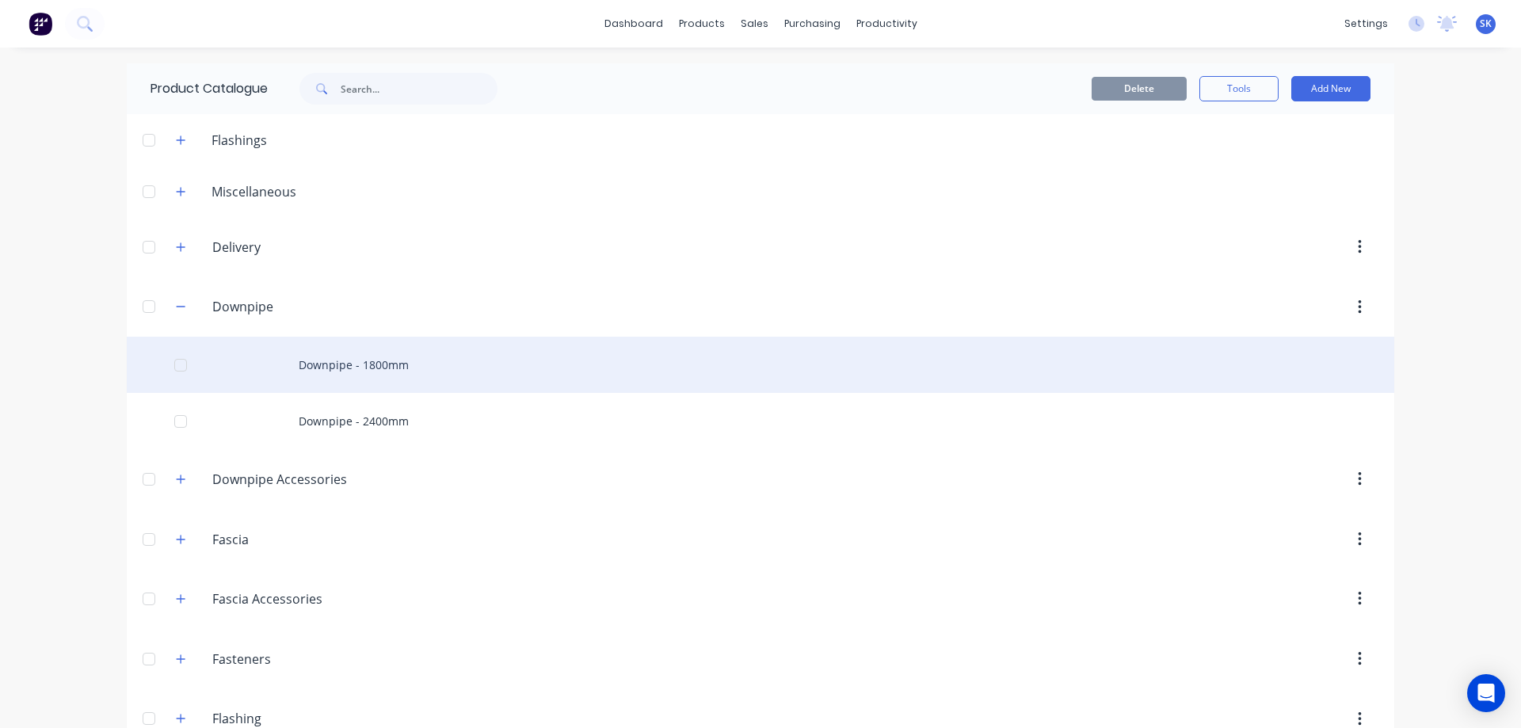
click at [351, 367] on div "Downpipe - 1800mm" at bounding box center [761, 365] width 1268 height 56
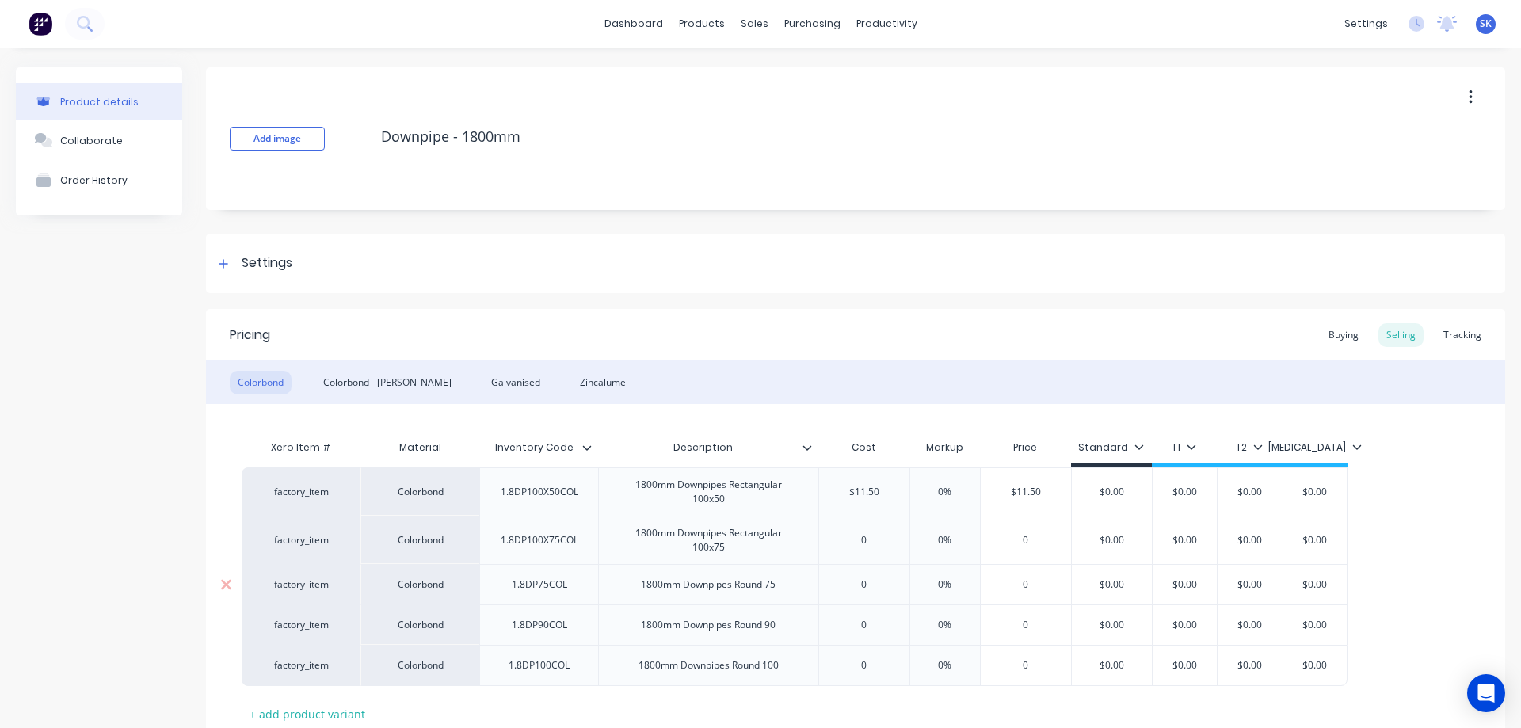
type textarea "x"
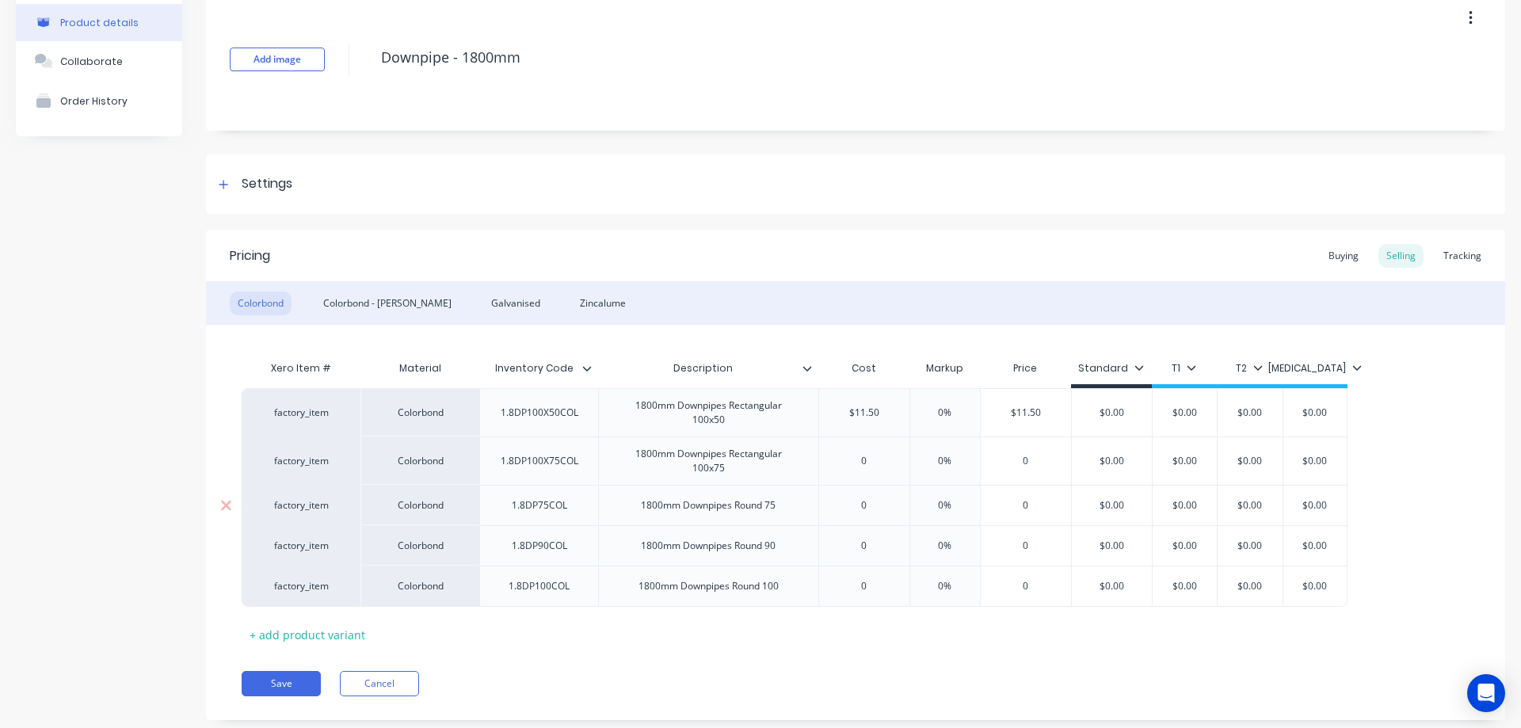
type input "0"
click at [885, 505] on input "0" at bounding box center [864, 505] width 90 height 14
type textarea "x"
type input "2"
type textarea "x"
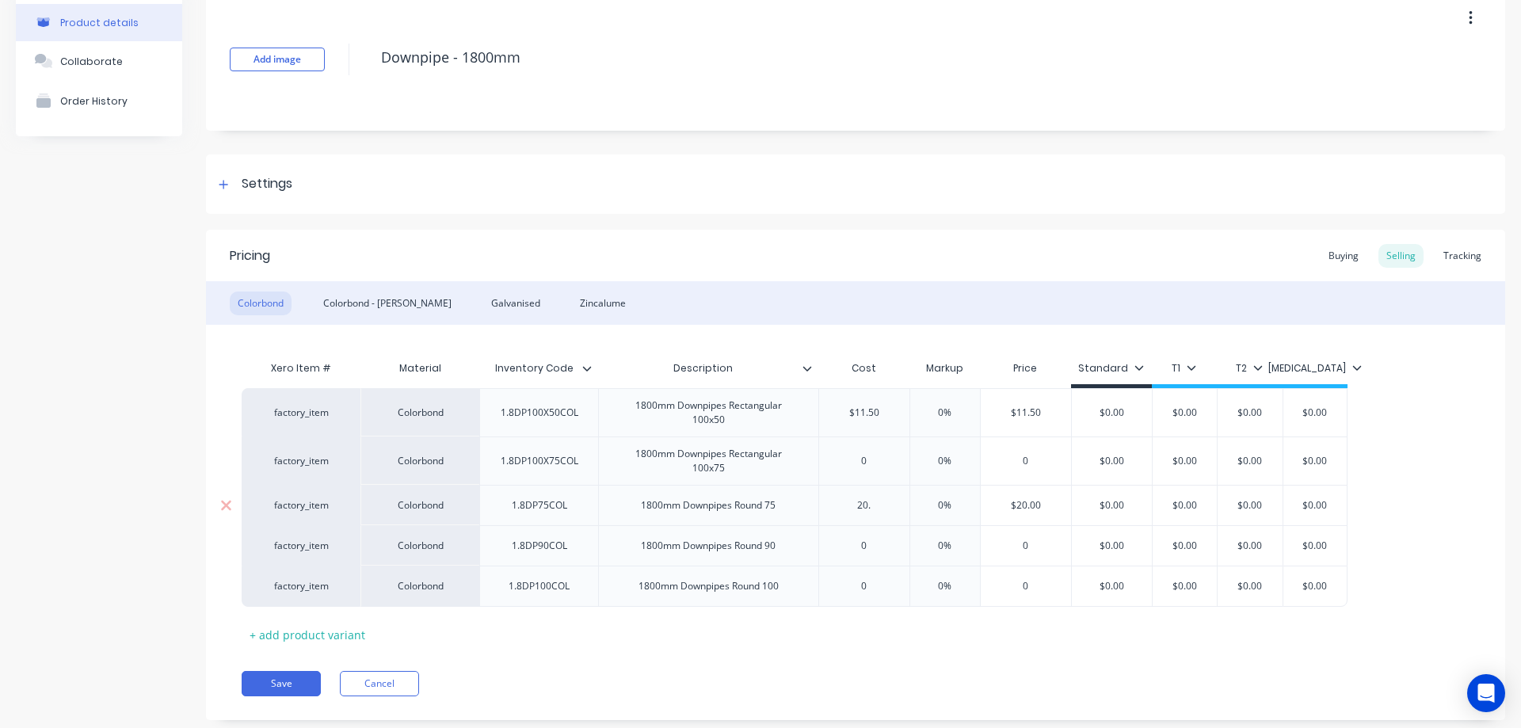
type input "20.7"
type textarea "x"
type input "20.77"
type textarea "x"
type input "$20.77"
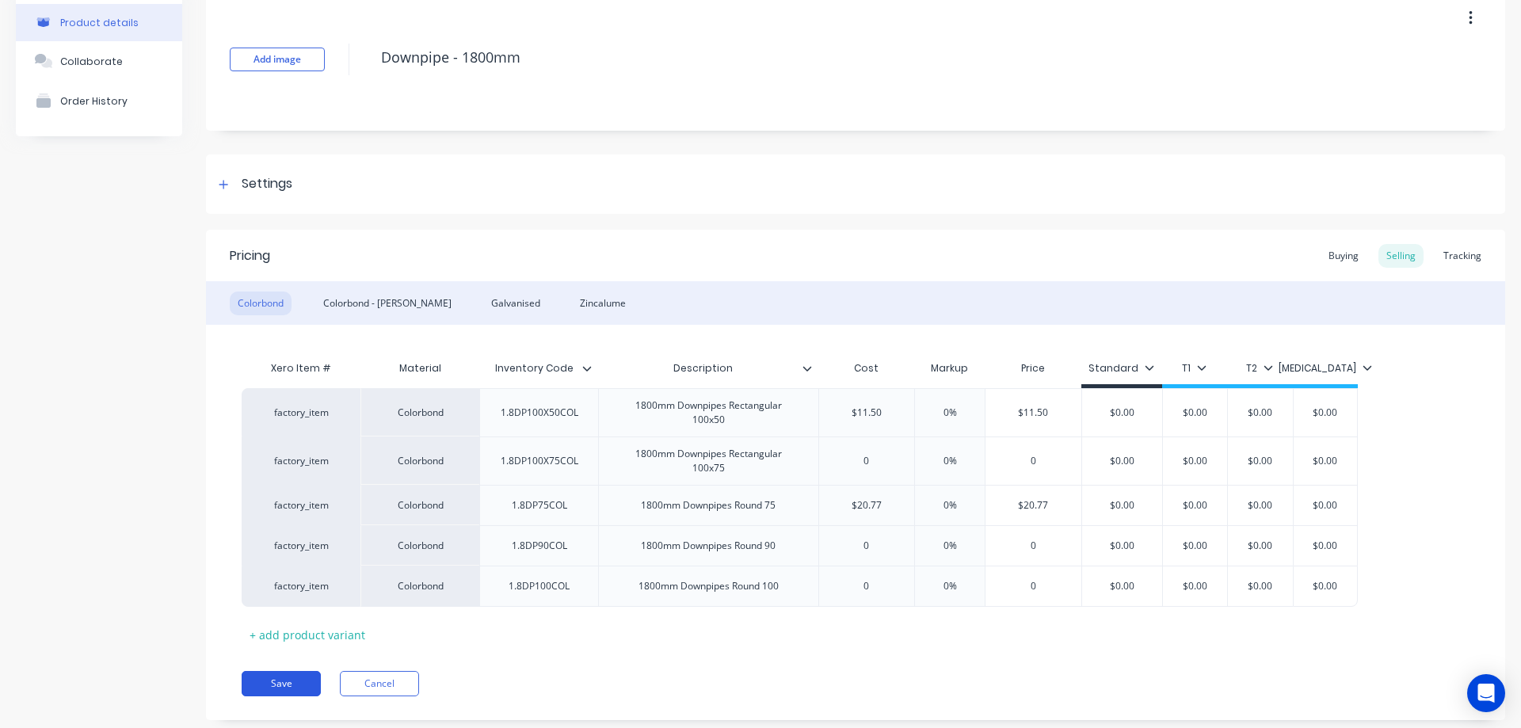
click at [299, 676] on button "Save" at bounding box center [281, 683] width 79 height 25
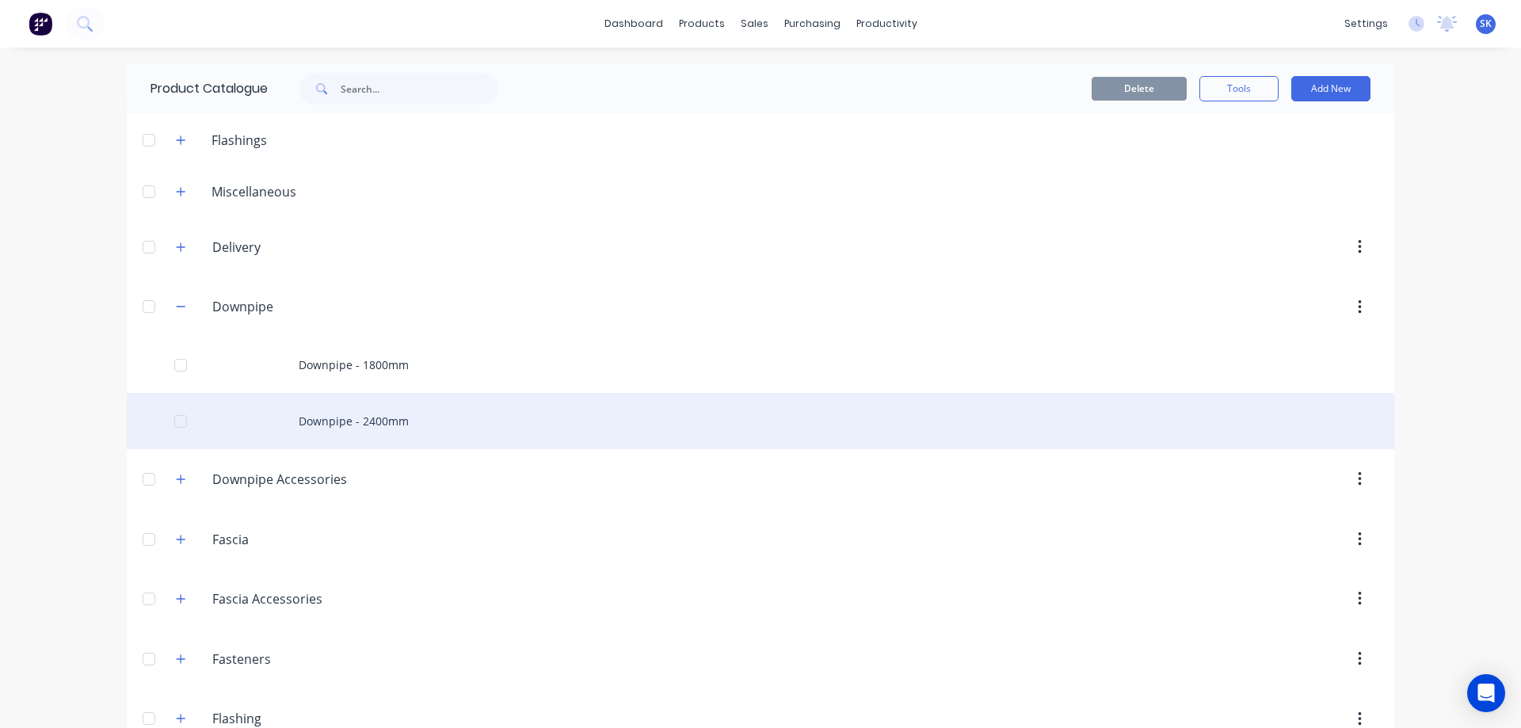
click at [371, 433] on div "Downpipe - 2400mm" at bounding box center [761, 421] width 1268 height 56
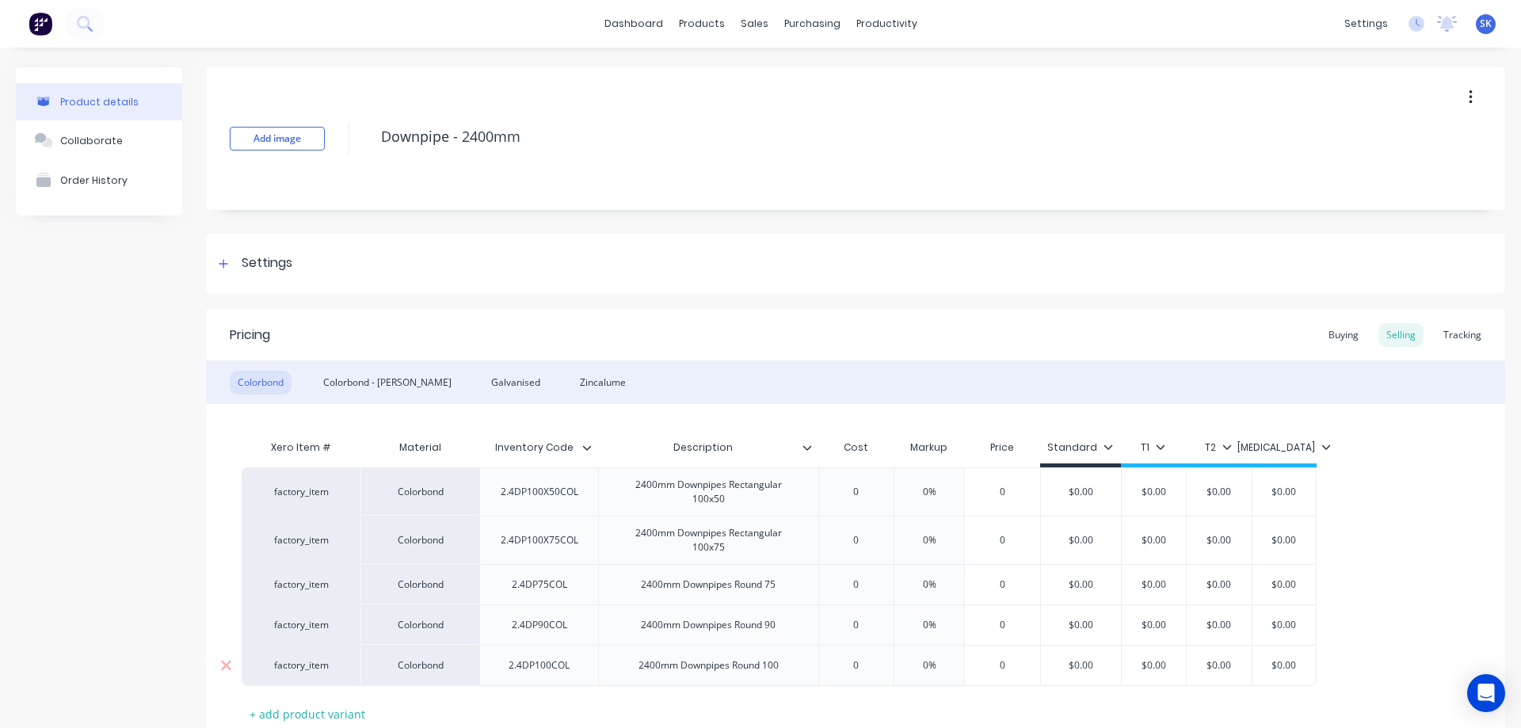
click at [665, 669] on div "2400mm Downpipes Round 100" at bounding box center [709, 665] width 166 height 21
click at [588, 665] on div "2.4DP100COL" at bounding box center [538, 665] width 119 height 41
click at [509, 673] on div "2.4DP100COL" at bounding box center [539, 665] width 86 height 21
click at [1438, 330] on div "Tracking" at bounding box center [1463, 335] width 54 height 24
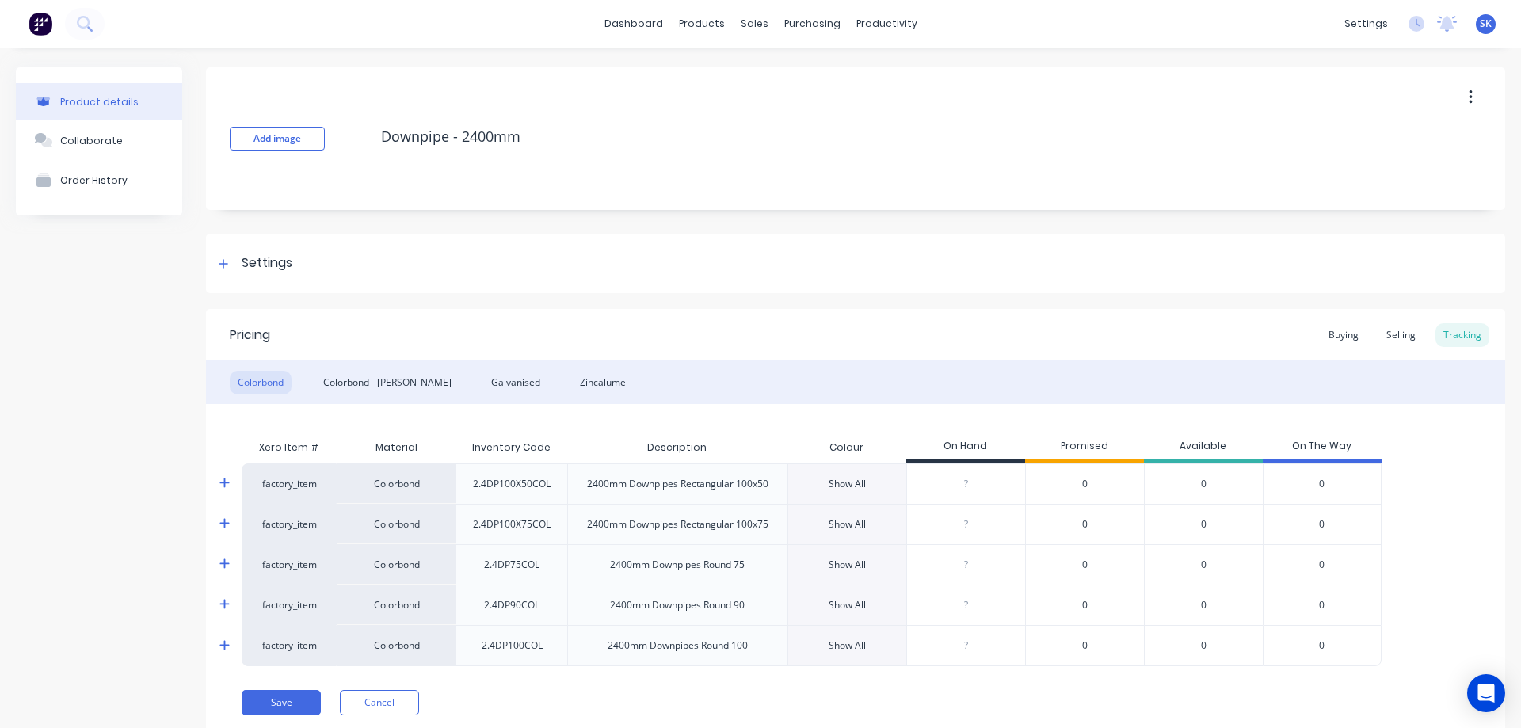
click at [838, 647] on div "Show All" at bounding box center [847, 646] width 37 height 14
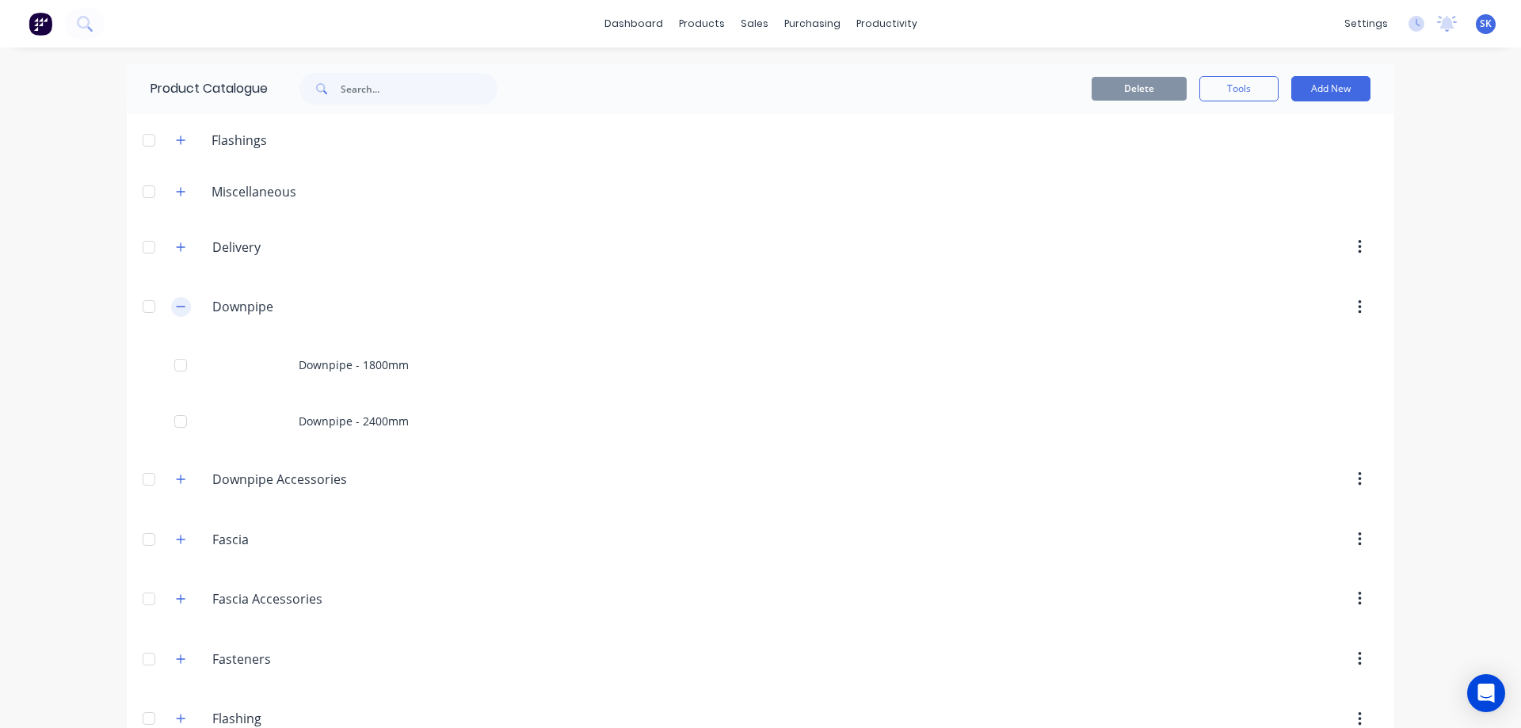
click at [177, 315] on button "button" at bounding box center [181, 307] width 20 height 20
click at [176, 363] on icon "button" at bounding box center [181, 366] width 10 height 11
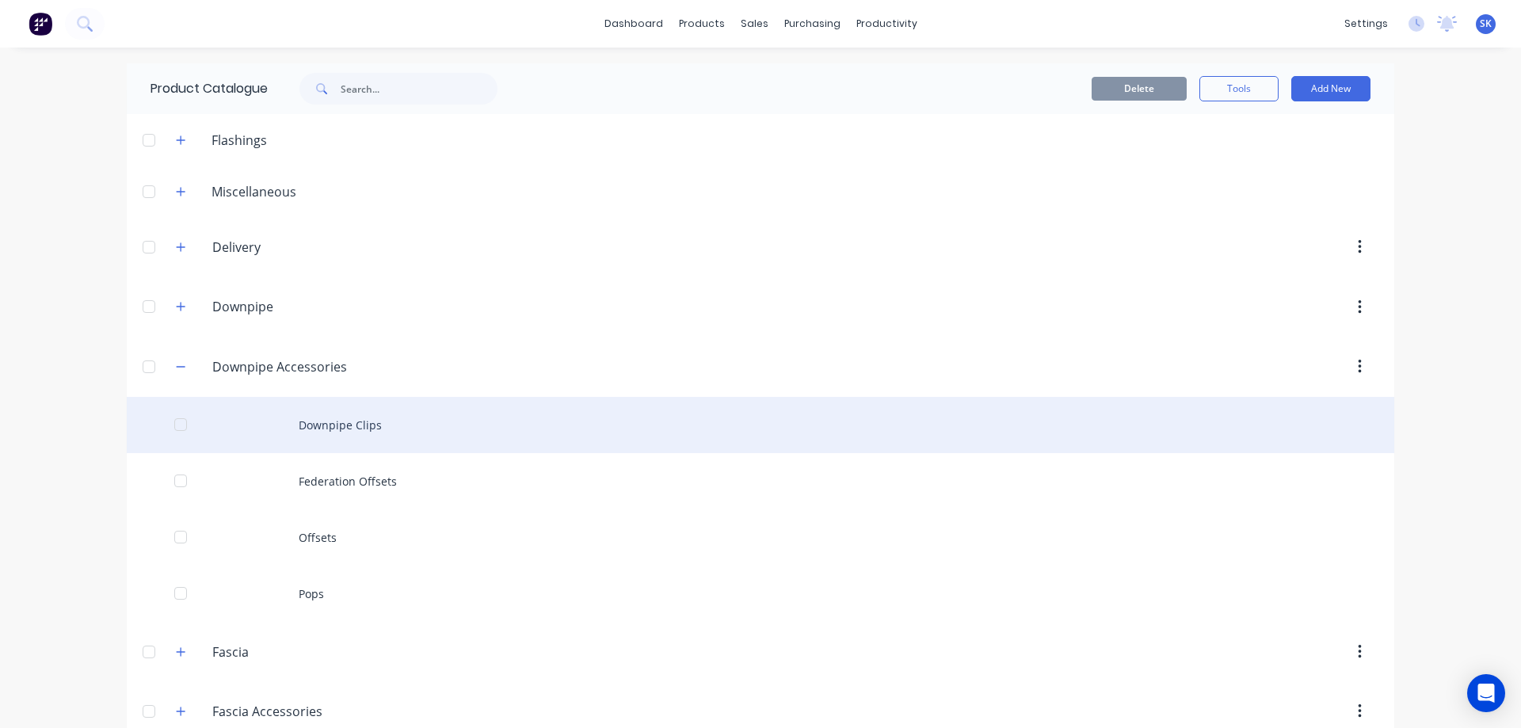
click at [361, 428] on div "Downpipe Clips" at bounding box center [761, 425] width 1268 height 56
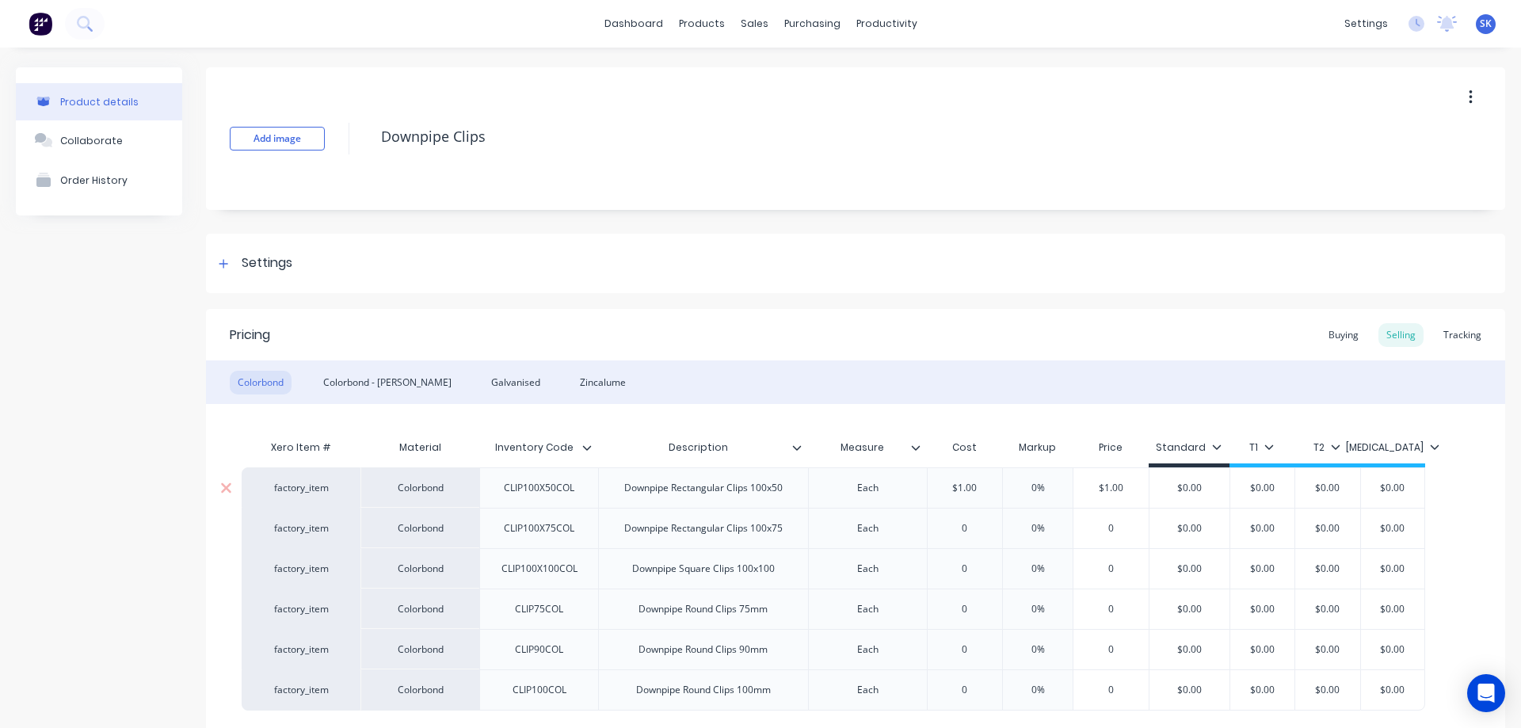
type textarea "x"
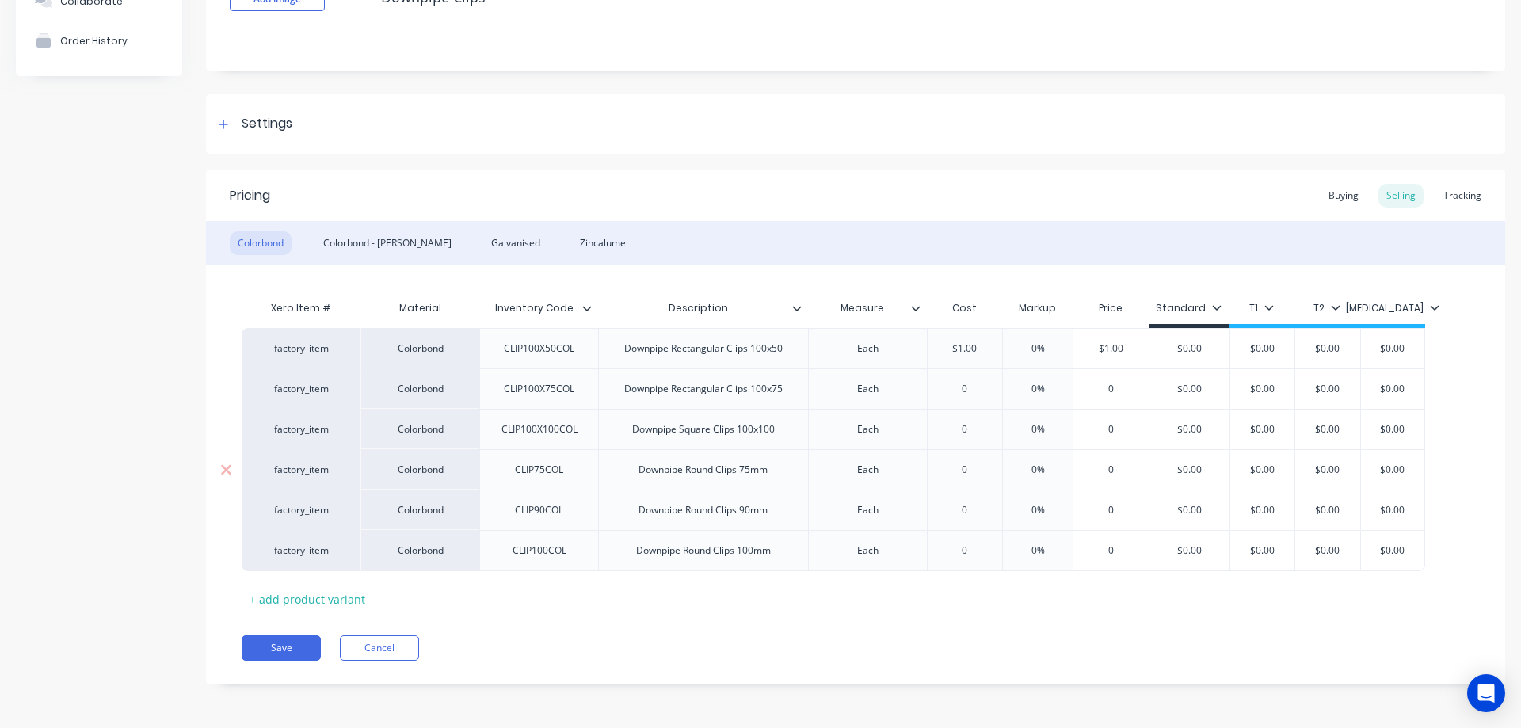
type input "0"
click at [978, 466] on input "0" at bounding box center [964, 470] width 79 height 14
type textarea "x"
type input "7.0"
type textarea "x"
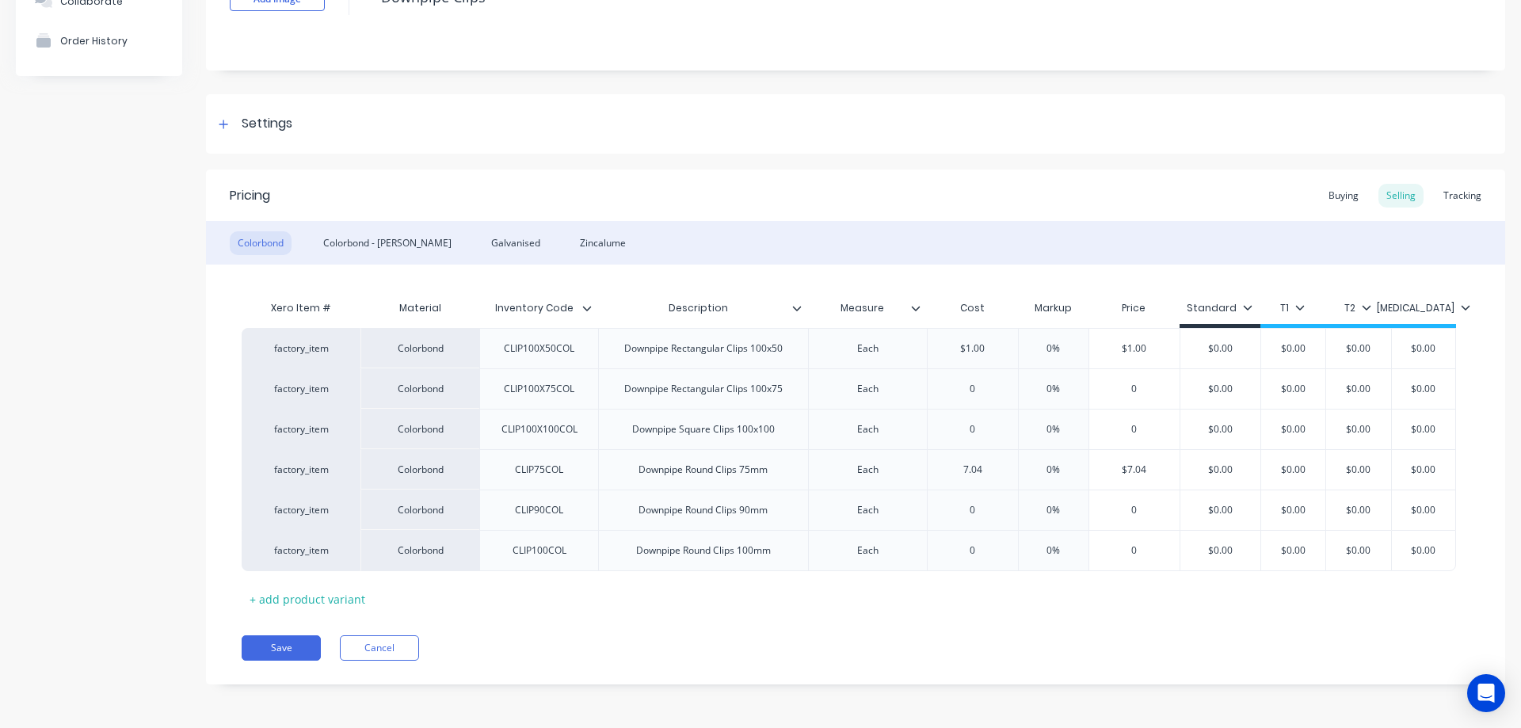
type input "7.04"
click at [970, 631] on div "Pricing Buying Selling Tracking Colorbond Colorbond - Matt Galvanised Zincalume…" at bounding box center [855, 427] width 1299 height 515
click at [285, 652] on button "Save" at bounding box center [281, 647] width 79 height 25
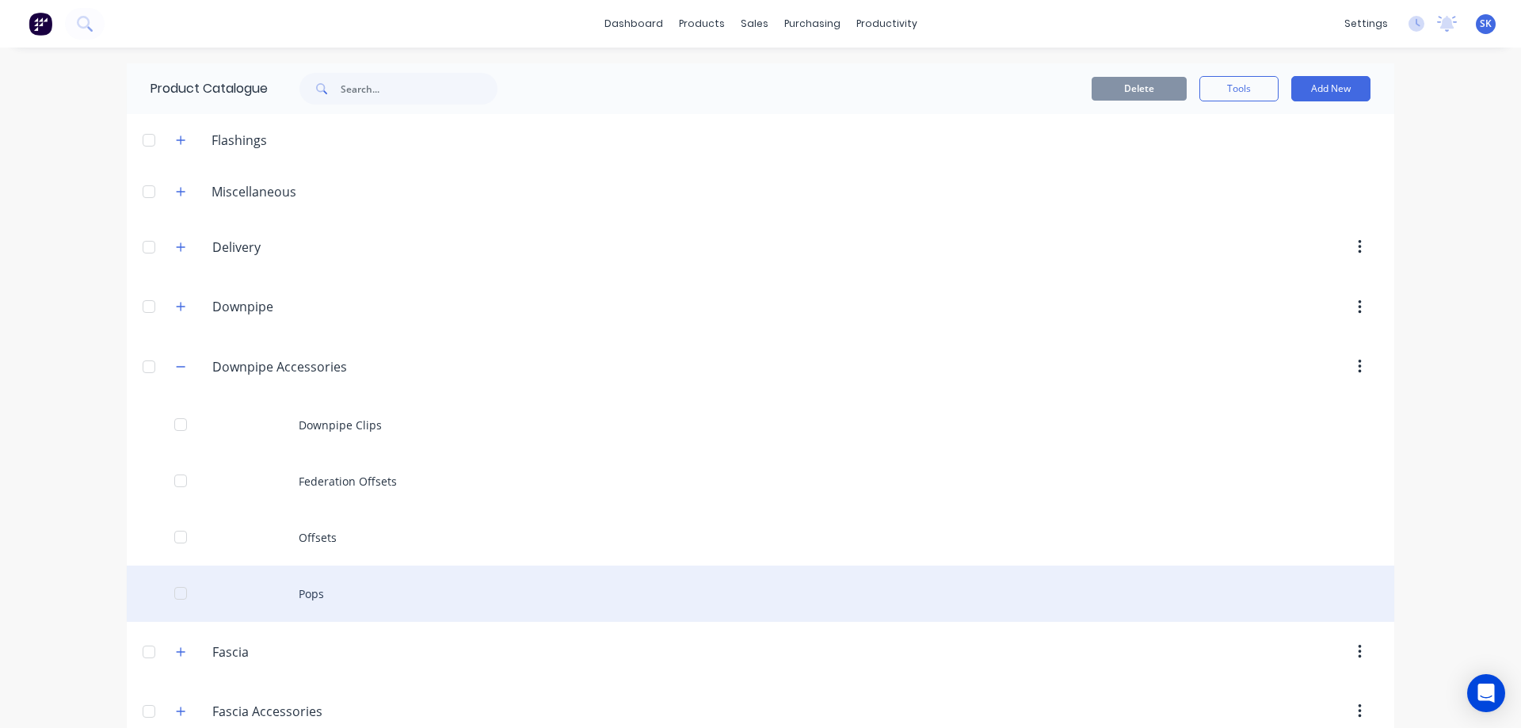
scroll to position [79, 0]
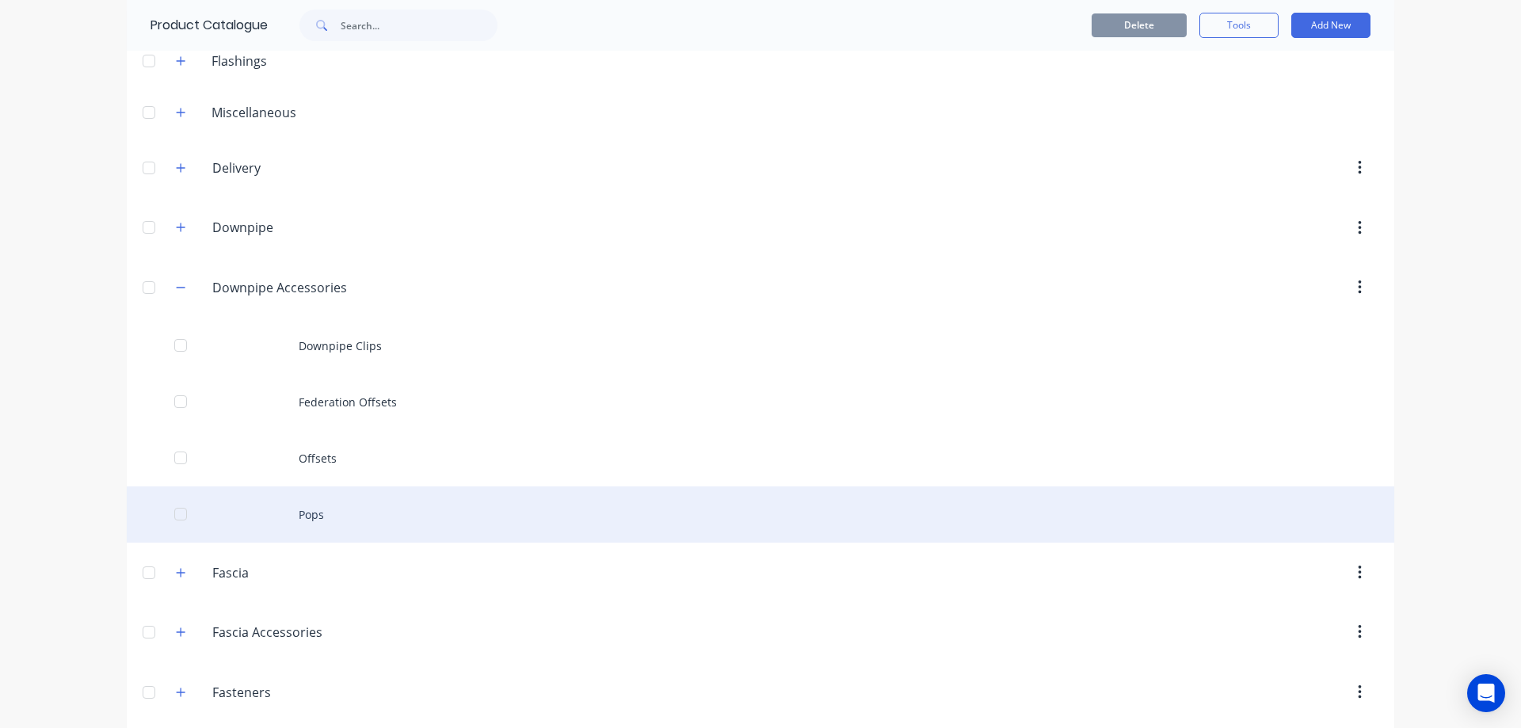
click at [315, 505] on div "Pops" at bounding box center [761, 514] width 1268 height 56
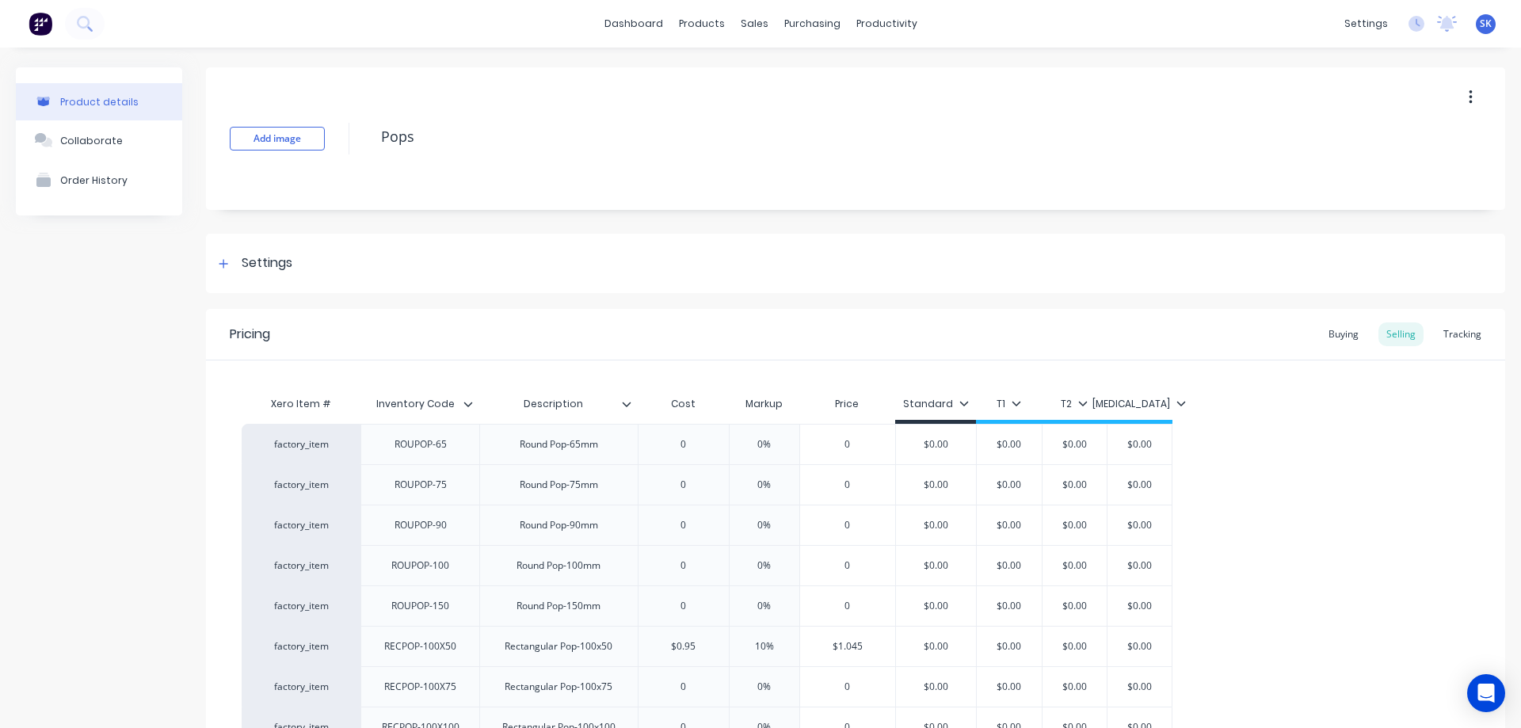
type textarea "x"
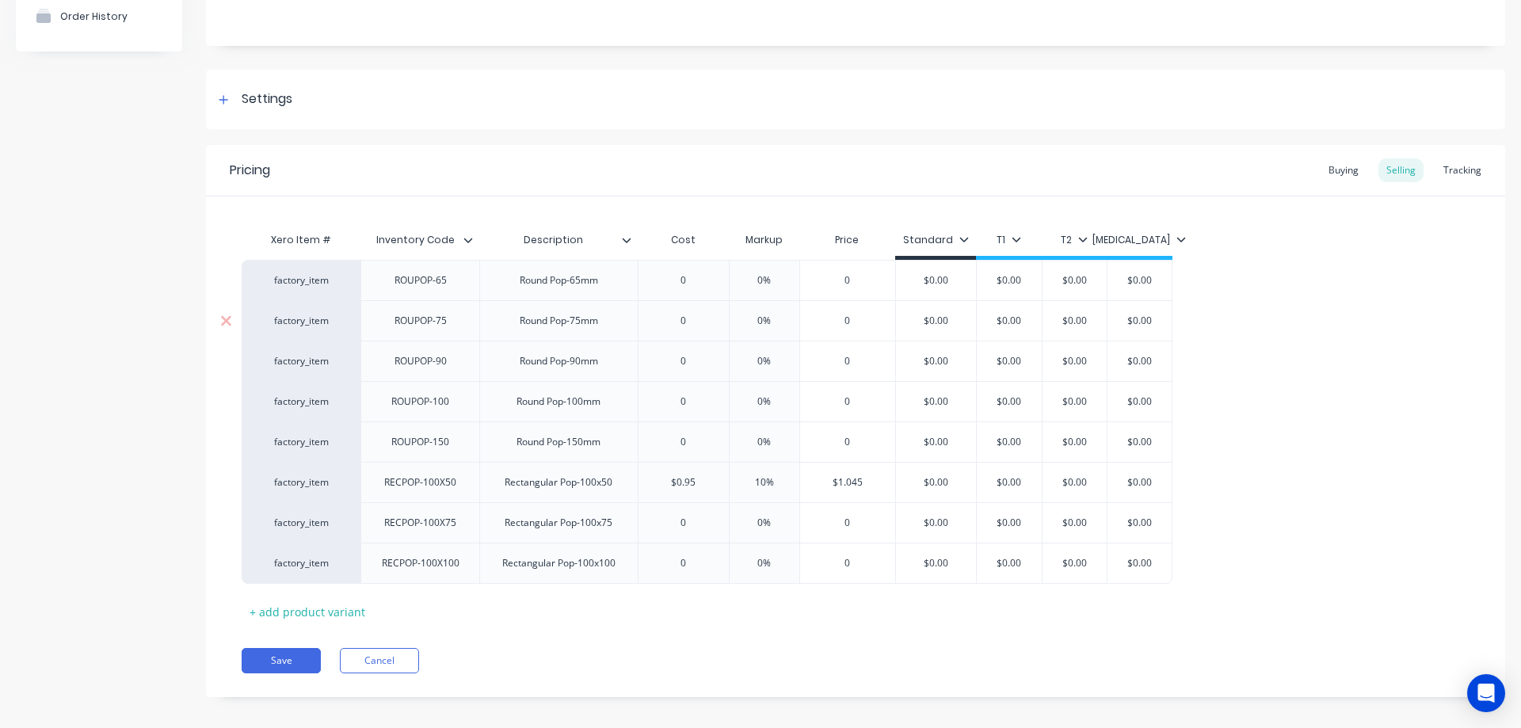
scroll to position [177, 0]
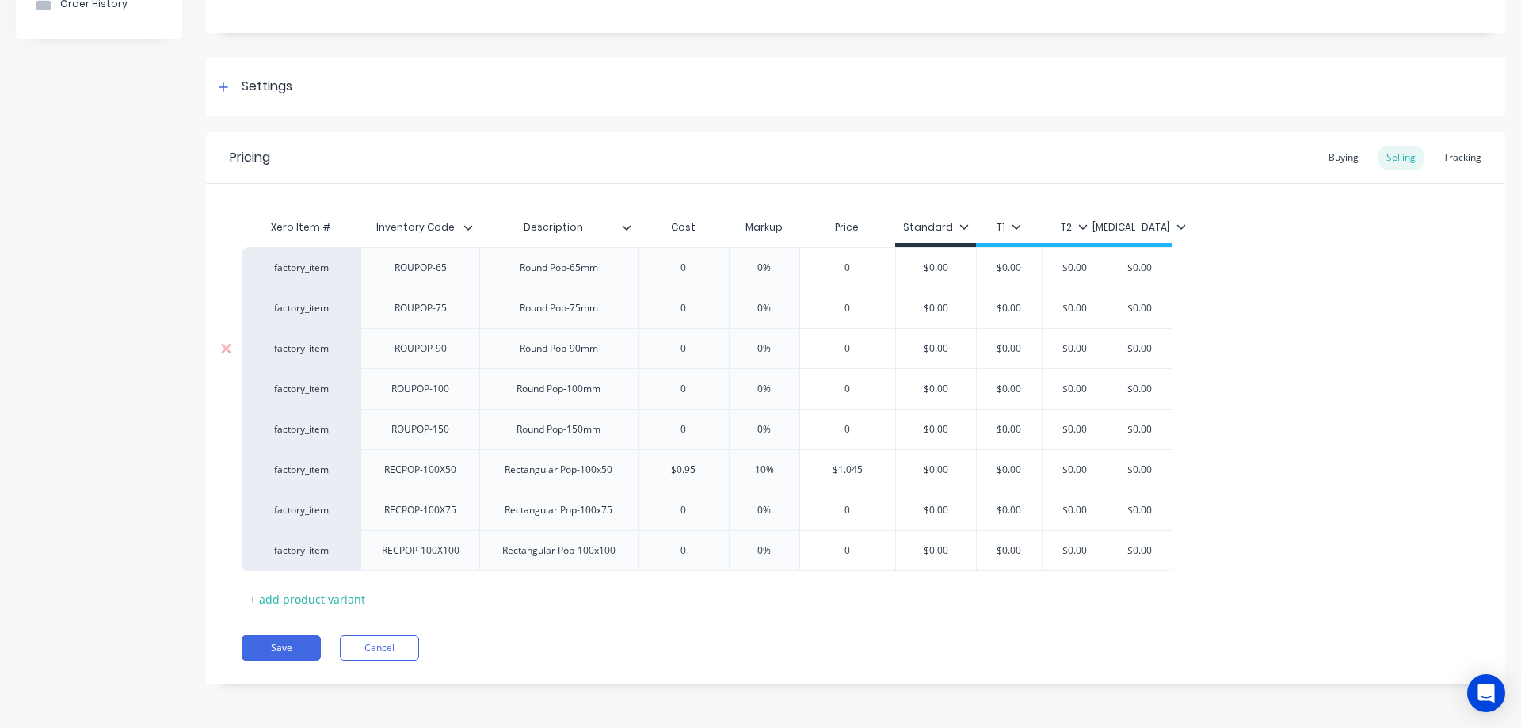
type input "0"
click at [692, 345] on input "0" at bounding box center [684, 348] width 90 height 14
type textarea "x"
type input "1."
type textarea "x"
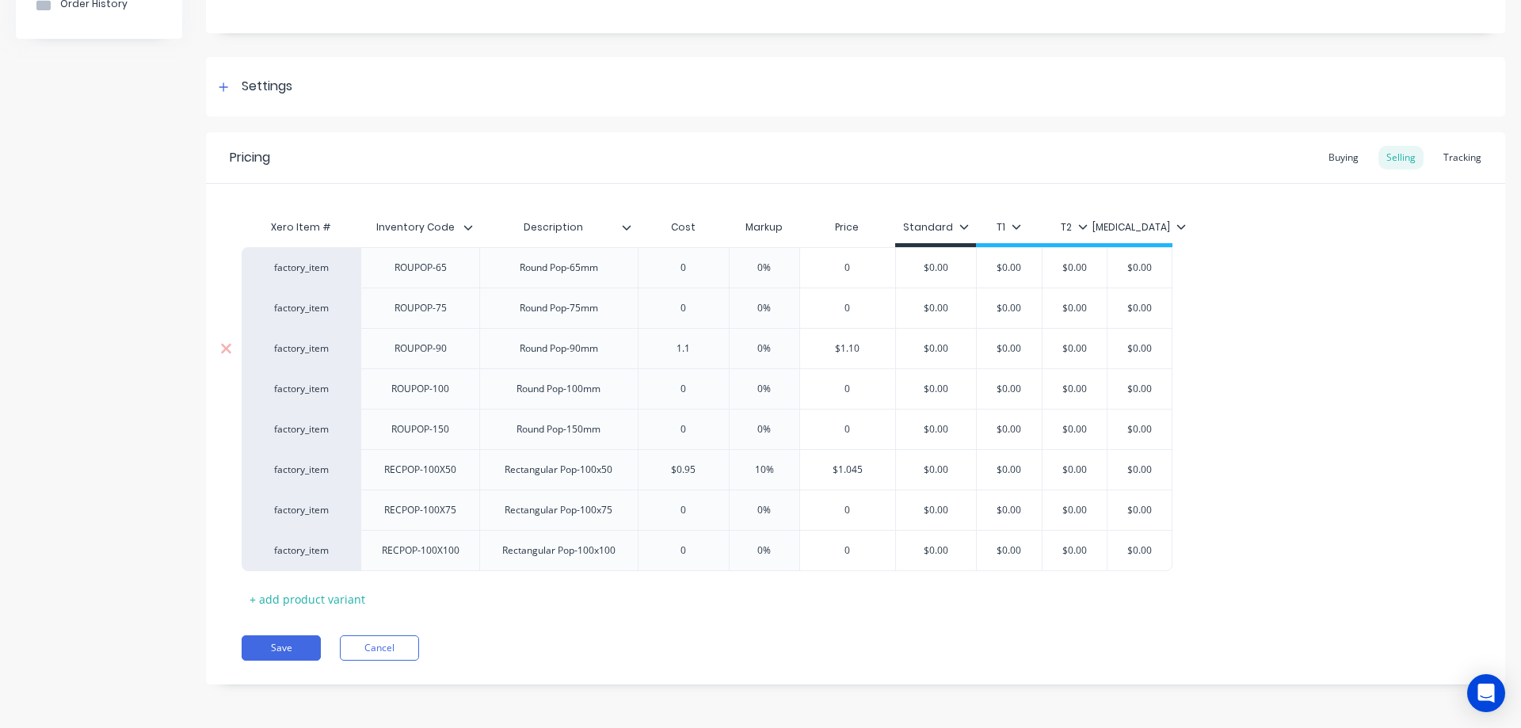
click at [879, 358] on div "$1.10" at bounding box center [848, 349] width 96 height 40
type input "1.1"
type input "$1.10"
type input "$0.00"
click at [955, 352] on input "$0.00" at bounding box center [936, 348] width 80 height 14
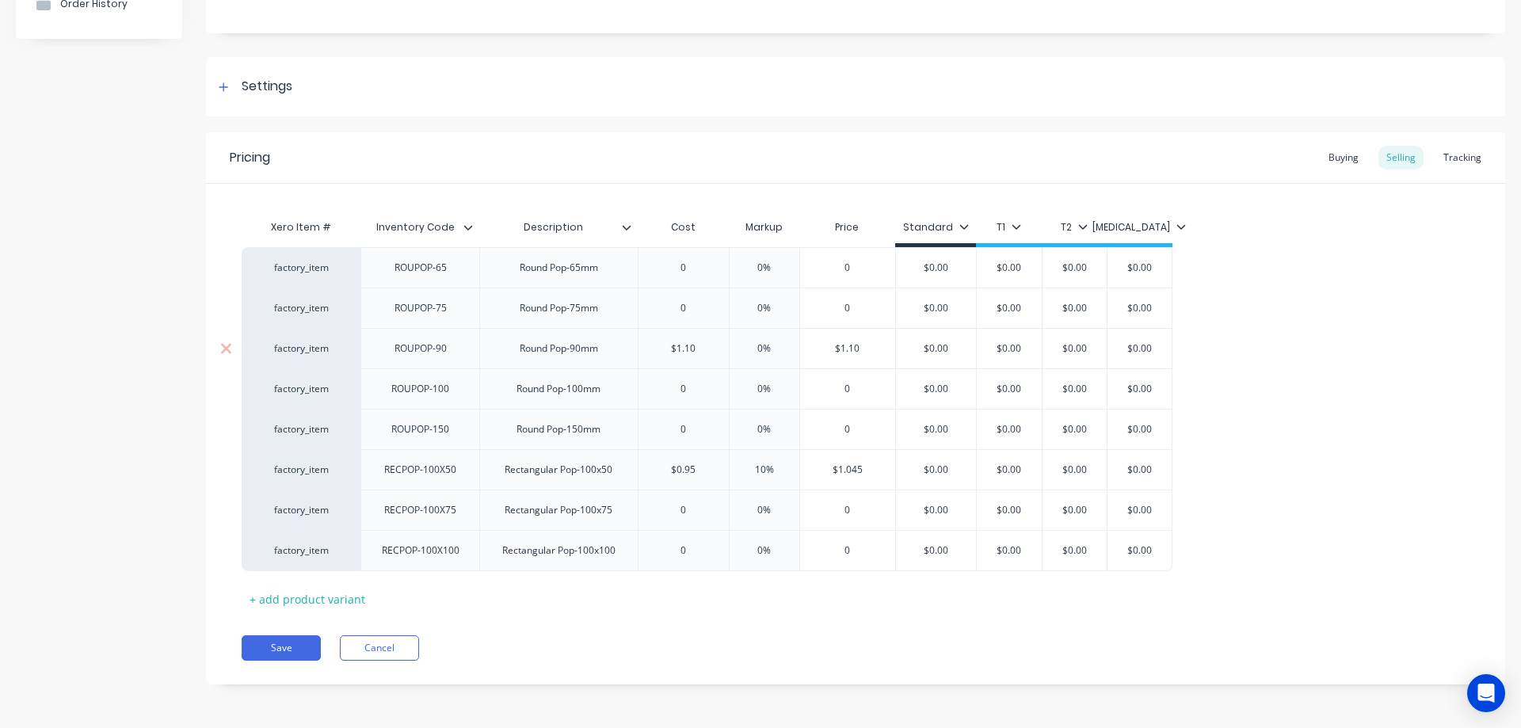
type textarea "x"
type input "$0.0"
type textarea "x"
type input "$0."
type textarea "x"
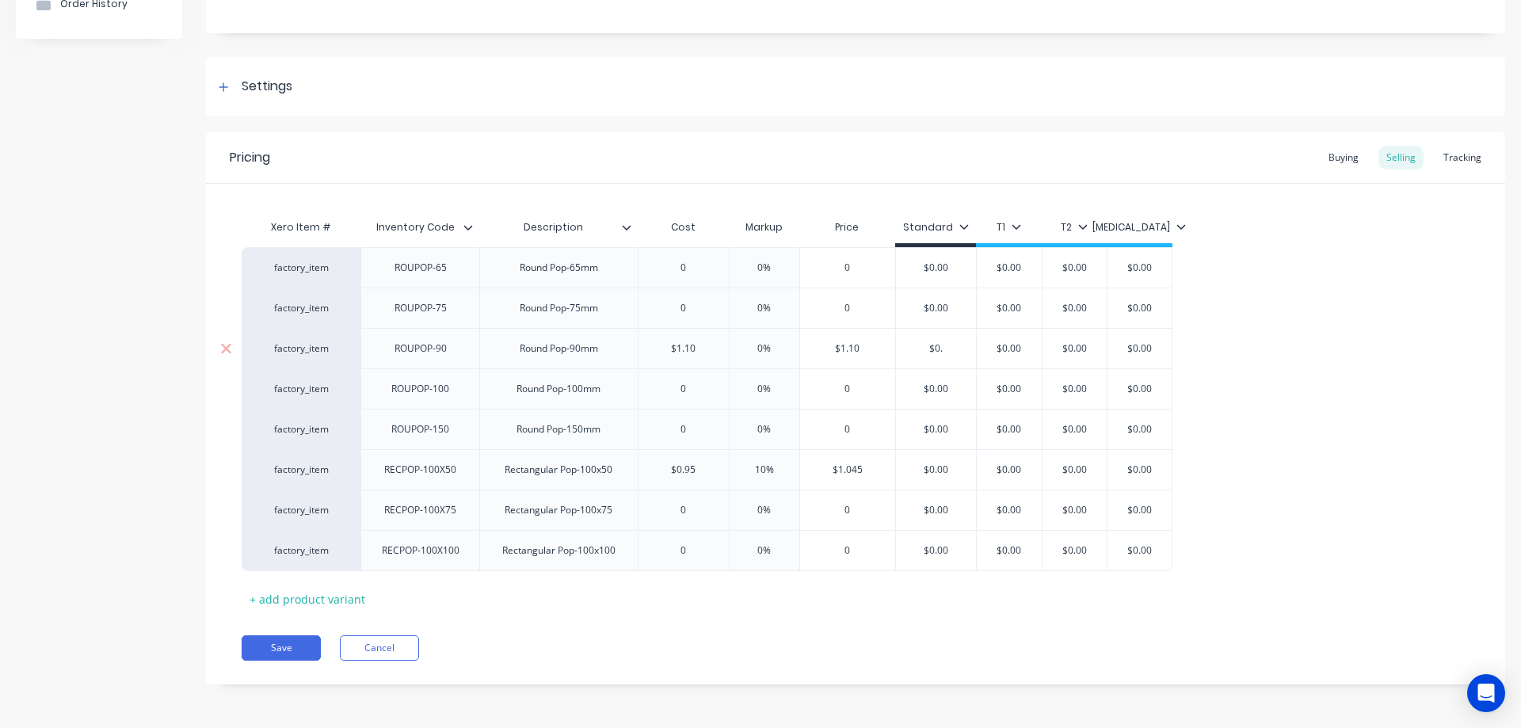
type input "$0"
type textarea "x"
type input "$"
type textarea "x"
type input "$1"
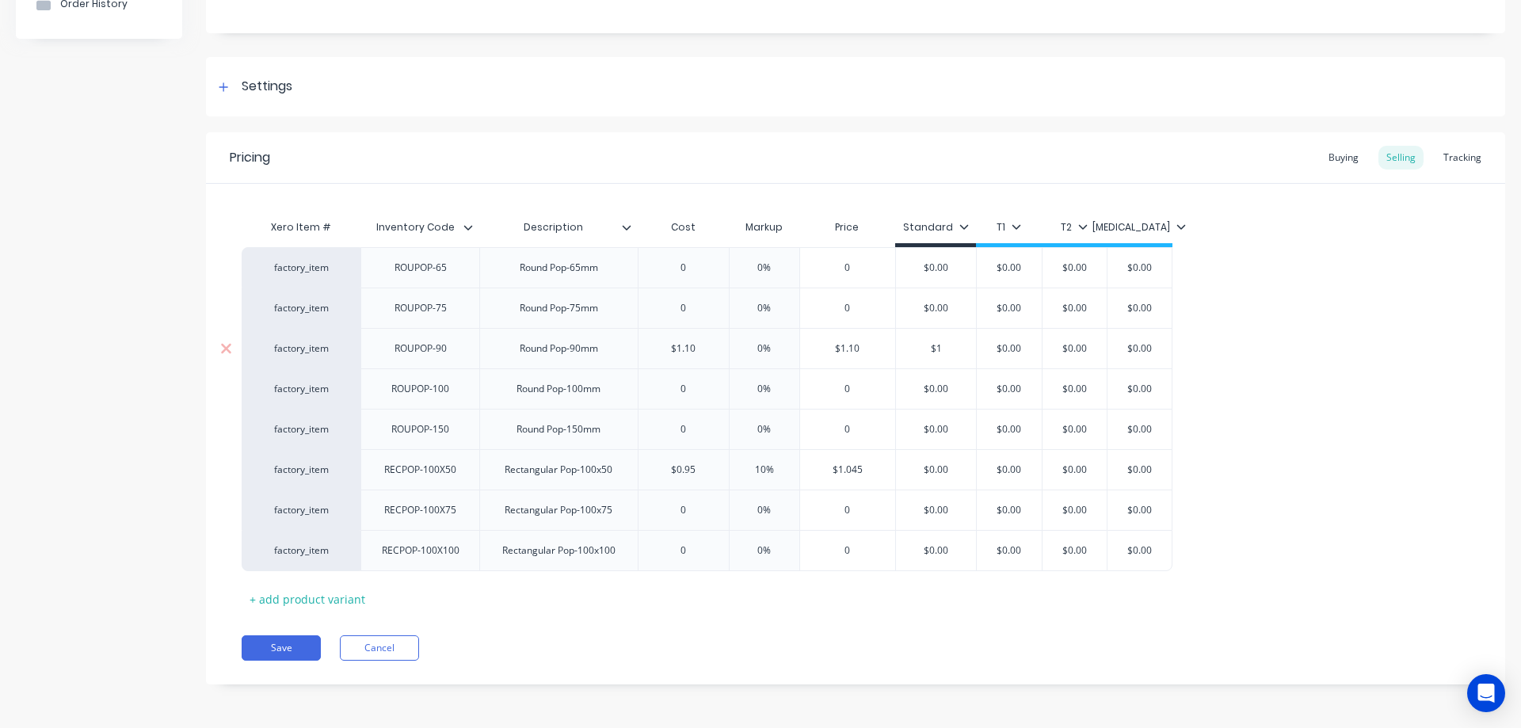
type textarea "x"
type input "$1."
type textarea "x"
type input "$1.4"
type textarea "x"
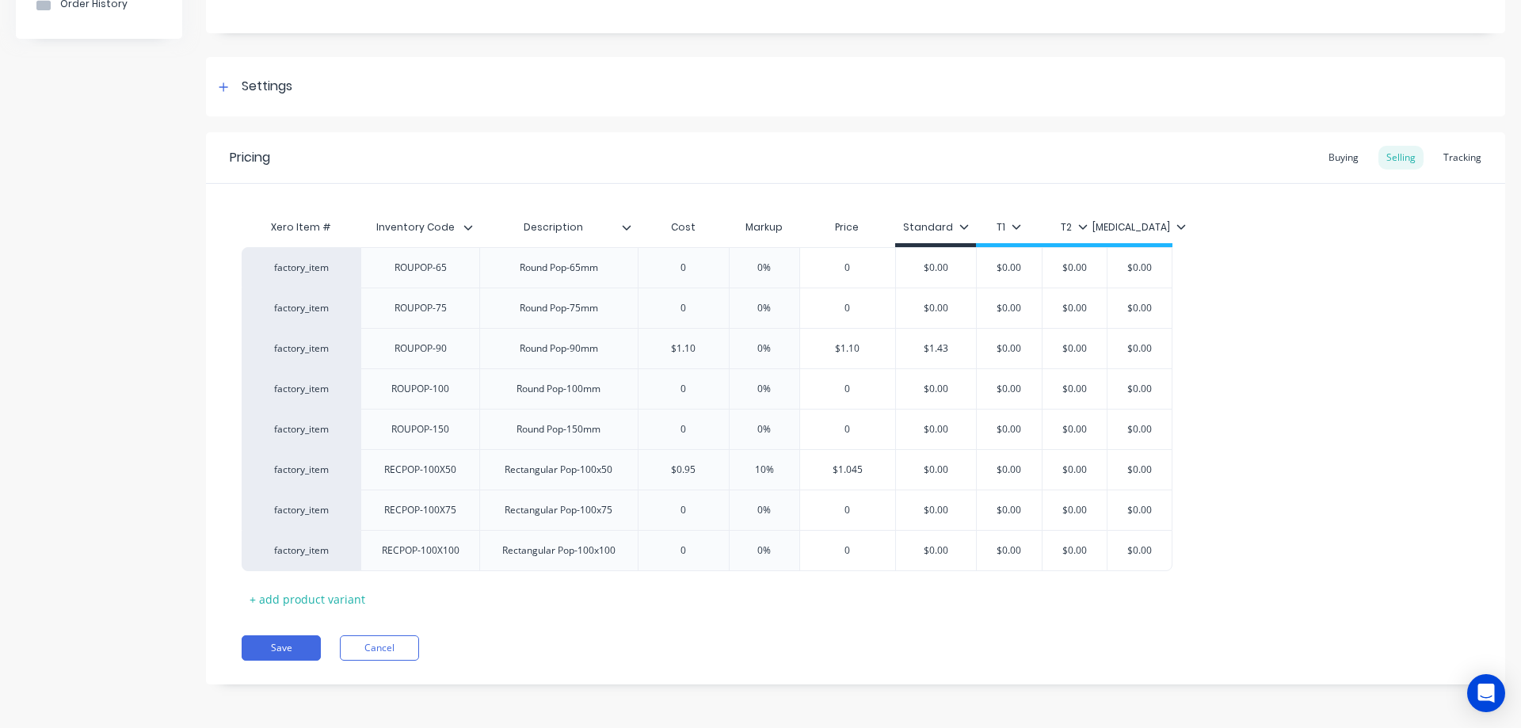
type input "$1.43"
click at [1120, 611] on div "Xero Item # Inventory Code Description Cost Markup Price Standard T1 T2 T3 fact…" at bounding box center [856, 412] width 1228 height 400
type input "0"
click at [688, 388] on input "0" at bounding box center [684, 389] width 90 height 14
type textarea "x"
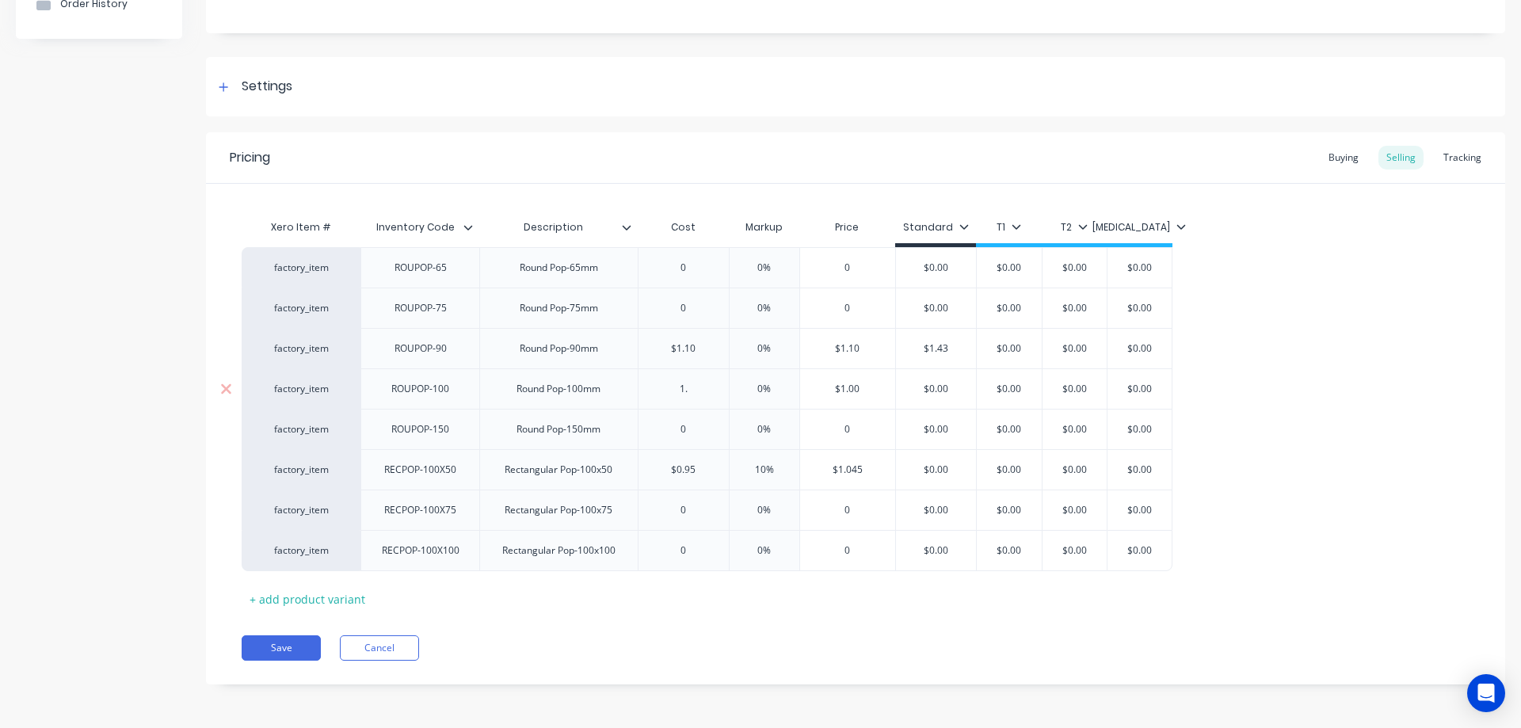
type input "1.5"
type textarea "x"
type input "1.5"
click at [708, 604] on div "Xero Item # Inventory Code Description Cost Markup Price Standard T1 T2 T3 fact…" at bounding box center [856, 412] width 1228 height 400
type input "$0.95"
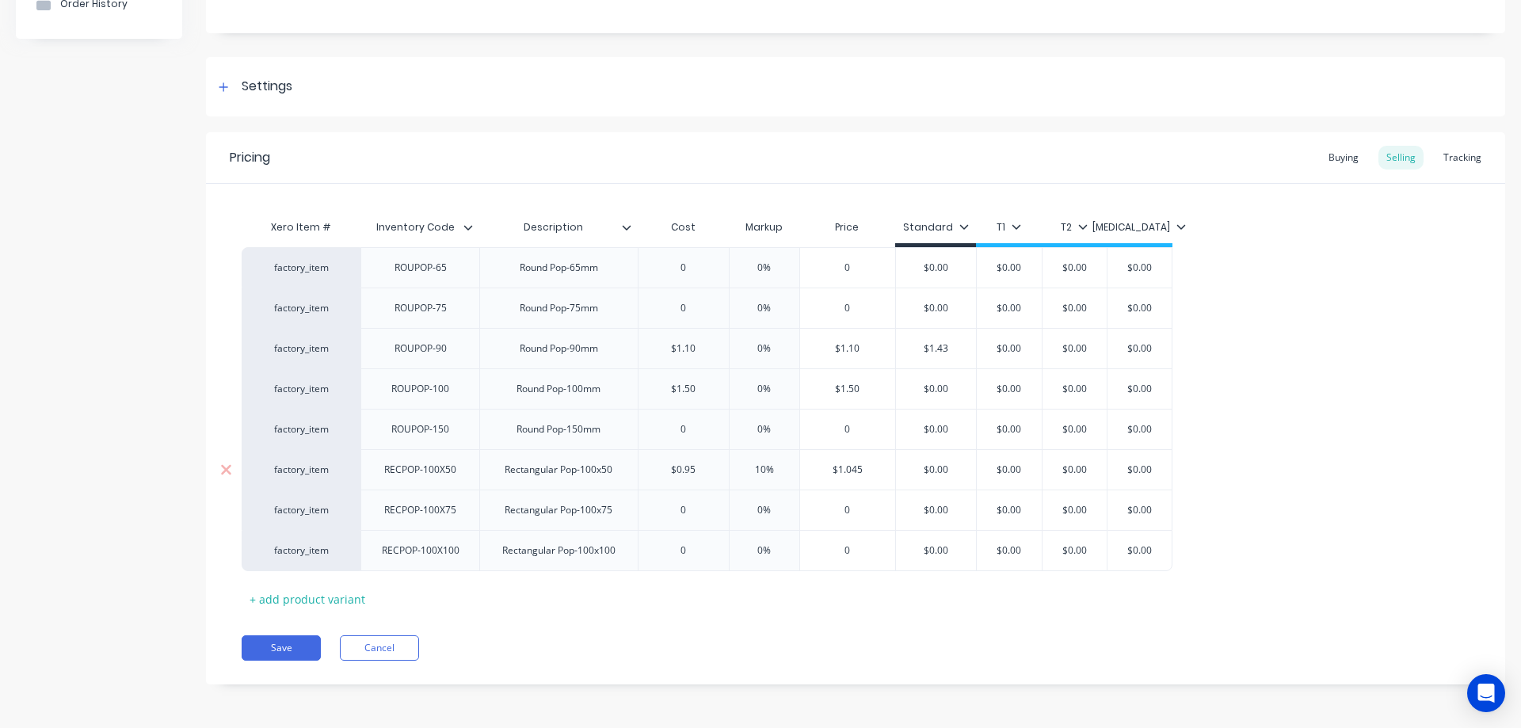
click at [711, 472] on input "$0.95" at bounding box center [684, 470] width 90 height 14
type textarea "x"
type input "$0.9"
type textarea "x"
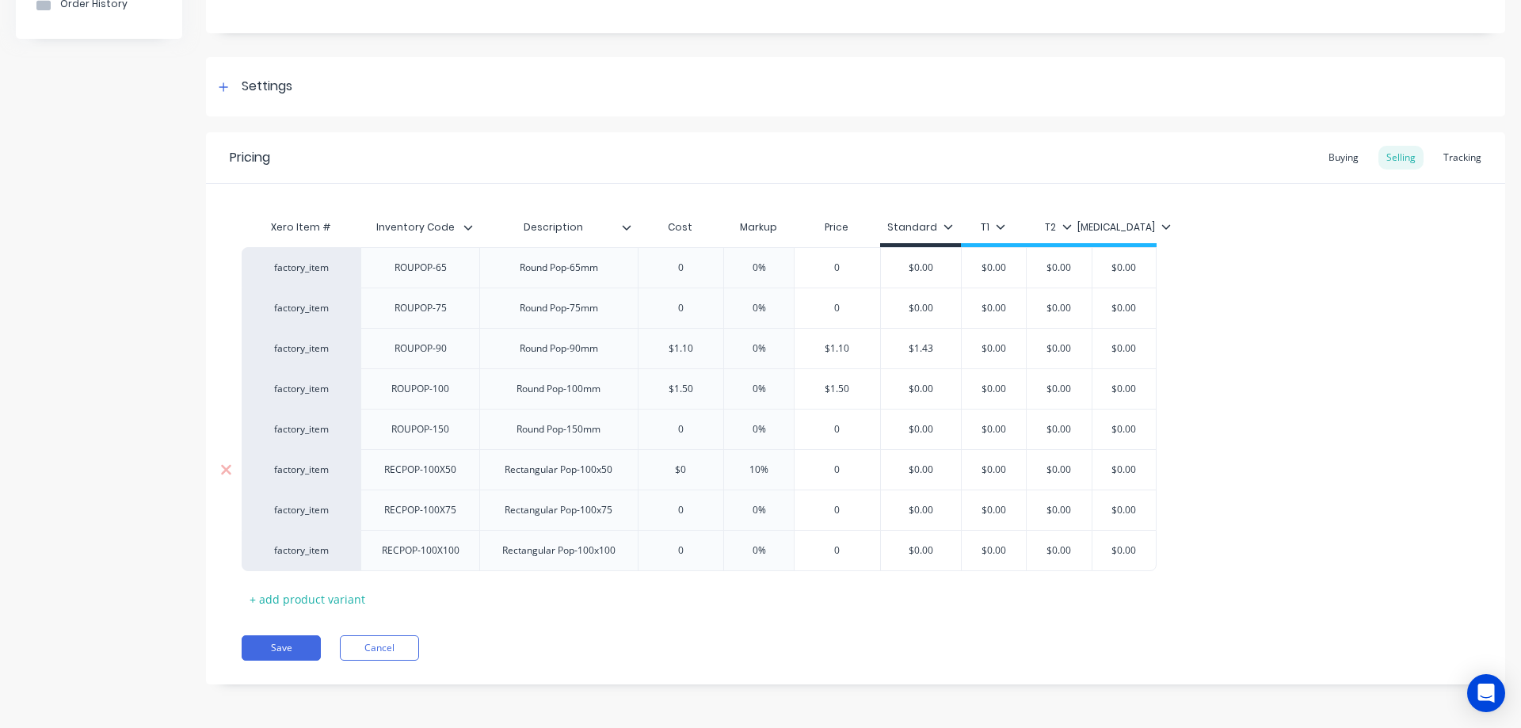
type input "$"
type textarea "x"
type input "$1"
type textarea "x"
type input "$0."
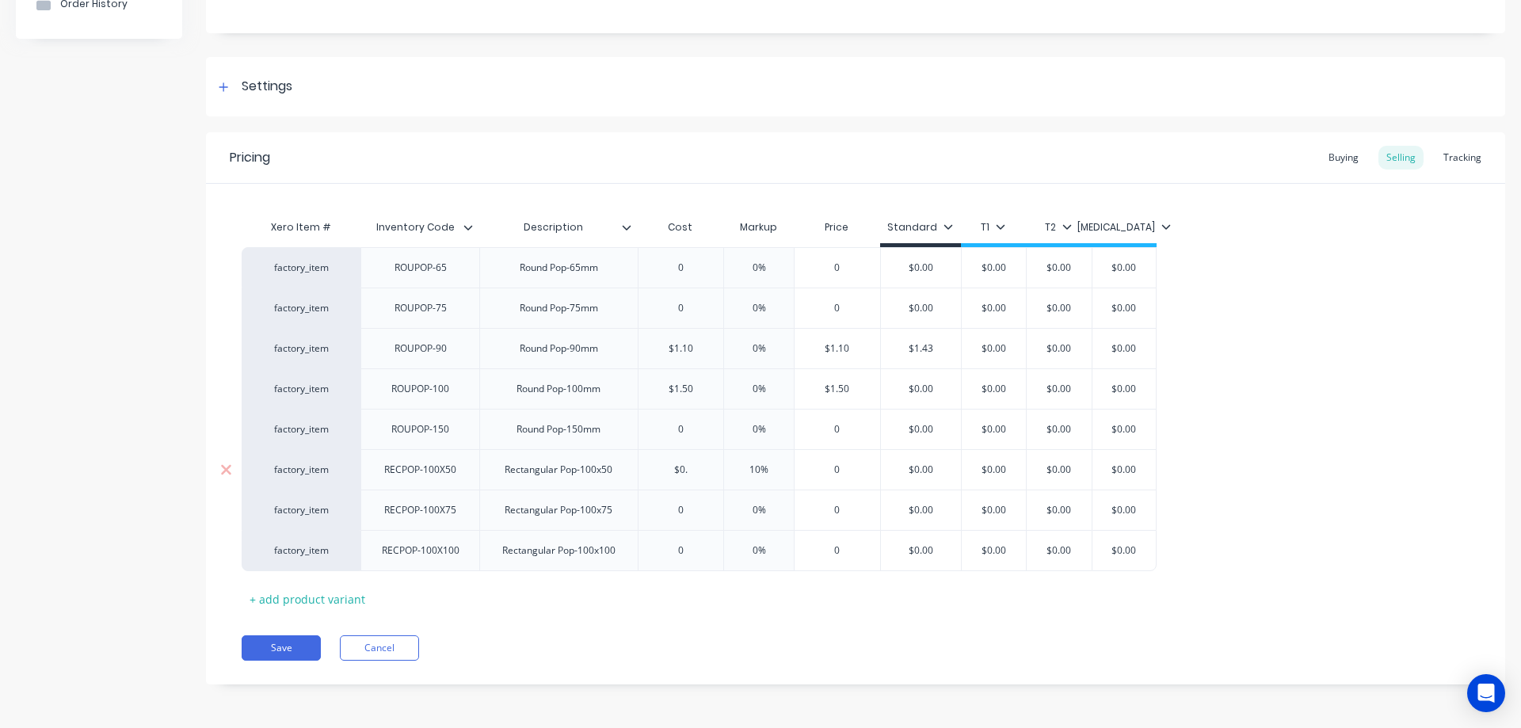
type textarea "x"
type input "$0.9"
type textarea "x"
type input "$0.95"
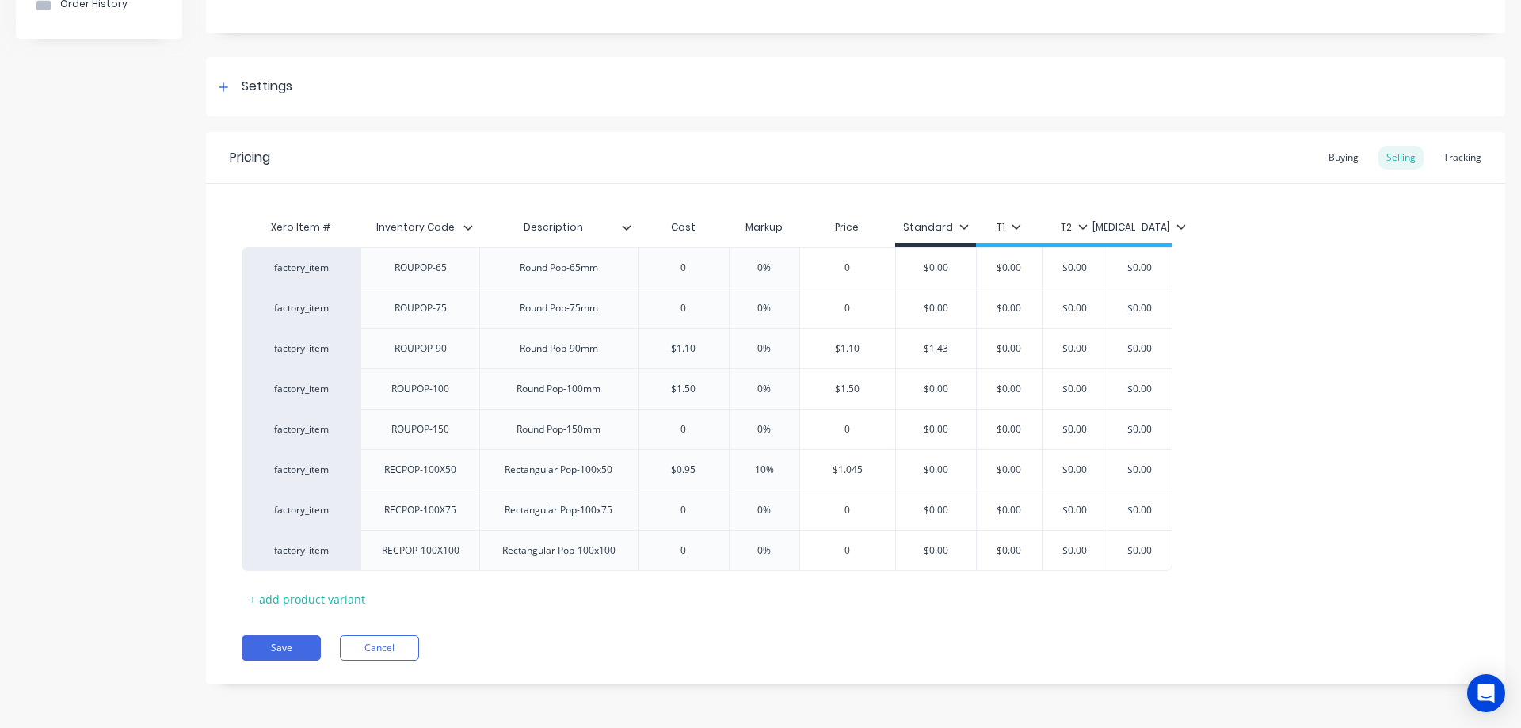
click at [683, 609] on div "Xero Item # Inventory Code Description Cost Markup Price Standard T1 T2 T3 fact…" at bounding box center [856, 412] width 1228 height 400
click at [767, 467] on input "10%" at bounding box center [764, 470] width 79 height 14
type input "1%"
type textarea "x"
type input "%"
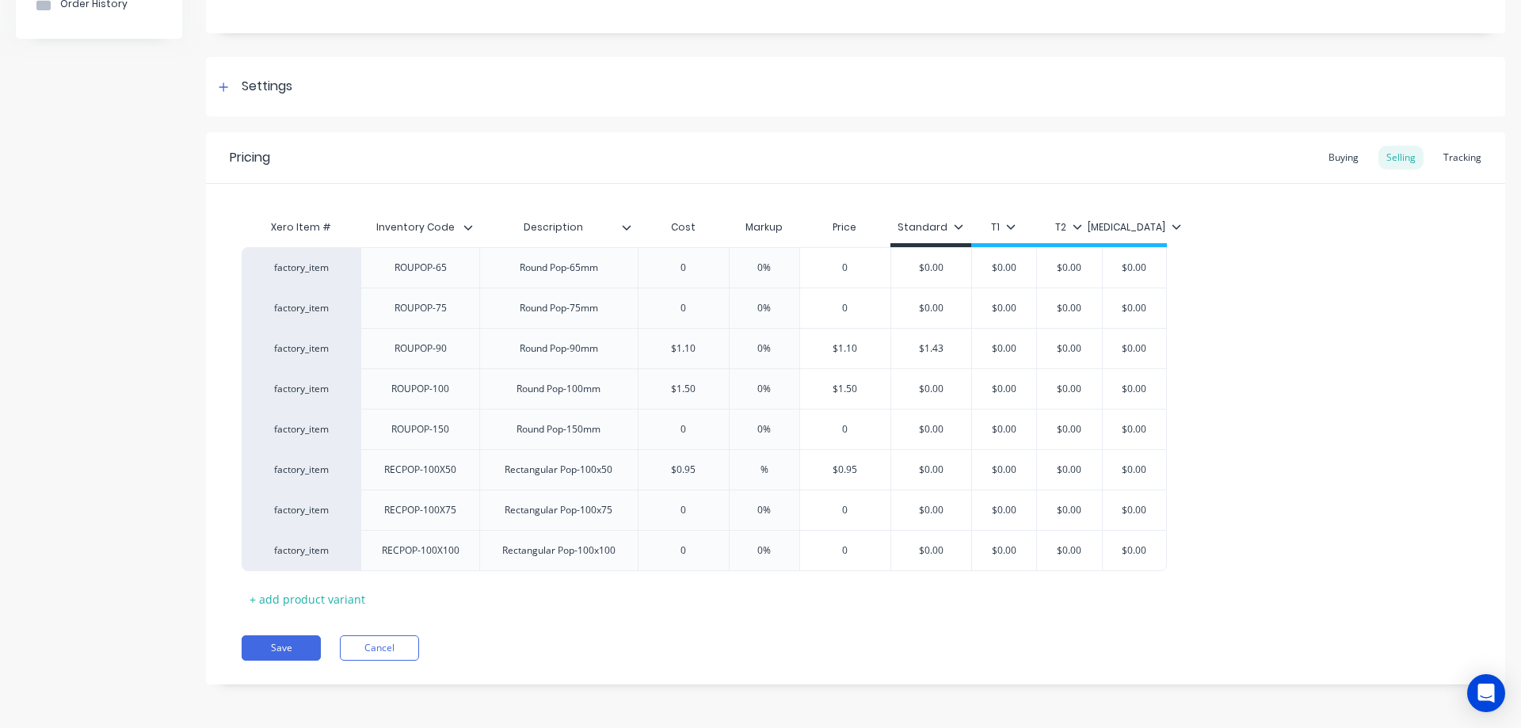
click at [746, 647] on div "Save Cancel" at bounding box center [874, 647] width 1264 height 25
type input "$0.00"
click at [944, 471] on input "$0.00" at bounding box center [931, 470] width 80 height 14
type textarea "x"
type input "$0.0"
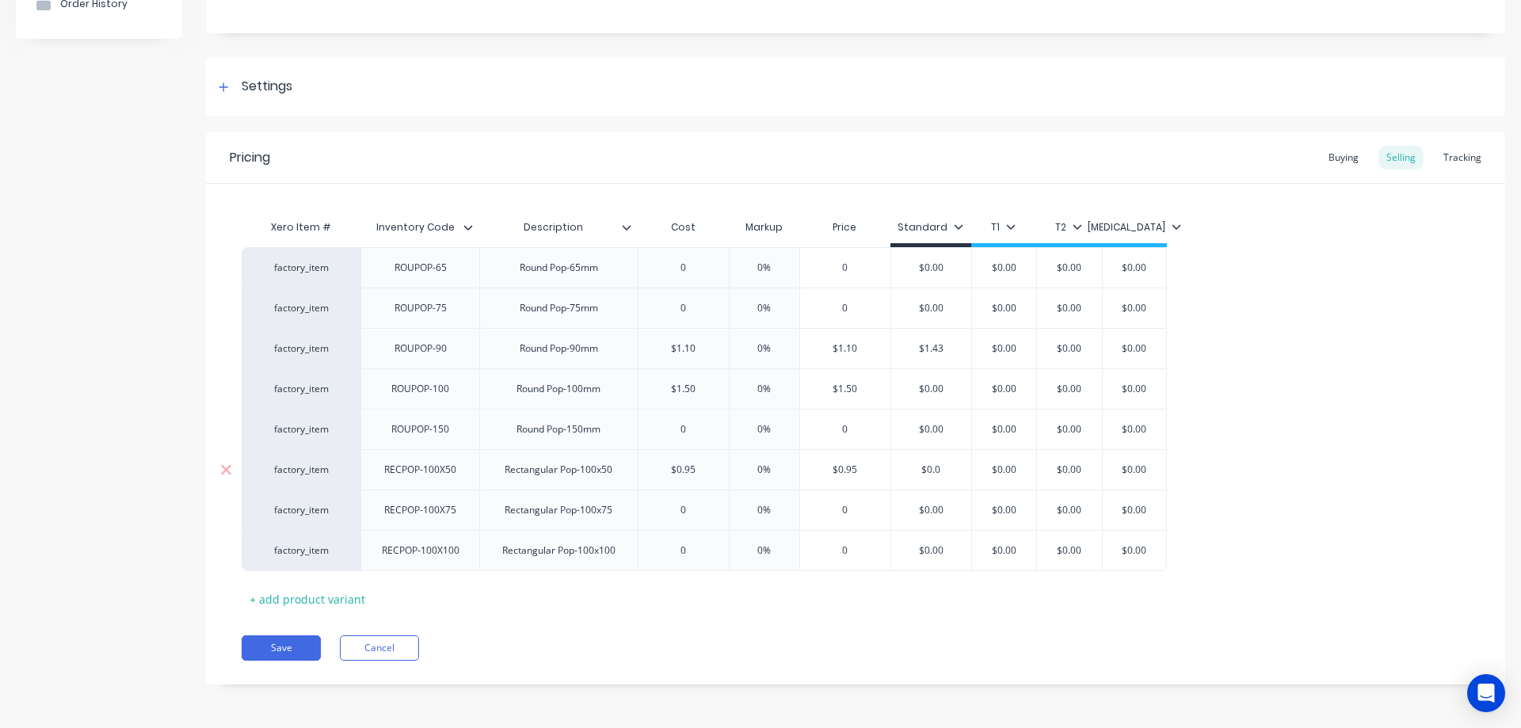
type textarea "x"
type input "$0."
type textarea "x"
type input "$0"
type textarea "x"
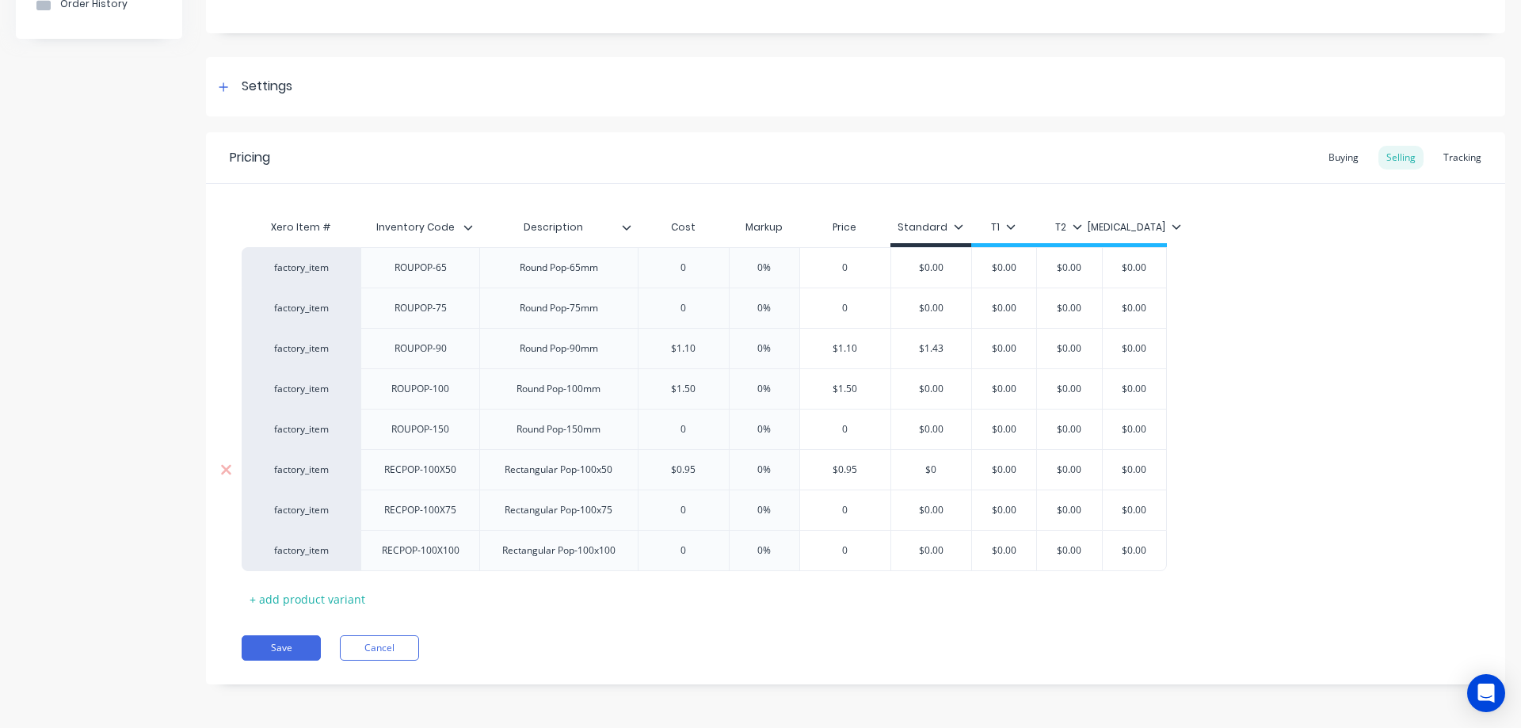
type input "$"
type textarea "x"
type input "$1"
type textarea "x"
type input "$1."
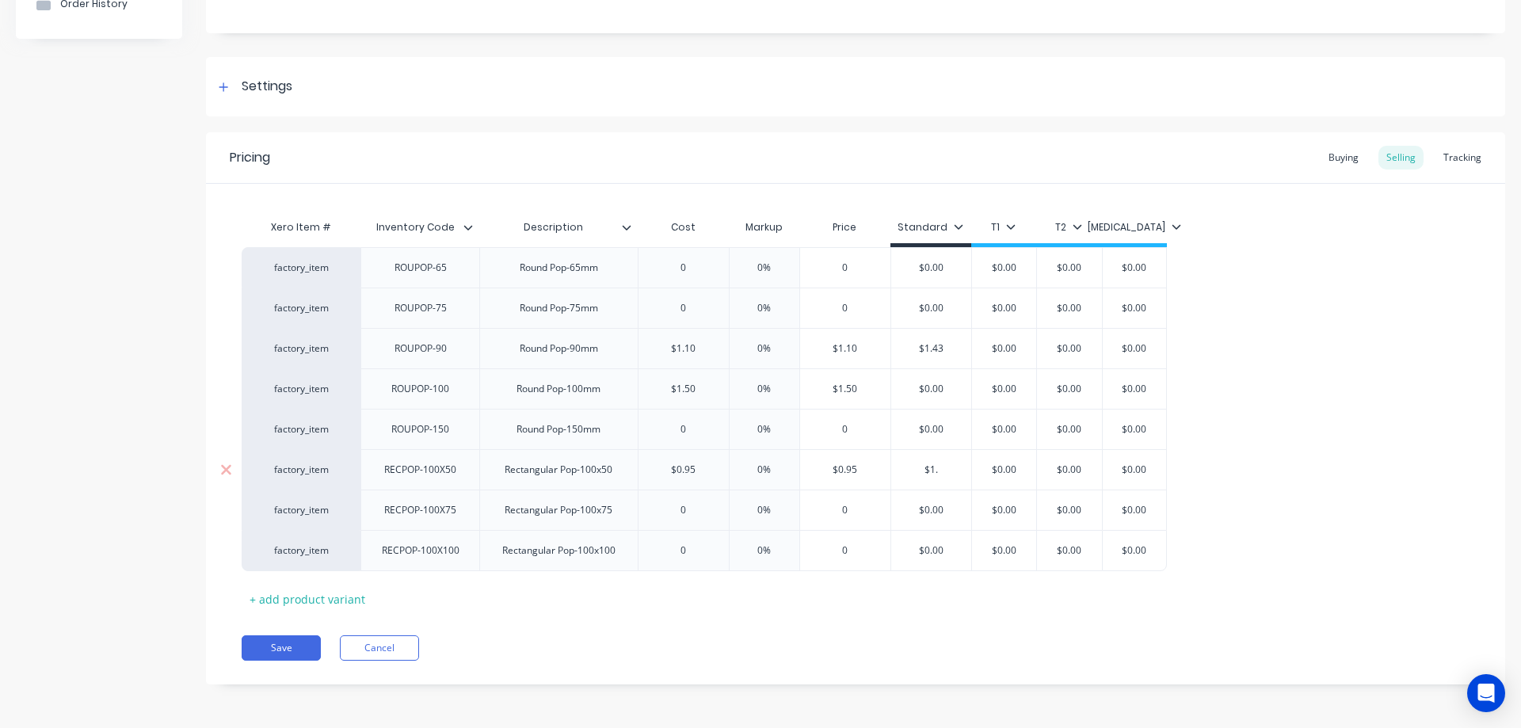
type textarea "x"
type input "$1.2"
type textarea "x"
type input "$1.24"
click at [895, 608] on div "Xero Item # Inventory Code Description Cost Markup Price Standard T1 T2 T3 fact…" at bounding box center [856, 412] width 1228 height 400
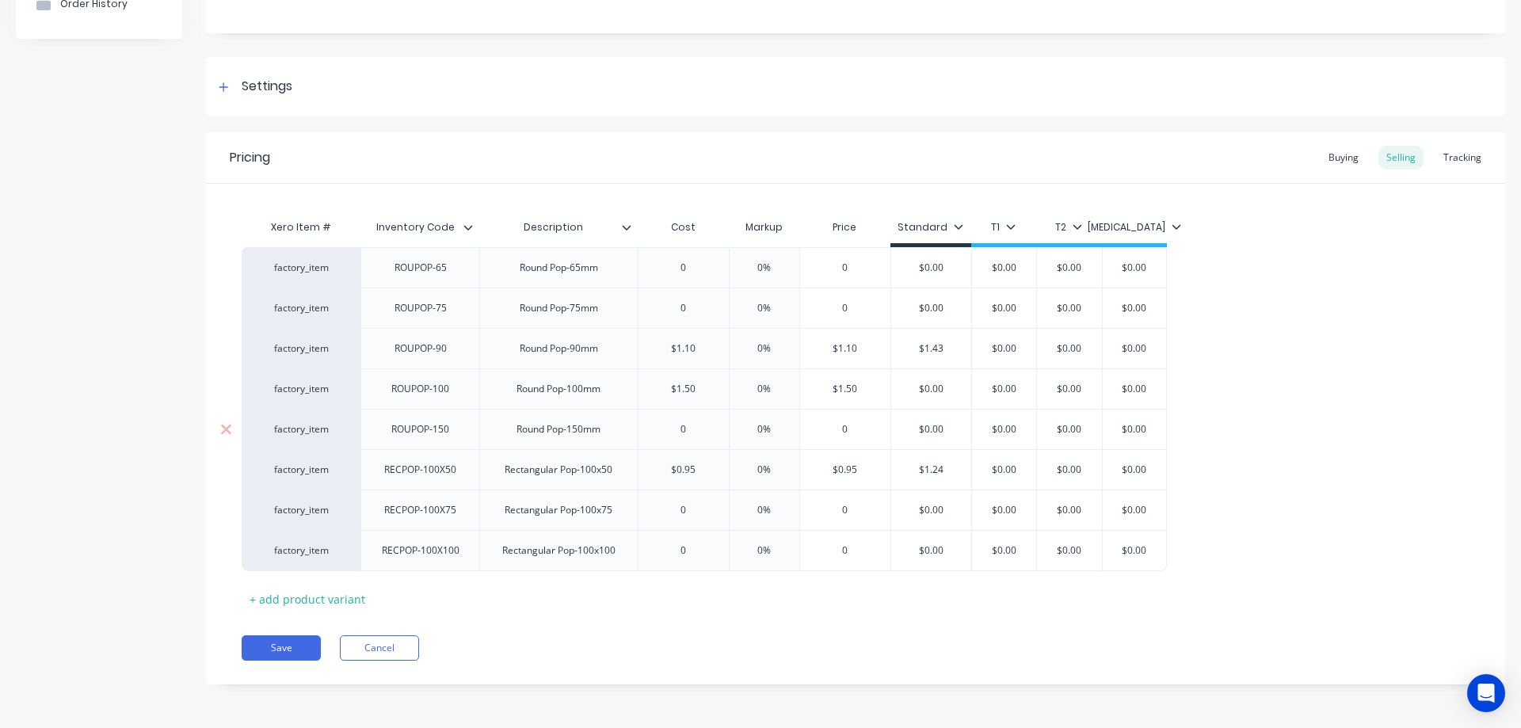
type input "0"
click at [853, 432] on input "0" at bounding box center [845, 429] width 90 height 14
type input "3"
type textarea "x"
type input "3"
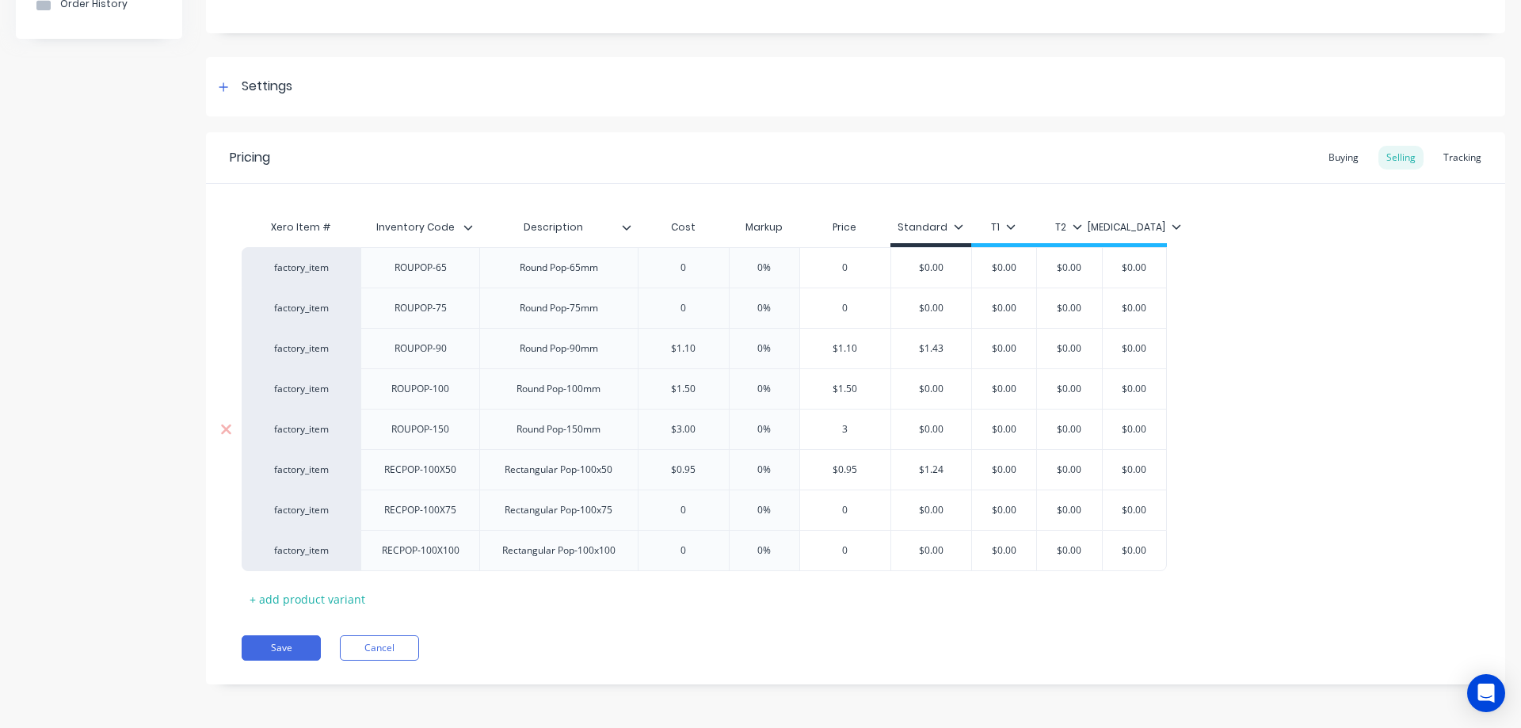
type input "$0.00"
click at [960, 427] on input "$0.00" at bounding box center [931, 429] width 80 height 14
type textarea "x"
type input "$0.0"
type textarea "x"
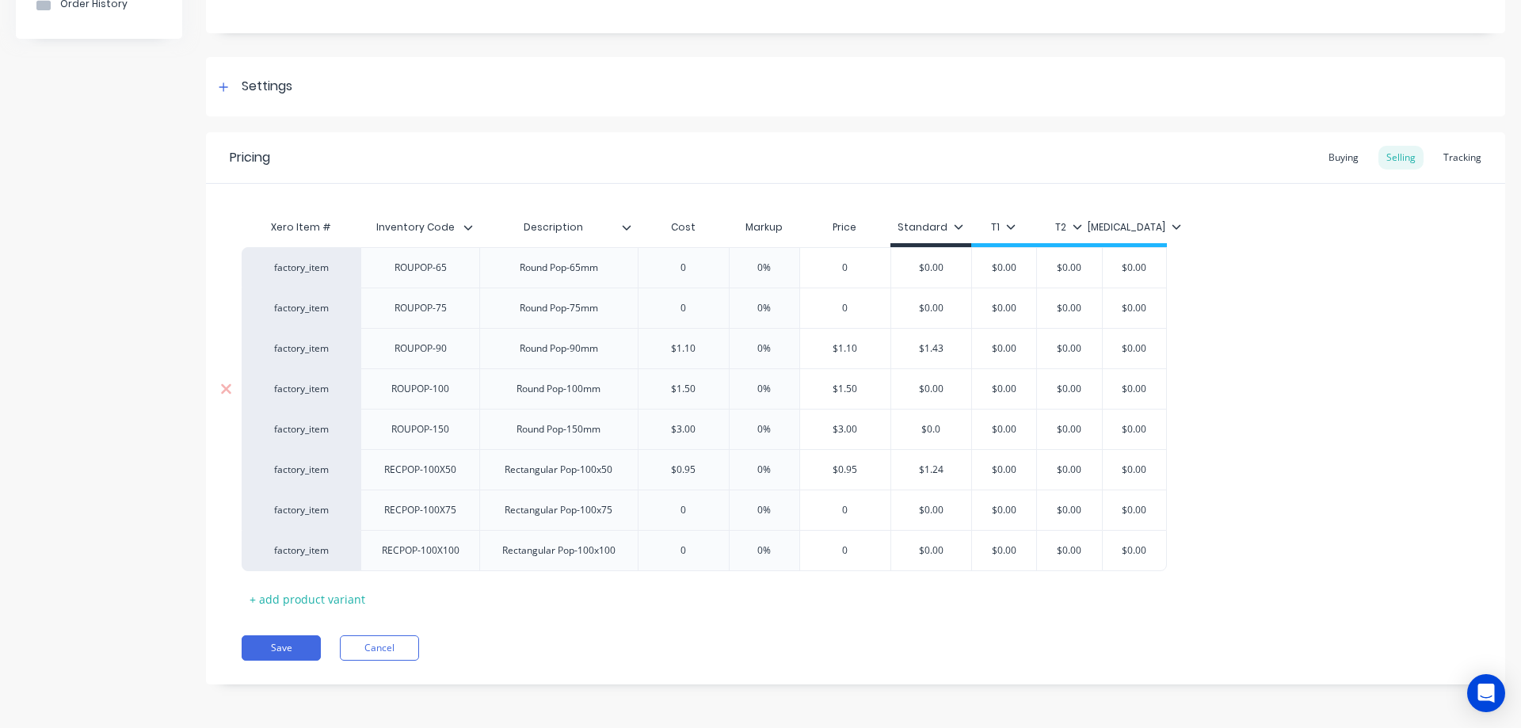
type input "$0."
type textarea "x"
type input "$0"
type textarea "x"
type input "$"
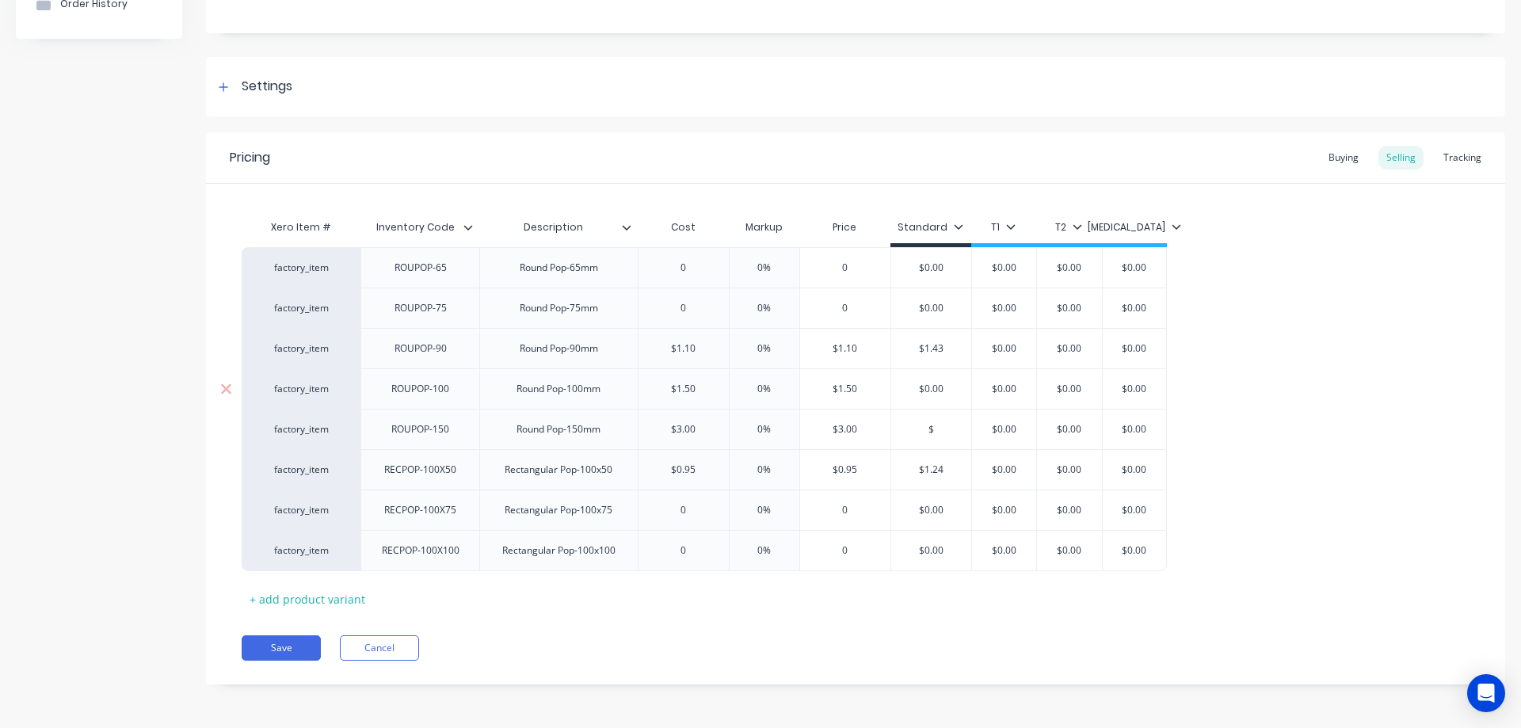
type textarea "x"
type input "$5"
type textarea "x"
type input "$5."
type textarea "x"
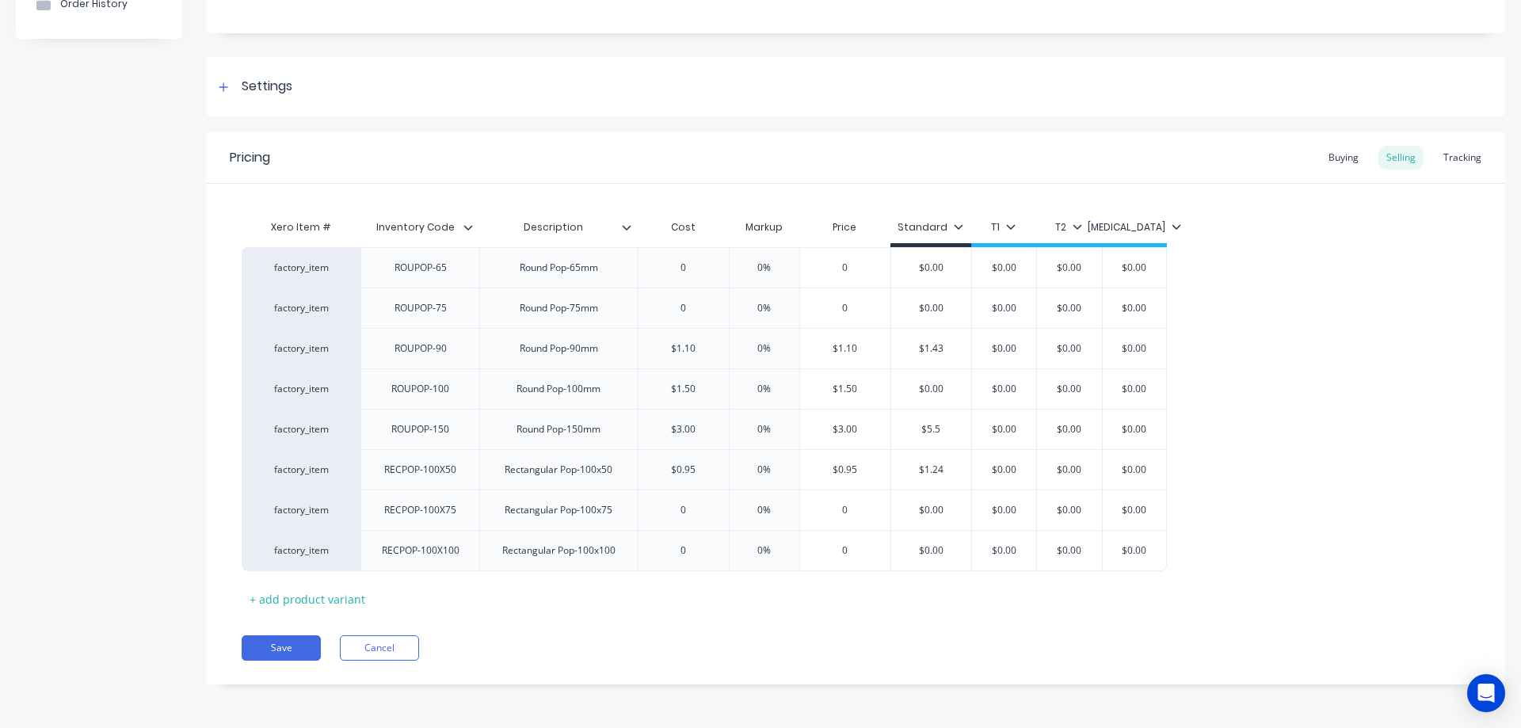
type input "$5.5"
click at [903, 593] on div "Xero Item # Inventory Code Description Cost Markup Price Standard T1 T2 T3 fact…" at bounding box center [856, 412] width 1228 height 400
click at [281, 650] on button "Save" at bounding box center [281, 647] width 79 height 25
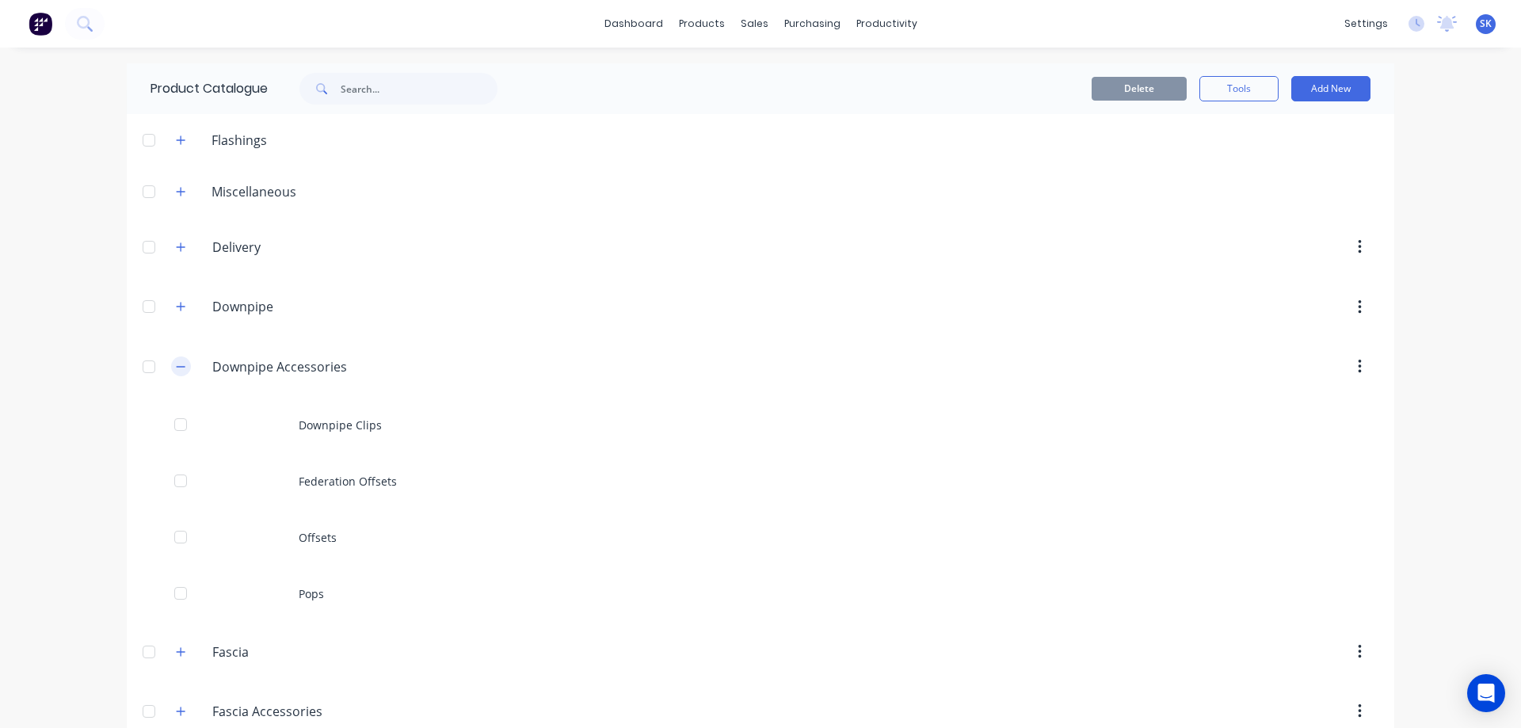
click at [180, 368] on icon "button" at bounding box center [181, 366] width 10 height 11
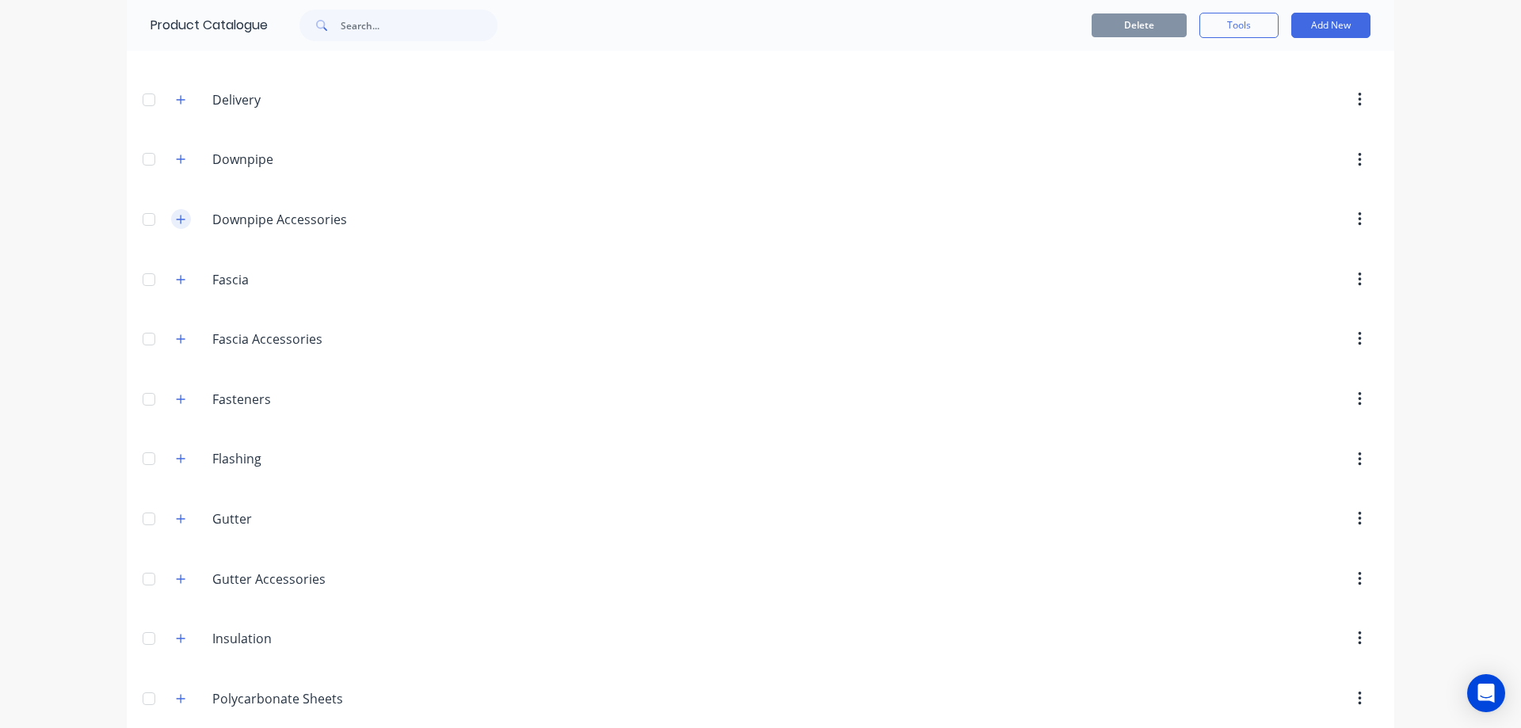
scroll to position [317, 0]
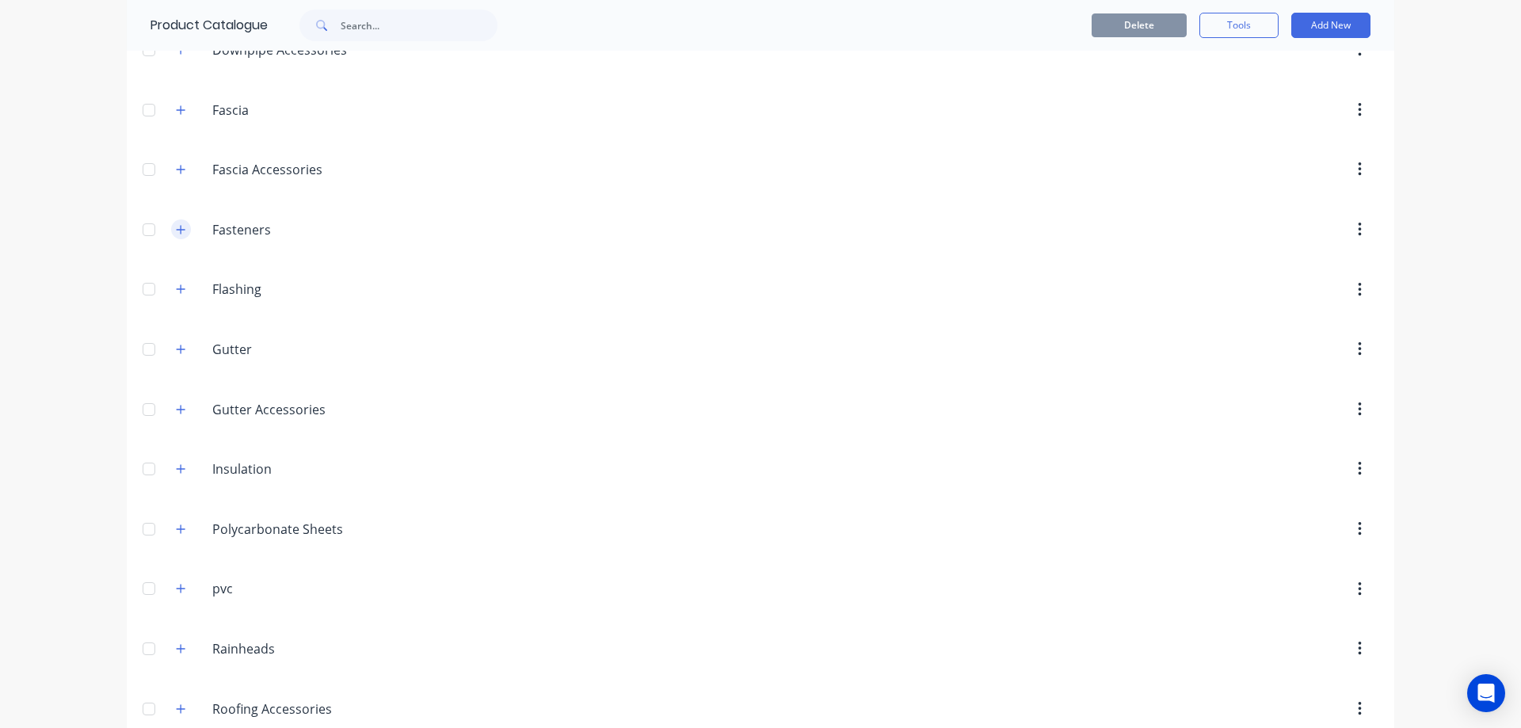
click at [181, 229] on button "button" at bounding box center [181, 229] width 20 height 20
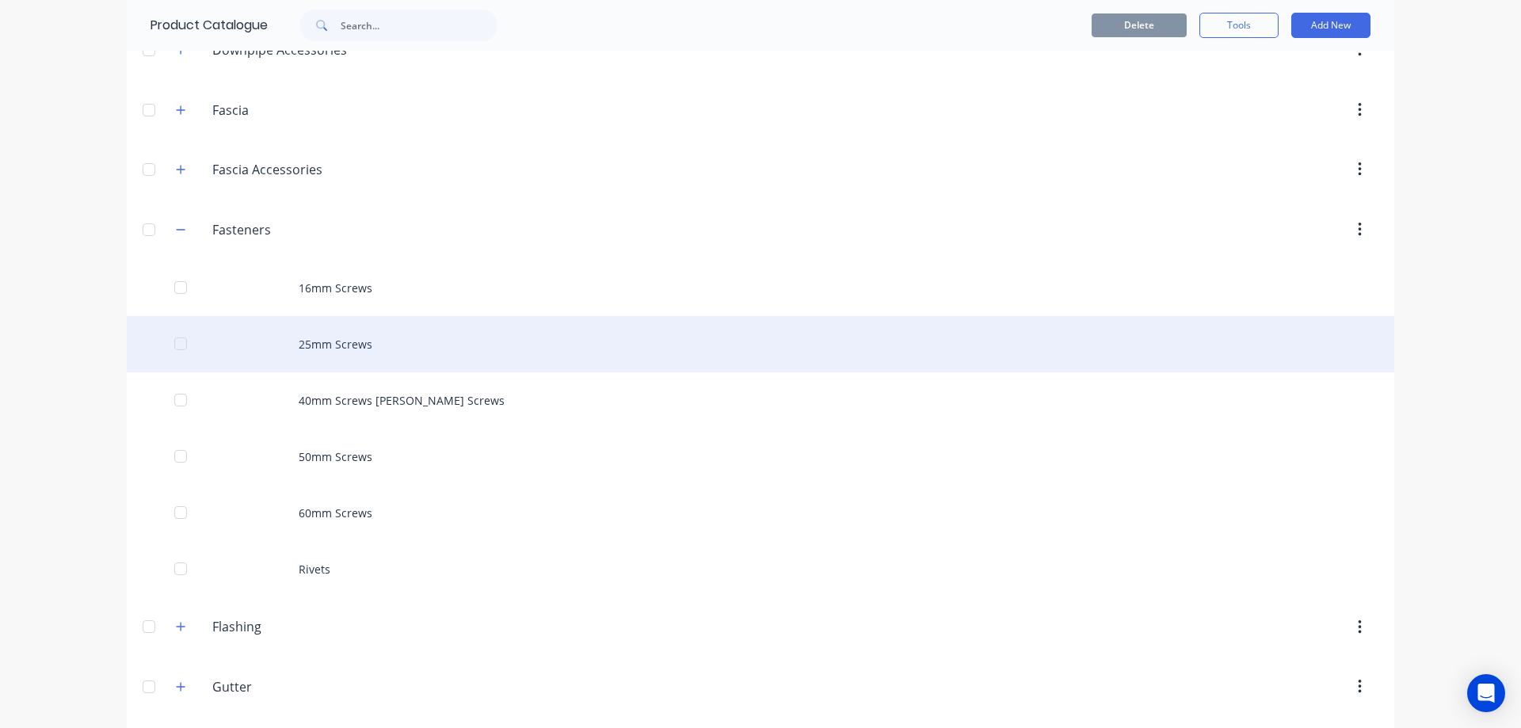
click at [319, 343] on div "25mm Screws" at bounding box center [761, 344] width 1268 height 56
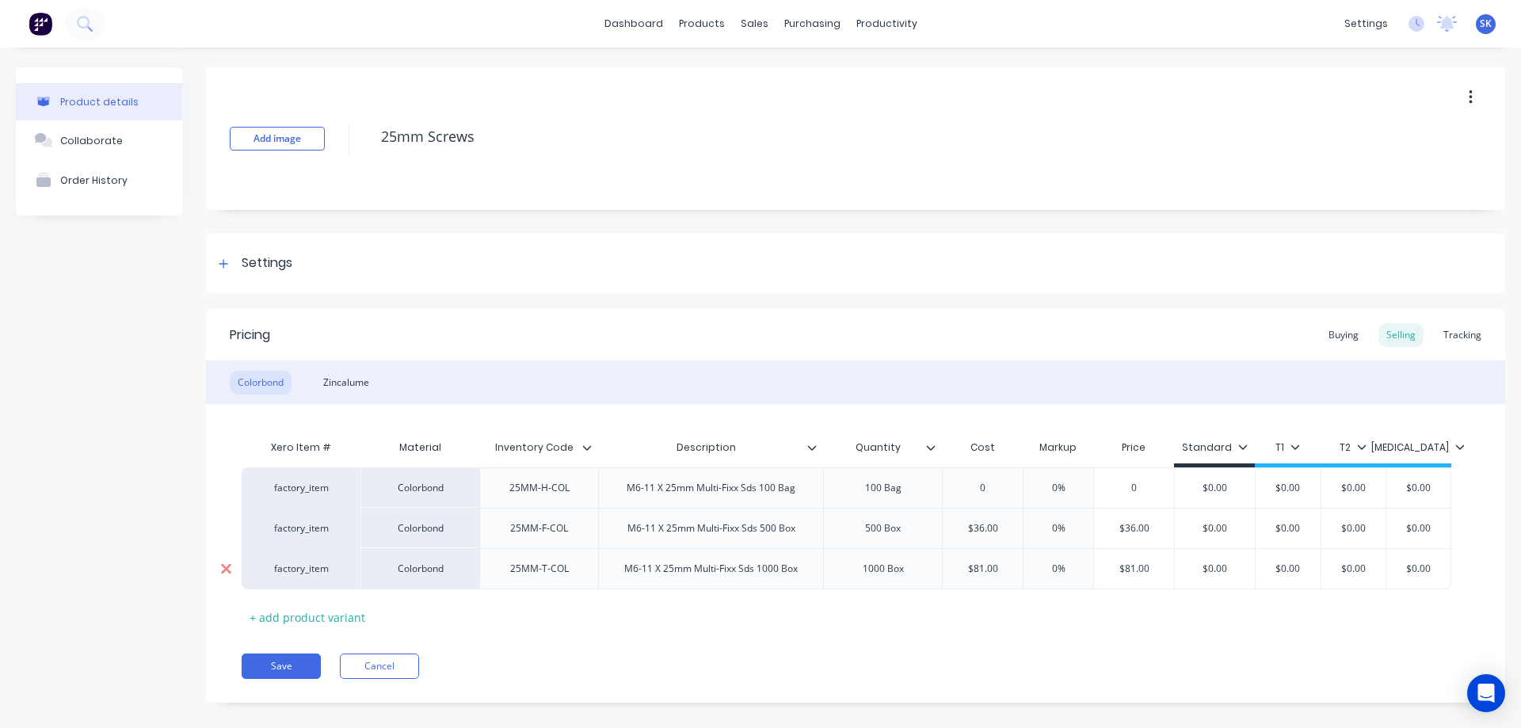
click at [226, 570] on icon at bounding box center [226, 569] width 10 height 10
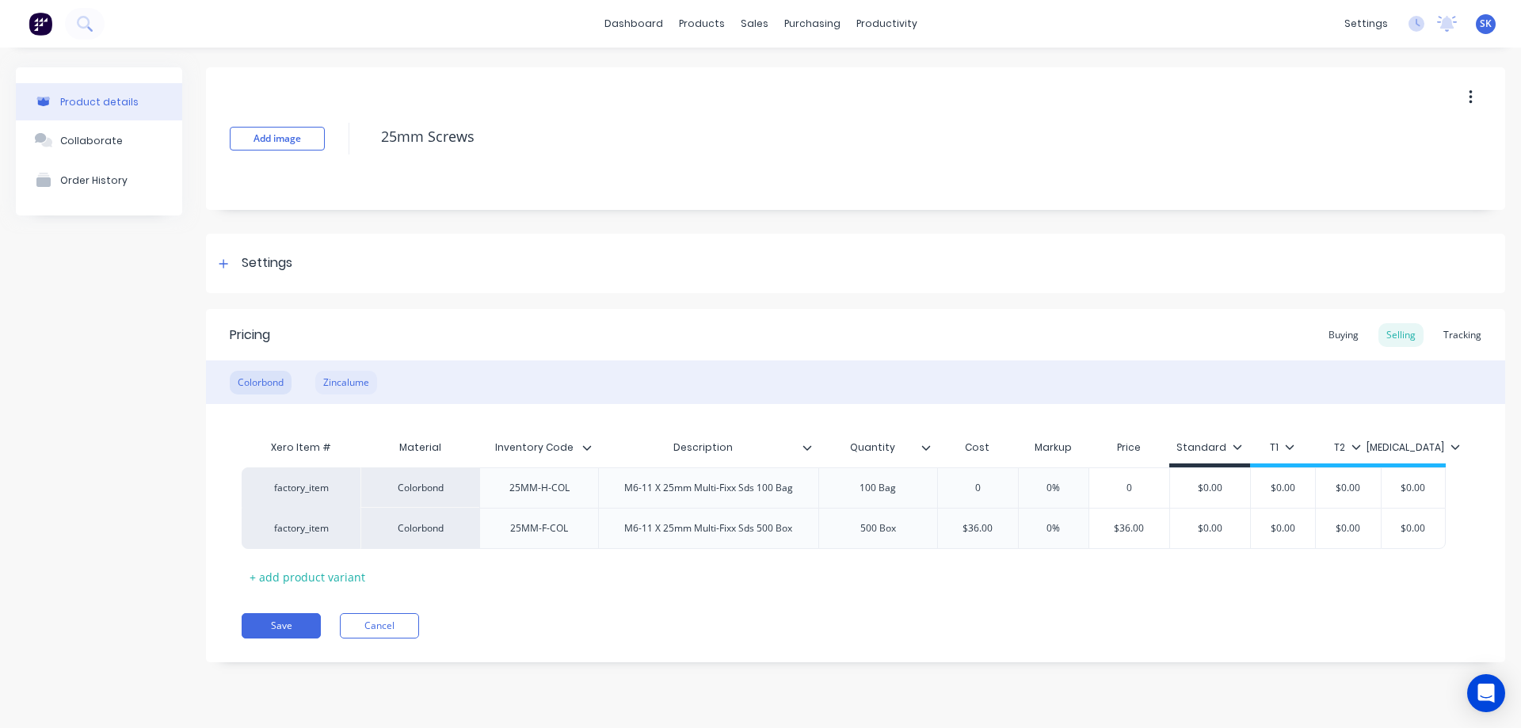
click at [341, 380] on div "Zincalume" at bounding box center [346, 383] width 62 height 24
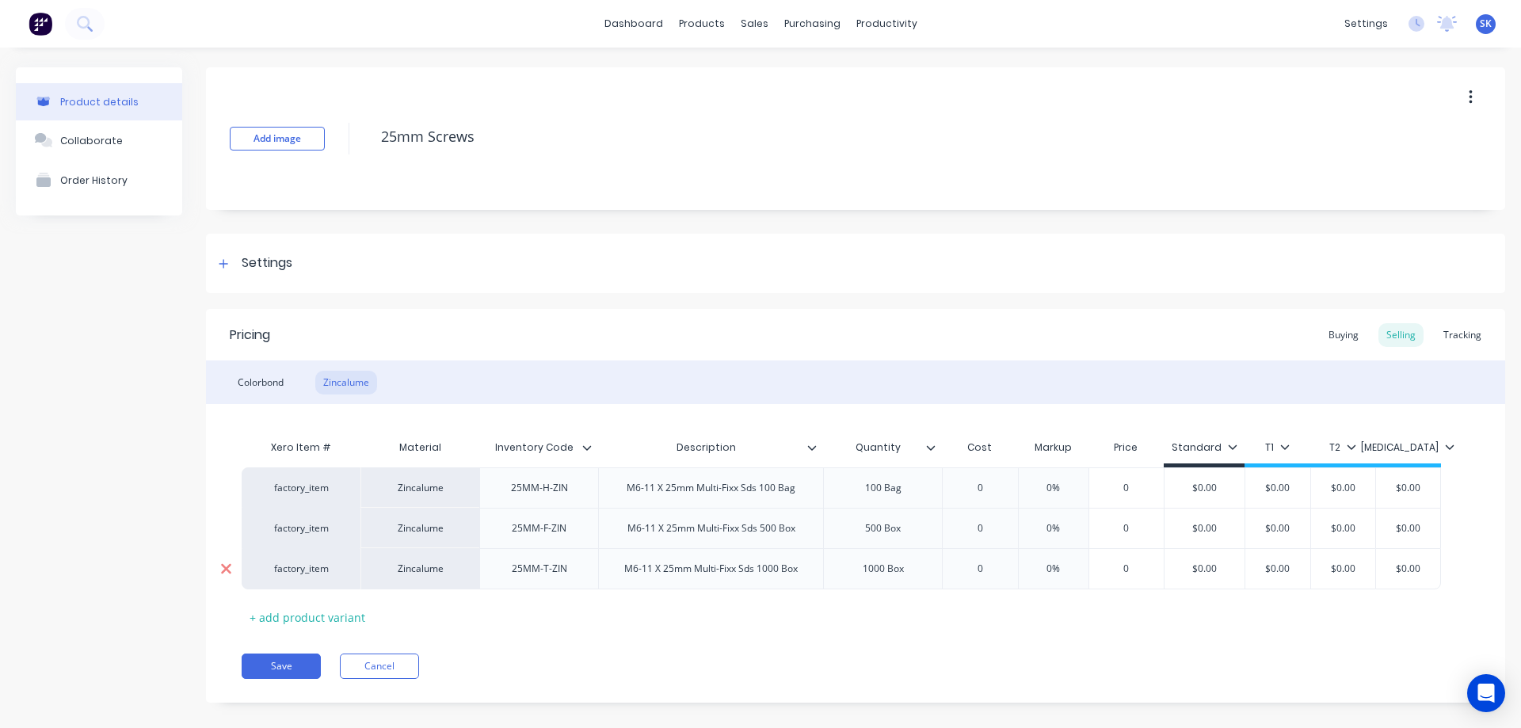
click at [227, 567] on icon at bounding box center [226, 569] width 10 height 10
type textarea "x"
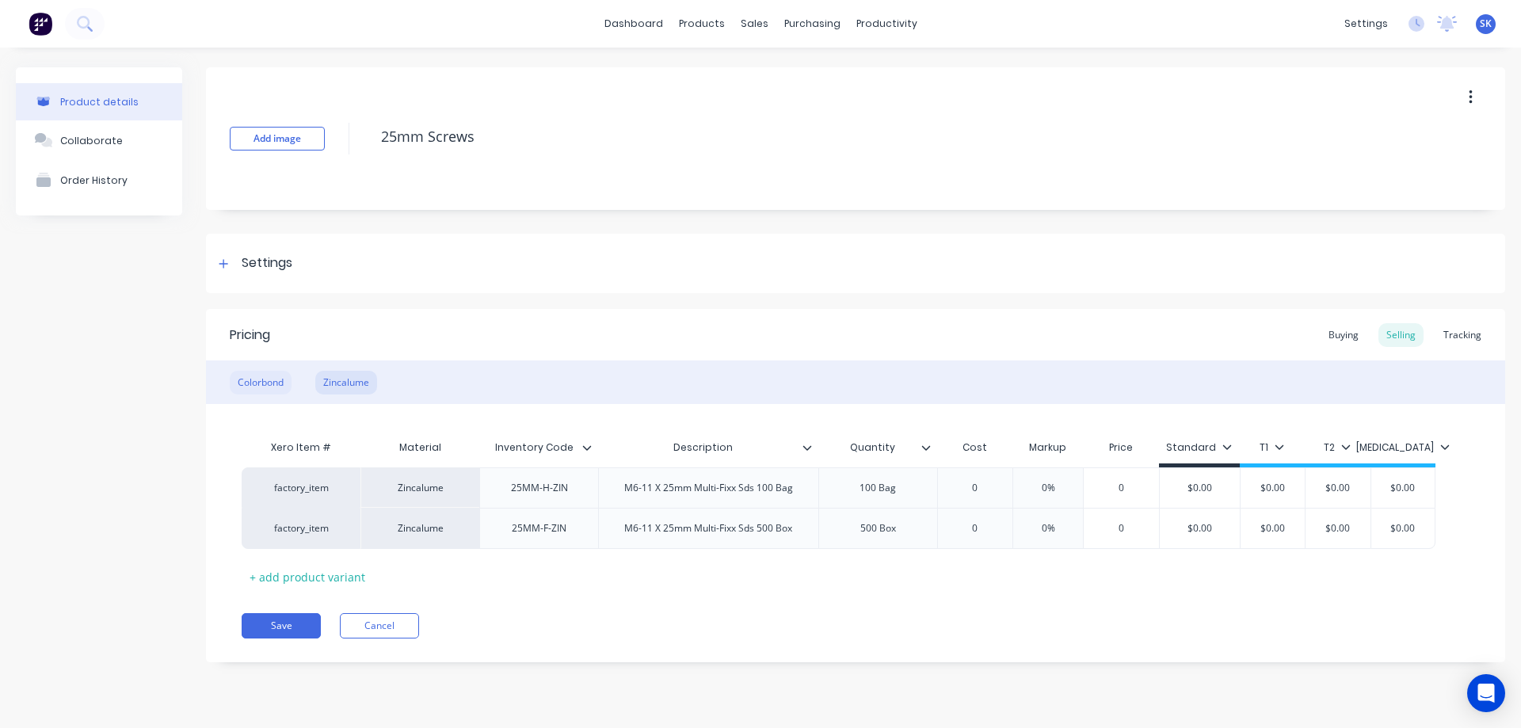
click at [258, 376] on div "Colorbond" at bounding box center [261, 383] width 62 height 24
type input "$0.00"
drag, startPoint x: 1241, startPoint y: 523, endPoint x: 1195, endPoint y: 529, distance: 46.4
click at [1195, 529] on input "$0.00" at bounding box center [1210, 528] width 80 height 14
type textarea "x"
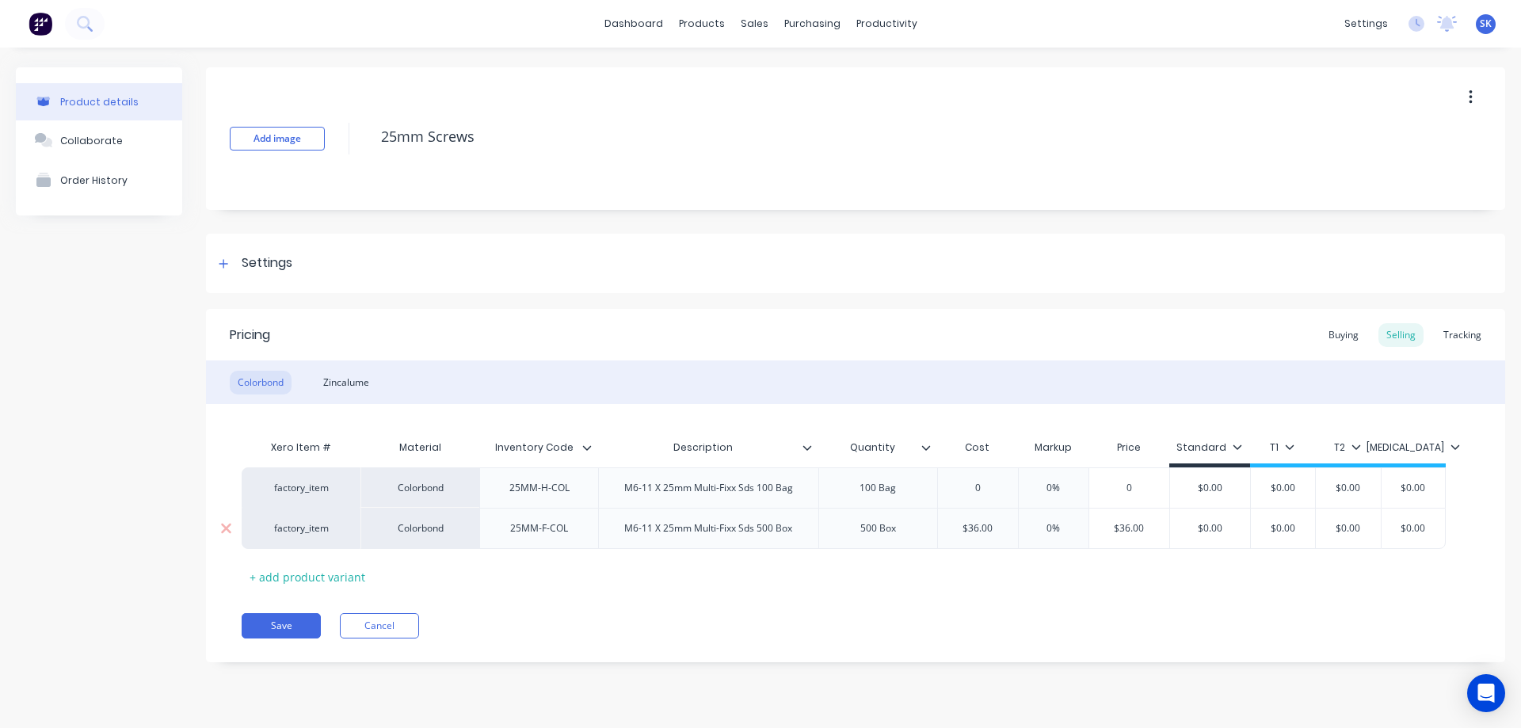
type input "5"
type textarea "x"
type input "54"
click at [1105, 585] on div "Xero Item # Material Inventory Code Description Quantity Cost Markup Price Stan…" at bounding box center [856, 511] width 1228 height 158
click at [370, 391] on div "Zincalume" at bounding box center [346, 383] width 62 height 24
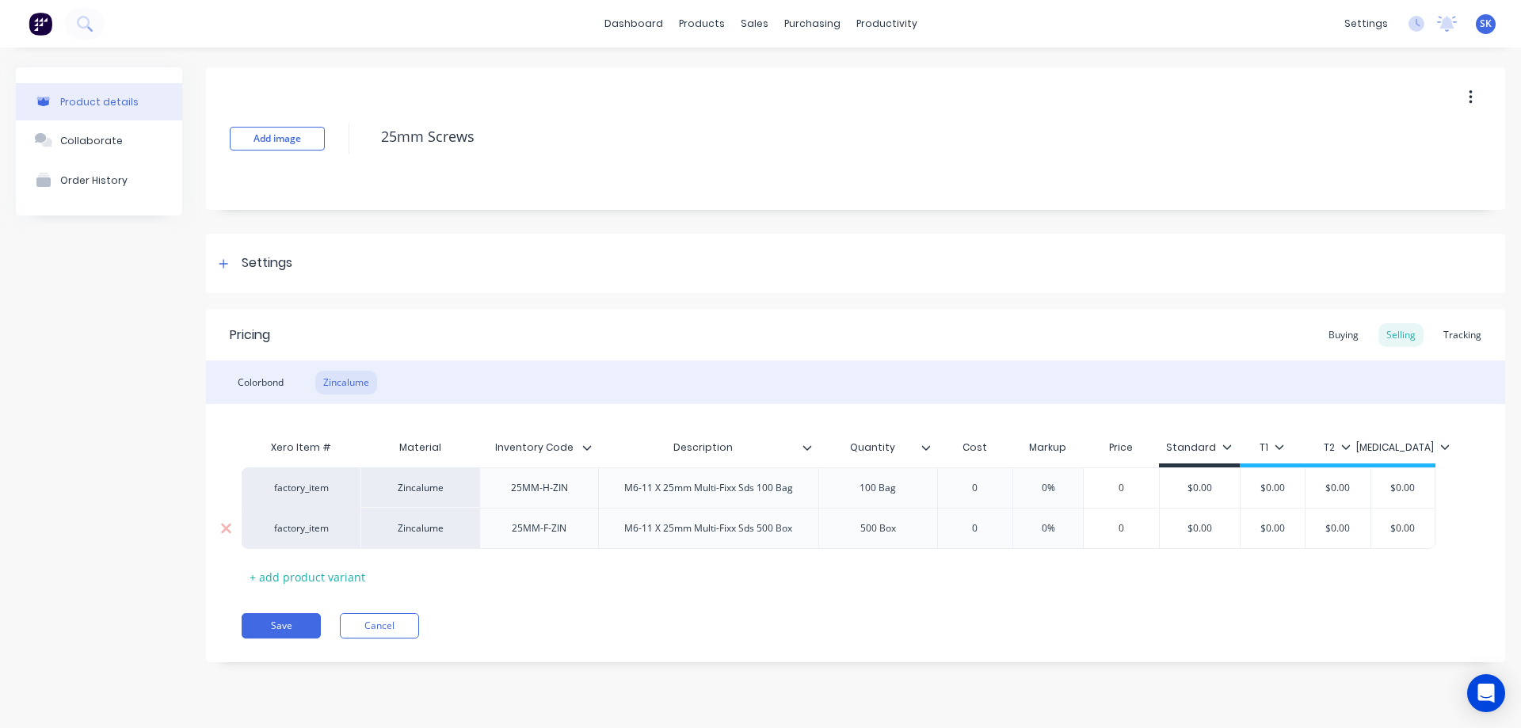
type input "0"
drag, startPoint x: 999, startPoint y: 535, endPoint x: 942, endPoint y: 527, distance: 57.6
click at [942, 527] on input "0" at bounding box center [975, 528] width 79 height 14
type textarea "x"
type input "3"
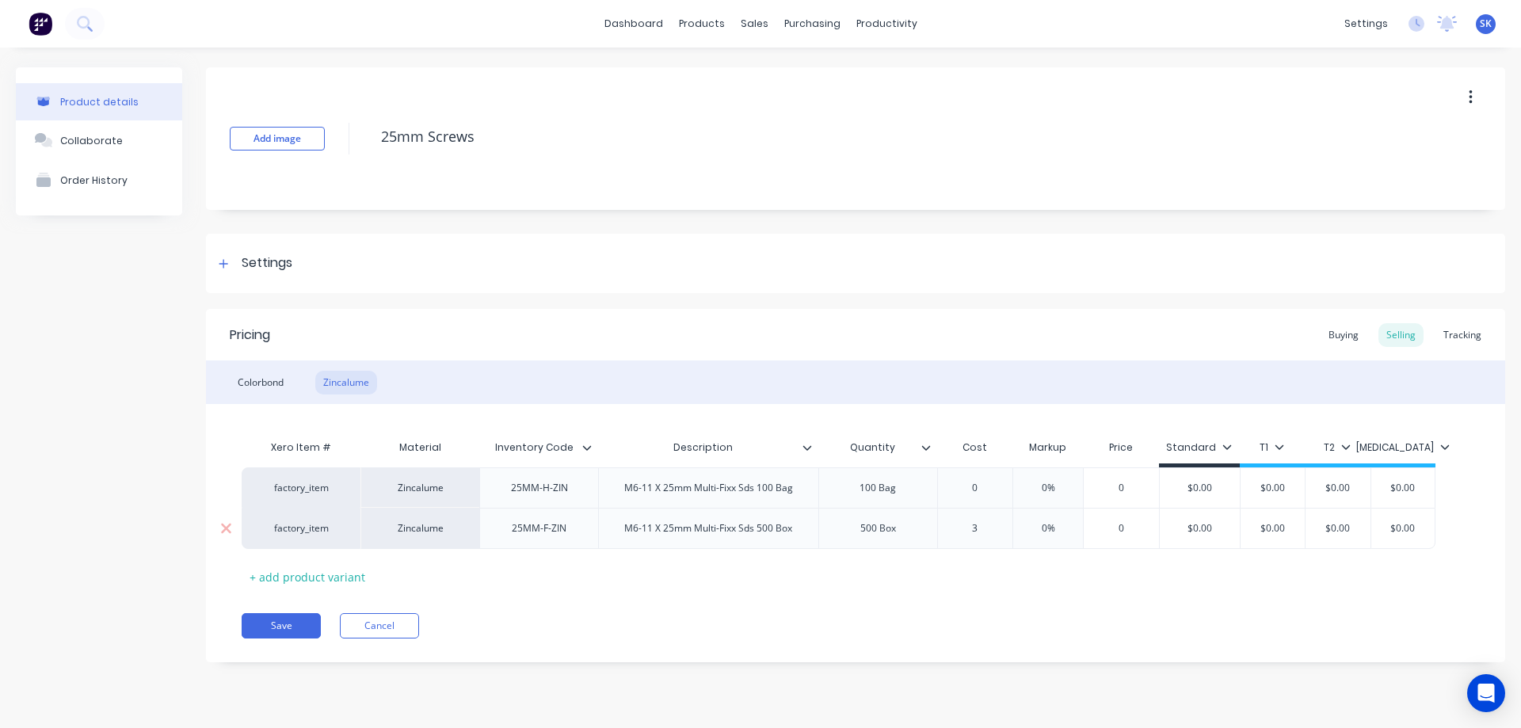
type textarea "x"
type input "30."
type textarea "x"
type input "30.40"
click at [957, 593] on div "Pricing Buying Selling Tracking Colorbond Zincalume Xero Item # Material Invent…" at bounding box center [855, 485] width 1299 height 353
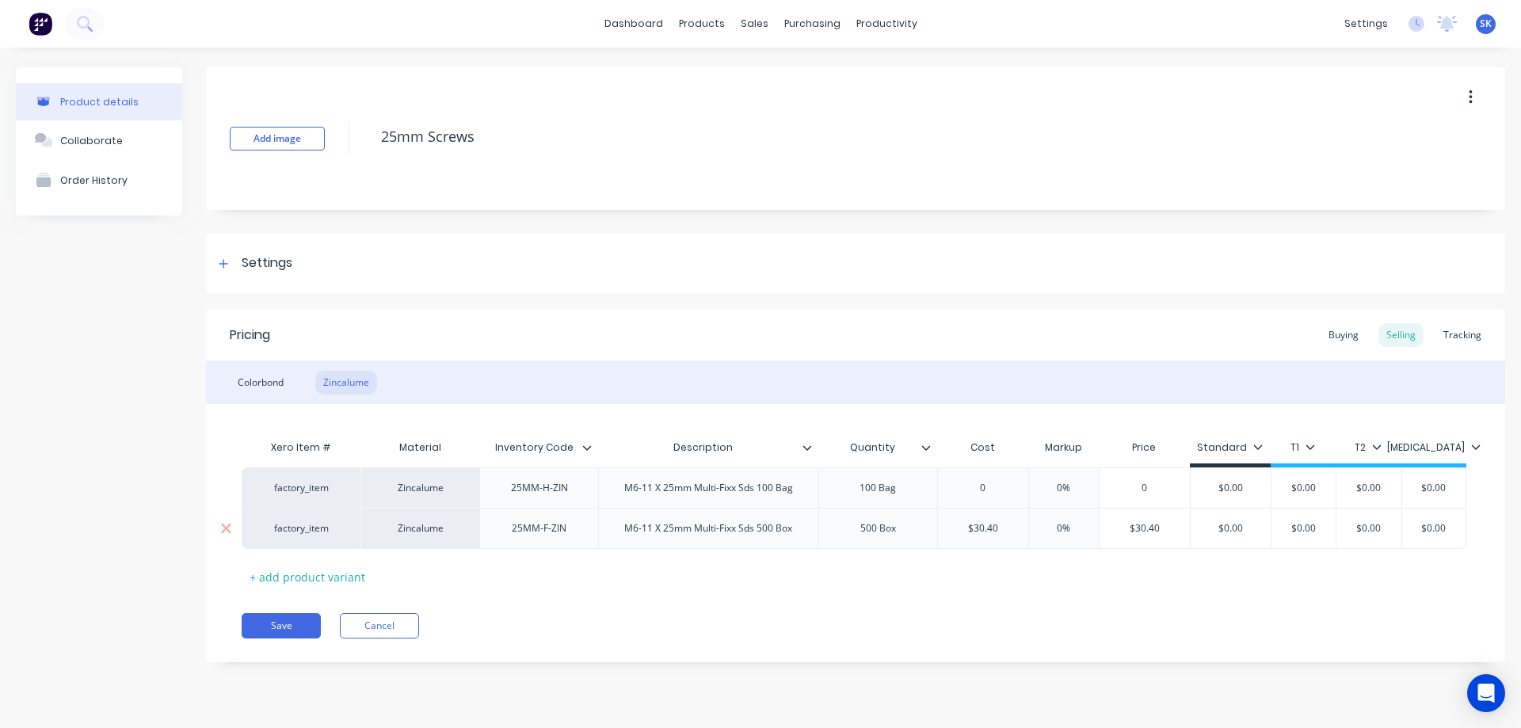
type input "$30.40"
drag, startPoint x: 1184, startPoint y: 523, endPoint x: 1028, endPoint y: 522, distance: 156.9
click at [1028, 522] on div "factory_item Zincalume 25MM-F-ZIN M6-11 X 25mm Multi-Fixx Sds 500 Box 500 Box $…" at bounding box center [854, 528] width 1225 height 41
type input "$0.00"
drag, startPoint x: 1257, startPoint y: 529, endPoint x: 1176, endPoint y: 528, distance: 81.6
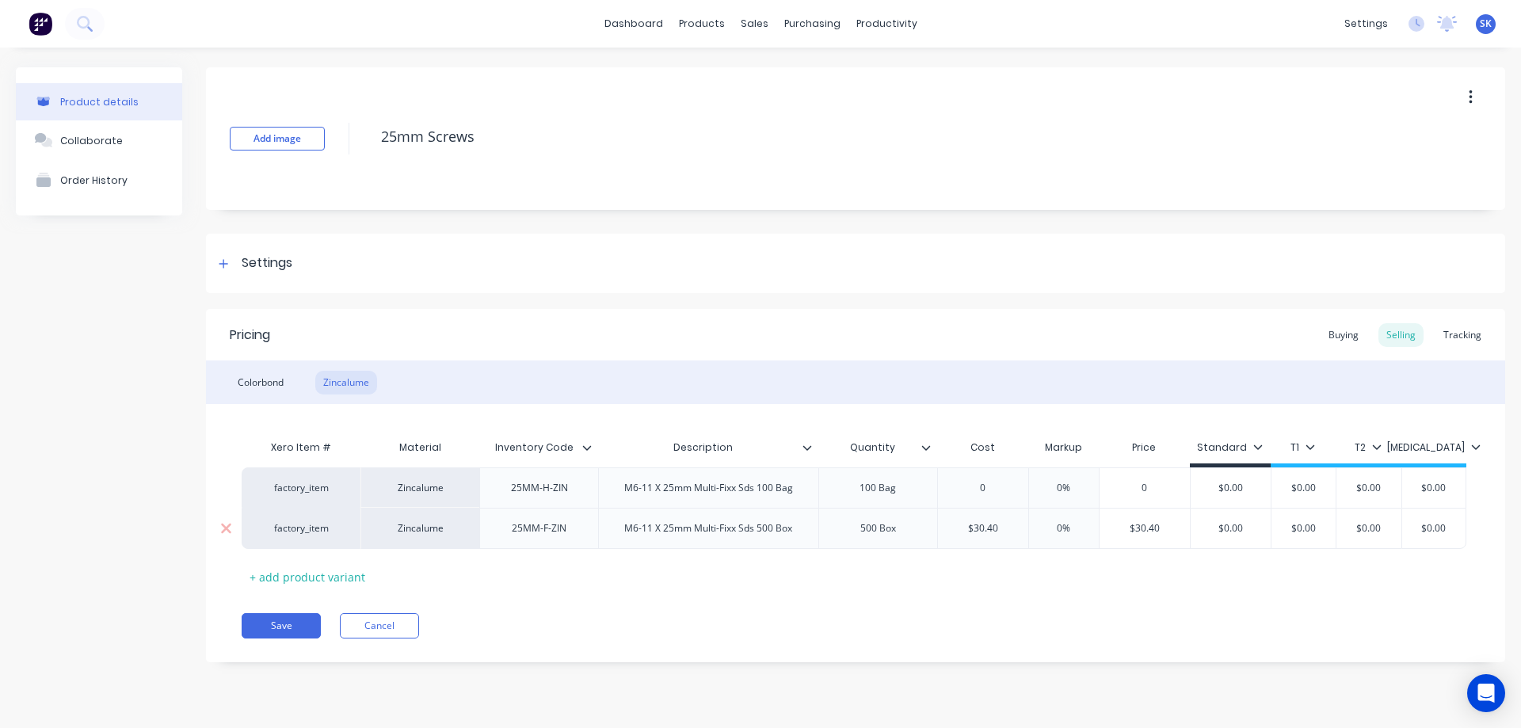
click at [1176, 528] on div "factory_item Zincalume 25MM-F-ZIN M6-11 X 25mm Multi-Fixx Sds 500 Box 500 Box $…" at bounding box center [854, 528] width 1225 height 41
type textarea "x"
type input "5"
type textarea "x"
type input "54"
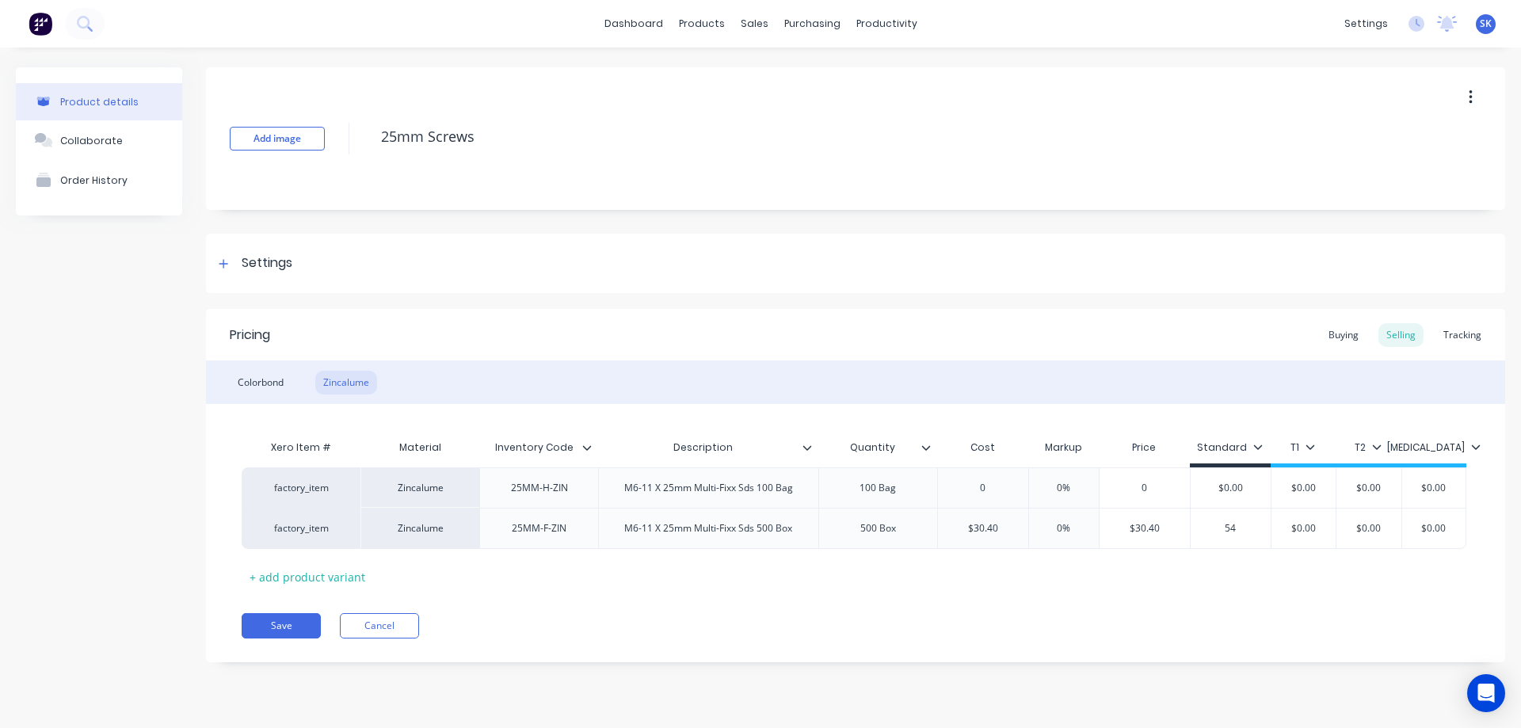
click at [1135, 570] on div "Xero Item # Material Inventory Code Description Quantity Cost Markup Price Stan…" at bounding box center [856, 511] width 1228 height 158
click at [296, 628] on button "Save" at bounding box center [281, 625] width 79 height 25
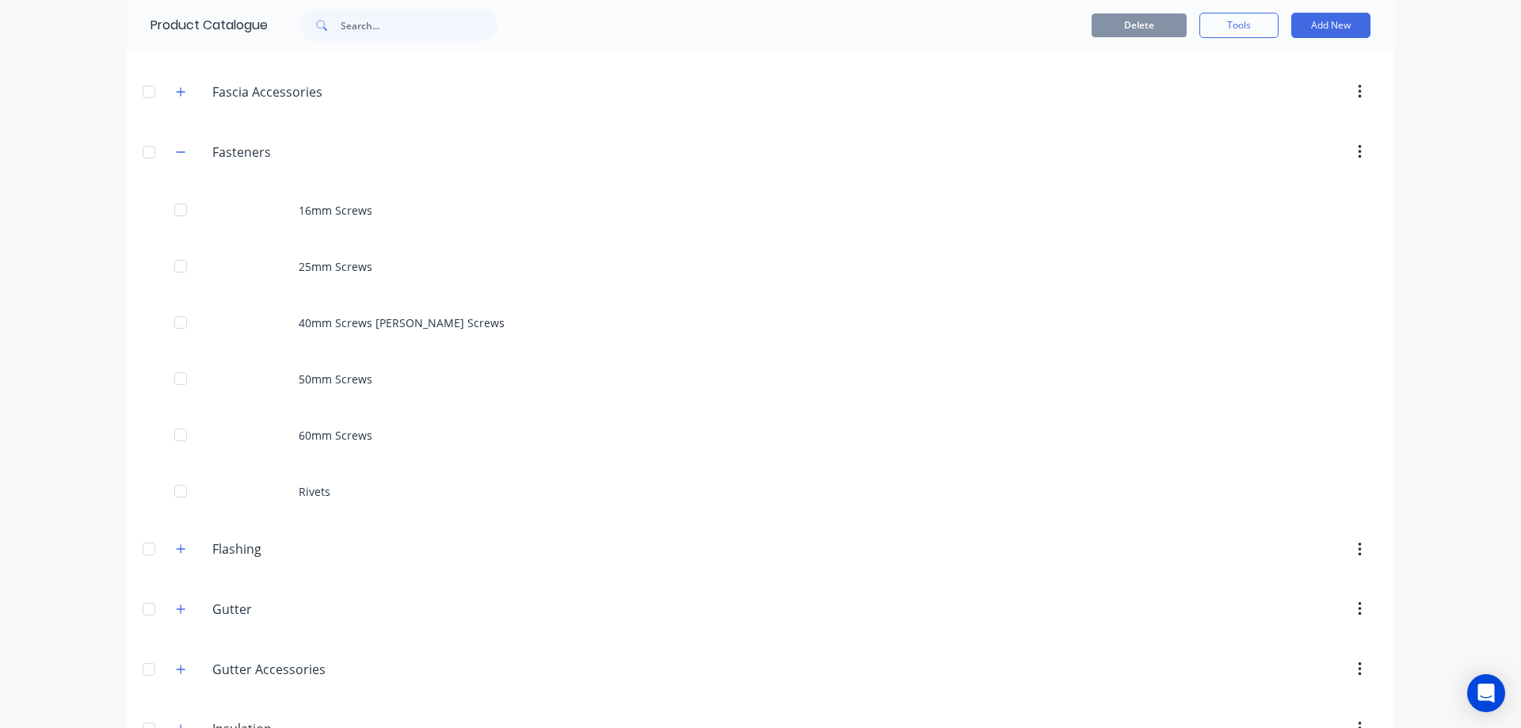
scroll to position [396, 0]
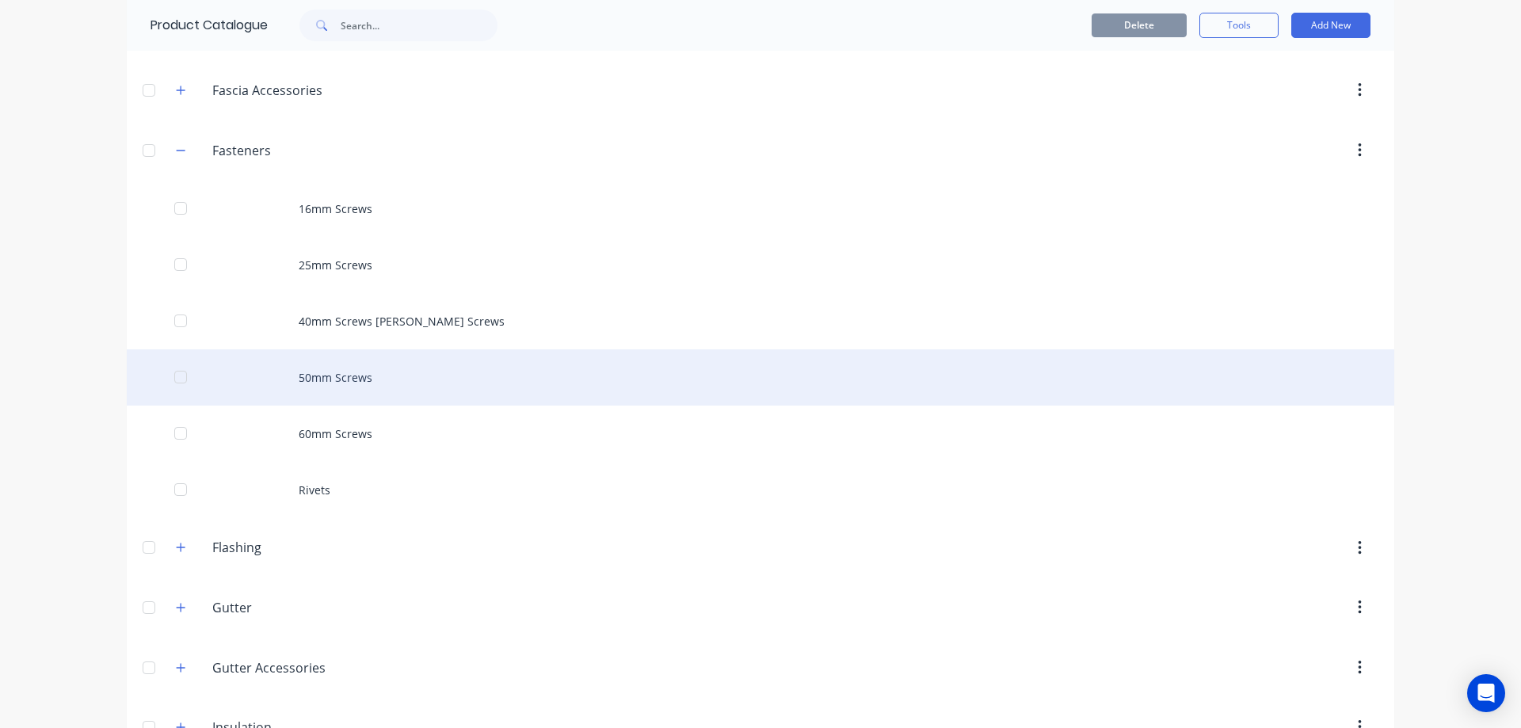
click at [330, 384] on div "50mm Screws" at bounding box center [761, 377] width 1268 height 56
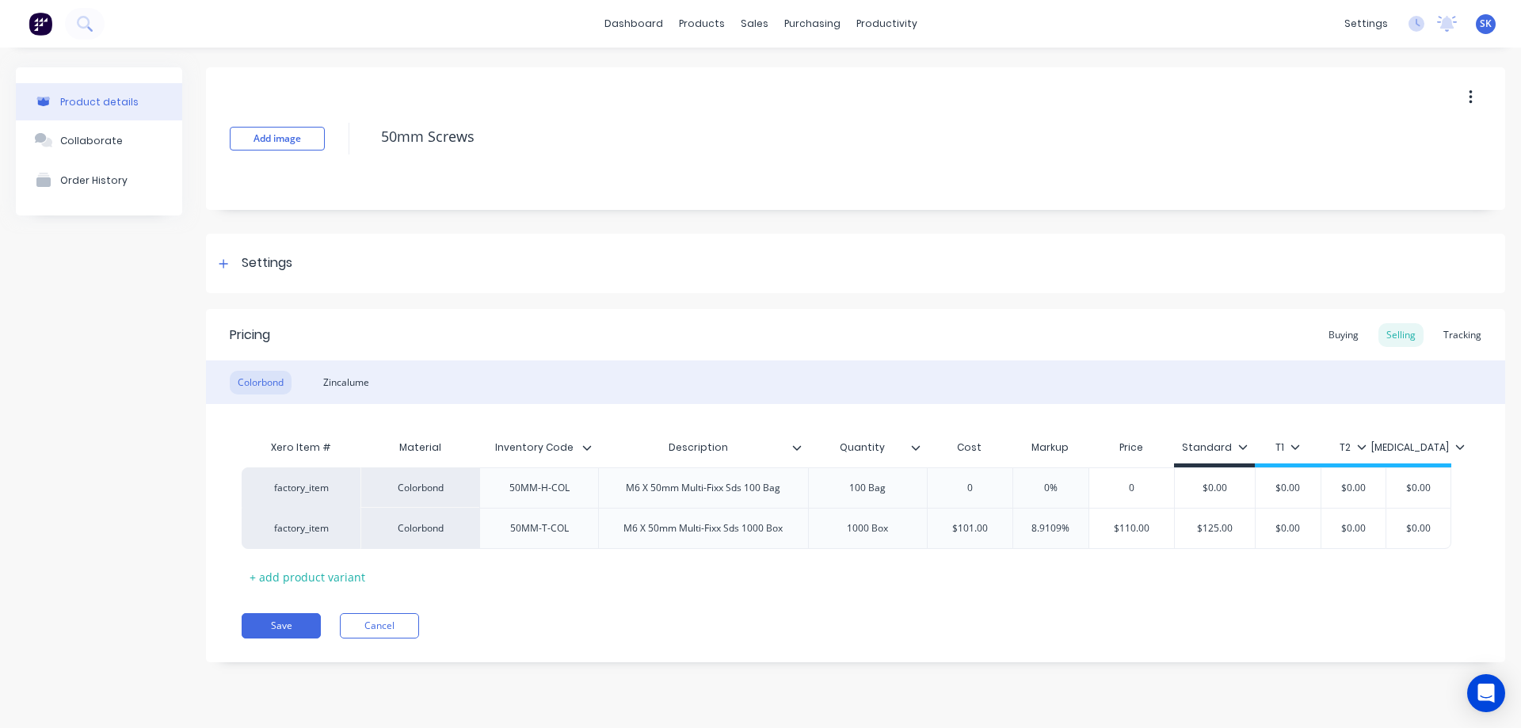
type textarea "x"
click at [345, 381] on div "Zincalume" at bounding box center [346, 383] width 62 height 24
type input "0"
drag, startPoint x: 982, startPoint y: 528, endPoint x: 927, endPoint y: 526, distance: 54.7
click at [927, 526] on input "0" at bounding box center [964, 528] width 79 height 14
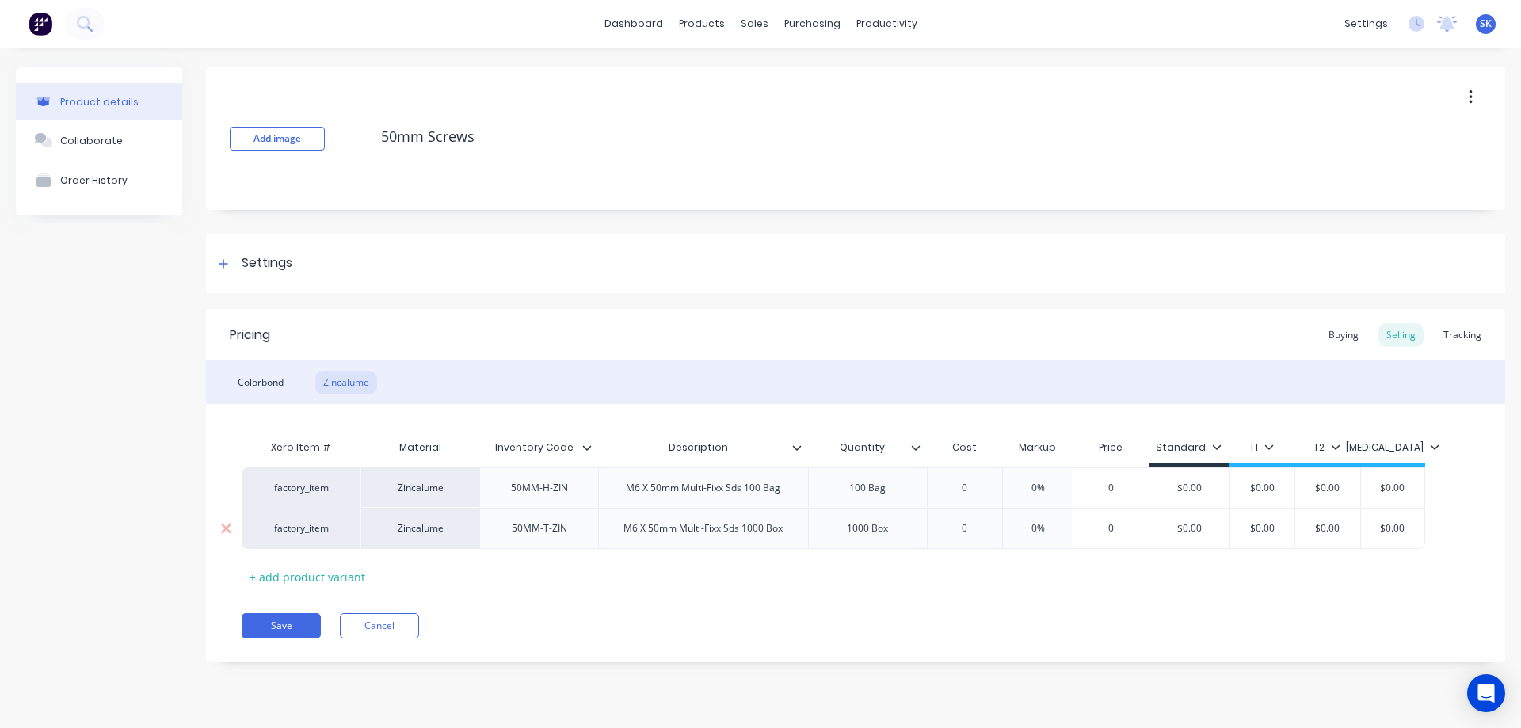
type textarea "x"
type input "8"
type textarea "x"
type input "85."
type textarea "x"
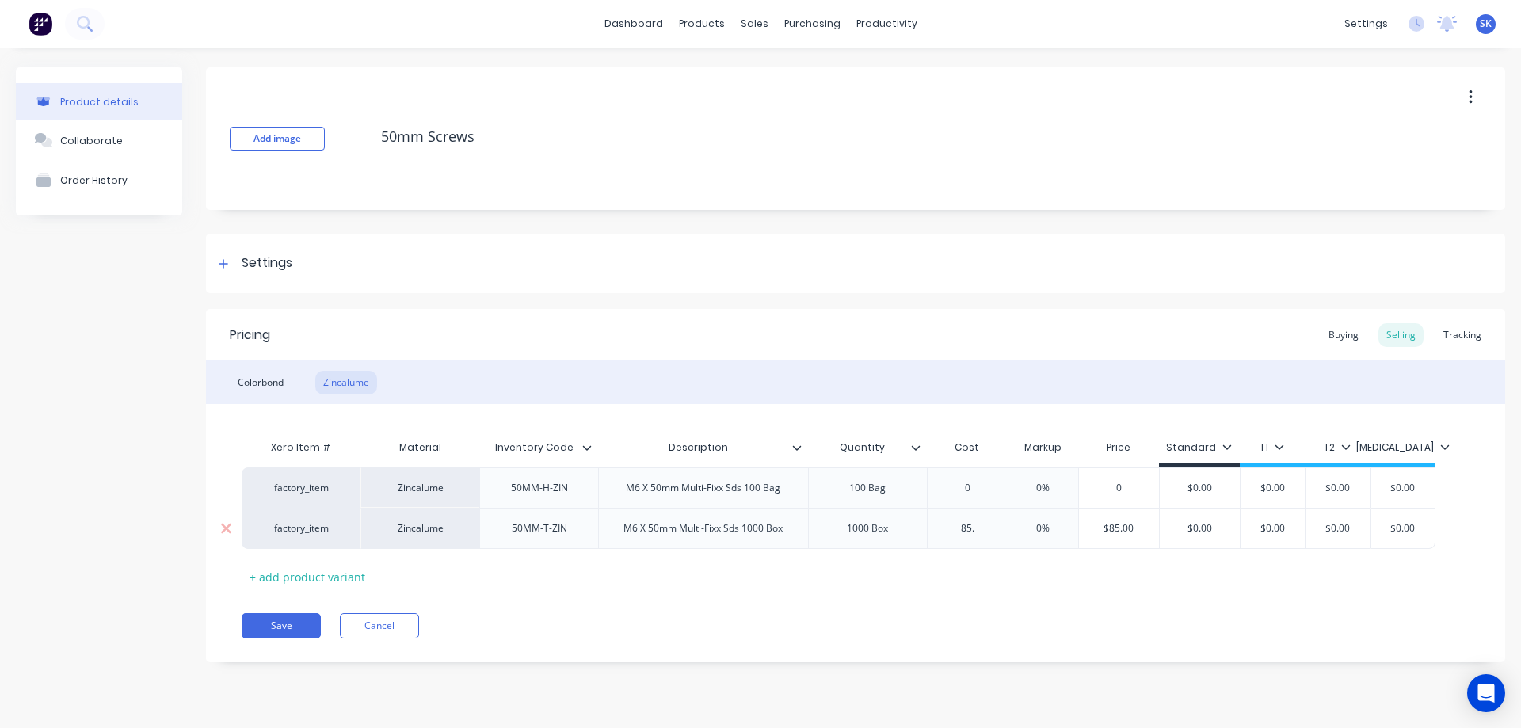
type input "85.4"
type textarea "x"
type input "85.42"
click at [917, 612] on div "Pricing Buying Selling Tracking Colorbond Zincalume Xero Item # Material Invent…" at bounding box center [855, 485] width 1299 height 353
type input "$0.00"
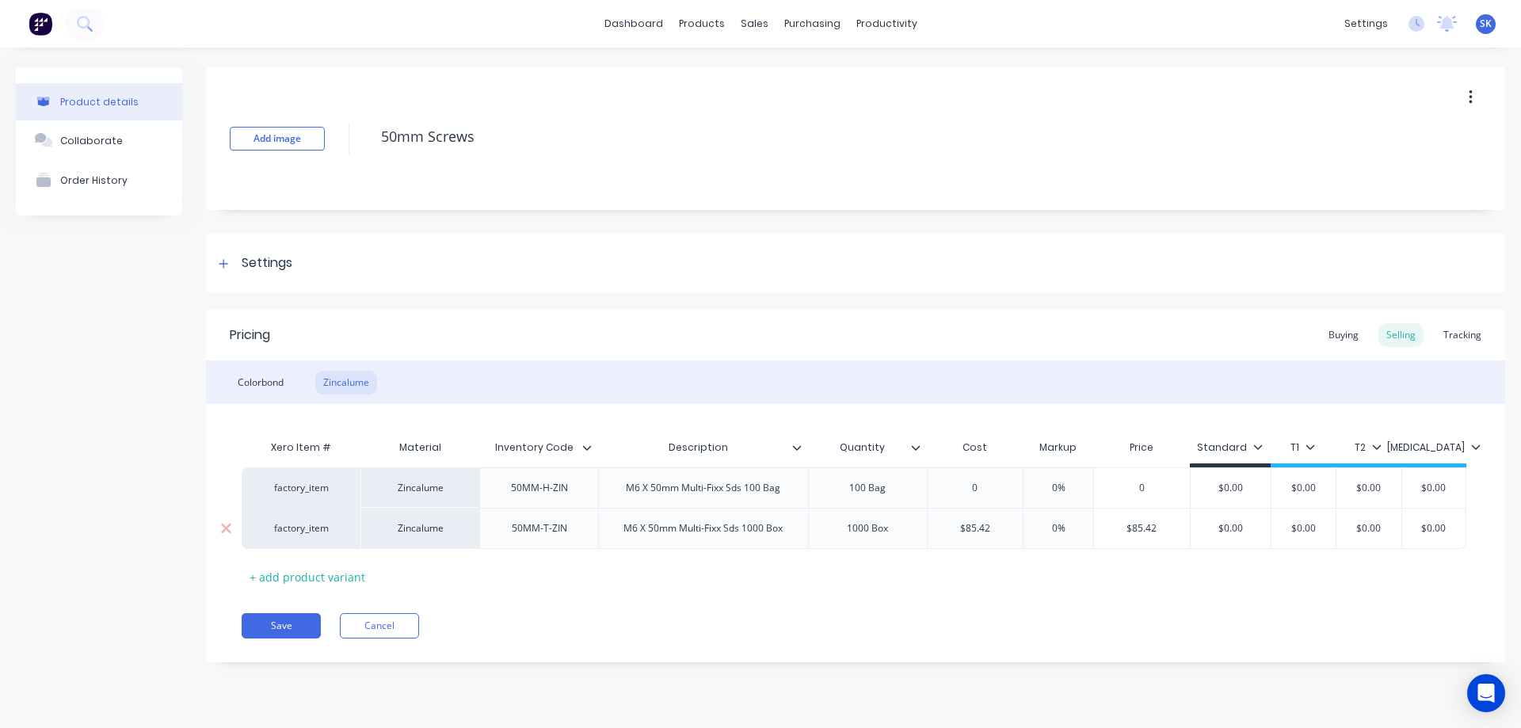
drag, startPoint x: 1248, startPoint y: 526, endPoint x: 1220, endPoint y: 527, distance: 27.7
click at [1220, 527] on input "$0.00" at bounding box center [1231, 528] width 80 height 14
type textarea "x"
type input "1"
type textarea "x"
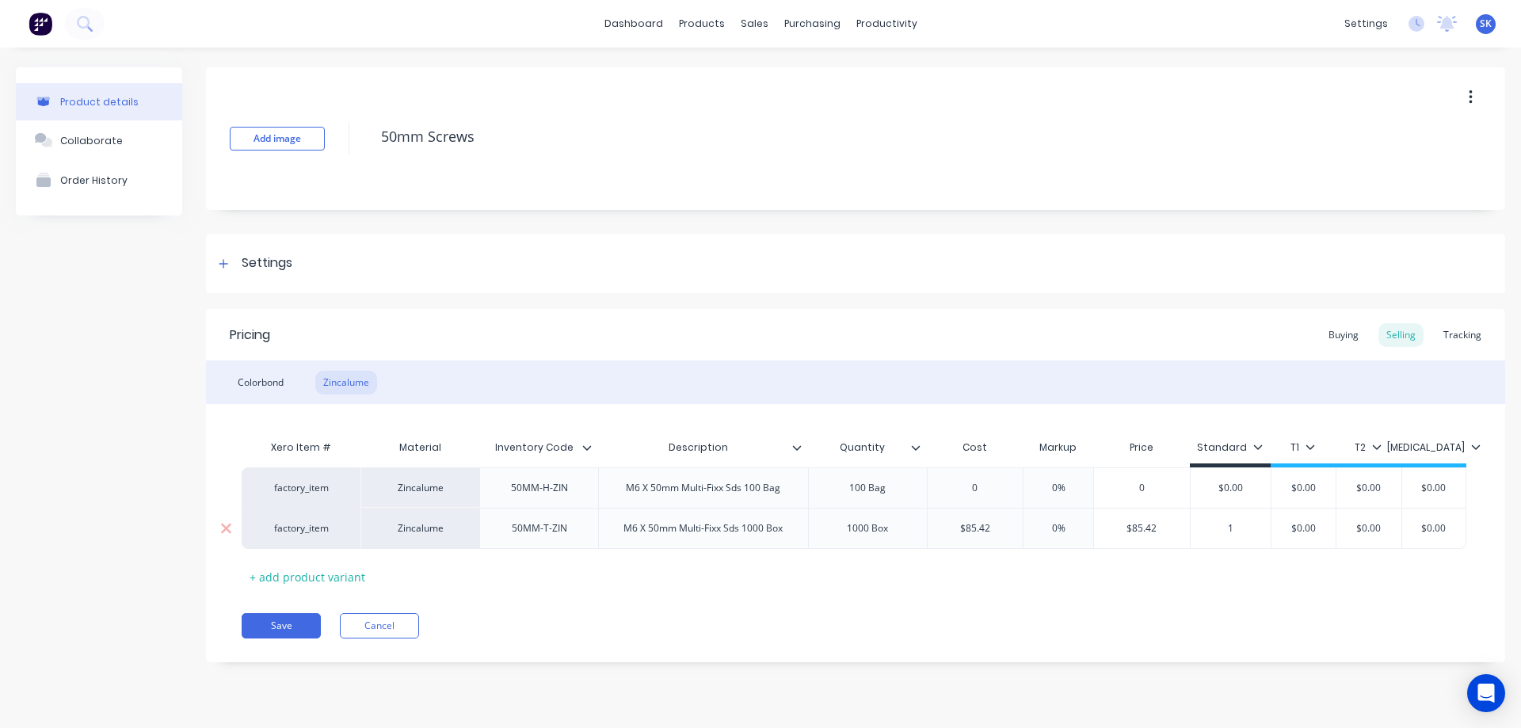
type input "11"
type textarea "x"
type input "110"
click at [1044, 605] on div "Pricing Buying Selling Tracking Colorbond Zincalume Xero Item # Material Invent…" at bounding box center [855, 485] width 1299 height 353
click at [264, 380] on div "Colorbond" at bounding box center [261, 383] width 62 height 24
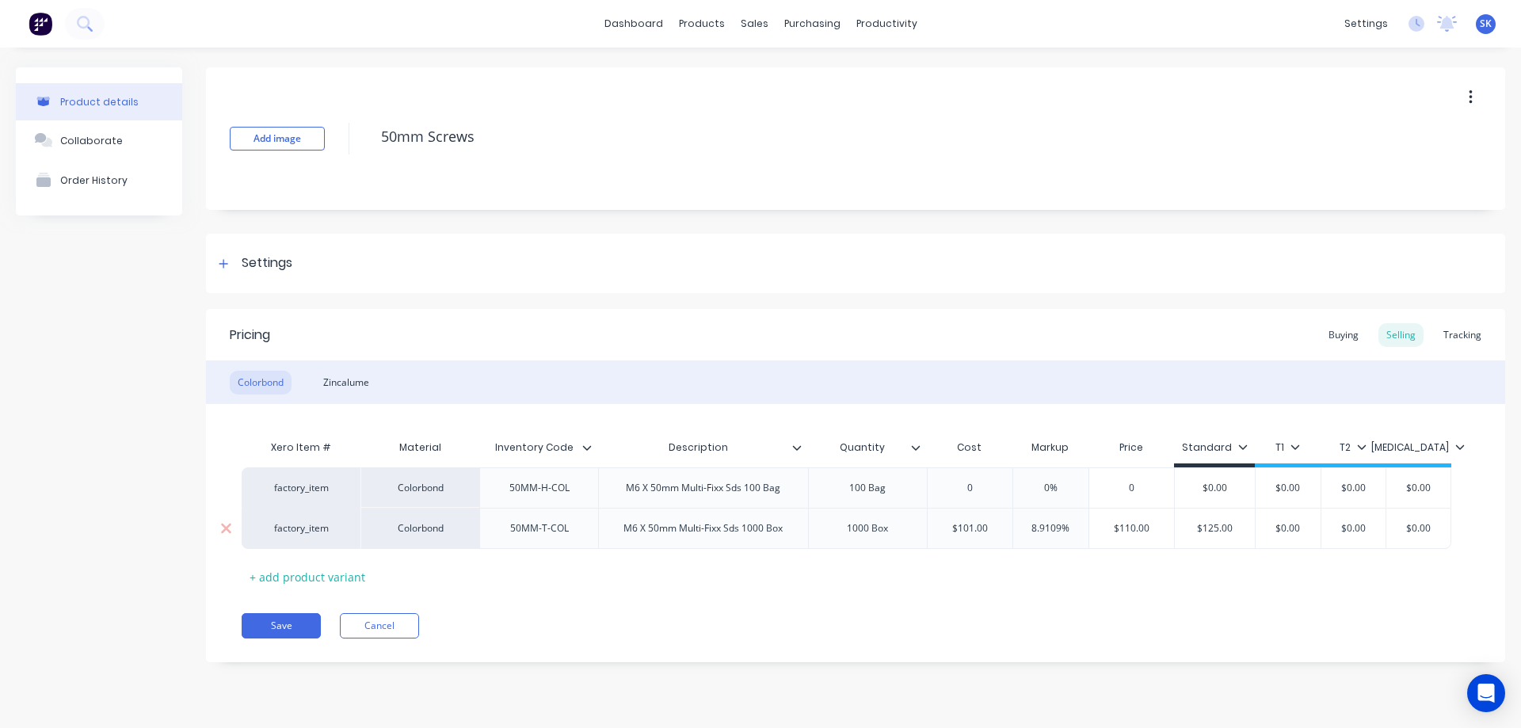
type input "8.9109%"
drag, startPoint x: 1035, startPoint y: 527, endPoint x: 1112, endPoint y: 511, distance: 78.5
click at [1112, 511] on div "factory_item Colorbond 50MM-T-COL M6 X 50mm Multi-Fixx Sds 1000 Box 1000 Box $1…" at bounding box center [847, 528] width 1210 height 41
type textarea "x"
type input "8"
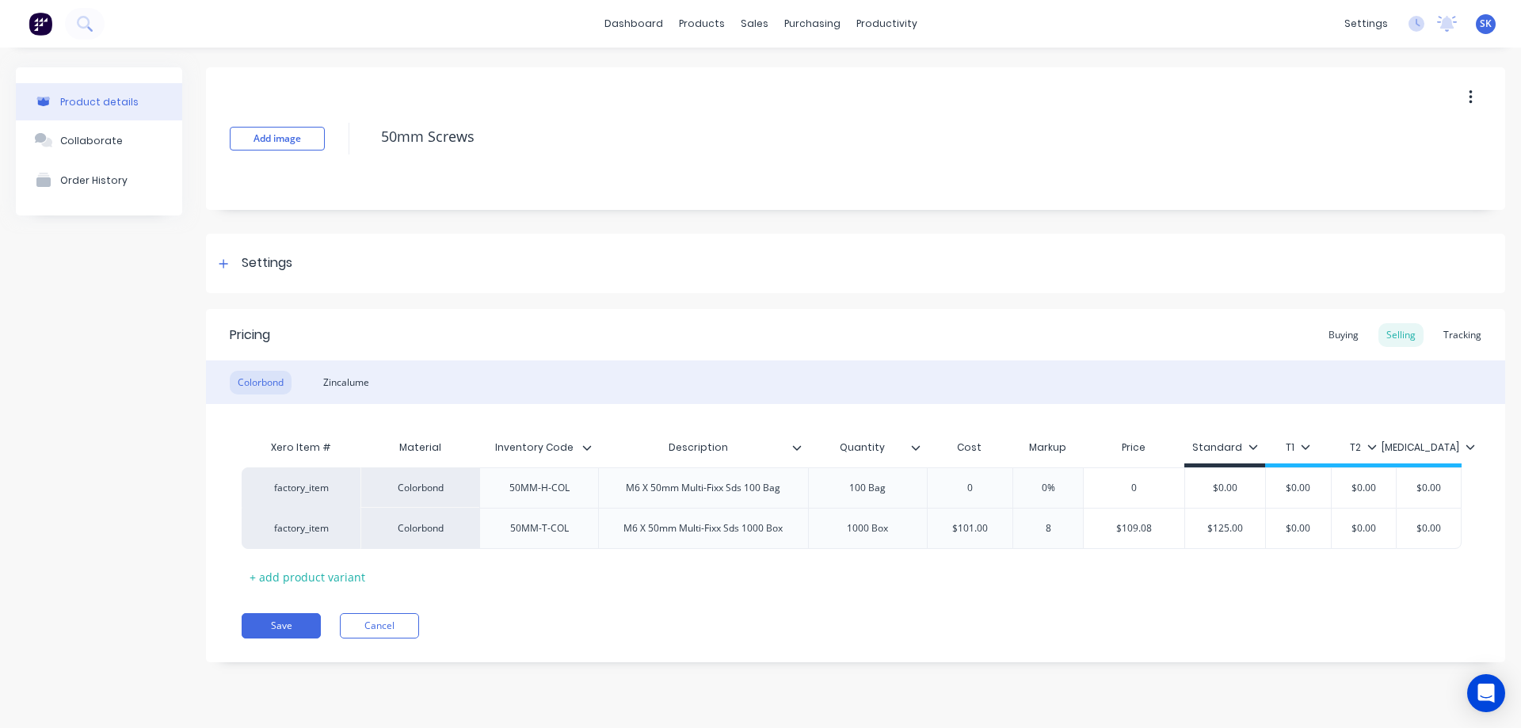
type textarea "x"
click at [997, 608] on div "Pricing Buying Selling Tracking Colorbond Zincalume Xero Item # Material Invent…" at bounding box center [855, 485] width 1299 height 353
type input "$125.00"
drag, startPoint x: 1227, startPoint y: 528, endPoint x: 1188, endPoint y: 536, distance: 40.3
click at [1188, 536] on div "$125.00 $125.00" at bounding box center [1210, 529] width 80 height 40
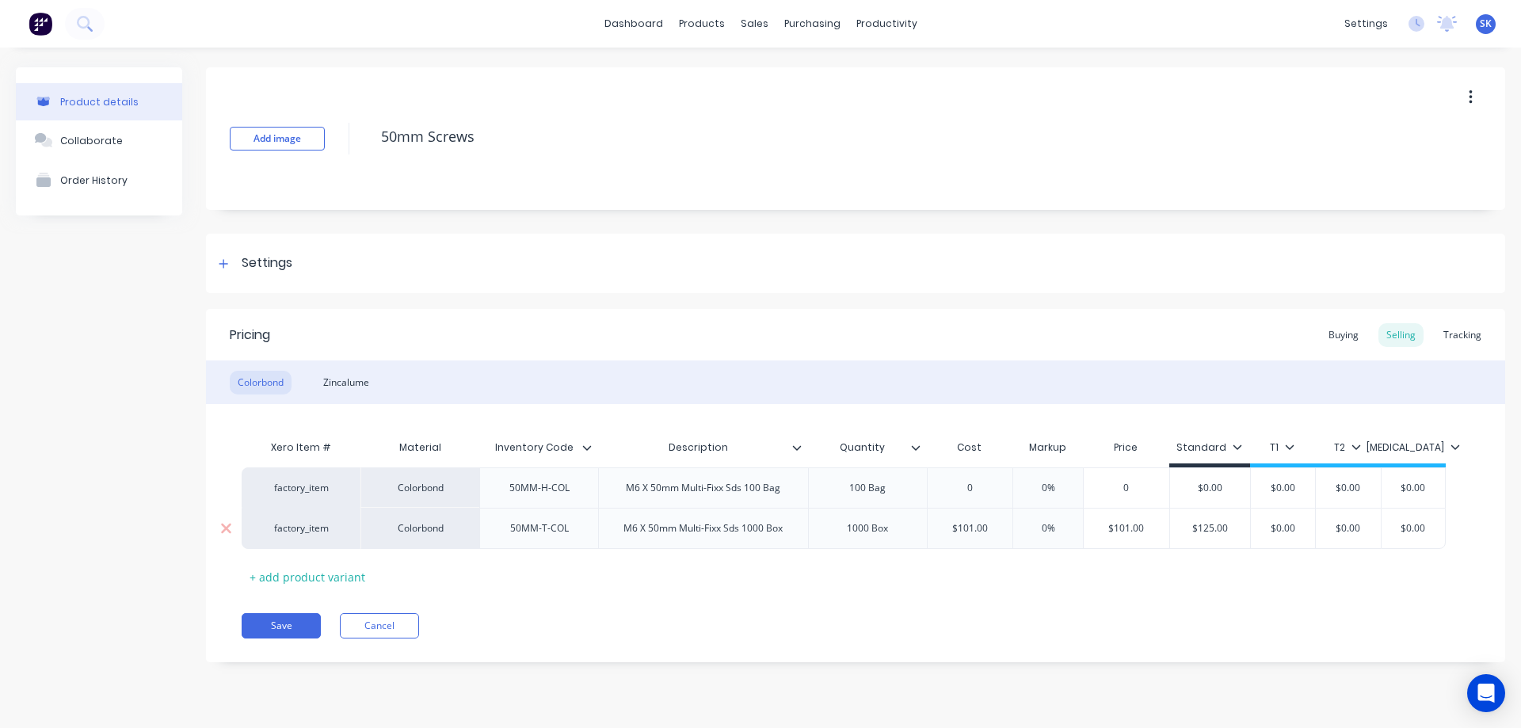
type textarea "x"
type input "1"
type textarea "x"
type input "11"
type textarea "x"
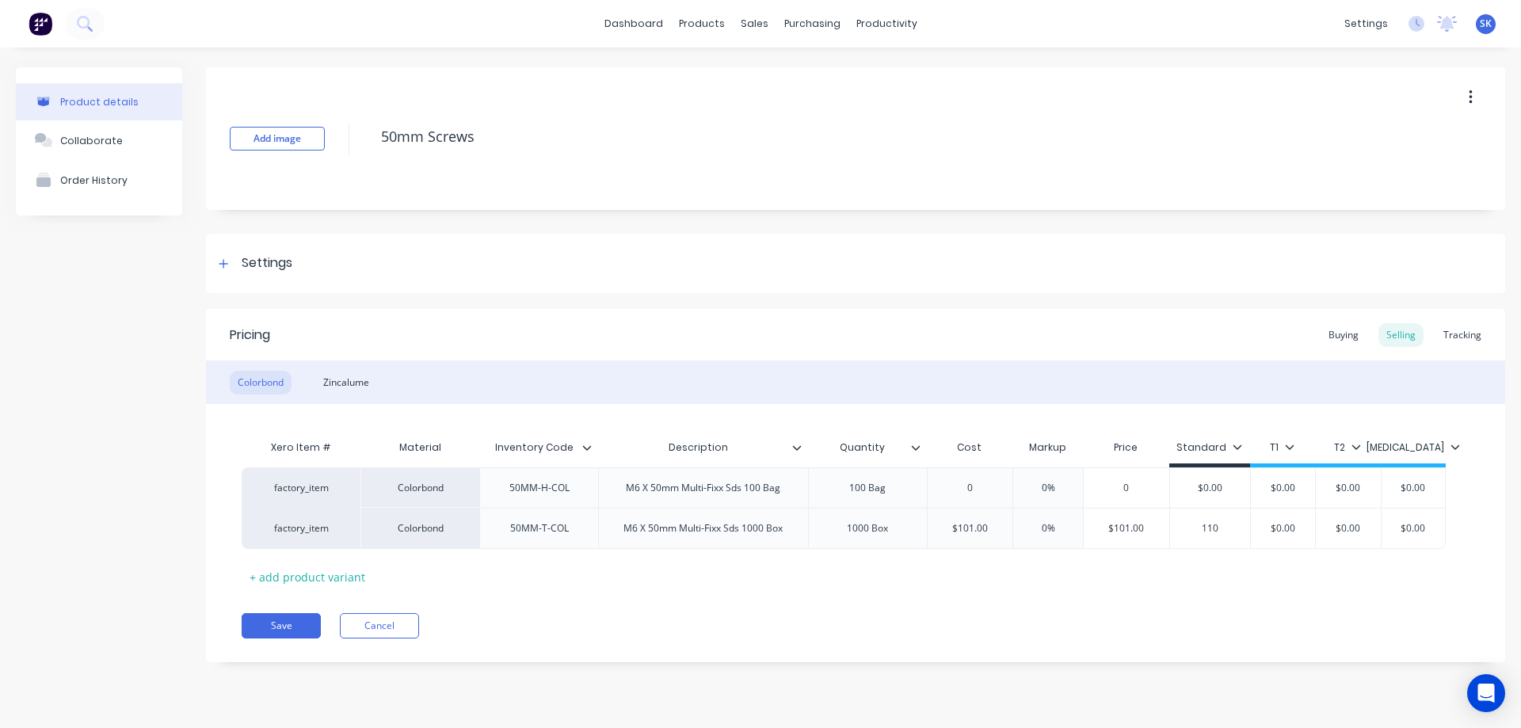
type input "110"
click at [1059, 577] on div "Xero Item # Material Inventory Code Description Quantity Cost Markup Price Stan…" at bounding box center [856, 511] width 1228 height 158
click at [347, 383] on div "Zincalume" at bounding box center [346, 383] width 62 height 24
click at [280, 389] on div "Colorbond" at bounding box center [261, 383] width 62 height 24
click at [359, 382] on div "Zincalume" at bounding box center [346, 383] width 62 height 24
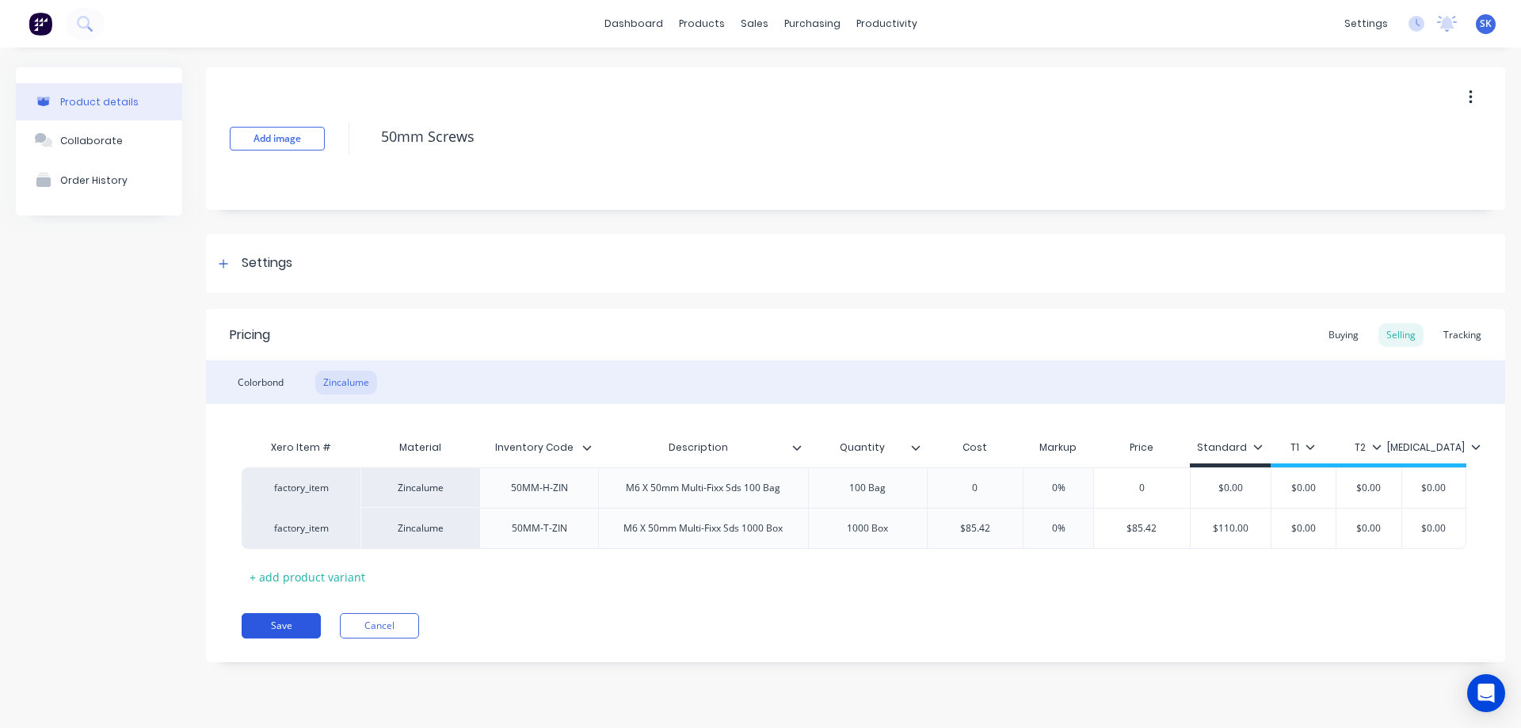
click at [269, 621] on button "Save" at bounding box center [281, 625] width 79 height 25
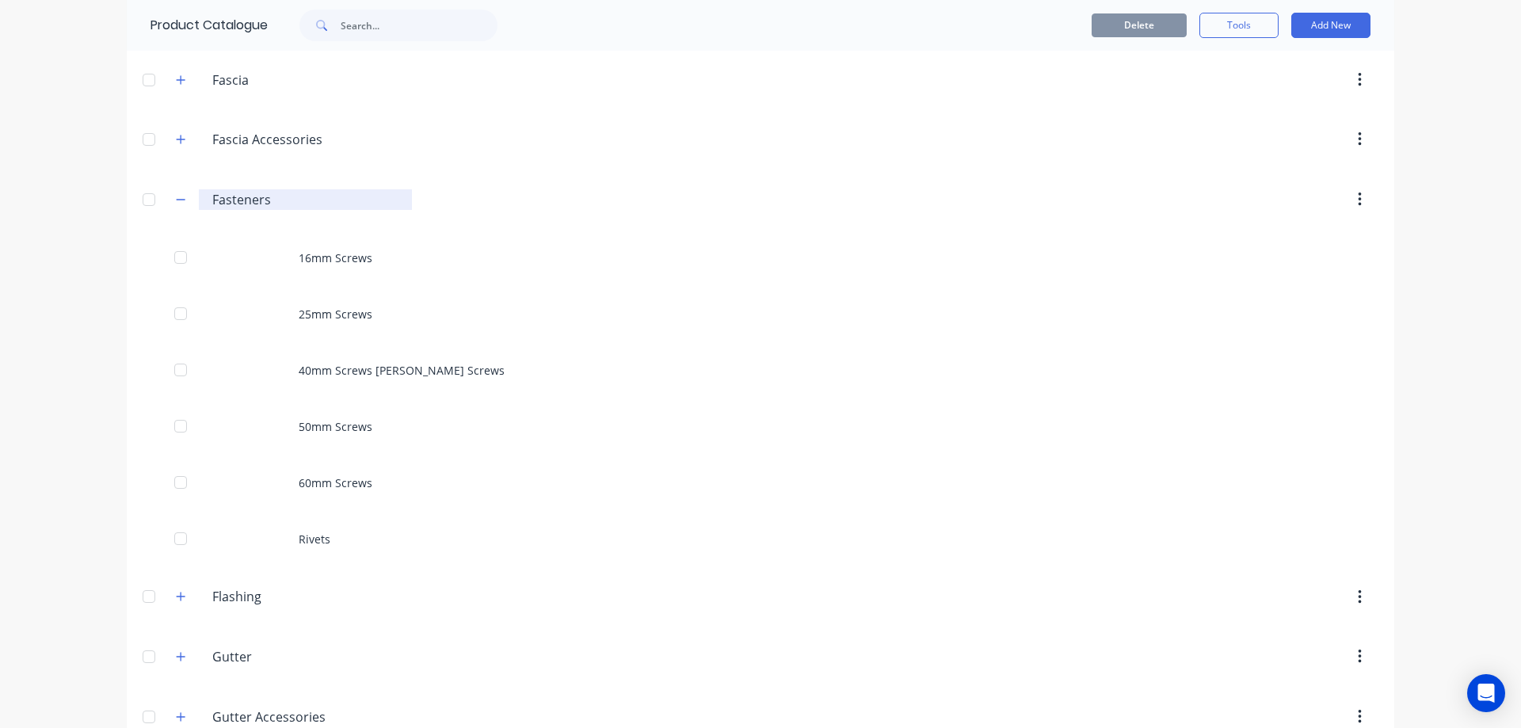
scroll to position [396, 0]
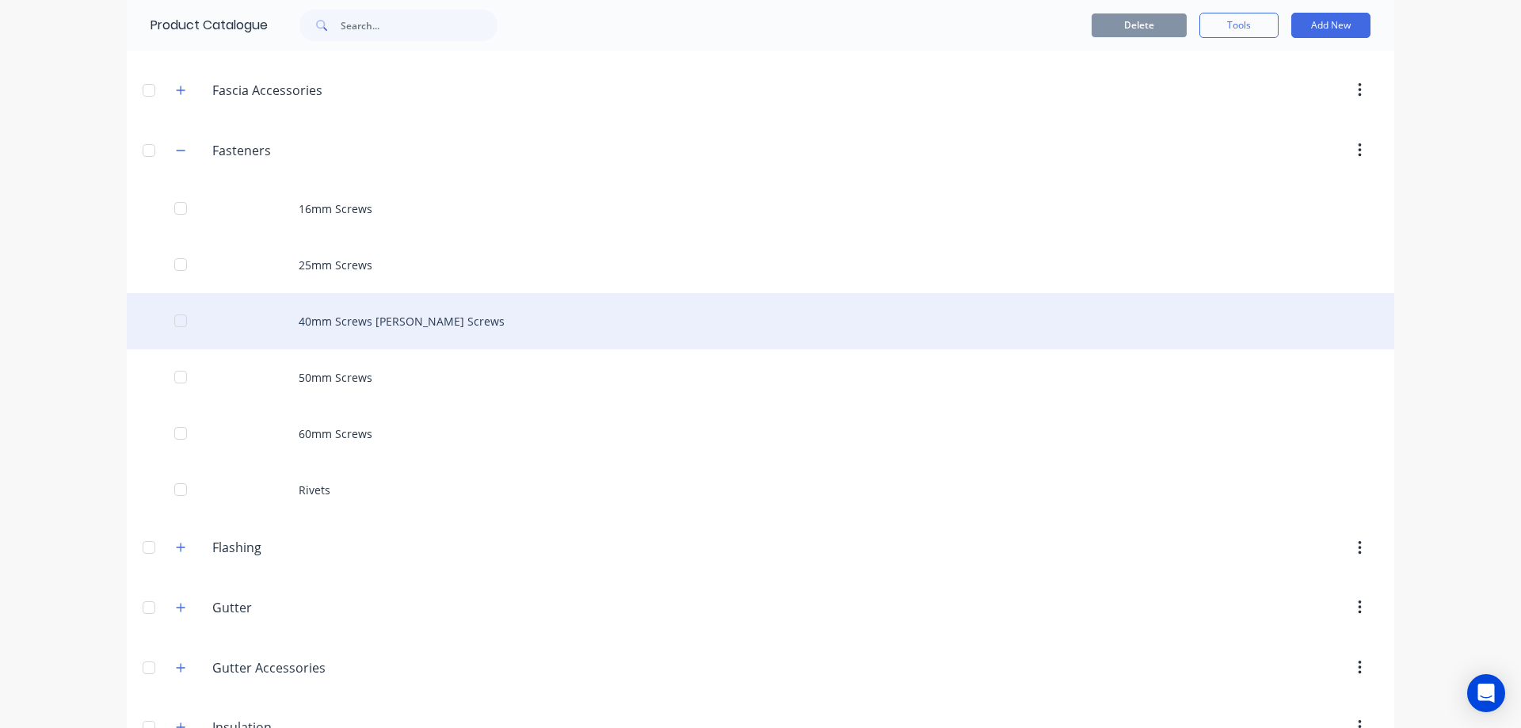
click at [344, 308] on div "40mm Screws Batten Screws" at bounding box center [761, 321] width 1268 height 56
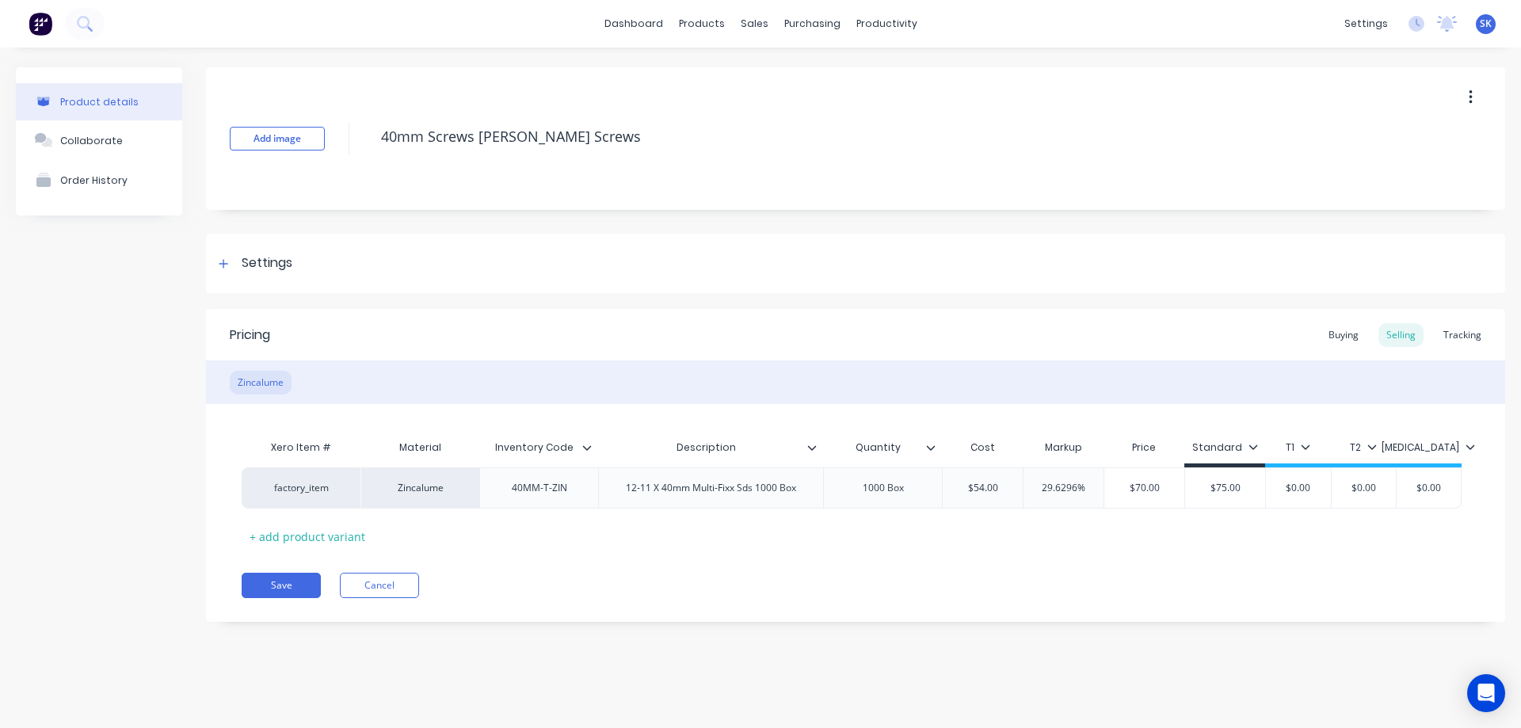
type textarea "x"
type input "29.6296%"
drag, startPoint x: 1031, startPoint y: 482, endPoint x: 1092, endPoint y: 489, distance: 61.4
click at [1092, 489] on input "29.6296%" at bounding box center [1064, 488] width 80 height 14
type textarea "x"
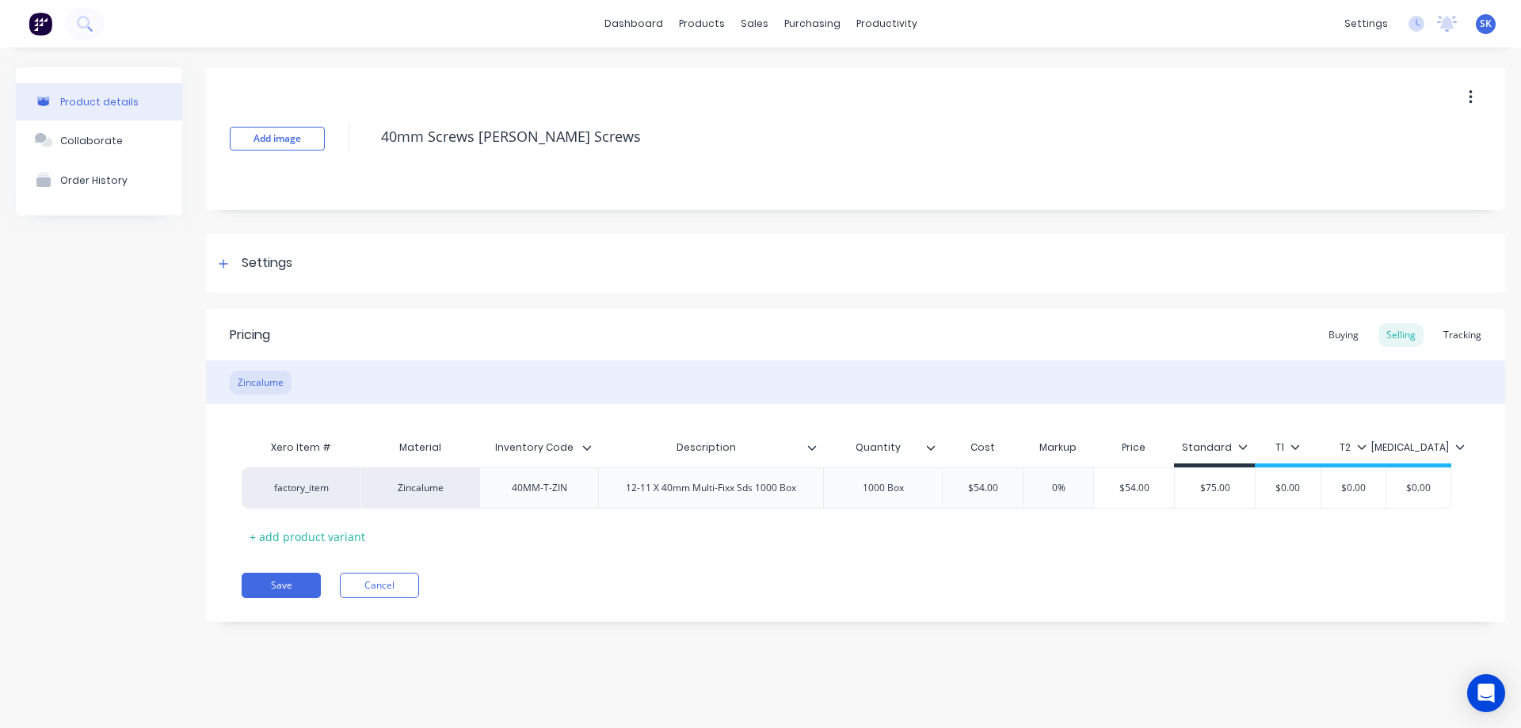
click at [1089, 540] on div "Xero Item # Material Inventory Code Description Quantity Cost Markup Price Stan…" at bounding box center [856, 490] width 1228 height 117
type input "$75.00"
drag, startPoint x: 1193, startPoint y: 490, endPoint x: 1232, endPoint y: 483, distance: 39.6
click at [1232, 483] on input "$75.00" at bounding box center [1215, 488] width 80 height 14
type textarea "x"
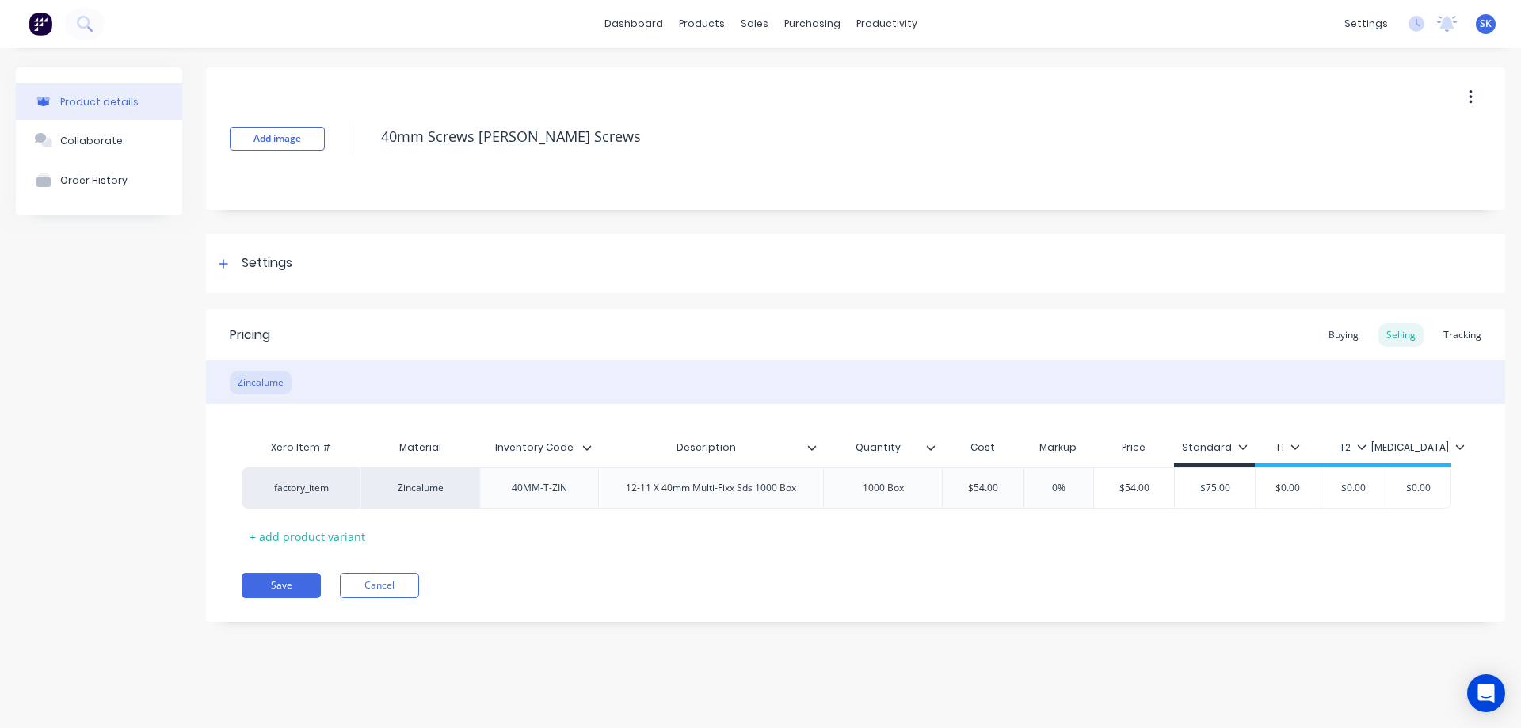
type input "7"
type textarea "x"
type input "70"
click at [1062, 552] on div "Pricing Buying Selling Tracking Zincalume Xero Item # Material Inventory Code D…" at bounding box center [855, 465] width 1299 height 313
click at [296, 580] on button "Save" at bounding box center [281, 585] width 79 height 25
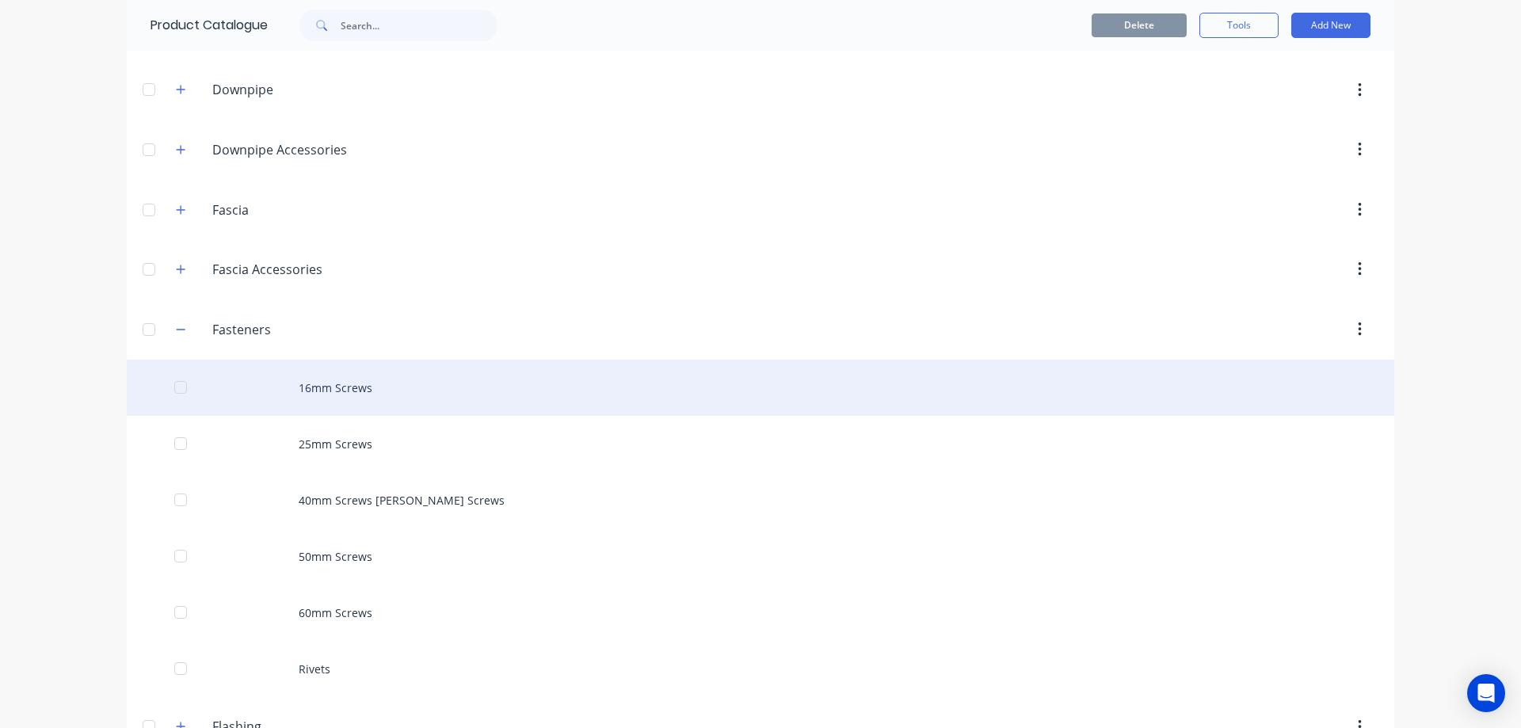
scroll to position [317, 0]
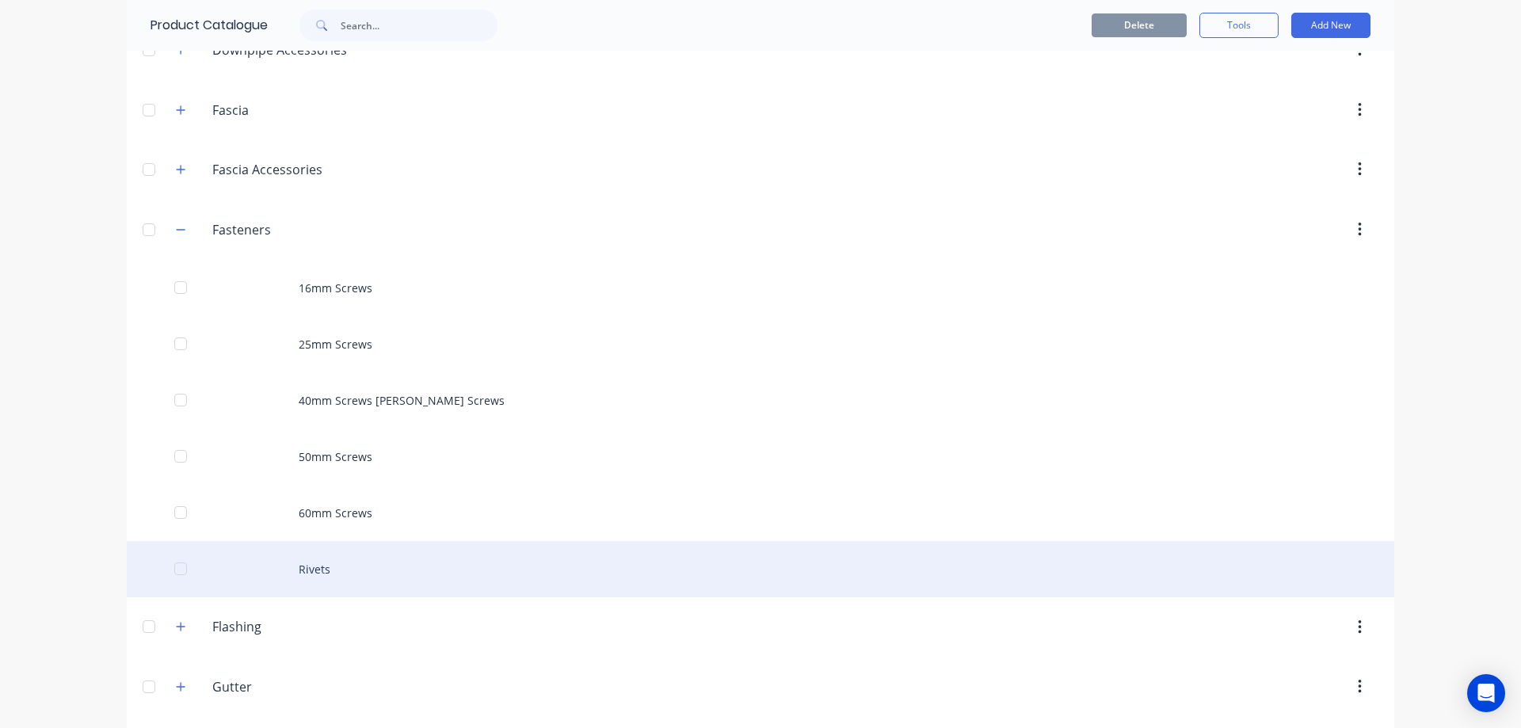
click at [335, 563] on div "Rivets" at bounding box center [761, 569] width 1268 height 56
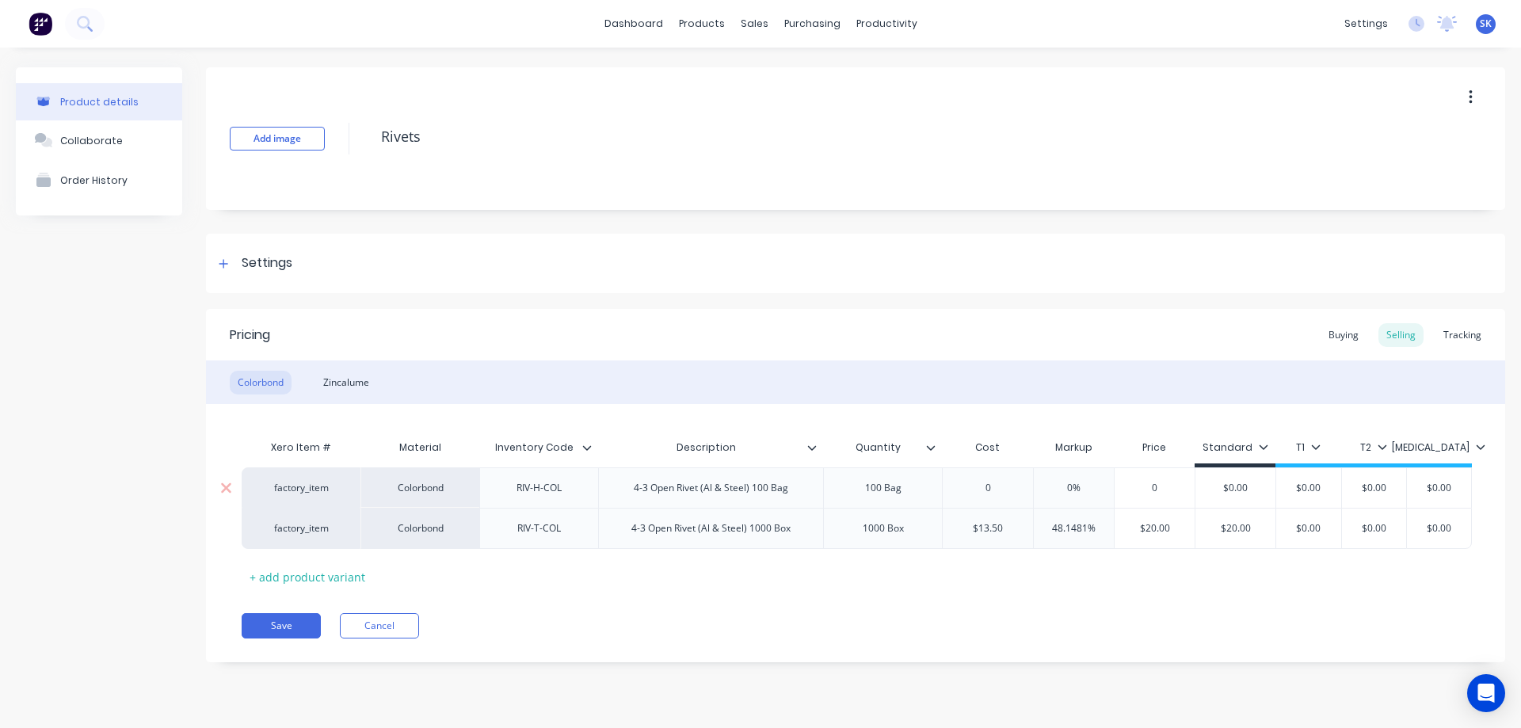
type textarea "x"
click at [346, 388] on div "Zincalume" at bounding box center [346, 383] width 62 height 24
type input "0"
drag, startPoint x: 1001, startPoint y: 533, endPoint x: 945, endPoint y: 533, distance: 55.5
click at [945, 533] on input "0" at bounding box center [979, 528] width 79 height 14
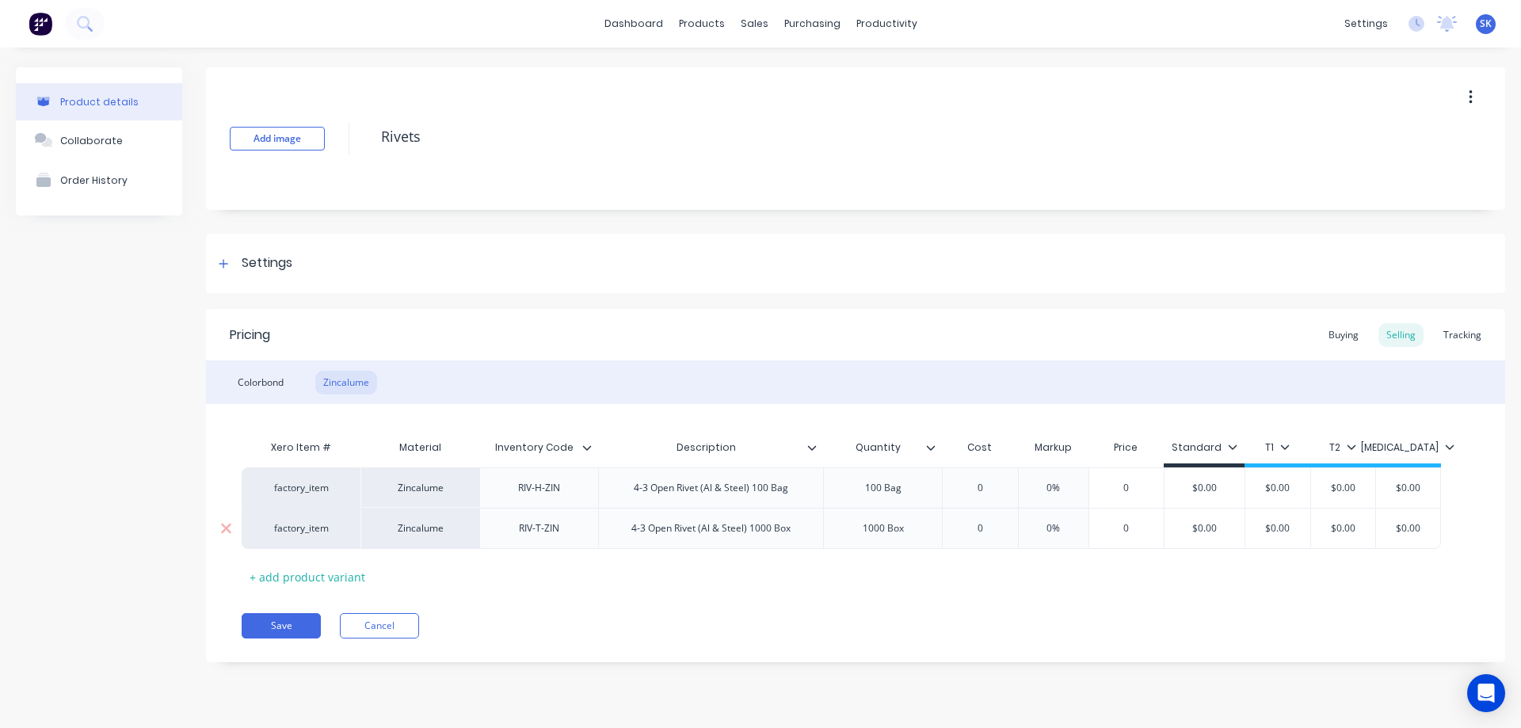
type textarea "x"
type input "1"
type textarea "x"
type input "10."
type textarea "x"
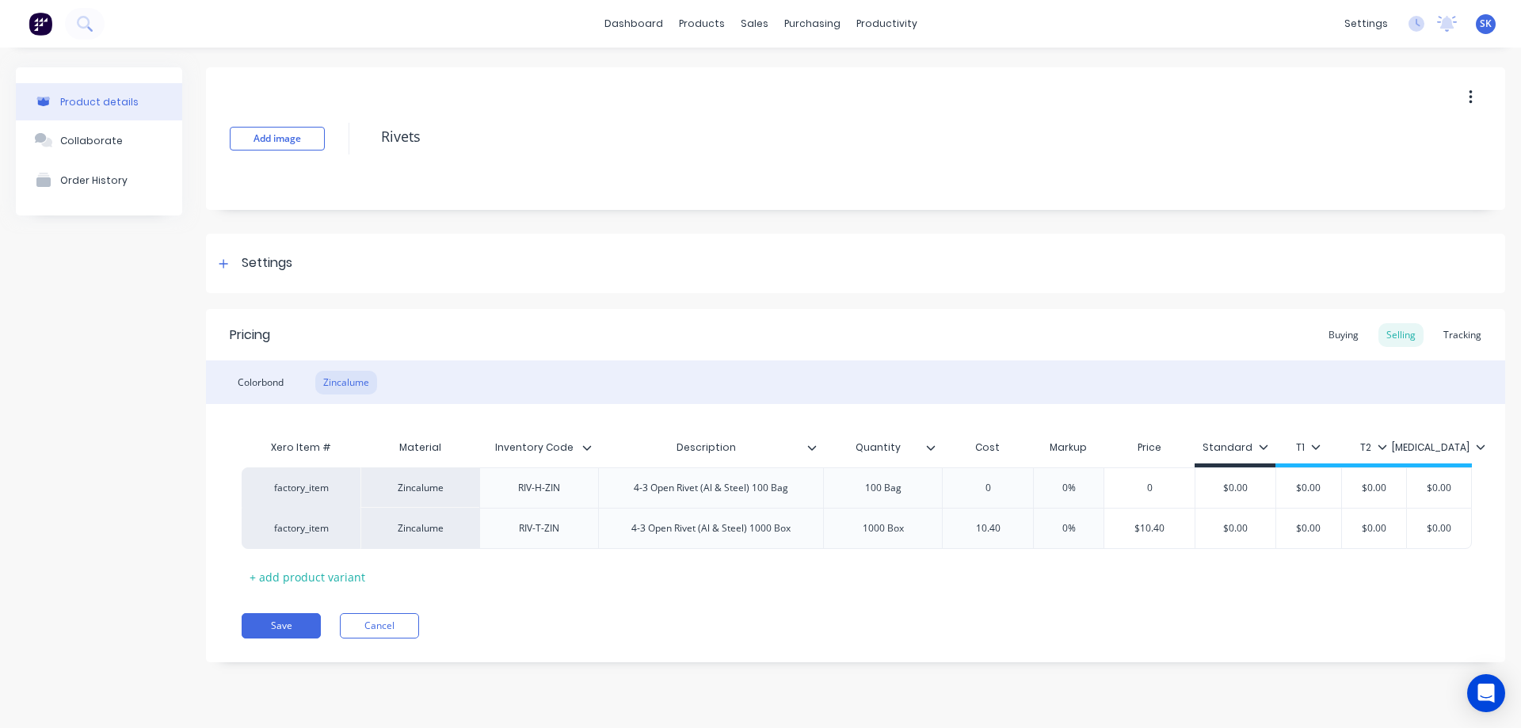
type input "10.40"
click at [927, 590] on div "Pricing Buying Selling Tracking Colorbond Zincalume Xero Item # Material Invent…" at bounding box center [855, 485] width 1299 height 353
type input "$0.00"
drag, startPoint x: 1249, startPoint y: 521, endPoint x: 1211, endPoint y: 521, distance: 38.0
click at [1211, 521] on div "$0.00 $0.00" at bounding box center [1236, 529] width 80 height 40
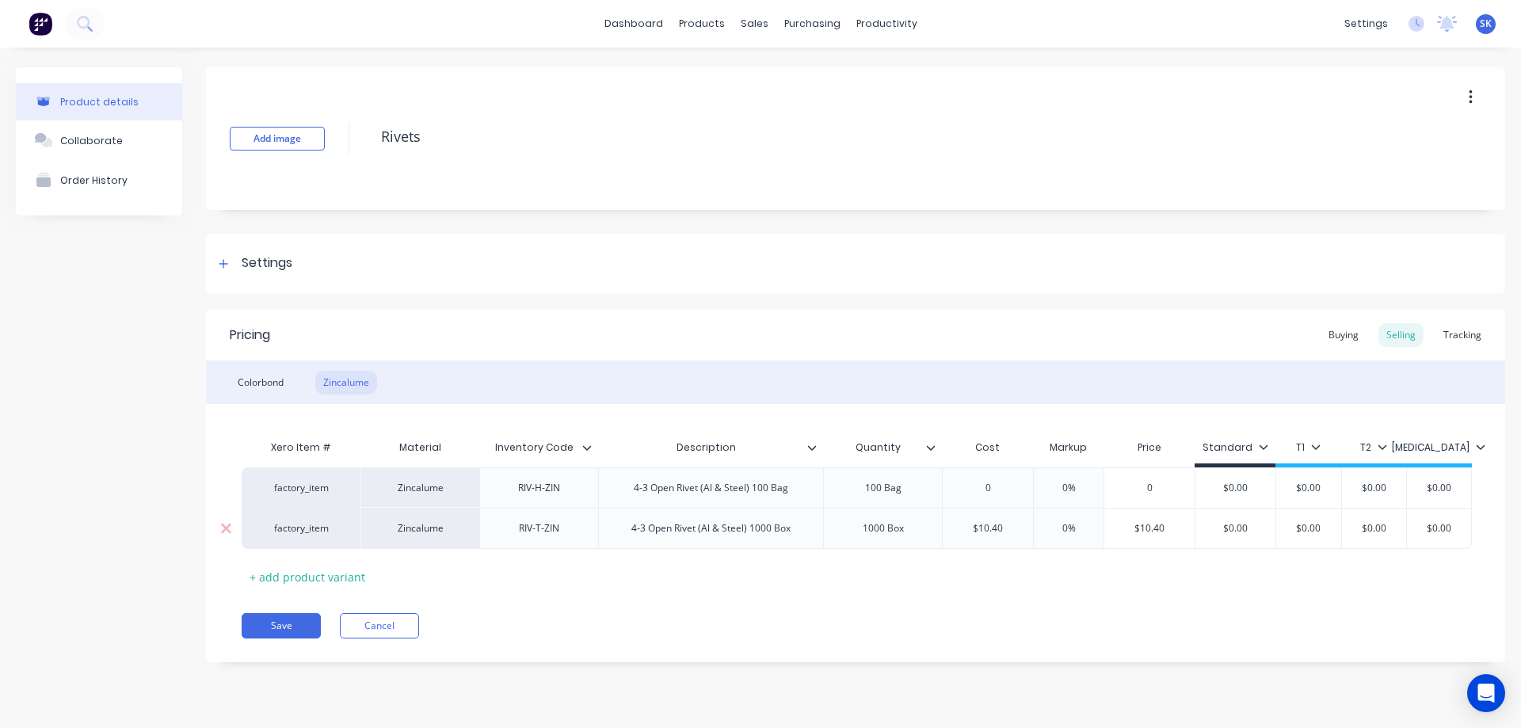
type textarea "x"
type input "2"
type textarea "x"
type input "20"
click at [1098, 615] on div "Save Cancel" at bounding box center [874, 625] width 1264 height 25
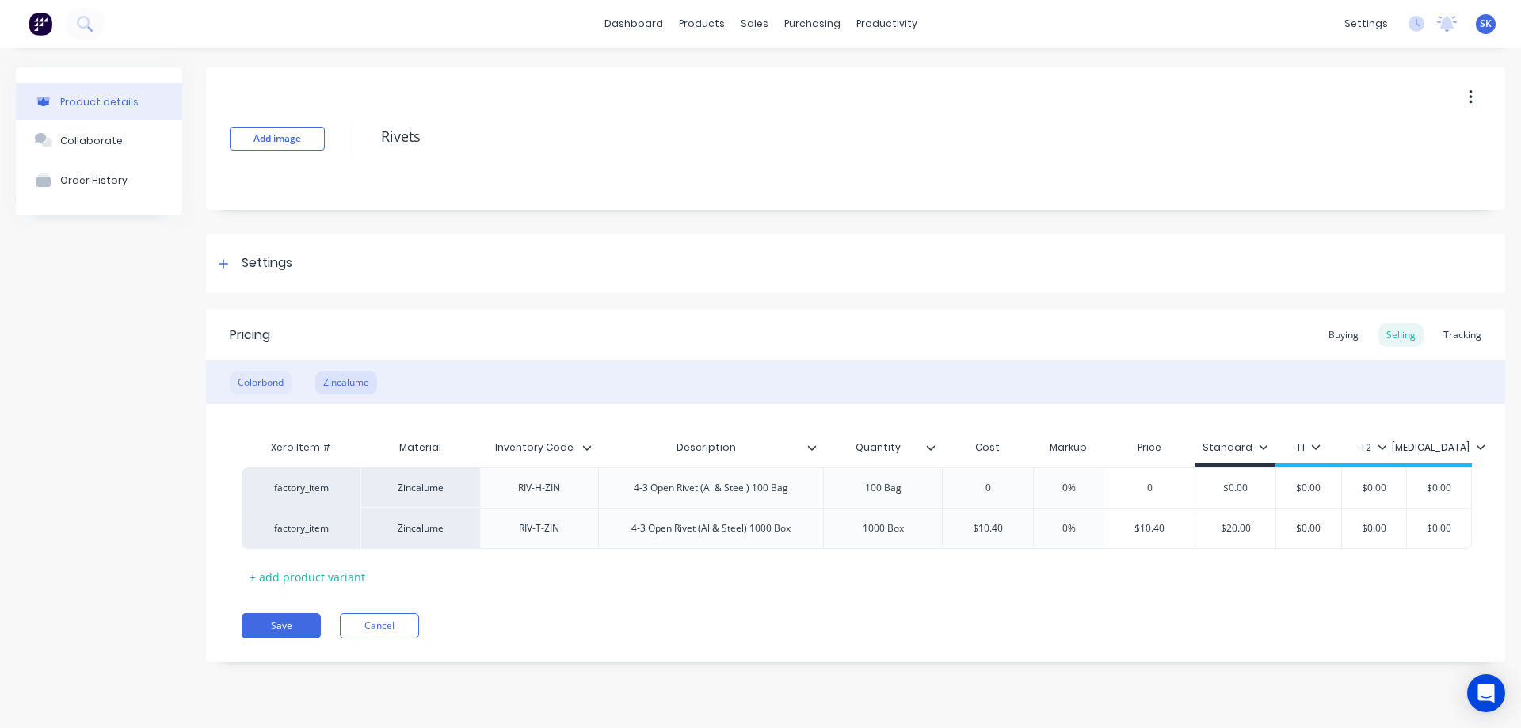
click at [274, 375] on div "Colorbond" at bounding box center [261, 383] width 62 height 24
type input "48.1481%"
drag, startPoint x: 1106, startPoint y: 527, endPoint x: 964, endPoint y: 528, distance: 141.8
click at [964, 528] on div "factory_item Colorbond RIV-T-COL 4-3 Open Rivet (Al & Steel) 1000 Box 1000 Box …" at bounding box center [857, 528] width 1230 height 41
type textarea "x"
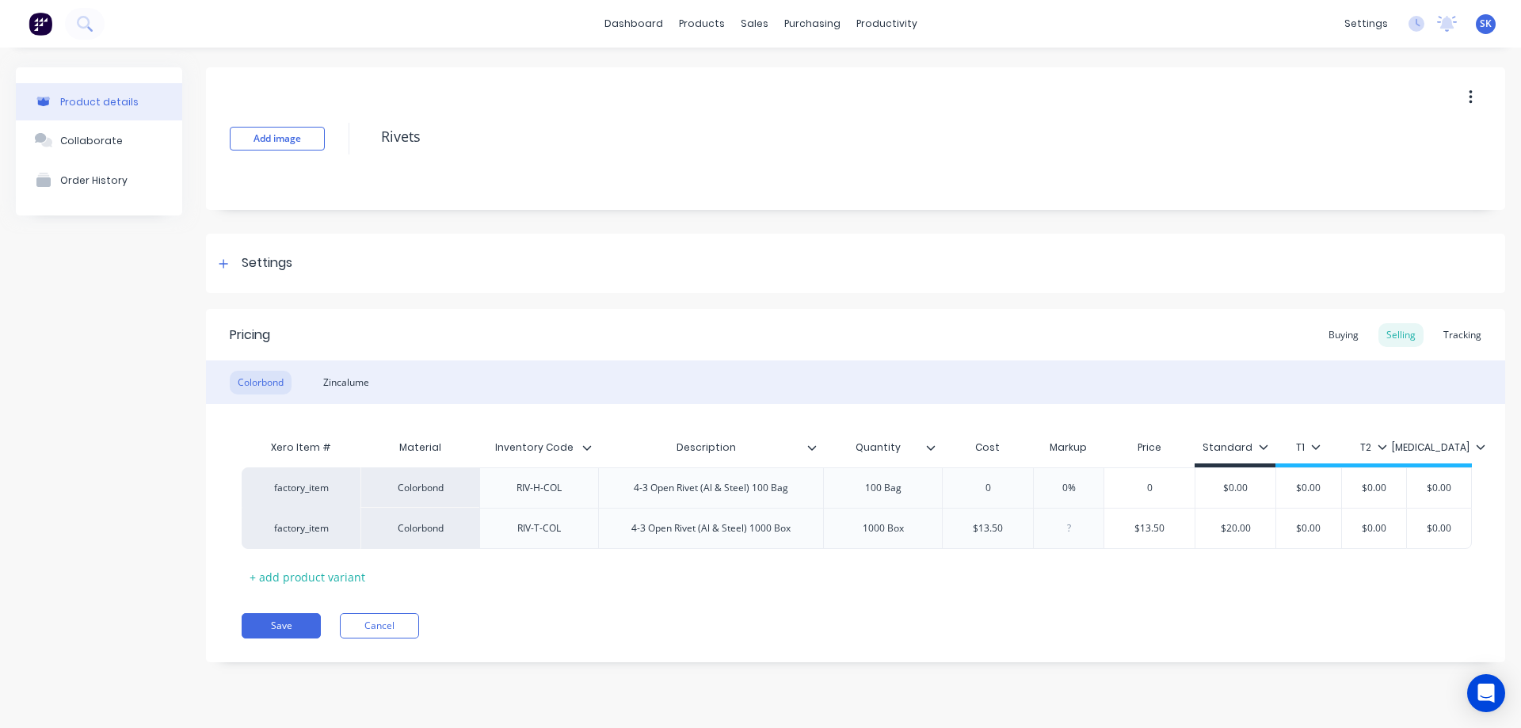
click at [985, 619] on div "Save Cancel" at bounding box center [874, 625] width 1264 height 25
click at [352, 379] on div "Zincalume" at bounding box center [346, 383] width 62 height 24
click at [273, 381] on div "Colorbond" at bounding box center [261, 383] width 62 height 24
click at [355, 383] on div "Zincalume" at bounding box center [346, 383] width 62 height 24
click at [296, 623] on button "Save" at bounding box center [281, 625] width 79 height 25
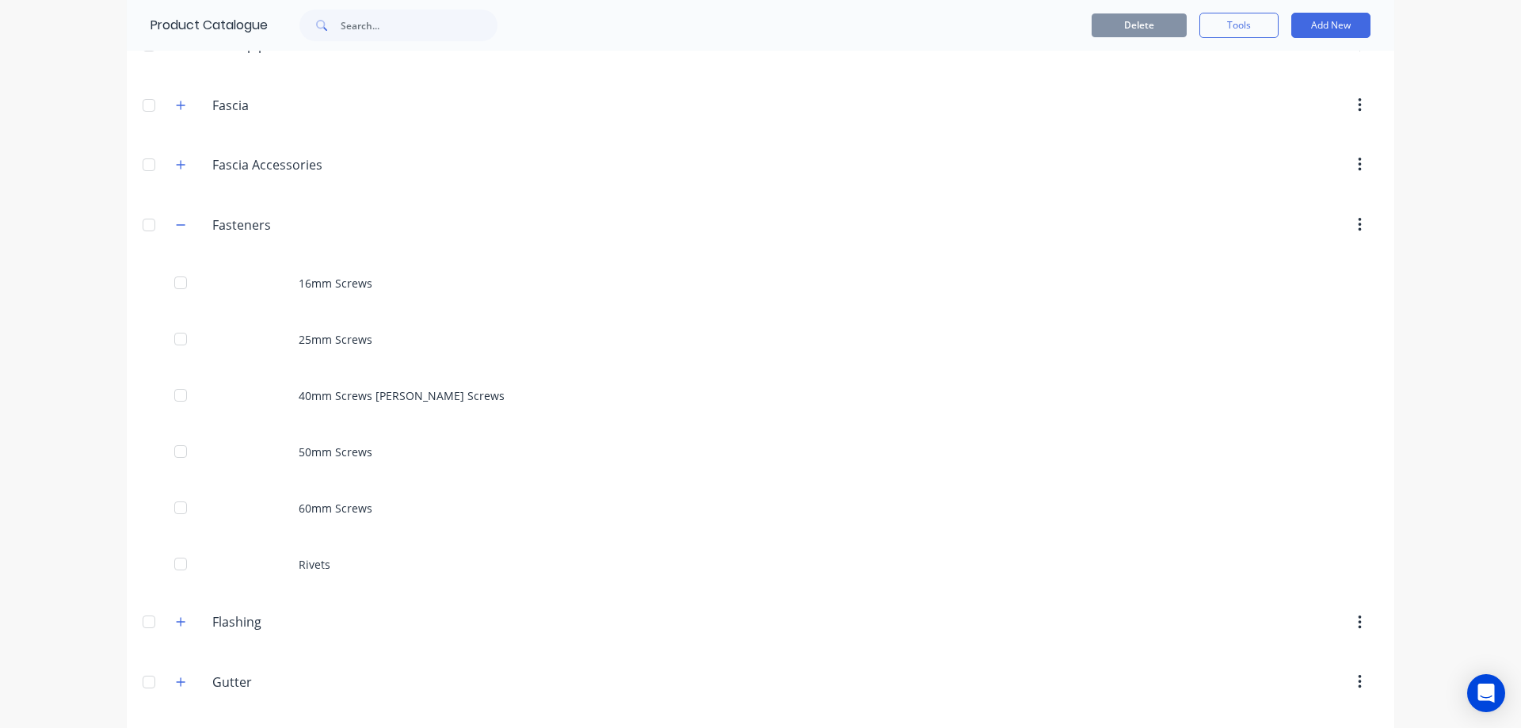
scroll to position [317, 0]
click at [181, 233] on button "button" at bounding box center [181, 229] width 20 height 20
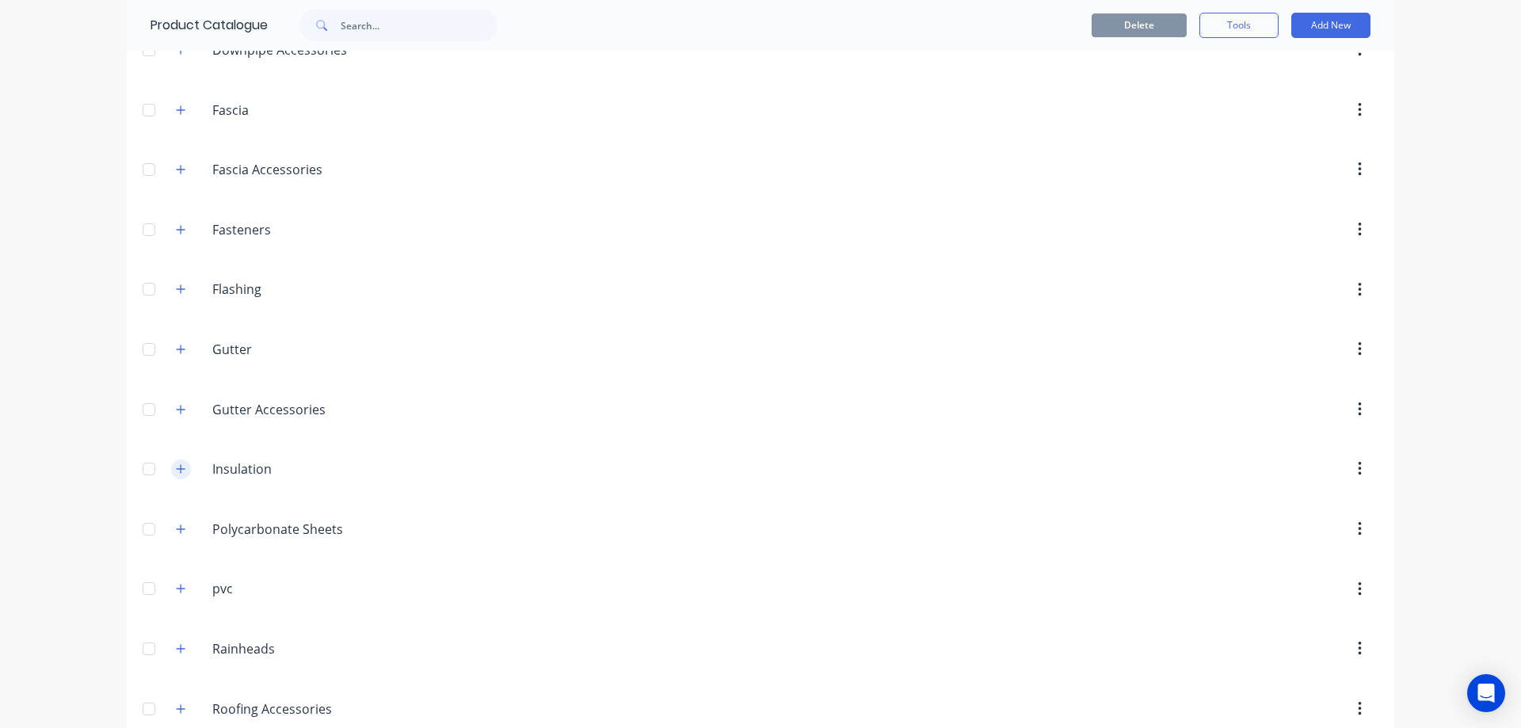
click at [176, 464] on icon "button" at bounding box center [181, 468] width 10 height 11
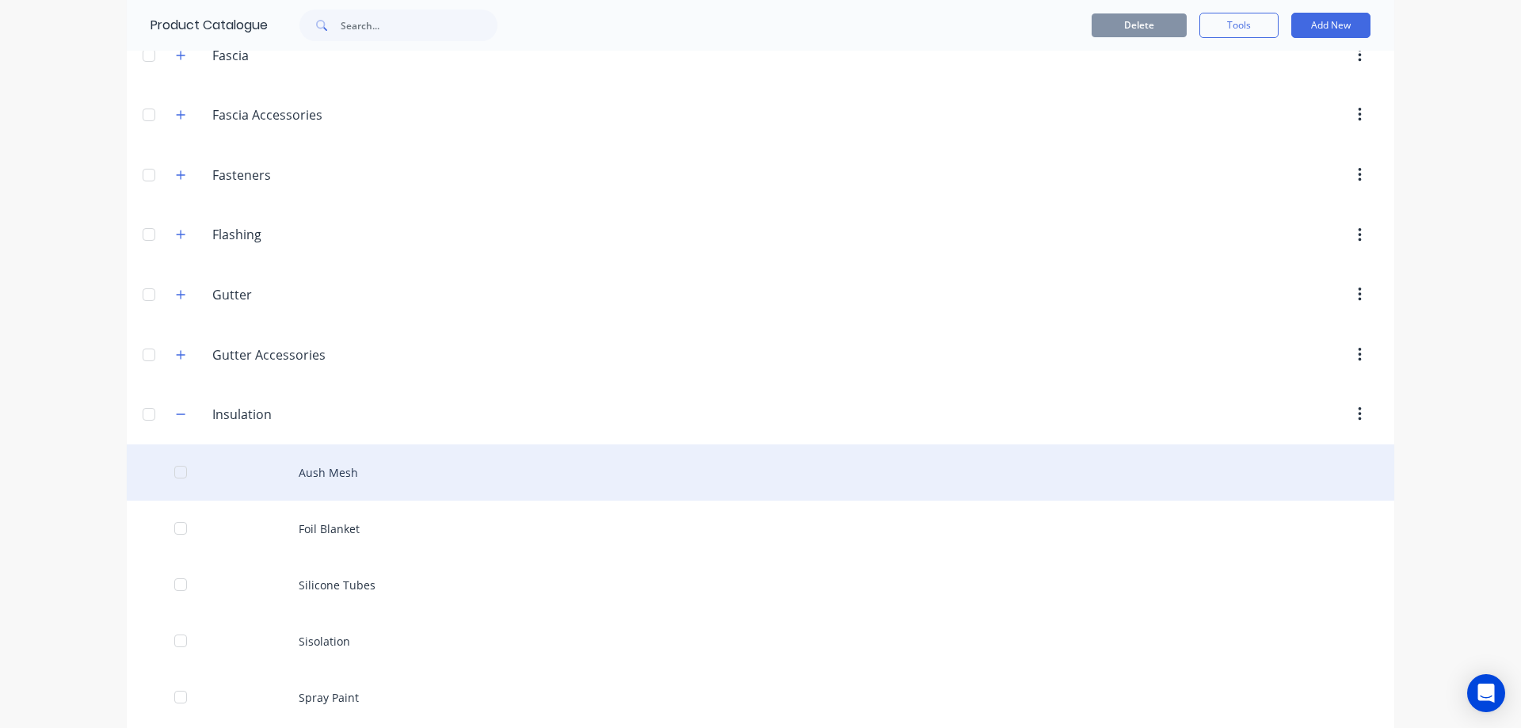
scroll to position [634, 0]
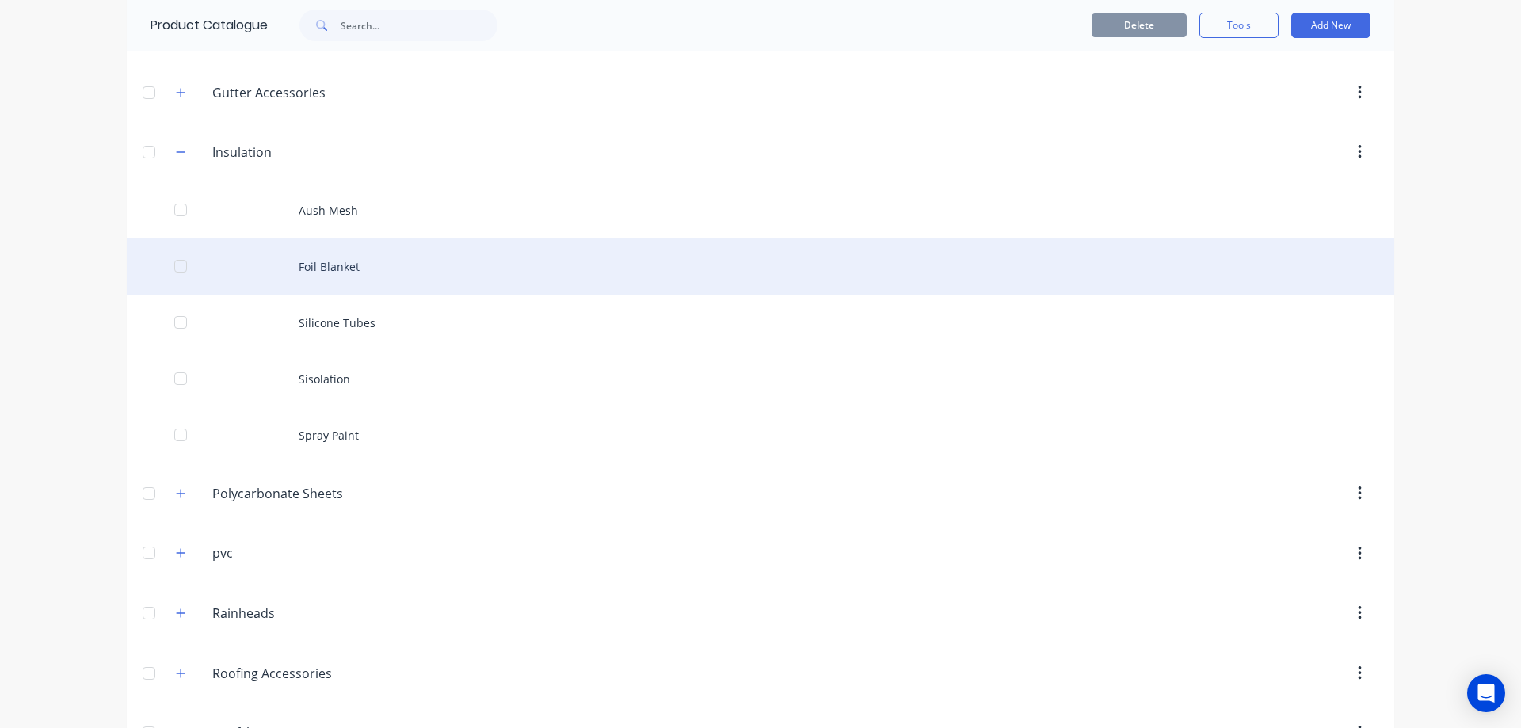
click at [323, 261] on div "Foil Blanket" at bounding box center [761, 266] width 1268 height 56
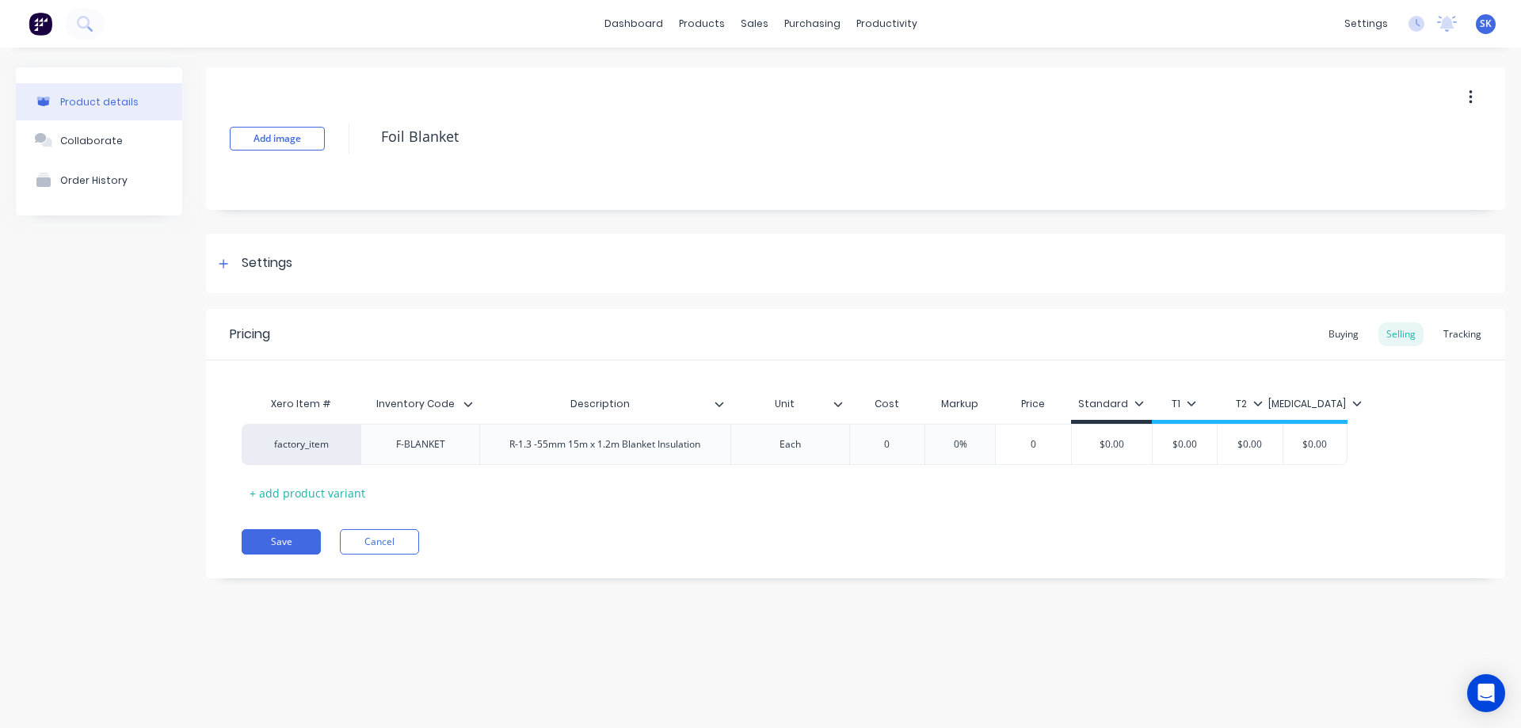
type textarea "x"
type input "0"
drag, startPoint x: 906, startPoint y: 446, endPoint x: 866, endPoint y: 442, distance: 39.8
click at [866, 442] on input "0" at bounding box center [887, 444] width 79 height 14
type textarea "x"
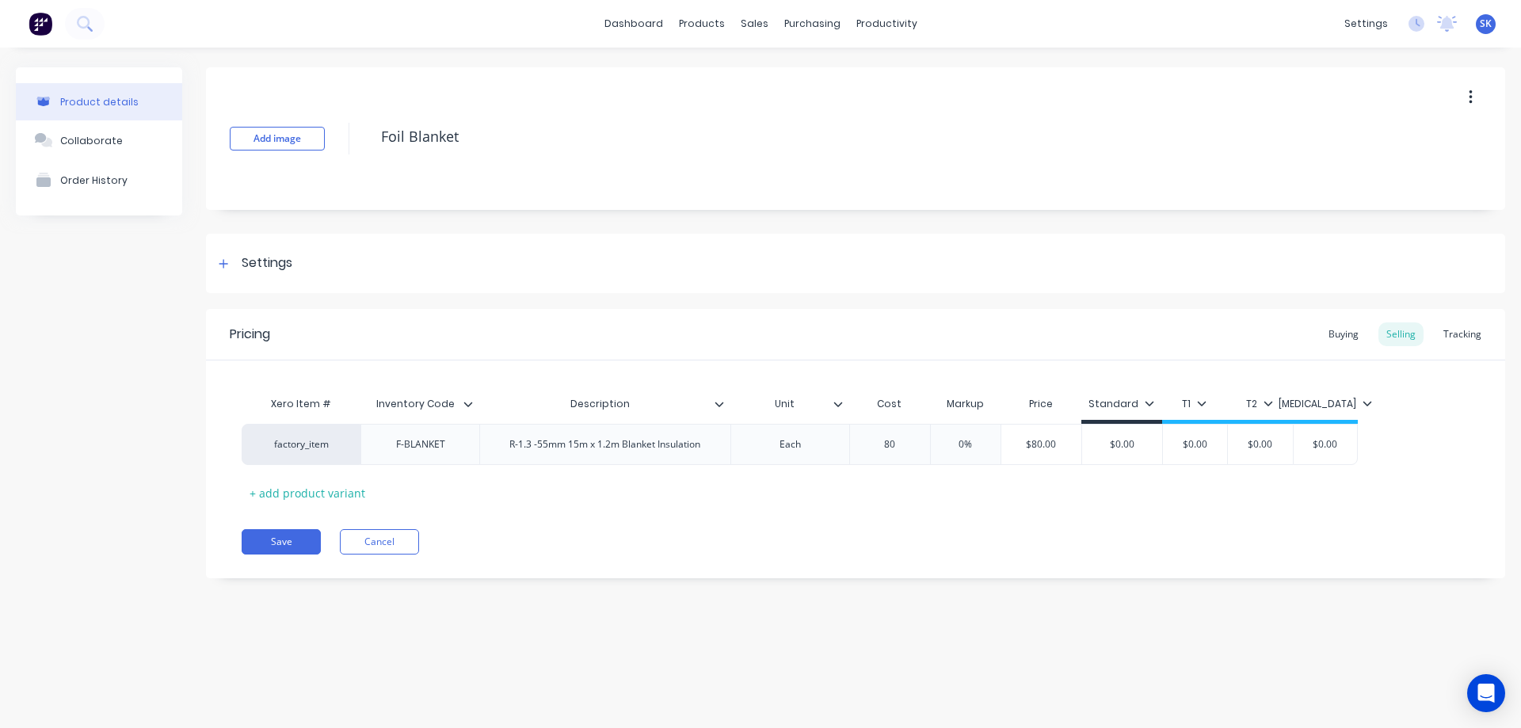
click at [902, 518] on div "Pricing Buying Selling Tracking Xero Item # Inventory Code Description Unit Cos…" at bounding box center [855, 443] width 1299 height 269
click at [263, 540] on button "Save" at bounding box center [281, 541] width 79 height 25
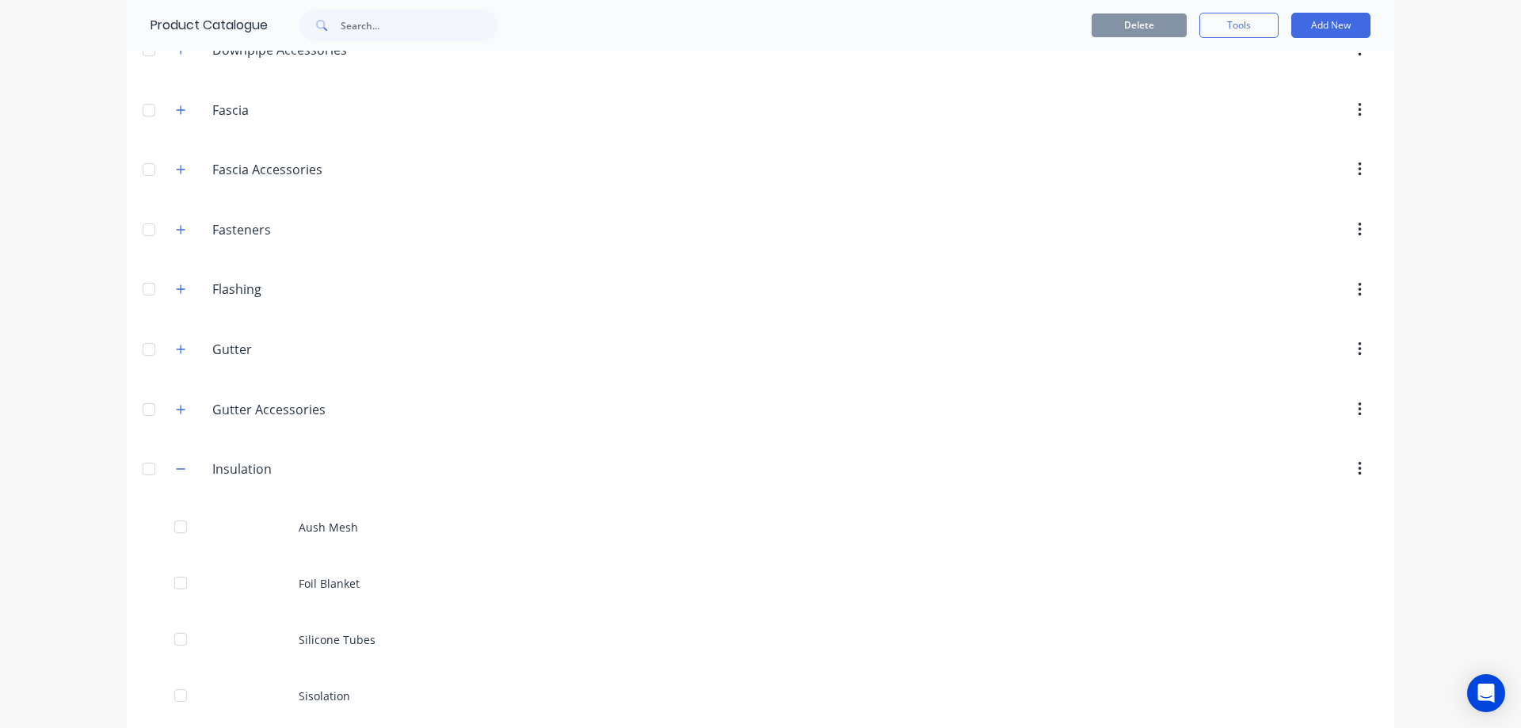
scroll to position [475, 0]
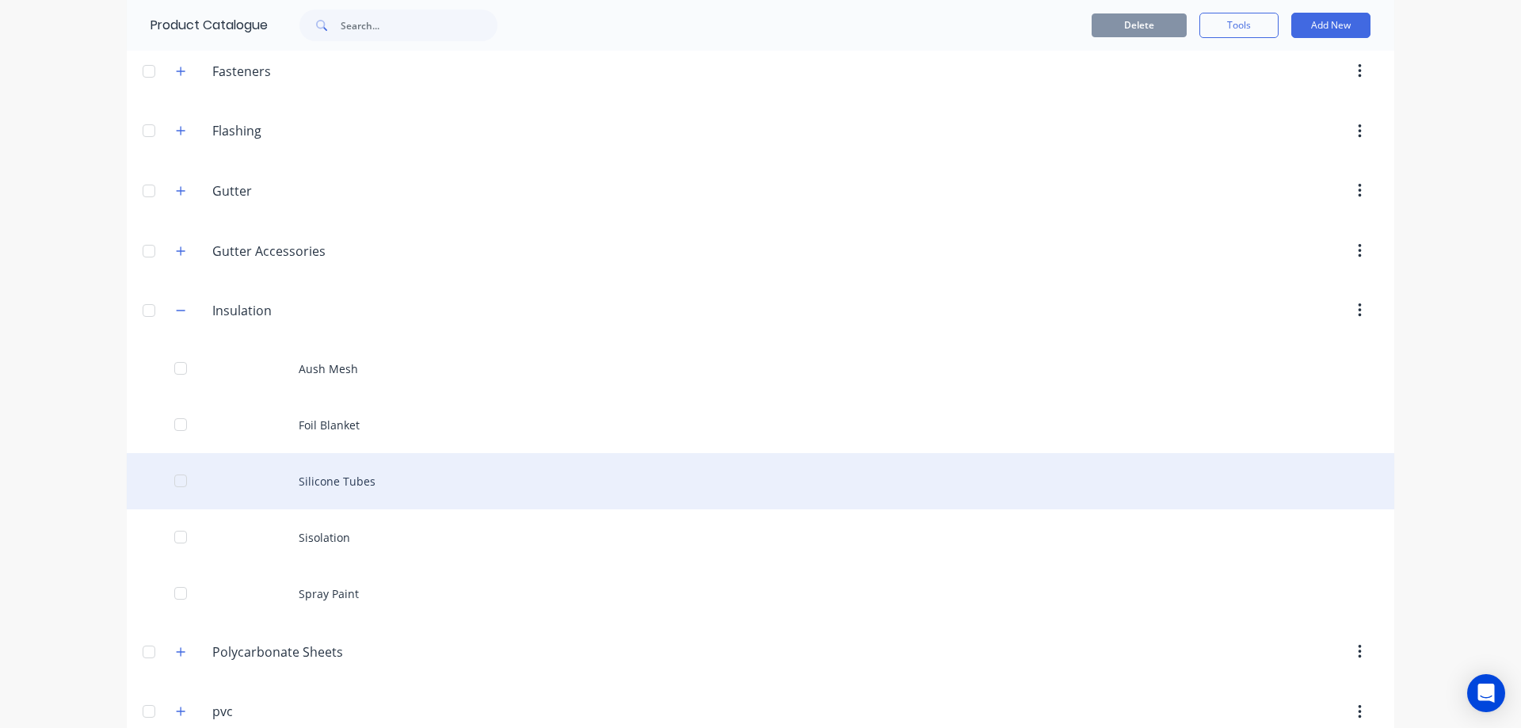
click at [303, 489] on div "Silicone Tubes" at bounding box center [761, 481] width 1268 height 56
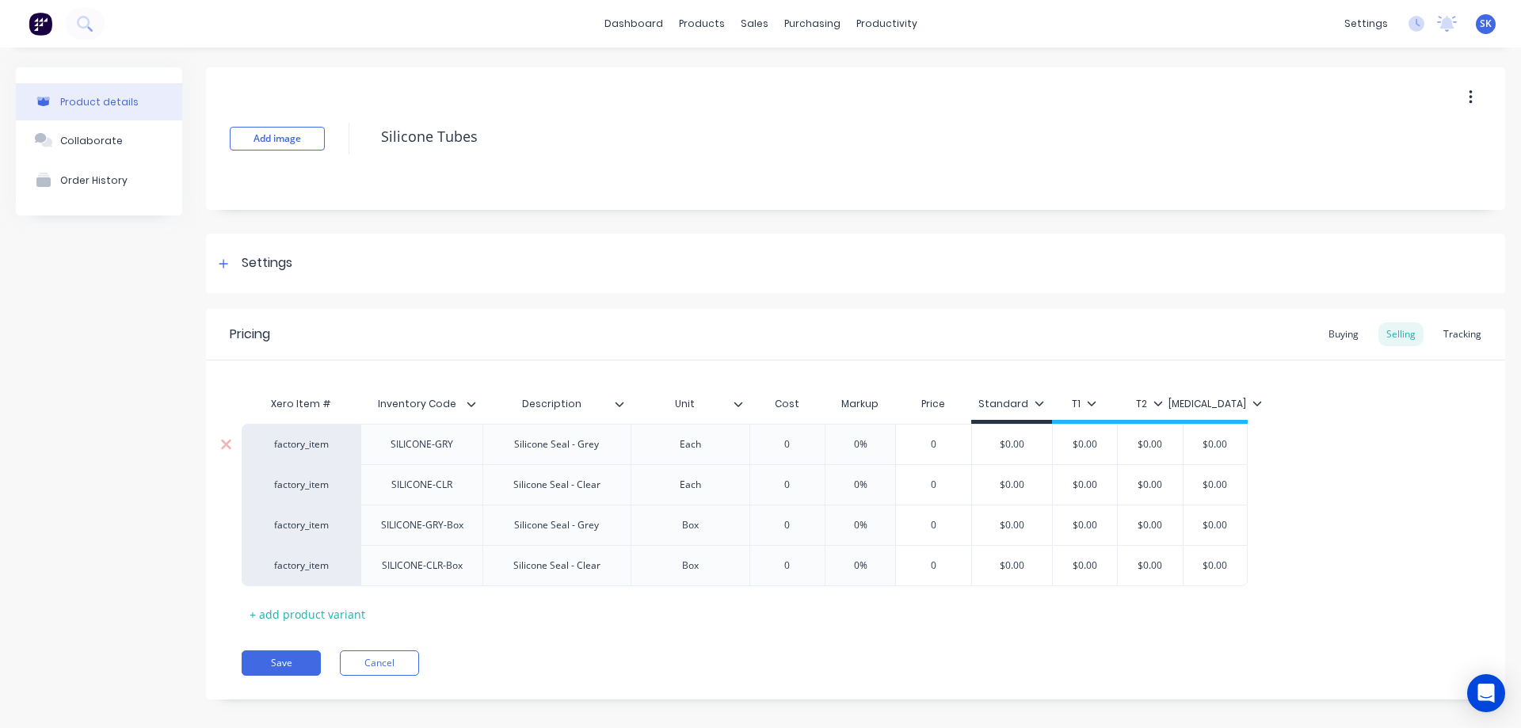
click at [802, 448] on input "0" at bounding box center [787, 444] width 79 height 14
click at [821, 479] on input "0" at bounding box center [793, 485] width 86 height 14
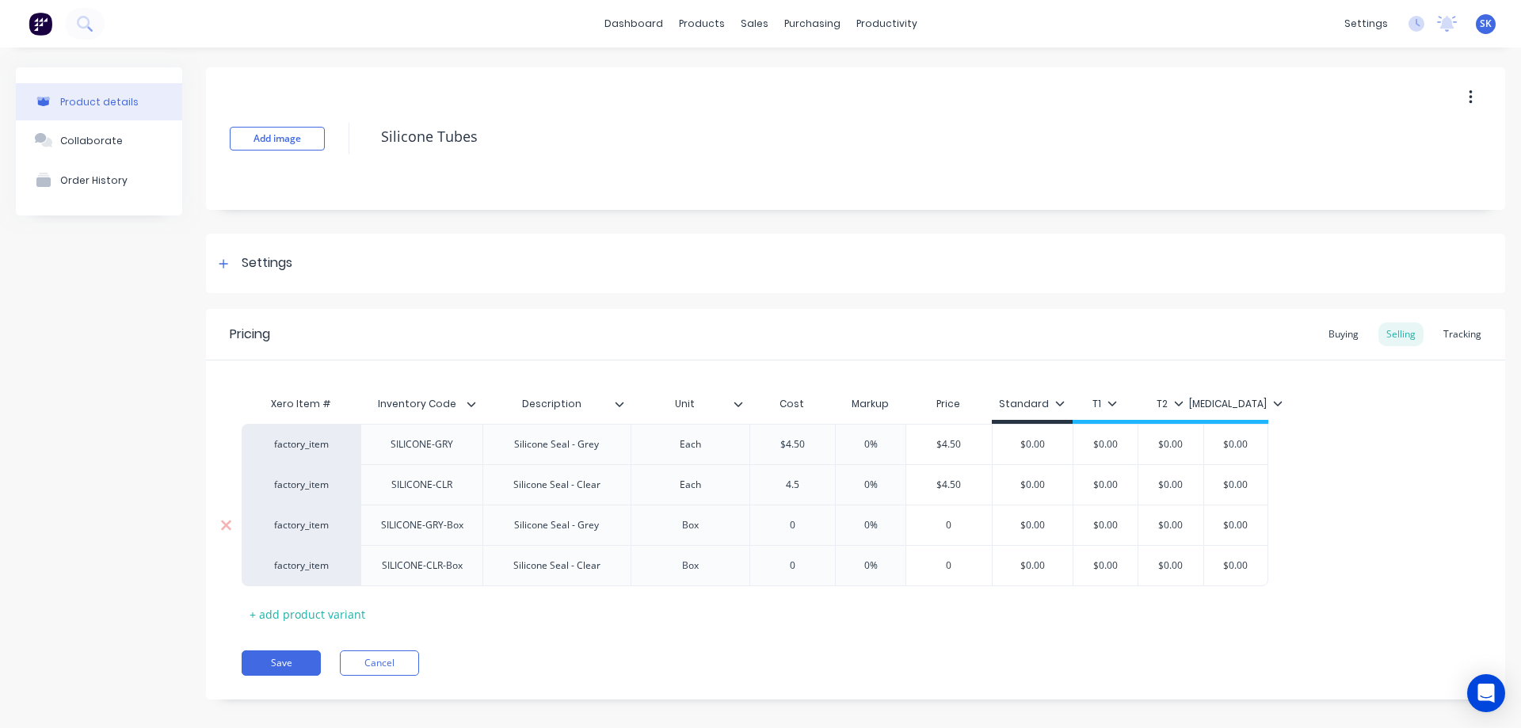
click at [803, 527] on input "0" at bounding box center [793, 525] width 86 height 14
click at [796, 573] on div "0" at bounding box center [793, 566] width 86 height 40
click at [802, 639] on div "Pricing Buying Selling Tracking Xero Item # Inventory Code Description Unit Cos…" at bounding box center [855, 504] width 1299 height 391
click at [302, 655] on button "Save" at bounding box center [281, 662] width 79 height 25
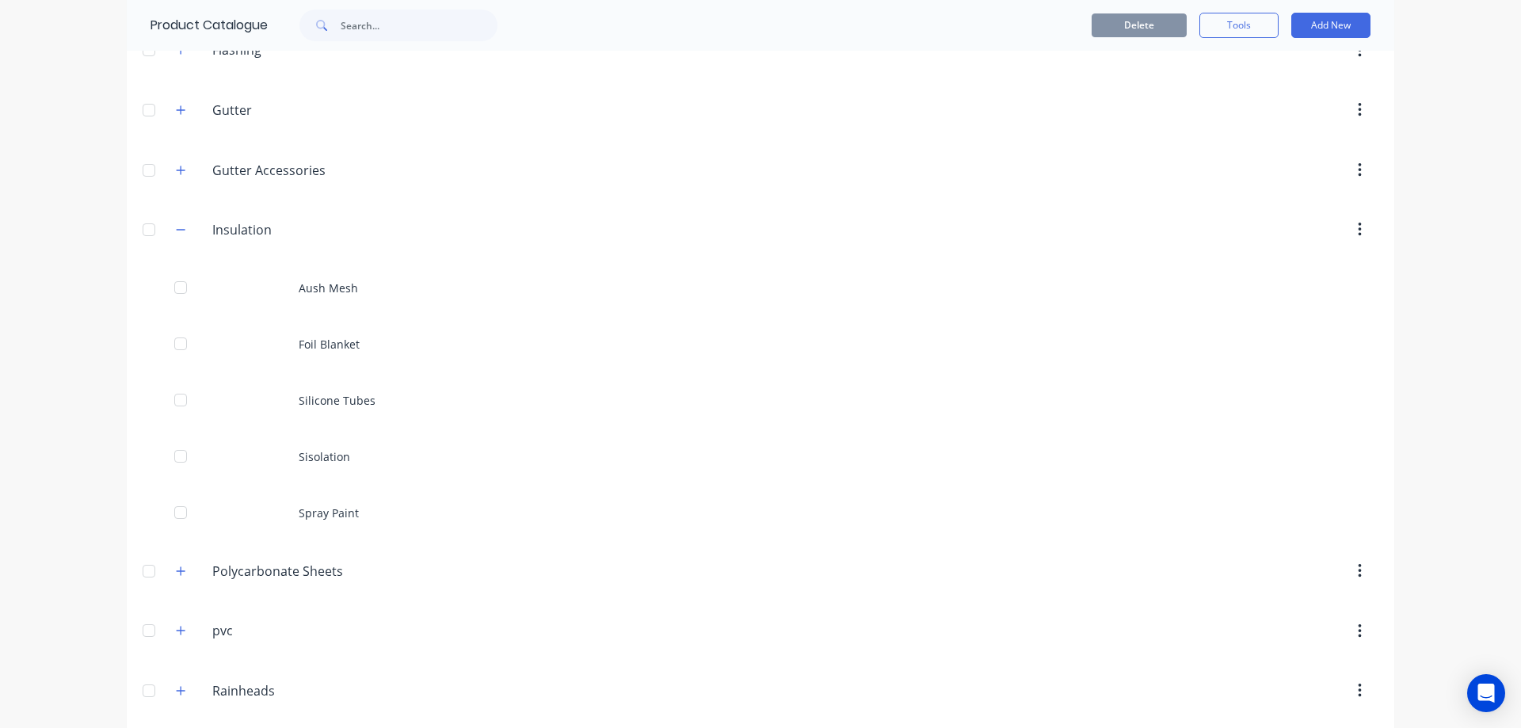
scroll to position [634, 0]
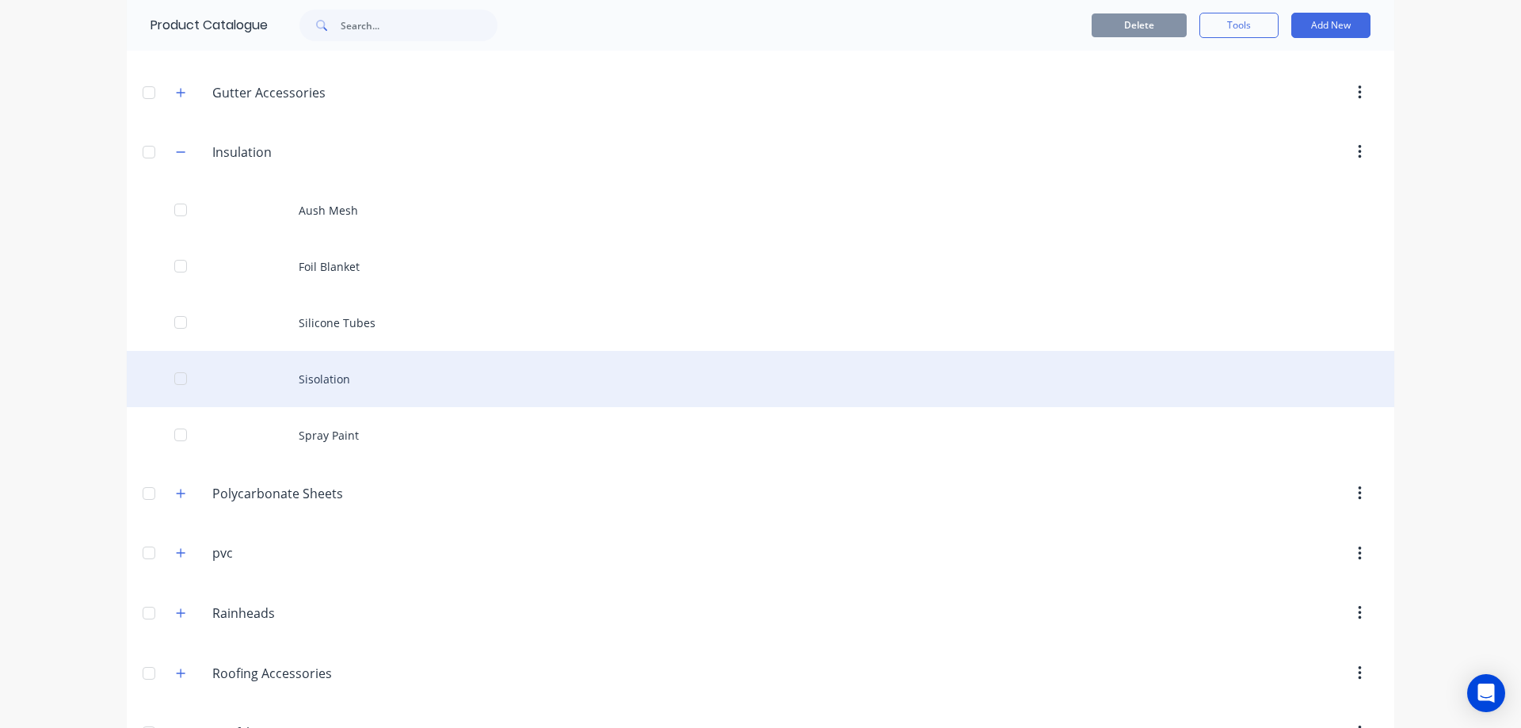
click at [341, 371] on div "Sisolation" at bounding box center [761, 379] width 1268 height 56
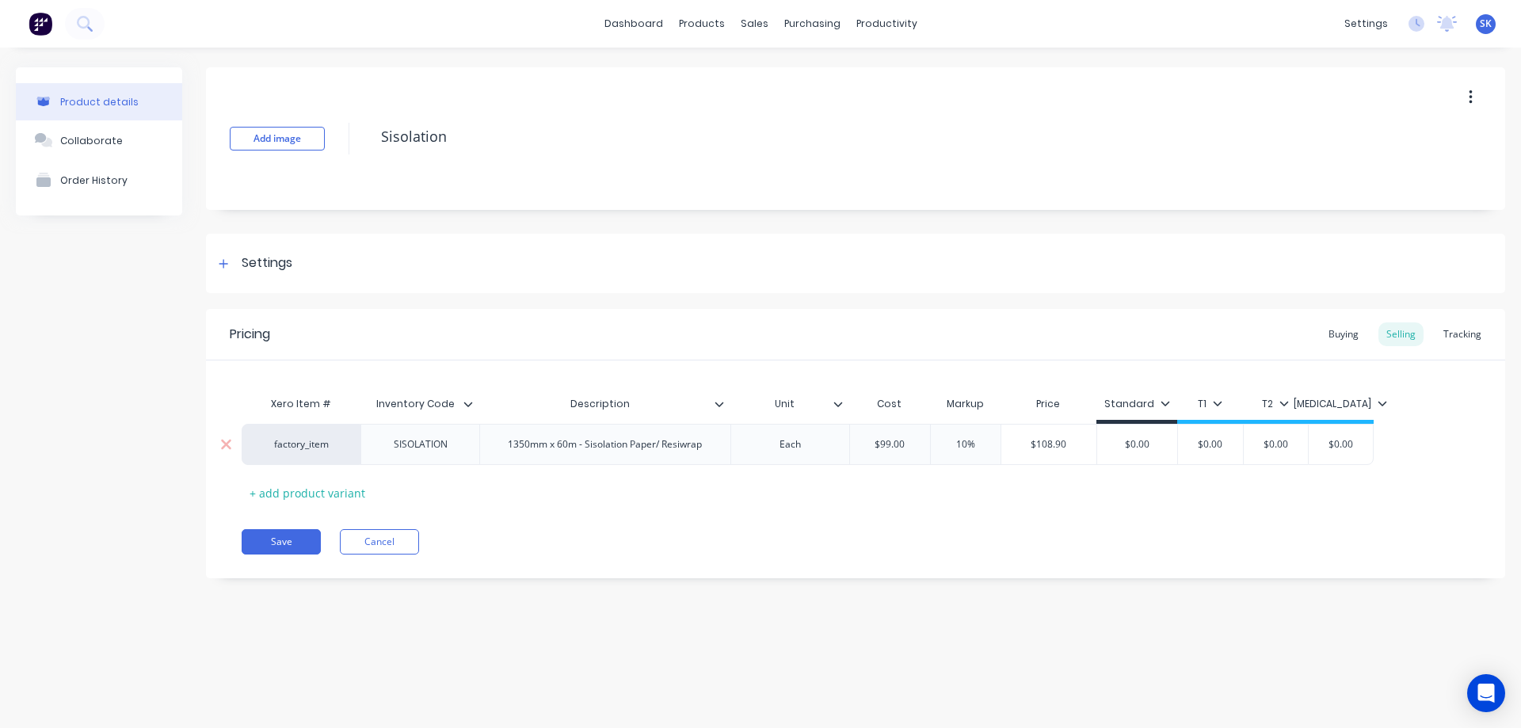
drag, startPoint x: 952, startPoint y: 450, endPoint x: 981, endPoint y: 445, distance: 29.7
click at [981, 445] on input "10%" at bounding box center [965, 444] width 79 height 14
click at [963, 490] on div "Xero Item # Inventory Code Description Unit Cost Markup Price Standard T1 T2 T3…" at bounding box center [856, 446] width 1228 height 117
drag, startPoint x: 1142, startPoint y: 444, endPoint x: 1115, endPoint y: 444, distance: 27.7
click at [1115, 444] on input "$0.00" at bounding box center [1122, 444] width 80 height 14
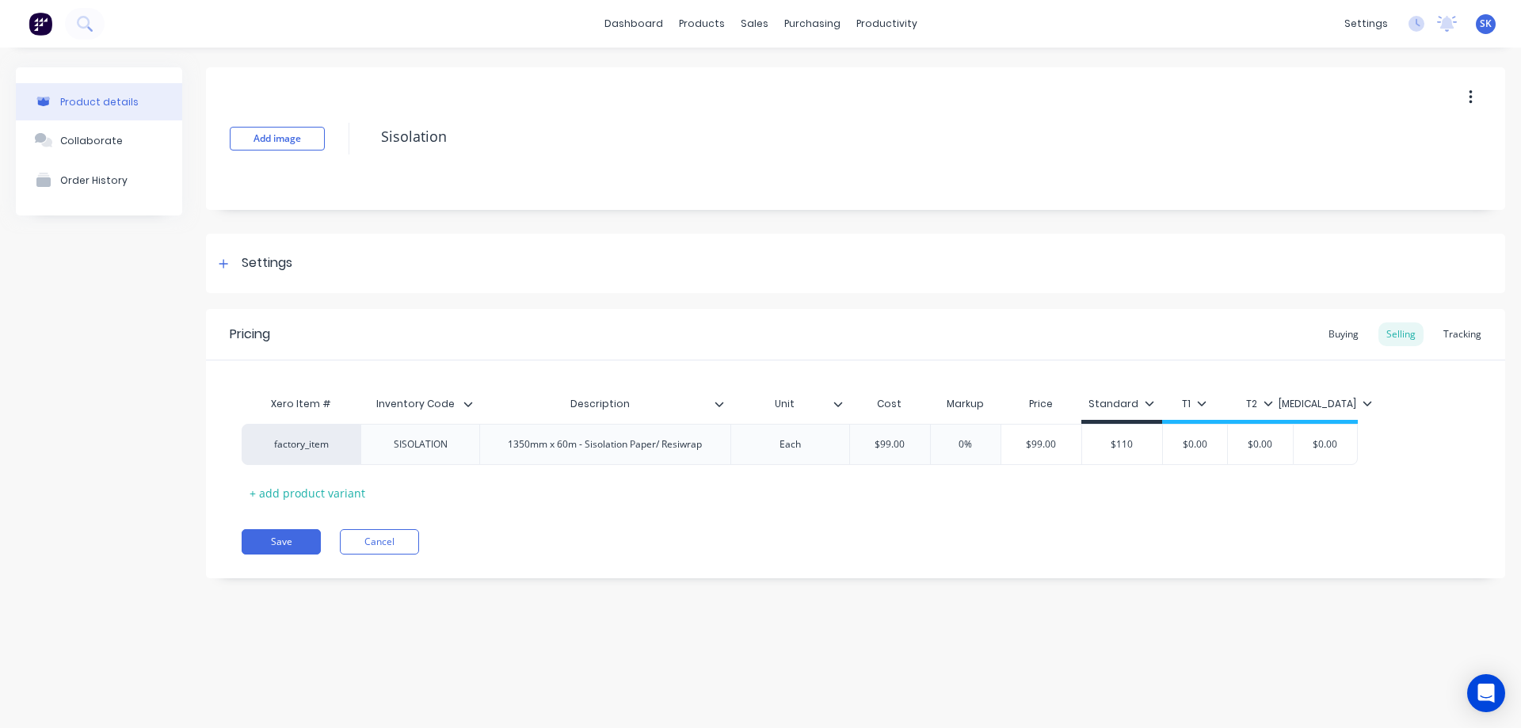
click at [1095, 538] on div "Save Cancel" at bounding box center [874, 541] width 1264 height 25
click at [279, 544] on button "Save" at bounding box center [281, 541] width 79 height 25
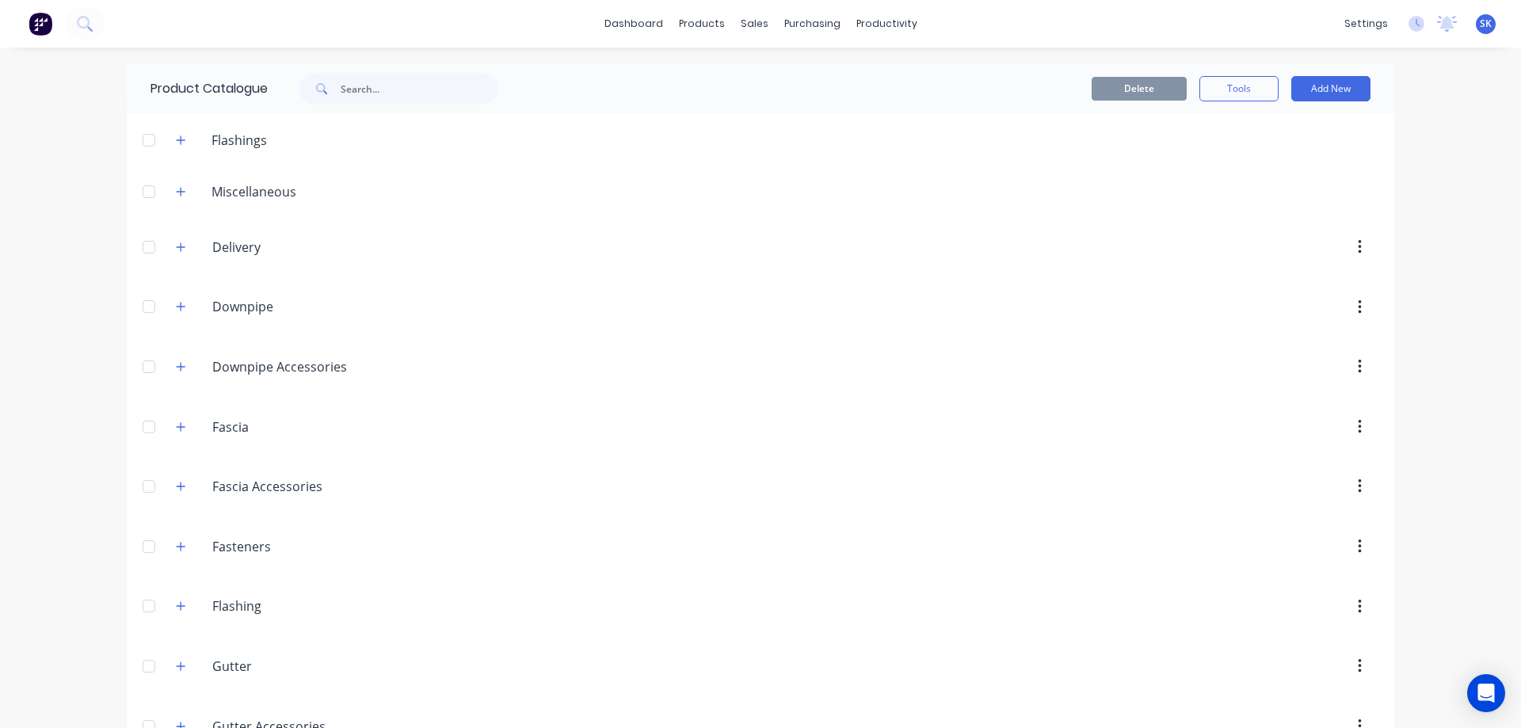
click at [35, 30] on img at bounding box center [41, 24] width 24 height 24
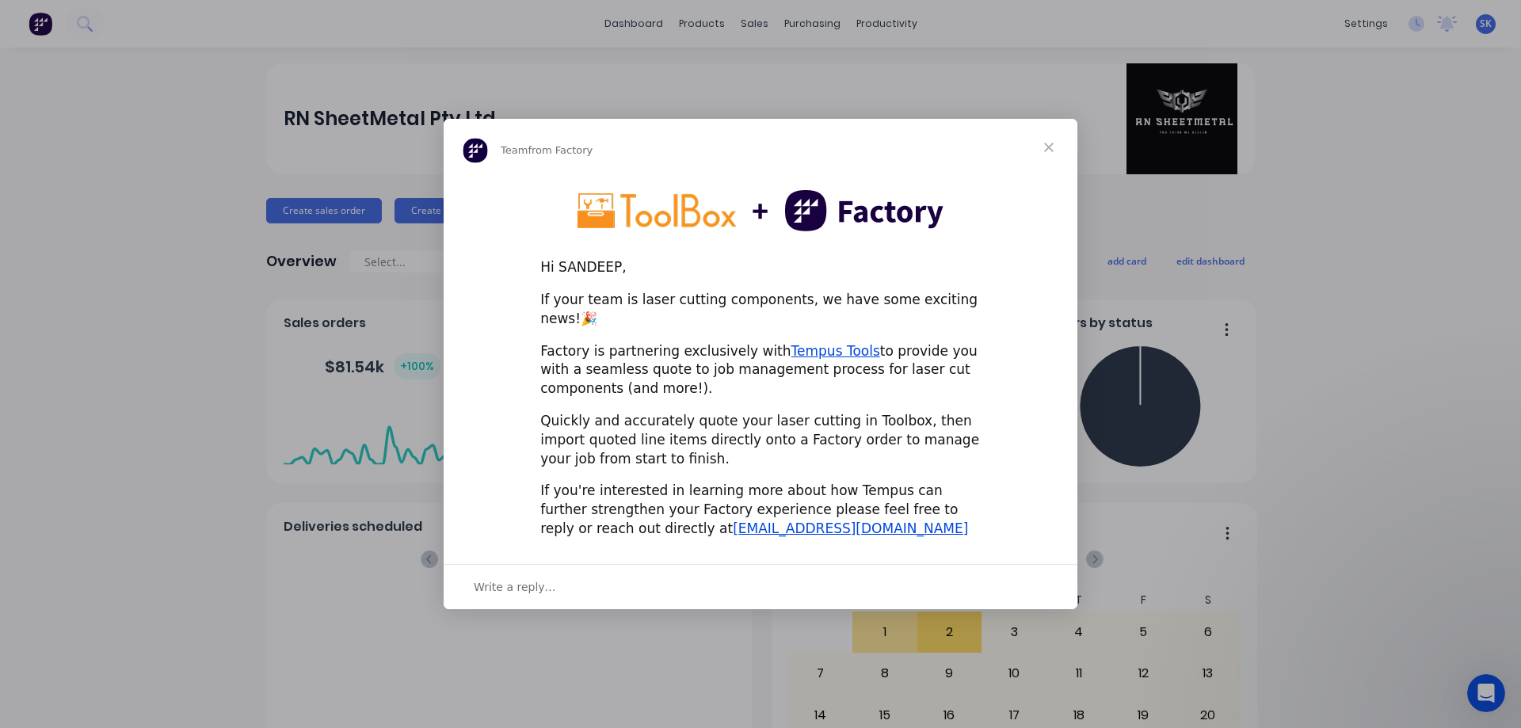
click at [1054, 154] on span "Close" at bounding box center [1048, 147] width 57 height 57
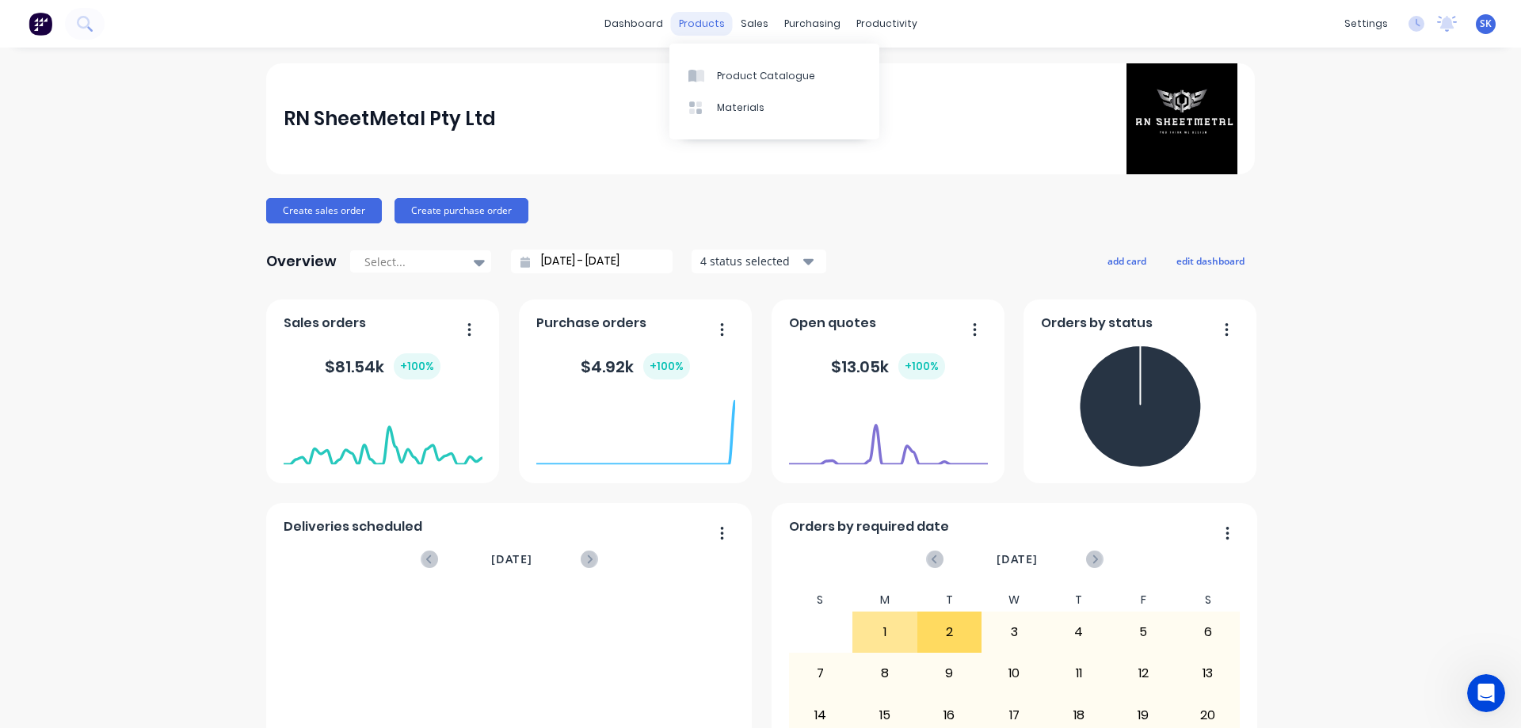
click at [716, 20] on div "products" at bounding box center [702, 24] width 62 height 24
click at [719, 70] on div "Product Catalogue" at bounding box center [766, 76] width 98 height 14
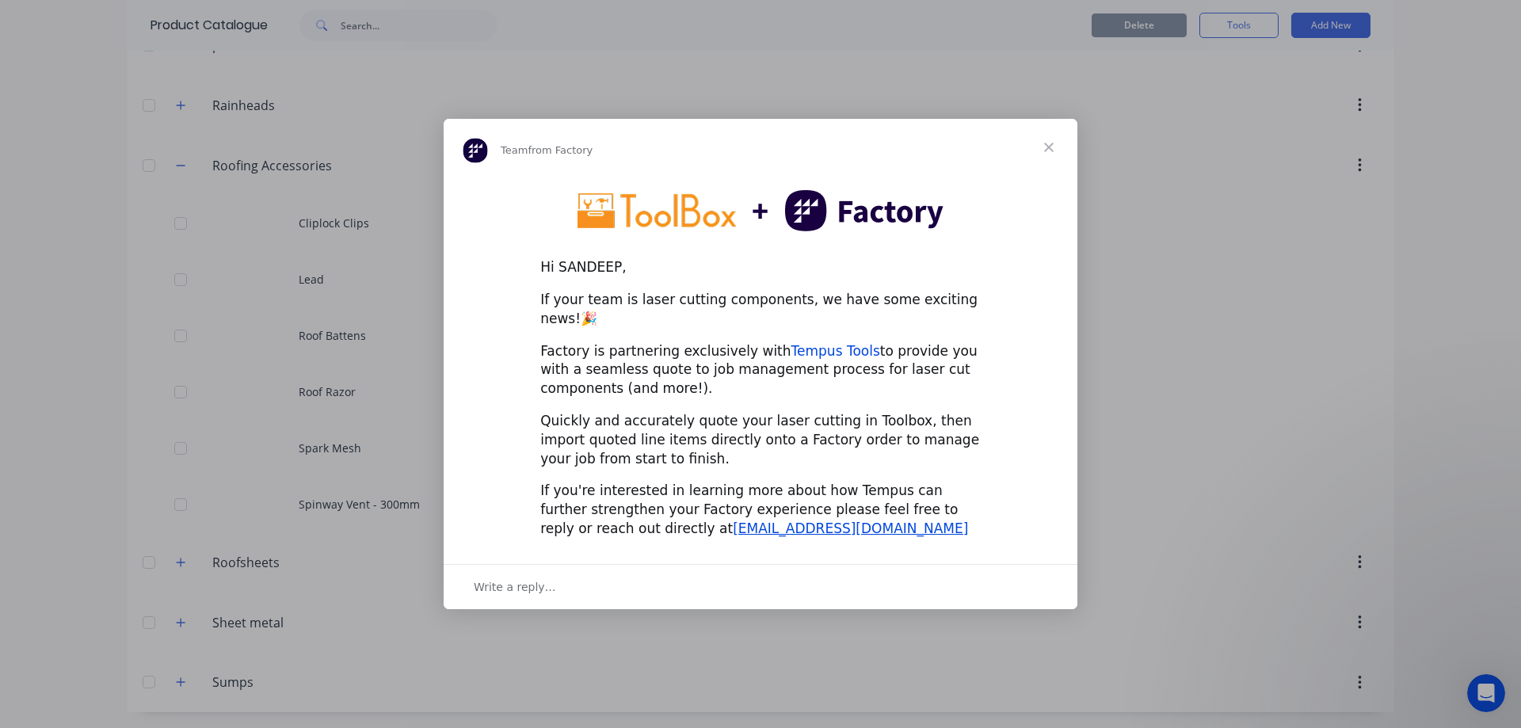
click at [801, 343] on link "Tempus Tools" at bounding box center [835, 351] width 89 height 16
click at [1048, 155] on span "Close" at bounding box center [1048, 147] width 57 height 57
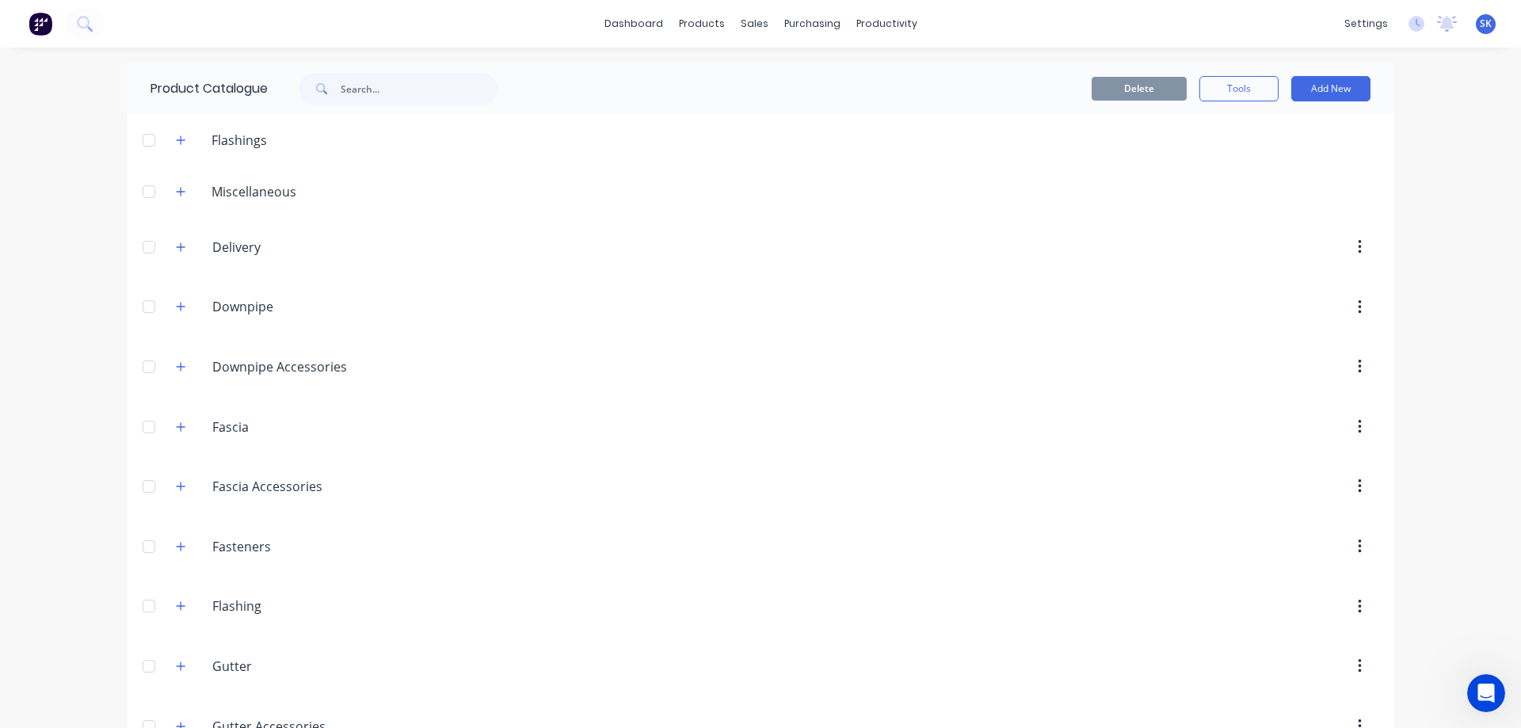
click at [44, 21] on img at bounding box center [41, 24] width 24 height 24
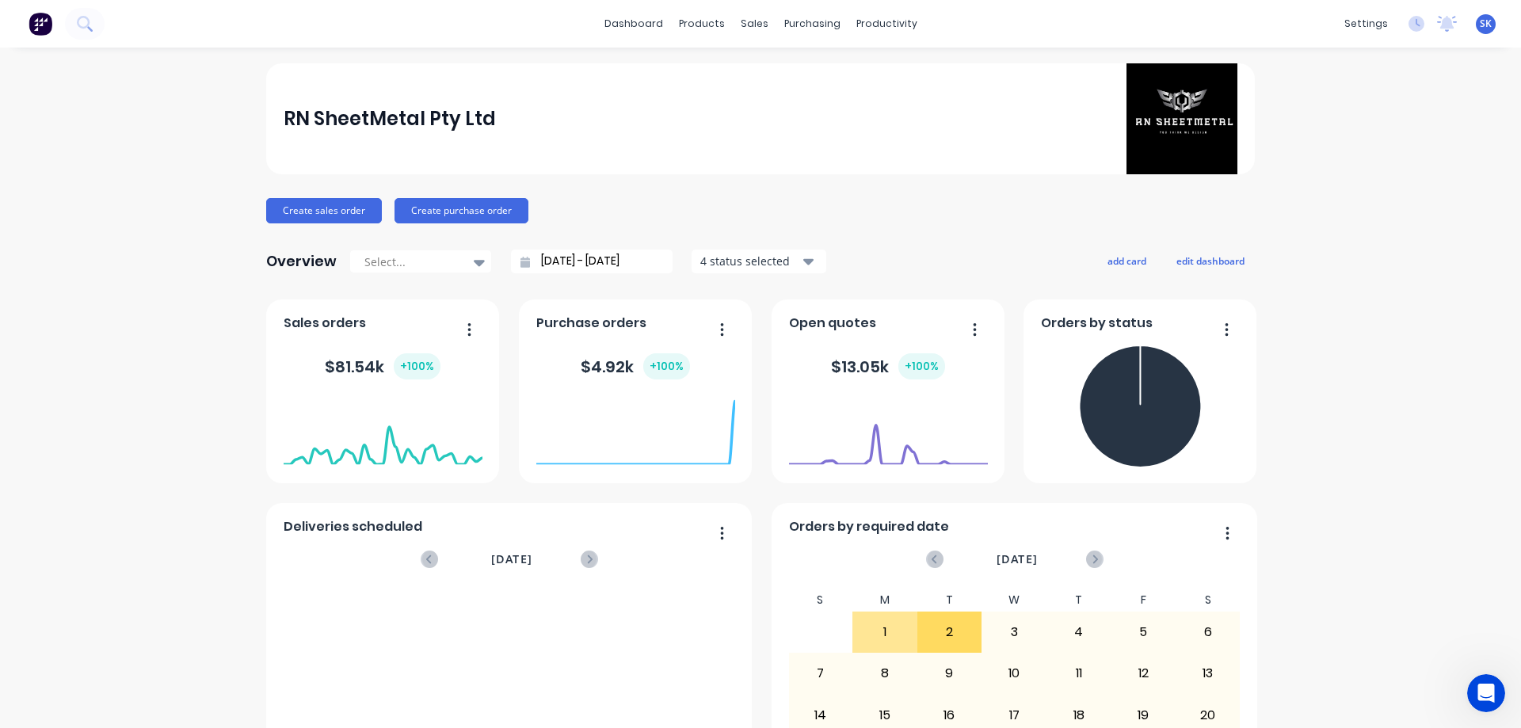
click at [733, 207] on div "Create sales order Create purchase order" at bounding box center [760, 210] width 989 height 25
click at [687, 16] on div "products" at bounding box center [702, 24] width 62 height 24
click at [740, 69] on div "Product Catalogue" at bounding box center [766, 76] width 98 height 14
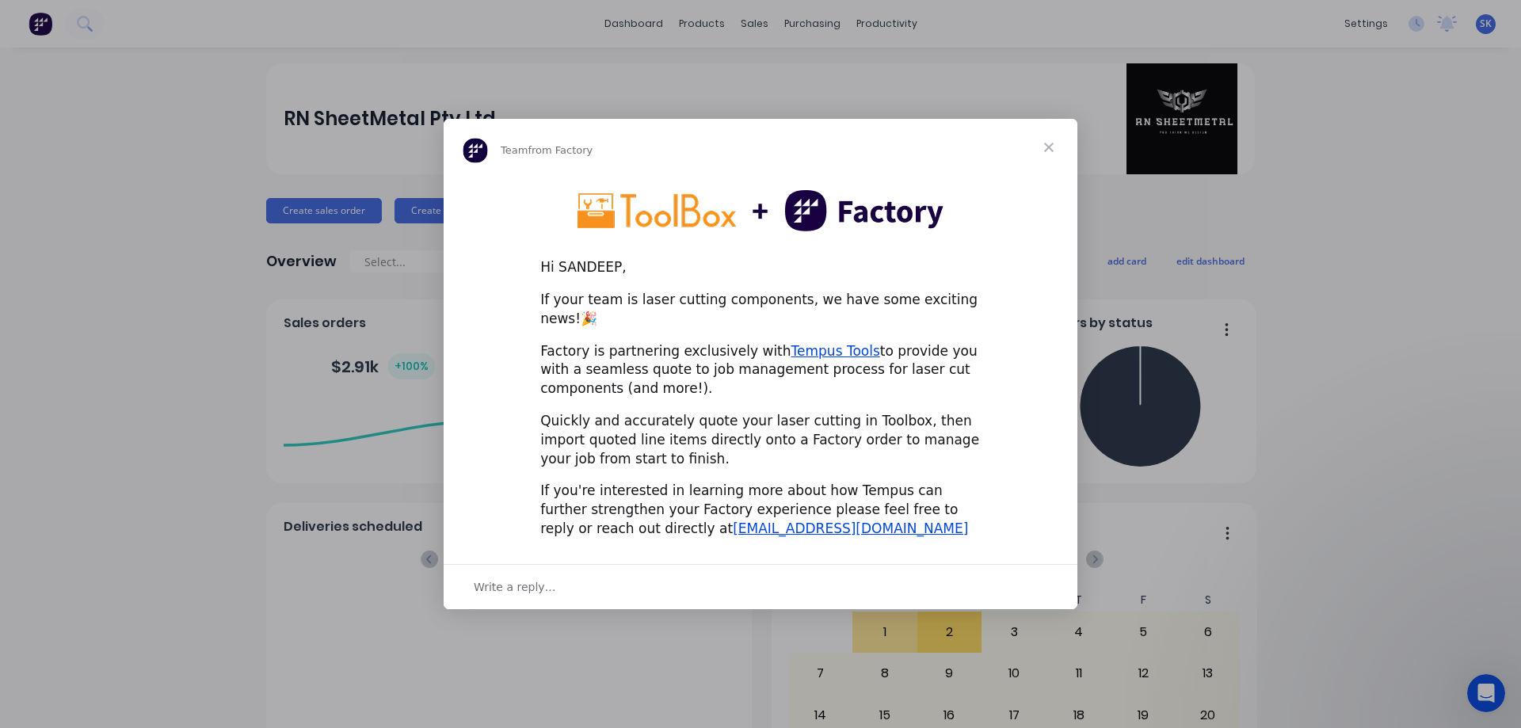
click at [1047, 155] on span "Close" at bounding box center [1048, 147] width 57 height 57
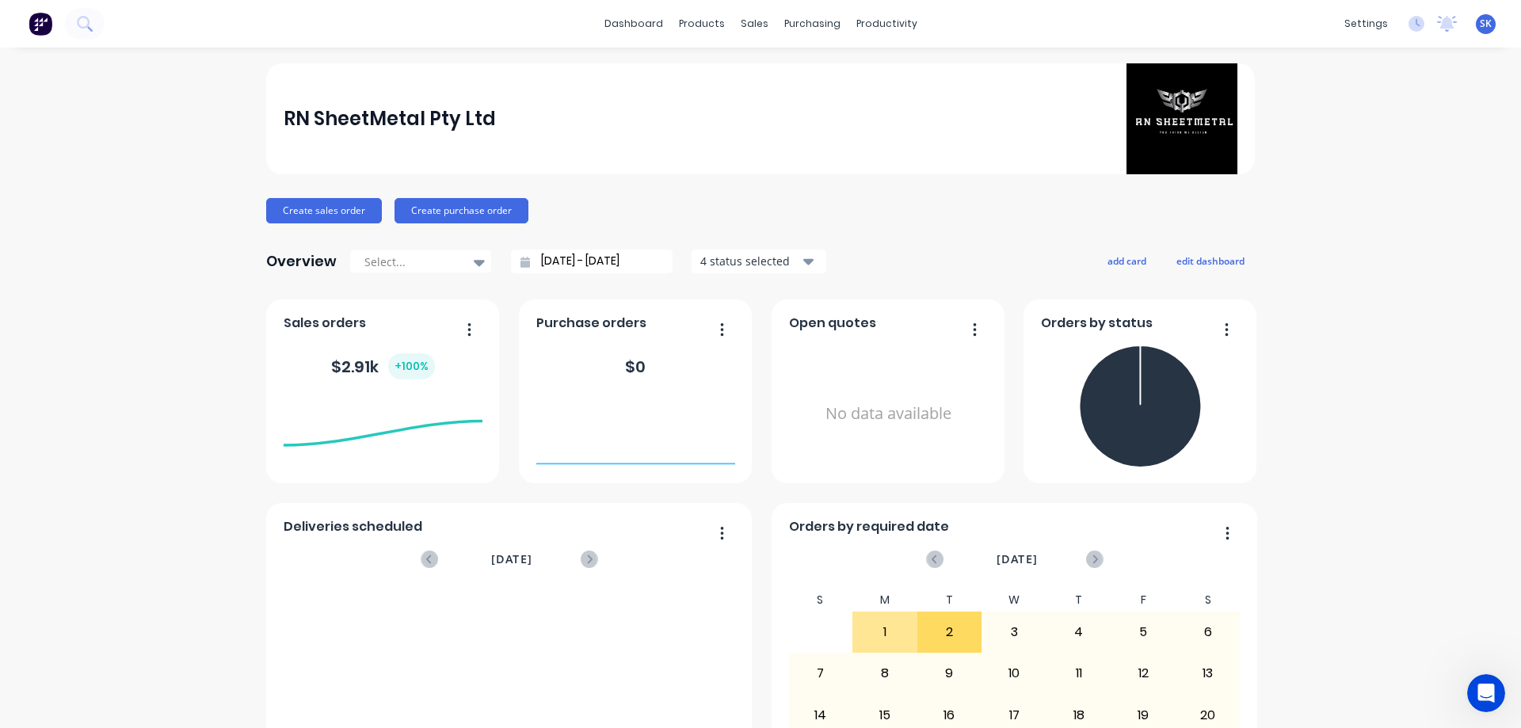
click at [34, 29] on img at bounding box center [41, 24] width 24 height 24
click at [645, 151] on div "RN SheetMetal Pty Ltd" at bounding box center [761, 118] width 955 height 111
click at [562, 211] on div "Create sales order Create purchase order" at bounding box center [760, 210] width 989 height 25
click at [624, 177] on div "RN SheetMetal Pty Ltd Create sales order Create purchase order Overview Select.…" at bounding box center [760, 680] width 989 height 1234
click at [713, 25] on div "products" at bounding box center [702, 24] width 62 height 24
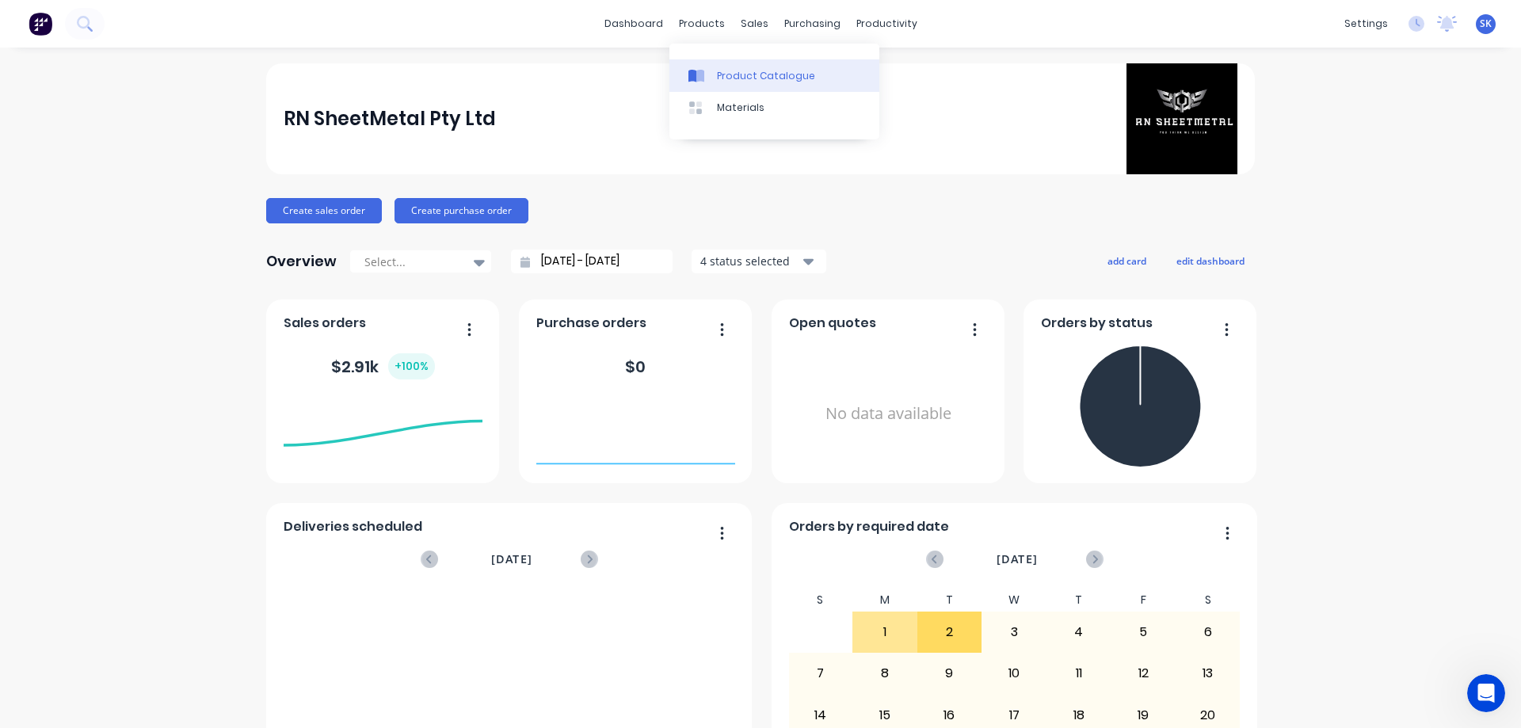
click at [752, 84] on link "Product Catalogue" at bounding box center [774, 75] width 210 height 32
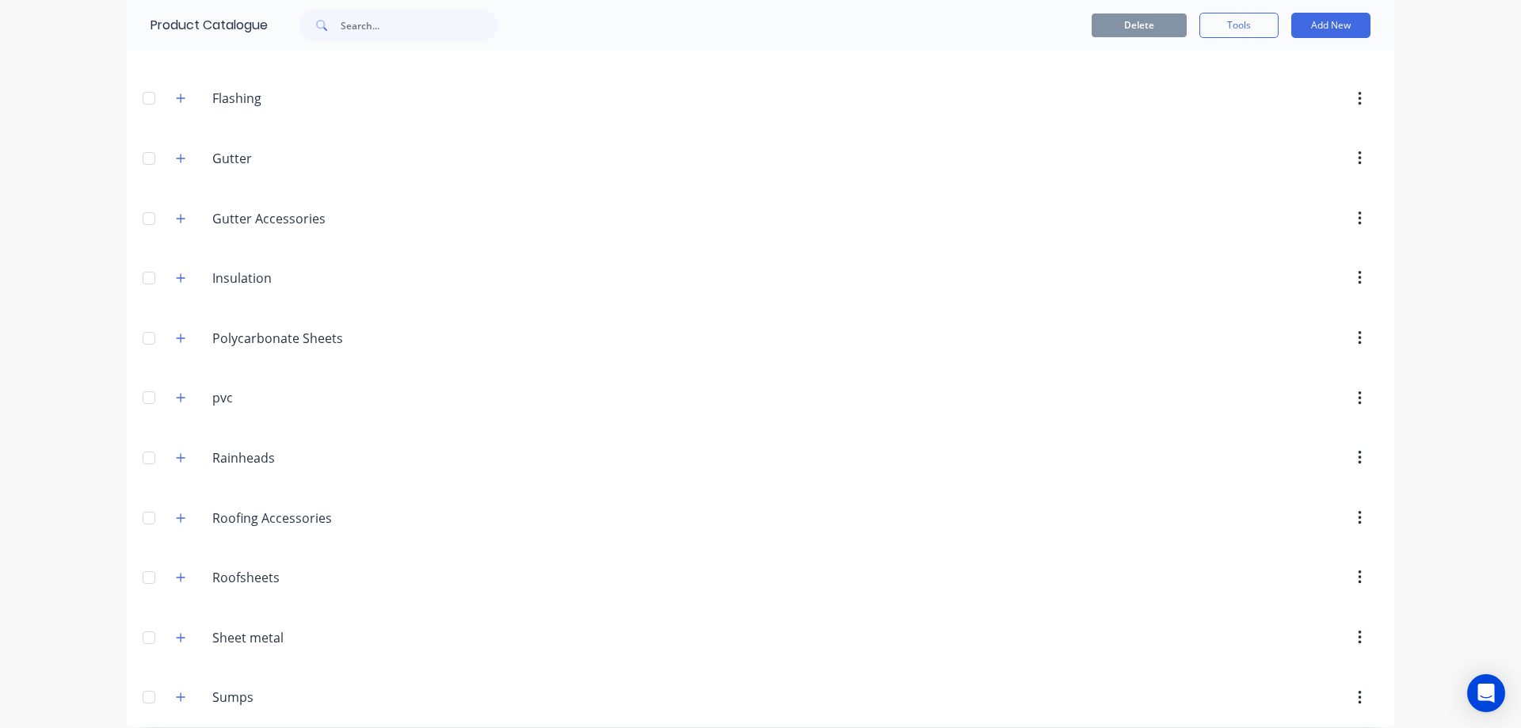
scroll to position [523, 0]
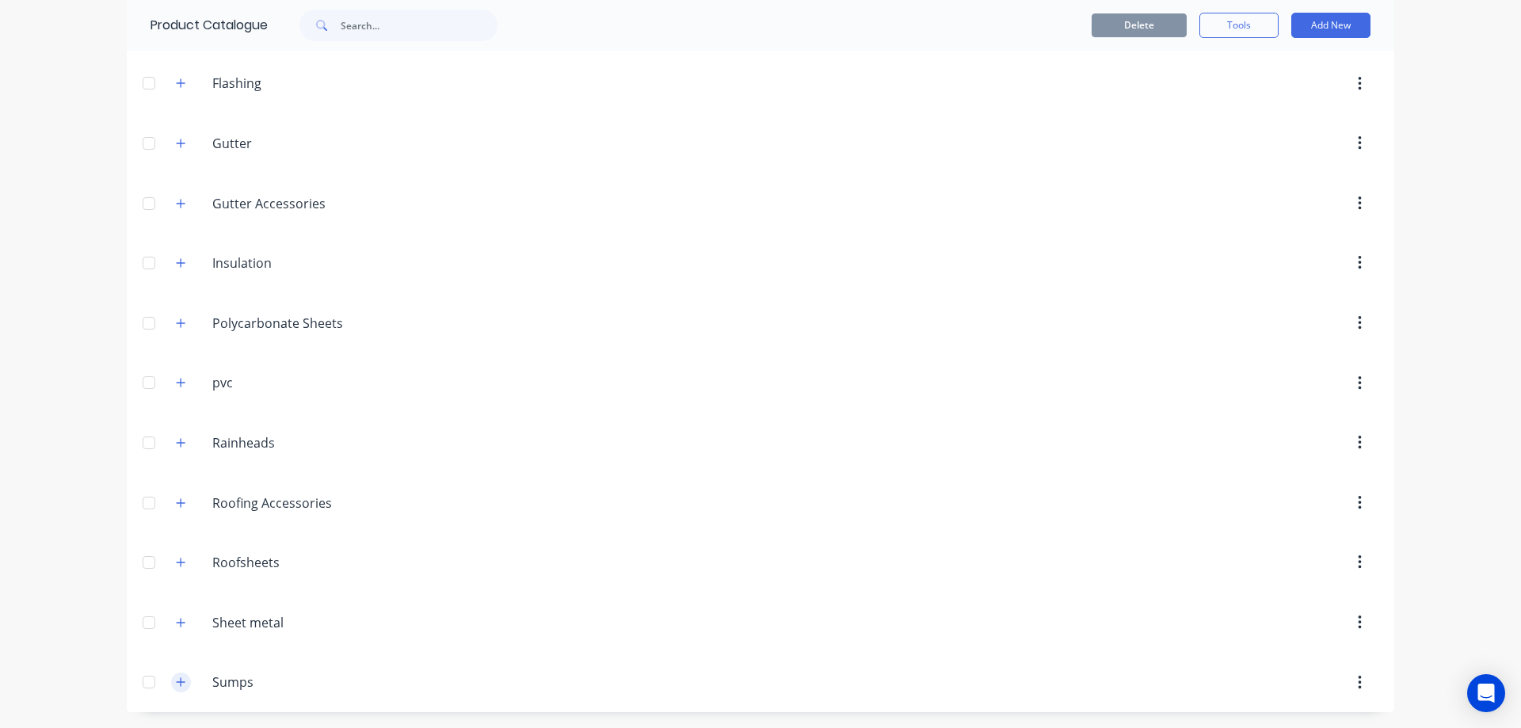
click at [176, 677] on icon "button" at bounding box center [181, 682] width 10 height 11
click at [180, 446] on icon "button" at bounding box center [181, 442] width 10 height 11
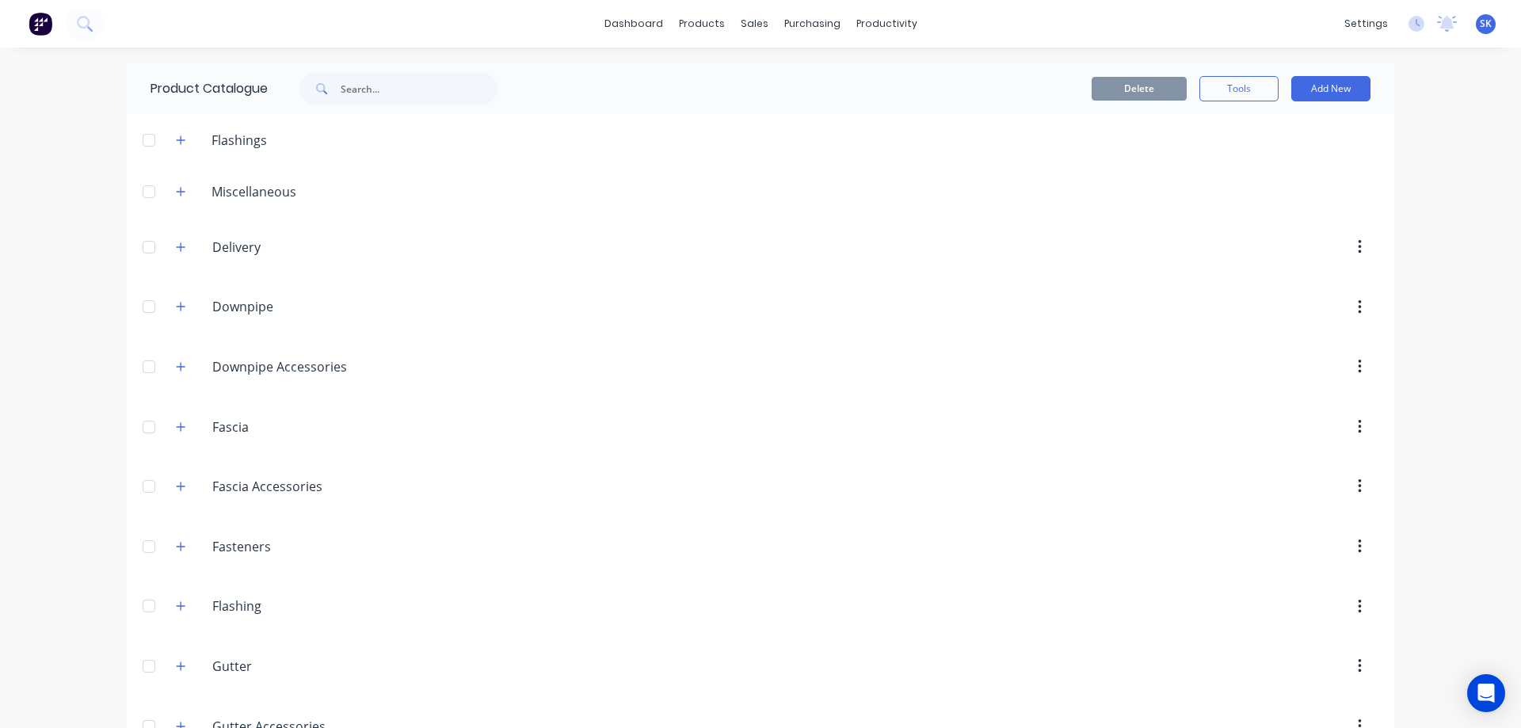
scroll to position [79, 0]
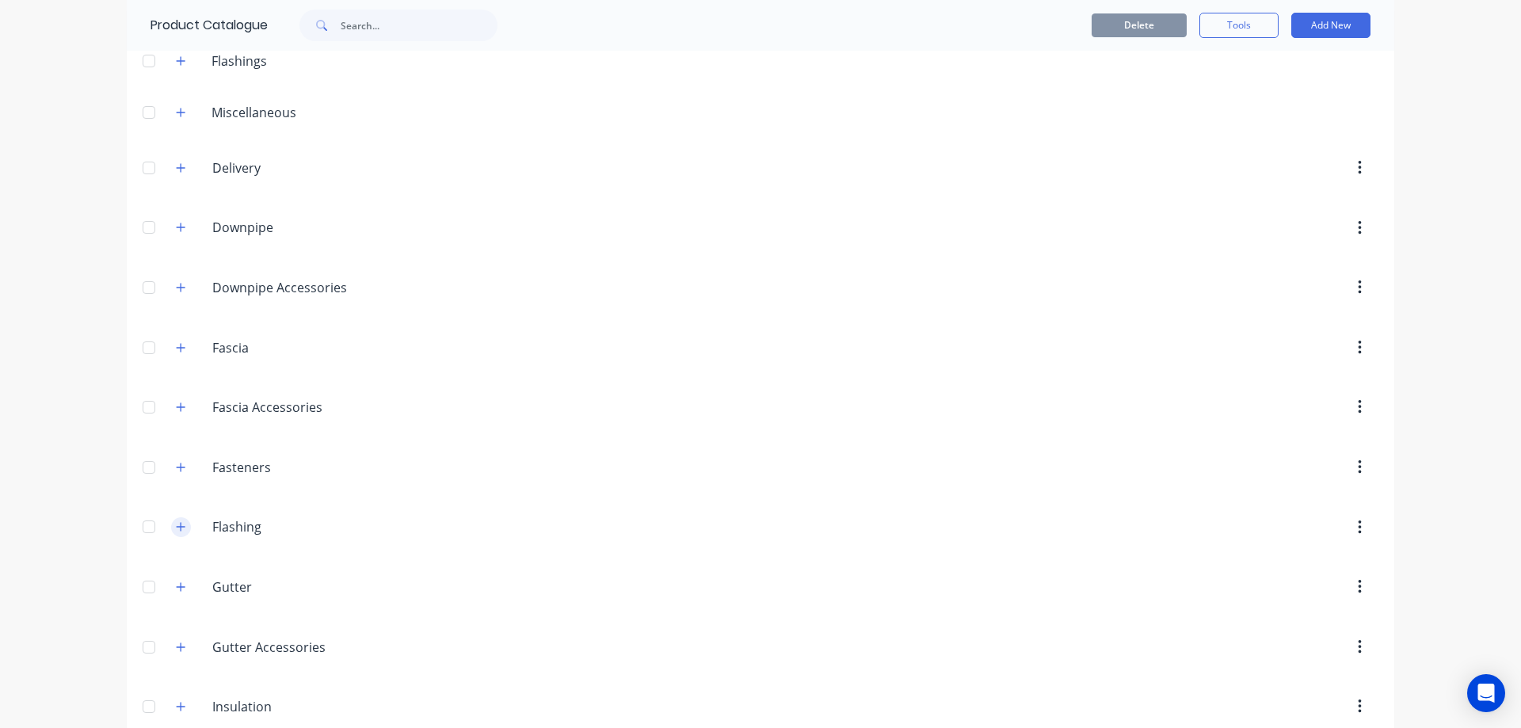
click at [177, 527] on icon "button" at bounding box center [181, 527] width 9 height 9
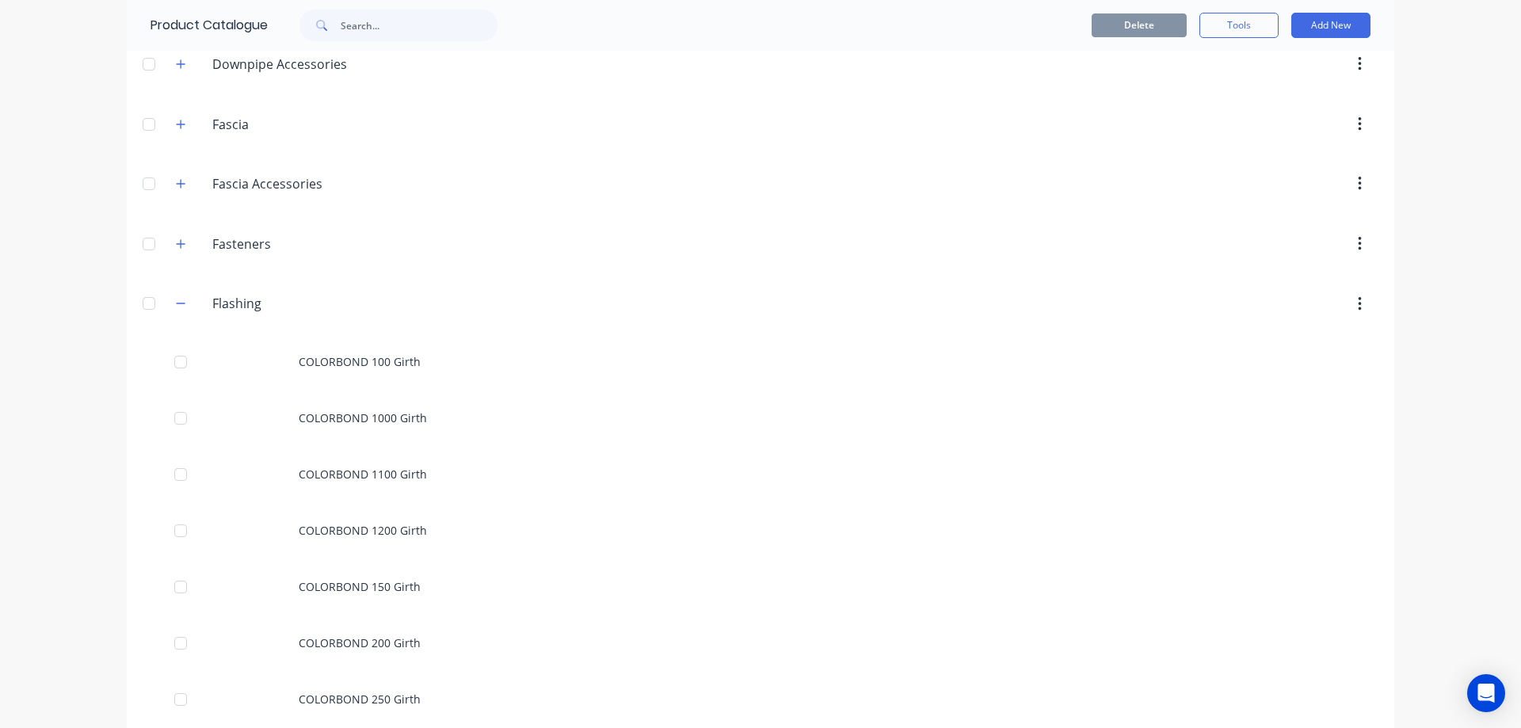
scroll to position [317, 0]
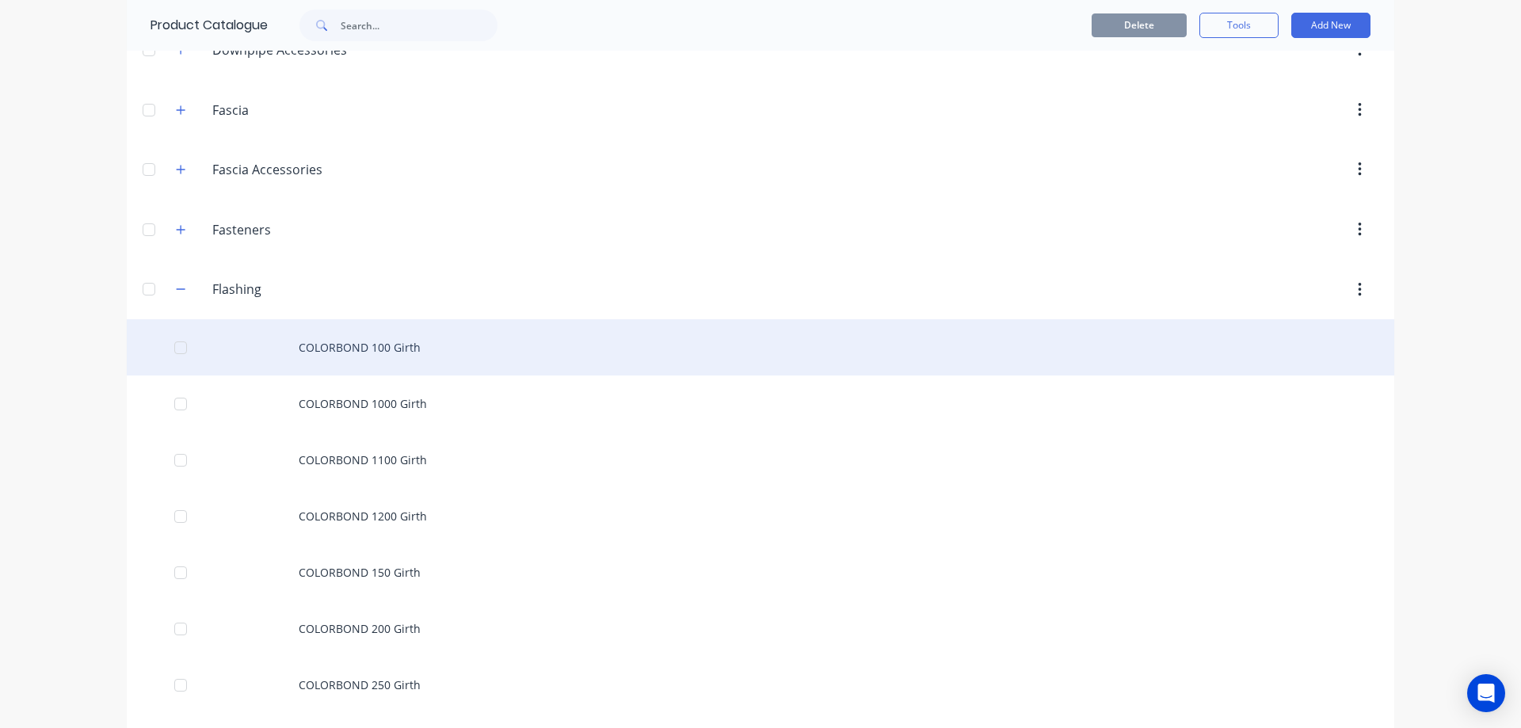
click at [376, 363] on div "COLORBOND 100 Girth" at bounding box center [761, 347] width 1268 height 56
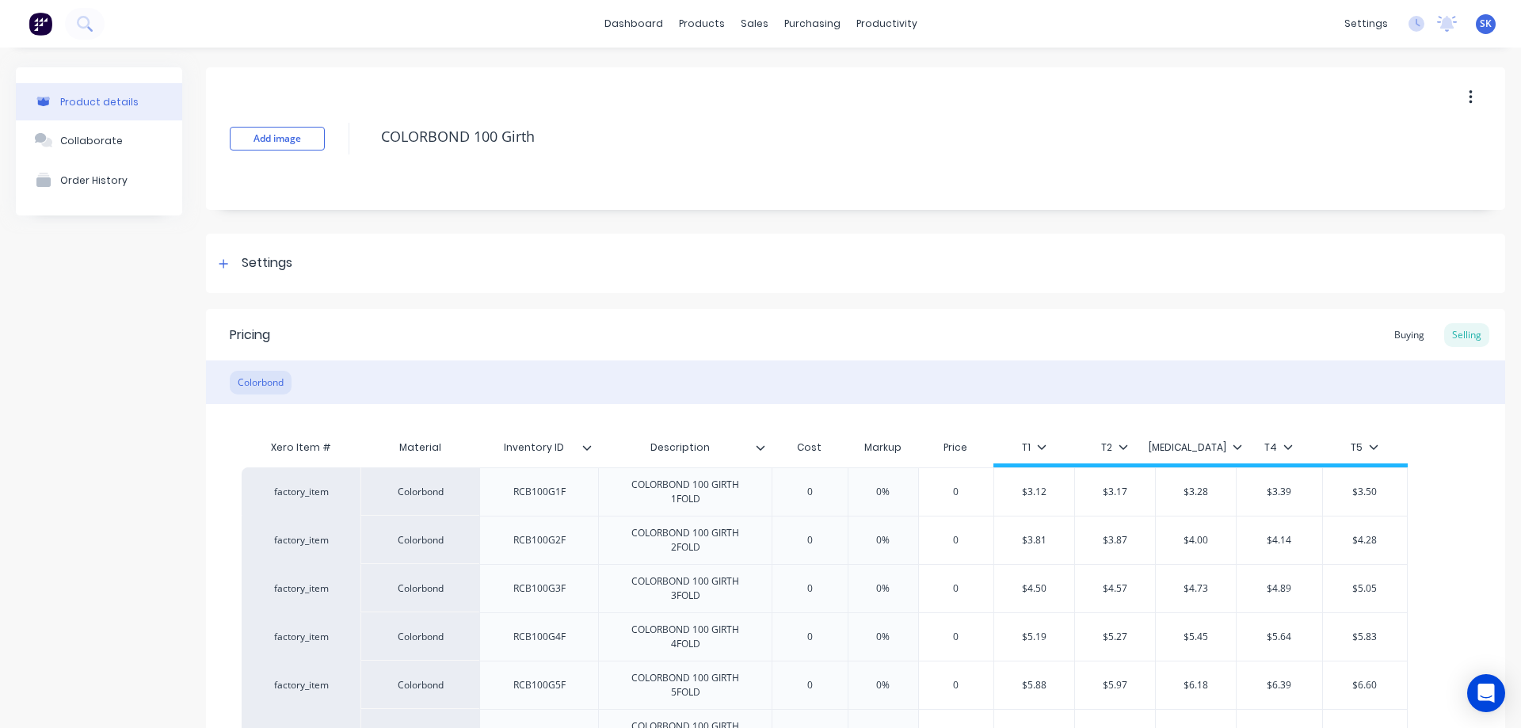
scroll to position [79, 0]
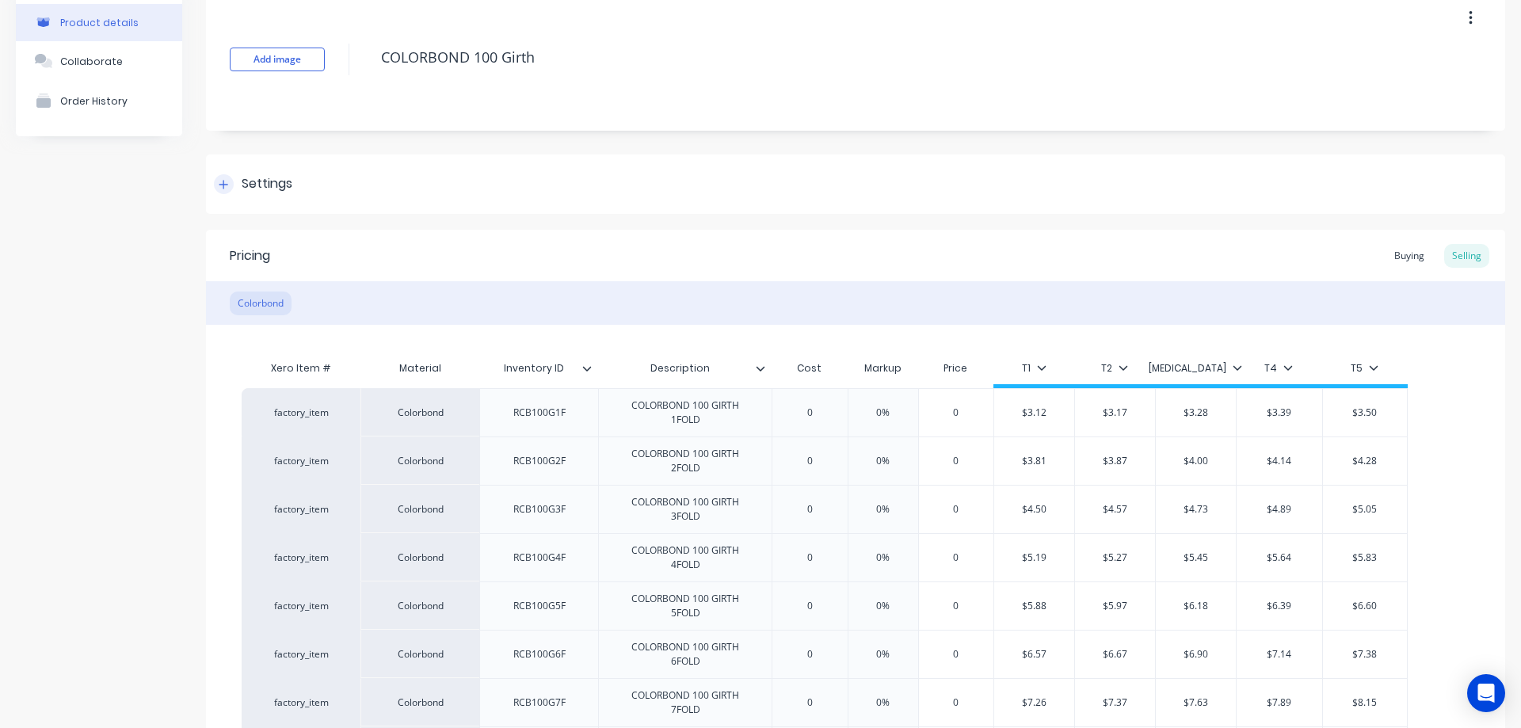
click at [227, 193] on div at bounding box center [224, 184] width 20 height 20
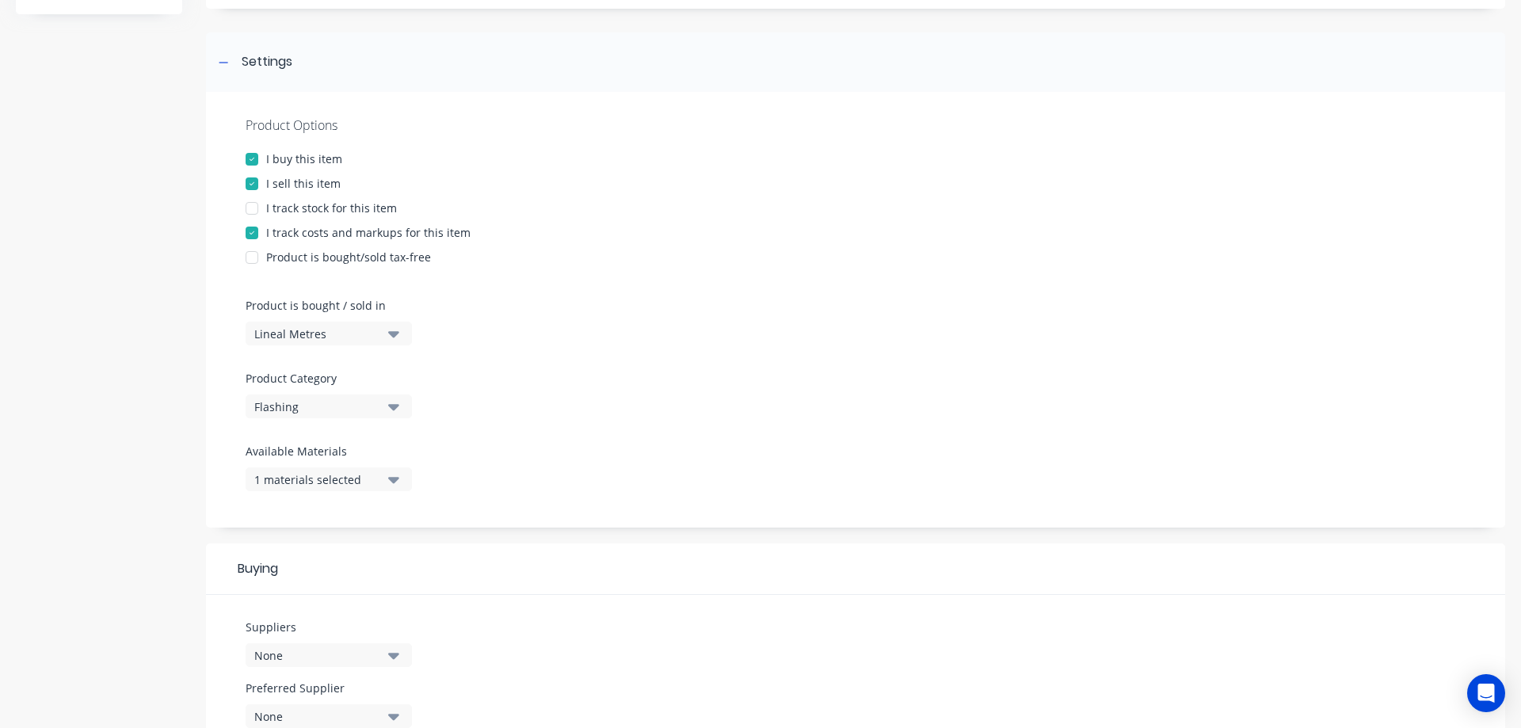
scroll to position [238, 0]
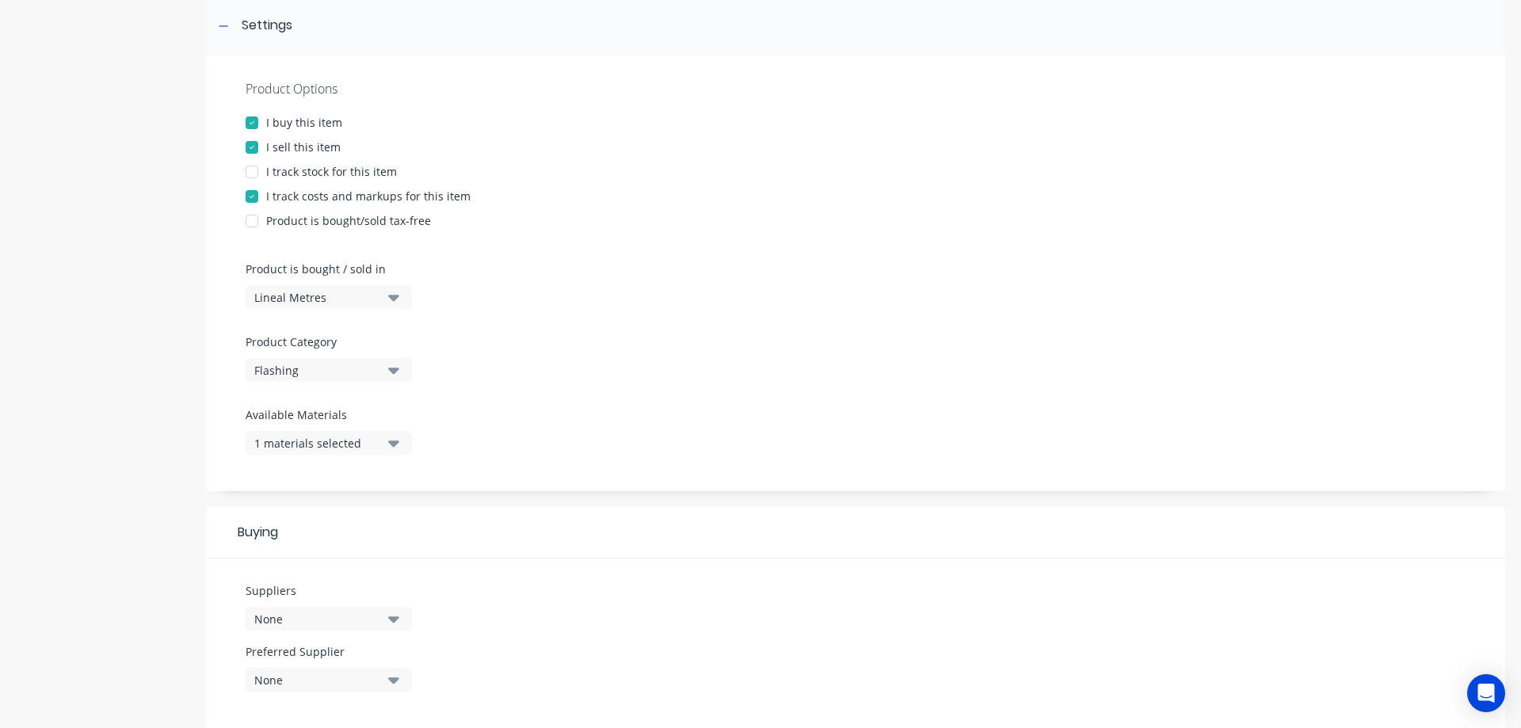
click at [393, 299] on icon "button" at bounding box center [393, 298] width 11 height 6
click at [662, 293] on div "Product Options I buy this item I sell this item I track stock for this item I …" at bounding box center [855, 273] width 1299 height 436
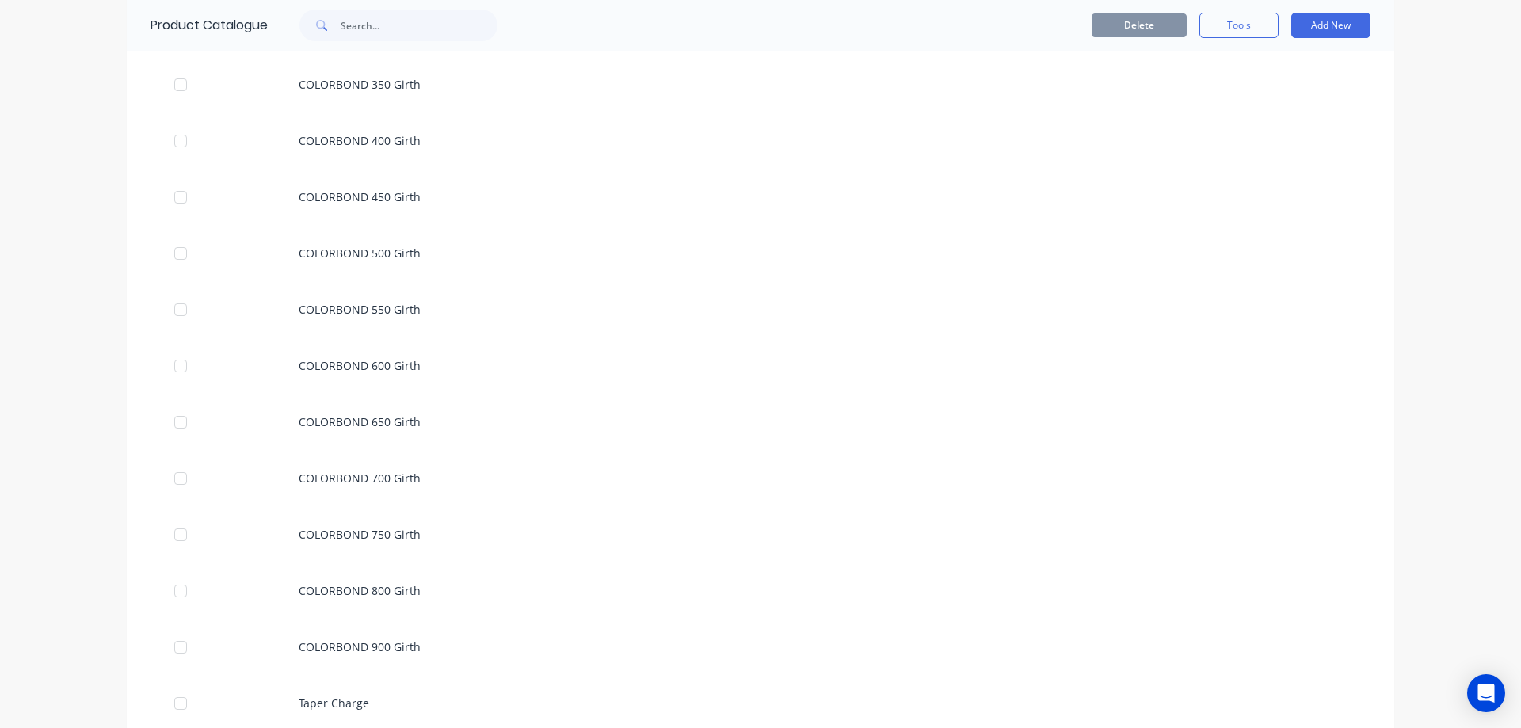
scroll to position [1347, 0]
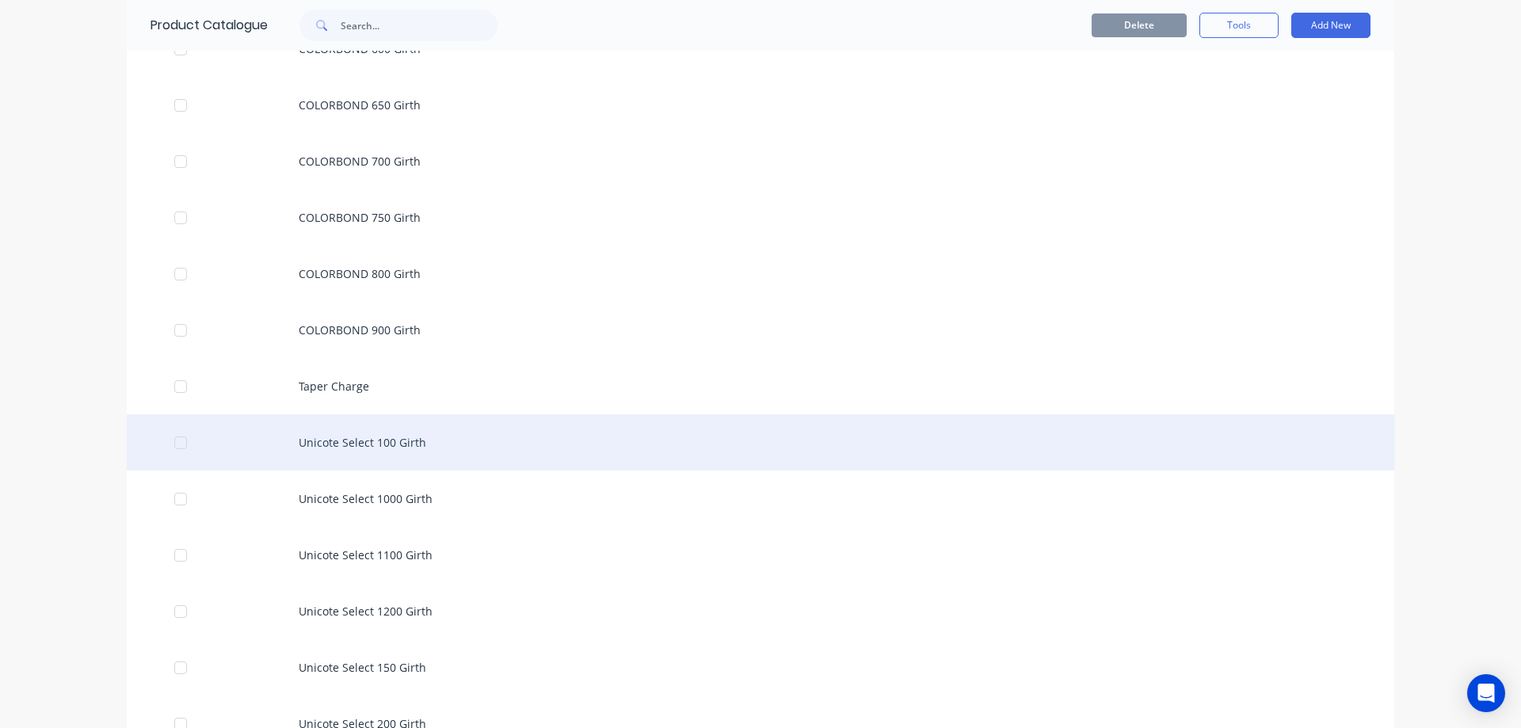
click at [425, 438] on div "Unicote Select 100 Girth" at bounding box center [761, 442] width 1268 height 56
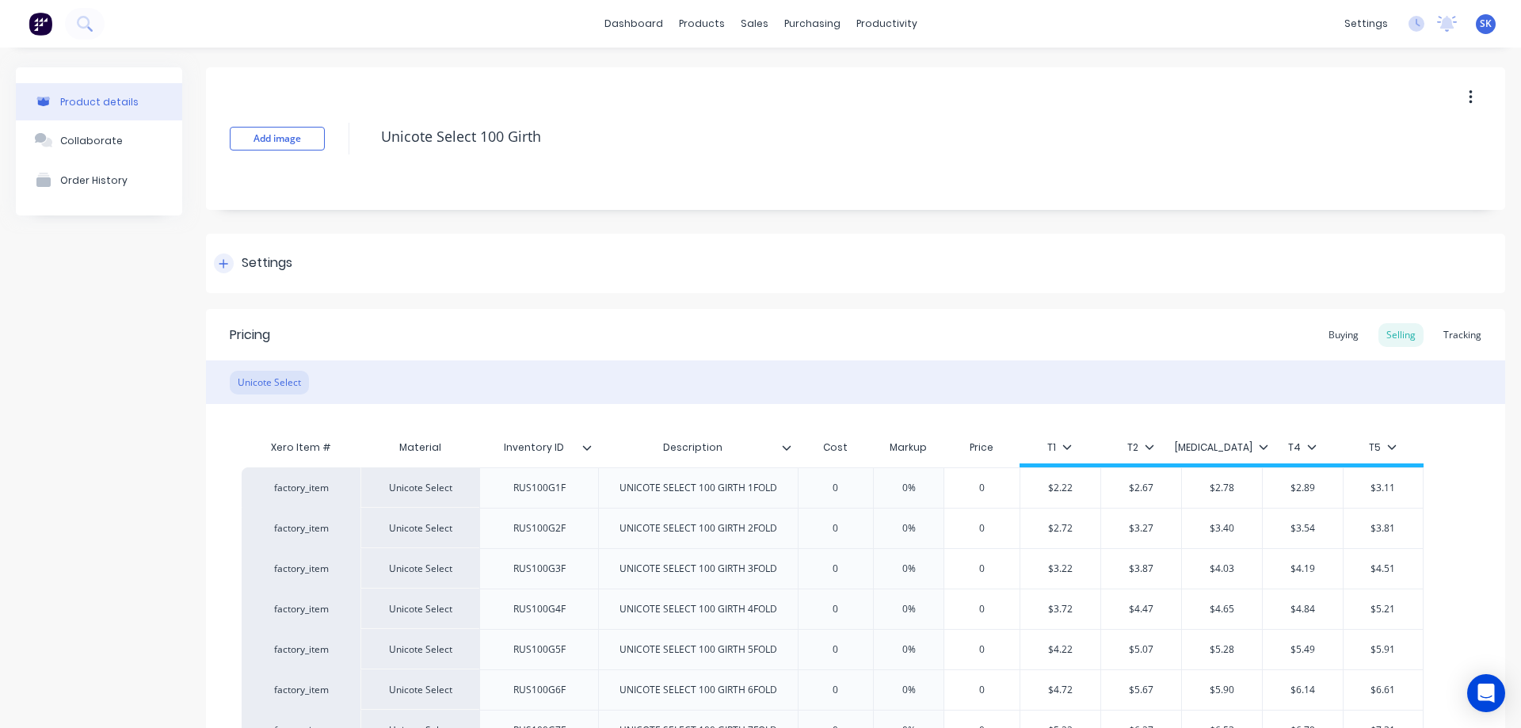
click at [223, 262] on icon at bounding box center [223, 263] width 9 height 9
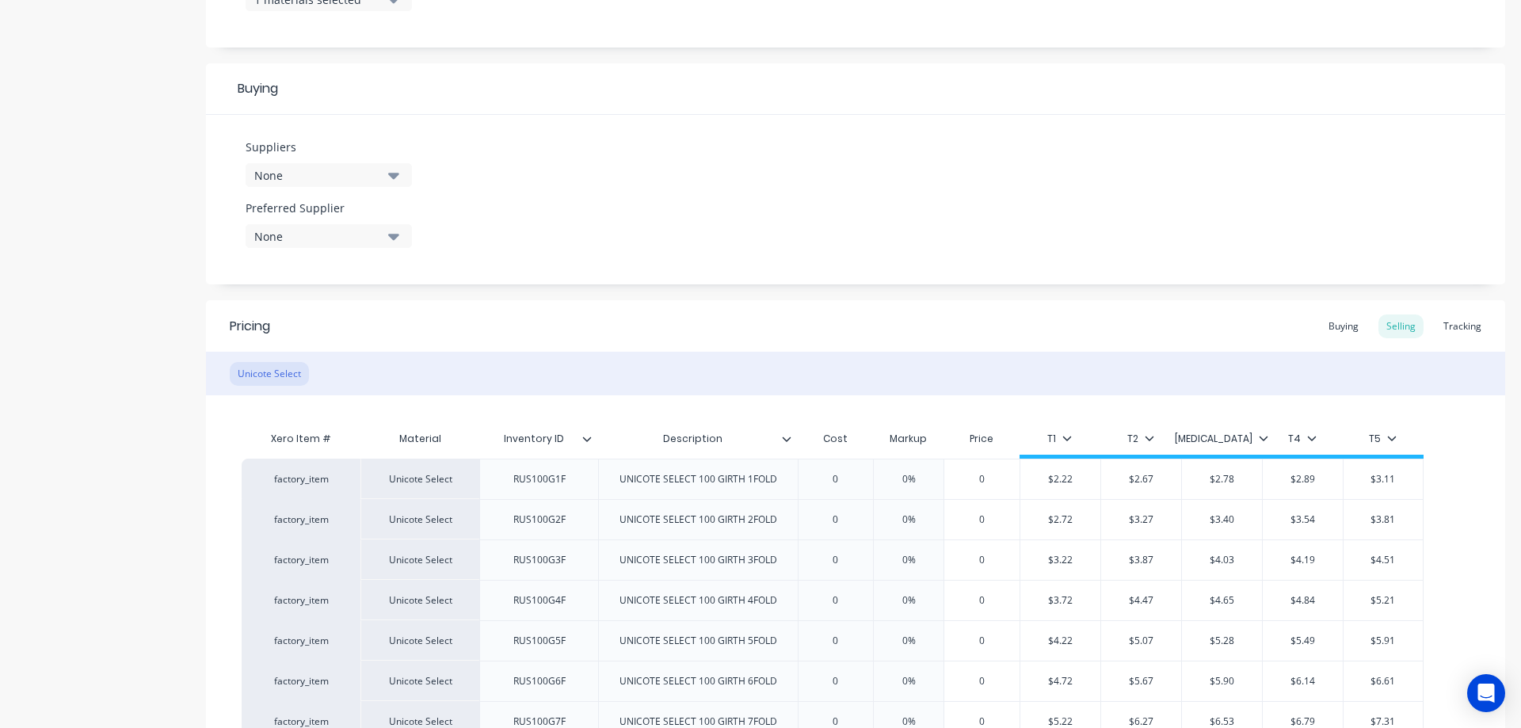
scroll to position [713, 0]
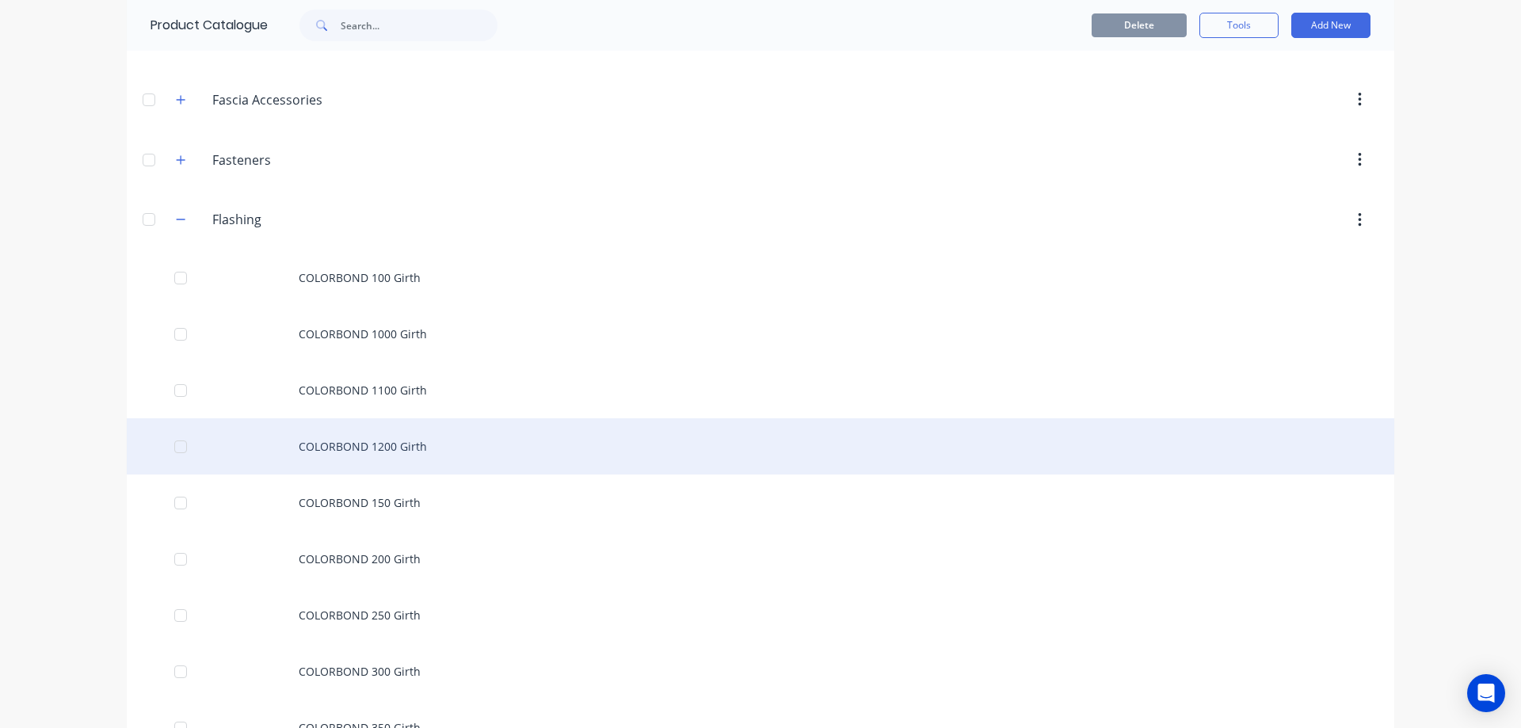
scroll to position [396, 0]
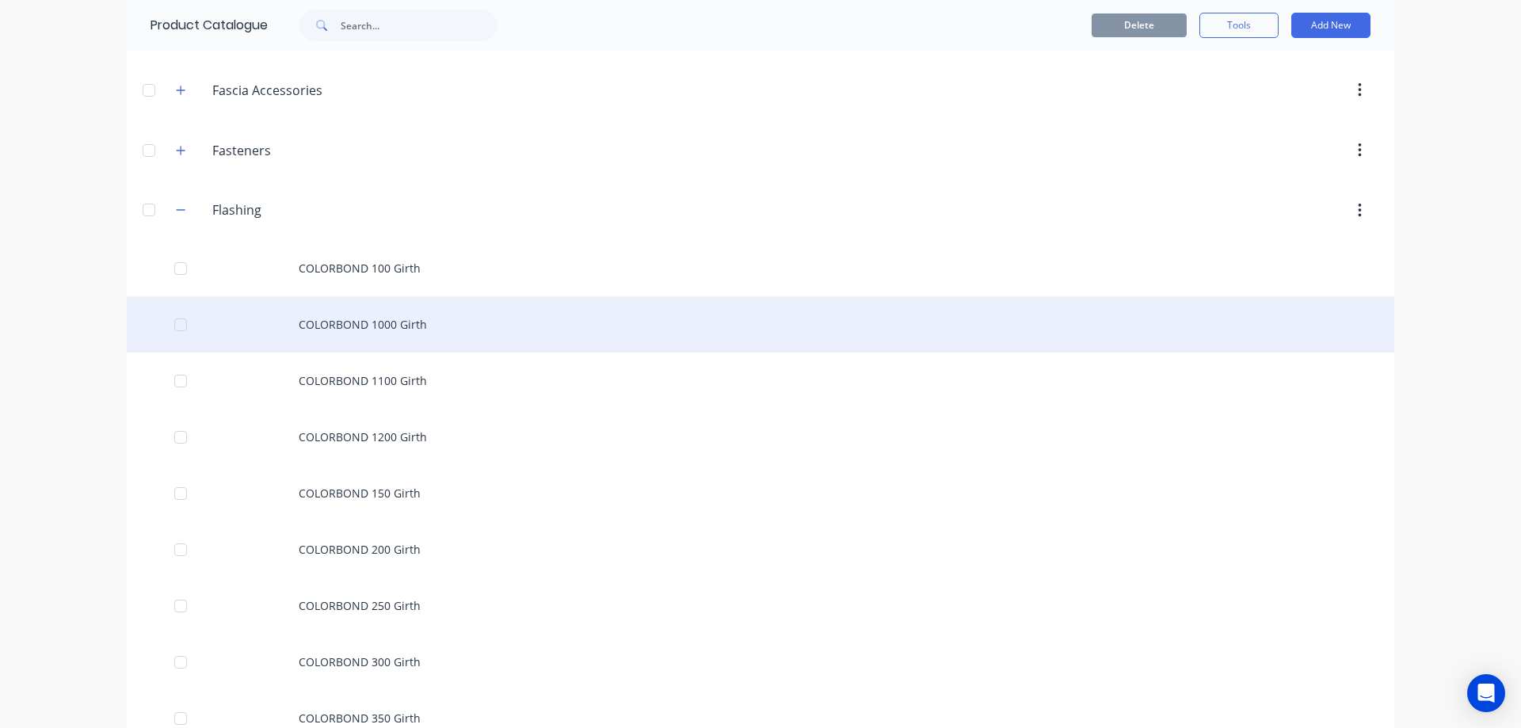
click at [353, 335] on div "COLORBOND 1000 Girth" at bounding box center [761, 324] width 1268 height 56
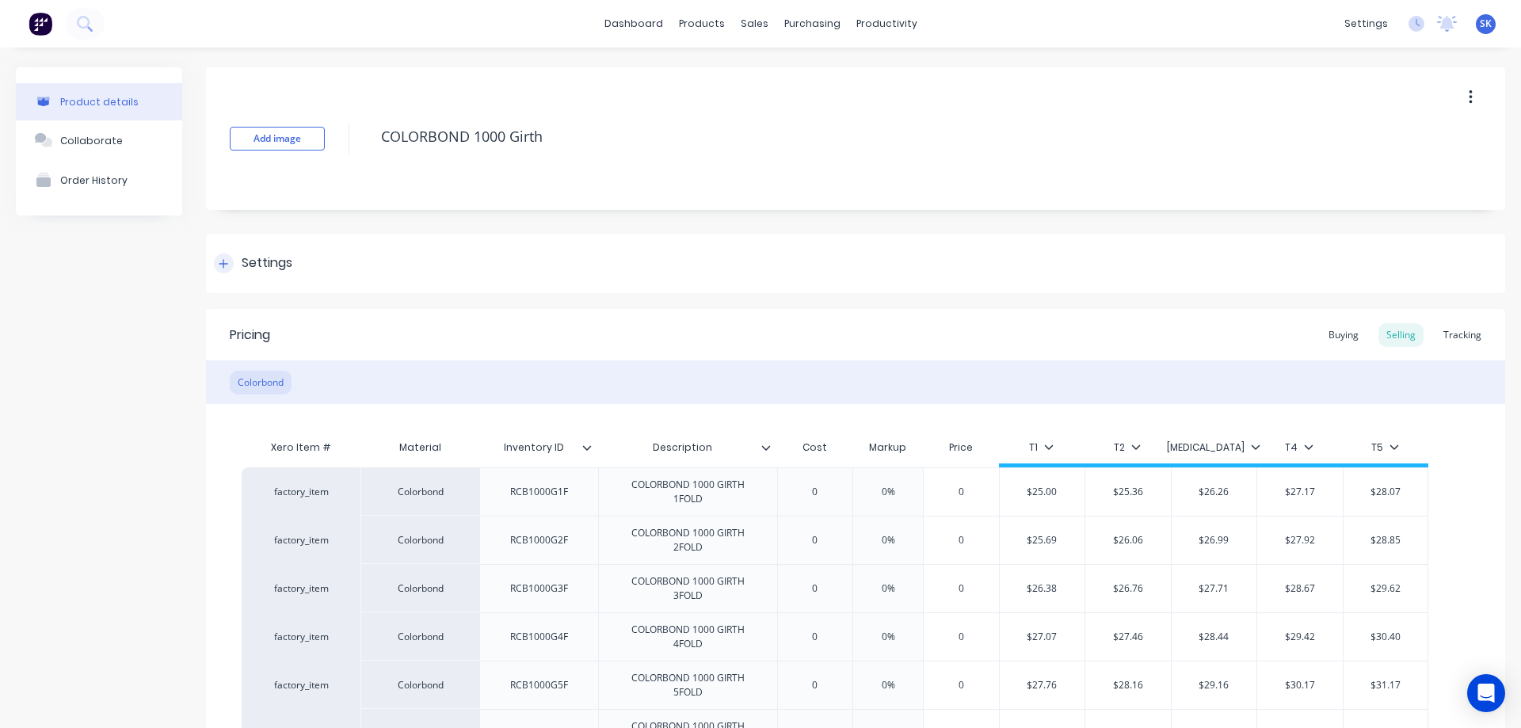
click at [234, 262] on div "Settings" at bounding box center [253, 264] width 78 height 20
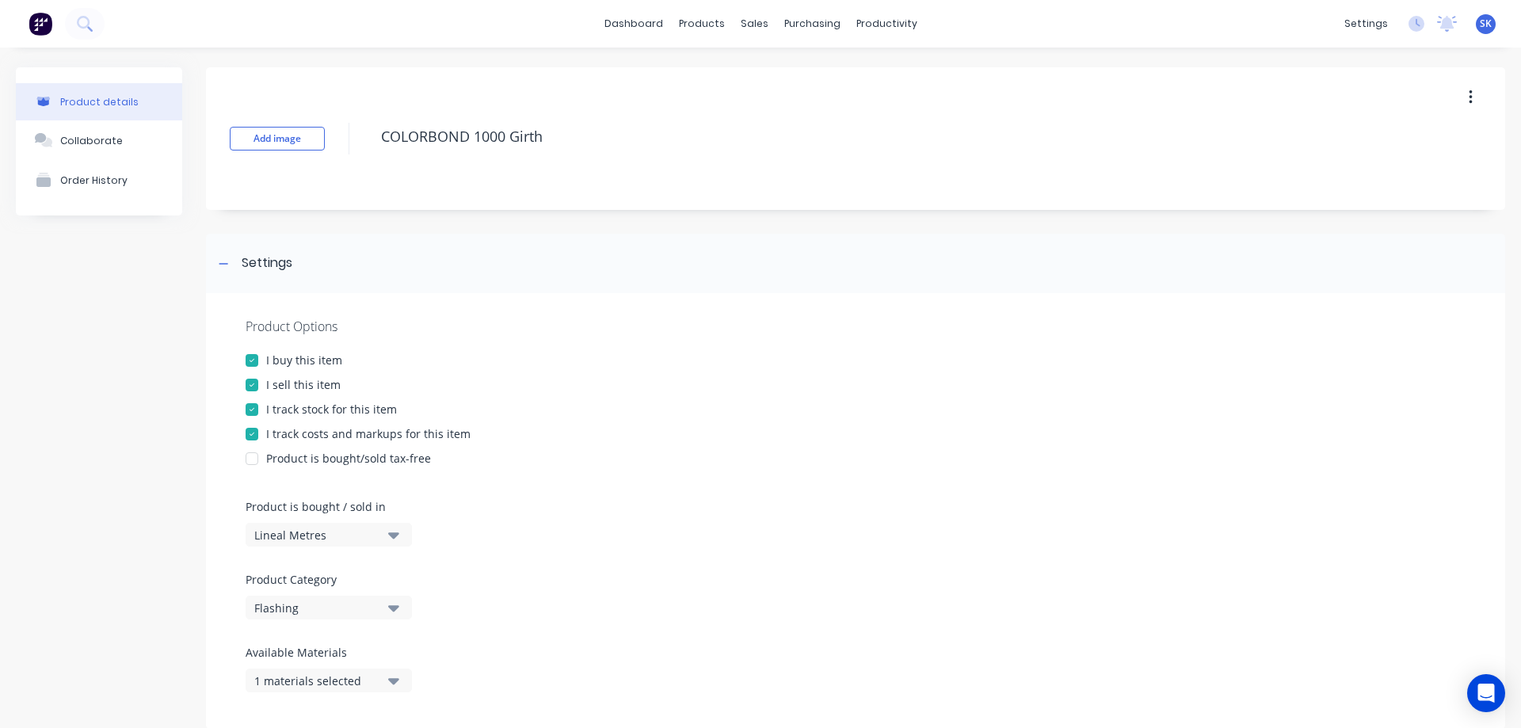
scroll to position [79, 0]
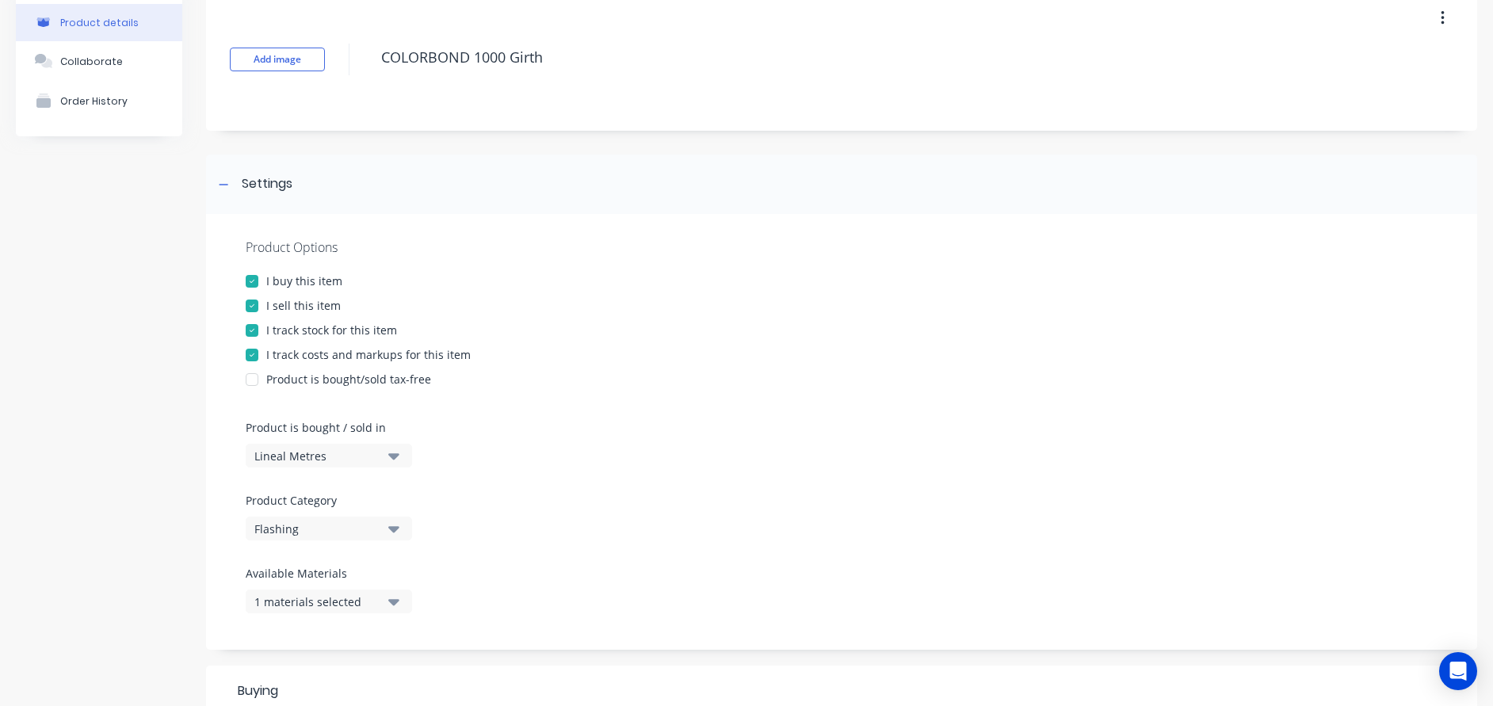
click at [395, 453] on icon "button" at bounding box center [393, 455] width 11 height 17
drag, startPoint x: 297, startPoint y: 535, endPoint x: 590, endPoint y: 587, distance: 297.8
click at [590, 587] on div "Product Options I buy this item I sell this item I track stock for this item I …" at bounding box center [841, 432] width 1271 height 436
click at [281, 456] on div "Lineal Metres" at bounding box center [317, 456] width 127 height 17
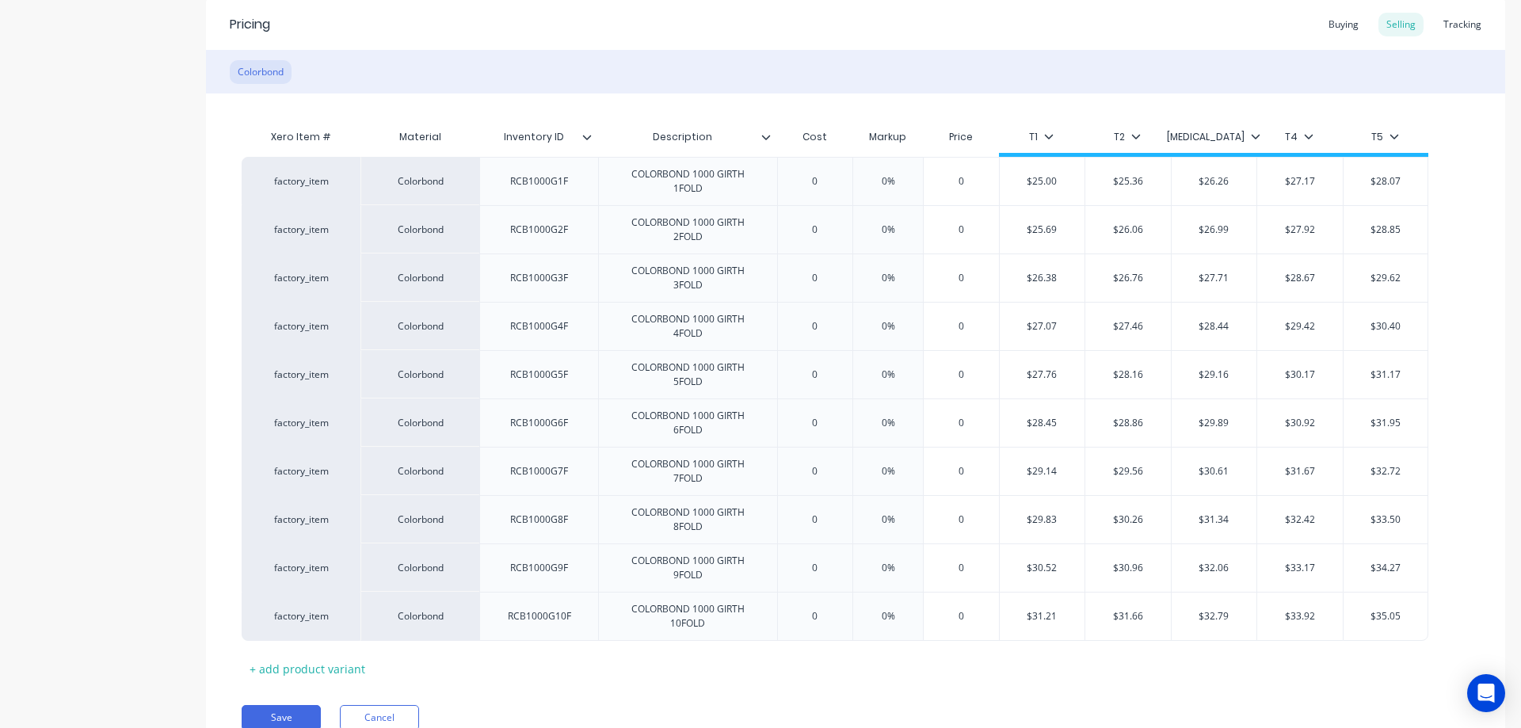
scroll to position [1030, 0]
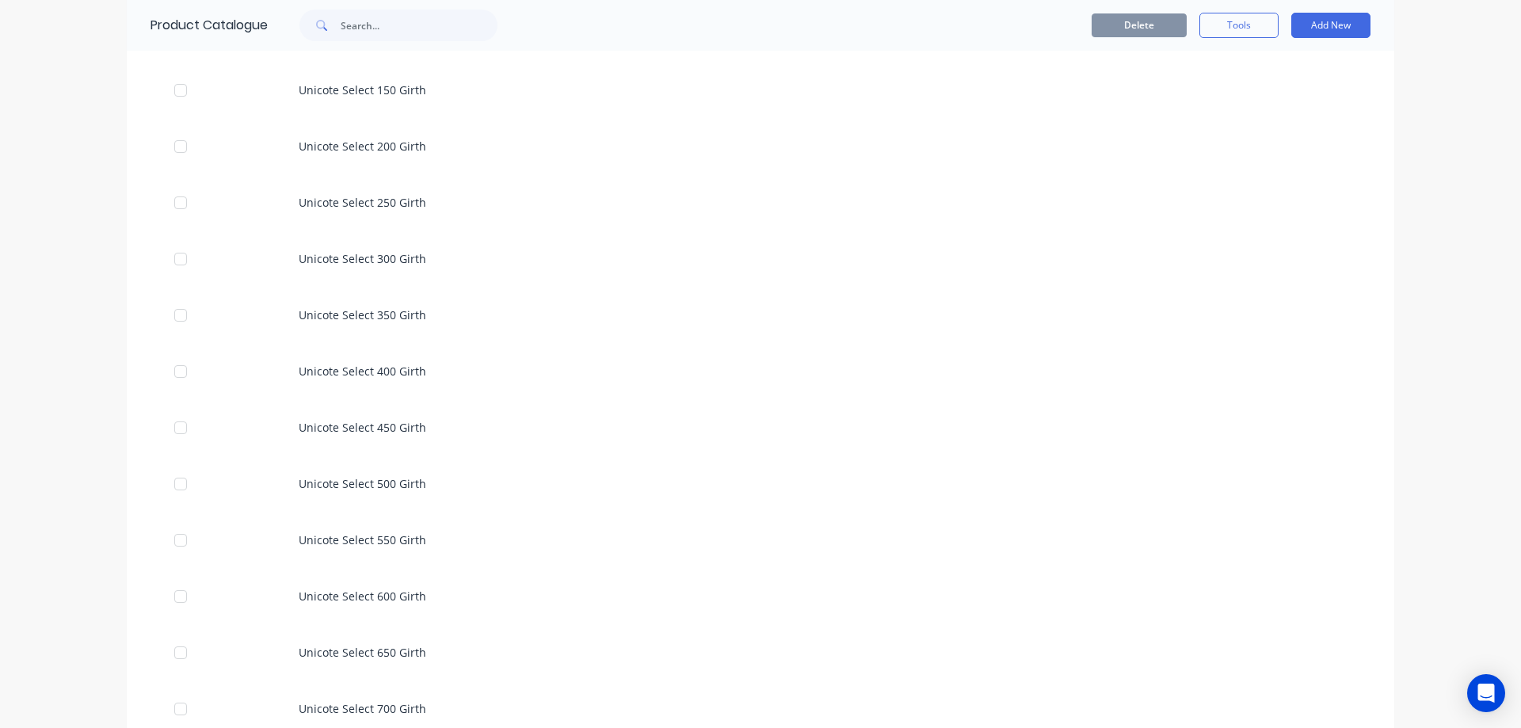
scroll to position [2060, 0]
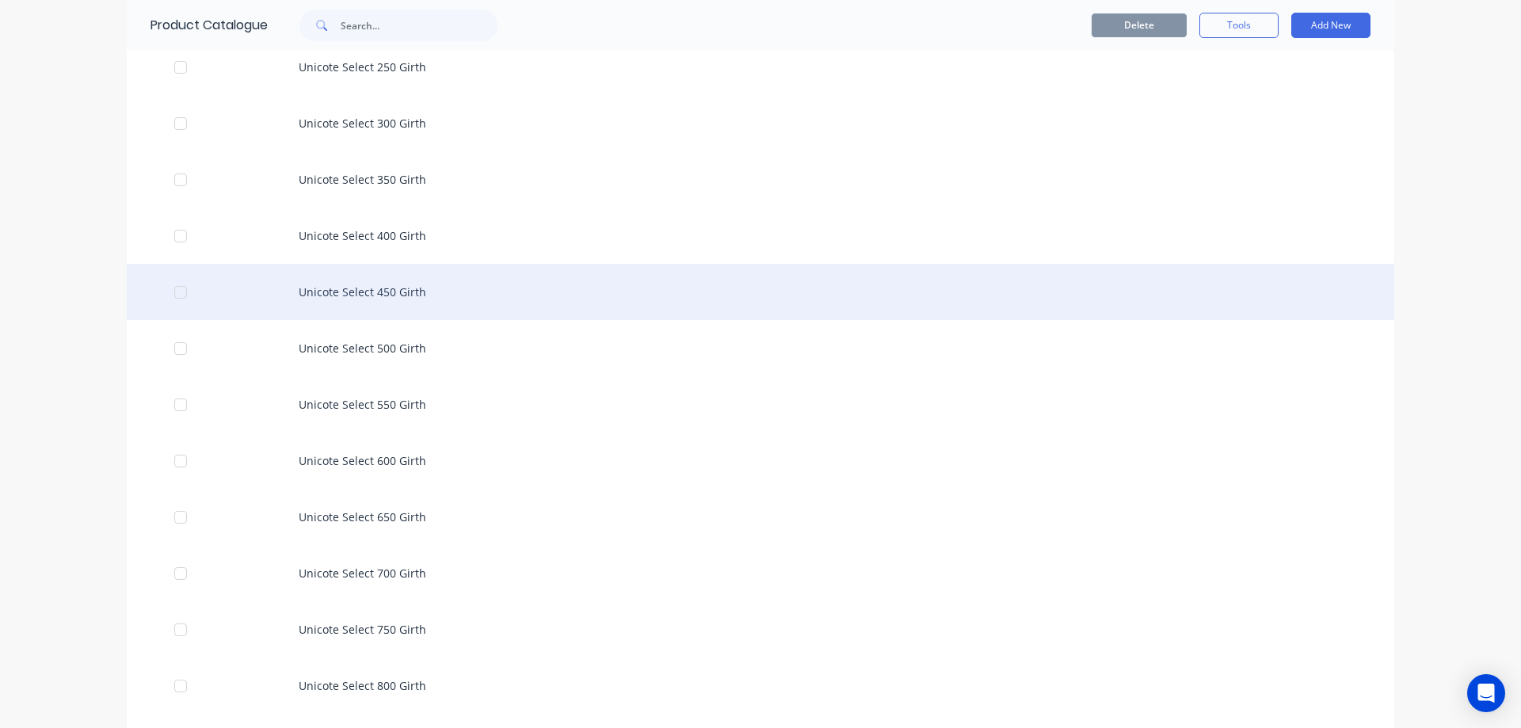
click at [389, 292] on div "Unicote Select 450 Girth" at bounding box center [761, 292] width 1268 height 56
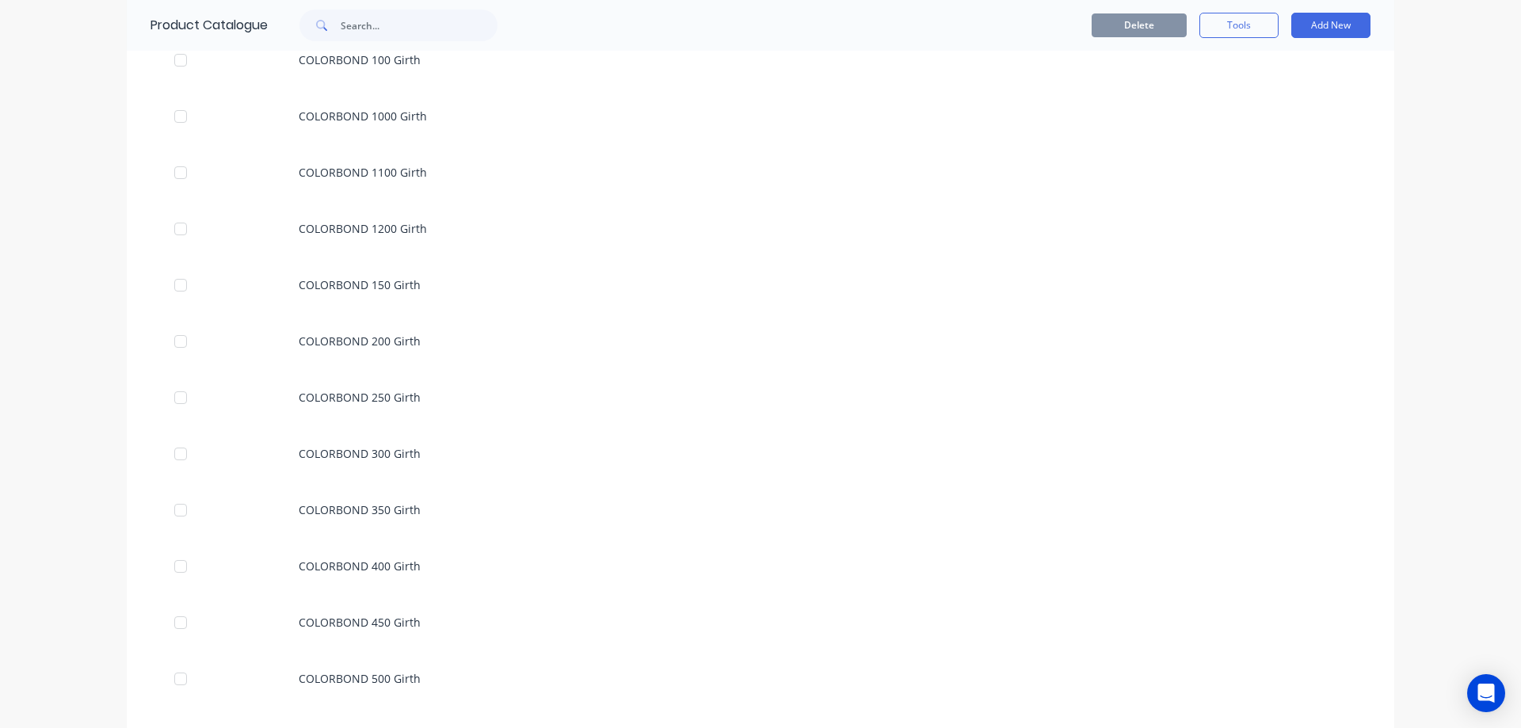
scroll to position [634, 0]
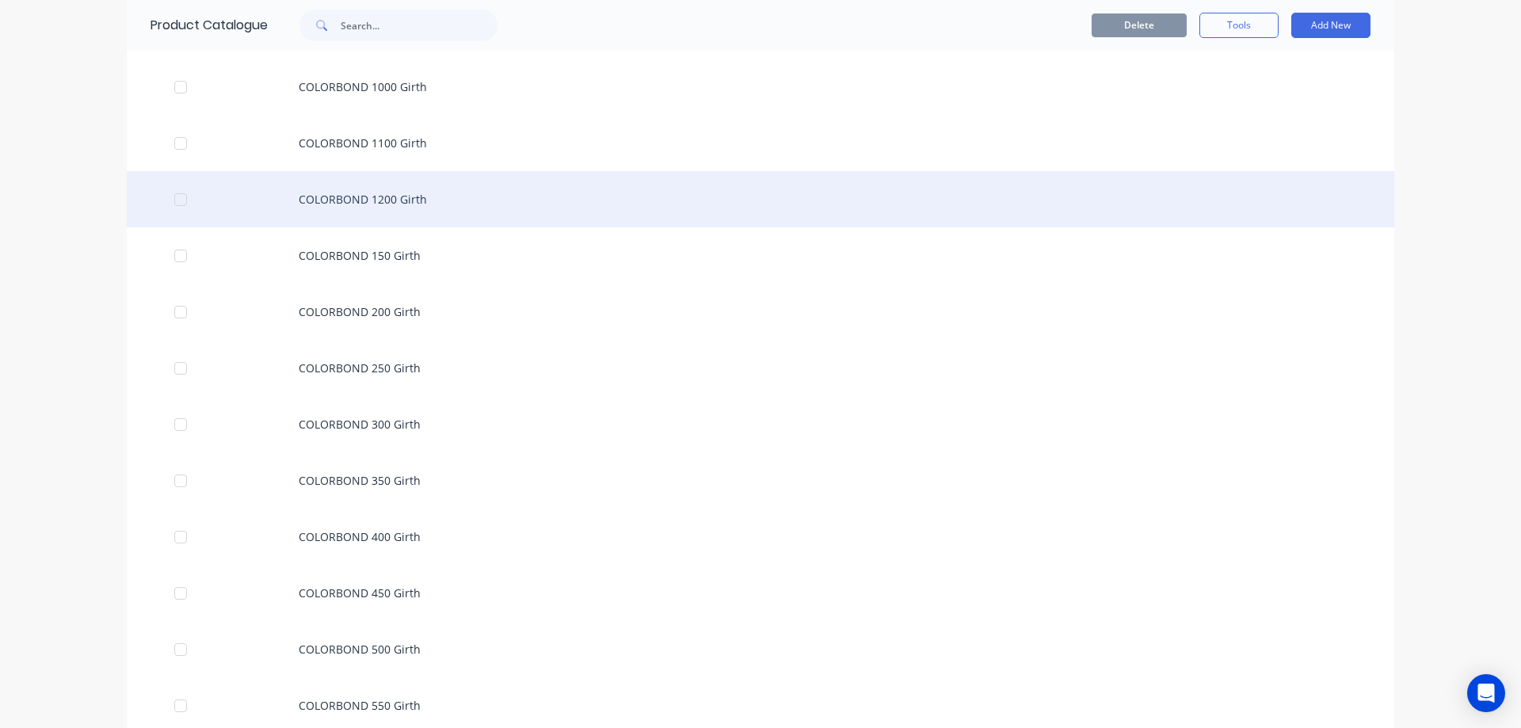
click at [403, 211] on div "COLORBOND 1200 Girth" at bounding box center [761, 199] width 1268 height 56
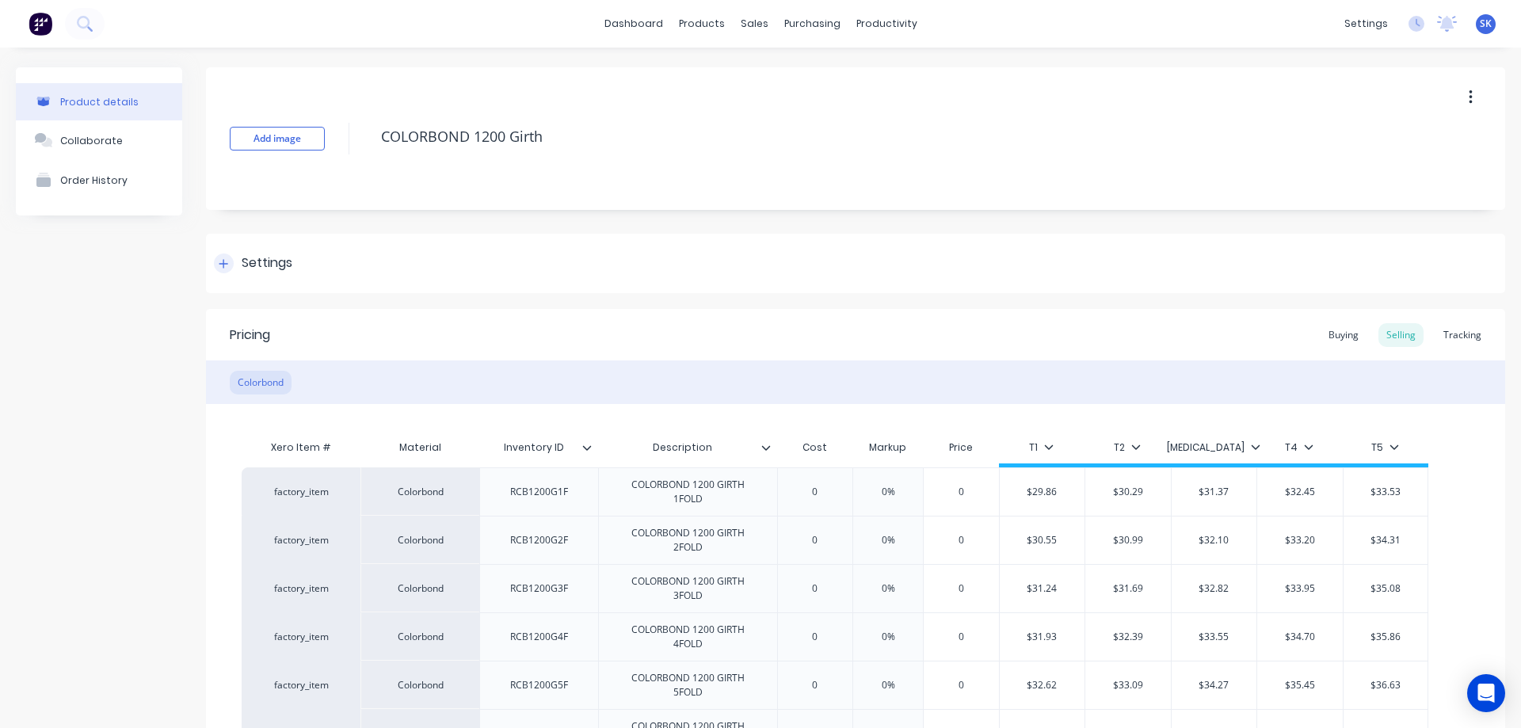
click at [212, 269] on div "Settings" at bounding box center [855, 263] width 1299 height 59
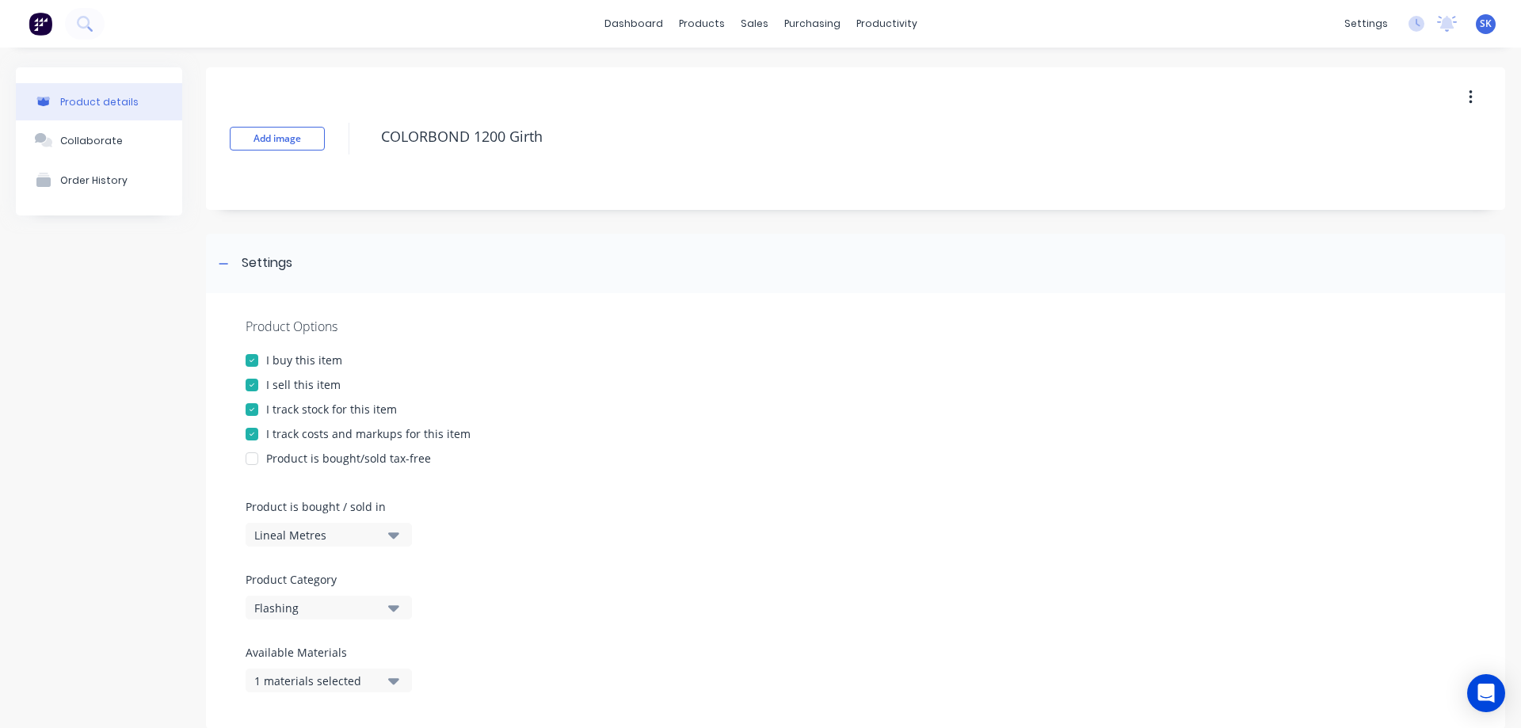
type textarea "x"
click at [821, 105] on div "Suppliers" at bounding box center [839, 108] width 48 height 14
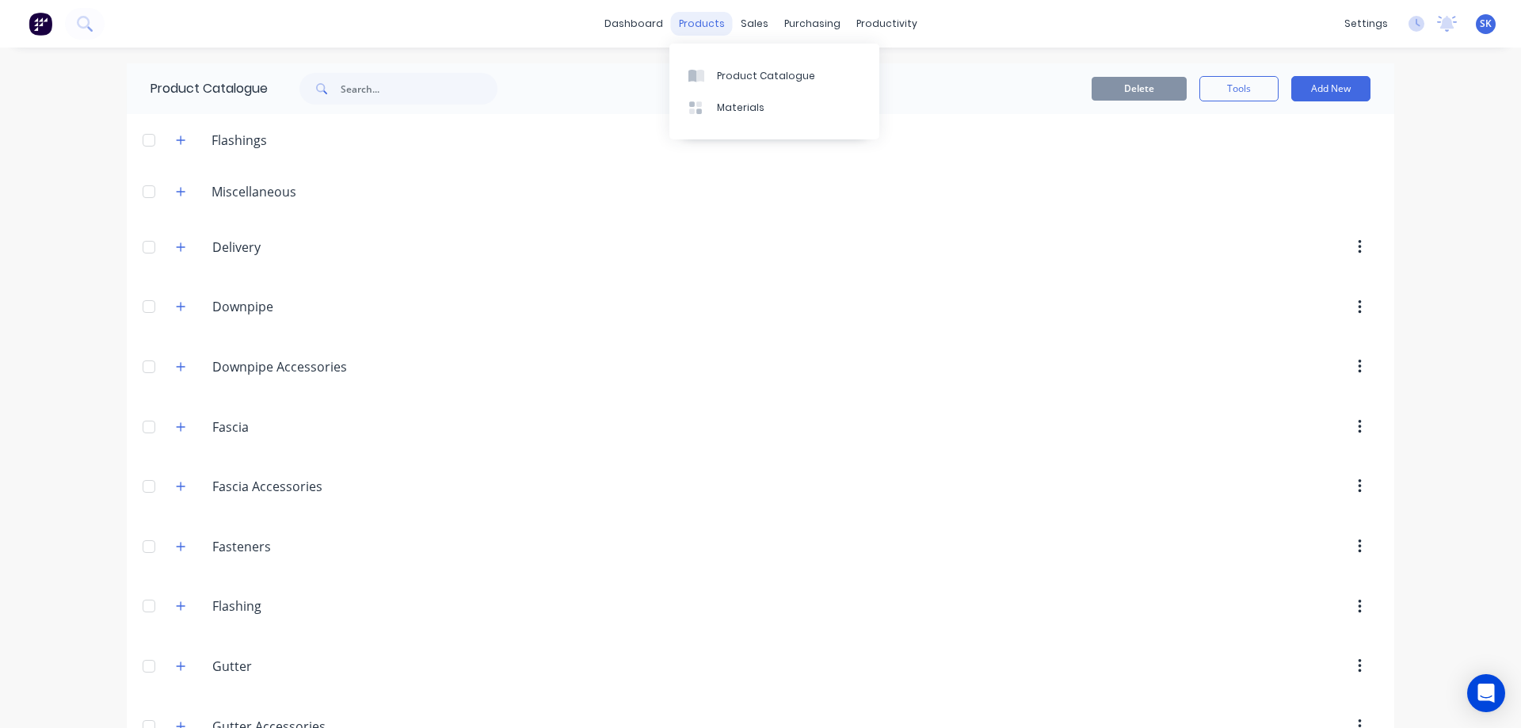
click at [697, 24] on div "products" at bounding box center [702, 24] width 62 height 24
click at [726, 74] on div "Product Catalogue" at bounding box center [766, 76] width 98 height 14
click at [184, 615] on span at bounding box center [181, 607] width 20 height 20
click at [177, 597] on span at bounding box center [181, 607] width 20 height 20
click at [176, 608] on icon "button" at bounding box center [181, 606] width 10 height 11
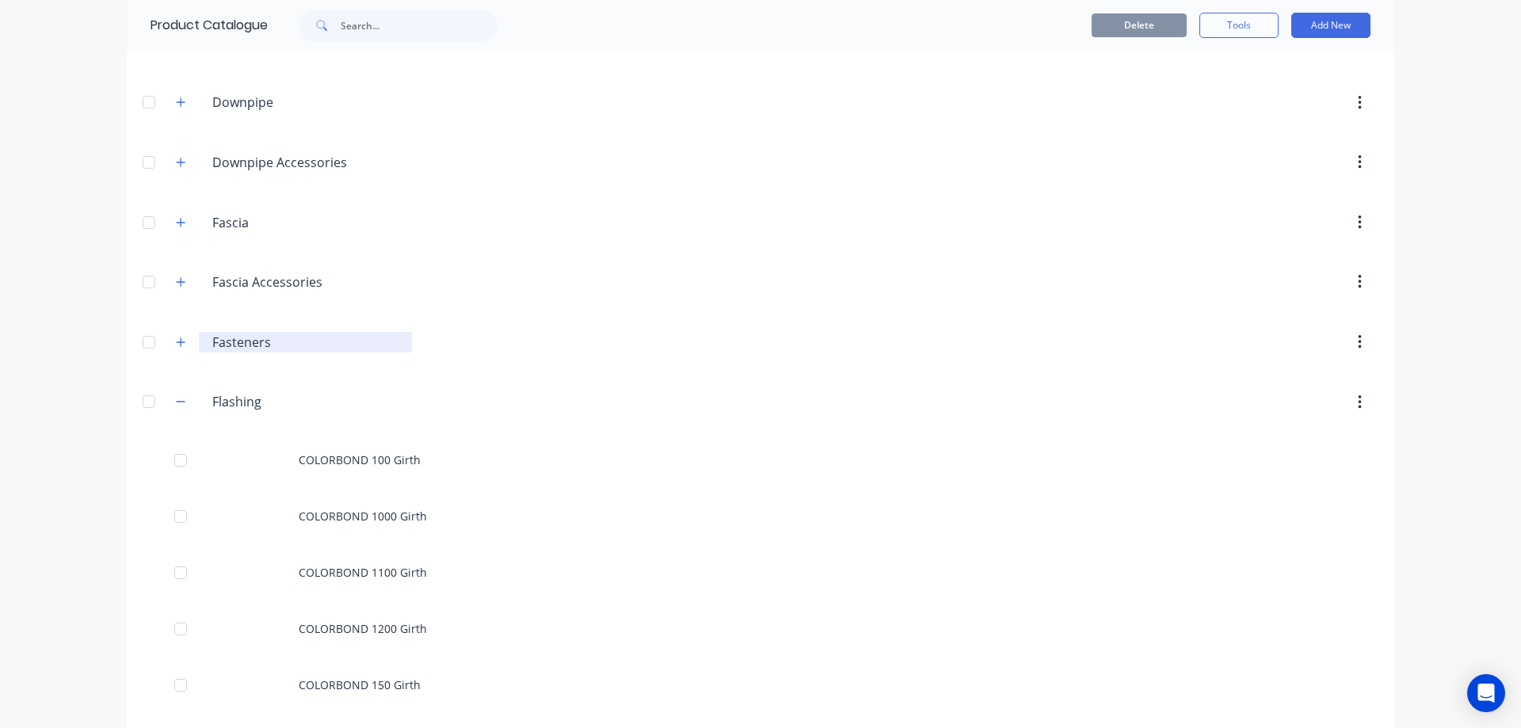
scroll to position [197, 0]
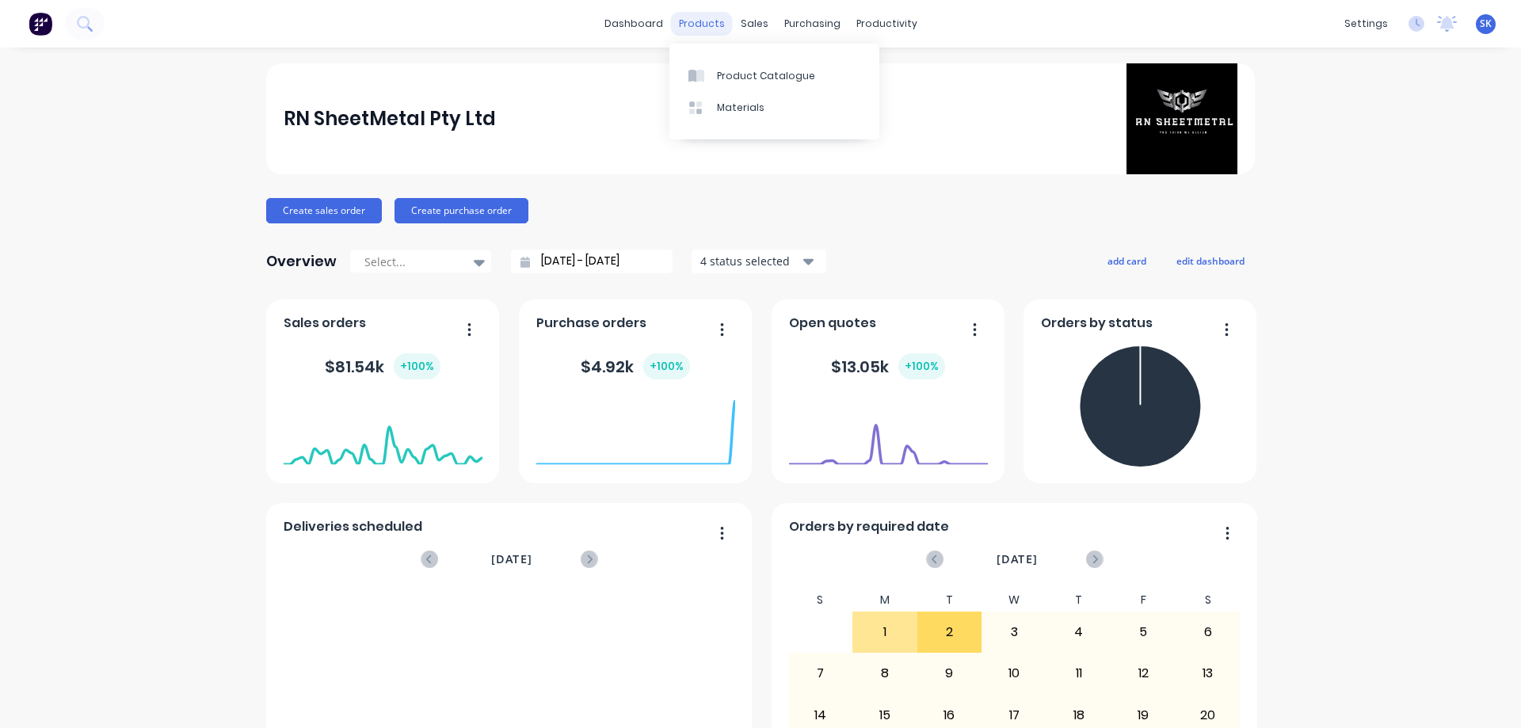
click at [705, 17] on div "products" at bounding box center [702, 24] width 62 height 24
click at [729, 65] on link "Product Catalogue" at bounding box center [774, 75] width 210 height 32
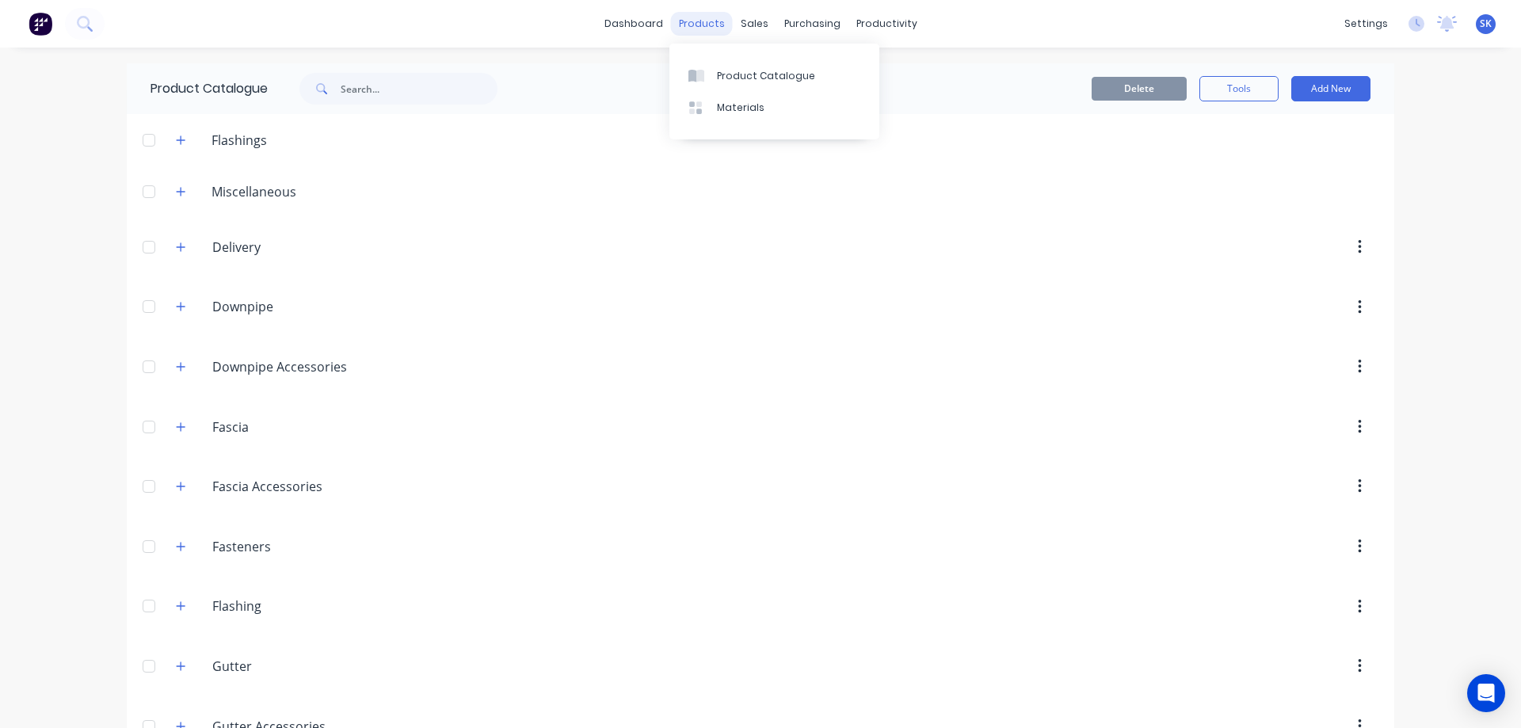
click at [693, 26] on div "products" at bounding box center [702, 24] width 62 height 24
click at [747, 30] on div "sales" at bounding box center [755, 24] width 44 height 24
click at [775, 69] on div "Sales Orders" at bounding box center [807, 76] width 65 height 14
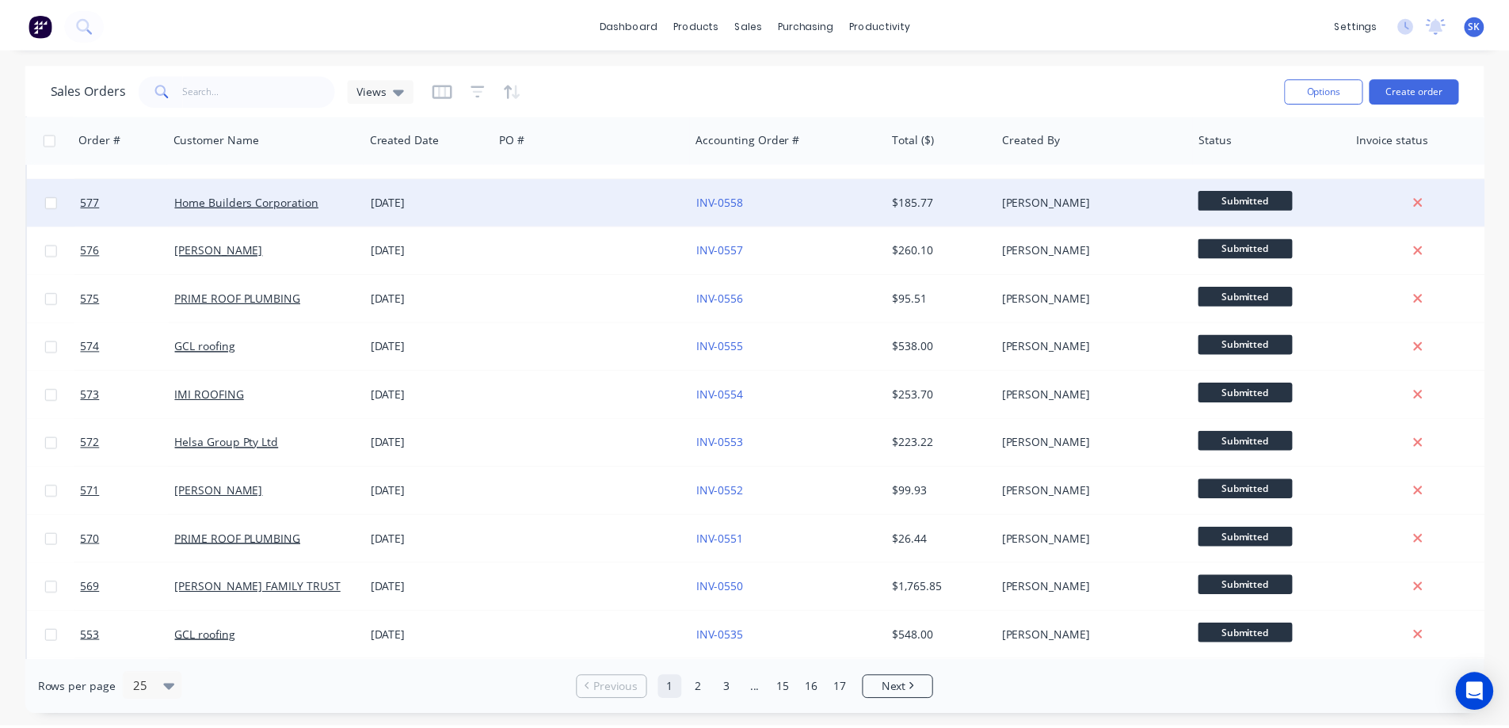
scroll to position [238, 0]
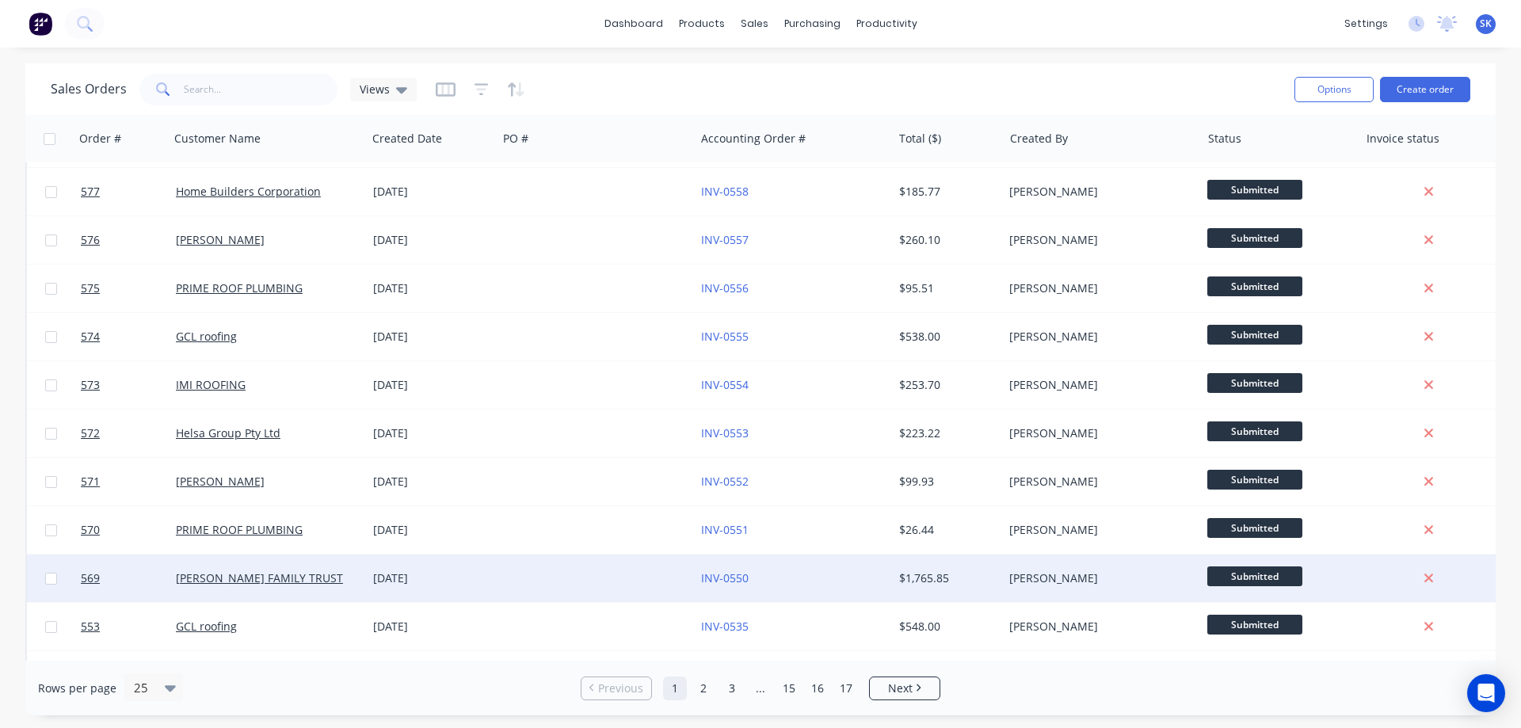
click at [406, 573] on div "[DATE]" at bounding box center [432, 578] width 118 height 16
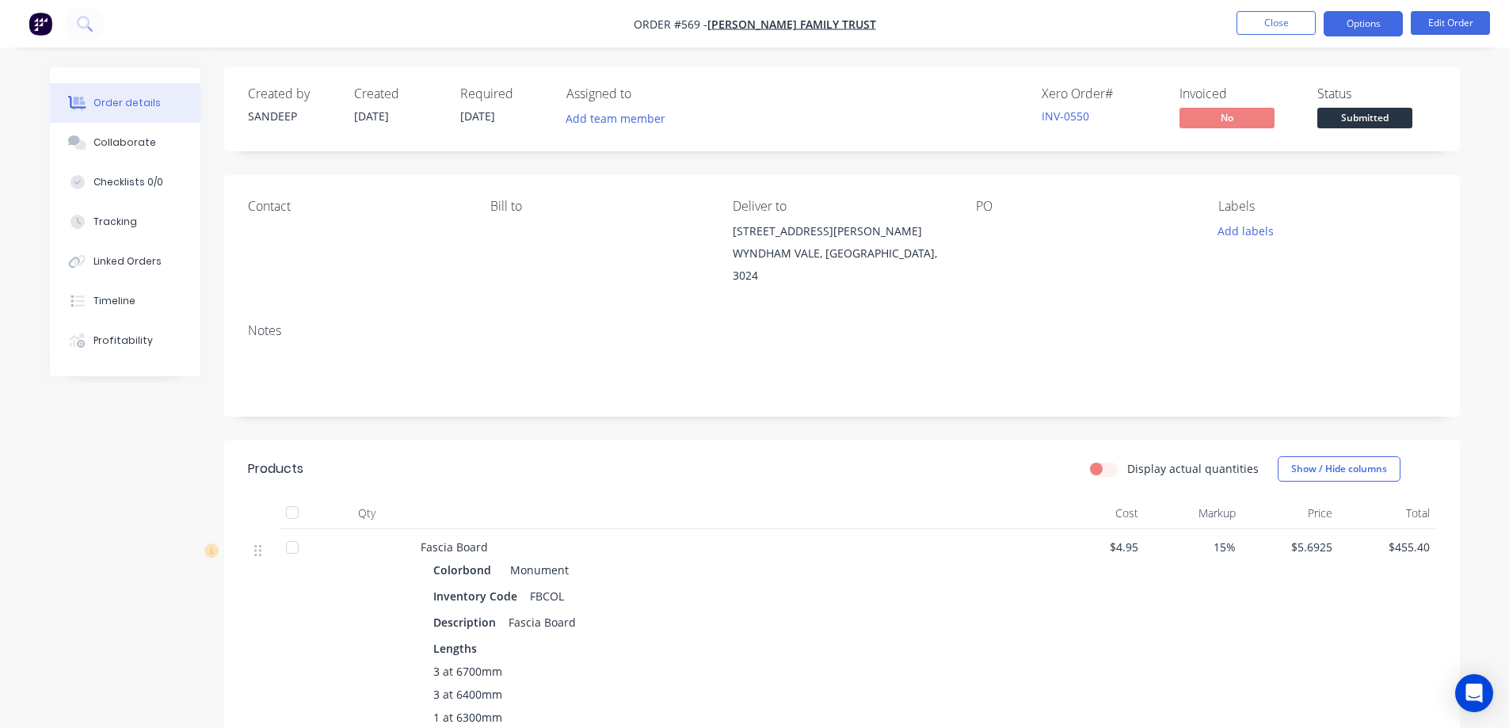
click at [1362, 25] on button "Options" at bounding box center [1363, 23] width 79 height 25
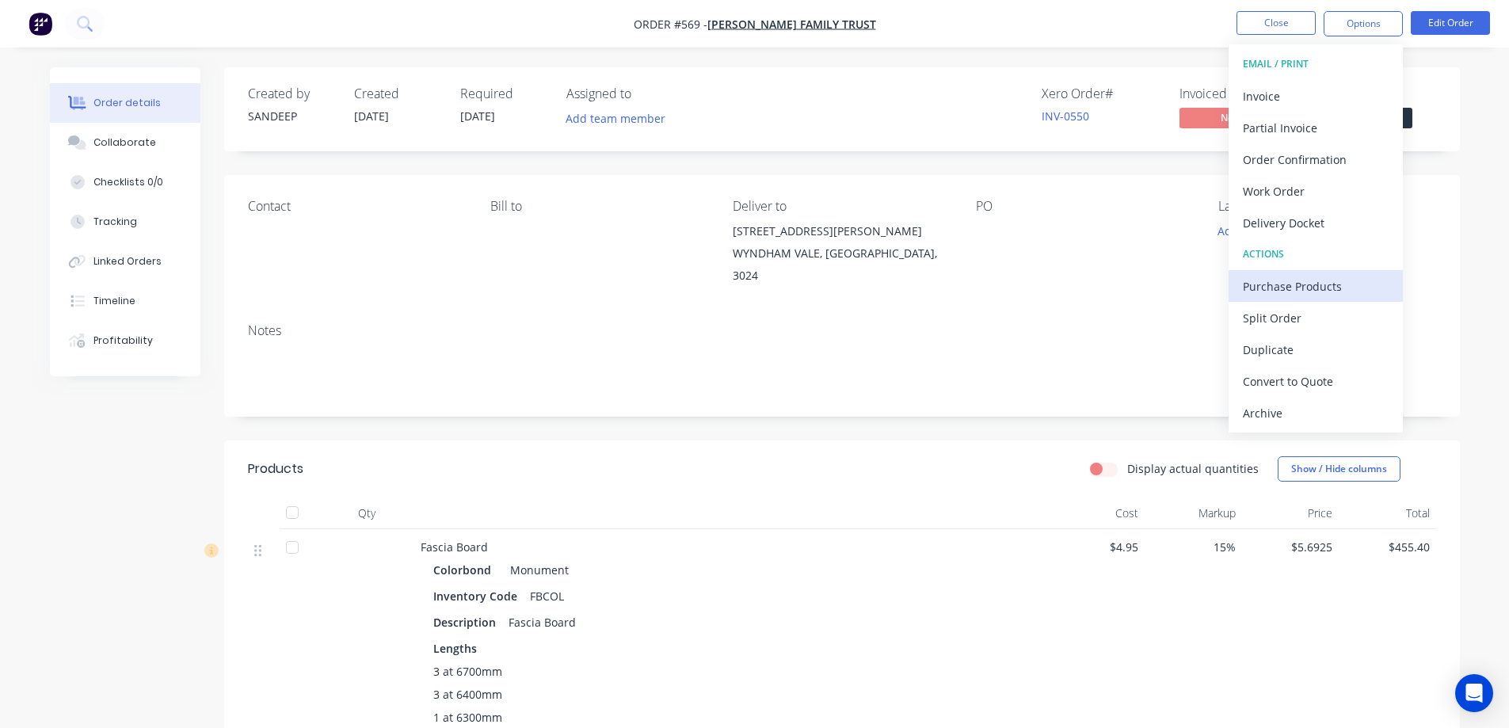
click at [1240, 293] on button "Purchase Products" at bounding box center [1316, 286] width 174 height 32
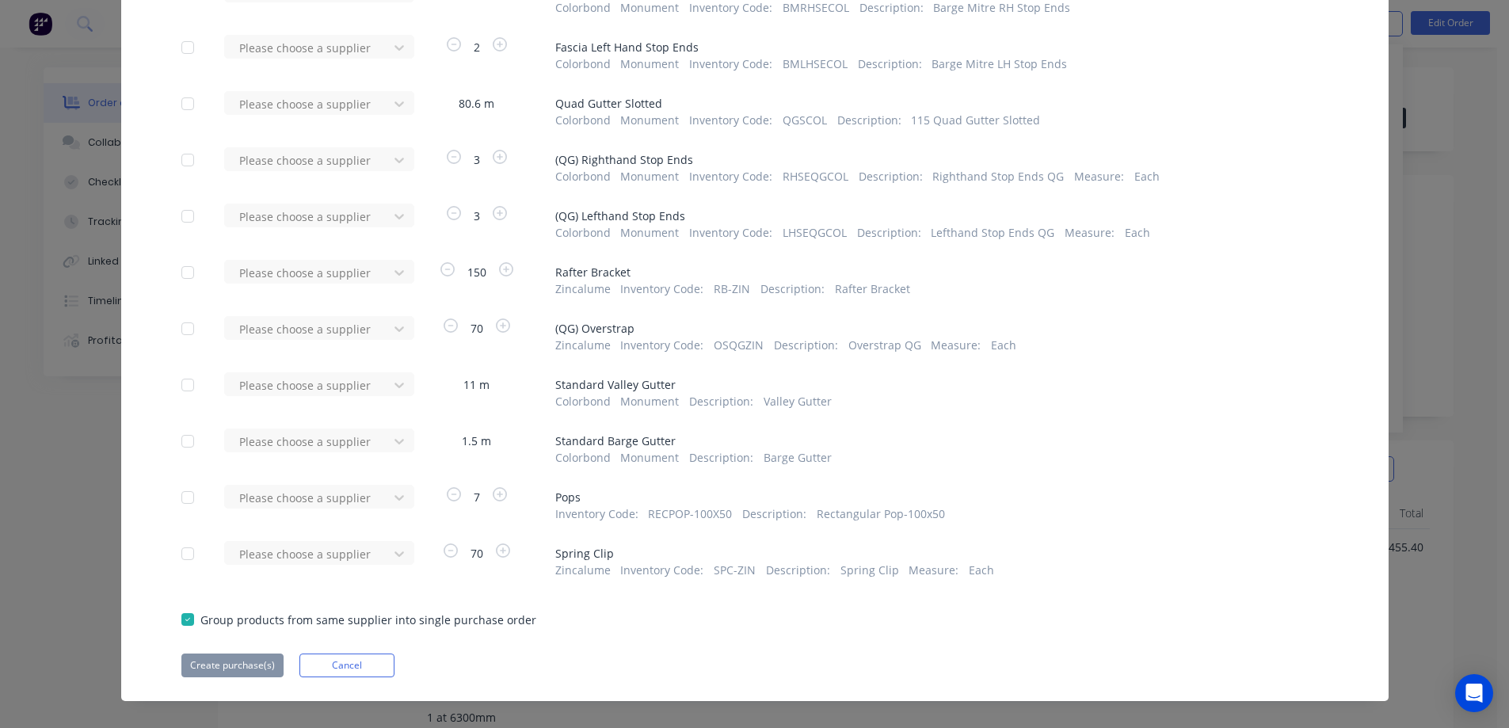
scroll to position [383, 0]
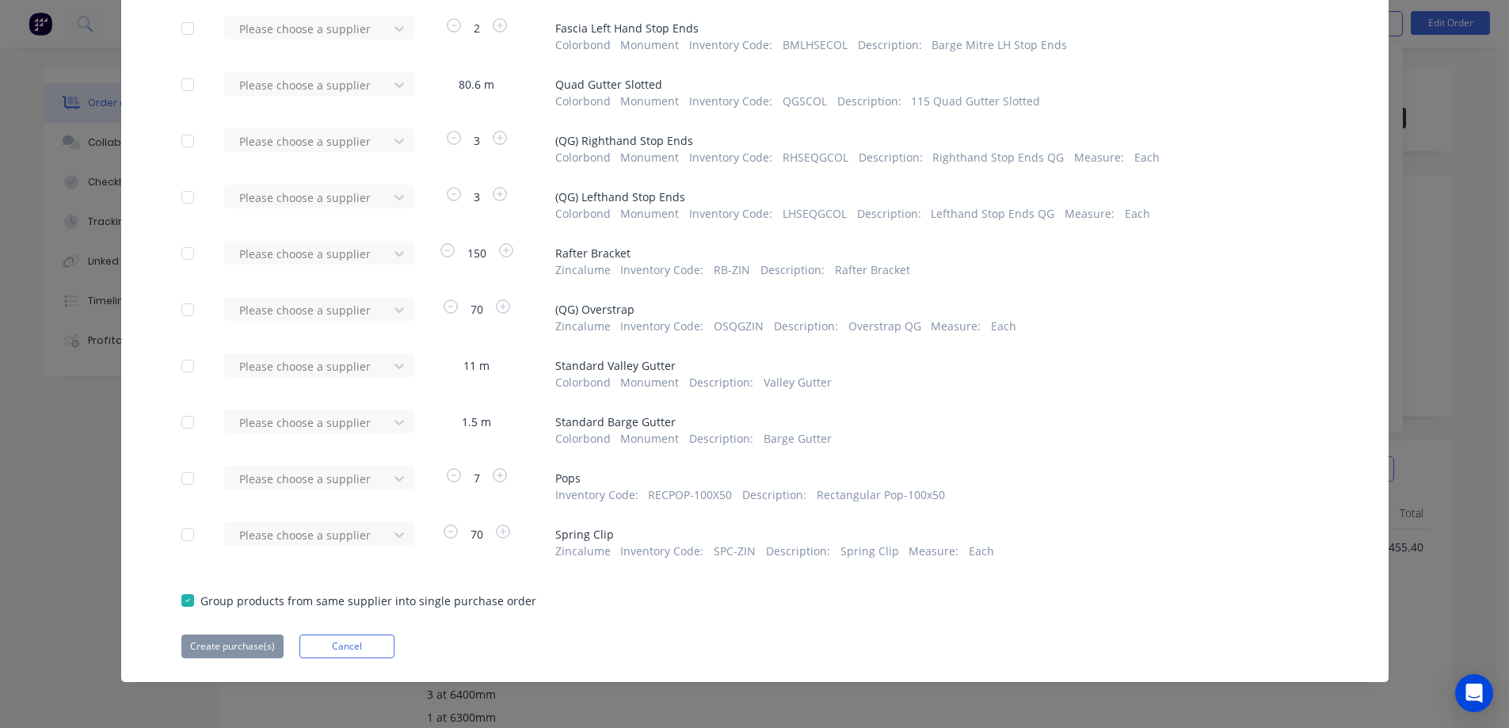
click at [181, 600] on div at bounding box center [188, 601] width 32 height 32
click at [183, 532] on div at bounding box center [188, 535] width 32 height 32
click at [183, 476] on div at bounding box center [188, 479] width 32 height 32
click at [185, 608] on div at bounding box center [188, 601] width 32 height 32
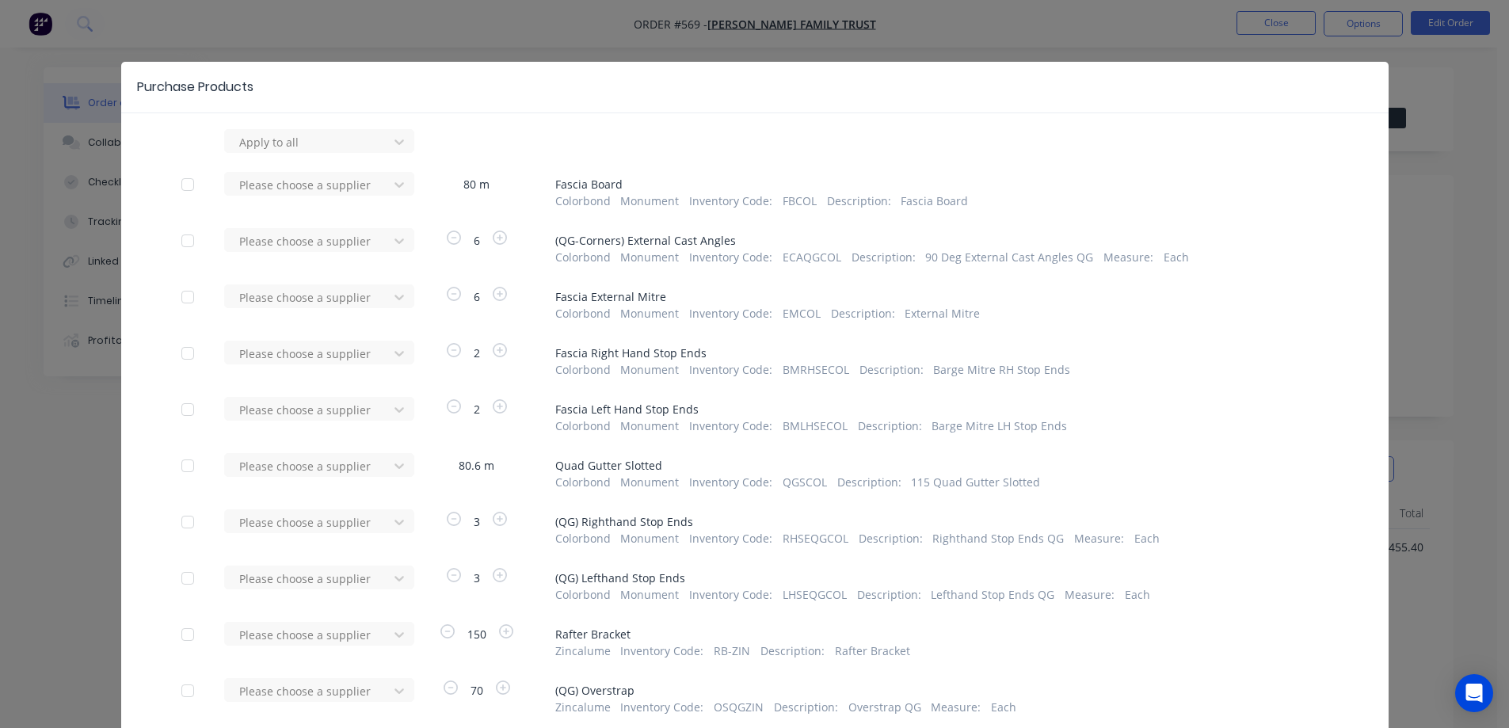
scroll to position [0, 0]
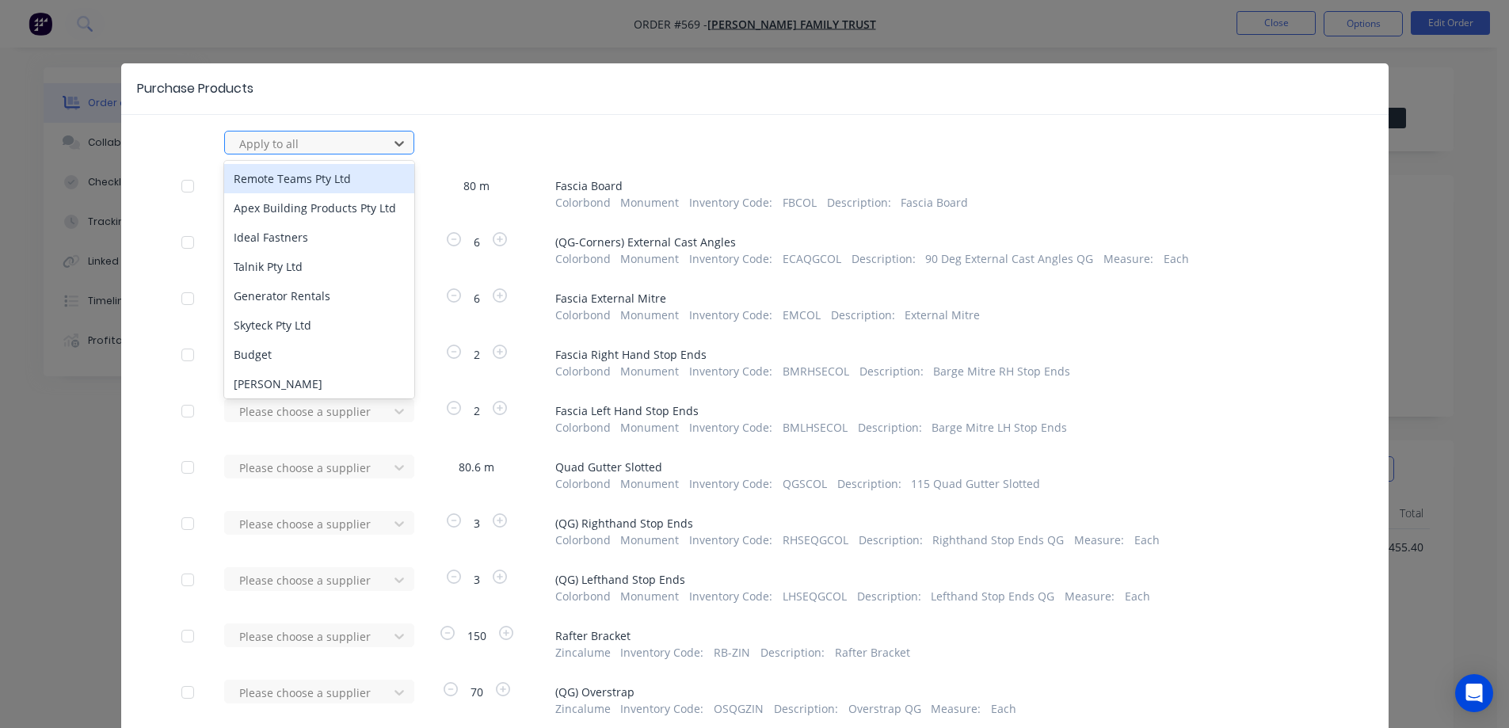
click at [378, 145] on div "Apply to all" at bounding box center [309, 144] width 152 height 24
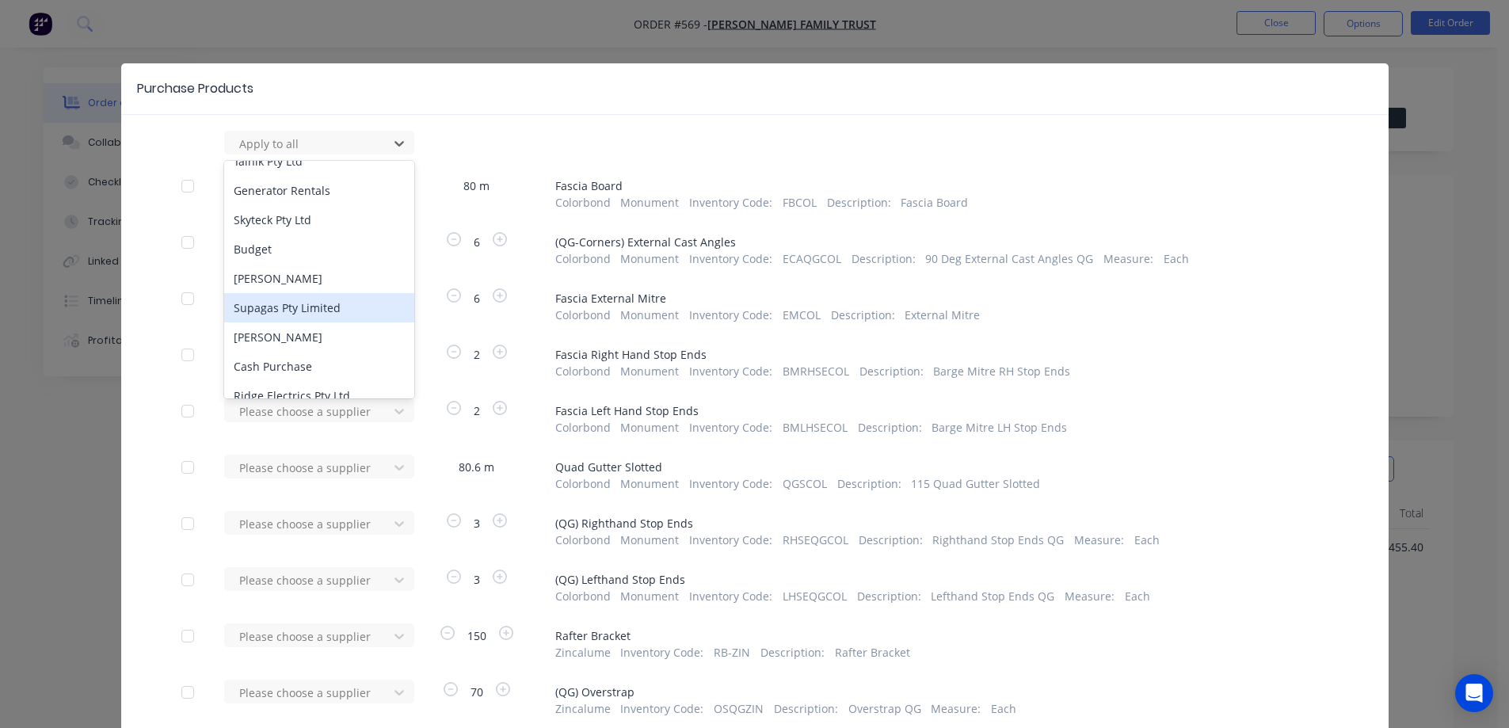
scroll to position [26, 0]
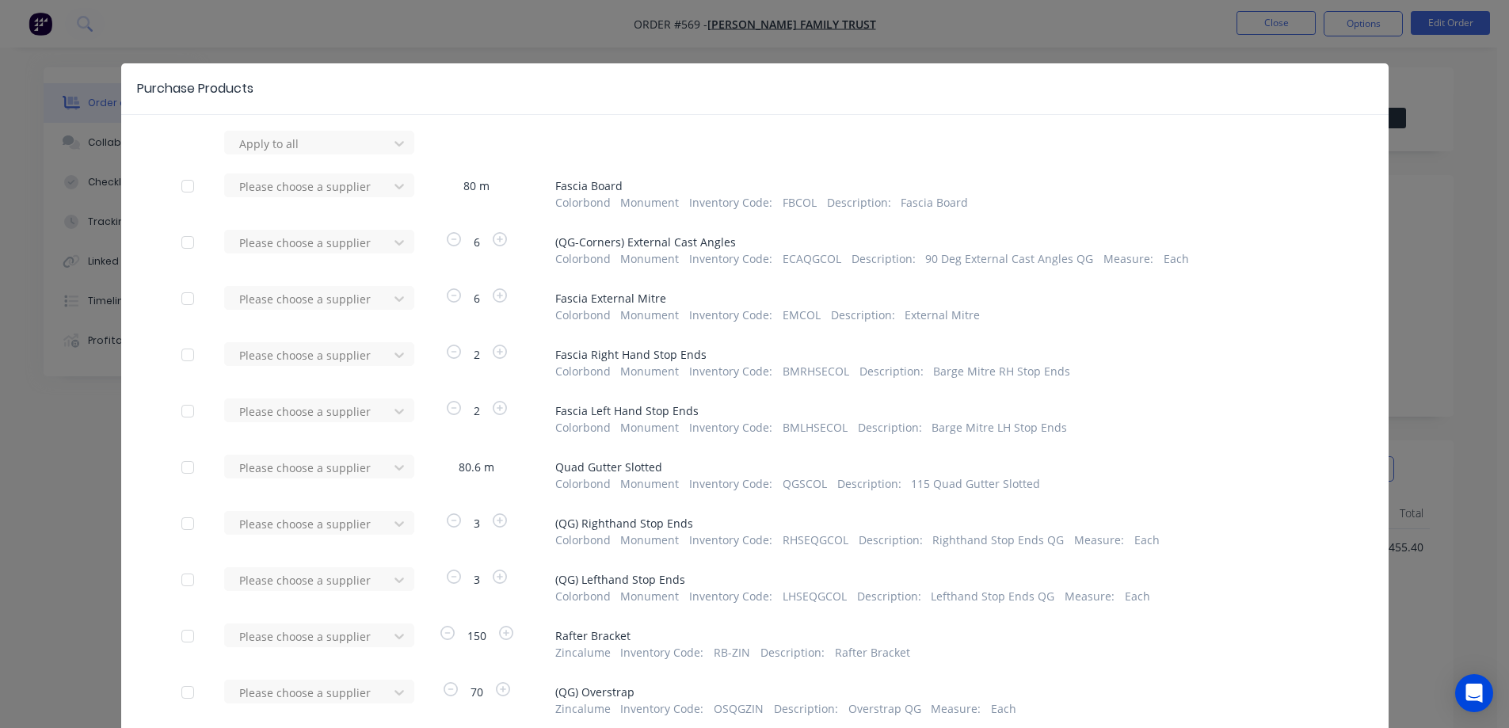
click at [463, 127] on div "Purchase Products Apply to all Please choose a supplier 80 m Fascia Board Color…" at bounding box center [755, 563] width 1268 height 1001
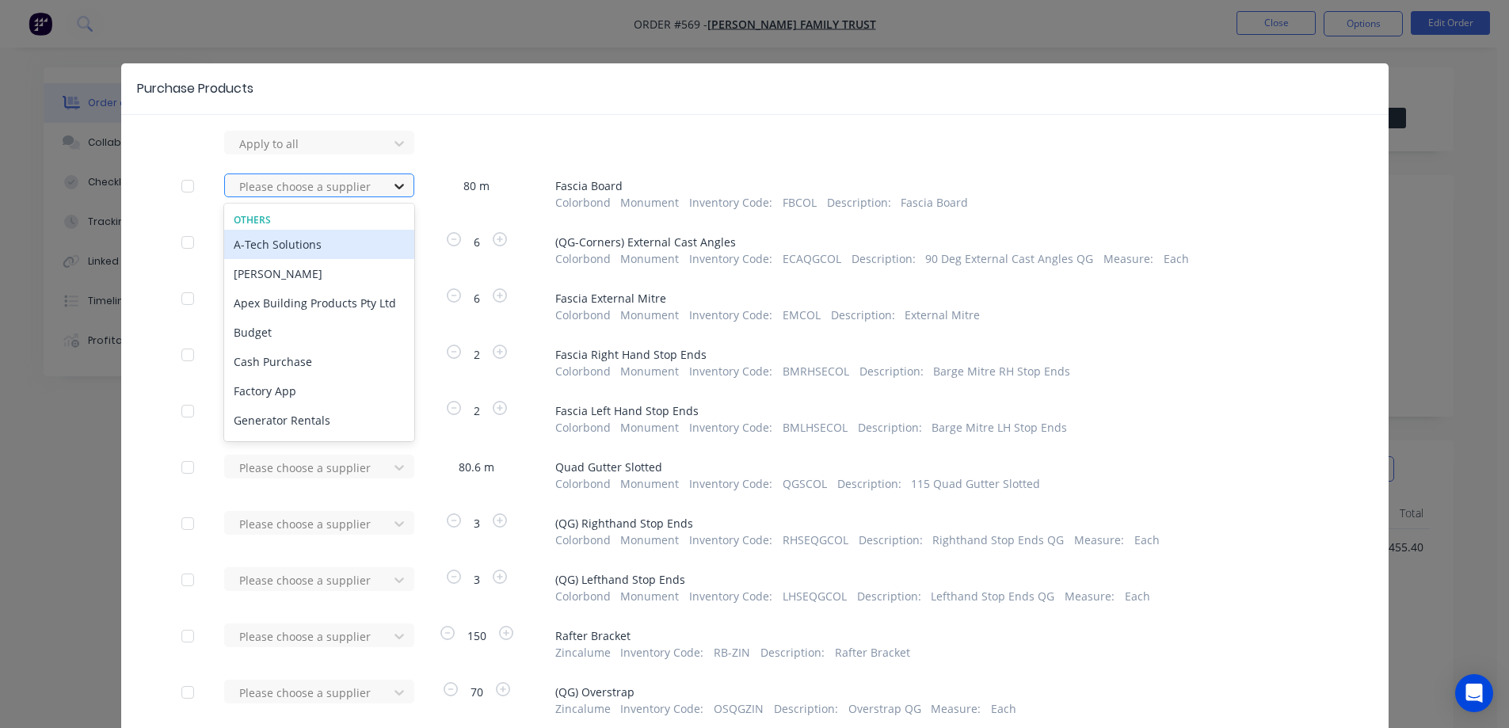
click at [391, 184] on icon at bounding box center [399, 186] width 16 height 16
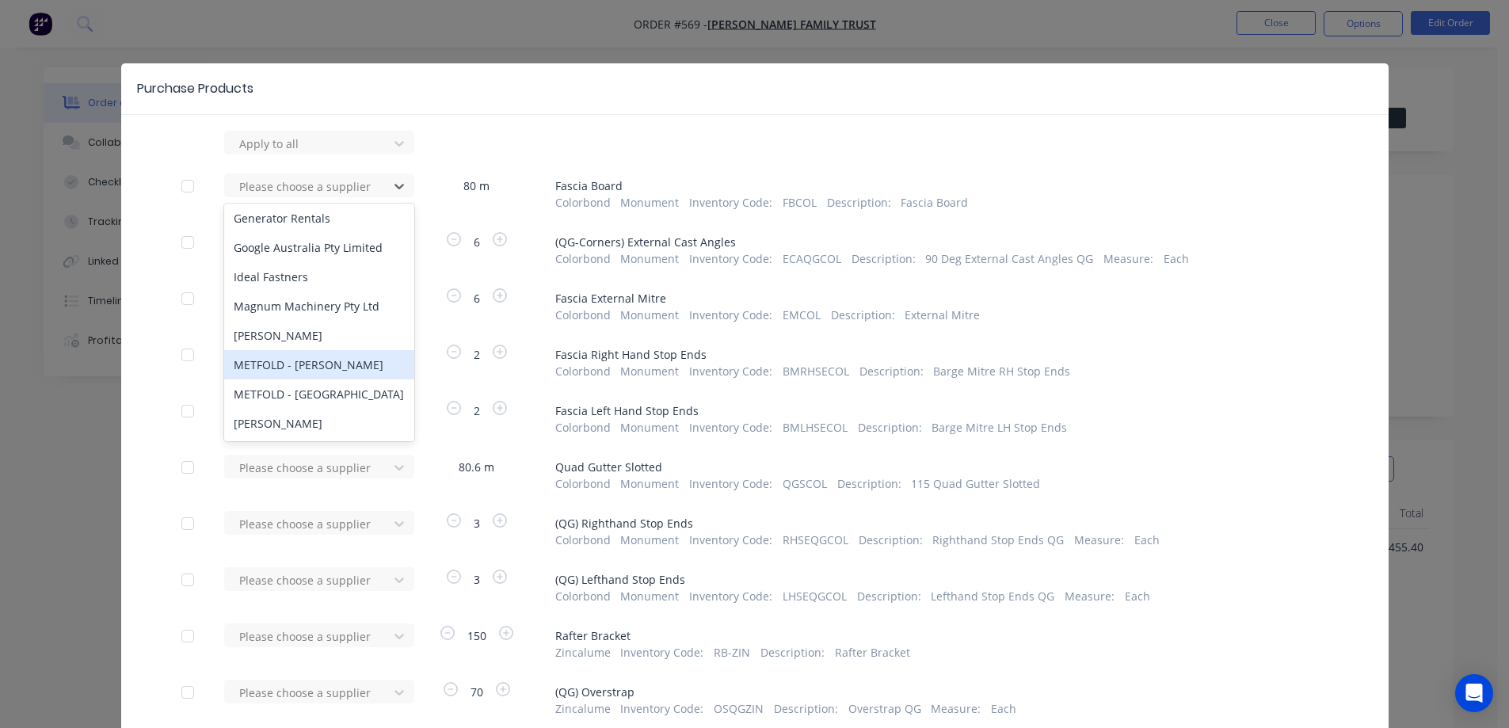
scroll to position [238, 0]
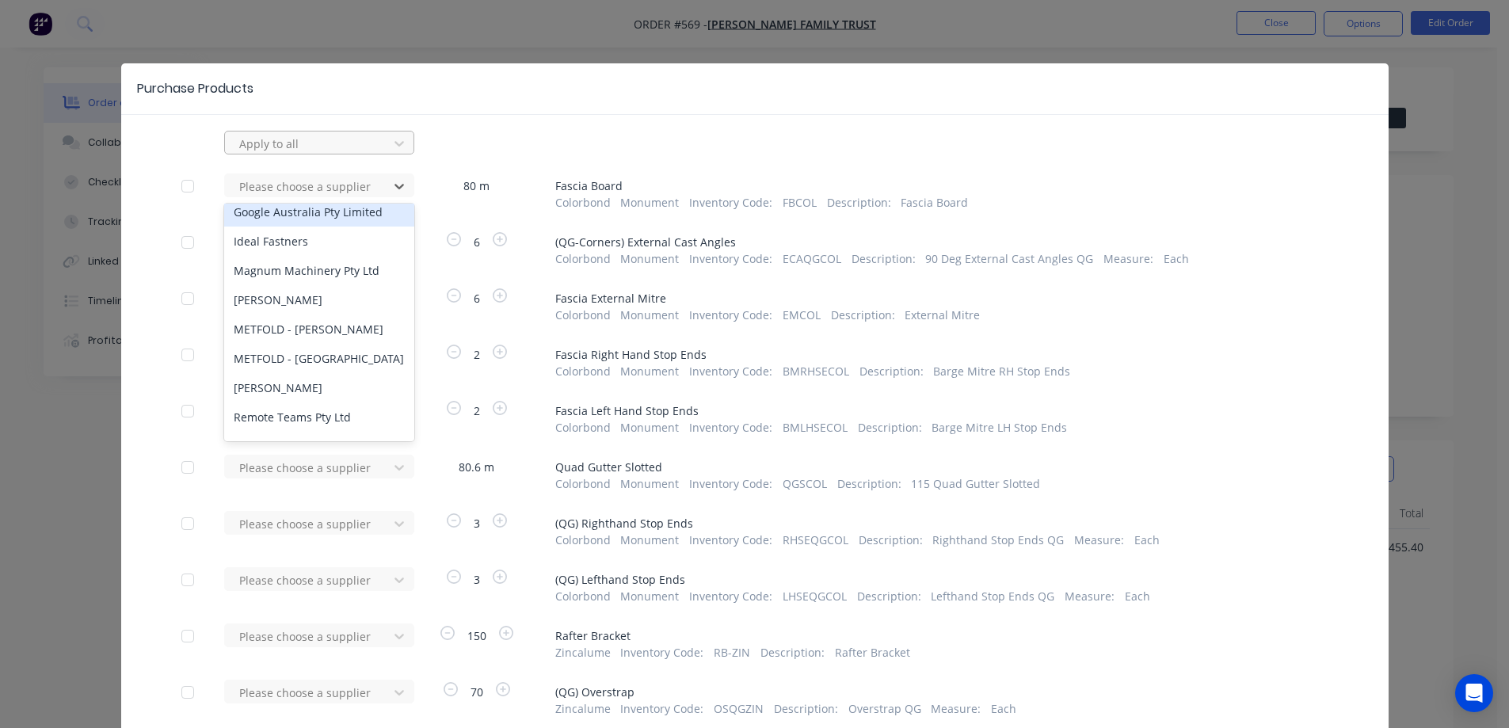
click at [329, 135] on div at bounding box center [309, 144] width 143 height 20
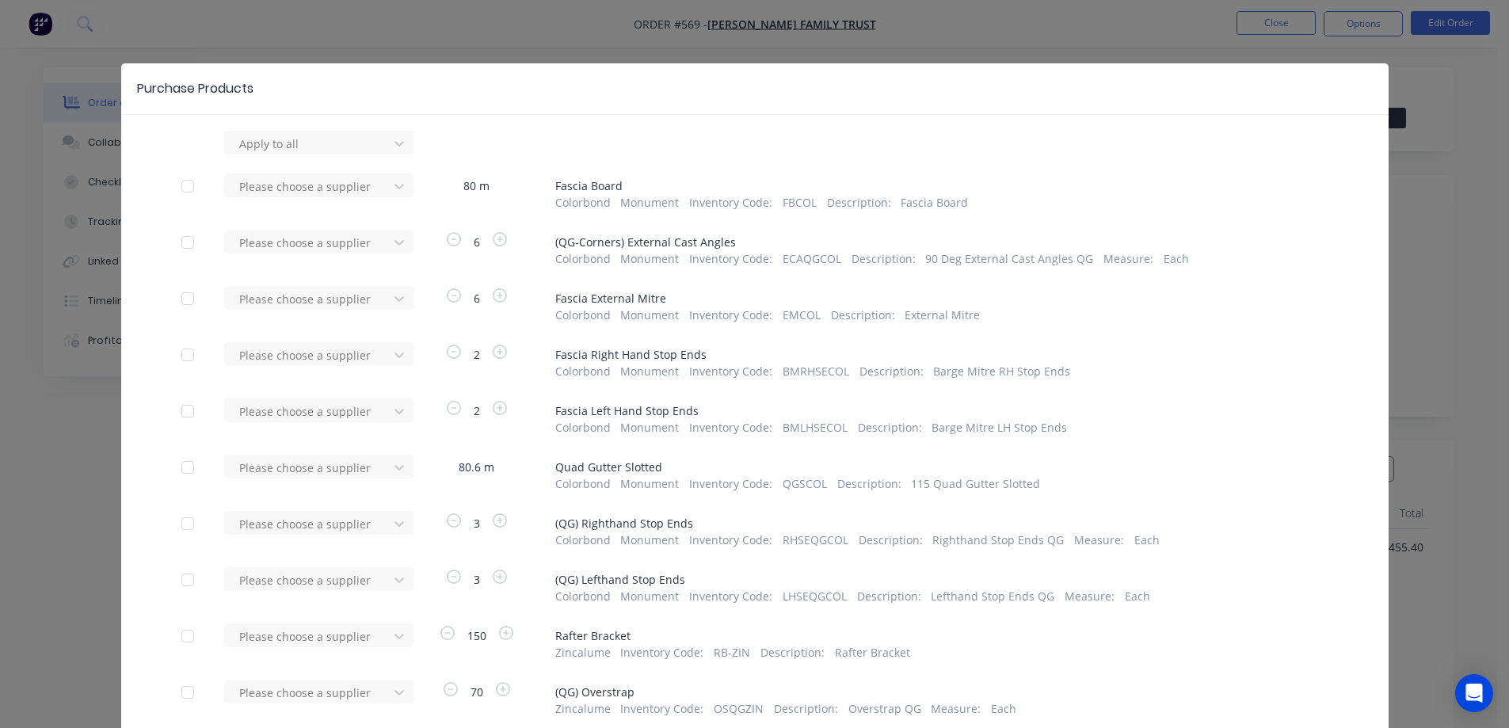
click at [64, 439] on div "Purchase Products Apply to all Please choose a supplier 80 m Fascia Board Color…" at bounding box center [754, 364] width 1509 height 728
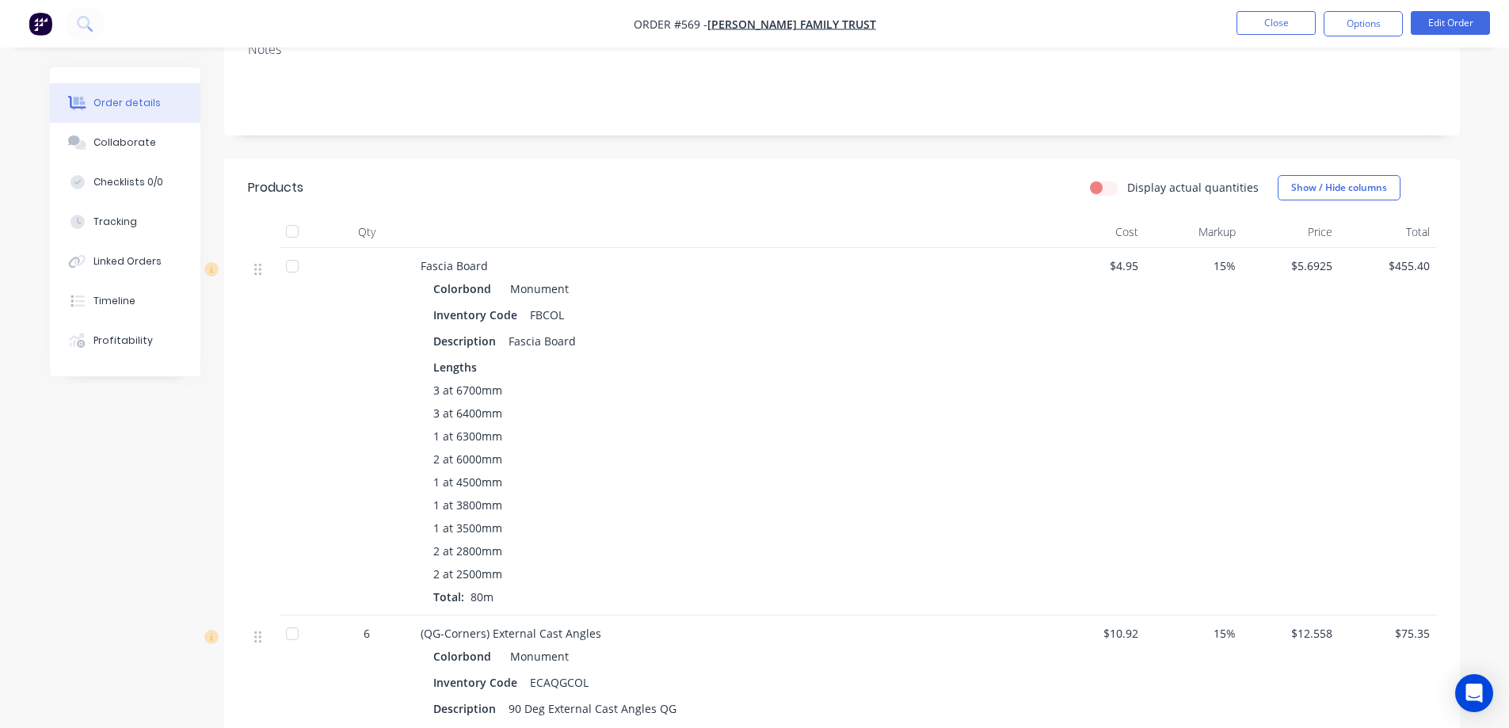
scroll to position [317, 0]
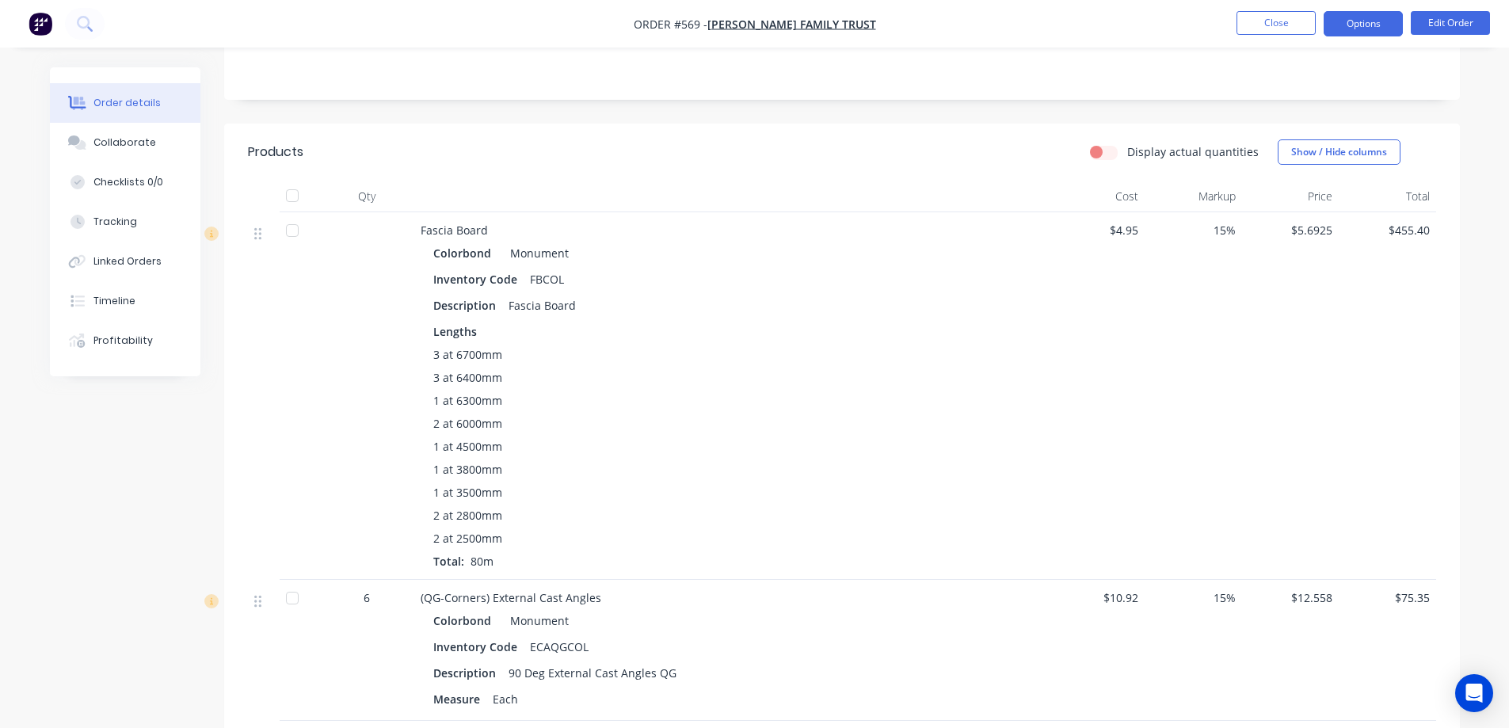
click at [1359, 26] on button "Options" at bounding box center [1363, 23] width 79 height 25
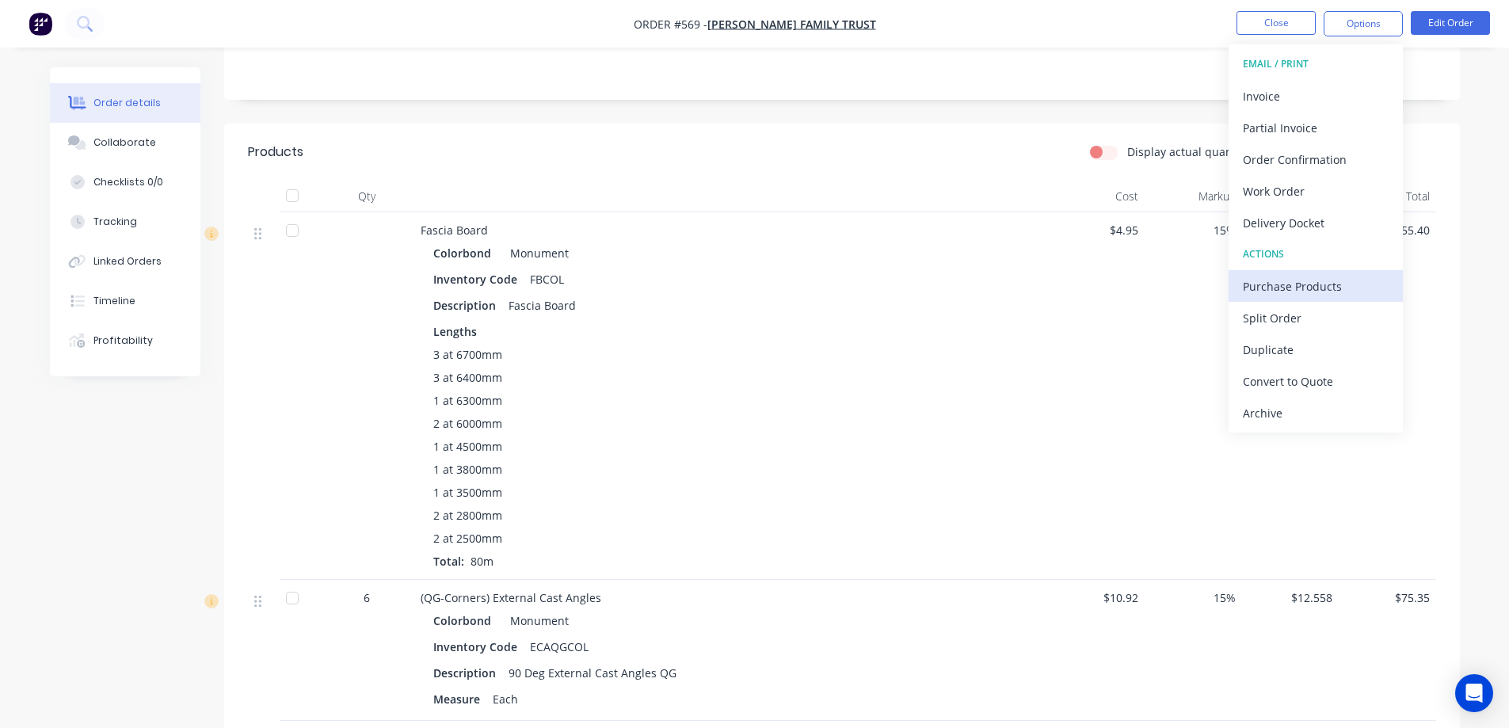
click at [1264, 284] on div "Purchase Products" at bounding box center [1316, 286] width 146 height 23
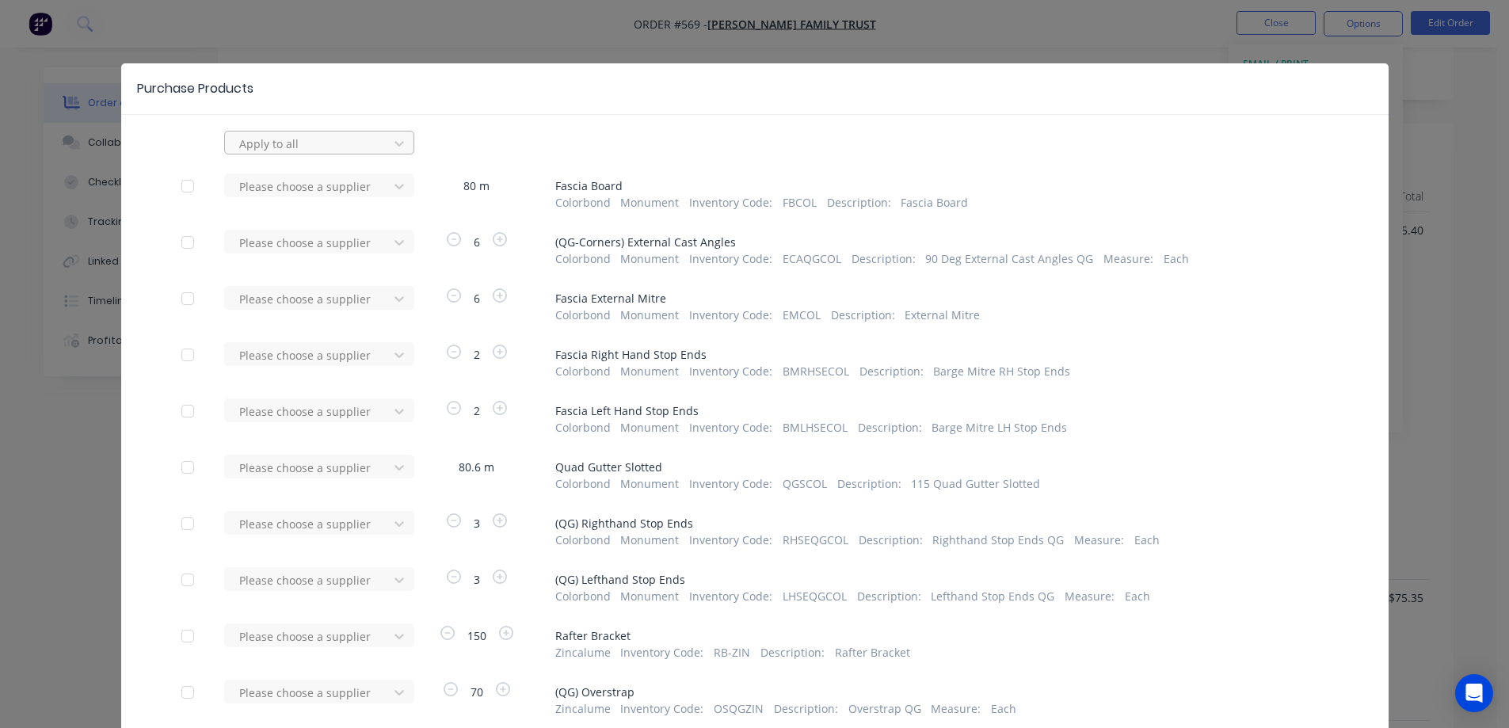
click at [372, 153] on div at bounding box center [309, 144] width 143 height 20
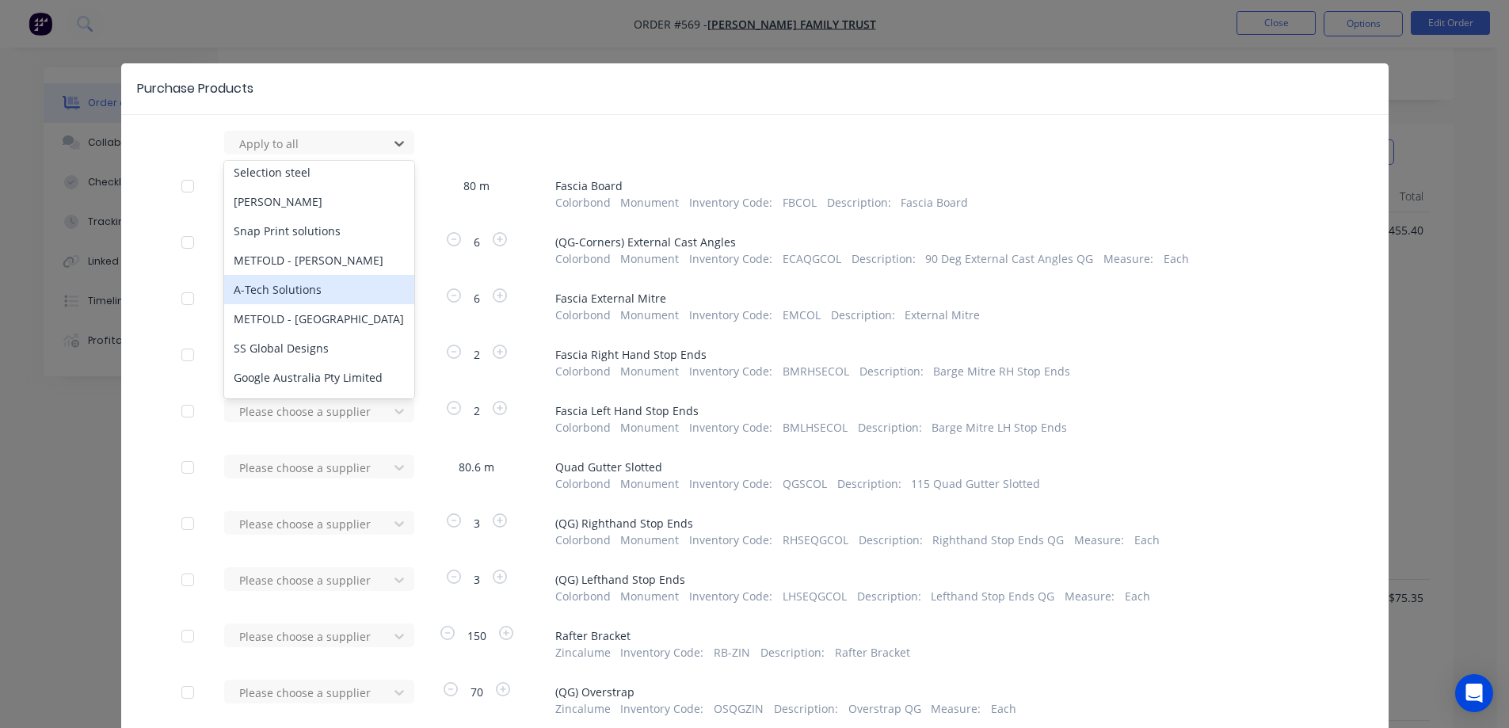
scroll to position [502, 0]
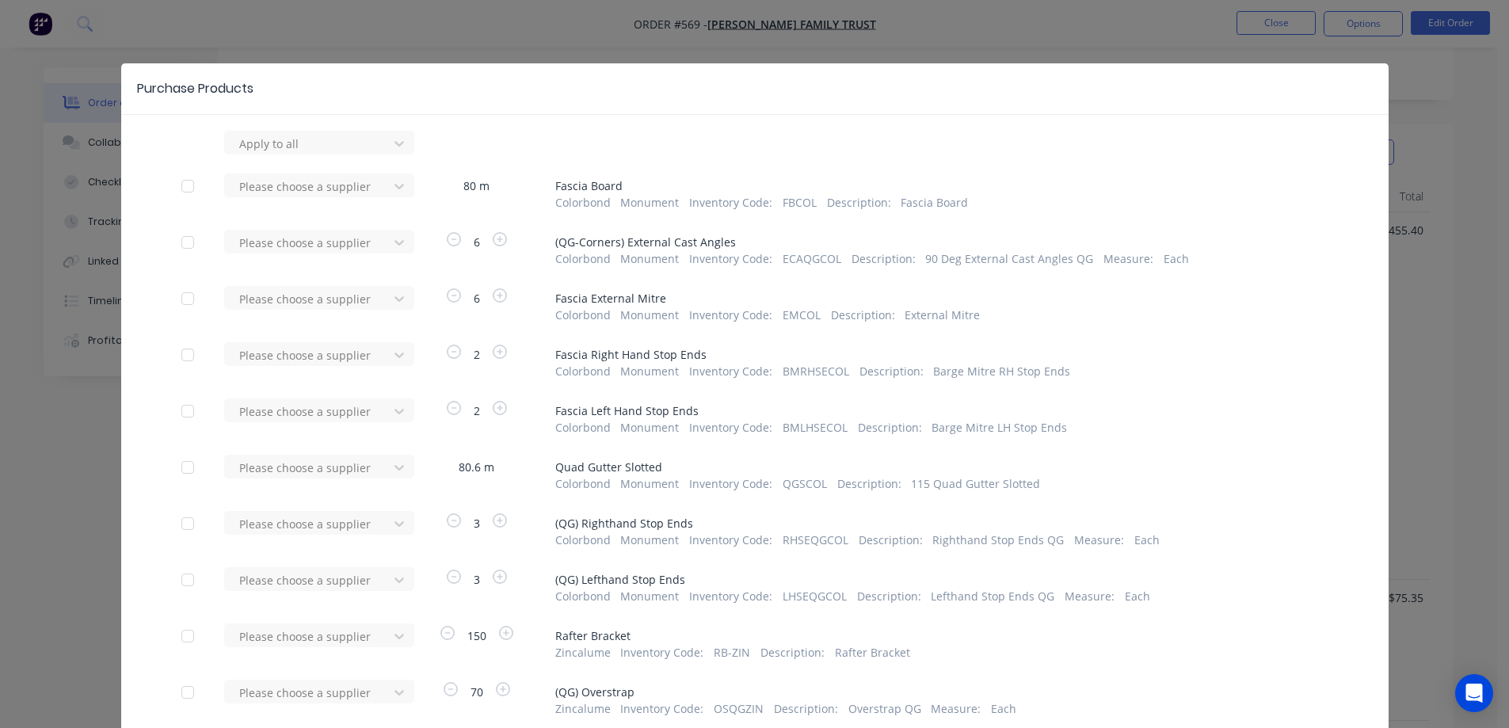
click at [51, 406] on div "Purchase Products Apply to all Please choose a supplier 80 m Fascia Board Color…" at bounding box center [754, 364] width 1509 height 728
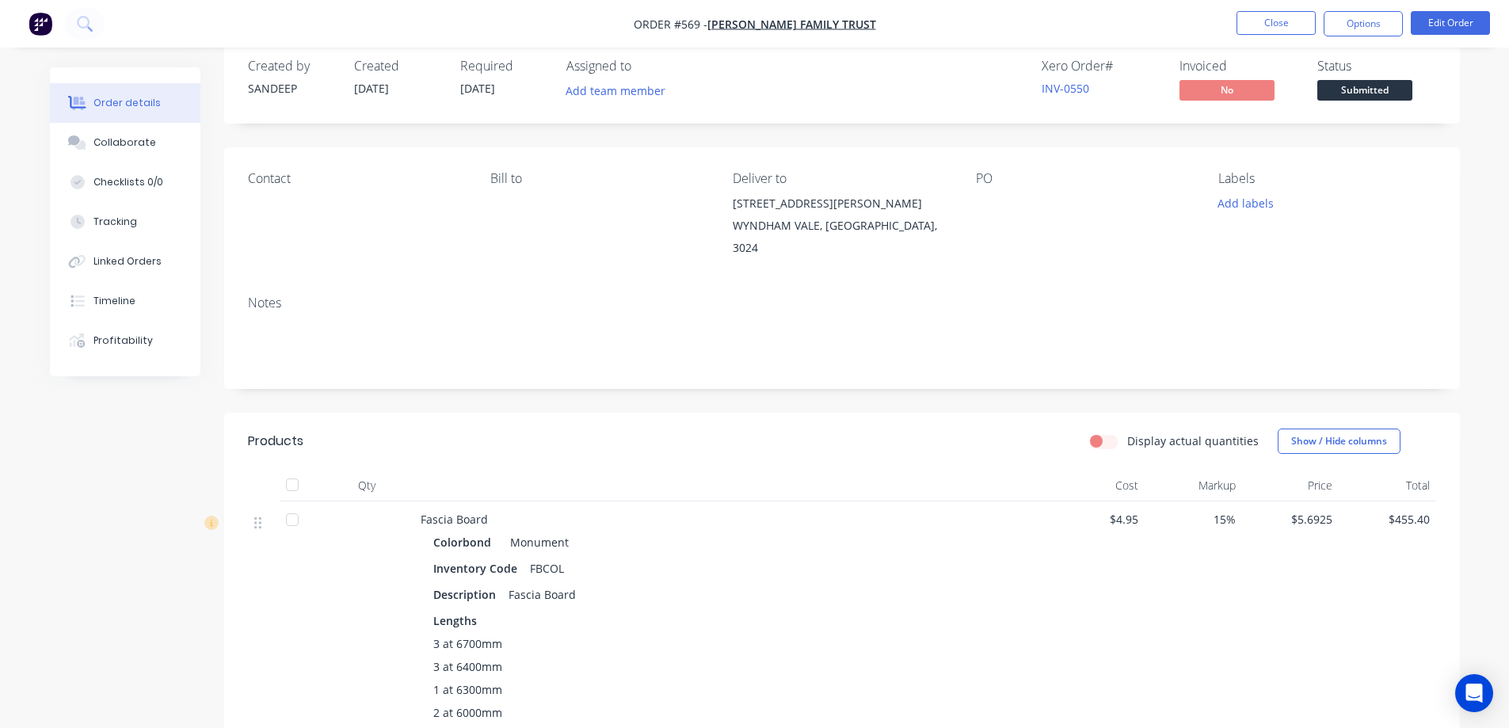
scroll to position [0, 0]
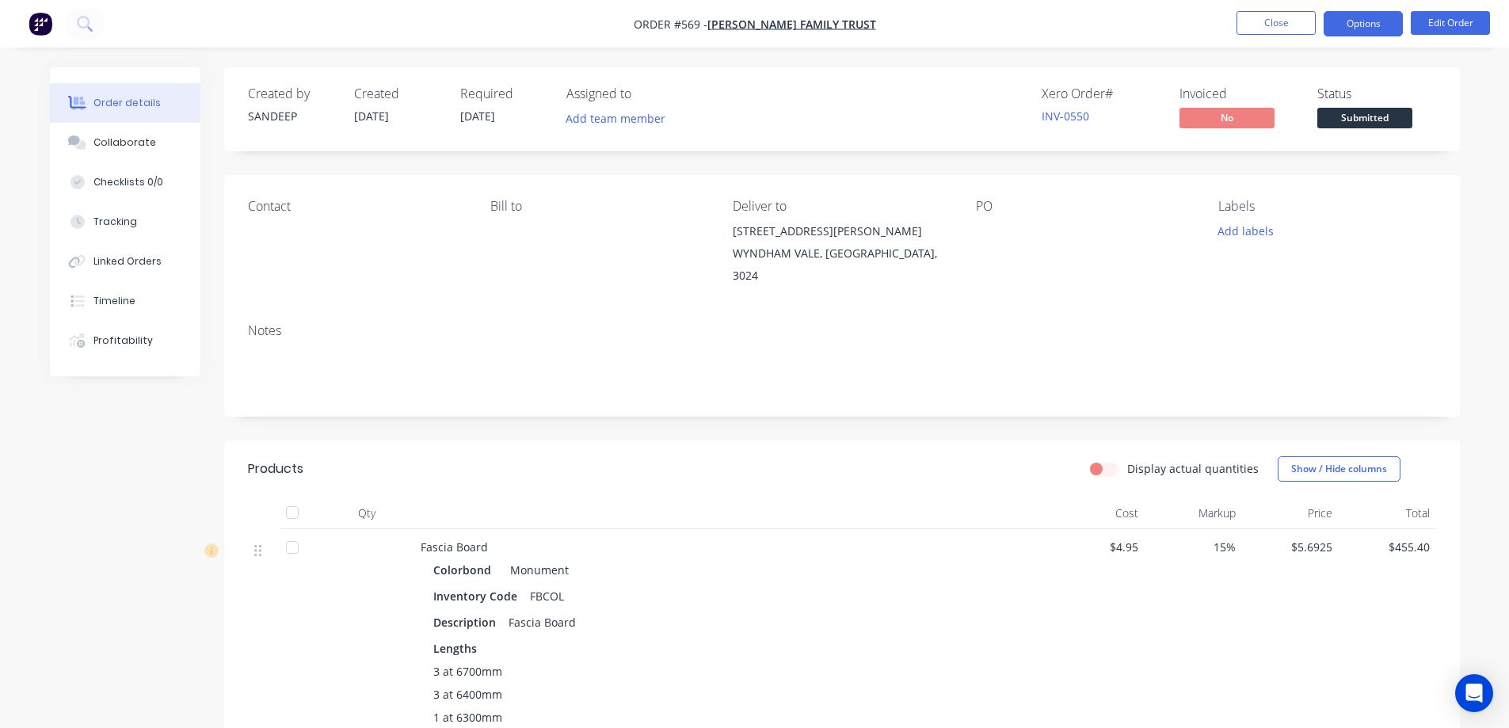
click at [1370, 26] on button "Options" at bounding box center [1363, 23] width 79 height 25
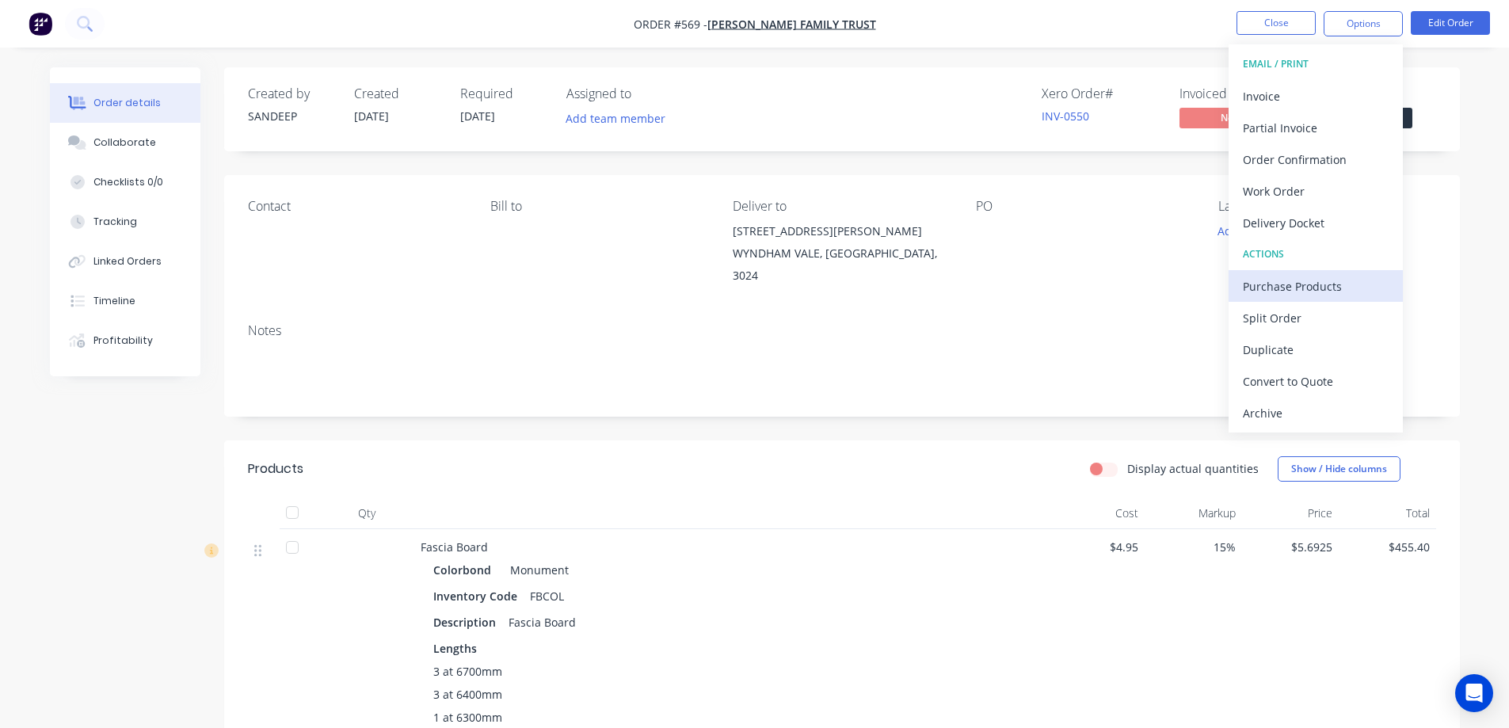
click at [1285, 296] on div "Purchase Products" at bounding box center [1316, 286] width 146 height 23
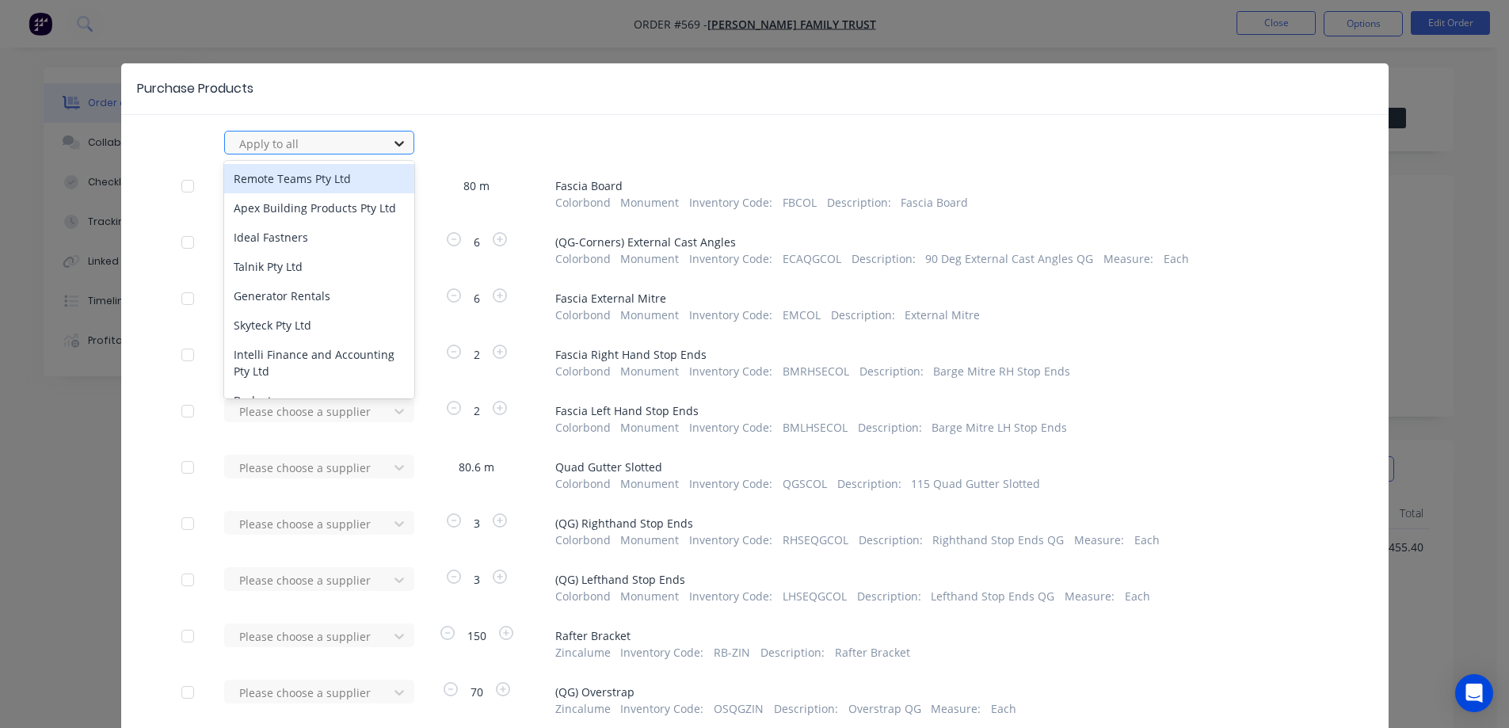
click at [391, 149] on icon at bounding box center [399, 143] width 16 height 16
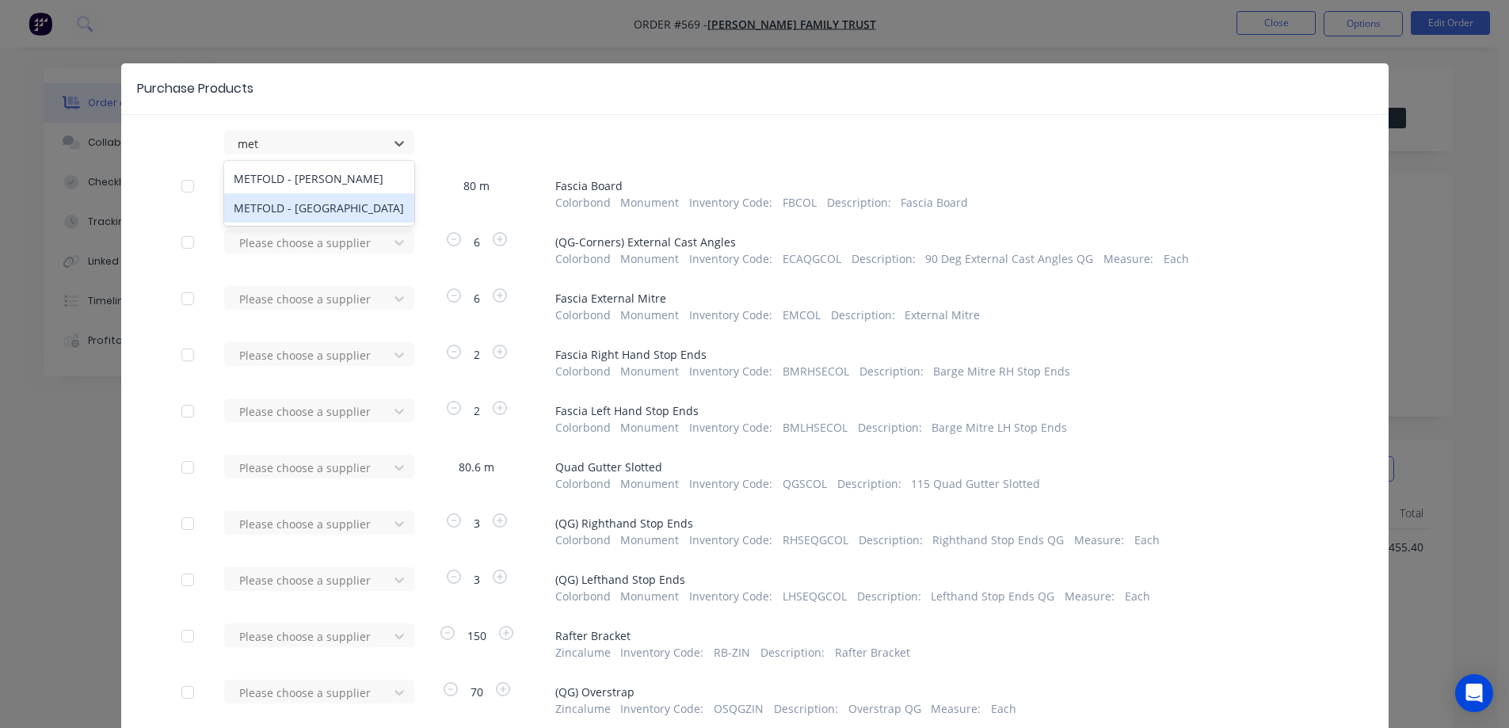
type input "met"
click at [416, 19] on div "Purchase Products Apply to all Please choose a supplier 80 m Fascia Board Color…" at bounding box center [754, 364] width 1509 height 728
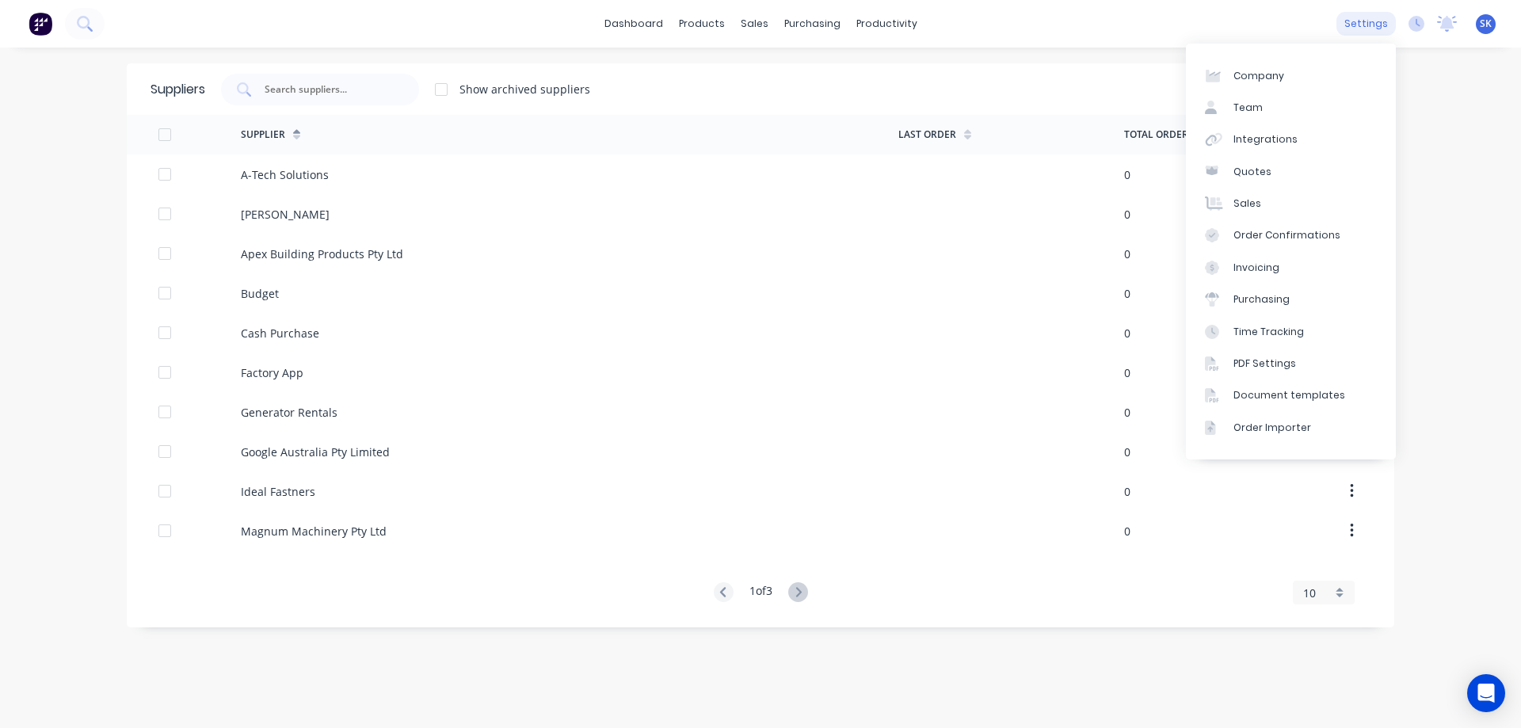
click at [1367, 27] on div "settings" at bounding box center [1366, 24] width 59 height 24
click at [1252, 135] on div "Integrations" at bounding box center [1266, 139] width 64 height 14
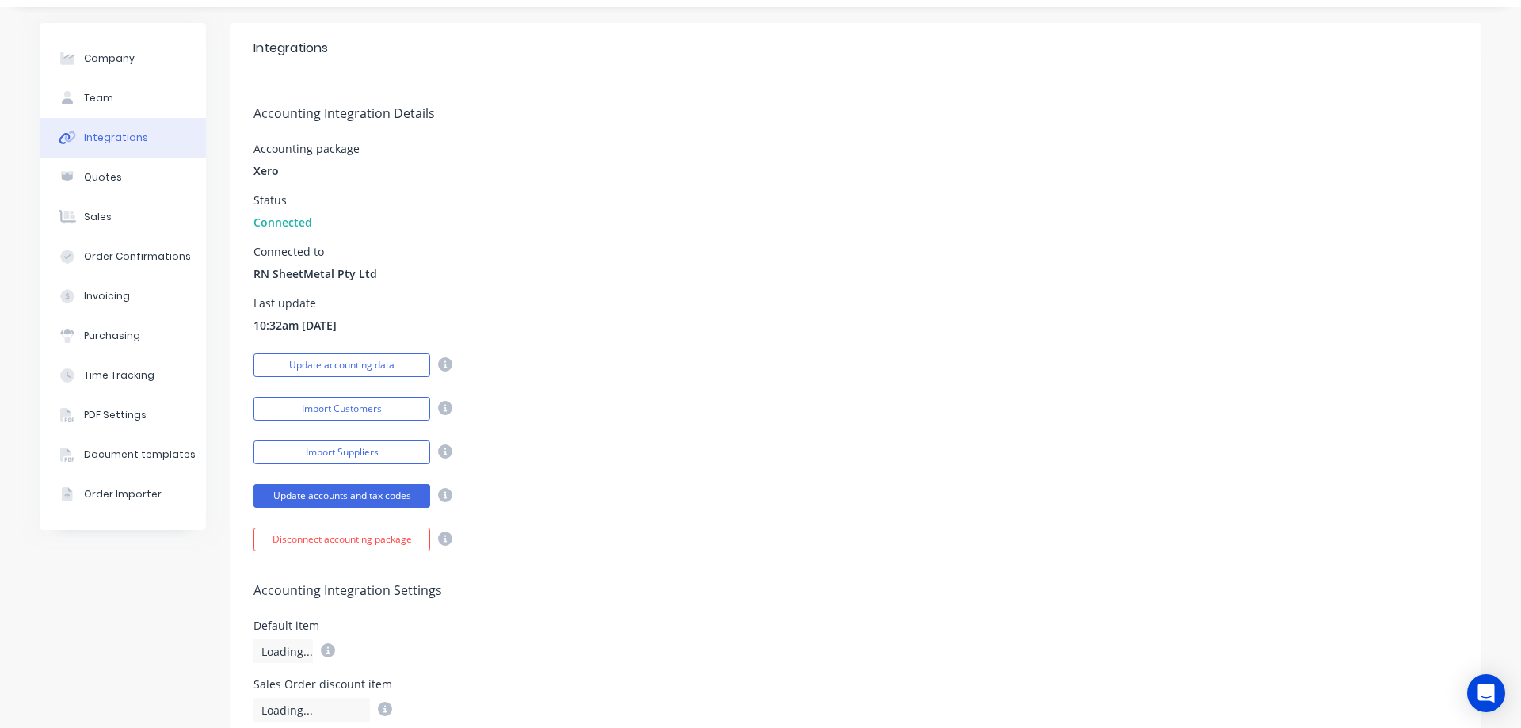
scroll to position [79, 0]
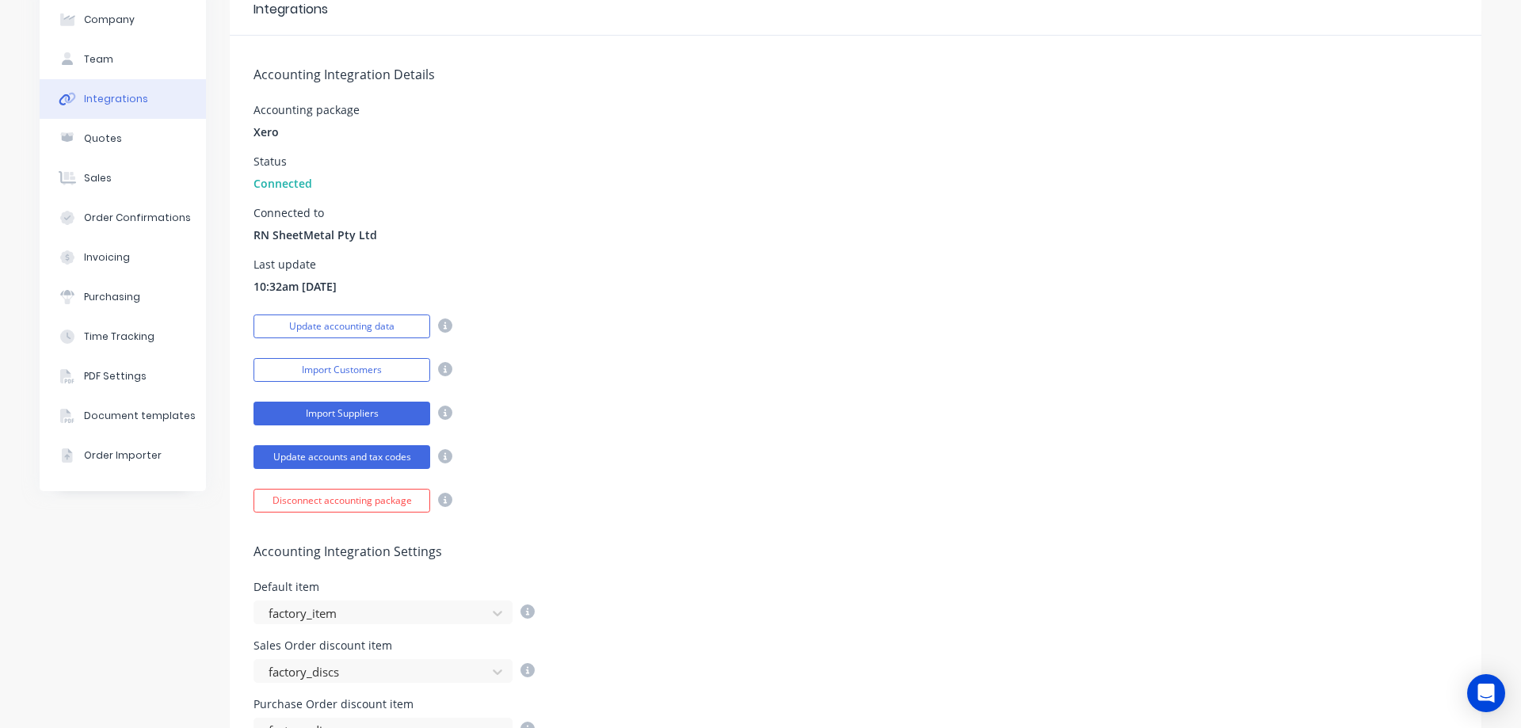
click at [367, 416] on button "Import Suppliers" at bounding box center [342, 414] width 177 height 24
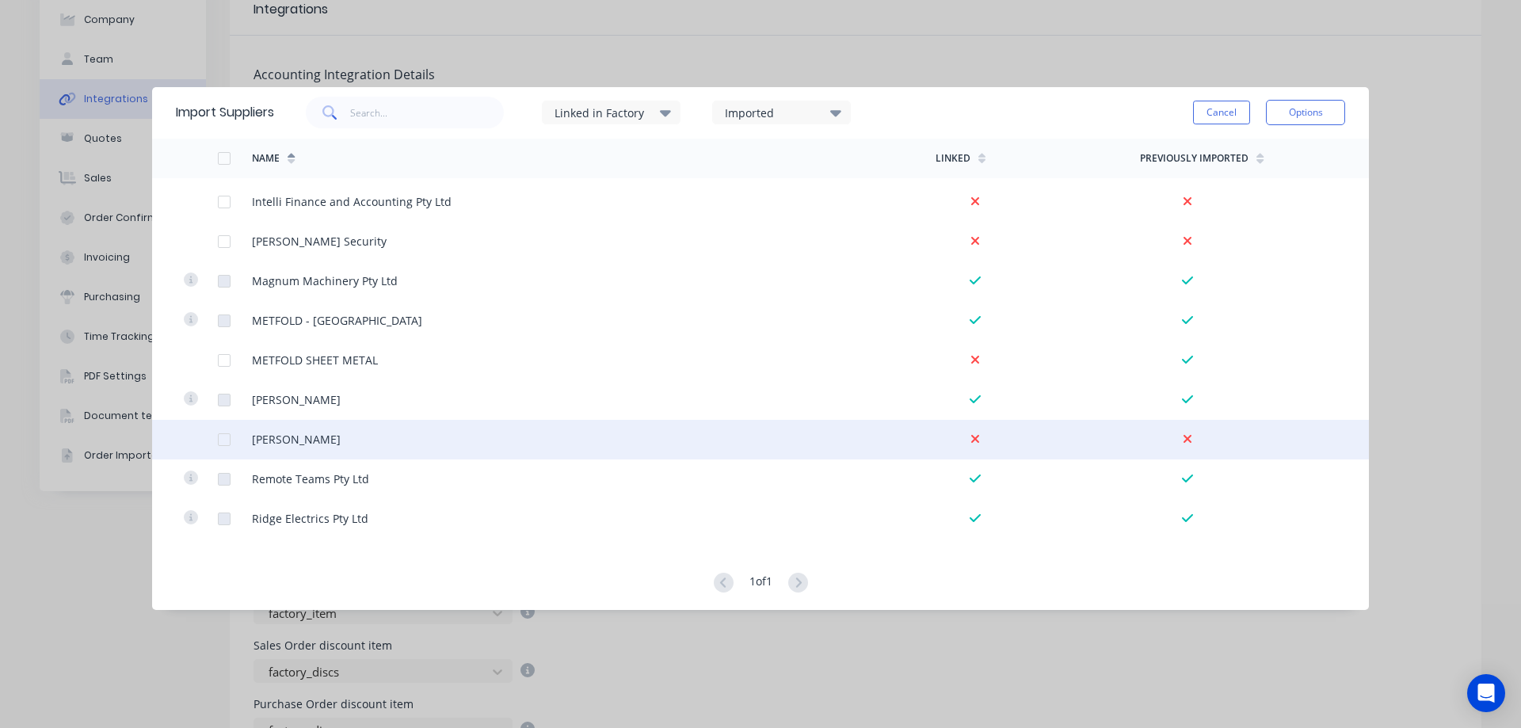
scroll to position [396, 0]
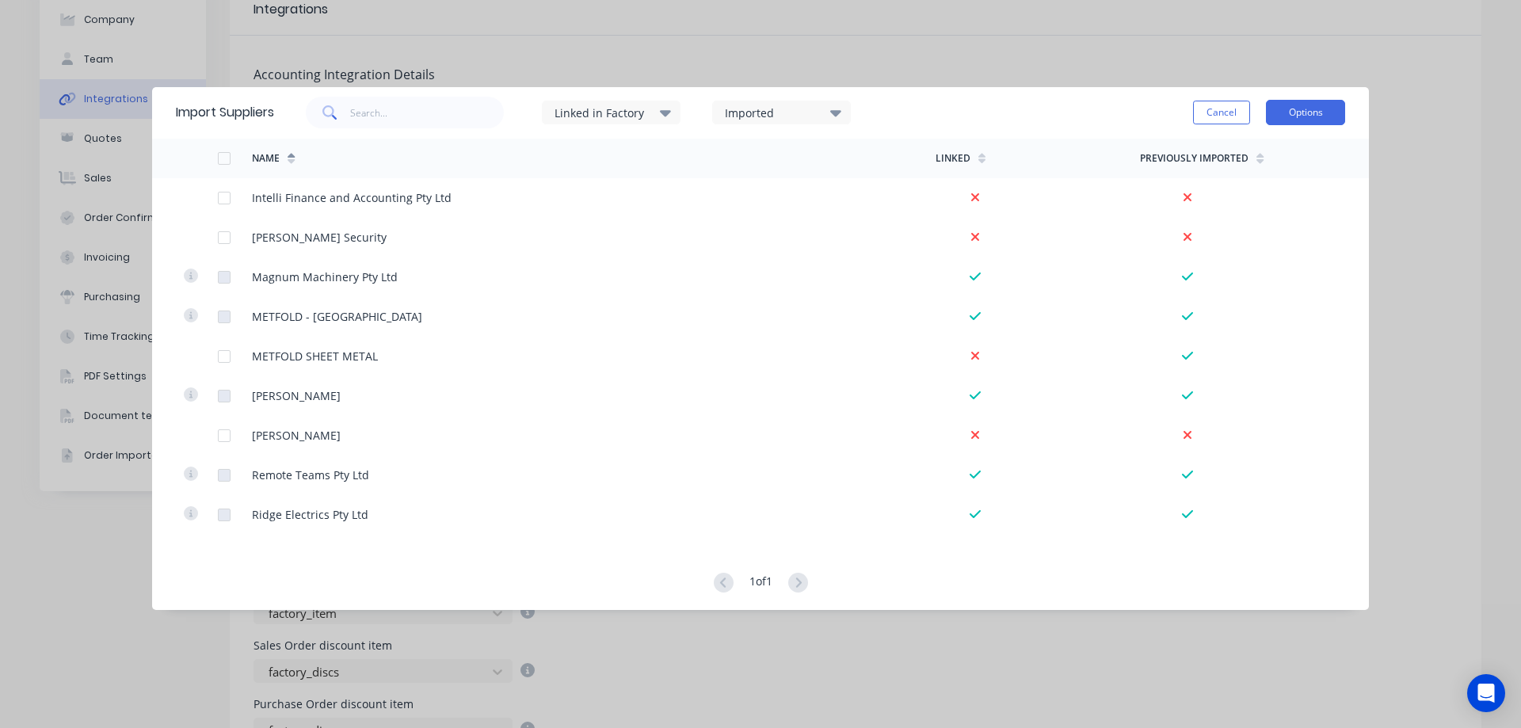
click at [1282, 112] on button "Options" at bounding box center [1305, 112] width 79 height 25
click at [1263, 192] on div "Import all suppliers" at bounding box center [1270, 192] width 122 height 23
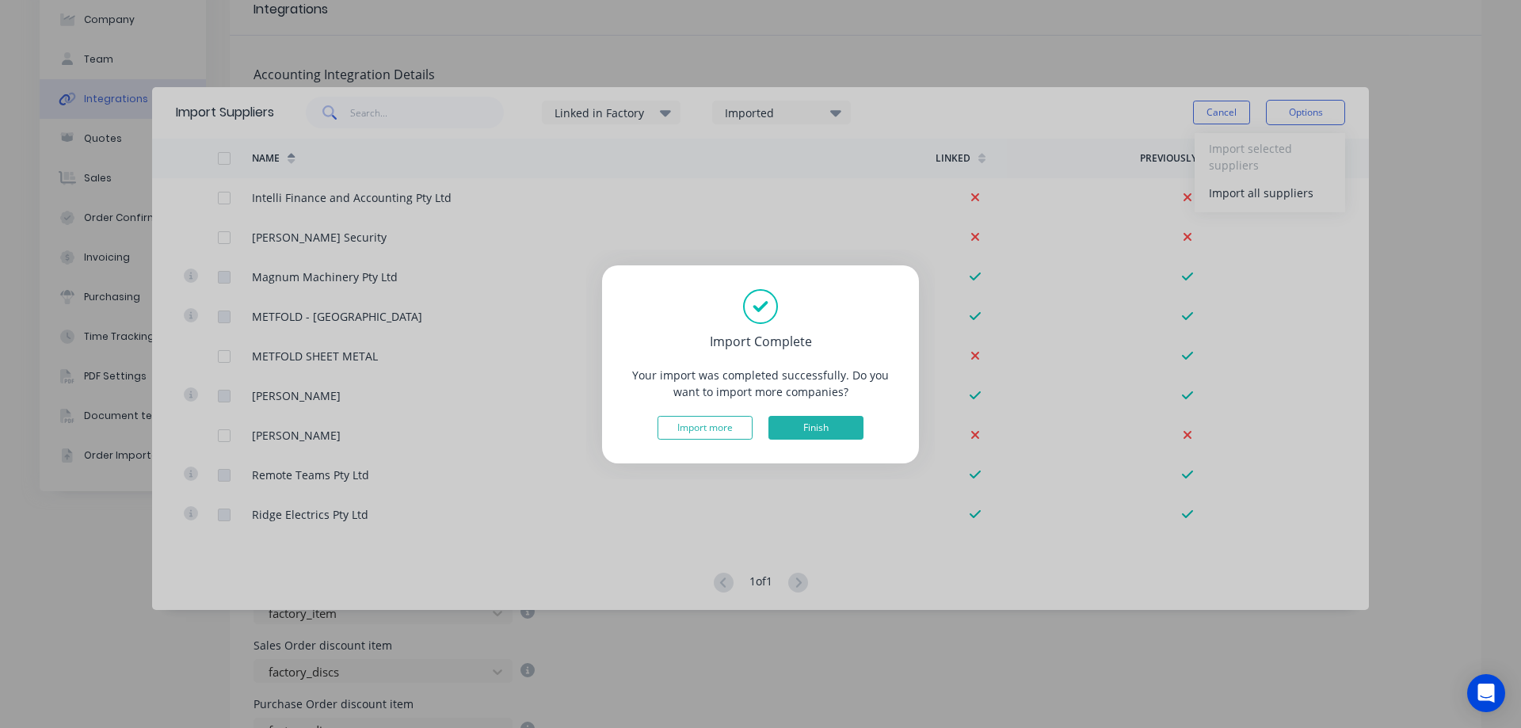
click at [817, 425] on button "Finish" at bounding box center [816, 428] width 95 height 24
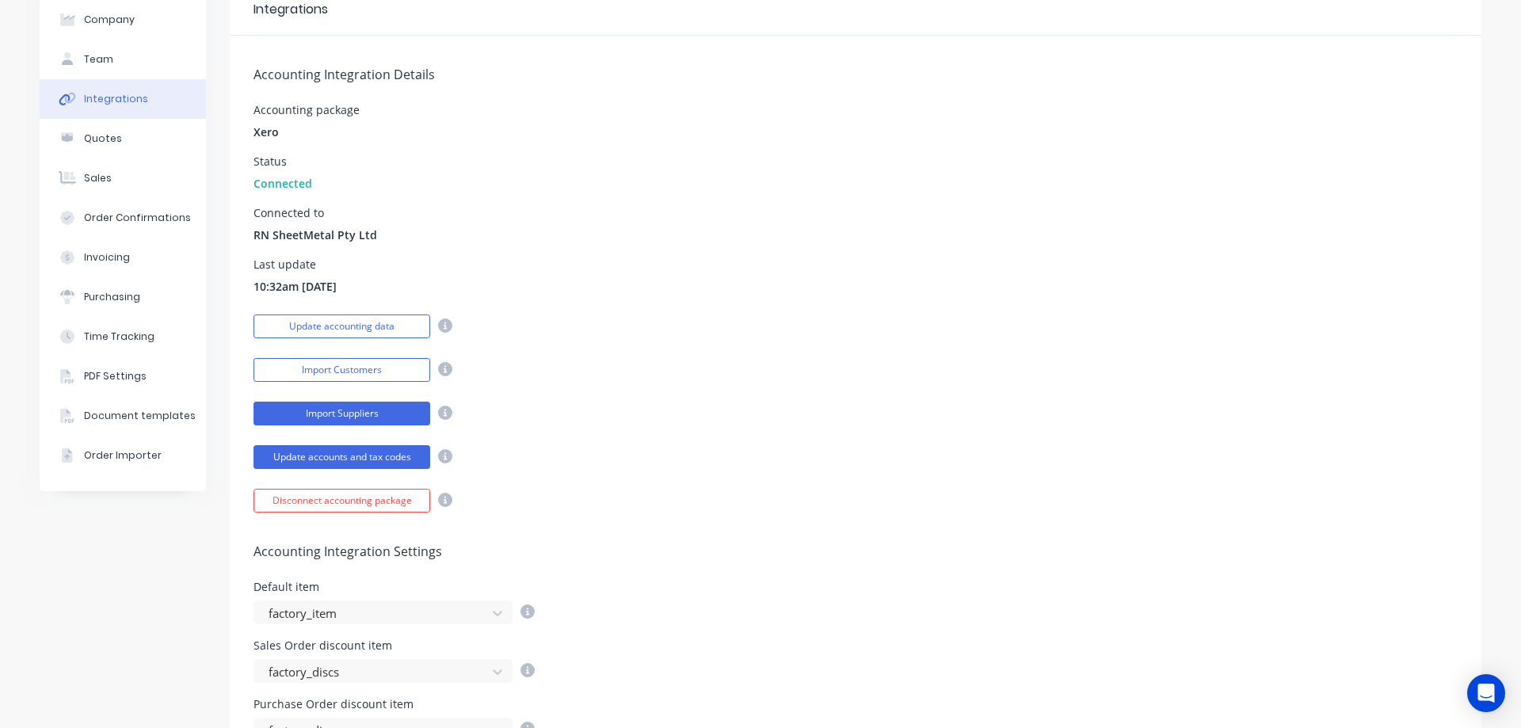
click at [327, 416] on button "Import Suppliers" at bounding box center [342, 414] width 177 height 24
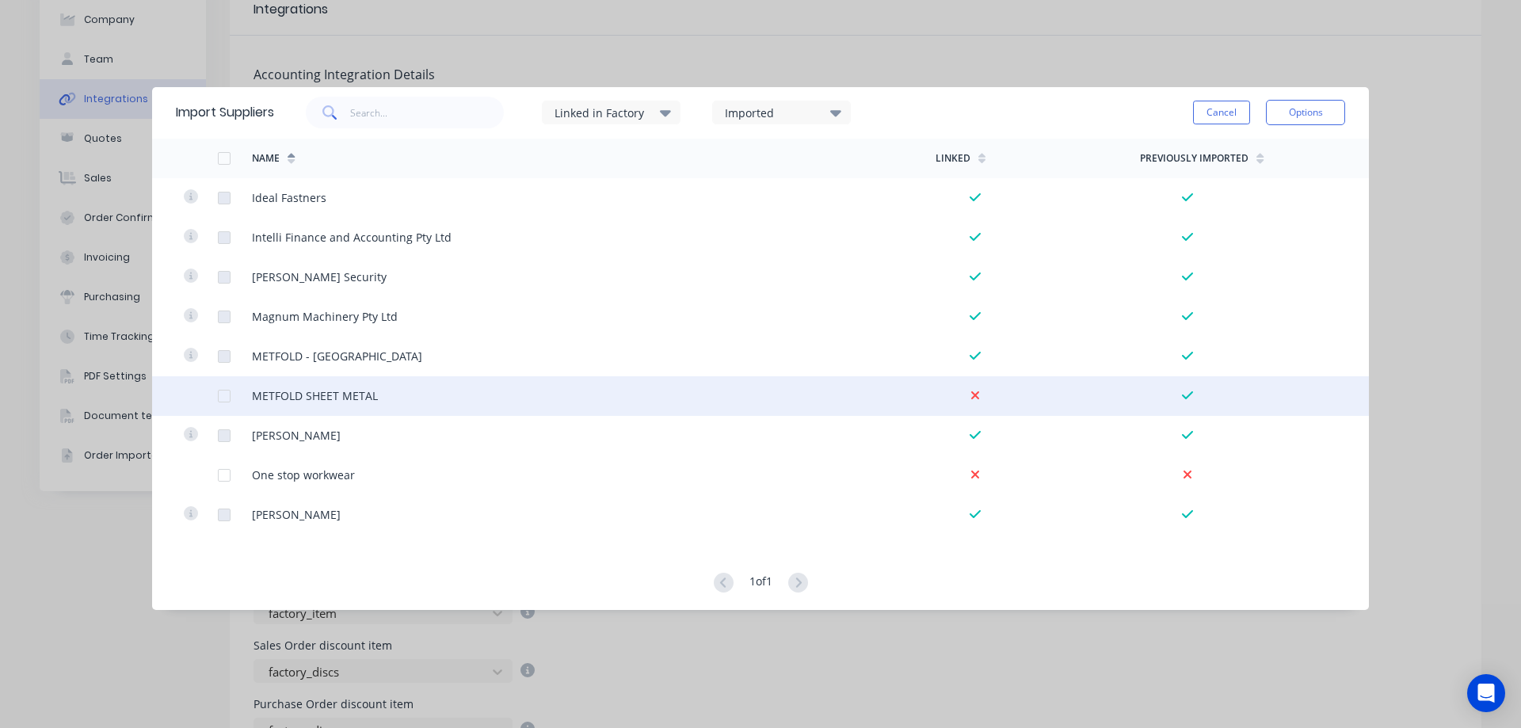
click at [223, 399] on div at bounding box center [224, 396] width 32 height 32
click at [1277, 109] on button "Options" at bounding box center [1305, 112] width 79 height 25
click at [1262, 160] on div "Import selected suppliers" at bounding box center [1270, 157] width 122 height 40
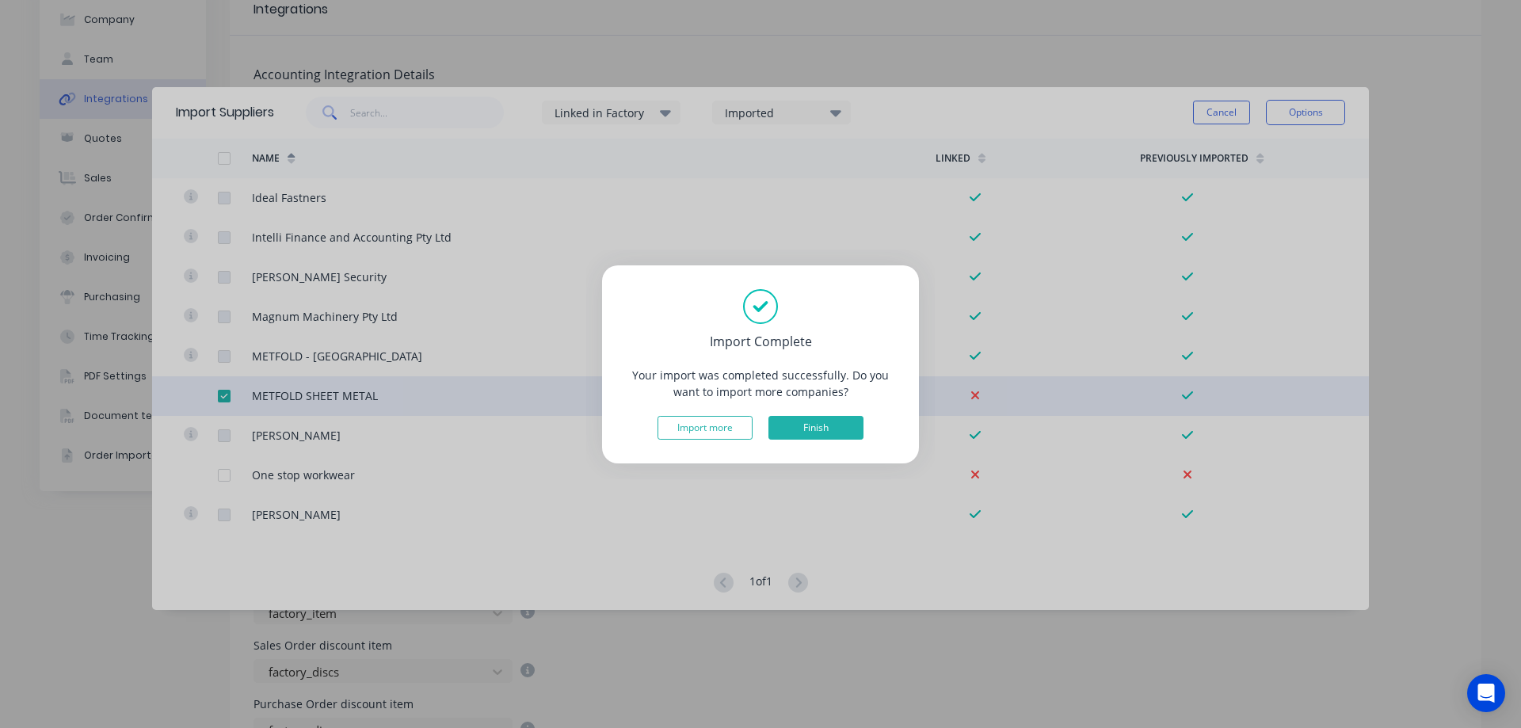
click at [811, 418] on button "Finish" at bounding box center [816, 428] width 95 height 24
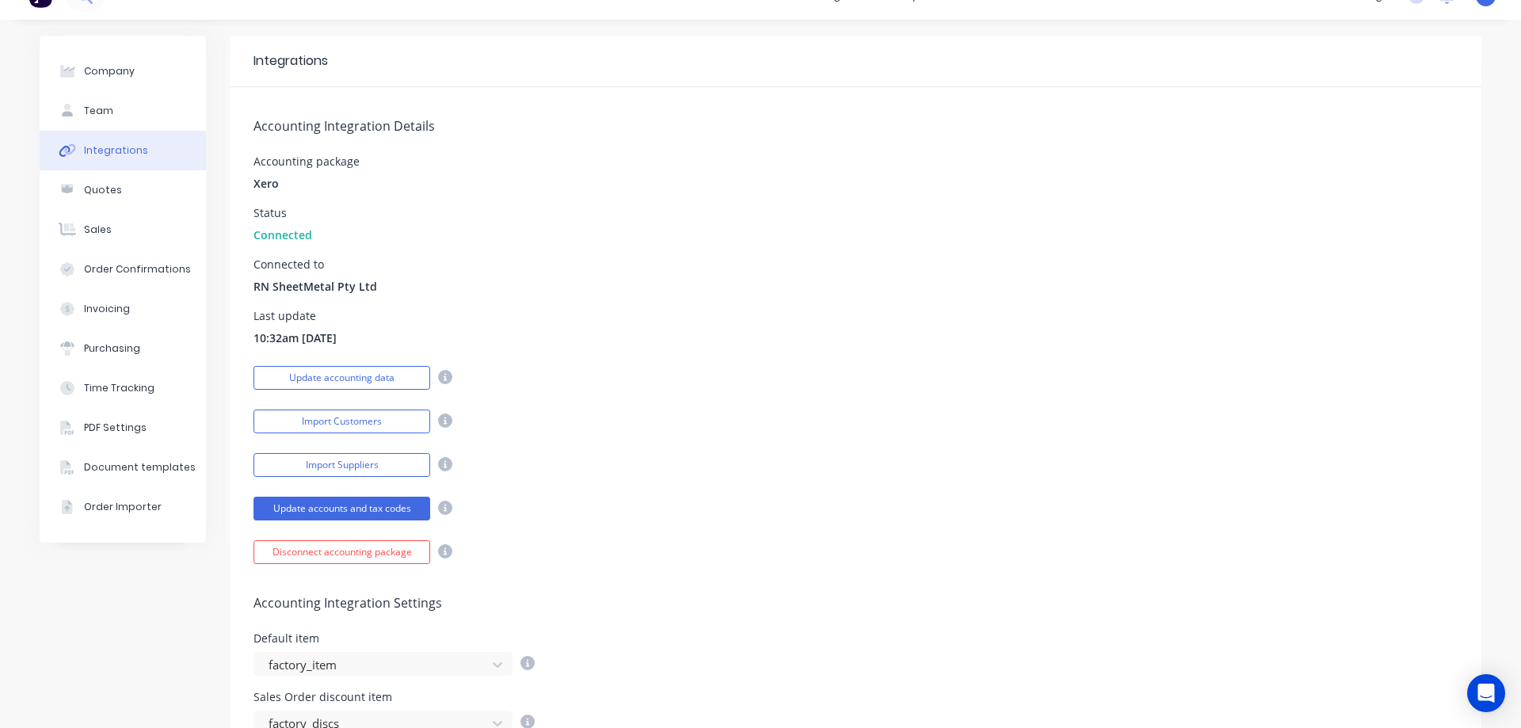
scroll to position [0, 0]
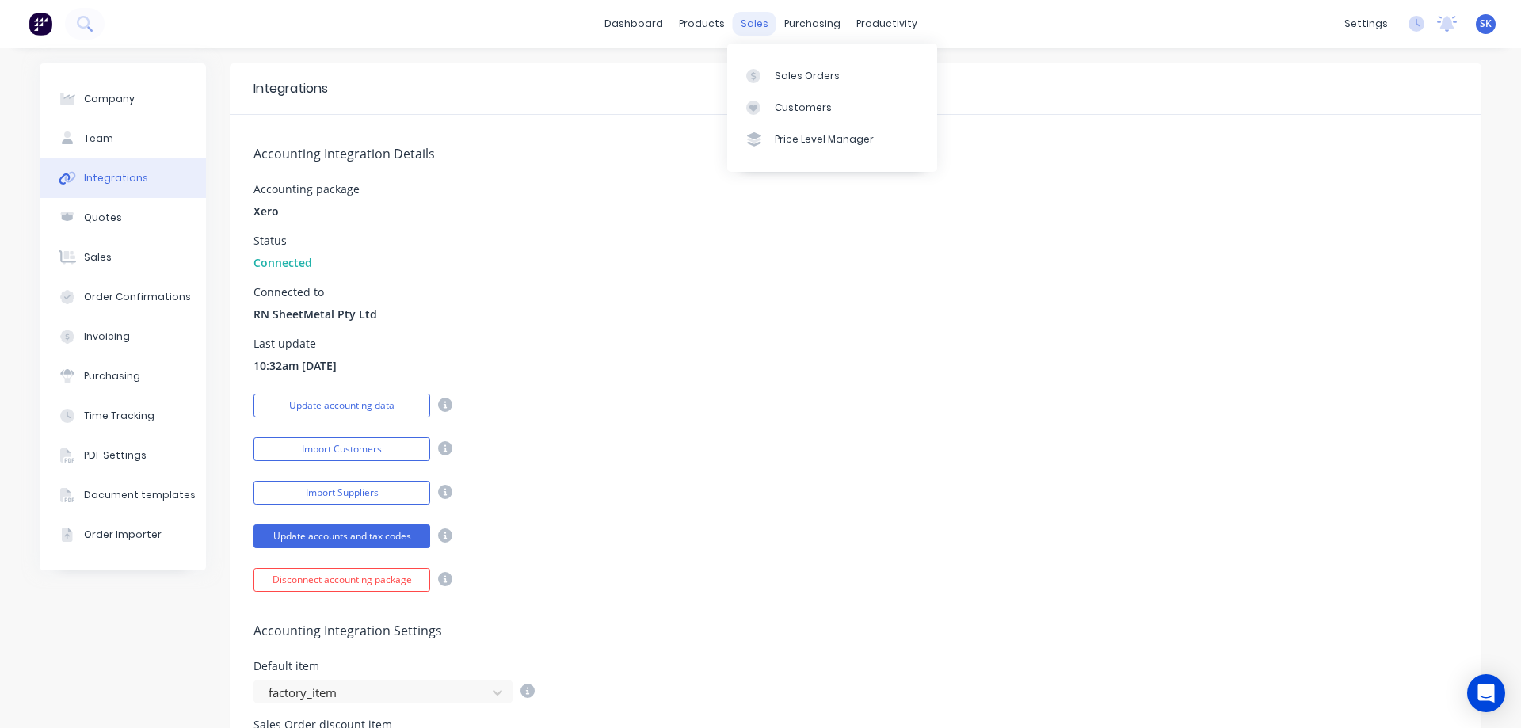
click at [751, 19] on div "sales" at bounding box center [755, 24] width 44 height 24
click at [777, 80] on div "Sales Orders" at bounding box center [807, 76] width 65 height 14
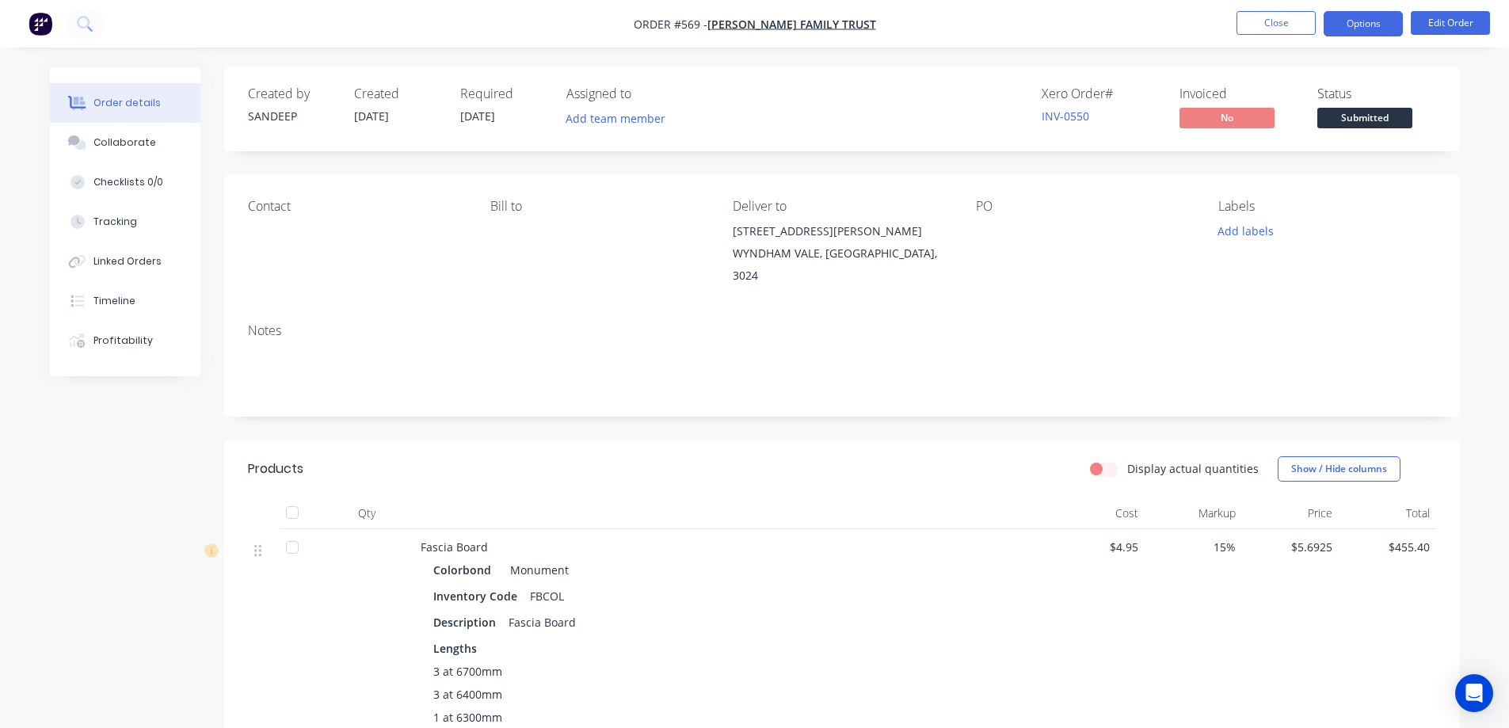
click at [1347, 28] on button "Options" at bounding box center [1363, 23] width 79 height 25
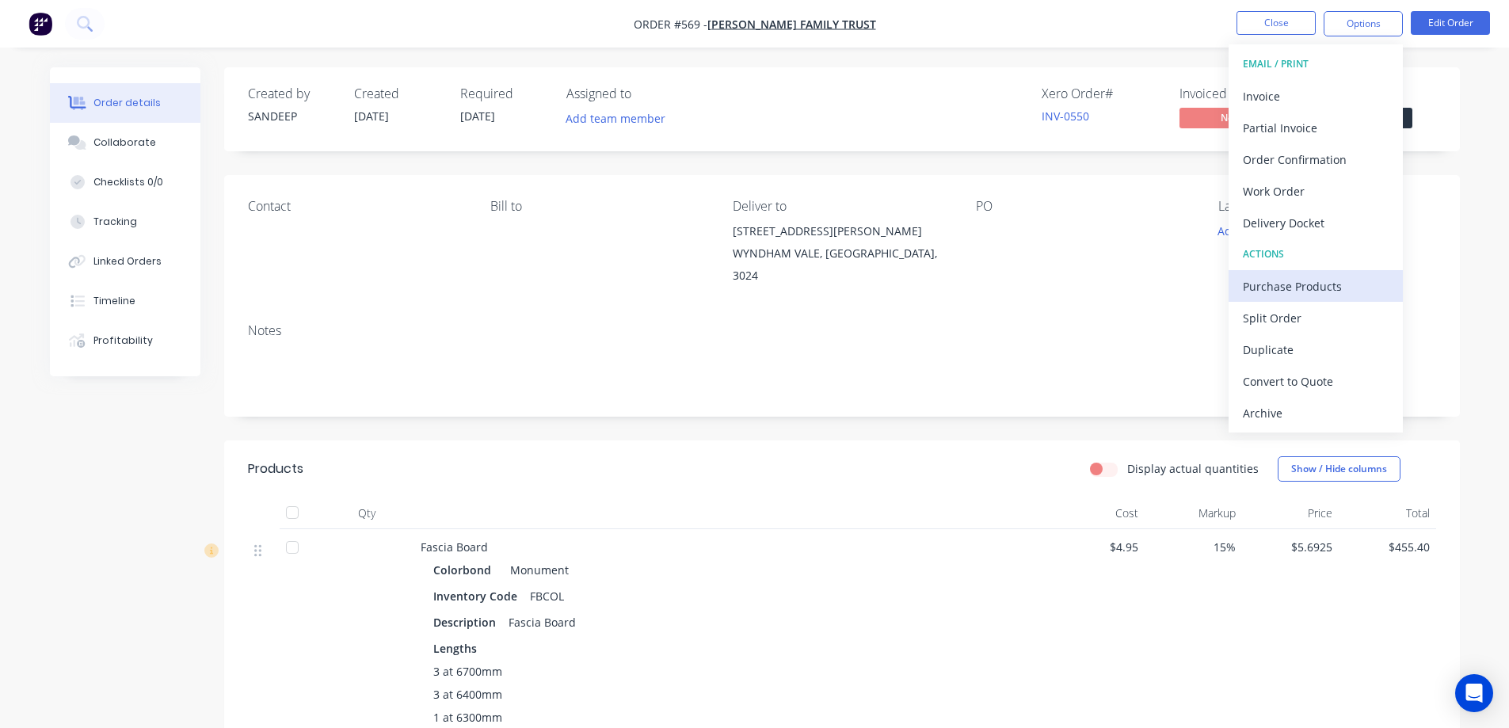
click at [1302, 275] on div "Purchase Products" at bounding box center [1316, 286] width 146 height 23
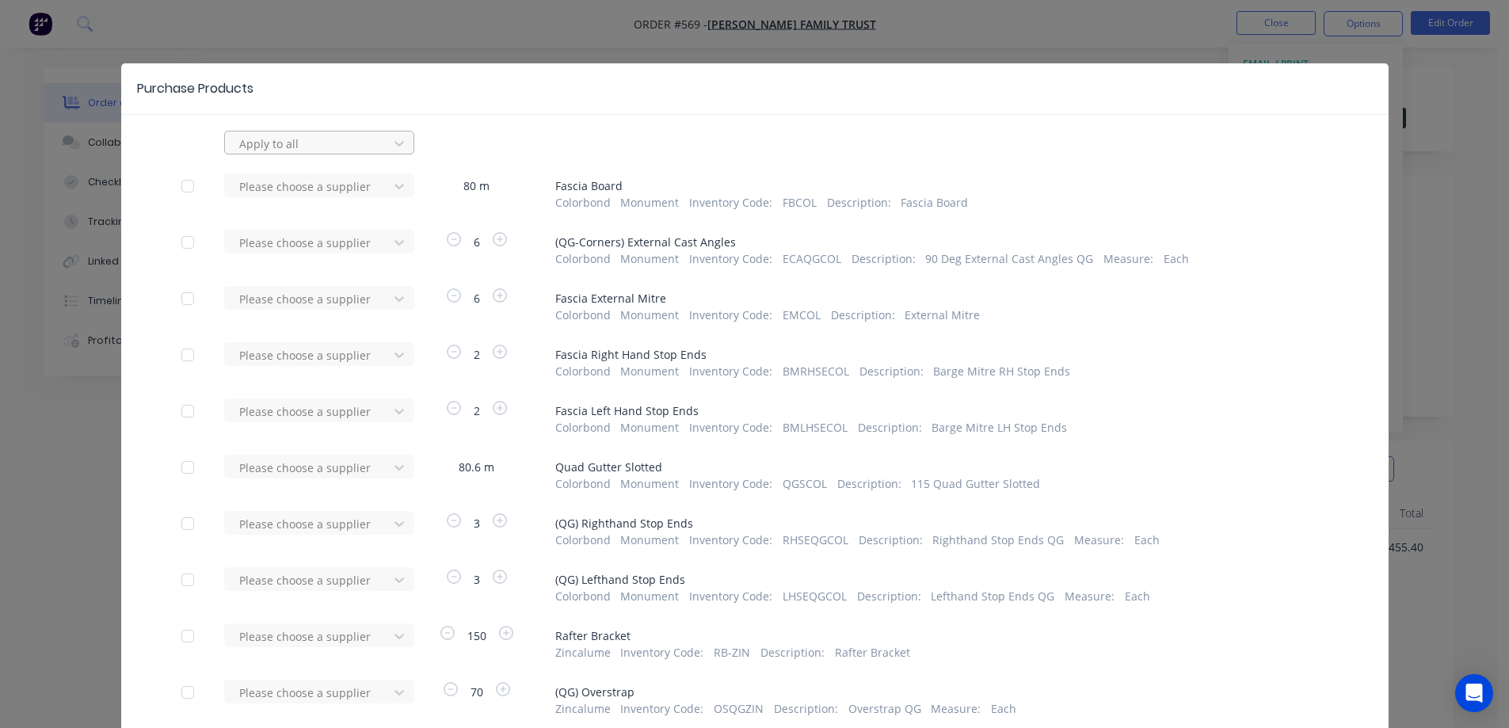
click at [335, 148] on div at bounding box center [309, 144] width 143 height 20
type input "met"
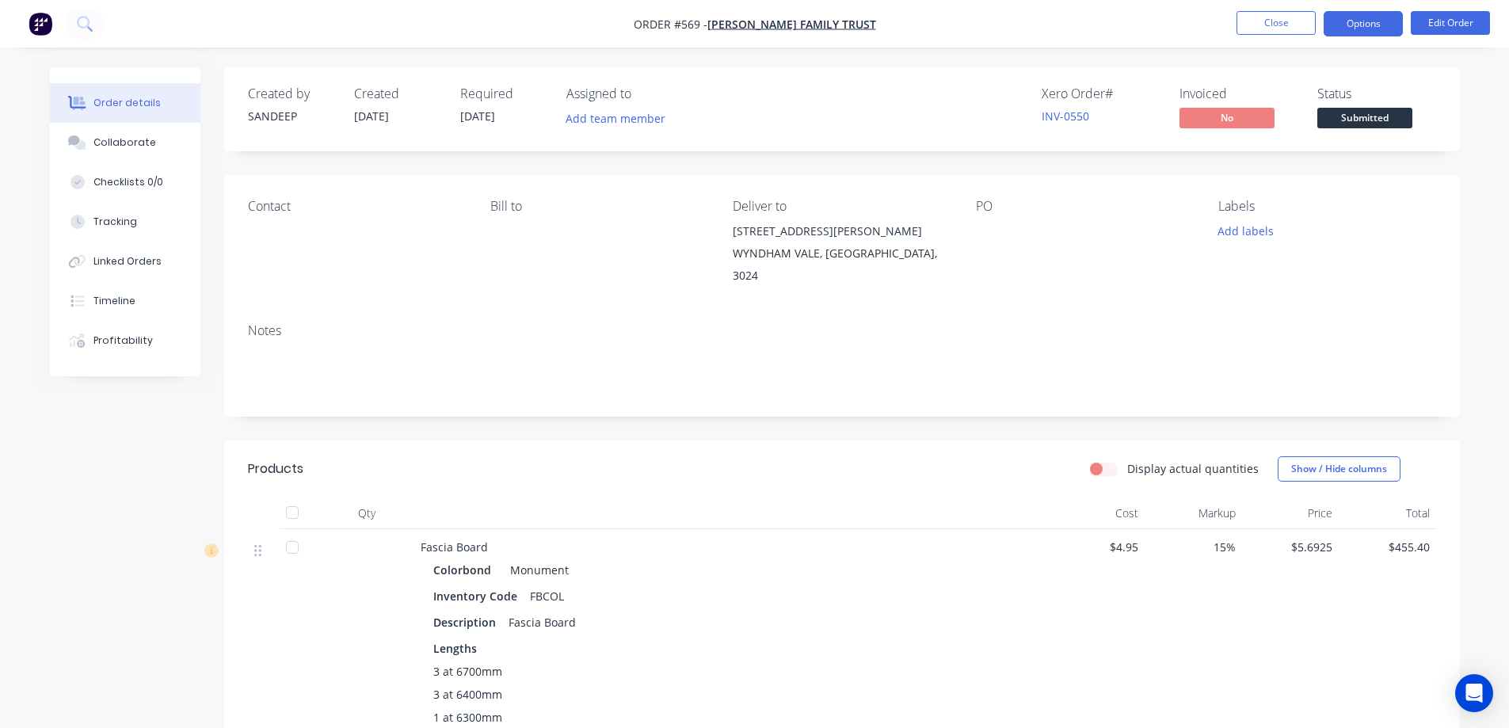
click at [1338, 22] on button "Options" at bounding box center [1363, 23] width 79 height 25
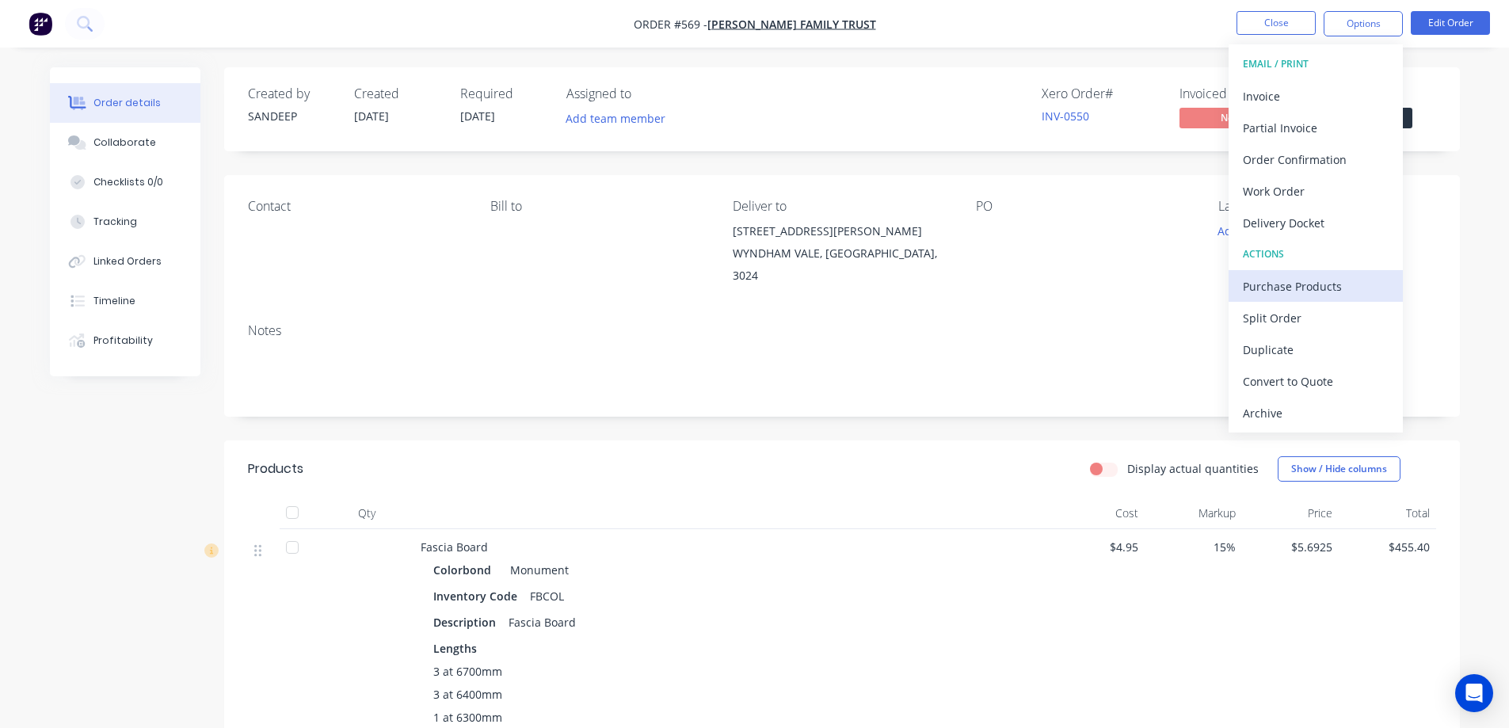
click at [1267, 298] on button "Purchase Products" at bounding box center [1316, 286] width 174 height 32
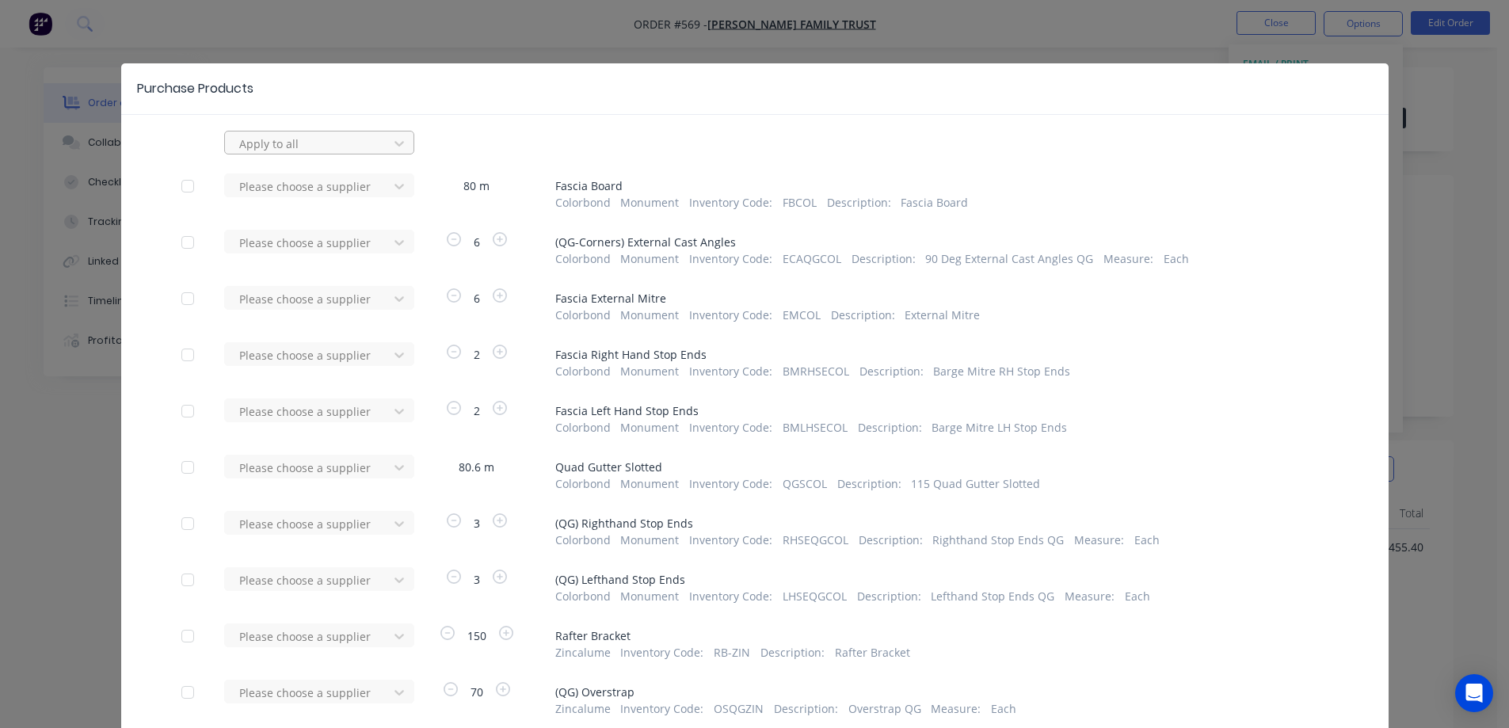
click at [330, 151] on div at bounding box center [309, 144] width 143 height 20
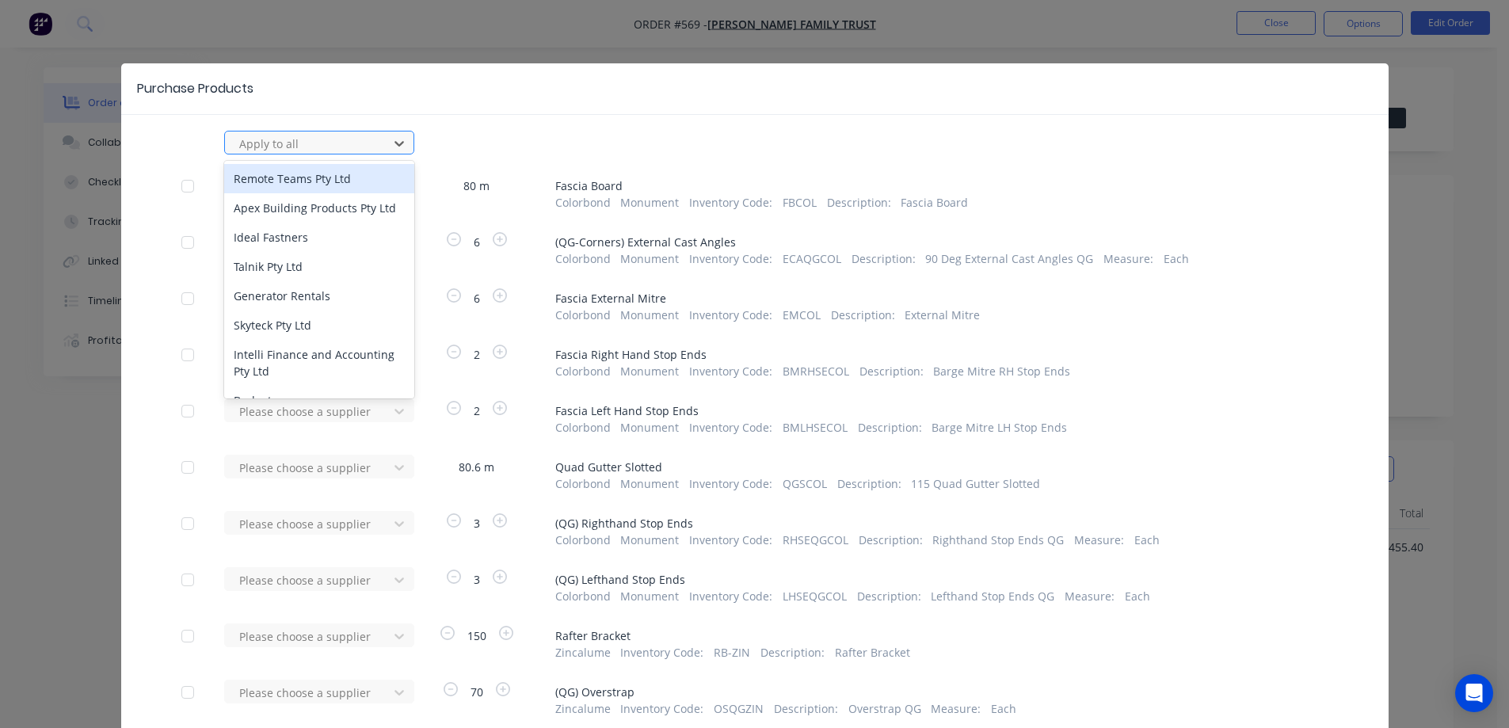
click at [299, 143] on div at bounding box center [309, 144] width 143 height 20
type input "metf"
click at [296, 174] on div "METFOLD - [PERSON_NAME]" at bounding box center [319, 178] width 190 height 29
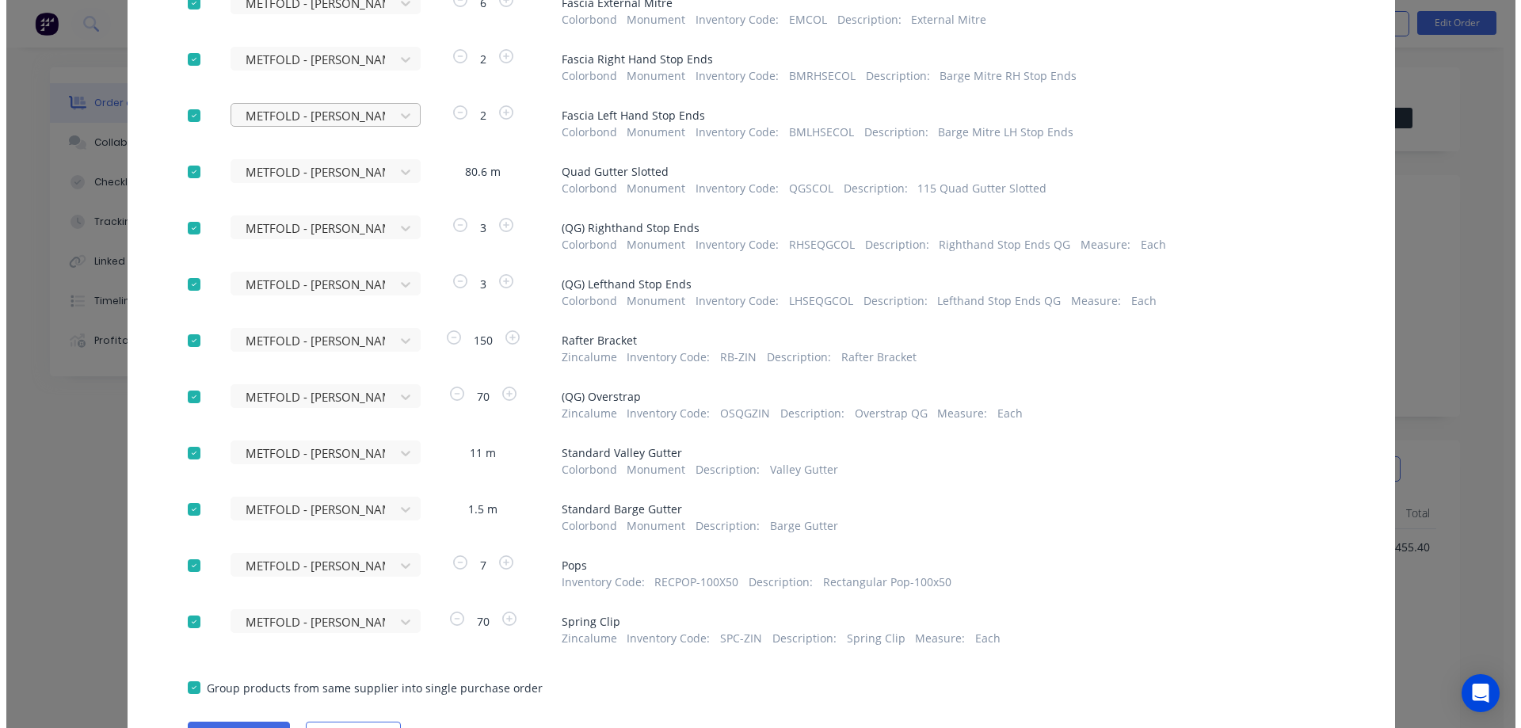
scroll to position [383, 0]
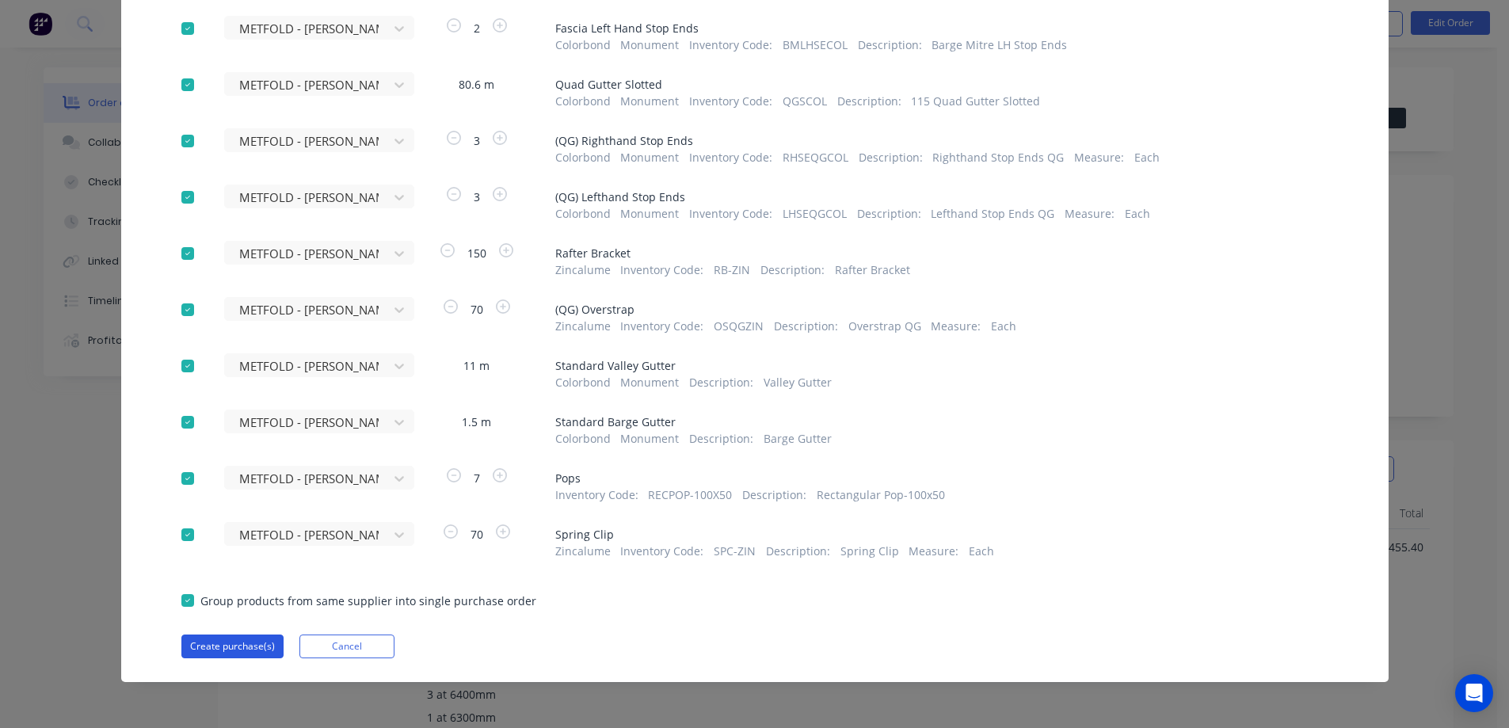
click at [228, 651] on button "Create purchase(s)" at bounding box center [232, 647] width 102 height 24
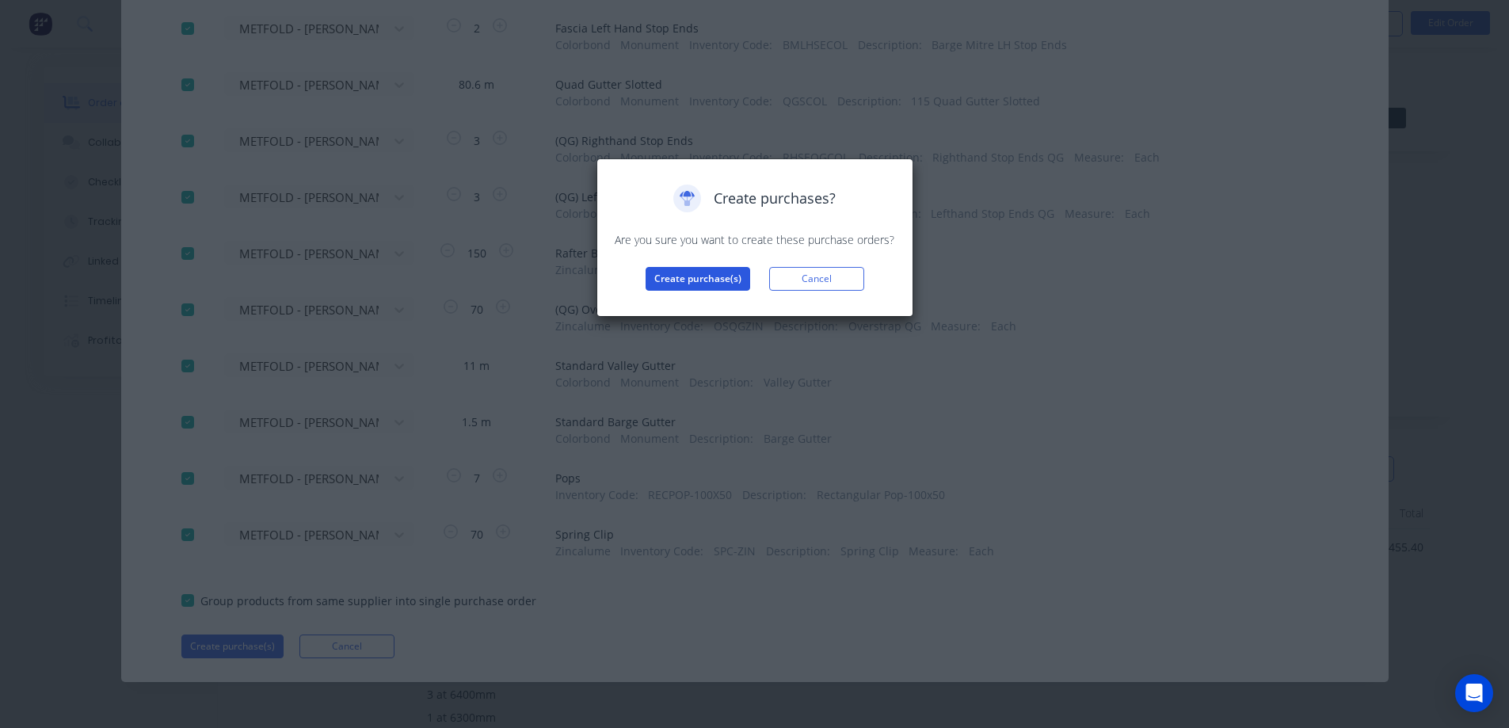
click at [728, 278] on button "Create purchase(s)" at bounding box center [698, 279] width 105 height 24
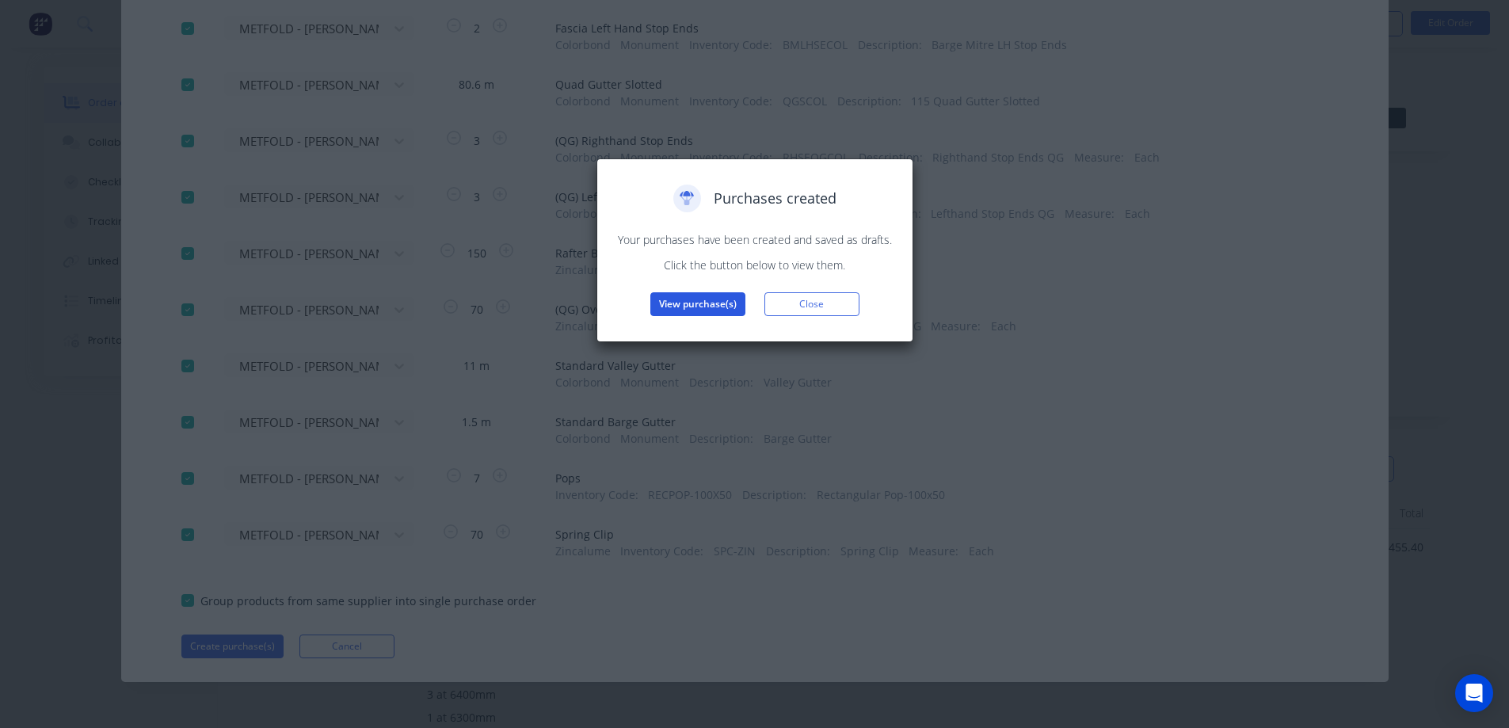
click at [707, 300] on button "View purchase(s)" at bounding box center [697, 304] width 95 height 24
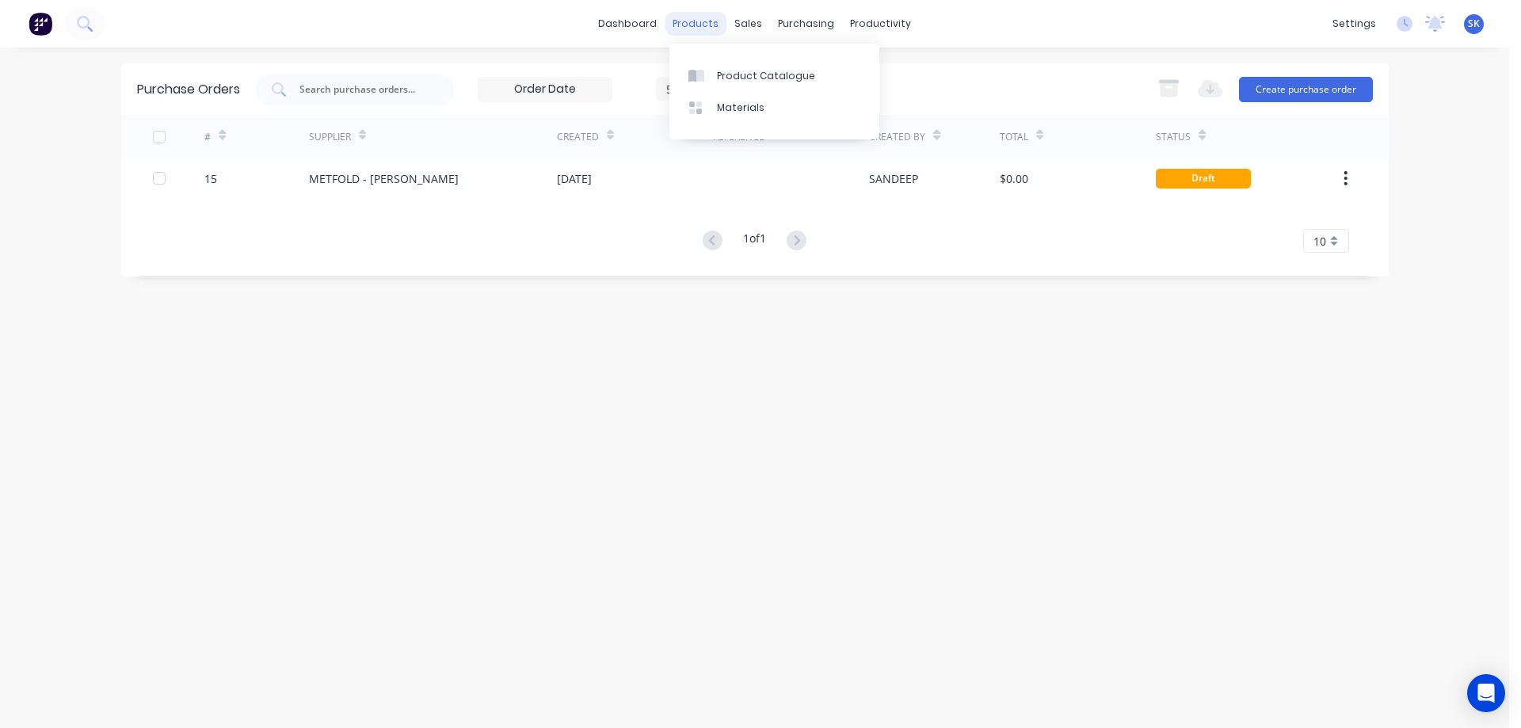
click at [707, 32] on div "products" at bounding box center [696, 24] width 62 height 24
click at [783, 16] on div "purchasing" at bounding box center [806, 24] width 72 height 24
click at [819, 69] on div "Purchase Orders" at bounding box center [857, 76] width 84 height 14
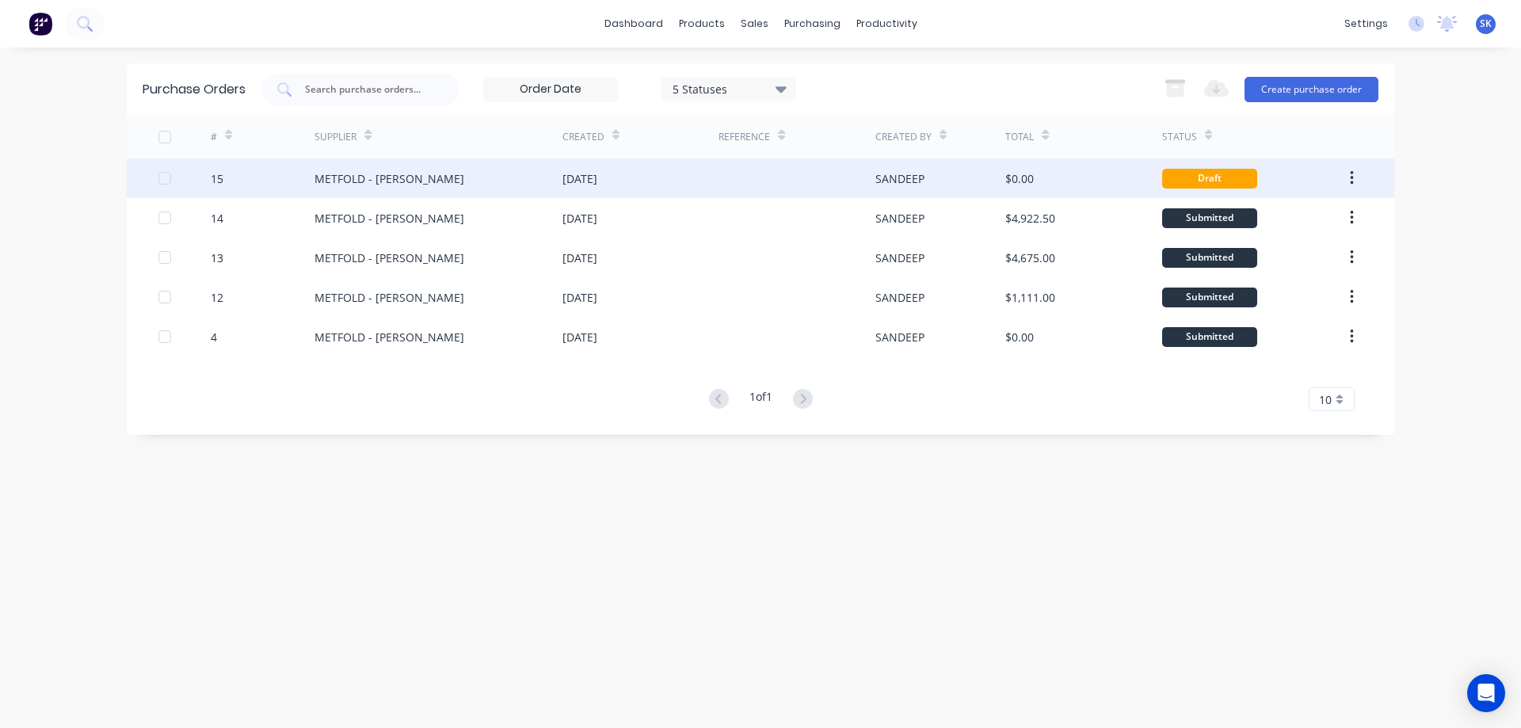
click at [895, 180] on div "SANDEEP" at bounding box center [899, 178] width 49 height 17
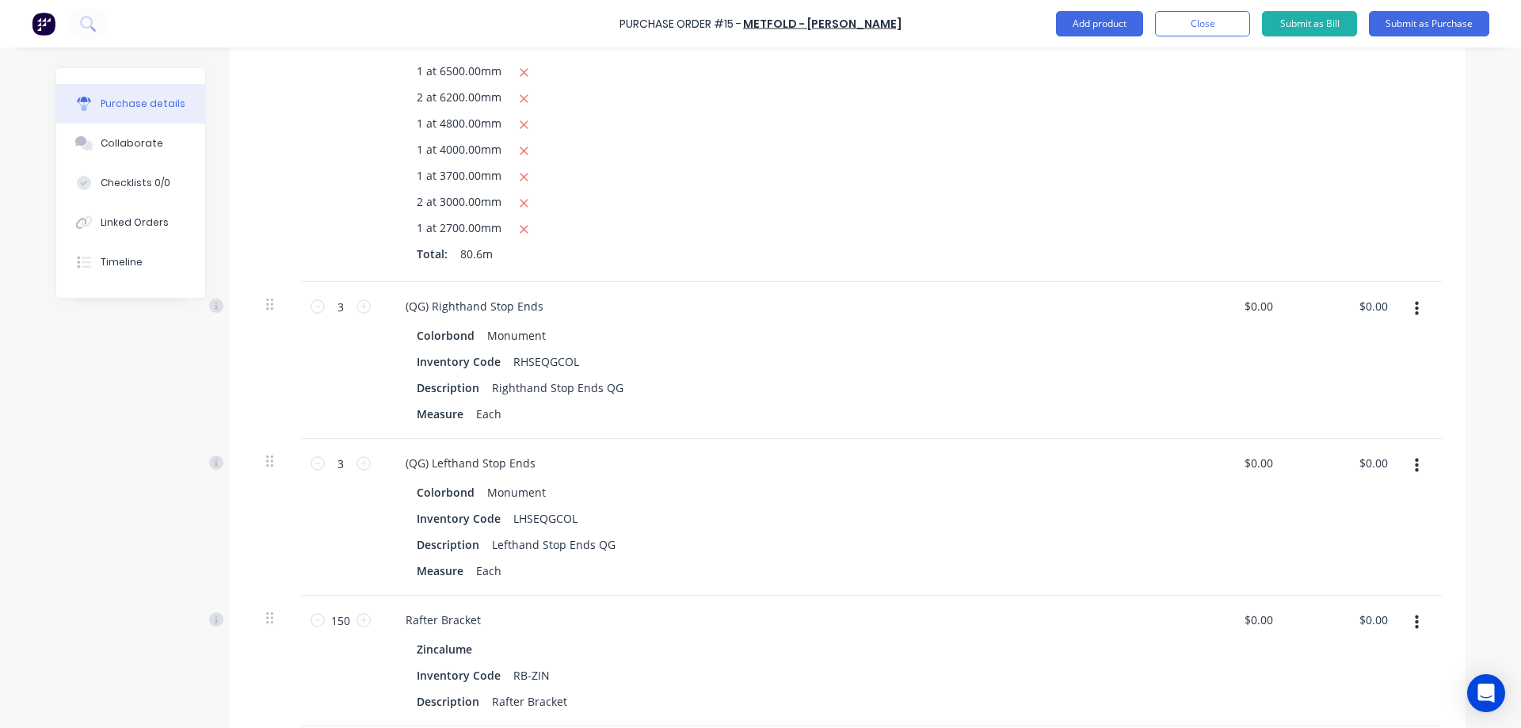
scroll to position [1425, 0]
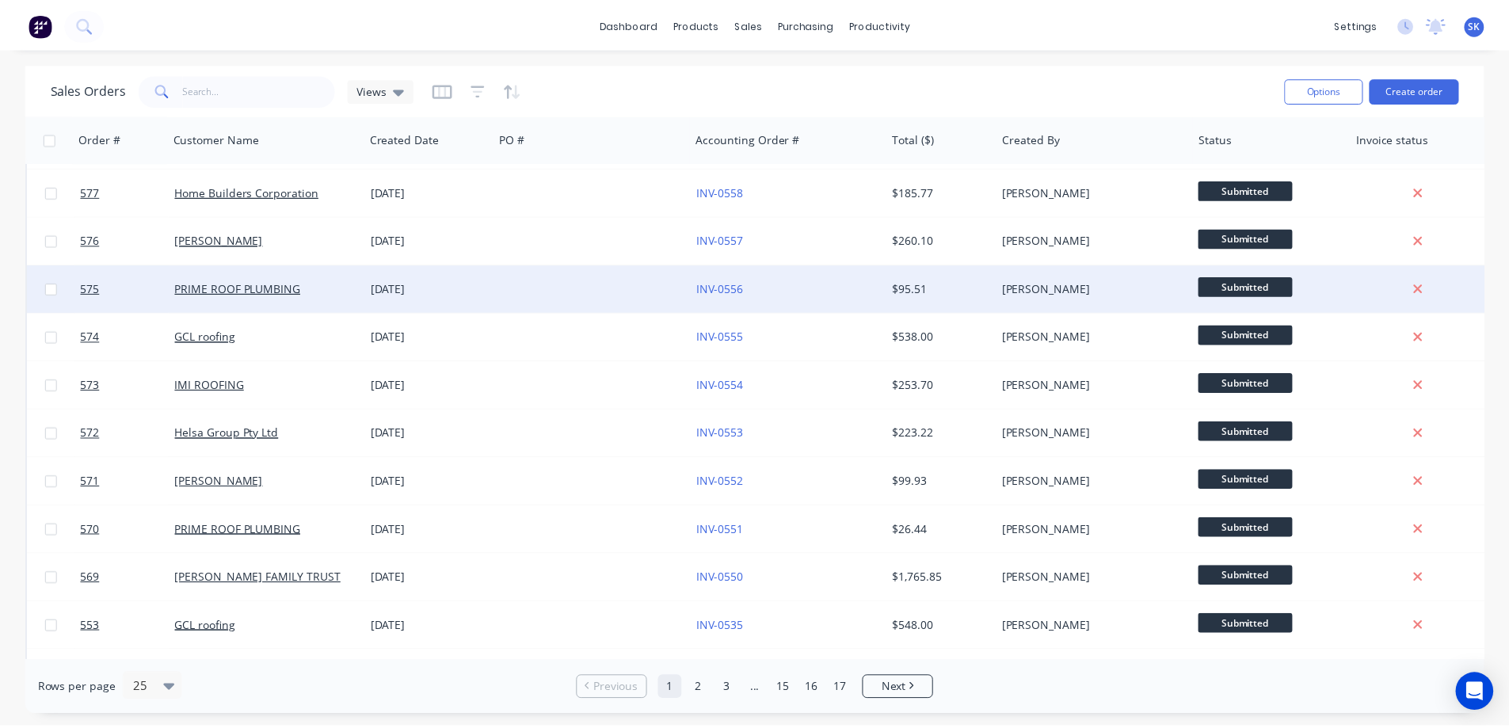
scroll to position [317, 0]
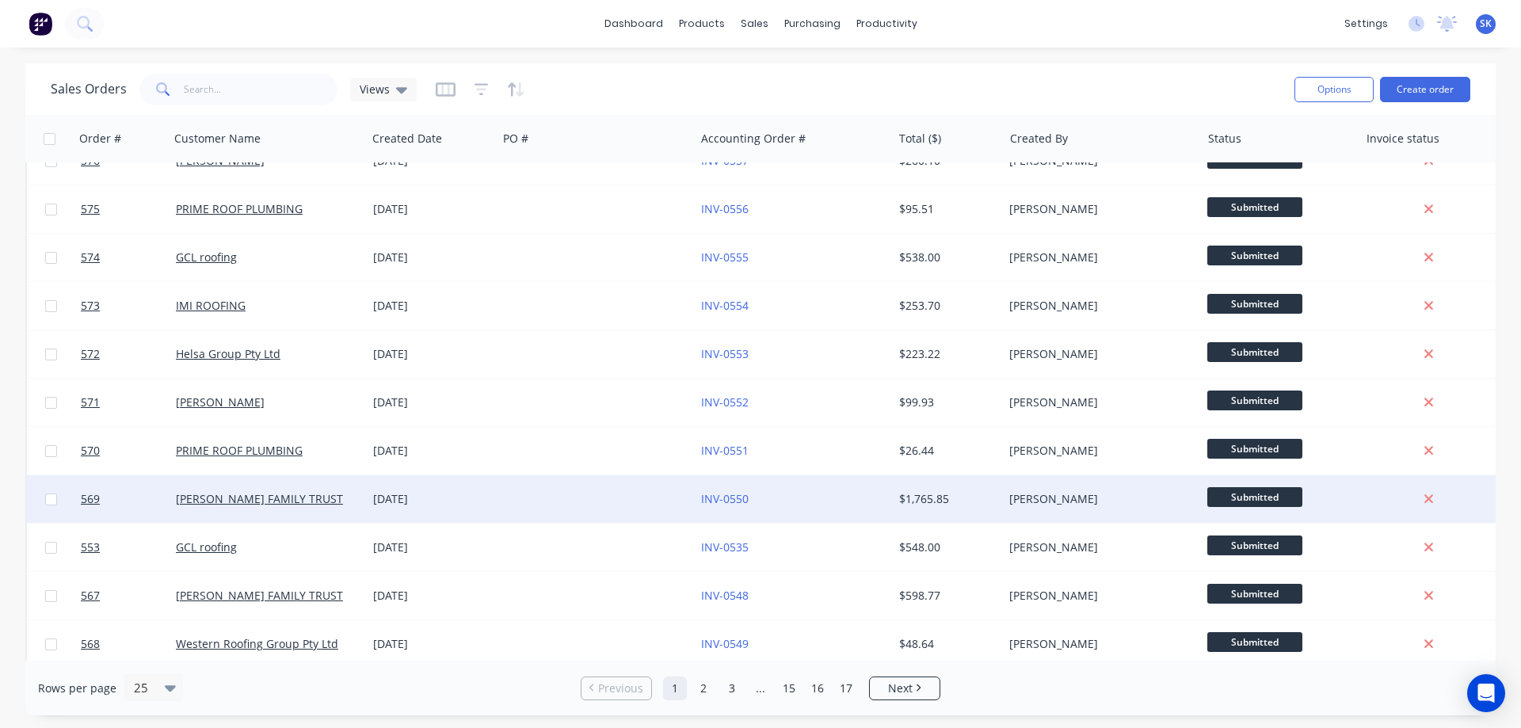
click at [418, 497] on div "[DATE]" at bounding box center [432, 499] width 118 height 16
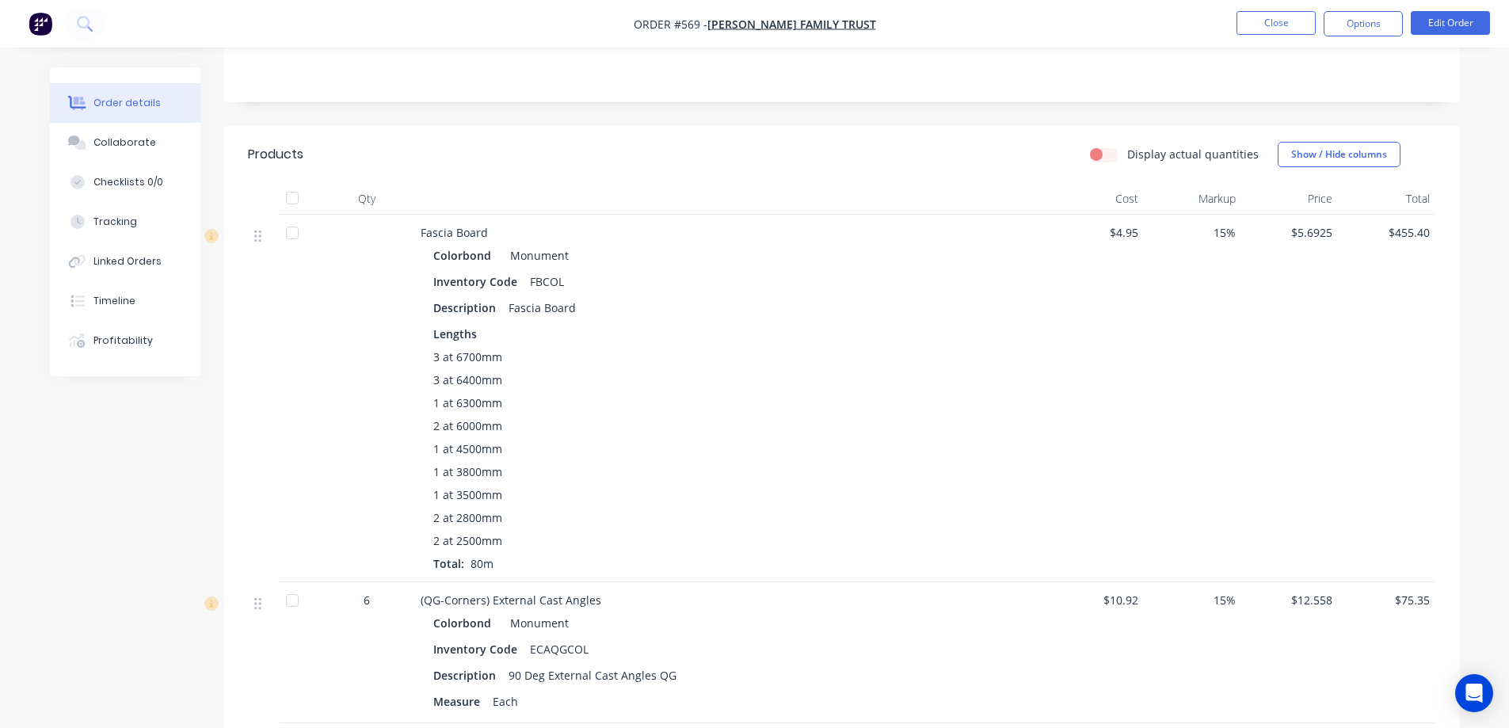
scroll to position [317, 0]
click at [1370, 22] on button "Options" at bounding box center [1363, 23] width 79 height 25
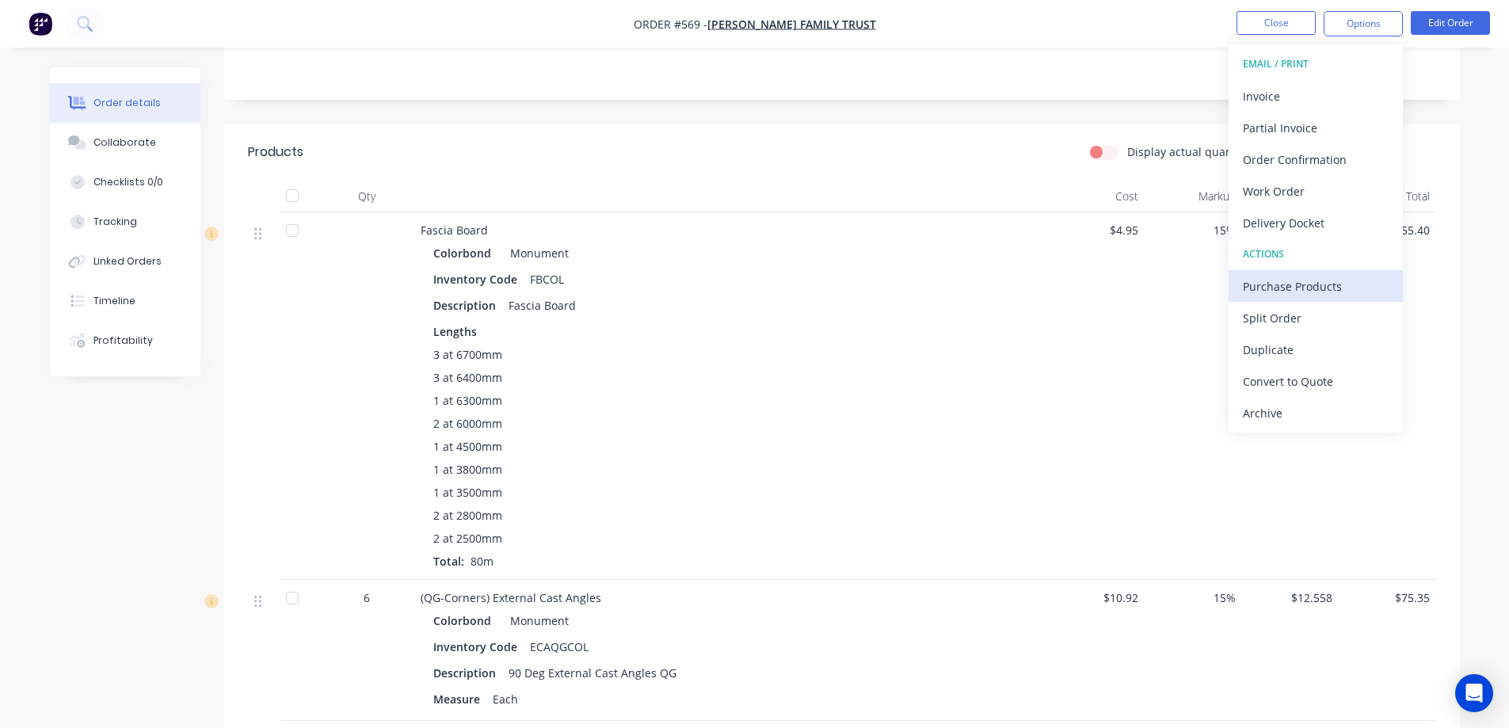
click at [1329, 284] on div "Purchase Products" at bounding box center [1316, 286] width 146 height 23
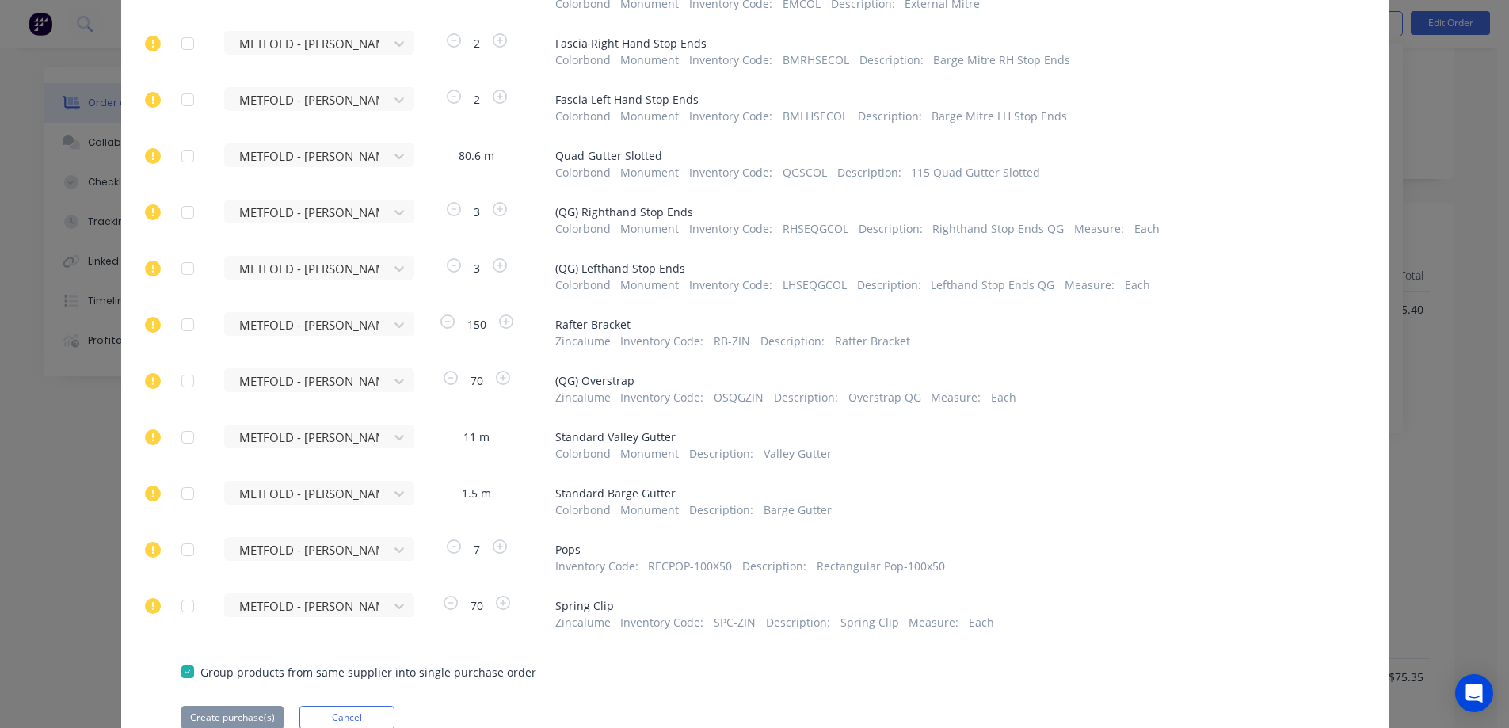
scroll to position [383, 0]
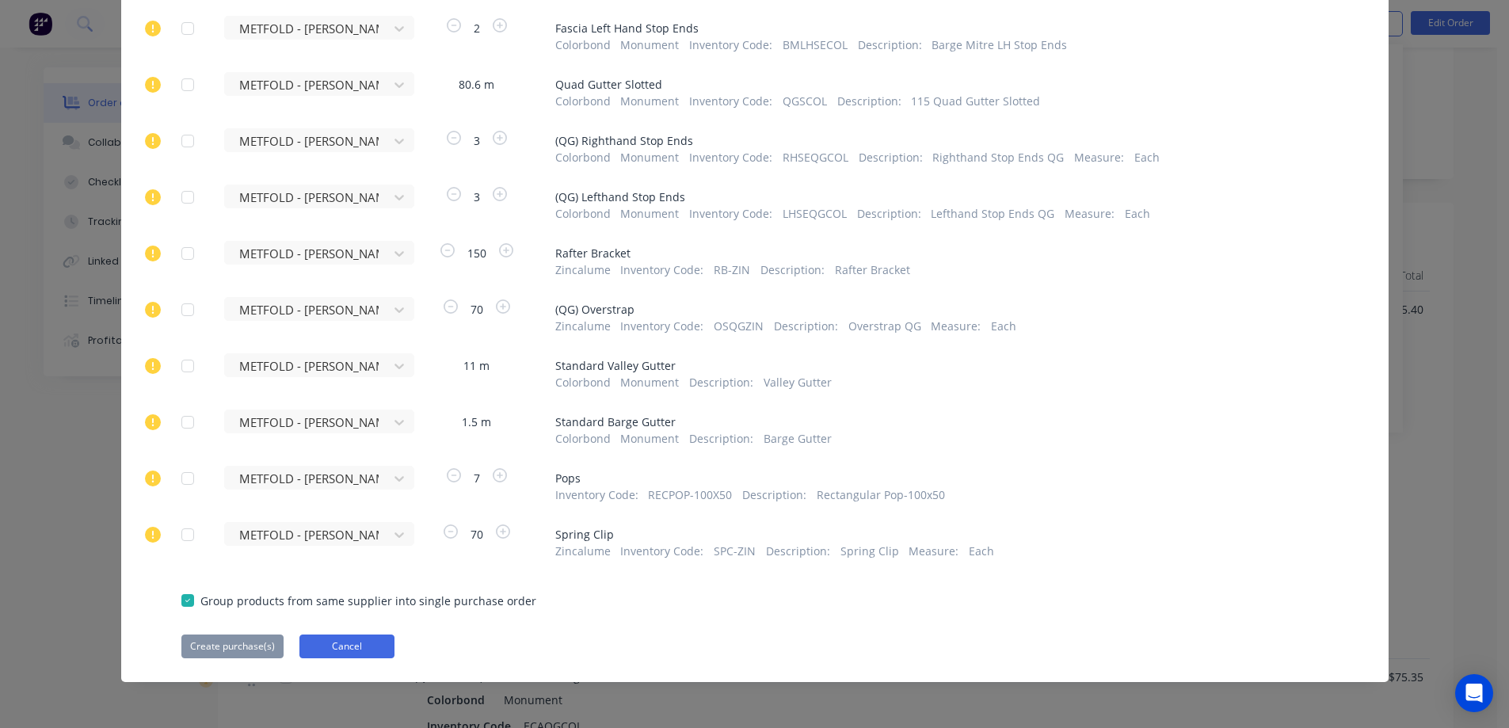
click at [328, 642] on button "Cancel" at bounding box center [346, 647] width 95 height 24
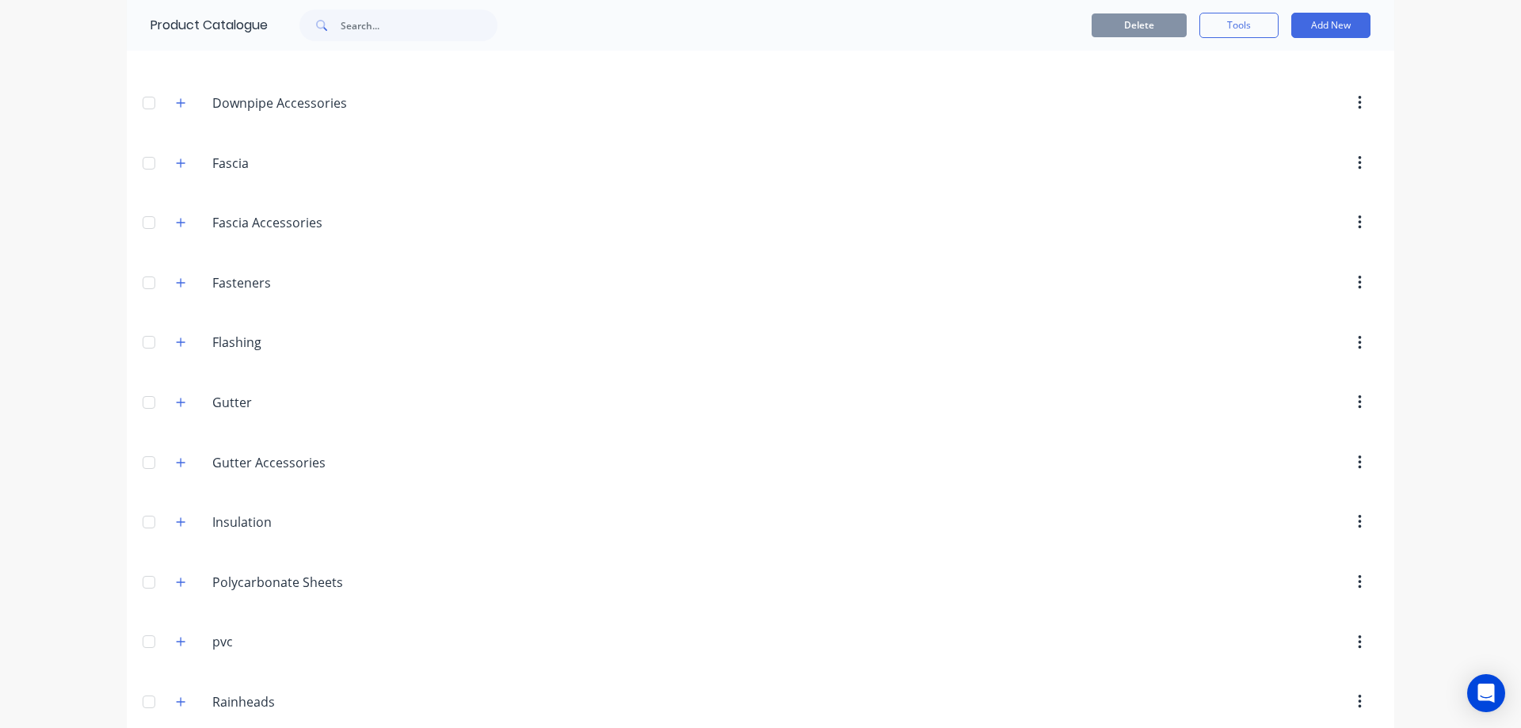
scroll to position [317, 0]
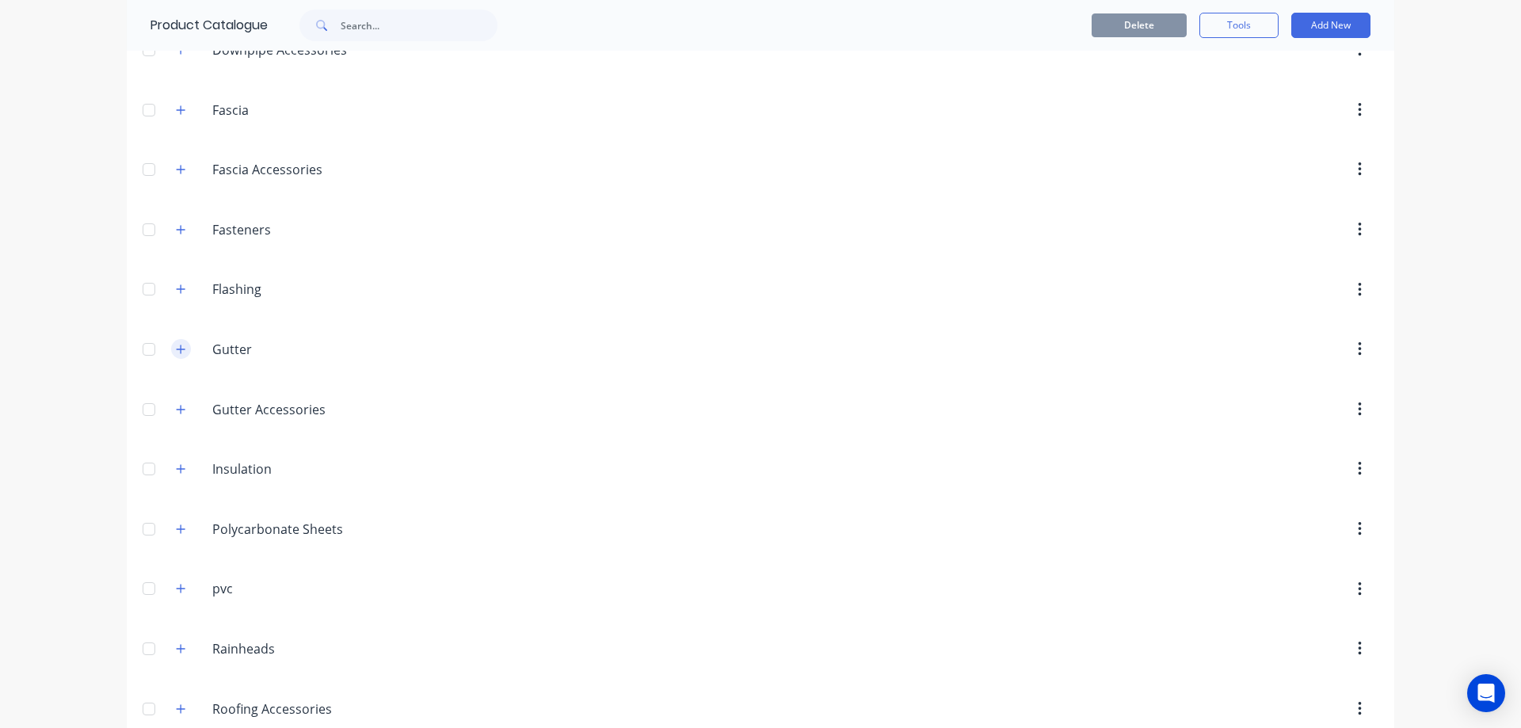
click at [177, 345] on icon "button" at bounding box center [181, 349] width 9 height 9
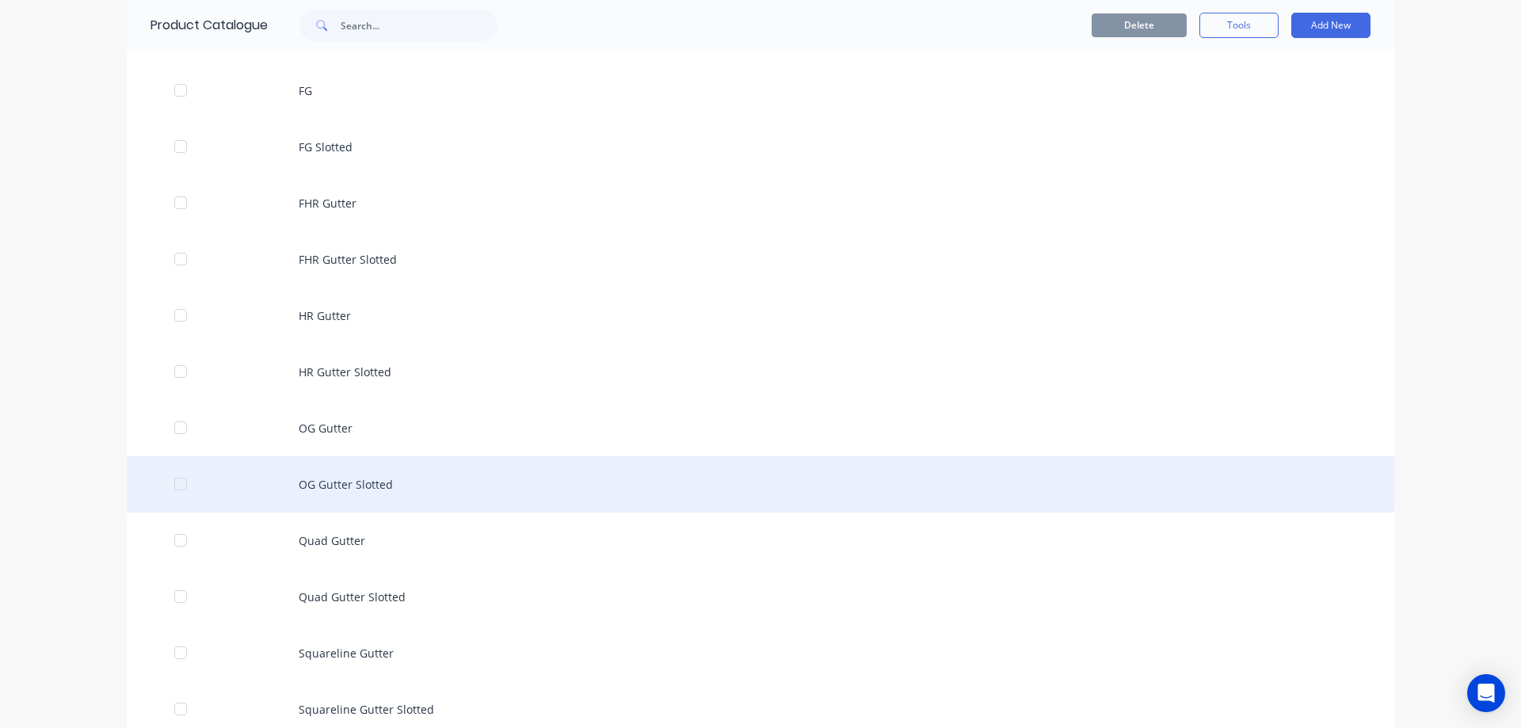
scroll to position [792, 0]
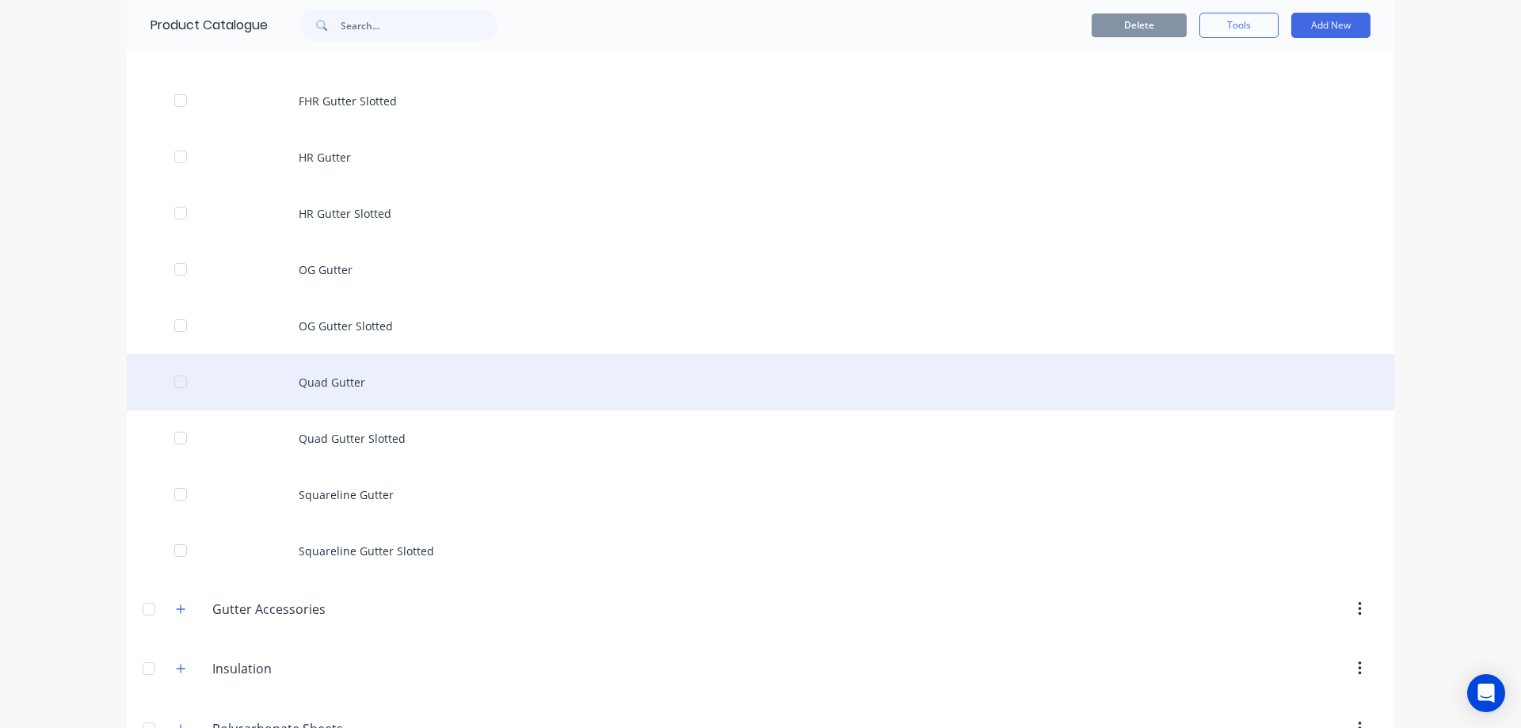
click at [345, 402] on div "Quad Gutter" at bounding box center [761, 382] width 1268 height 56
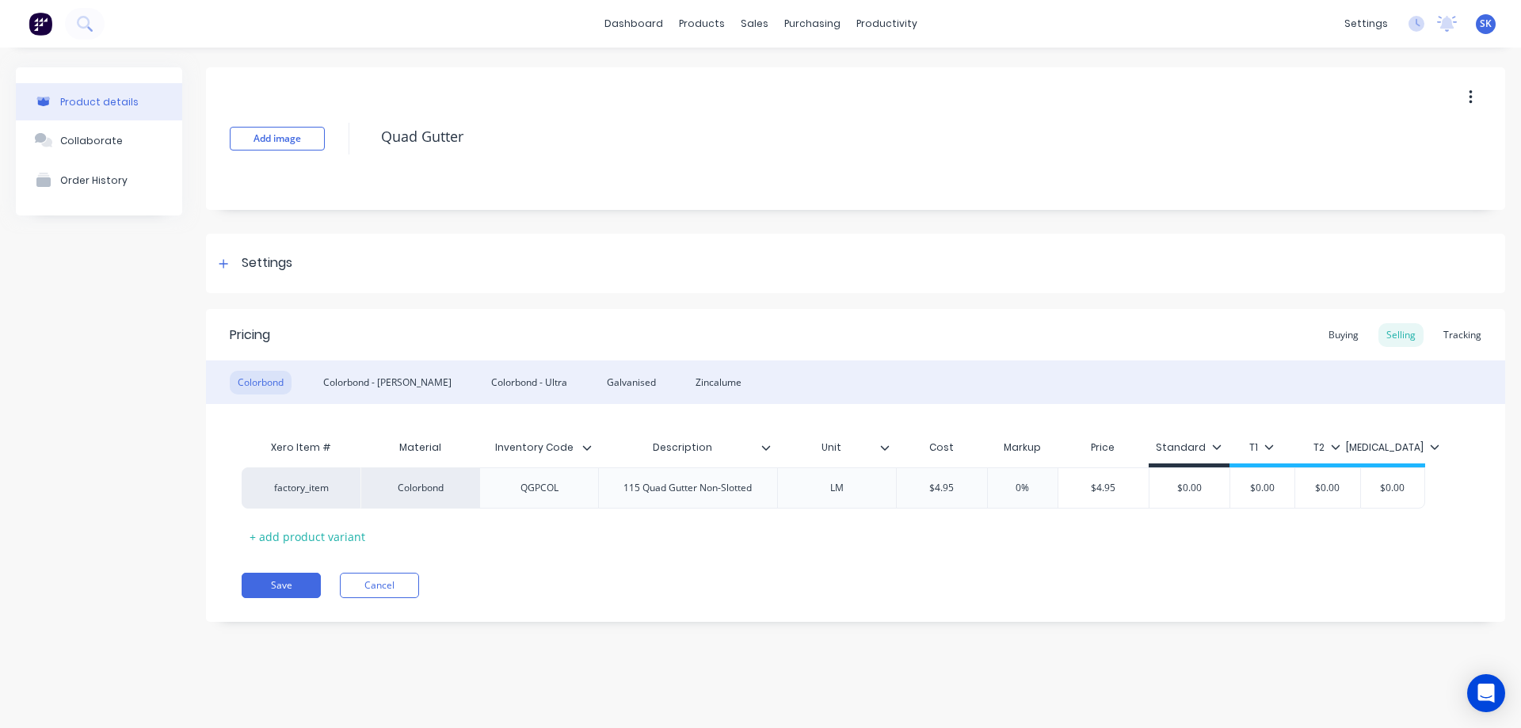
type textarea "x"
click at [1324, 329] on div "Buying" at bounding box center [1344, 335] width 46 height 24
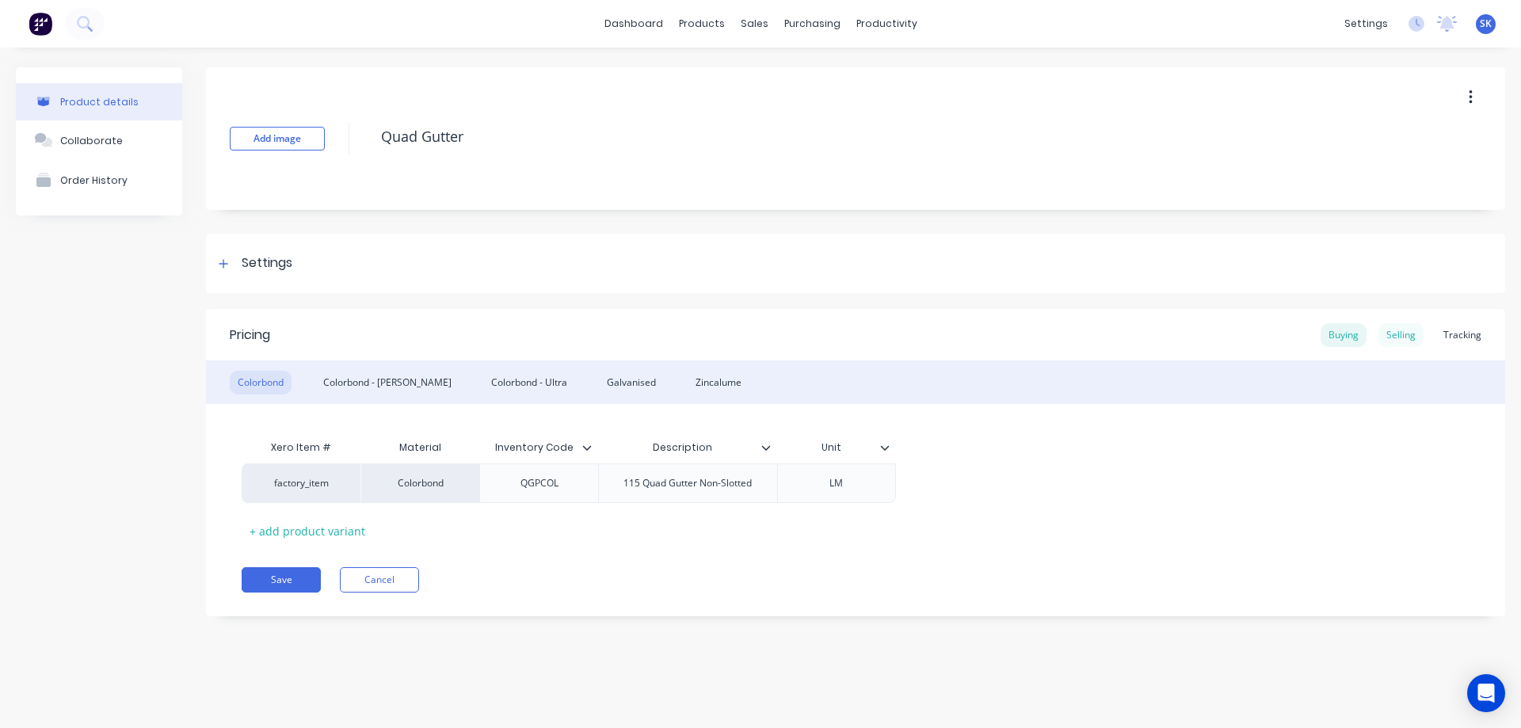
click at [1402, 338] on div "Selling" at bounding box center [1401, 335] width 45 height 24
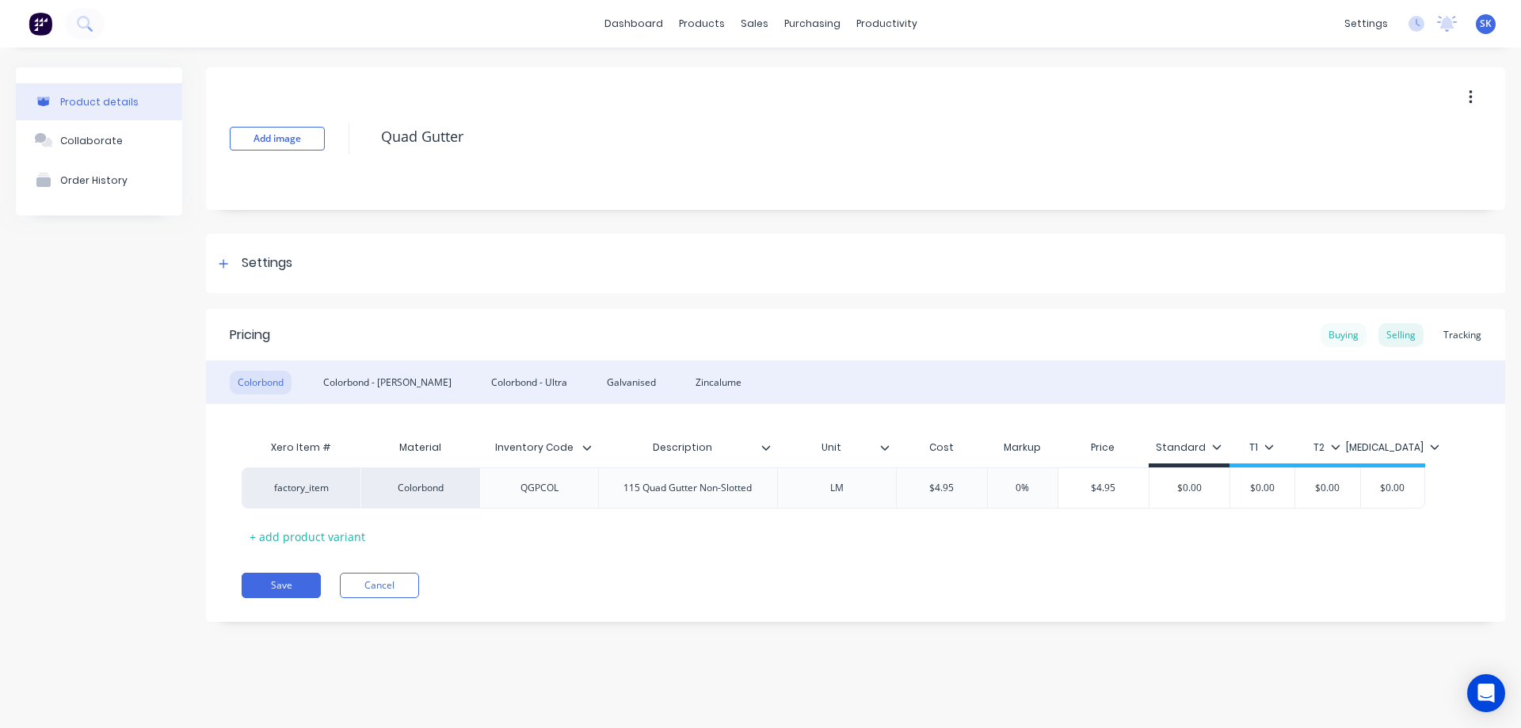
click at [1341, 334] on div "Buying" at bounding box center [1344, 335] width 46 height 24
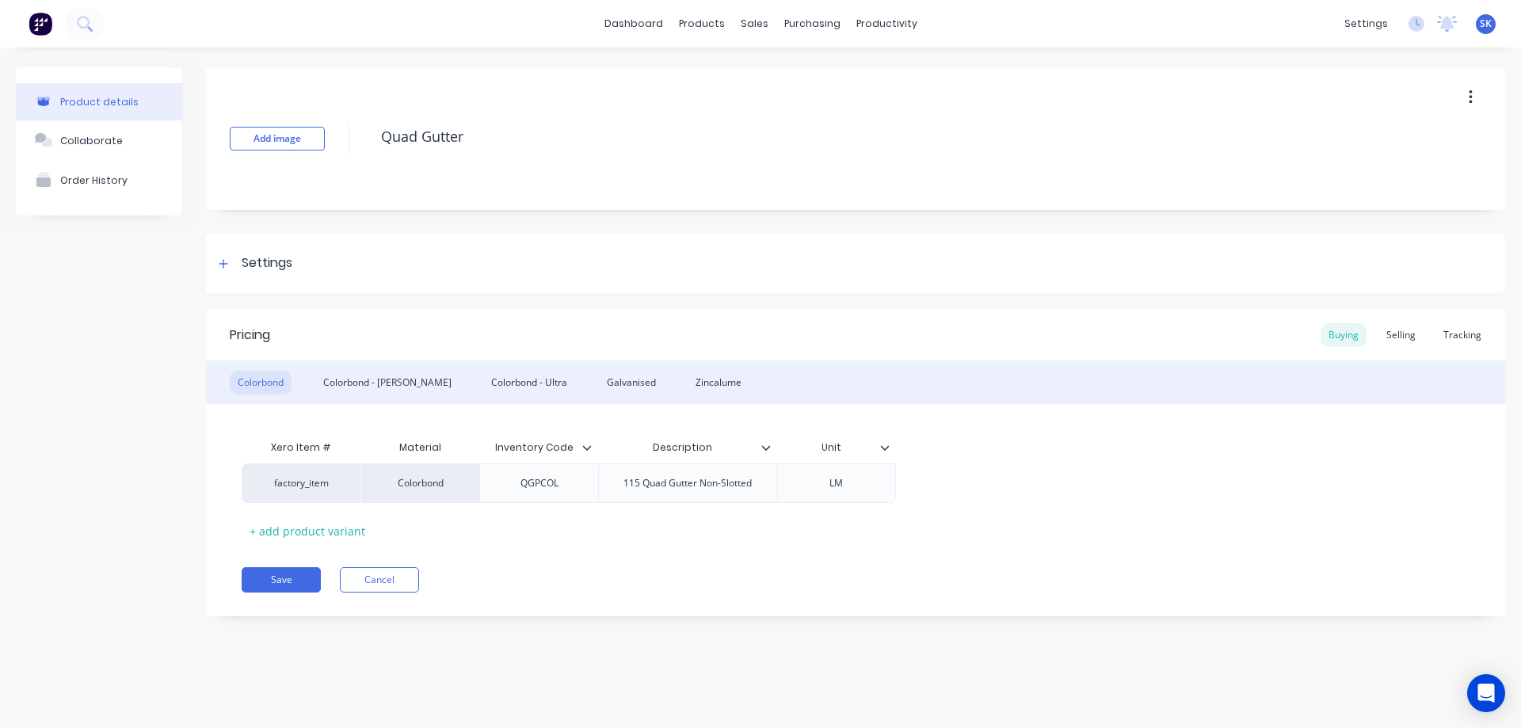
click at [33, 27] on img at bounding box center [41, 24] width 24 height 24
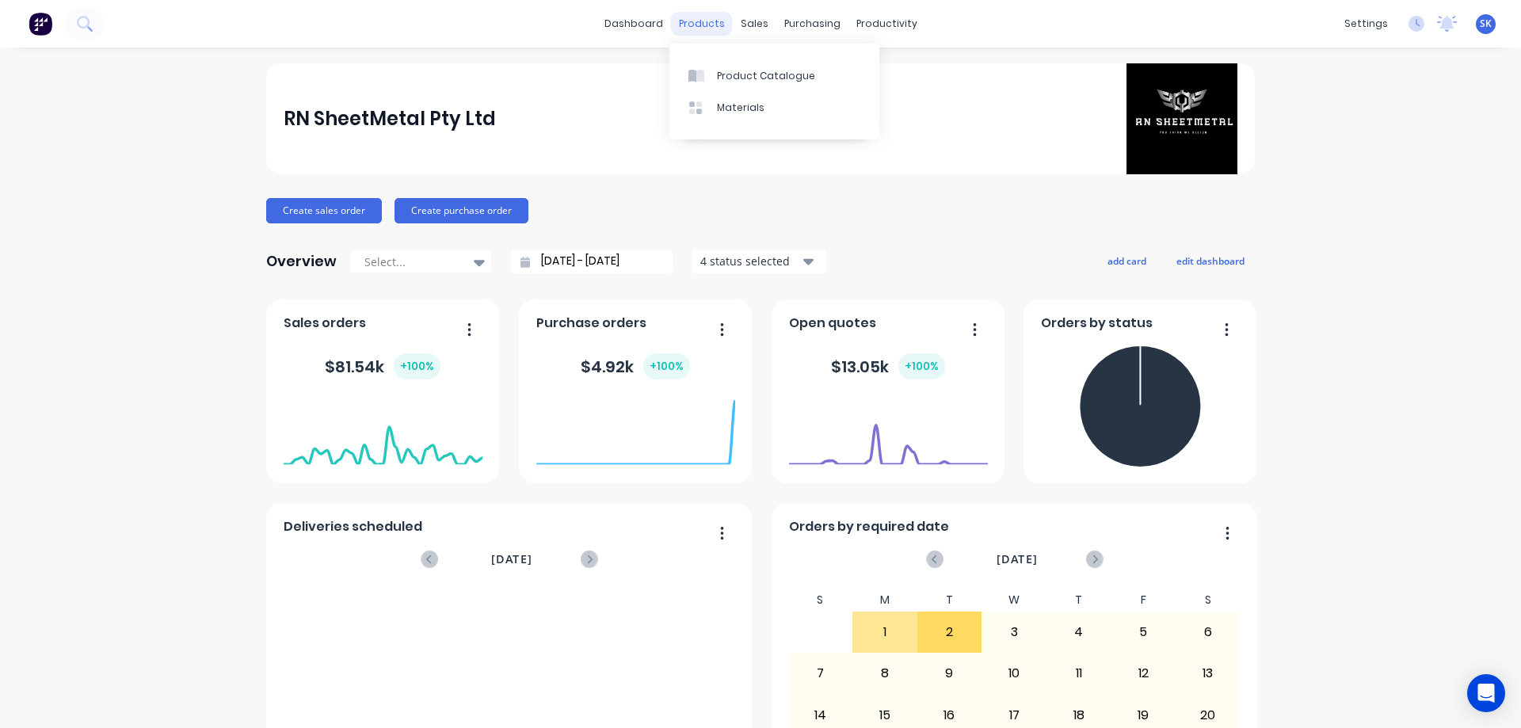
click at [707, 23] on div "products" at bounding box center [702, 24] width 62 height 24
click at [730, 64] on link "Product Catalogue" at bounding box center [774, 75] width 210 height 32
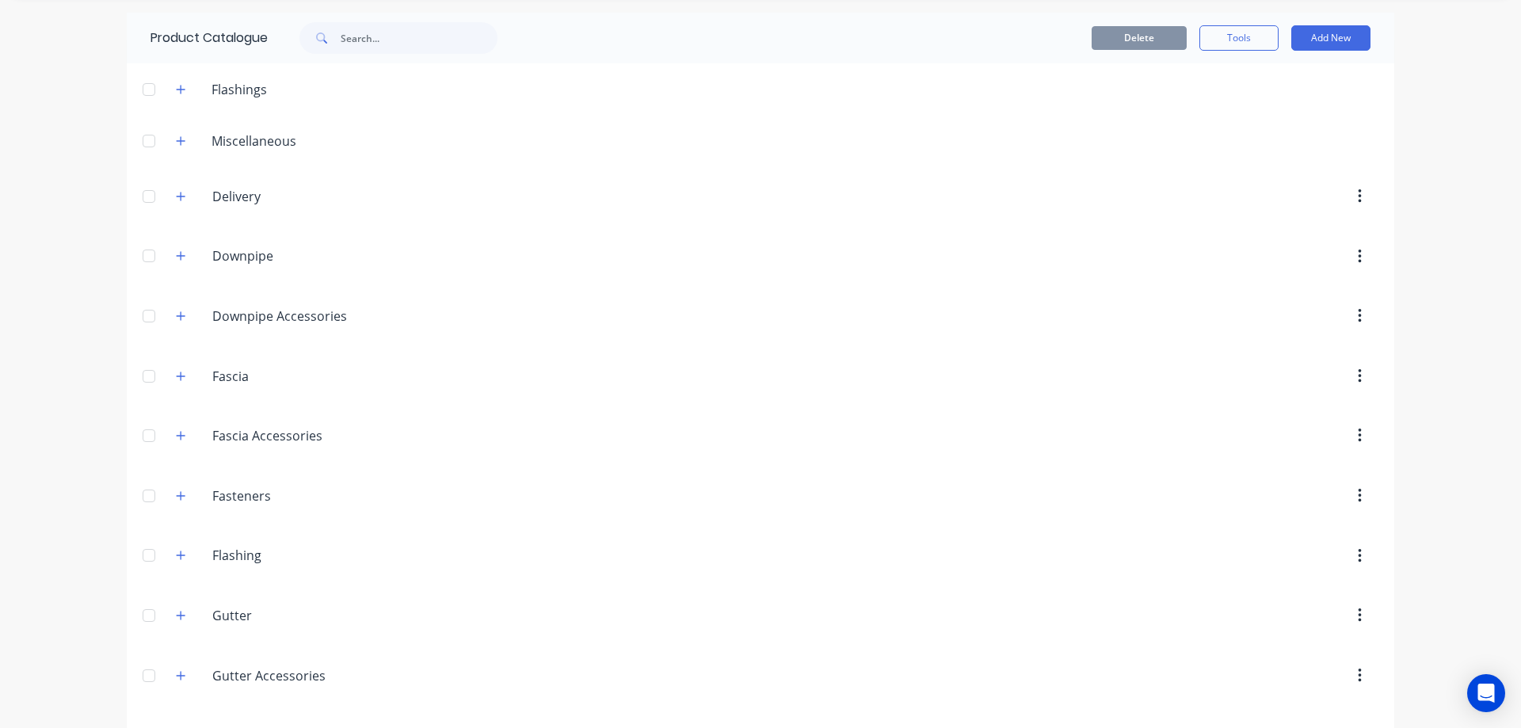
scroll to position [79, 0]
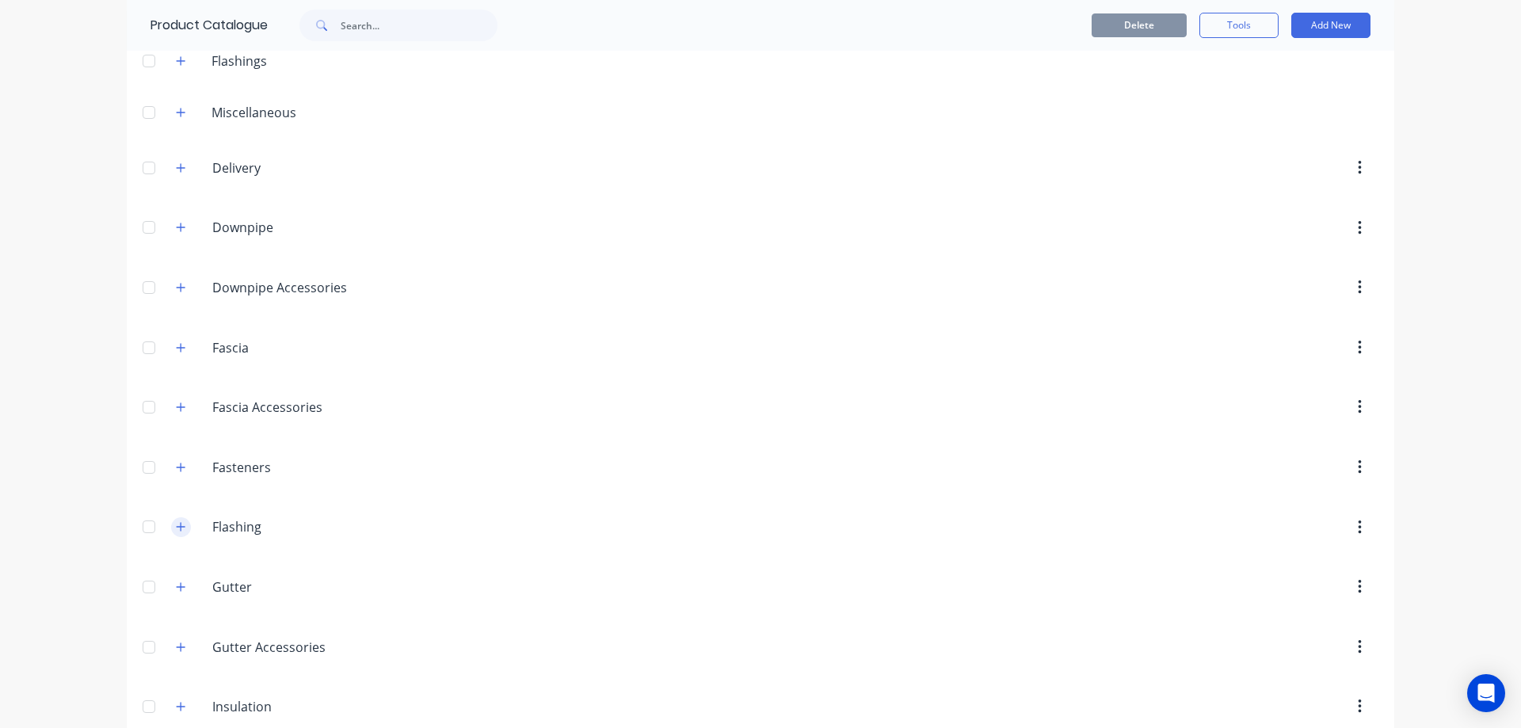
click at [177, 524] on icon "button" at bounding box center [181, 527] width 9 height 9
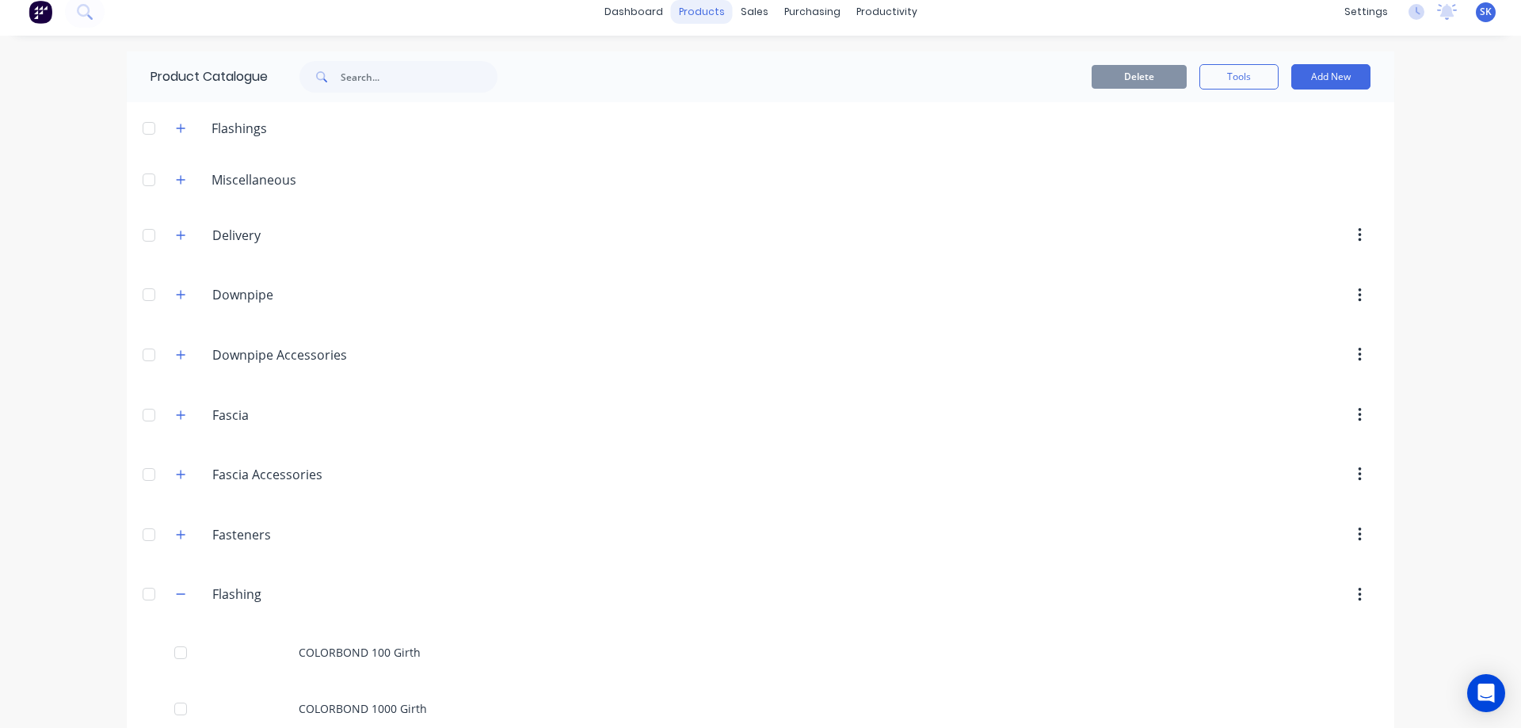
scroll to position [0, 0]
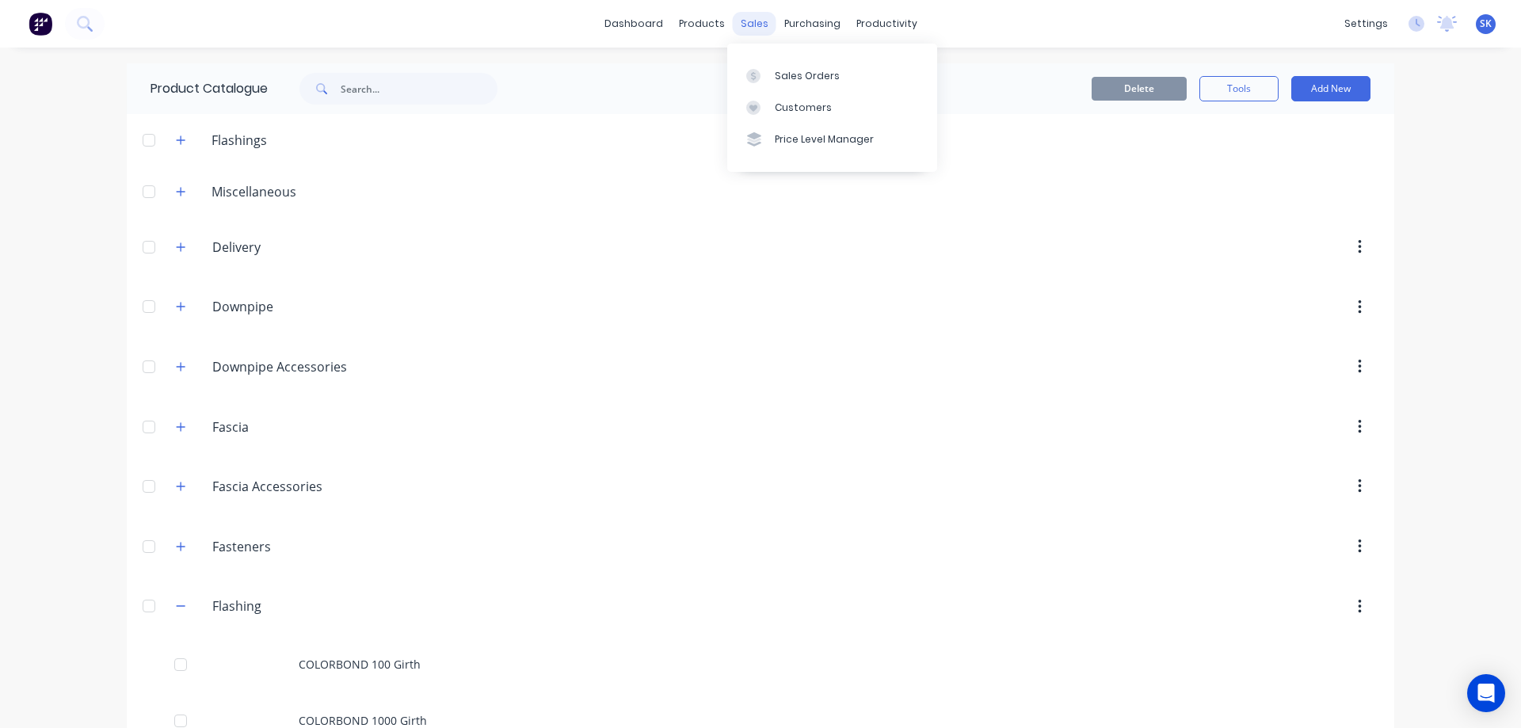
click at [750, 25] on div "sales" at bounding box center [755, 24] width 44 height 24
click at [813, 83] on link "Sales Orders" at bounding box center [832, 75] width 210 height 32
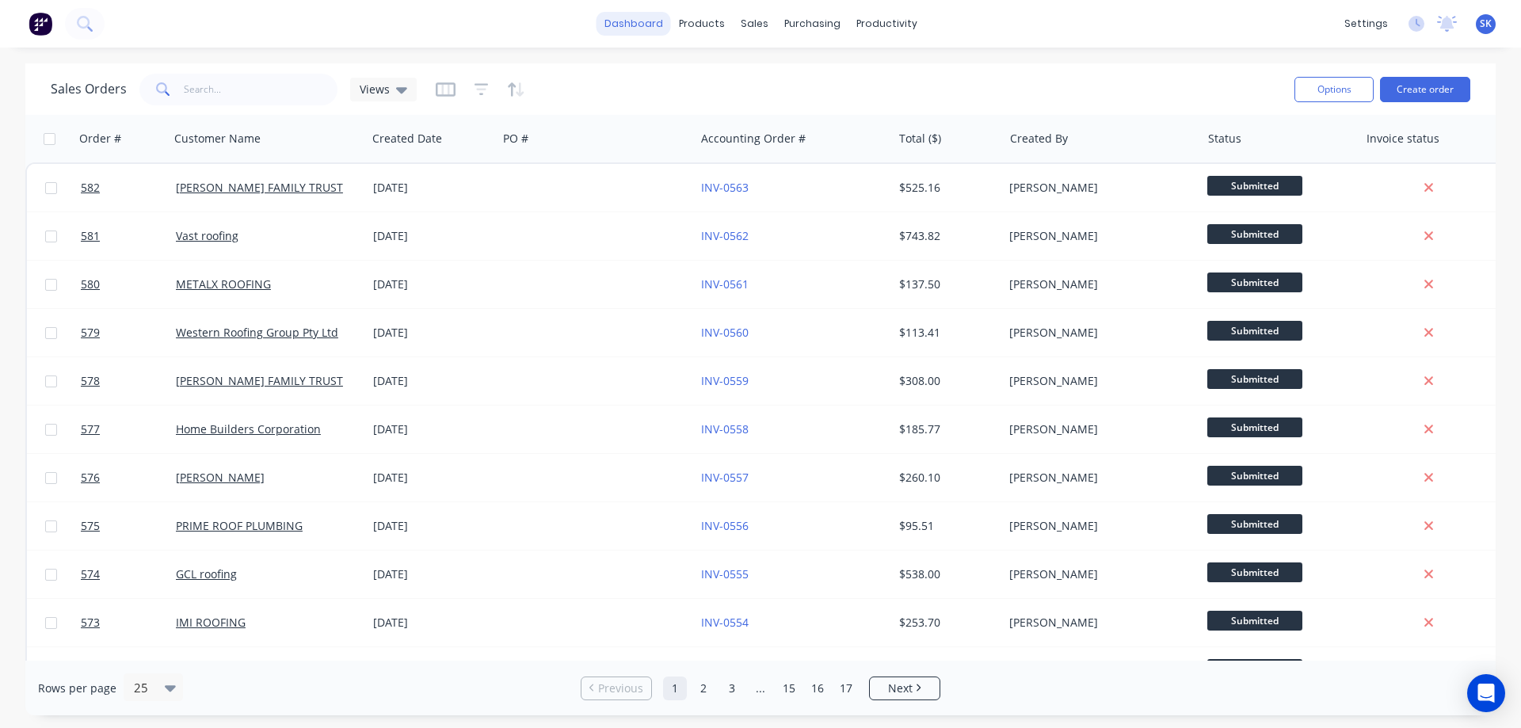
click at [642, 26] on link "dashboard" at bounding box center [634, 24] width 74 height 24
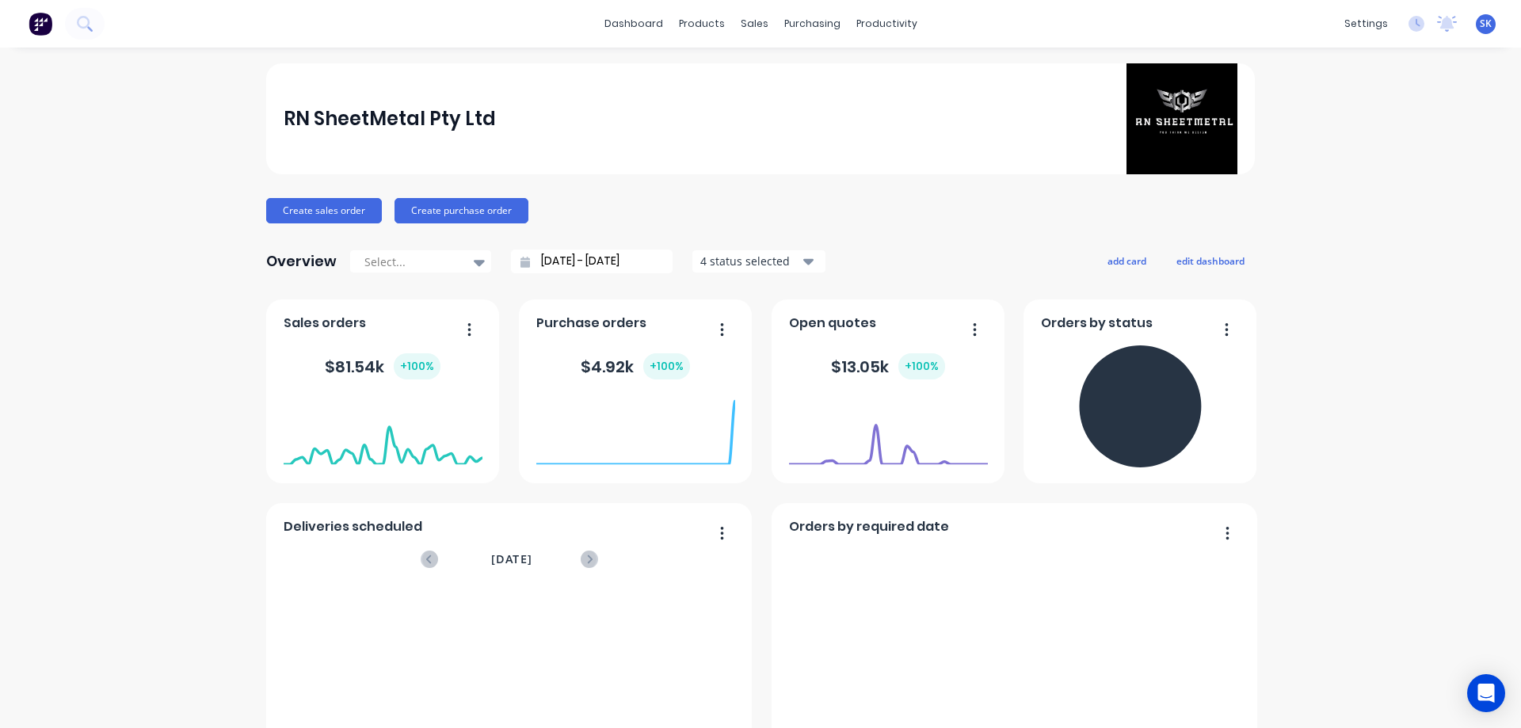
click at [734, 261] on div "4 status selected" at bounding box center [750, 261] width 100 height 17
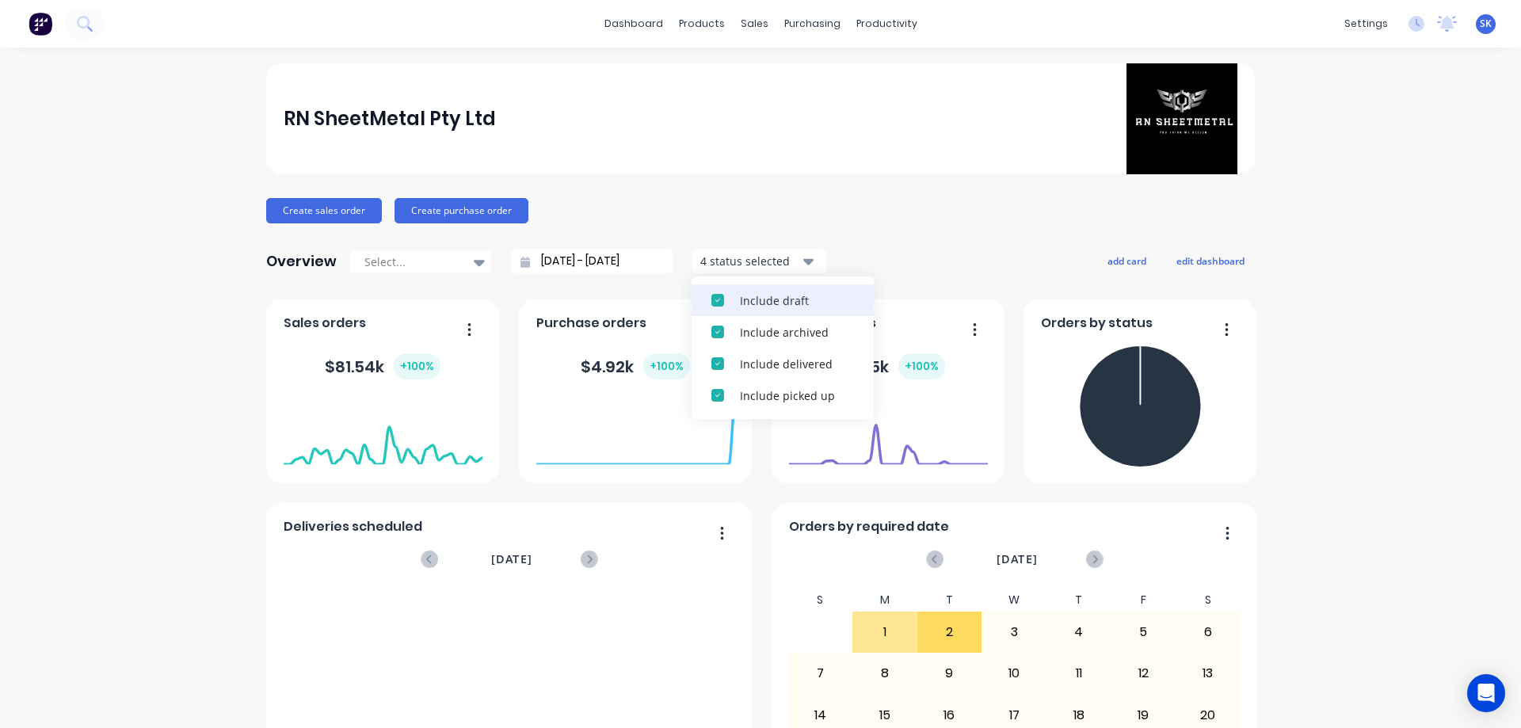
click at [740, 297] on div "Include draft" at bounding box center [797, 300] width 114 height 17
click at [740, 297] on div "Include archived" at bounding box center [797, 300] width 114 height 17
click at [542, 246] on div "Overview Select... [DATE] - [DATE] 2 status selected Include delivered Include …" at bounding box center [546, 262] width 560 height 32
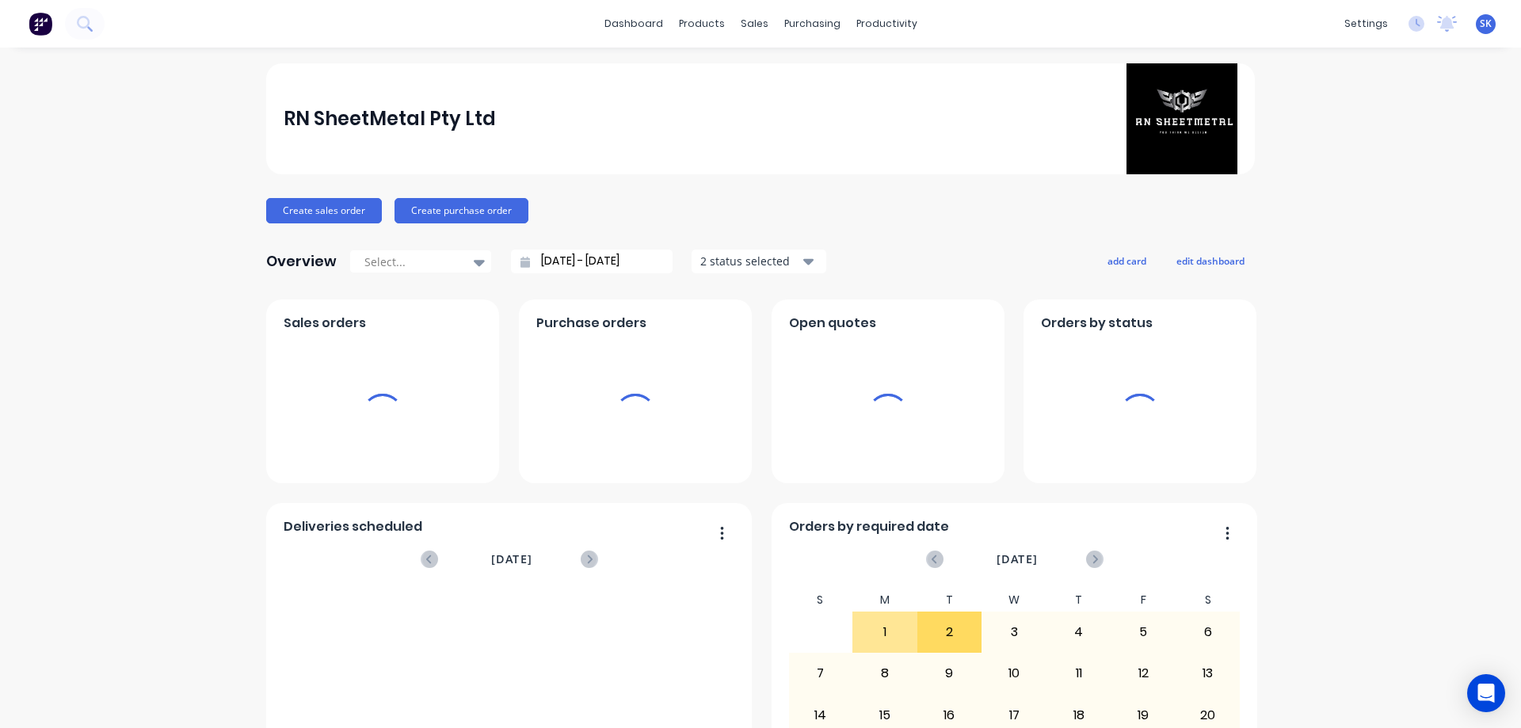
click at [553, 261] on input "[DATE] - [DATE]" at bounding box center [598, 262] width 136 height 24
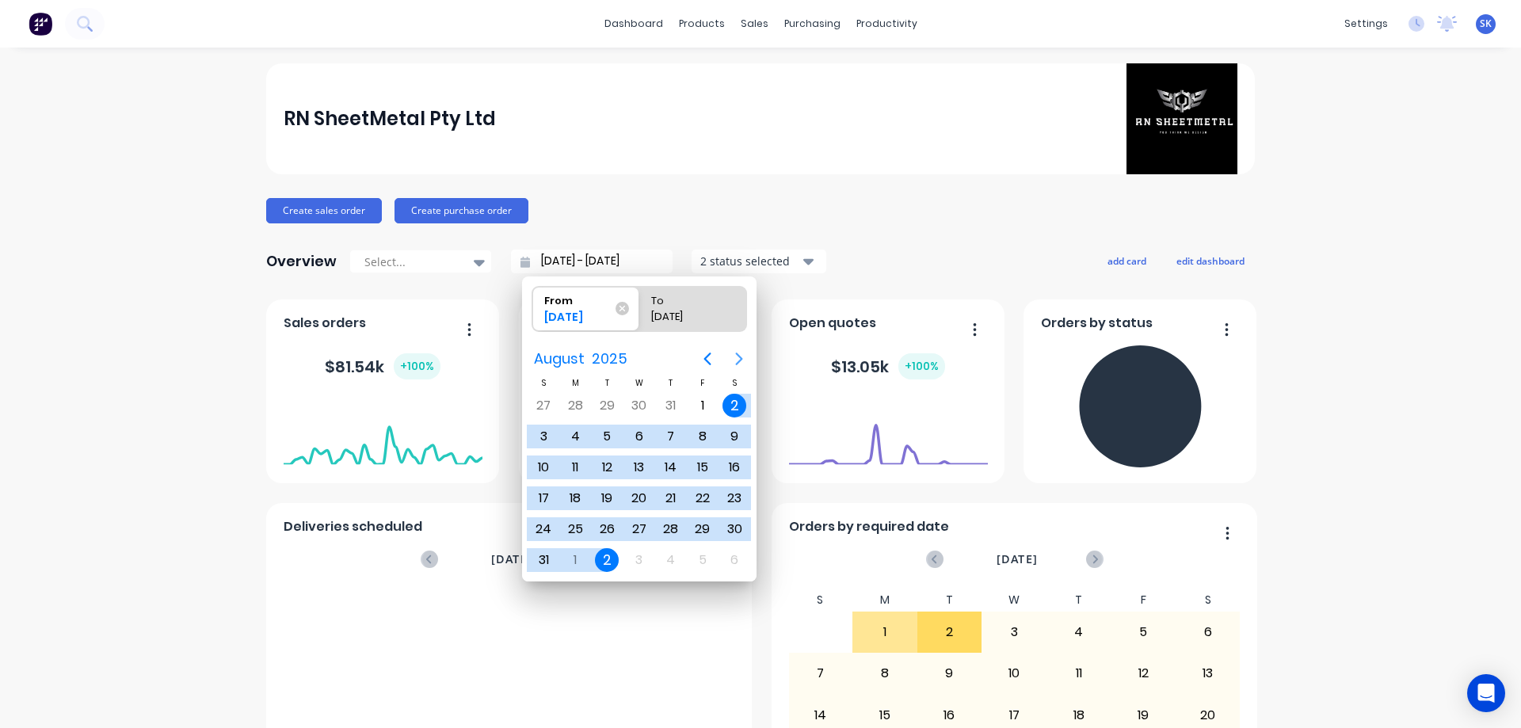
click at [731, 354] on icon "Next page" at bounding box center [739, 358] width 19 height 19
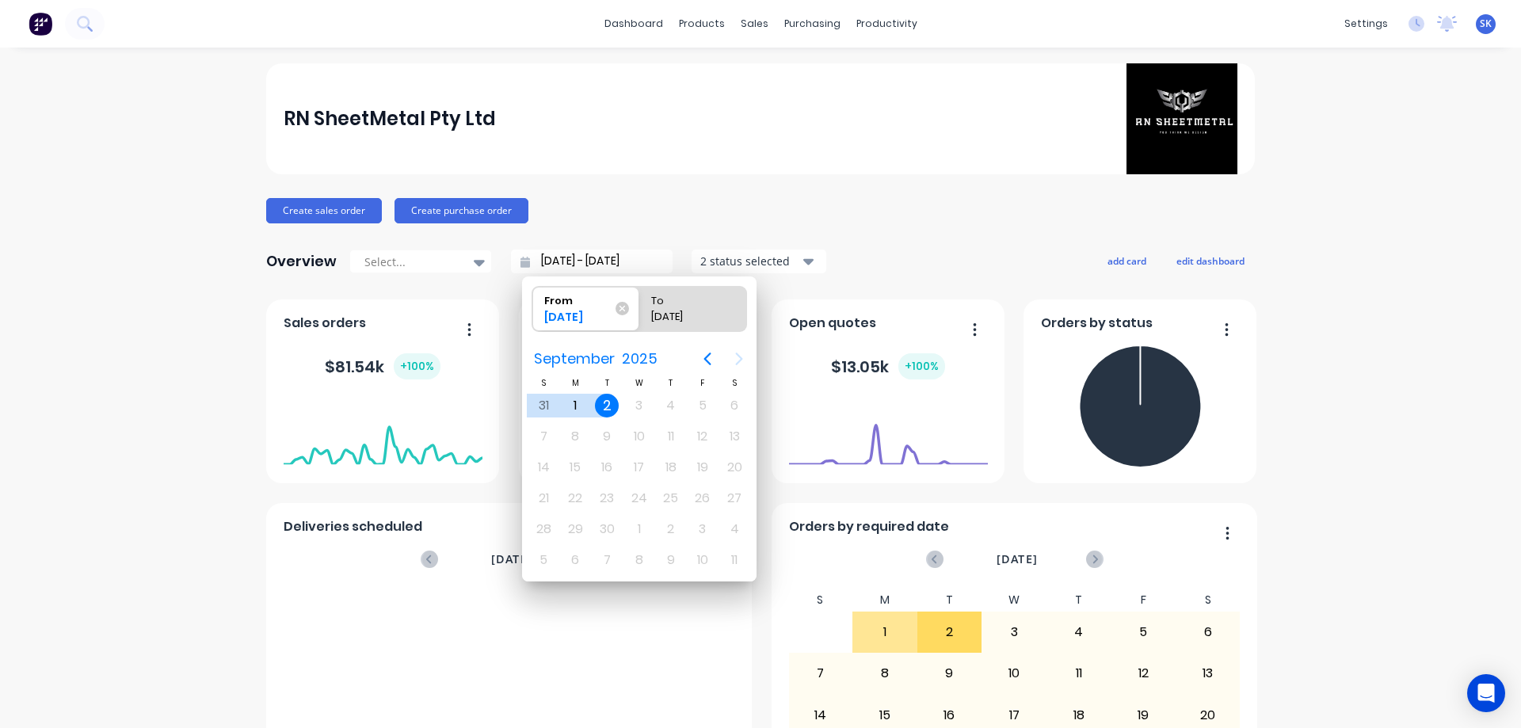
click at [616, 405] on div "2" at bounding box center [607, 406] width 24 height 24
type input "[DATE] - [DATE]"
radio input "false"
radio input "true"
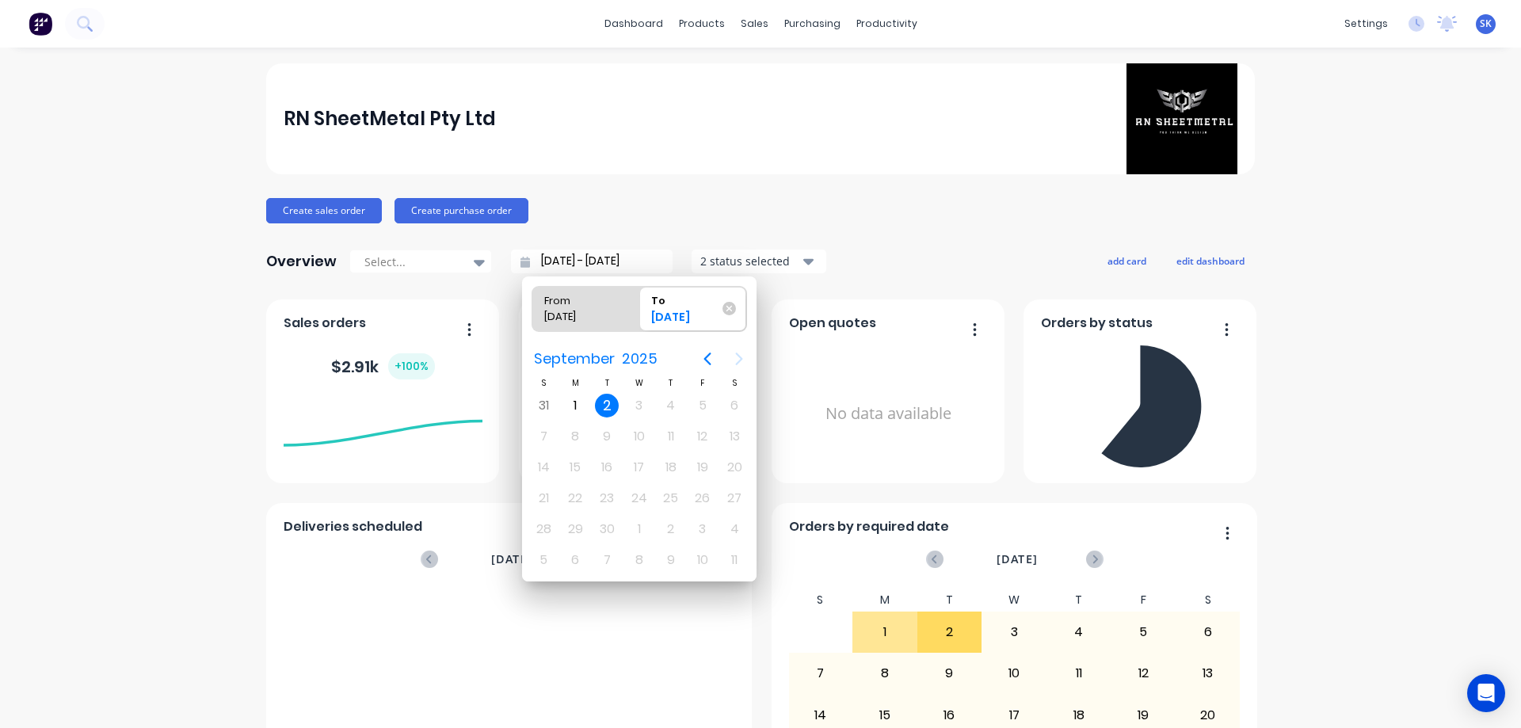
click at [860, 227] on div "RN SheetMetal Pty Ltd Create sales order Create purchase order Overview Select.…" at bounding box center [760, 680] width 989 height 1234
